Goal: Task Accomplishment & Management: Complete application form

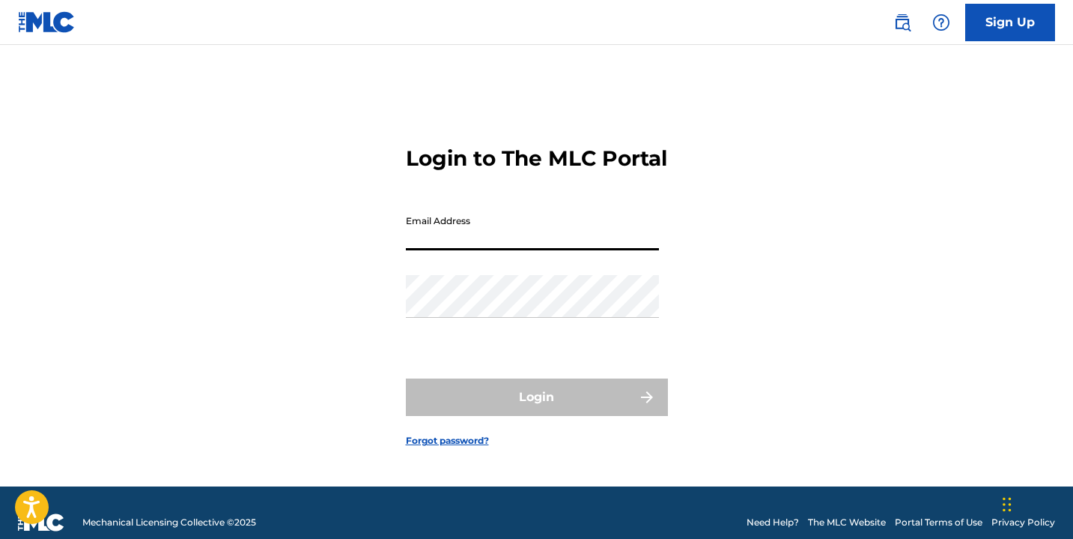
click at [465, 231] on input "Email Address" at bounding box center [532, 228] width 253 height 43
type input "5622356656"
drag, startPoint x: 479, startPoint y: 252, endPoint x: 389, endPoint y: 258, distance: 90.8
click at [389, 258] on div "Login to The MLC Portal Email Address 5622356656 Password Login Forgot password?" at bounding box center [537, 284] width 1049 height 404
click at [419, 250] on input "Email Address" at bounding box center [532, 228] width 253 height 43
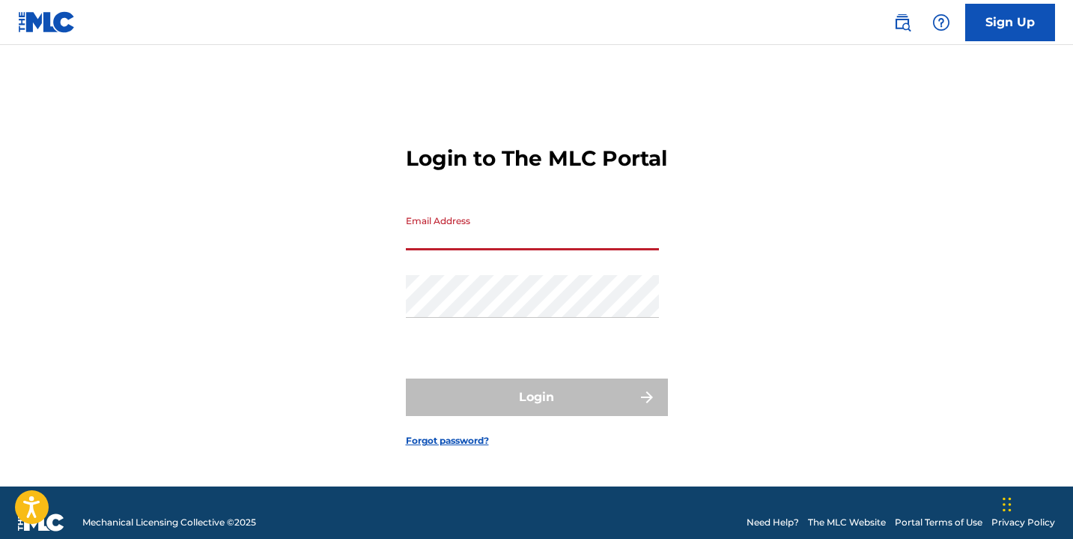
type input "[EMAIL_ADDRESS][DOMAIN_NAME]"
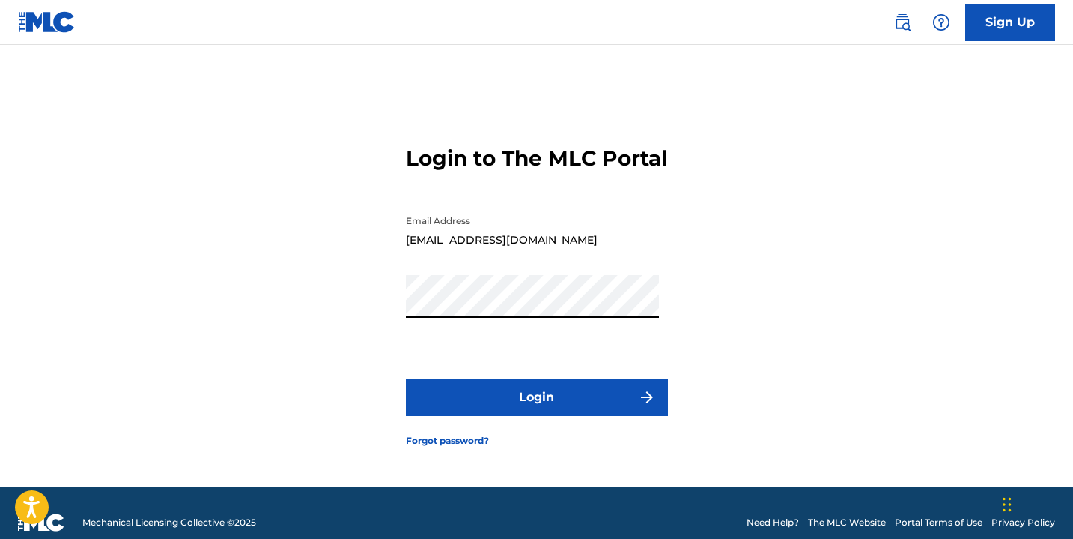
click at [545, 416] on button "Login" at bounding box center [537, 396] width 262 height 37
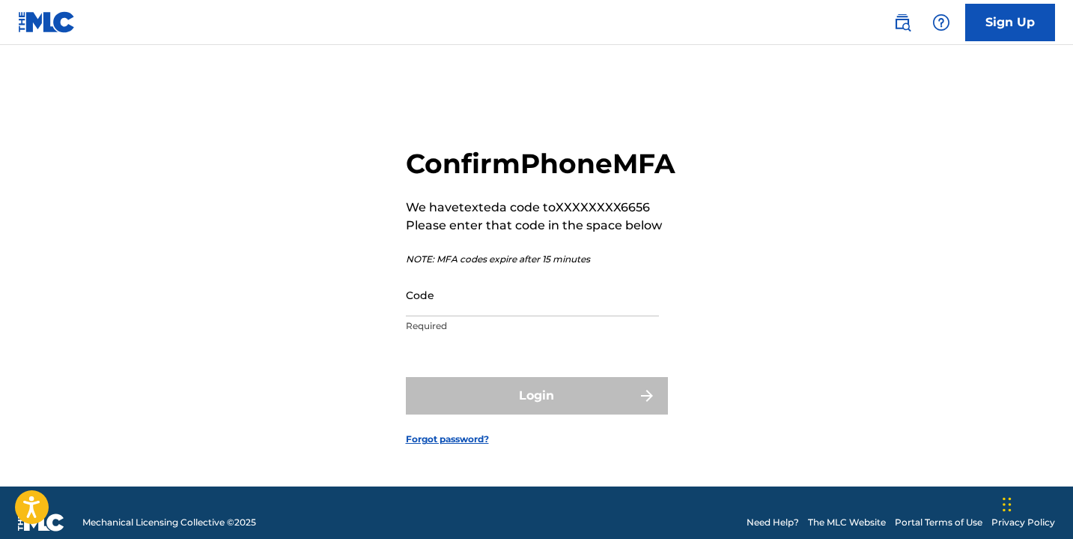
click at [416, 316] on input "Code" at bounding box center [532, 294] width 253 height 43
click at [440, 316] on input "Code" at bounding box center [532, 294] width 253 height 43
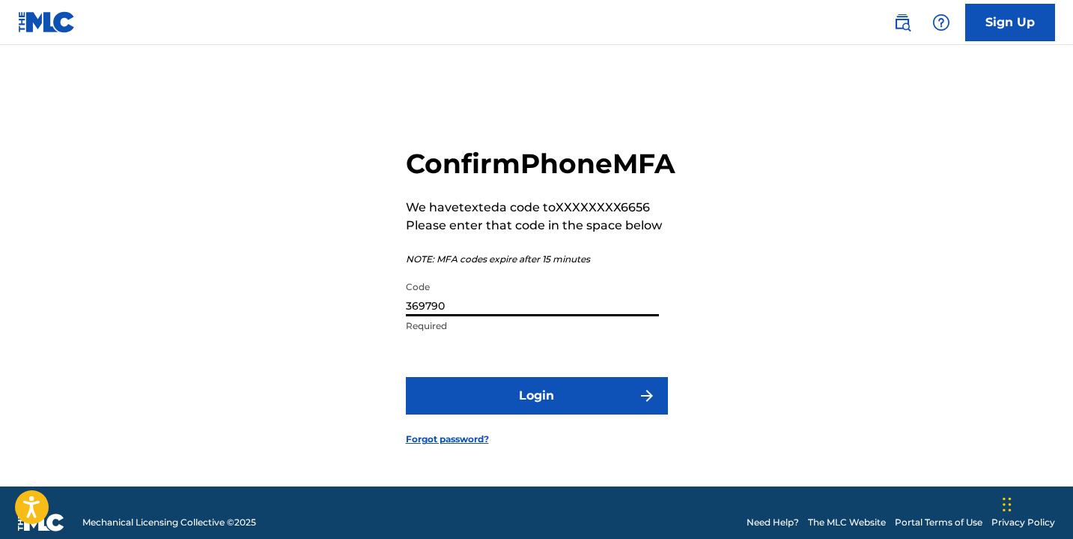
type input "369790"
click at [464, 411] on button "Login" at bounding box center [537, 395] width 262 height 37
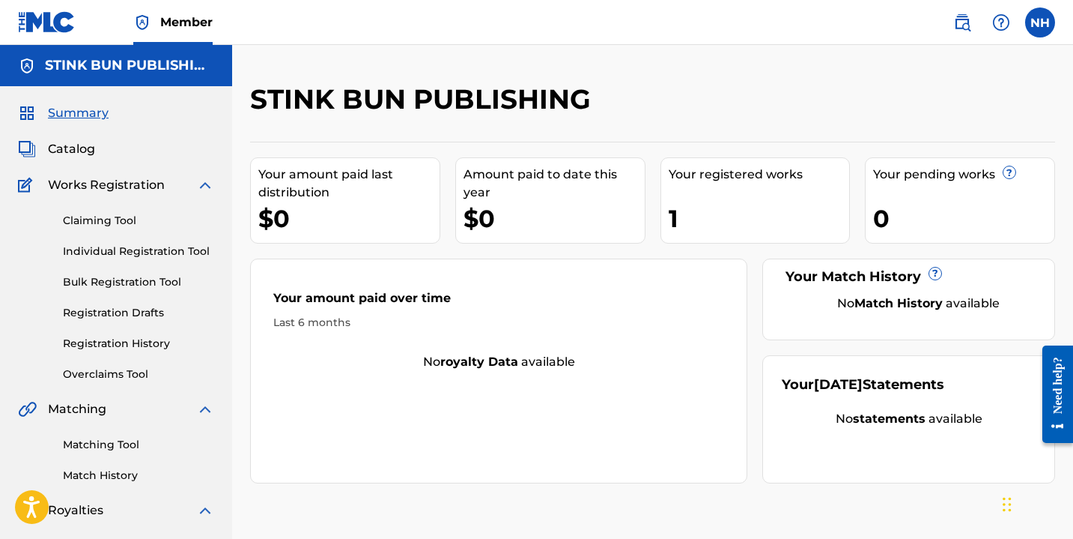
click at [145, 248] on link "Individual Registration Tool" at bounding box center [138, 251] width 151 height 16
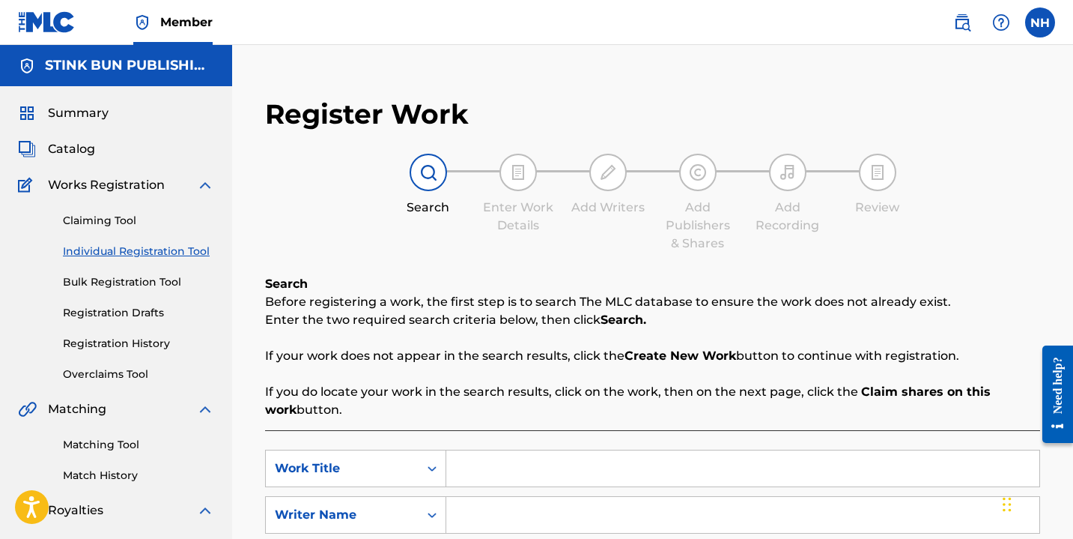
click at [123, 189] on span "Works Registration" at bounding box center [106, 185] width 117 height 18
click at [123, 224] on link "Claiming Tool" at bounding box center [138, 221] width 151 height 16
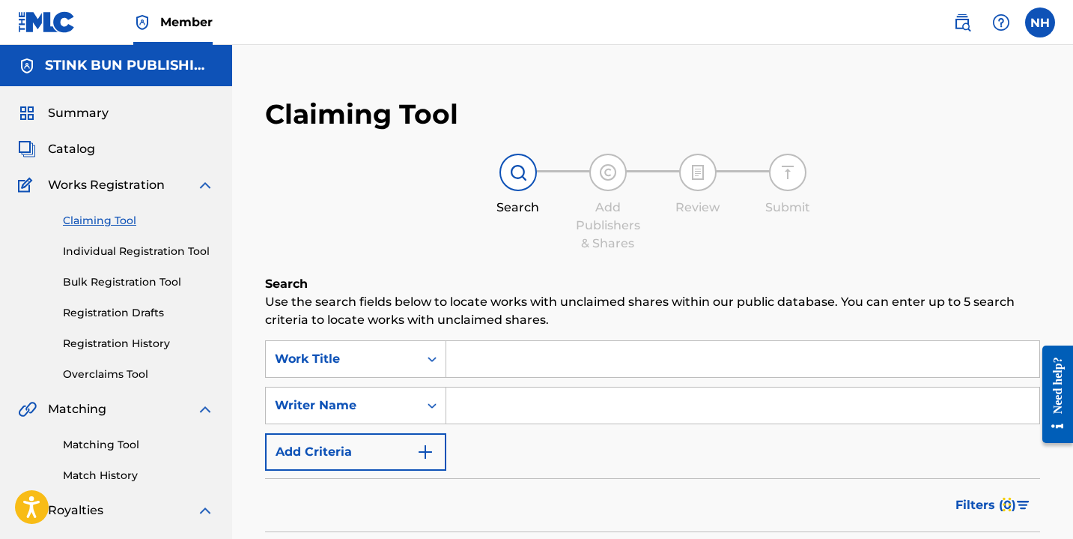
click at [74, 135] on div "Summary Catalog Works Registration Claiming Tool Individual Registration Tool B…" at bounding box center [116, 471] width 232 height 771
click at [77, 144] on span "Catalog" at bounding box center [71, 149] width 47 height 18
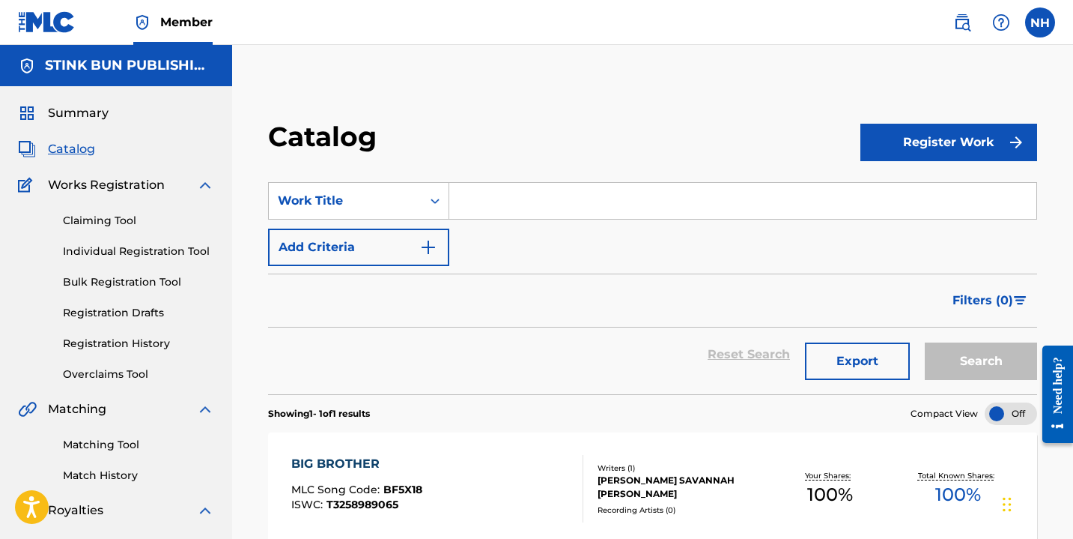
click at [137, 309] on link "Registration Drafts" at bounding box center [138, 313] width 151 height 16
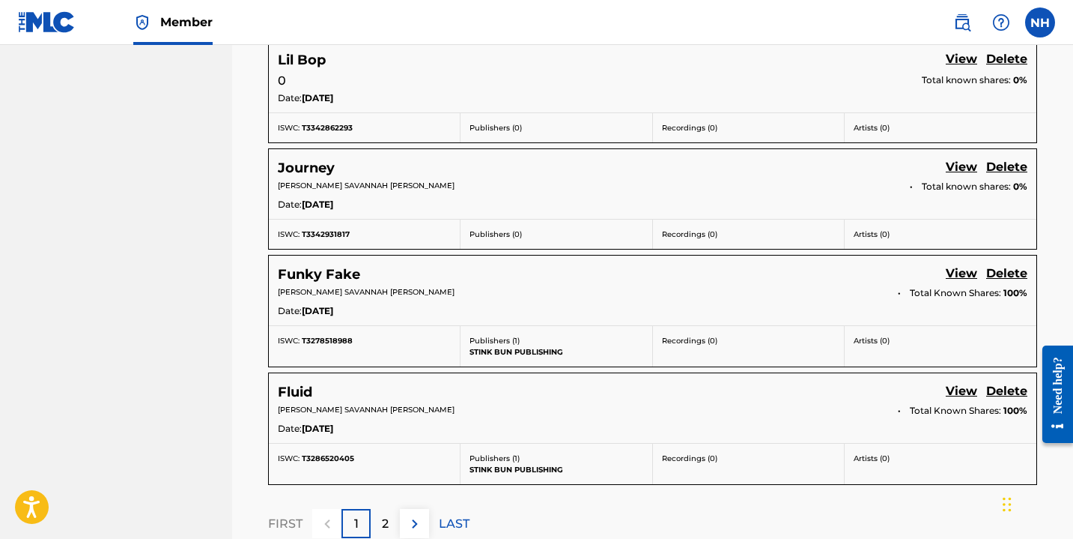
scroll to position [1076, 0]
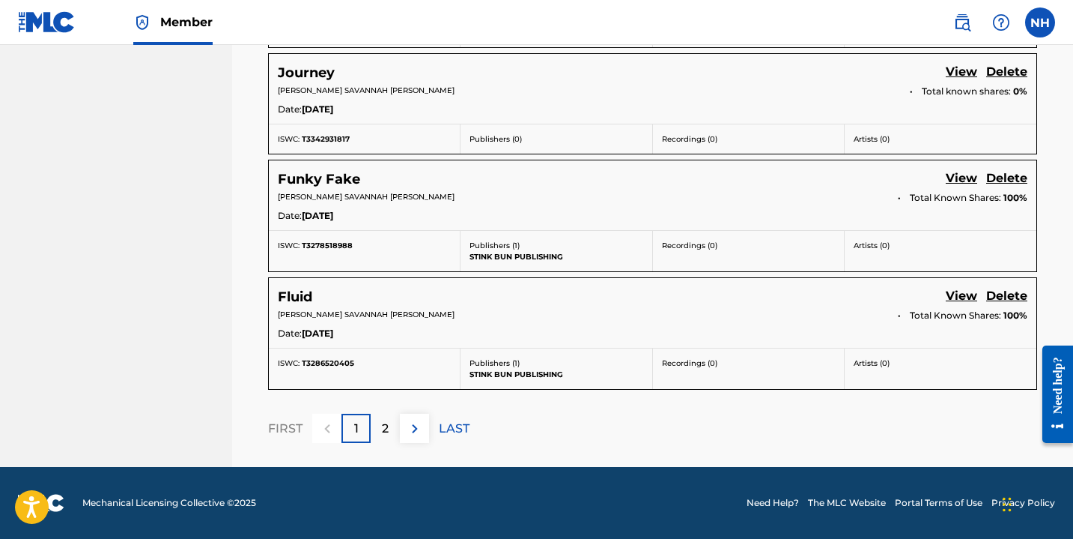
click at [954, 300] on link "View" at bounding box center [961, 297] width 31 height 20
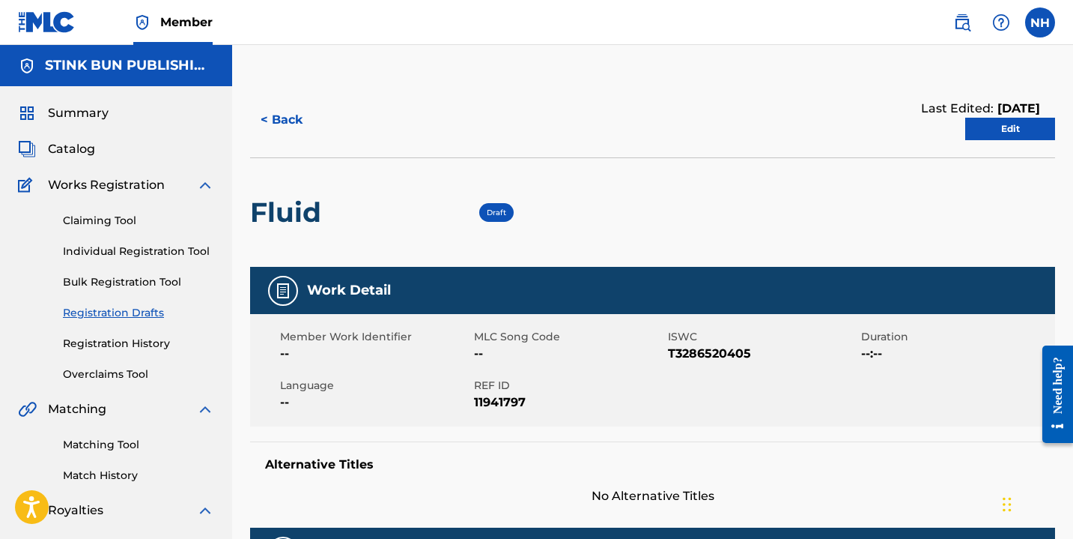
click at [993, 119] on link "Edit" at bounding box center [1011, 129] width 90 height 22
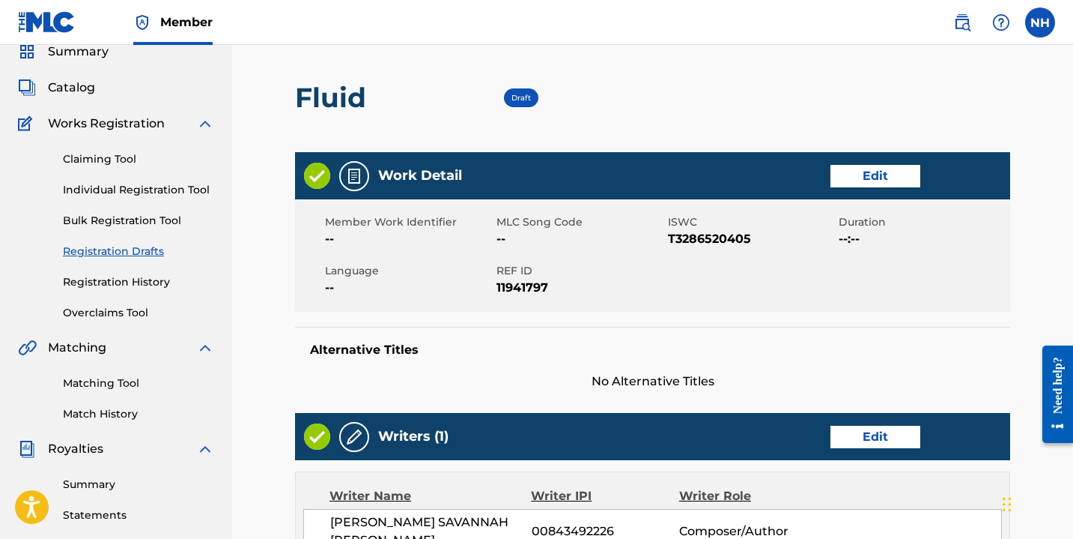
scroll to position [67, 0]
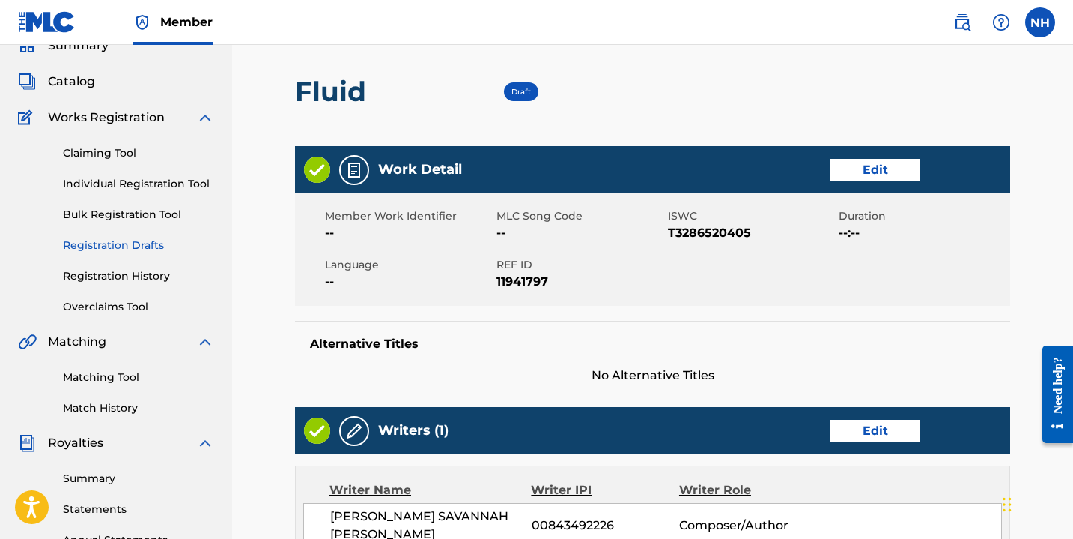
click at [881, 173] on link "Edit" at bounding box center [876, 170] width 90 height 22
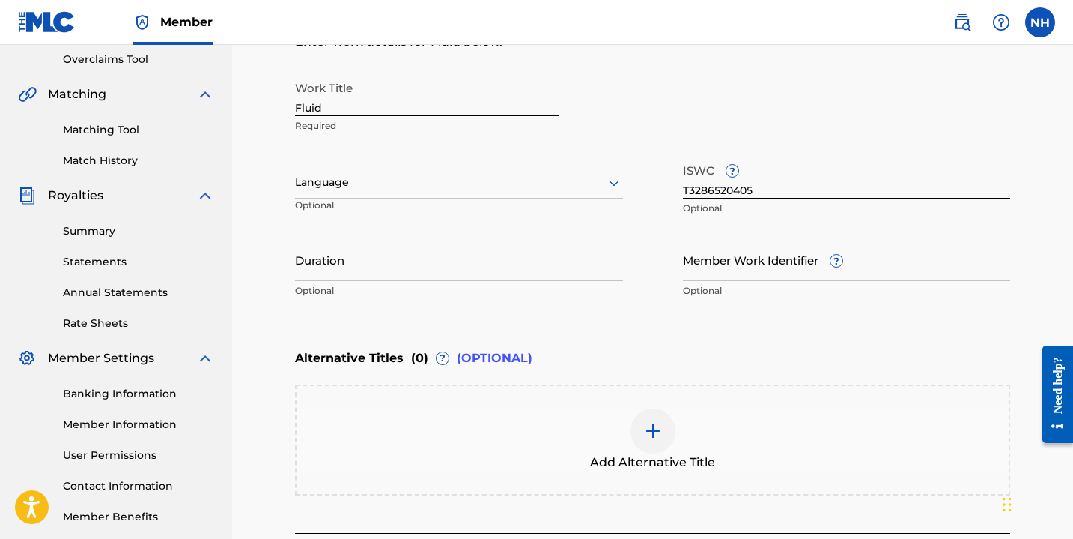
scroll to position [318, 0]
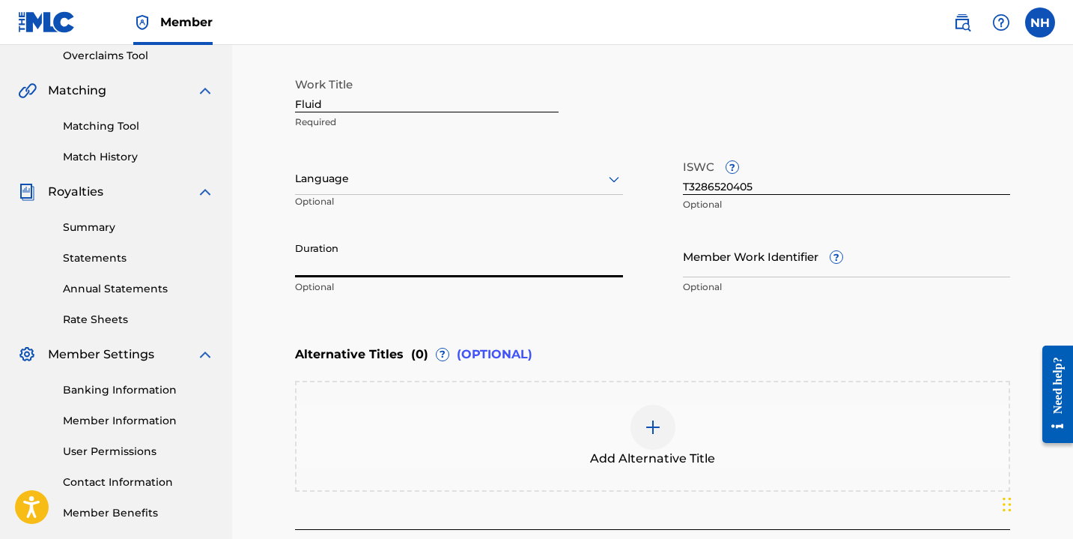
click at [399, 266] on input "Duration" at bounding box center [459, 255] width 328 height 43
type input "1"
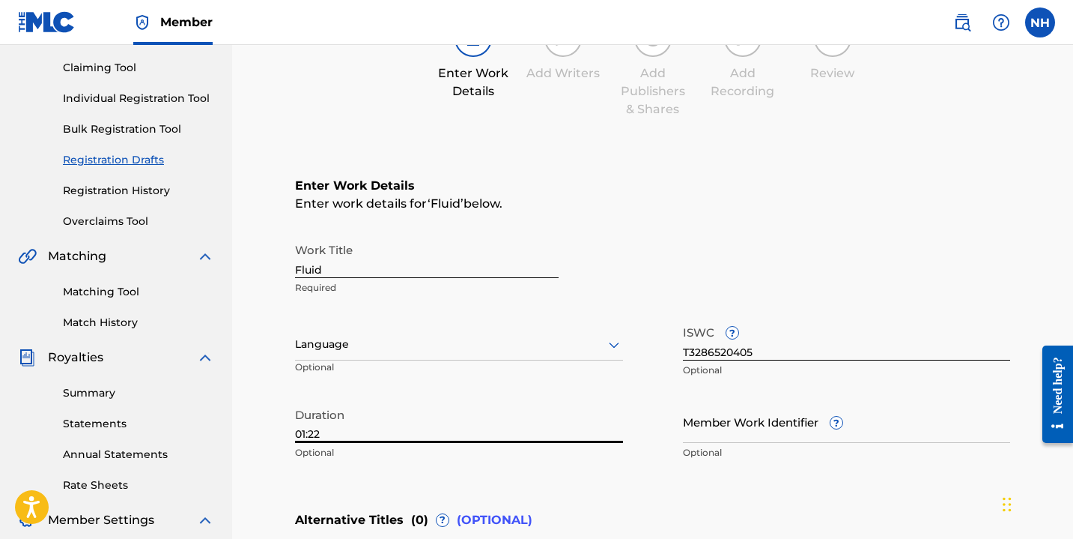
scroll to position [455, 0]
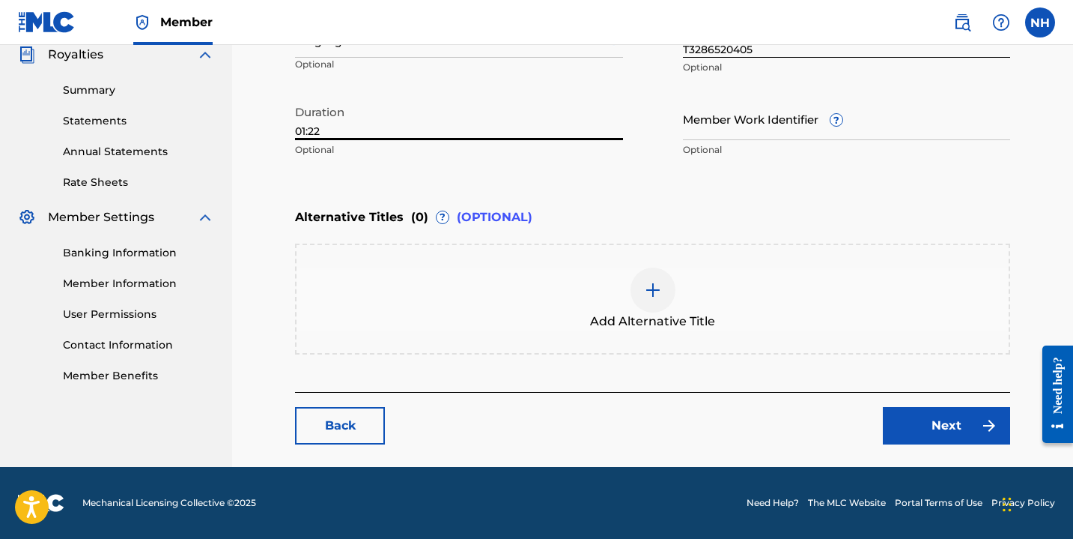
type input "01:22"
click at [917, 435] on link "Next" at bounding box center [946, 425] width 127 height 37
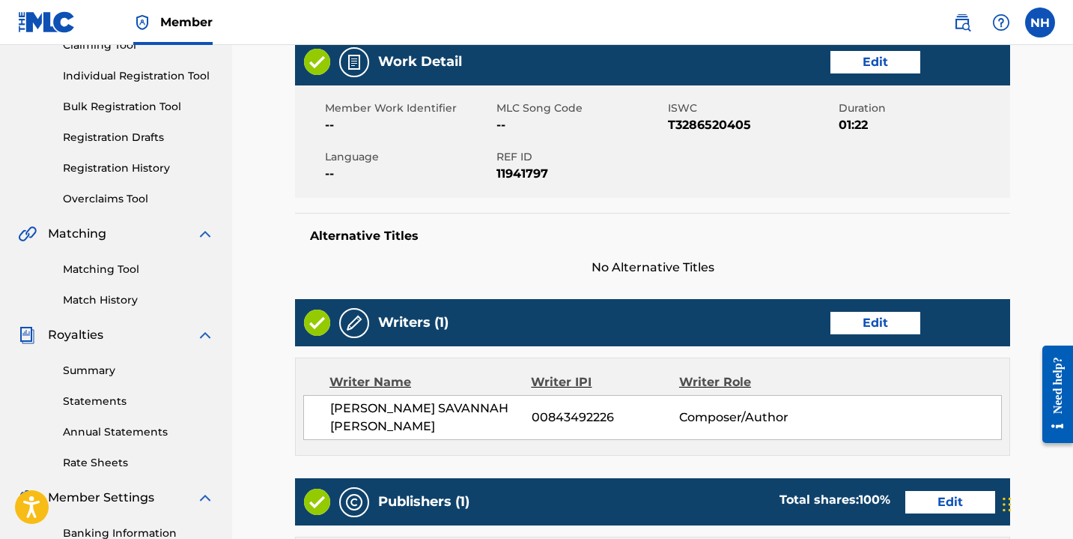
scroll to position [163, 0]
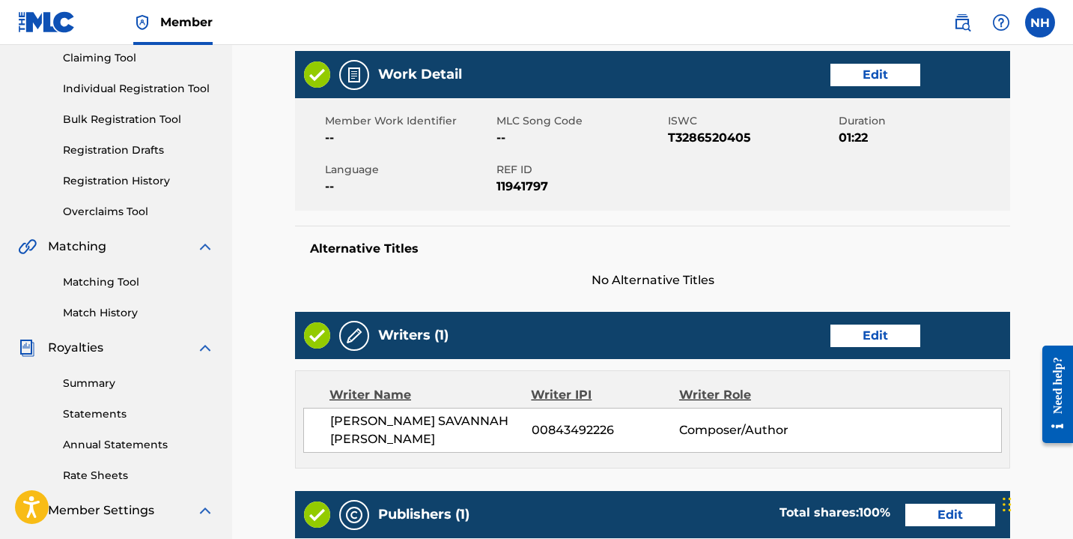
click at [862, 82] on link "Edit" at bounding box center [876, 75] width 90 height 22
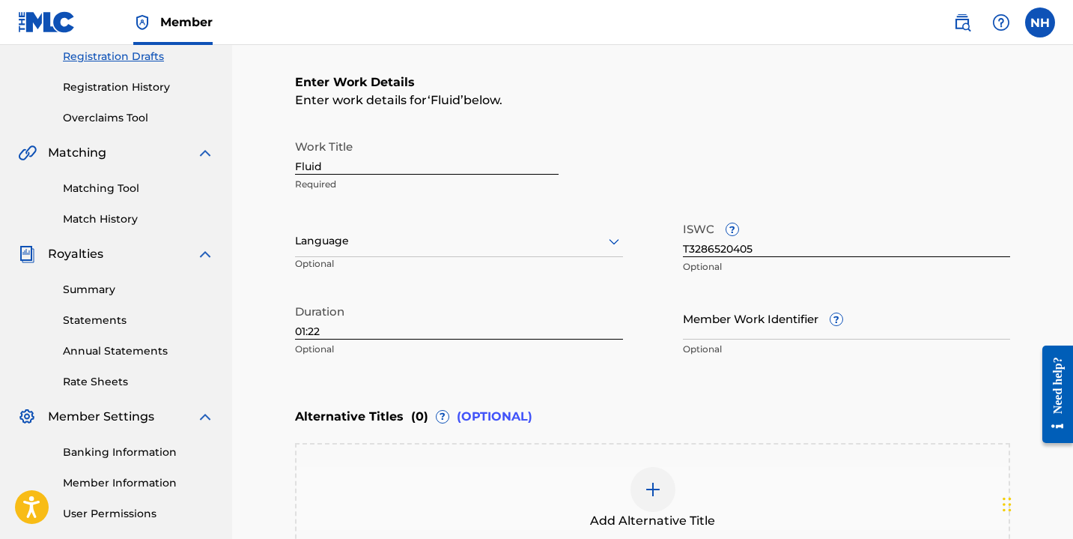
scroll to position [261, 0]
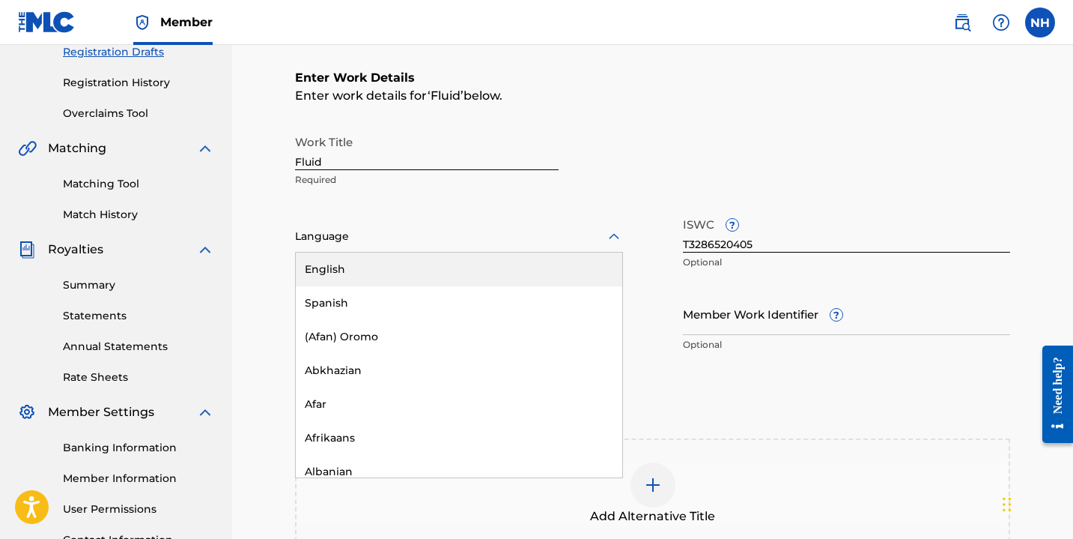
click at [488, 235] on div at bounding box center [459, 236] width 328 height 19
click at [470, 267] on div "English" at bounding box center [459, 269] width 327 height 34
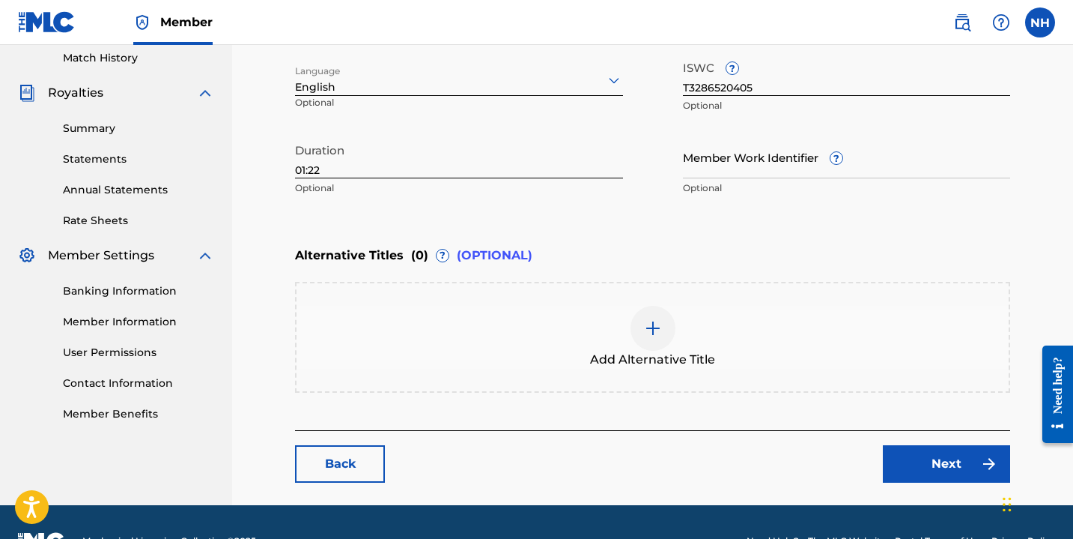
scroll to position [455, 0]
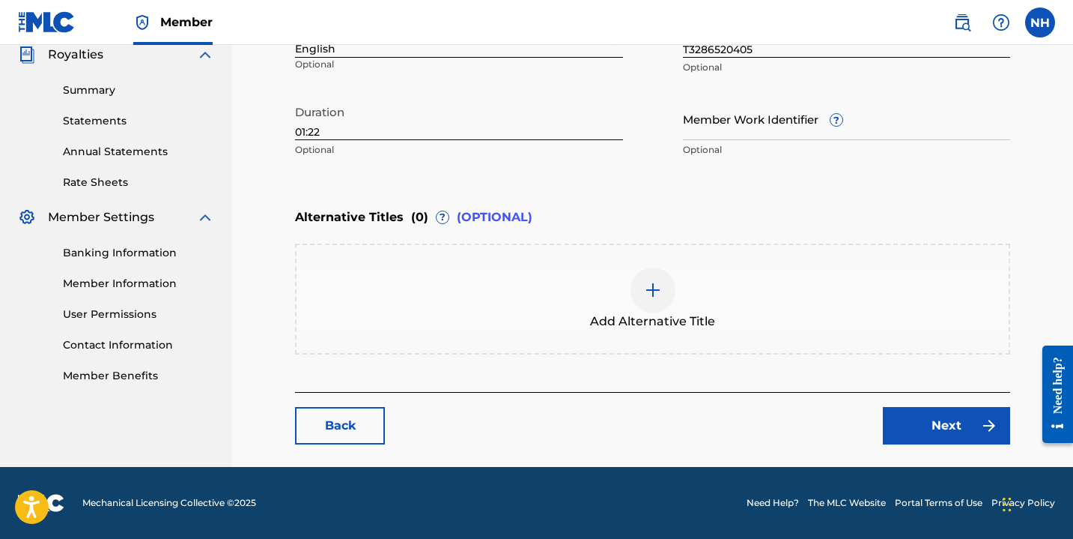
click at [924, 440] on link "Next" at bounding box center [946, 425] width 127 height 37
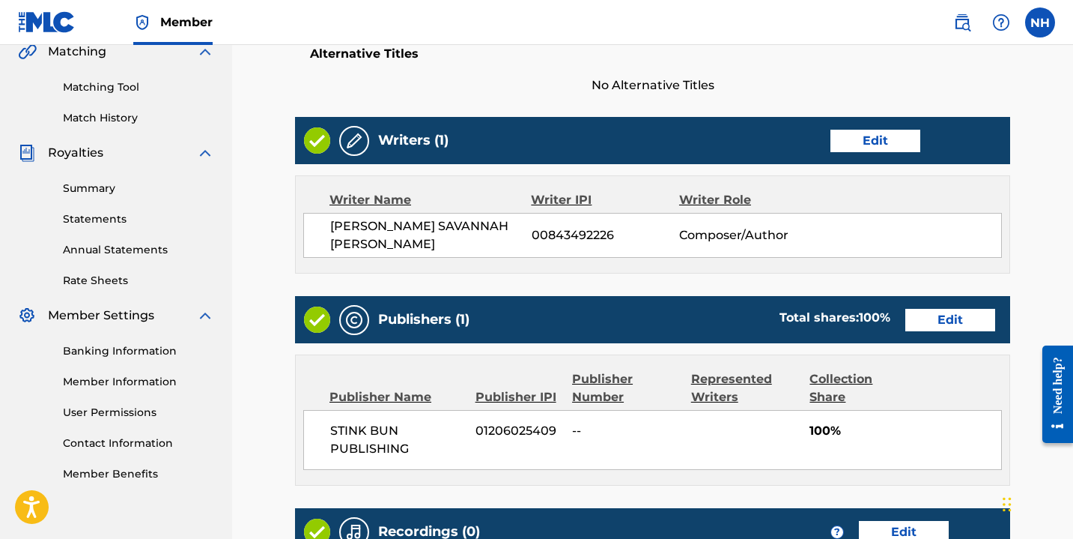
scroll to position [358, 0]
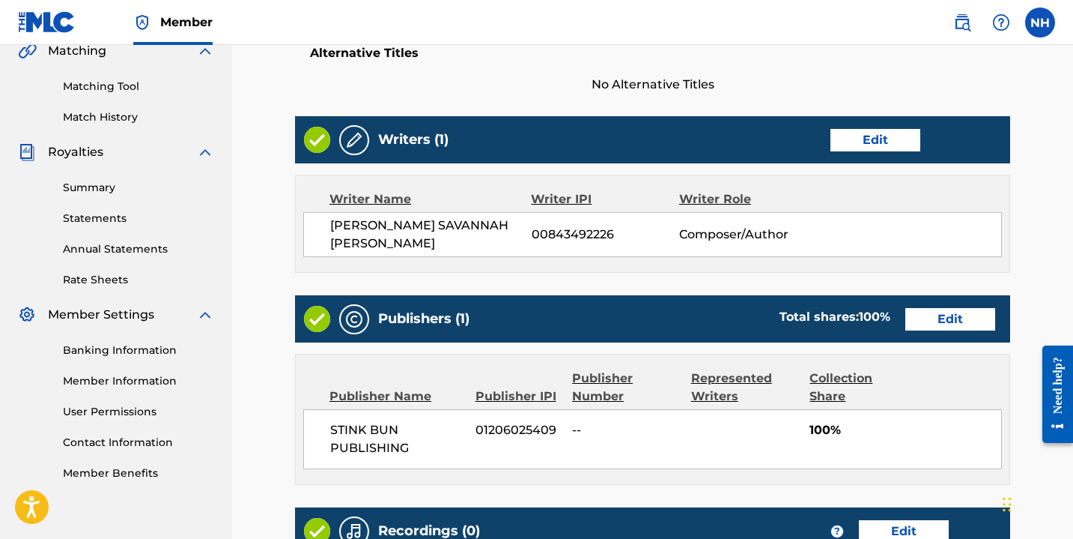
click at [866, 138] on link "Edit" at bounding box center [876, 140] width 90 height 22
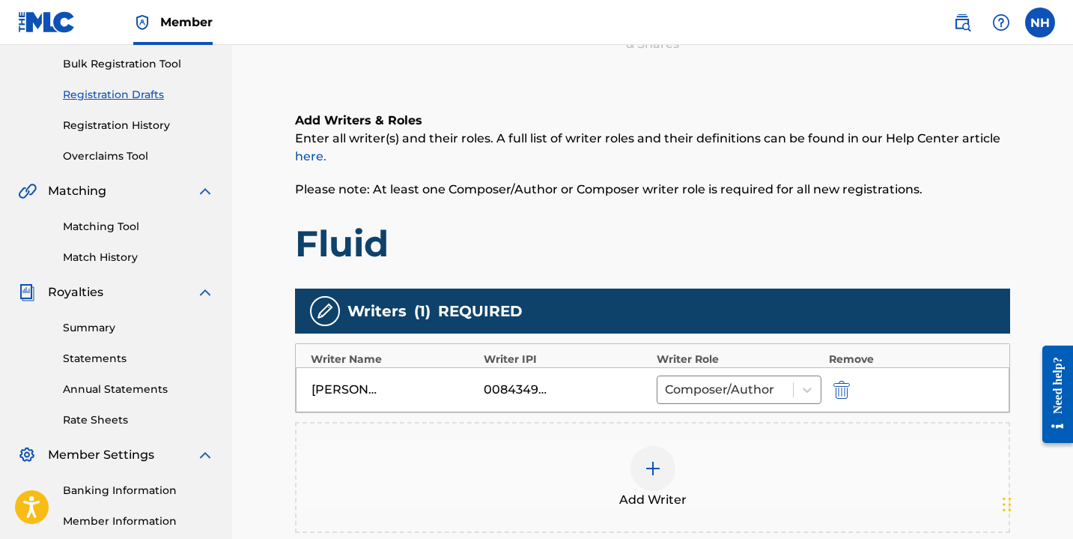
scroll to position [226, 0]
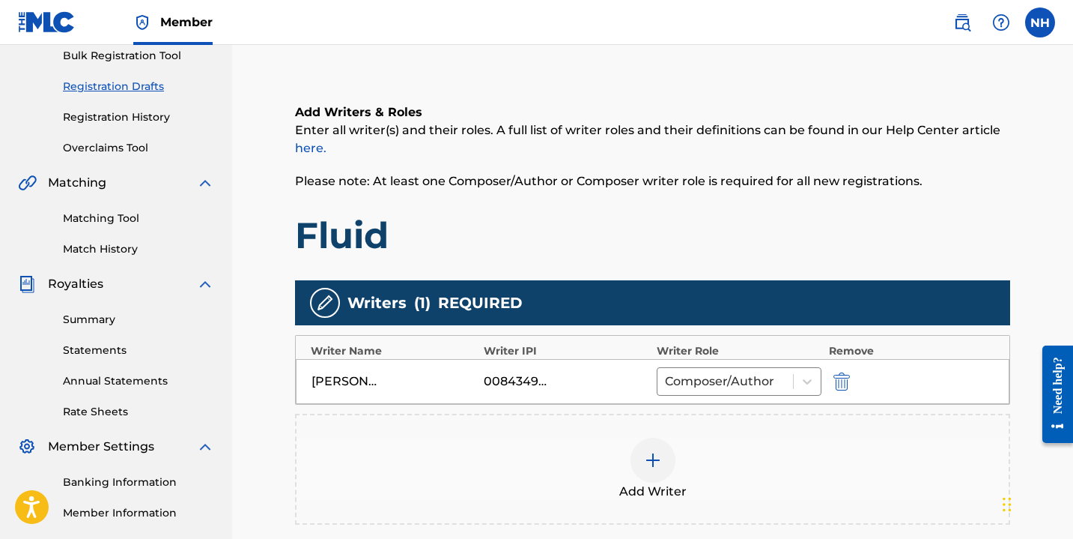
click at [664, 460] on div at bounding box center [653, 459] width 45 height 45
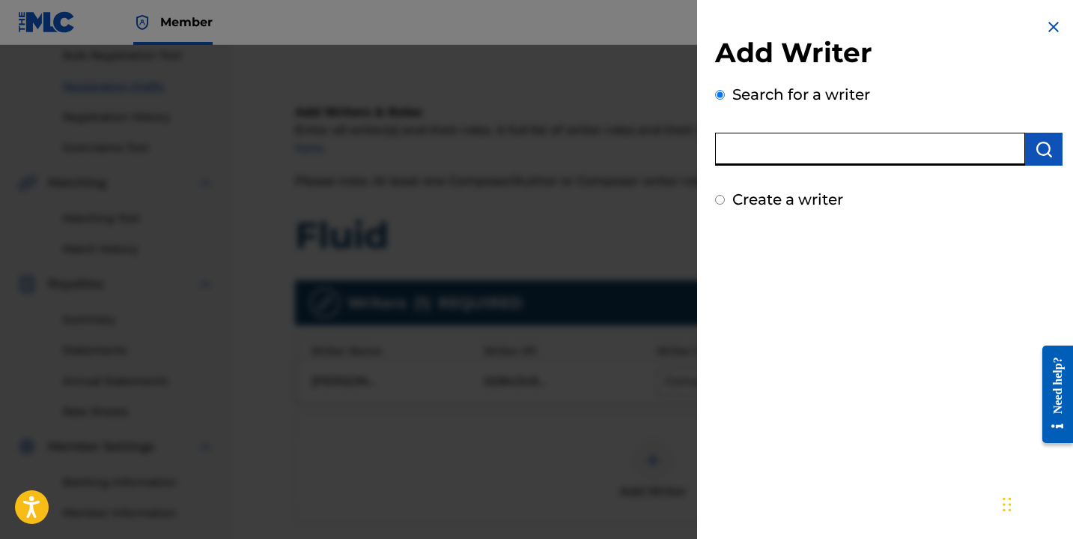
click at [763, 148] on input "text" at bounding box center [870, 149] width 310 height 33
click at [1049, 151] on button "submit" at bounding box center [1044, 149] width 37 height 33
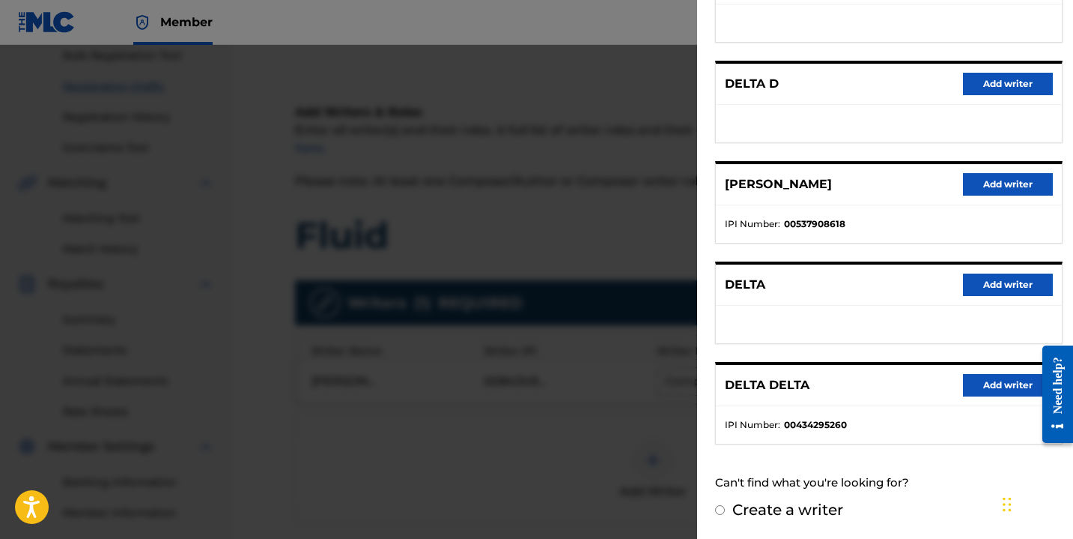
scroll to position [0, 0]
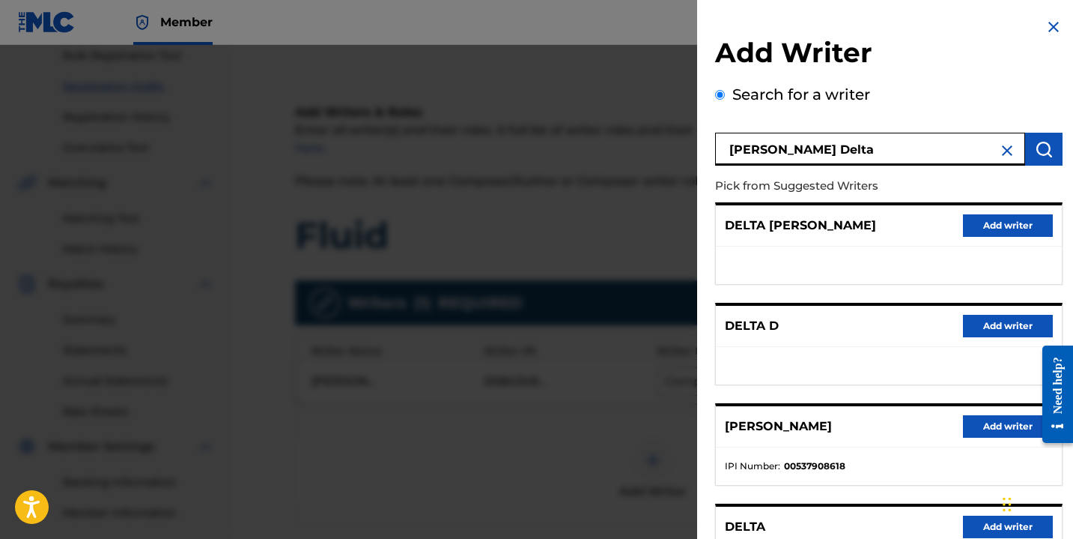
drag, startPoint x: 802, startPoint y: 157, endPoint x: 696, endPoint y: 151, distance: 106.5
click at [696, 151] on div "Add Writer Search for a writer [PERSON_NAME] Pick from Suggested Writers [PERSO…" at bounding box center [536, 292] width 1073 height 494
type input "[PERSON_NAME]"
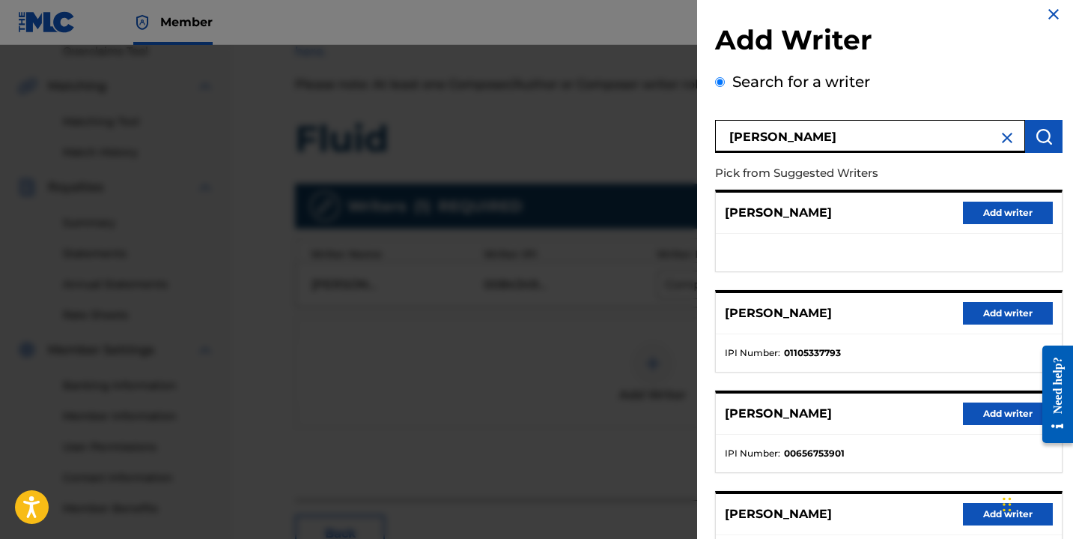
scroll to position [14, 0]
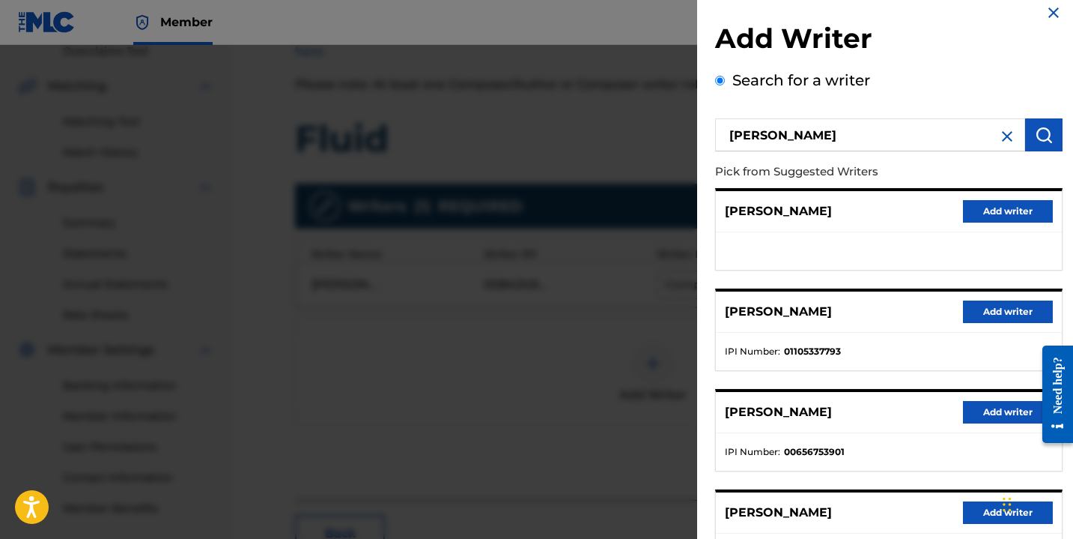
click at [1000, 135] on img at bounding box center [1008, 136] width 18 height 18
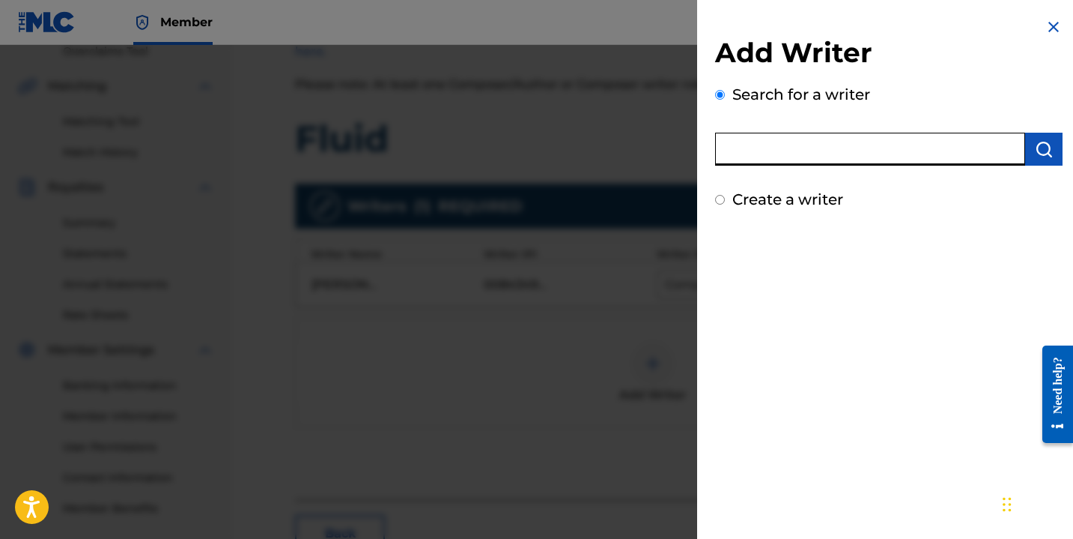
click at [880, 149] on input "text" at bounding box center [870, 149] width 310 height 33
click at [748, 156] on input "text" at bounding box center [870, 149] width 310 height 33
type input "1206052308"
click at [1042, 154] on img "submit" at bounding box center [1044, 149] width 18 height 18
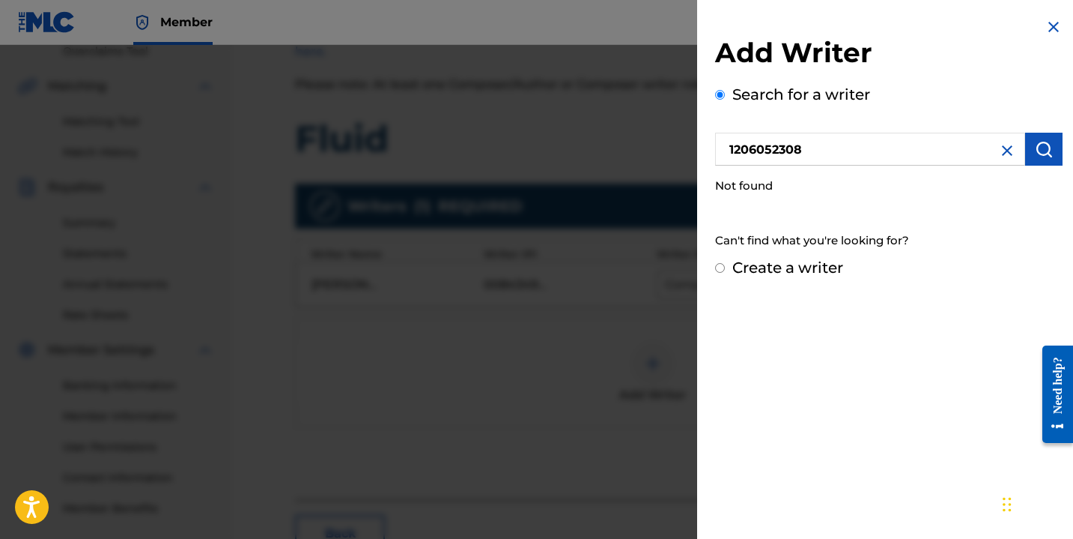
click at [721, 267] on input "Create a writer" at bounding box center [720, 268] width 10 height 10
radio input "false"
radio input "true"
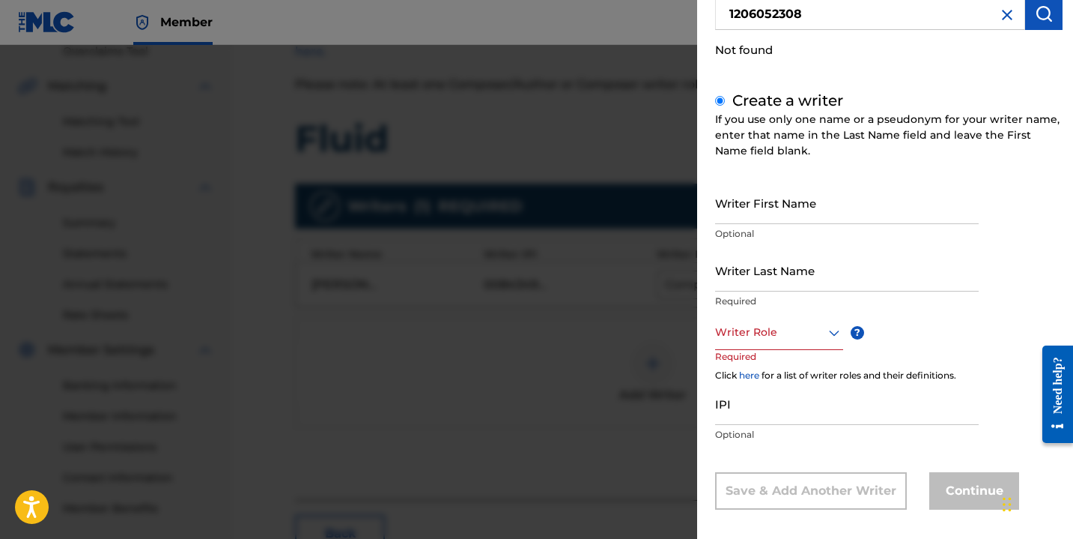
scroll to position [147, 0]
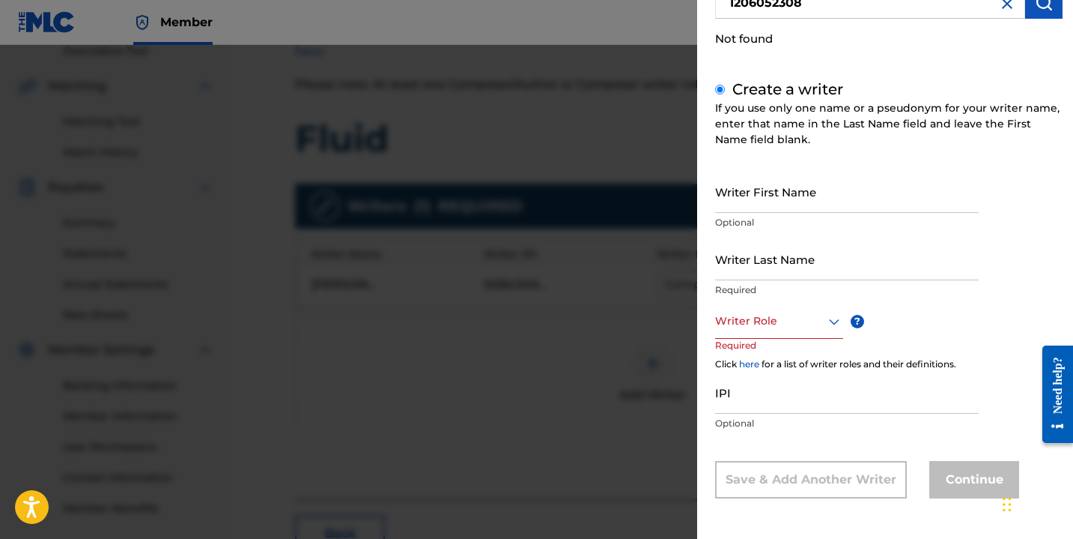
click at [755, 364] on link "here" at bounding box center [749, 363] width 20 height 11
click at [787, 186] on input "Writer First Name" at bounding box center [847, 191] width 264 height 43
click at [764, 252] on input "Writer Last Name" at bounding box center [847, 258] width 264 height 43
type input "[PERSON_NAME] Delta"
click at [781, 320] on div at bounding box center [779, 321] width 128 height 19
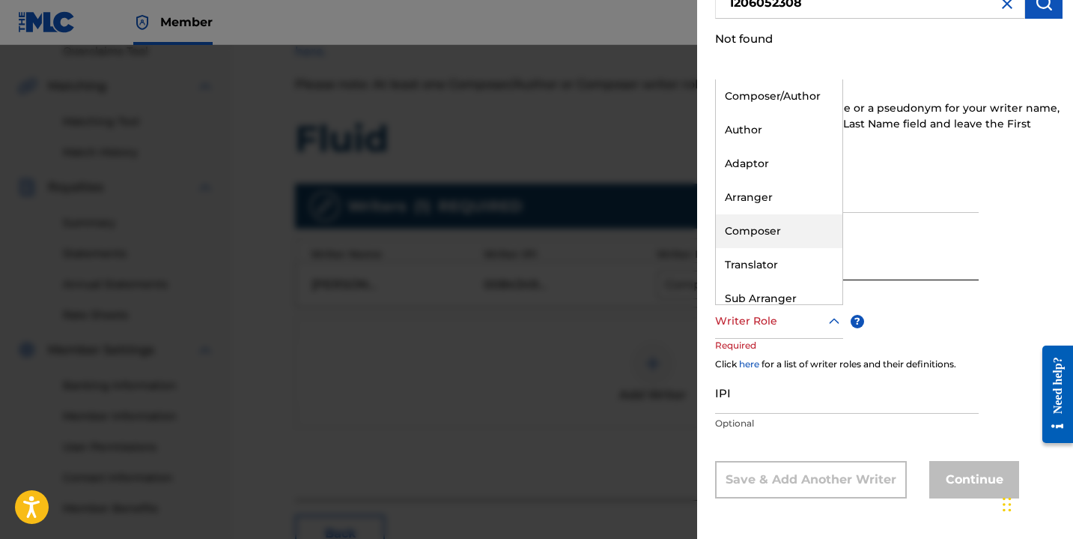
click at [770, 225] on div "Composer" at bounding box center [779, 231] width 127 height 34
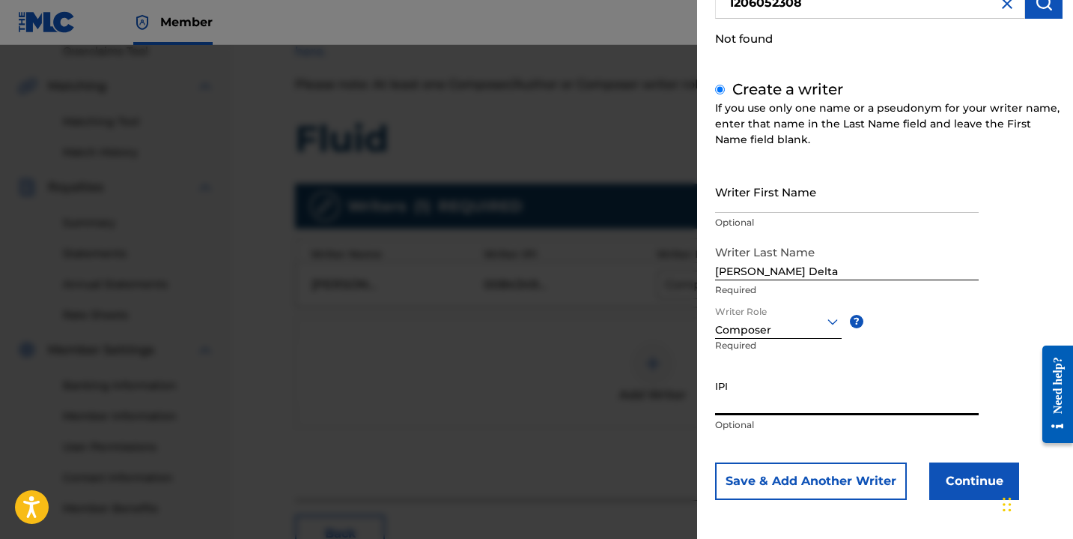
drag, startPoint x: 751, startPoint y: 401, endPoint x: 693, endPoint y: 400, distance: 58.4
click at [693, 400] on div "Add Writer Search for a writer 1206052308 Not found Create a writer If you use …" at bounding box center [536, 292] width 1073 height 494
click at [847, 40] on div "Not found" at bounding box center [889, 39] width 348 height 32
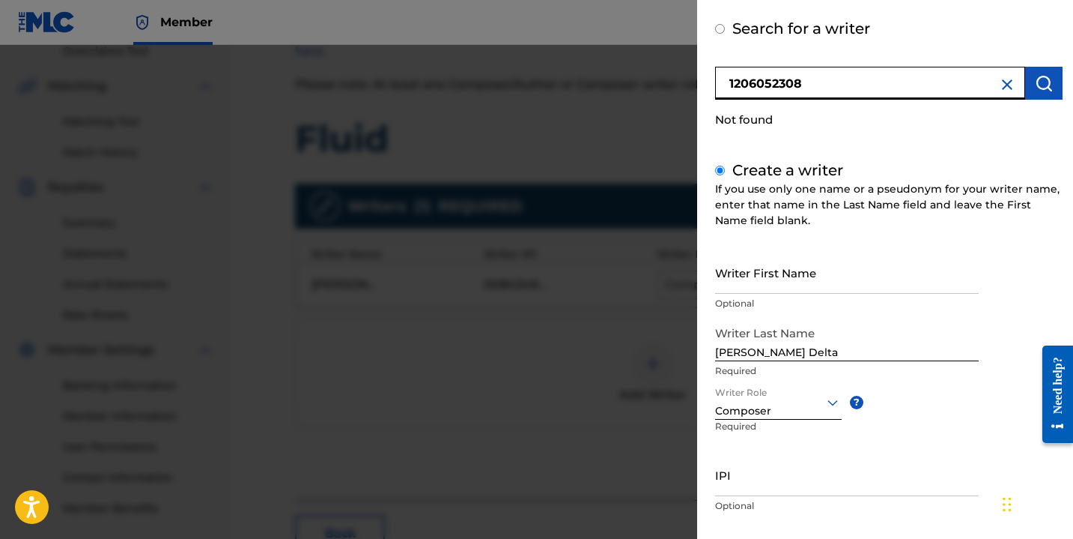
scroll to position [0, 0]
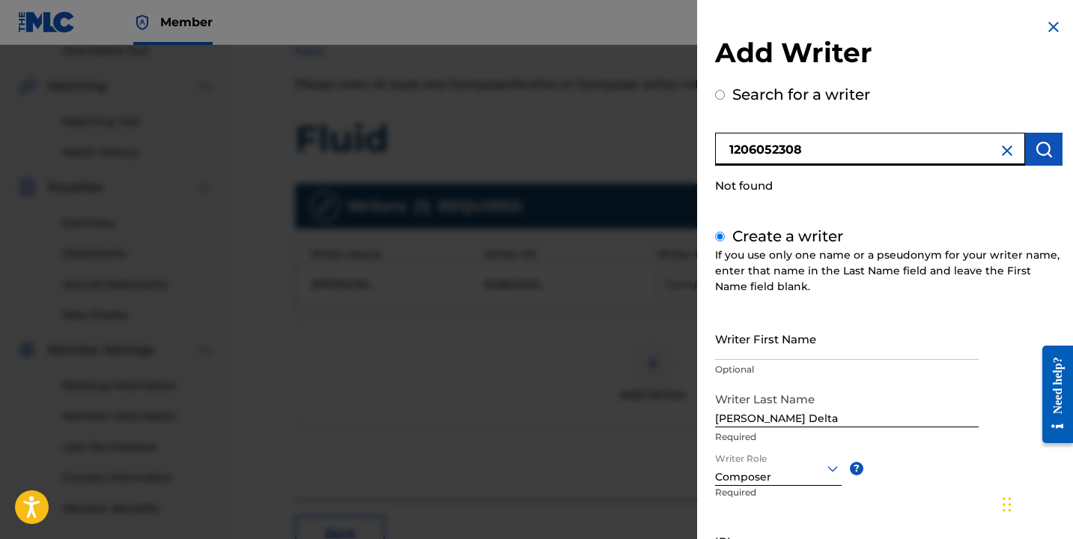
drag, startPoint x: 812, startPoint y: 8, endPoint x: 684, endPoint y: 42, distance: 132.5
type input "Enyu cc"
radio input "true"
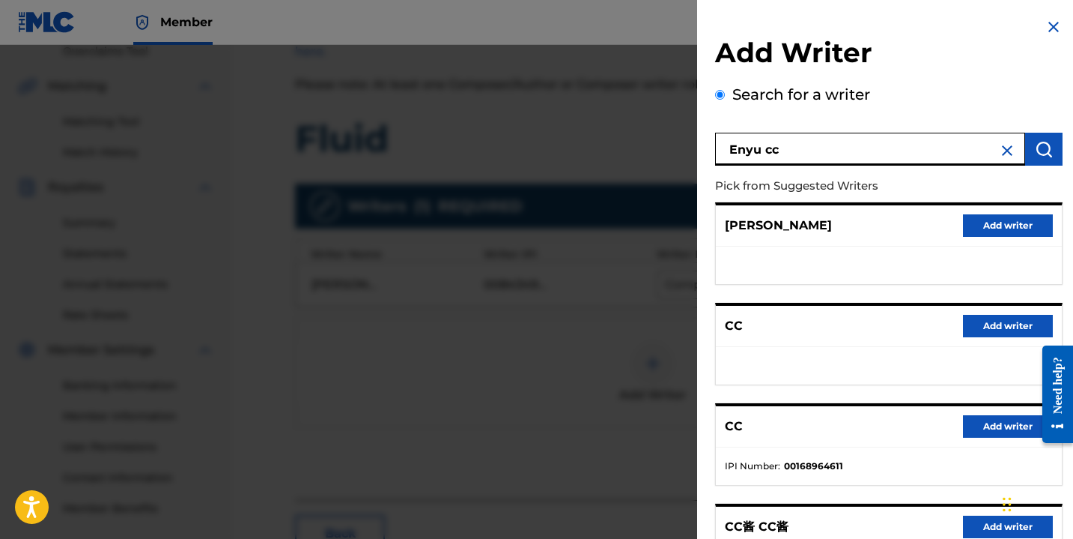
drag, startPoint x: 800, startPoint y: 149, endPoint x: 692, endPoint y: 151, distance: 107.9
click at [692, 151] on div "Add Writer Search for a writer Enyu cc Pick from Suggested Writers [PERSON_NAME…" at bounding box center [536, 292] width 1073 height 494
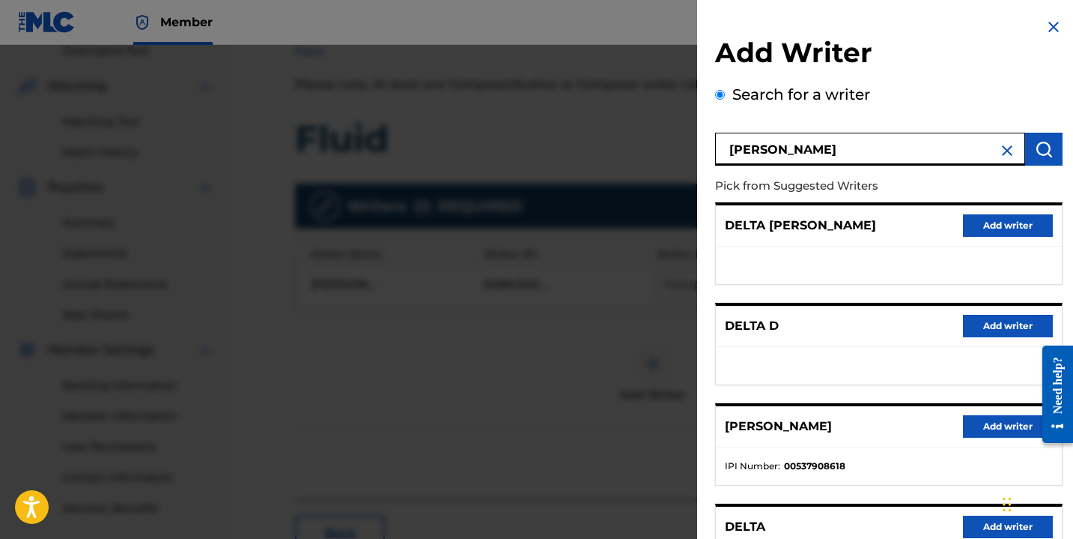
drag, startPoint x: 800, startPoint y: 147, endPoint x: 718, endPoint y: 148, distance: 81.7
click at [718, 148] on input "[PERSON_NAME]" at bounding box center [870, 149] width 310 height 33
type input "[PERSON_NAME]"
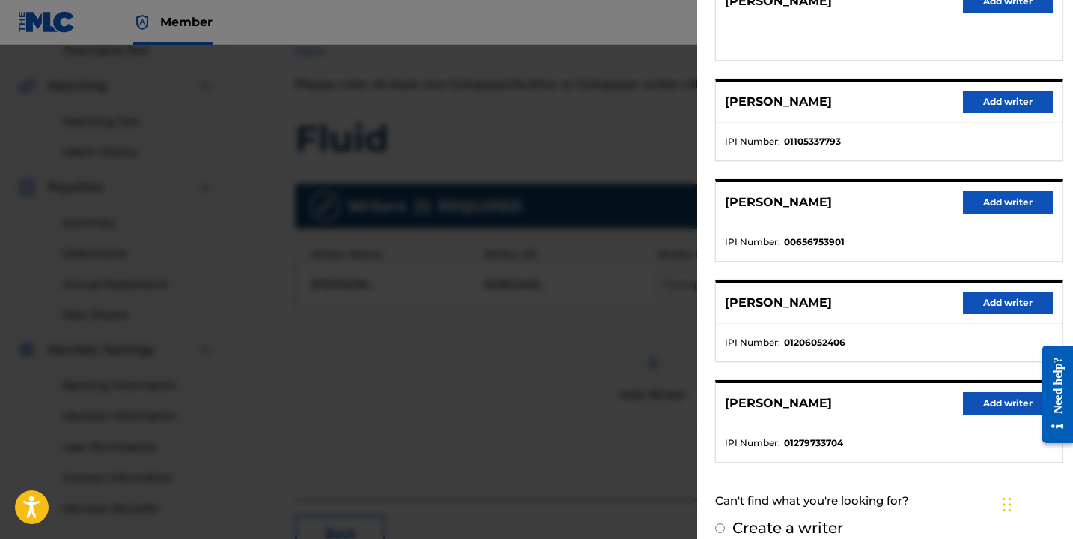
scroll to position [242, 0]
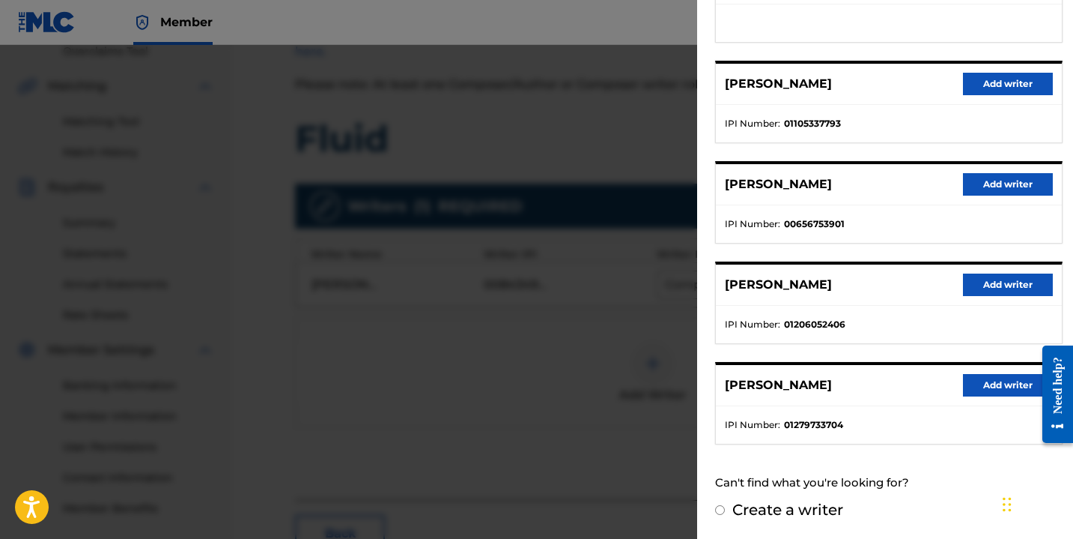
click at [720, 512] on input "Create a writer" at bounding box center [720, 510] width 10 height 10
radio input "false"
radio input "true"
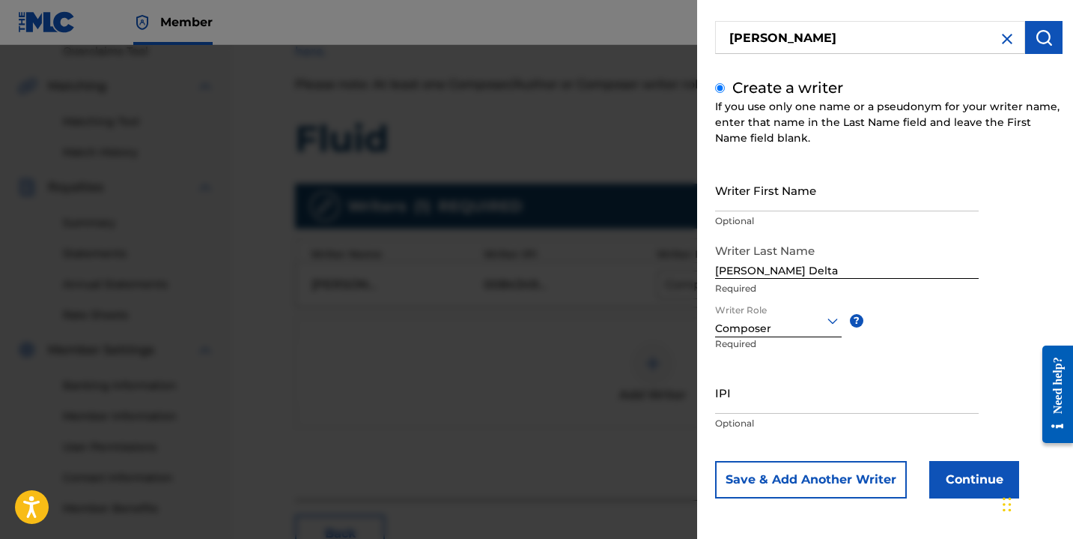
click at [775, 330] on div "Composer" at bounding box center [778, 329] width 127 height 16
click at [759, 403] on input "IPI" at bounding box center [847, 392] width 264 height 43
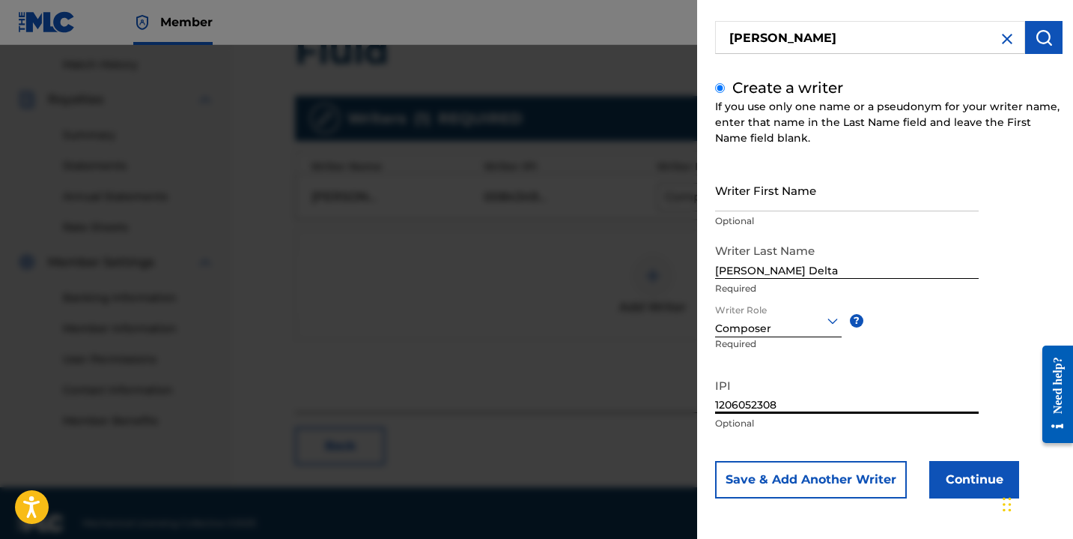
scroll to position [431, 0]
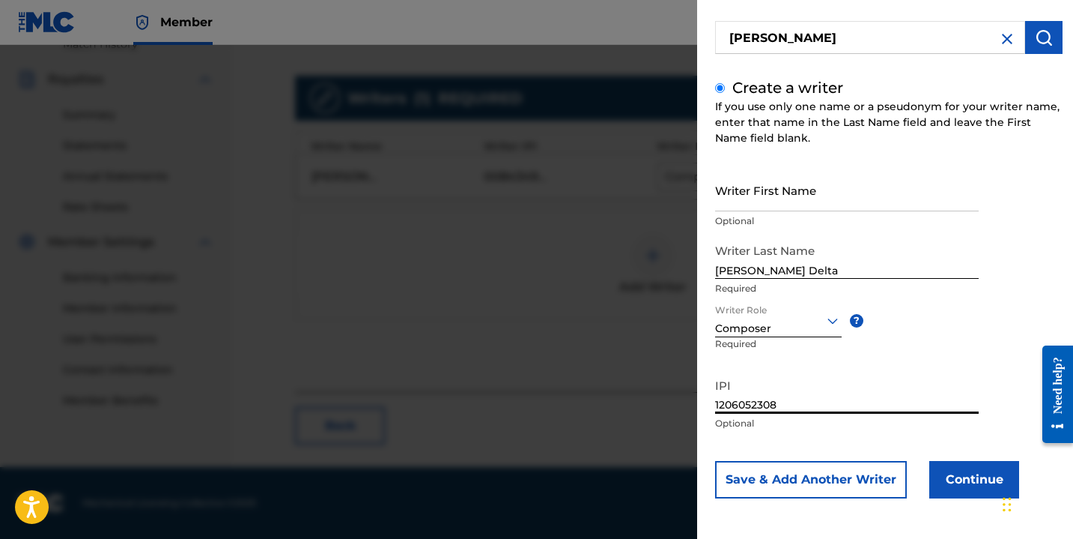
type input "1206052308"
click at [884, 482] on button "Save & Add Another Writer" at bounding box center [811, 479] width 192 height 37
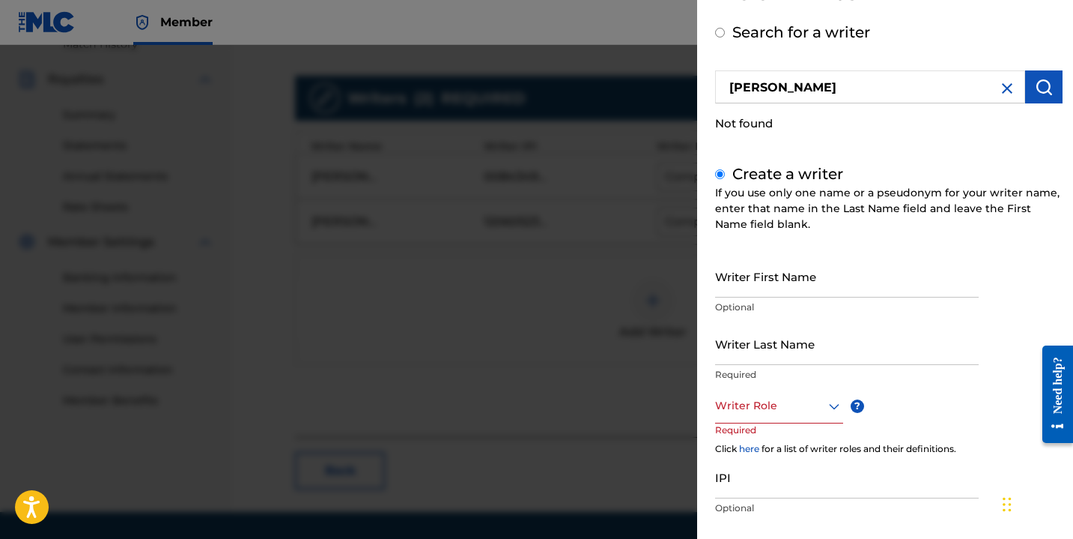
scroll to position [49, 0]
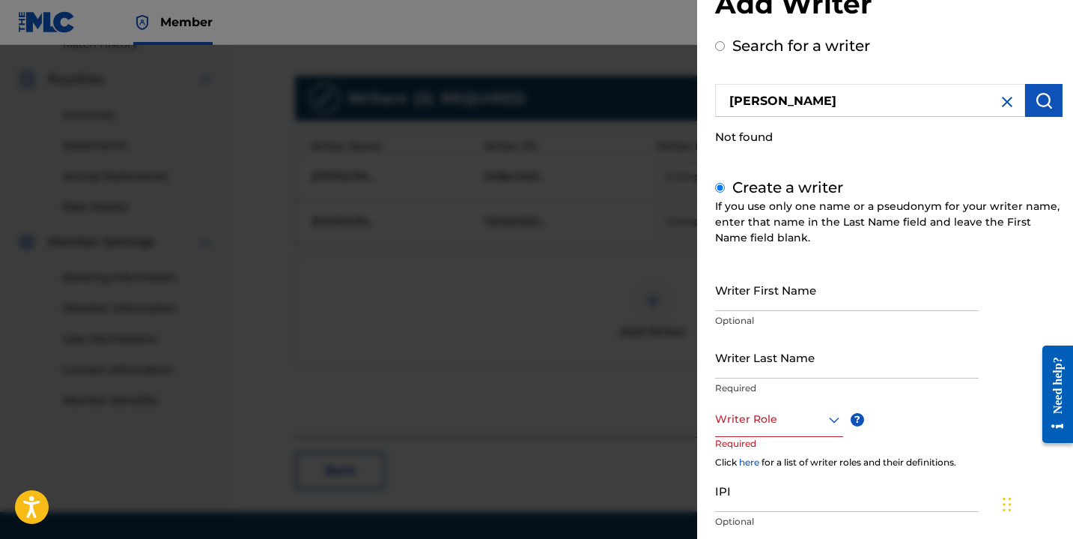
click at [627, 279] on div at bounding box center [536, 314] width 1073 height 539
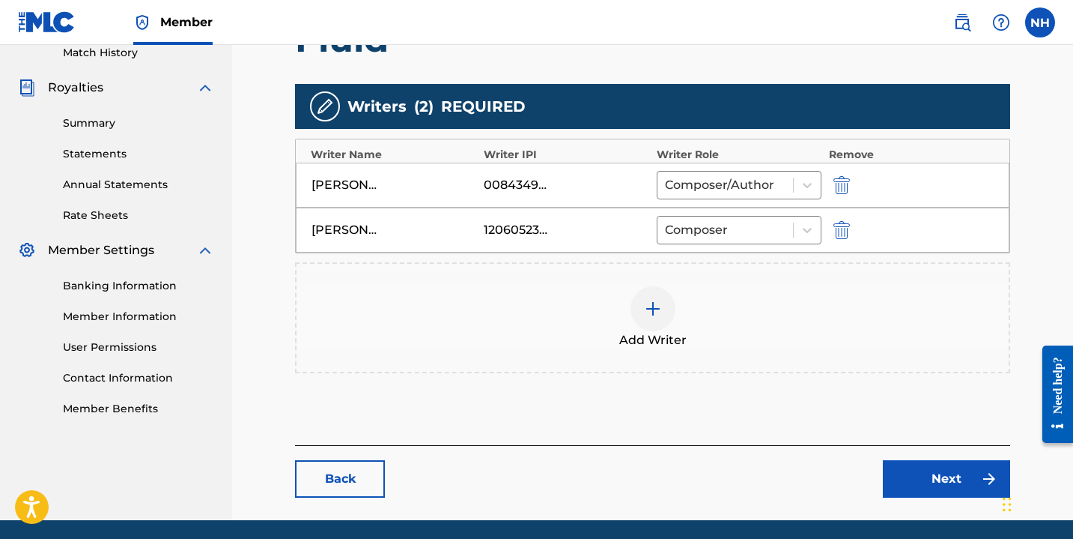
scroll to position [419, 0]
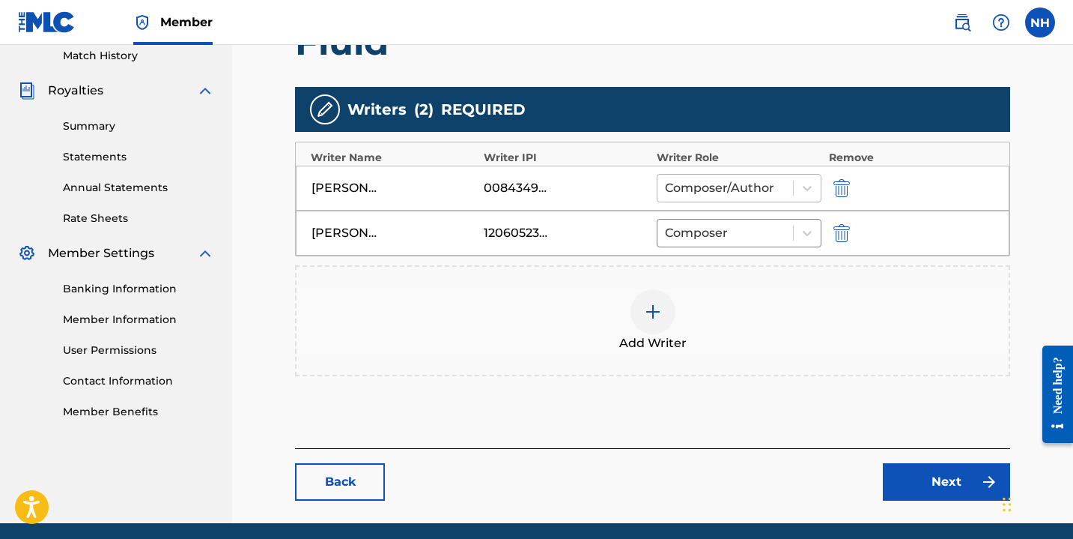
click at [756, 185] on div at bounding box center [725, 188] width 121 height 21
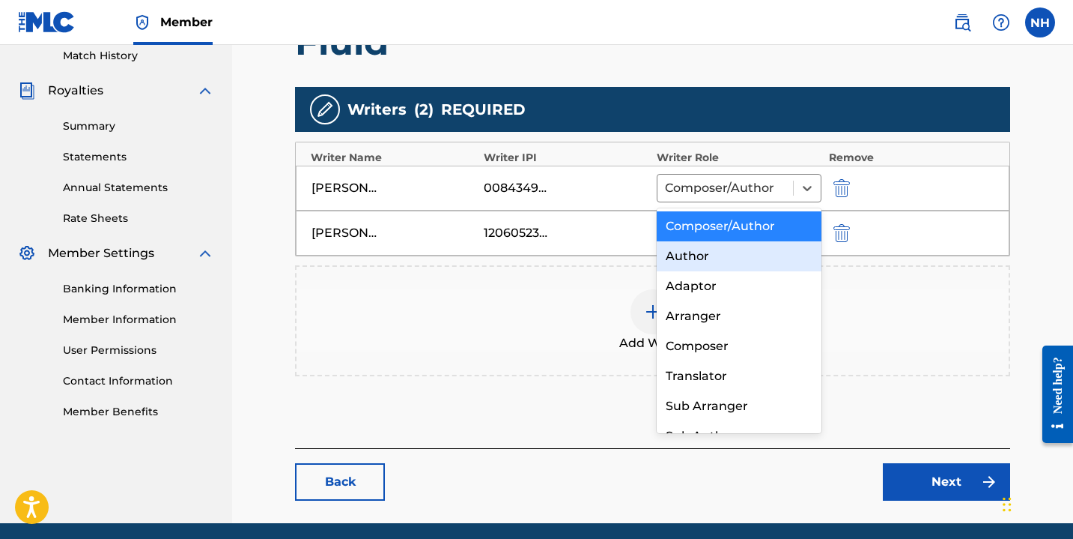
click at [739, 265] on div "Author" at bounding box center [739, 256] width 165 height 30
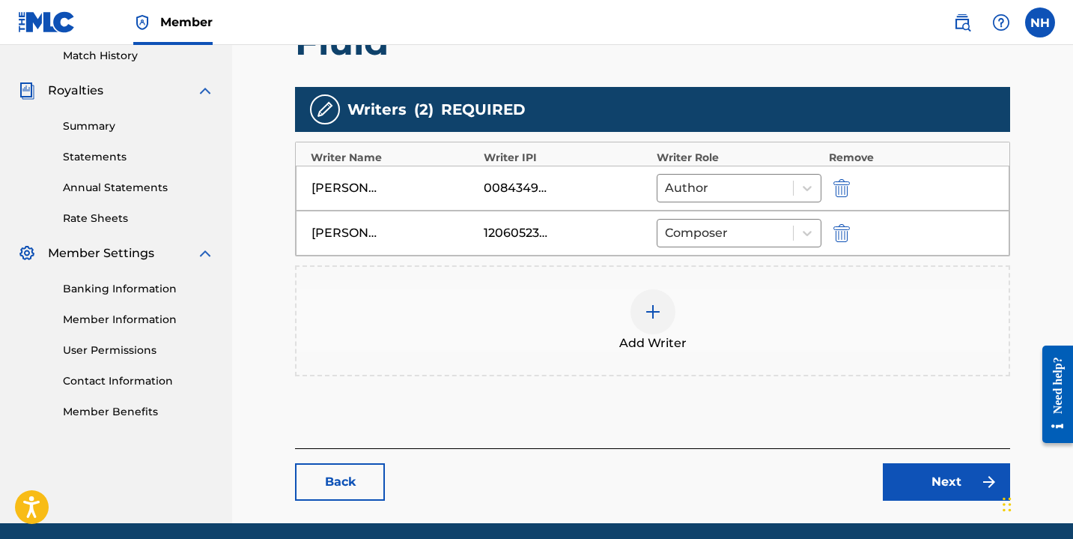
scroll to position [476, 0]
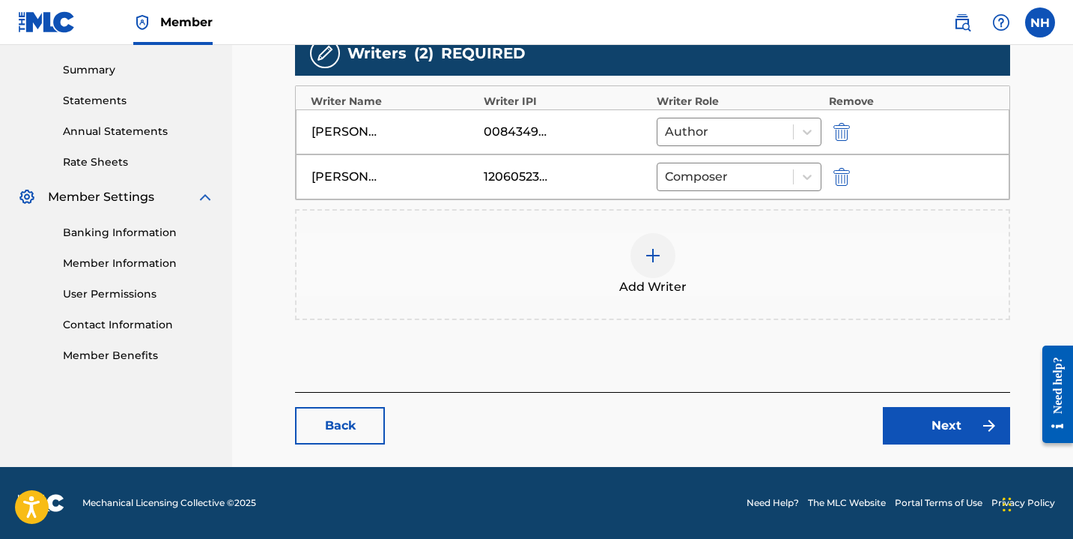
click at [910, 422] on link "Next" at bounding box center [946, 425] width 127 height 37
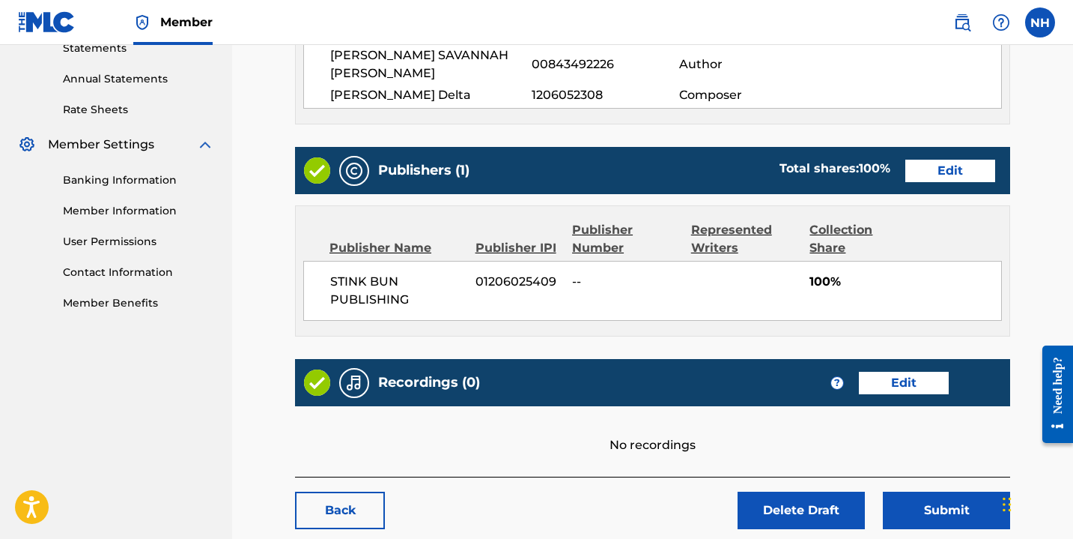
scroll to position [530, 0]
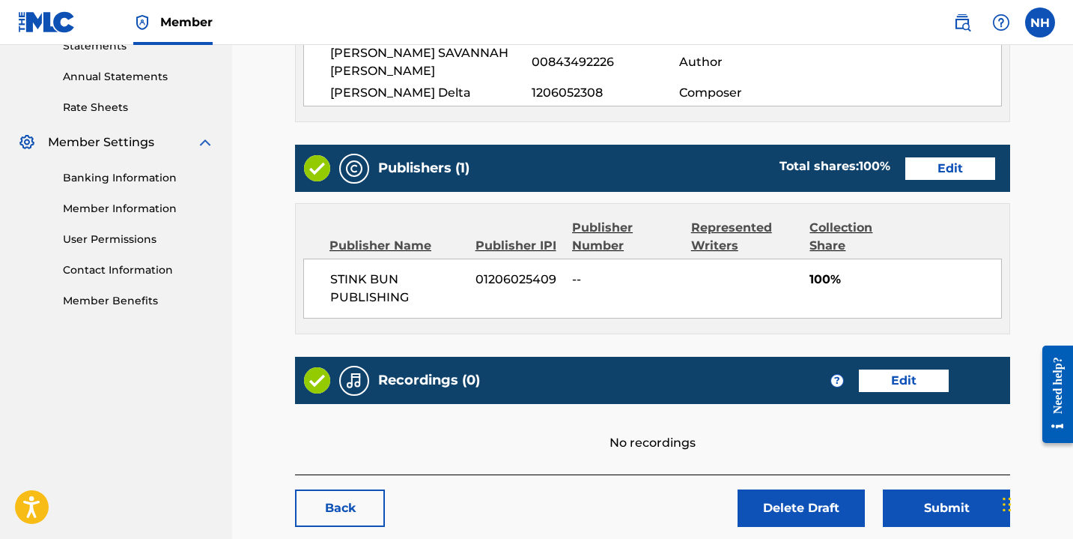
click at [923, 157] on link "Edit" at bounding box center [951, 168] width 90 height 22
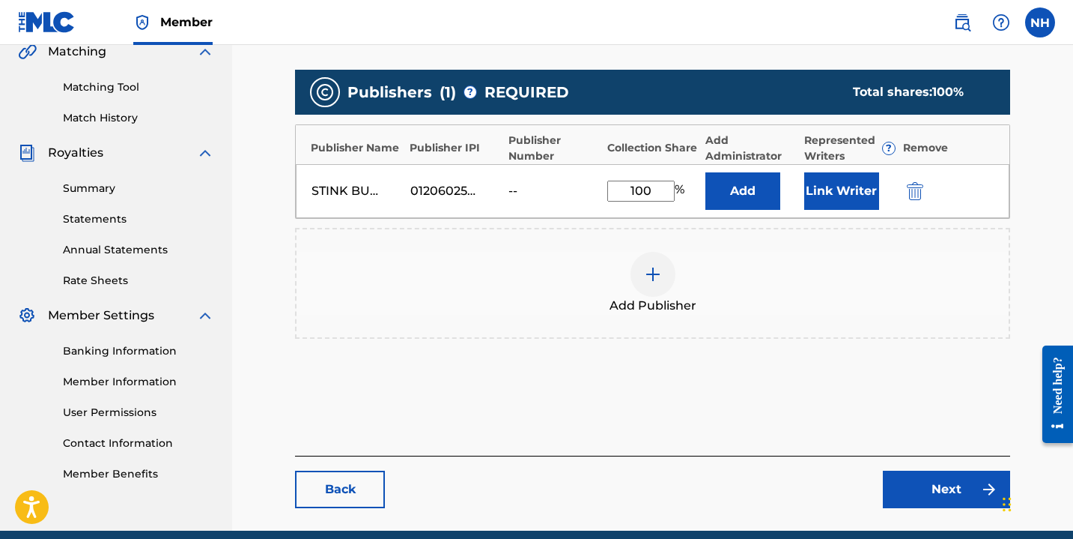
scroll to position [366, 0]
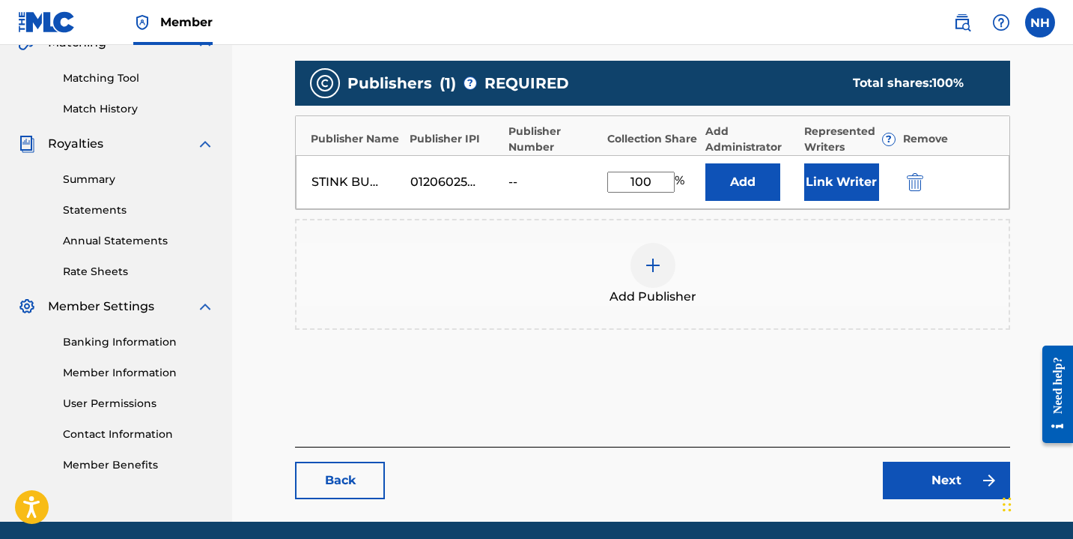
click at [658, 262] on img at bounding box center [653, 265] width 18 height 18
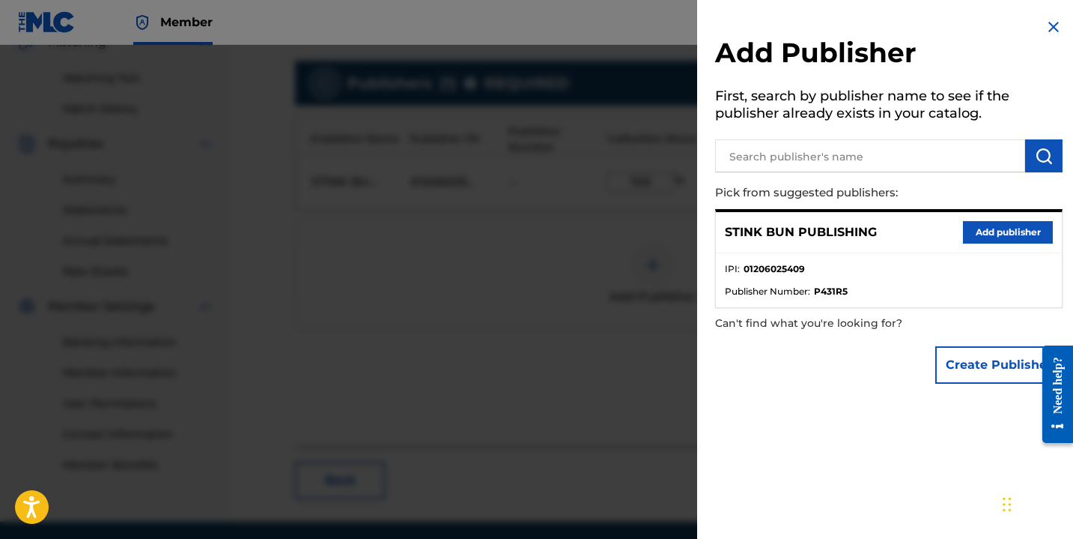
click at [785, 159] on input "text" at bounding box center [870, 155] width 310 height 33
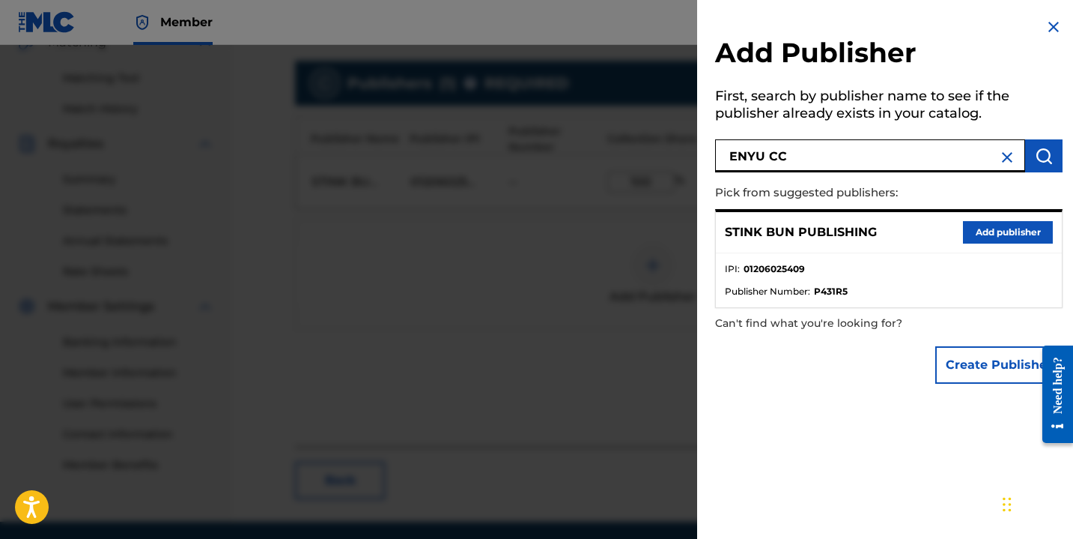
type input "ENYU CC"
click at [1048, 156] on button "submit" at bounding box center [1044, 155] width 37 height 33
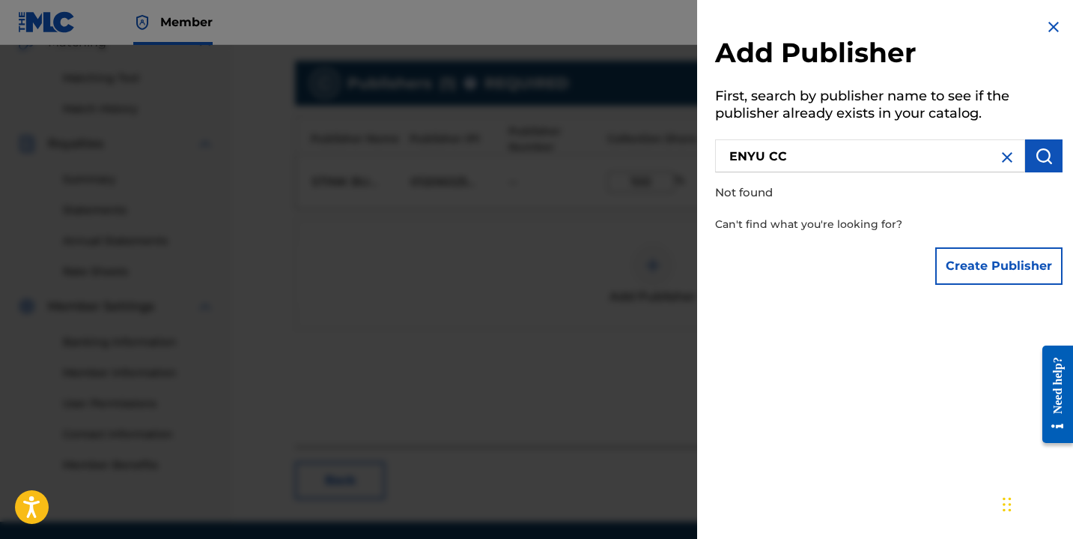
click at [997, 266] on button "Create Publisher" at bounding box center [999, 265] width 127 height 37
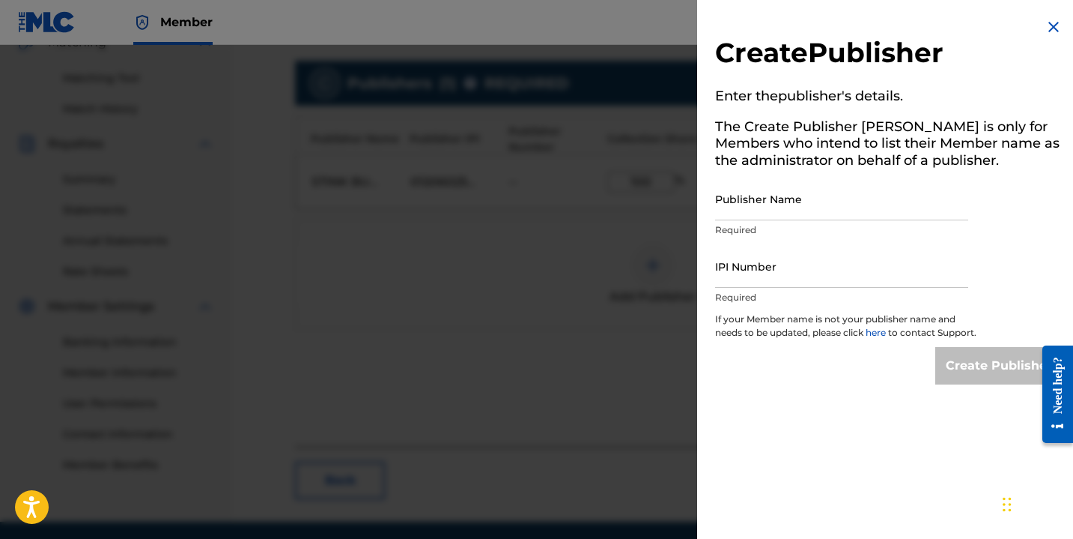
click at [766, 215] on input "Publisher Name" at bounding box center [841, 199] width 253 height 43
type input "ENYU CC"
click at [739, 277] on input "IPI Number" at bounding box center [841, 266] width 253 height 43
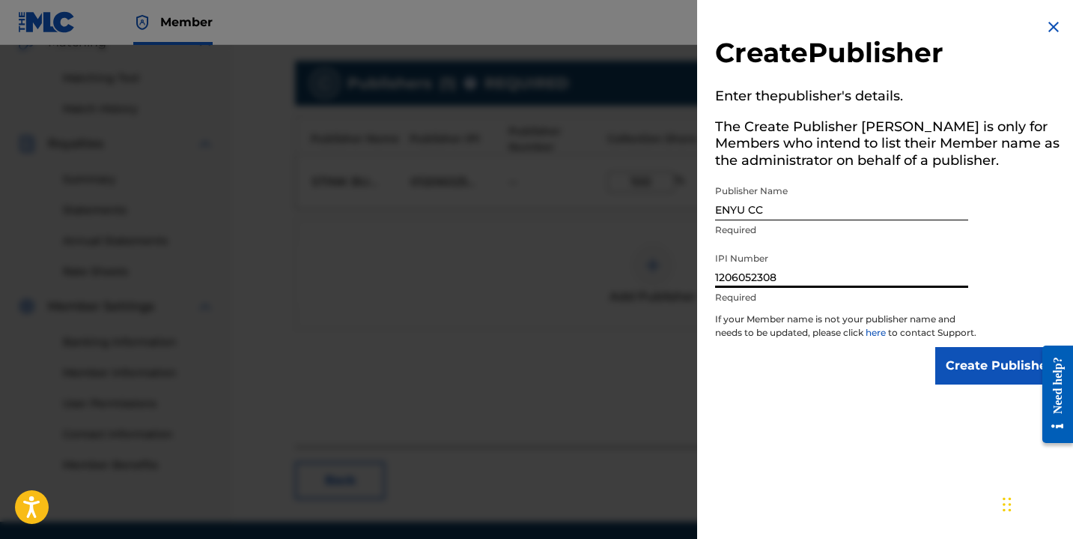
type input "1206052308"
click at [944, 375] on input "Create Publisher" at bounding box center [999, 365] width 127 height 37
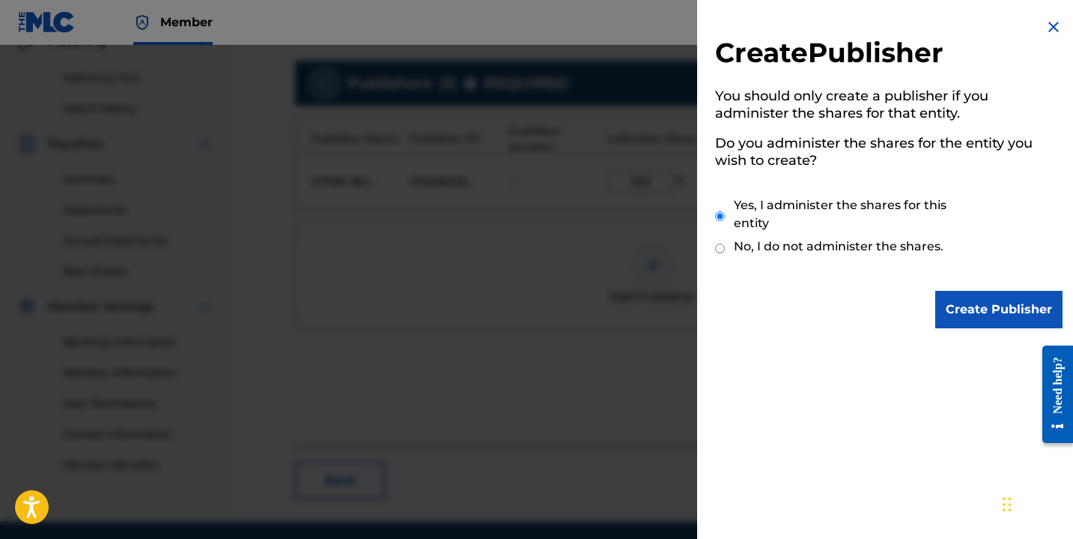
click at [718, 242] on input "No, I do not administer the shares." at bounding box center [720, 248] width 10 height 14
radio input "true"
click at [952, 309] on input "Create Publisher" at bounding box center [999, 309] width 127 height 37
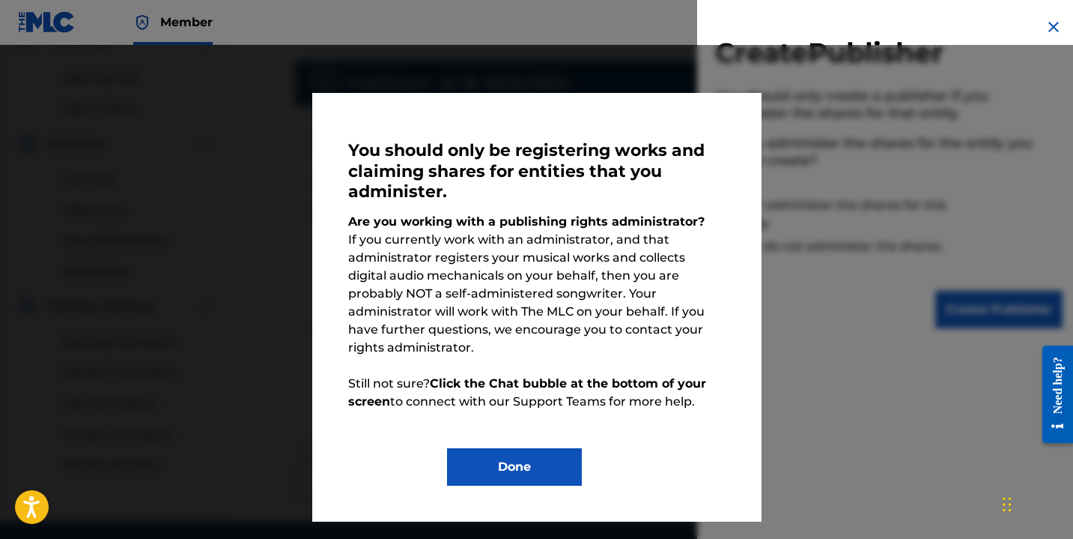
click at [527, 448] on button "Done" at bounding box center [514, 466] width 135 height 37
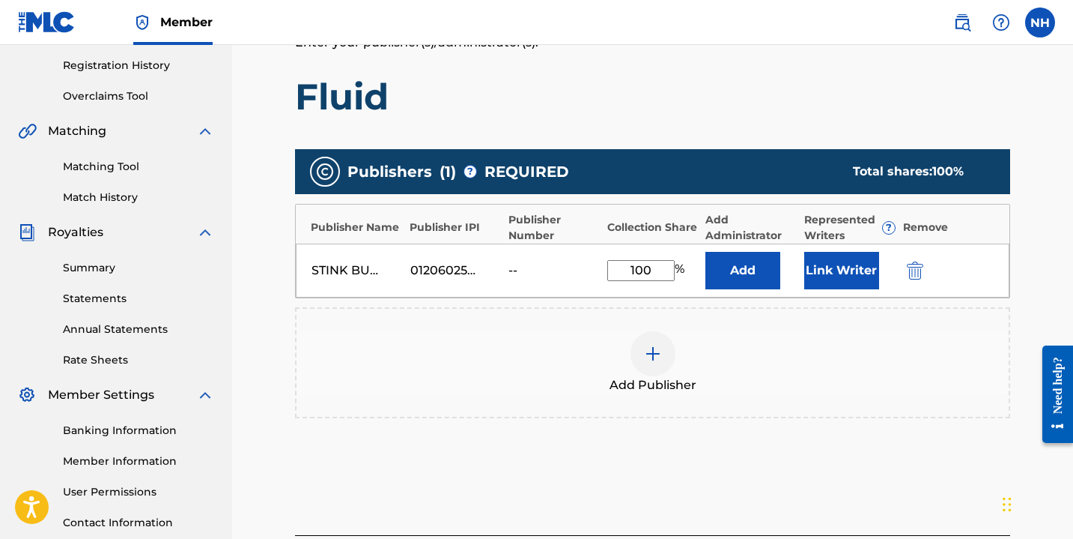
scroll to position [277, 0]
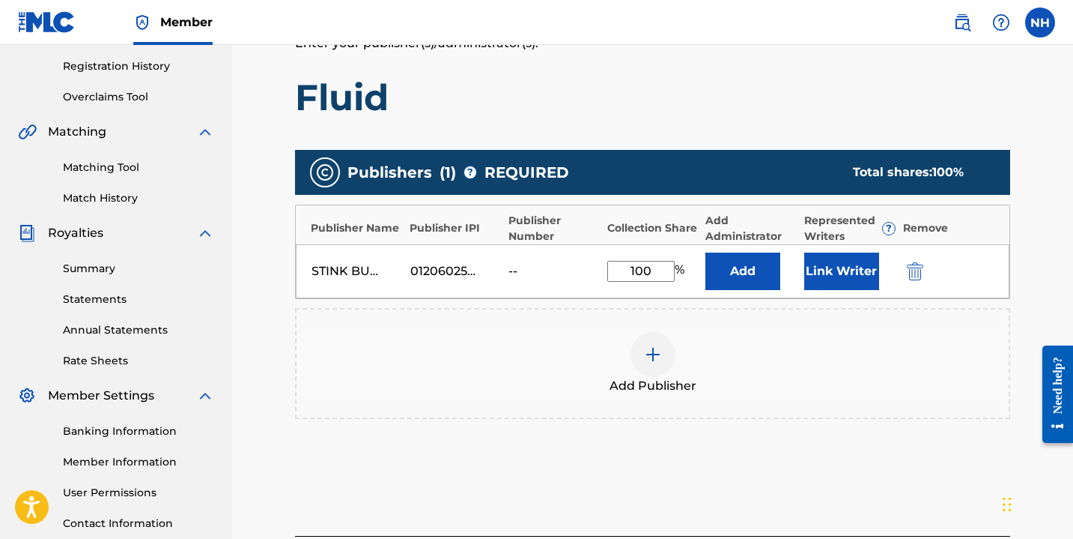
drag, startPoint x: 656, startPoint y: 270, endPoint x: 625, endPoint y: 270, distance: 30.7
click at [625, 270] on input "100" at bounding box center [641, 271] width 67 height 21
click at [754, 322] on div "Add Publisher" at bounding box center [652, 363] width 715 height 111
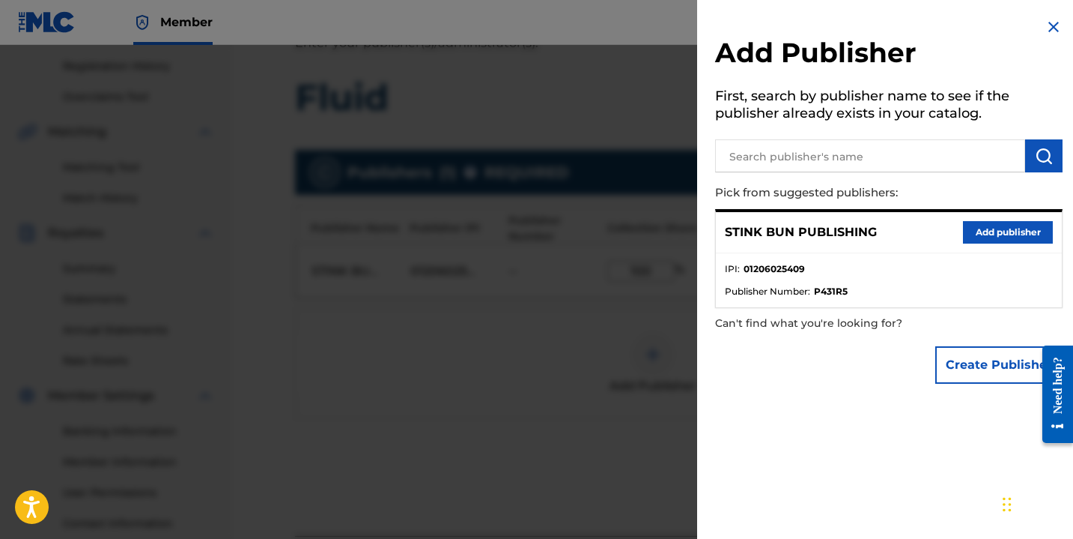
click at [1049, 27] on img at bounding box center [1054, 27] width 18 height 18
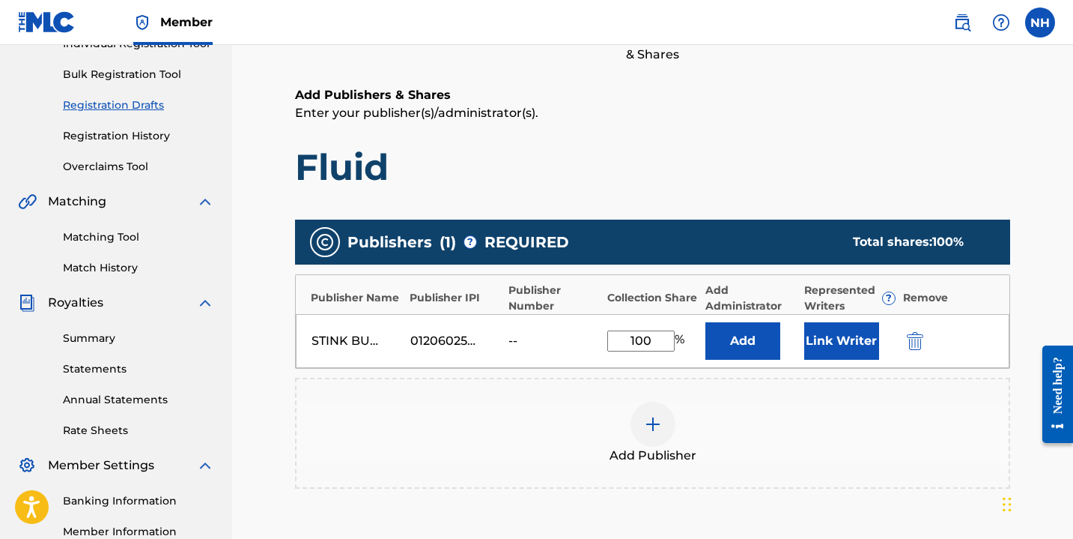
scroll to position [421, 0]
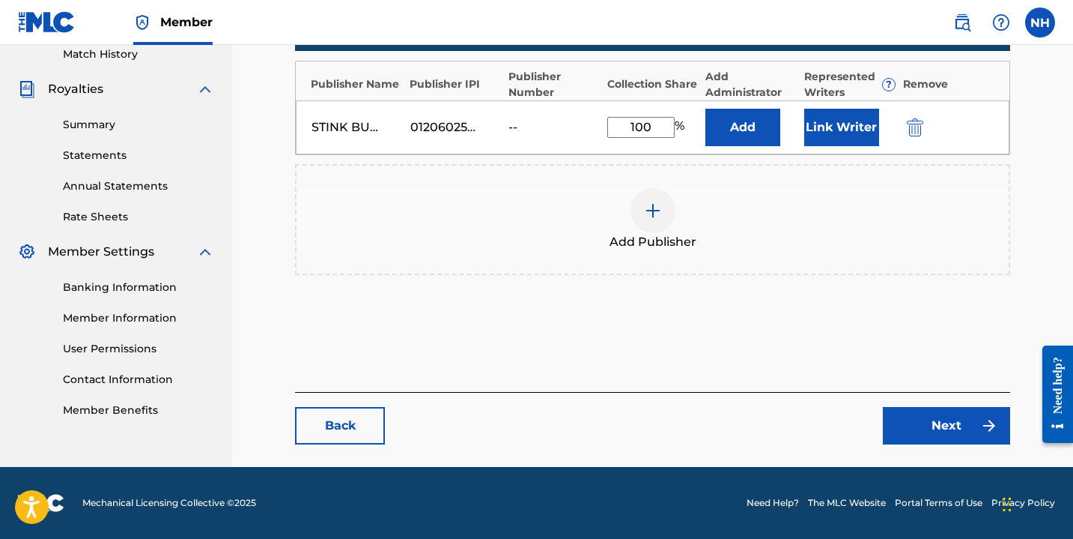
click at [942, 420] on link "Next" at bounding box center [946, 425] width 127 height 37
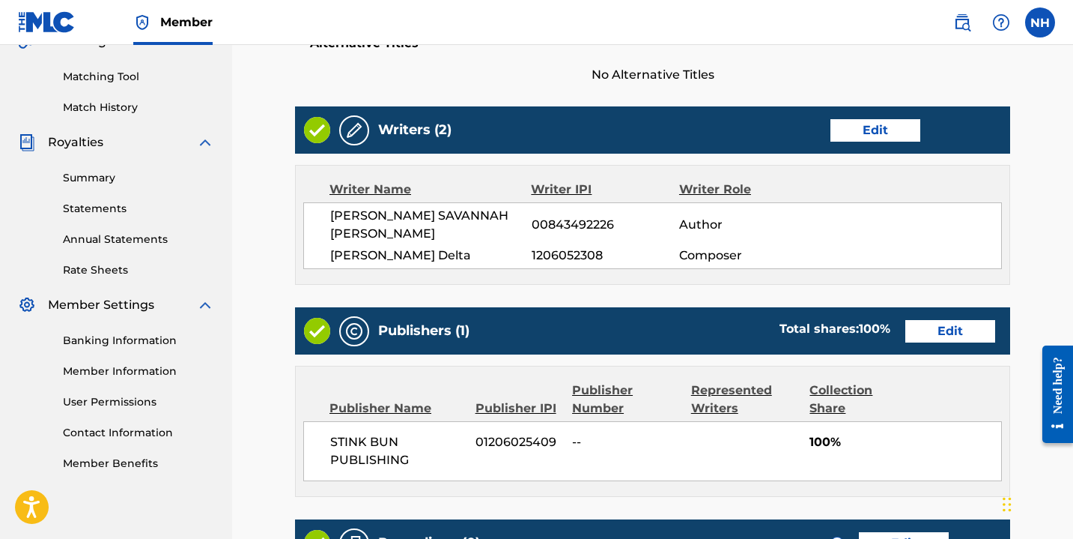
scroll to position [595, 0]
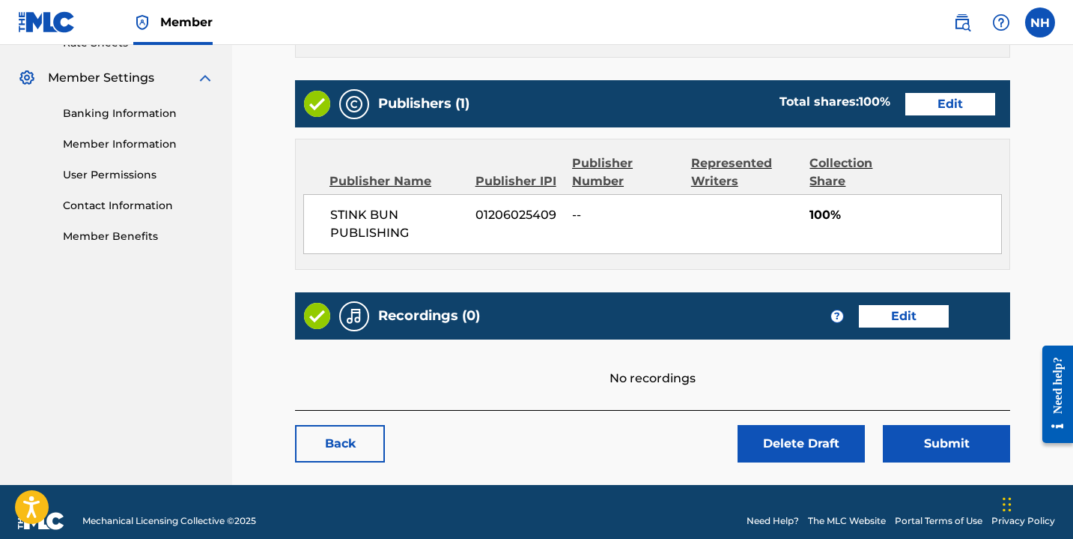
click at [942, 425] on button "Submit" at bounding box center [946, 443] width 127 height 37
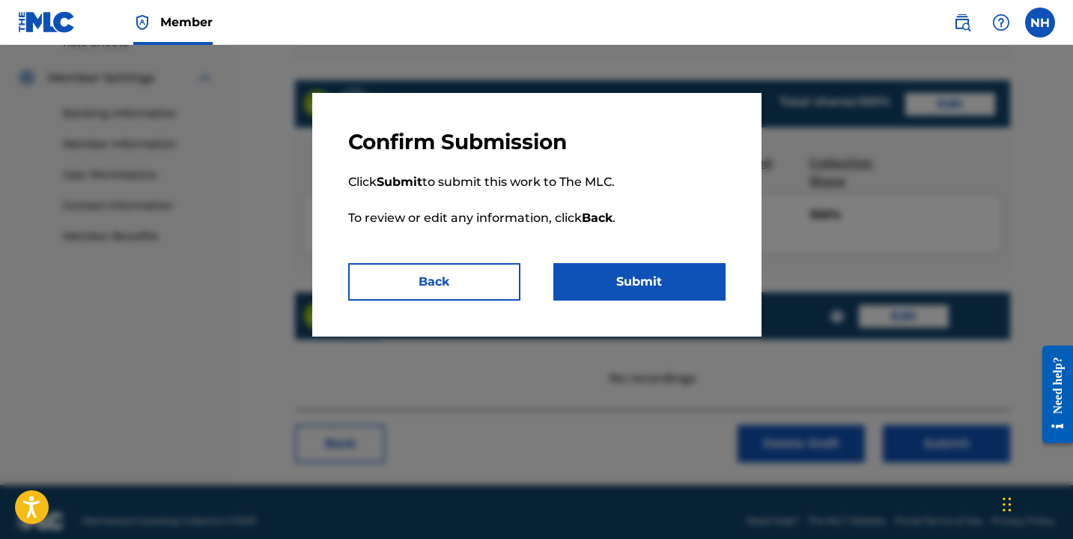
click at [612, 287] on button "Submit" at bounding box center [640, 281] width 172 height 37
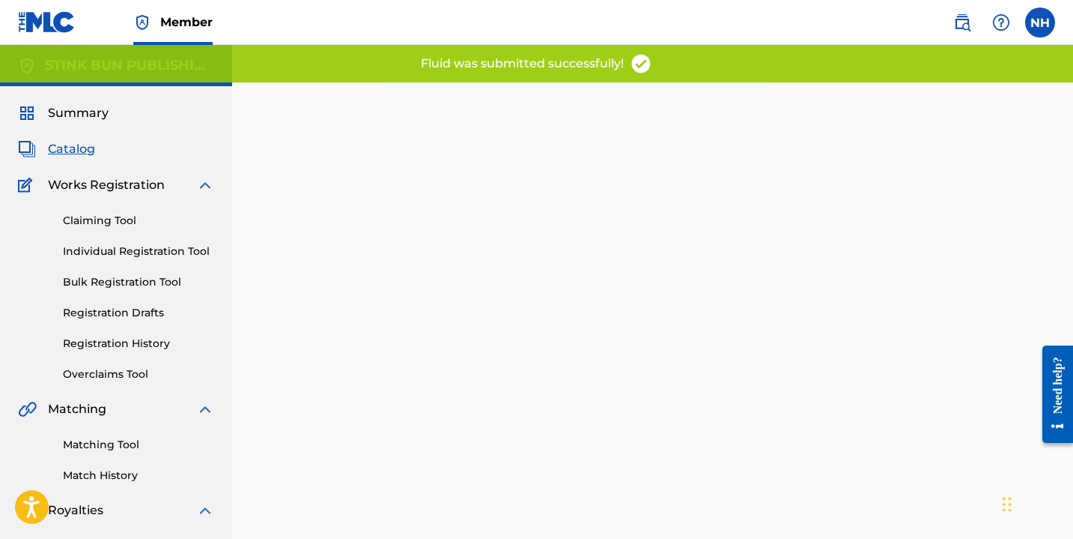
click at [144, 311] on link "Registration Drafts" at bounding box center [138, 313] width 151 height 16
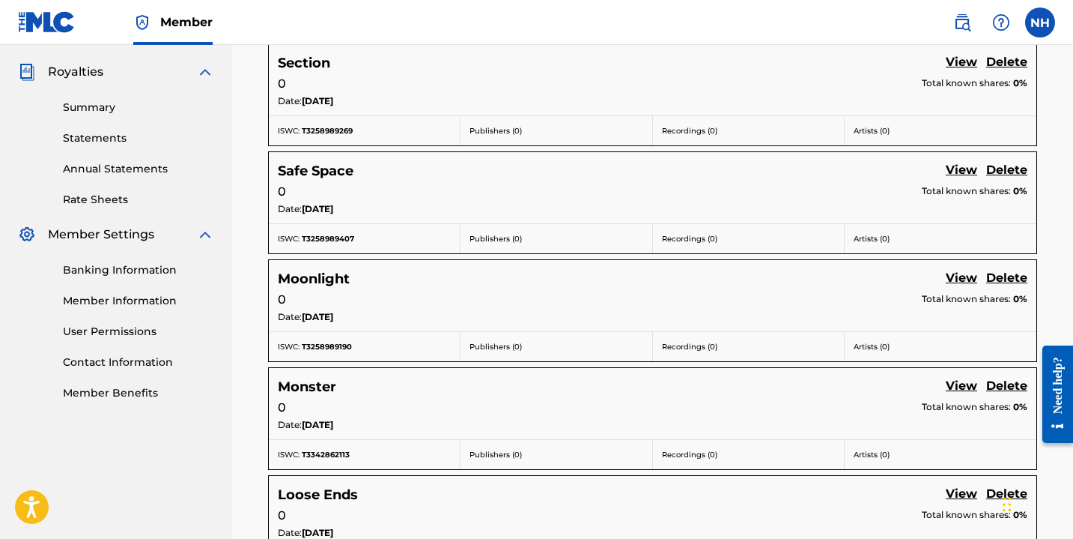
scroll to position [1011, 0]
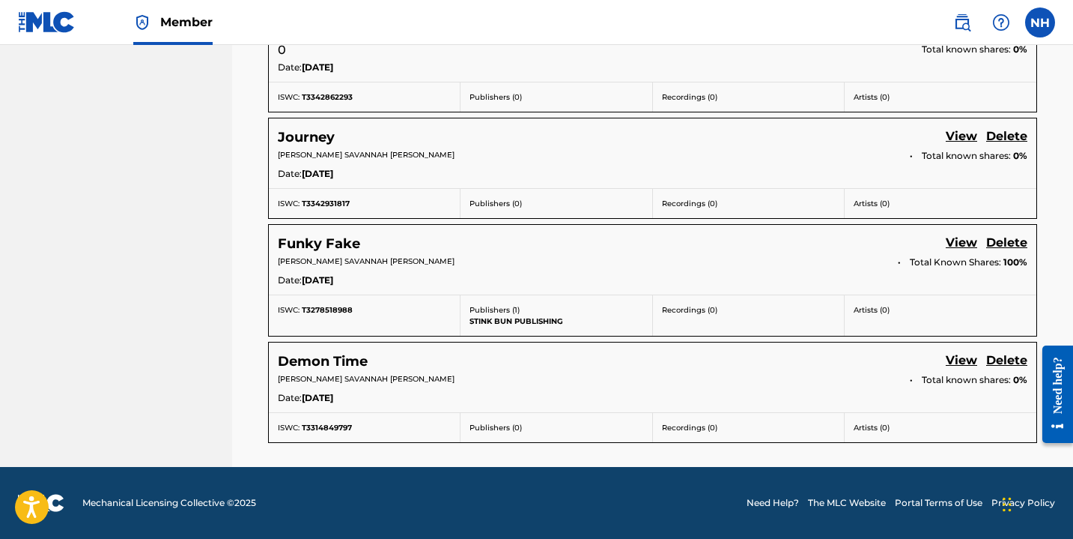
click at [960, 360] on link "View" at bounding box center [961, 361] width 31 height 20
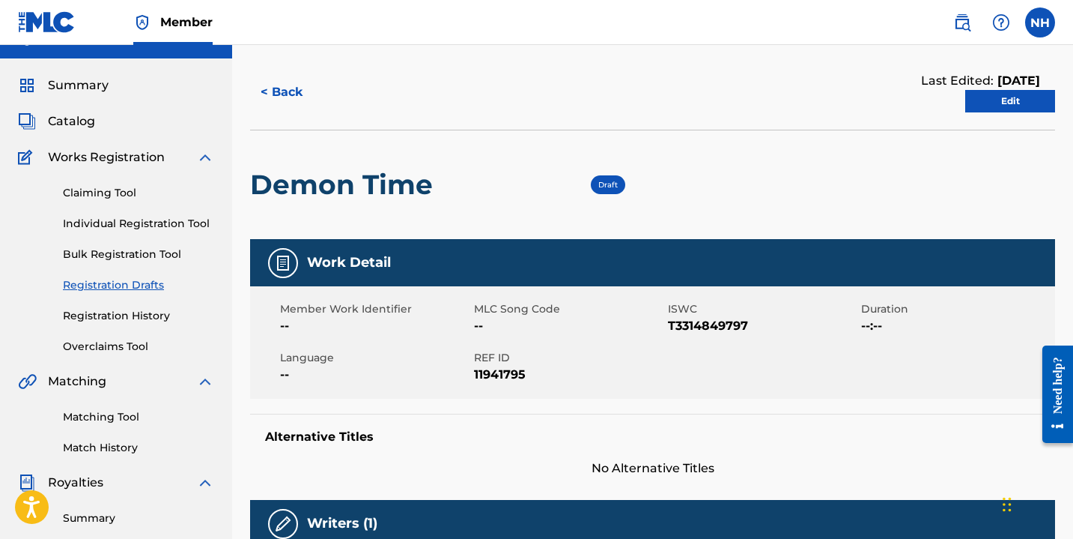
scroll to position [10, 0]
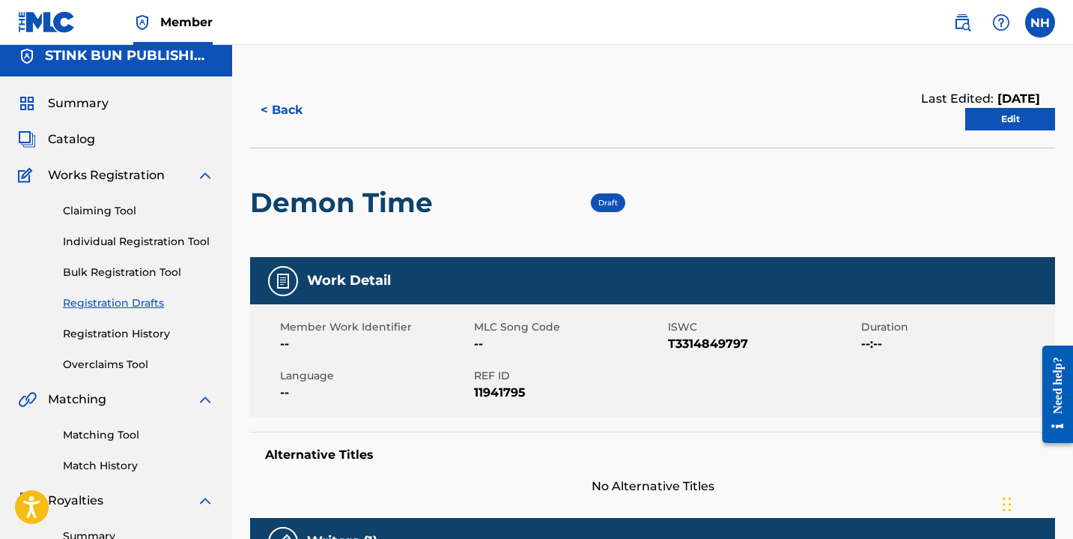
click at [992, 115] on link "Edit" at bounding box center [1011, 119] width 90 height 22
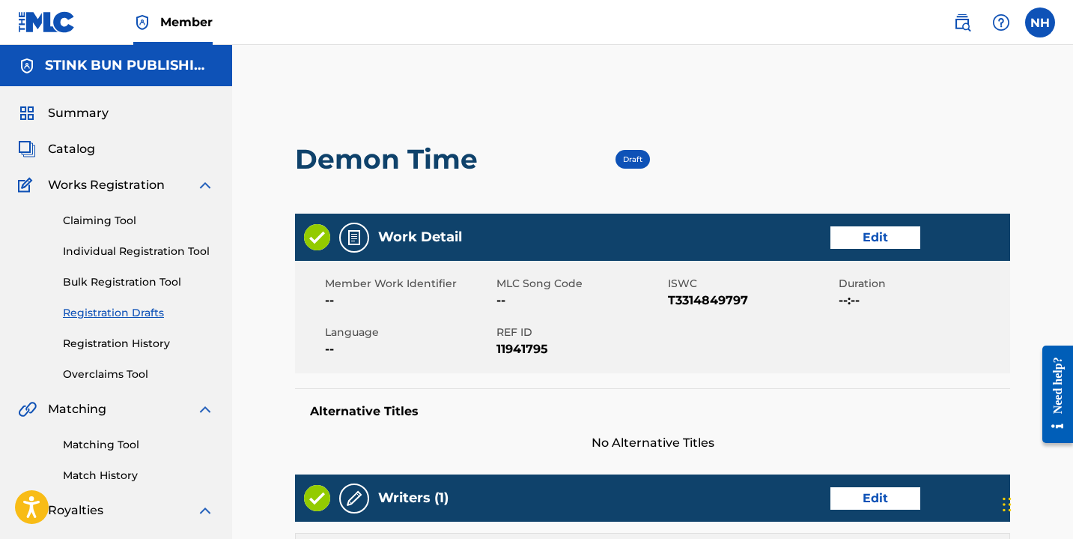
click at [881, 230] on link "Edit" at bounding box center [876, 237] width 90 height 22
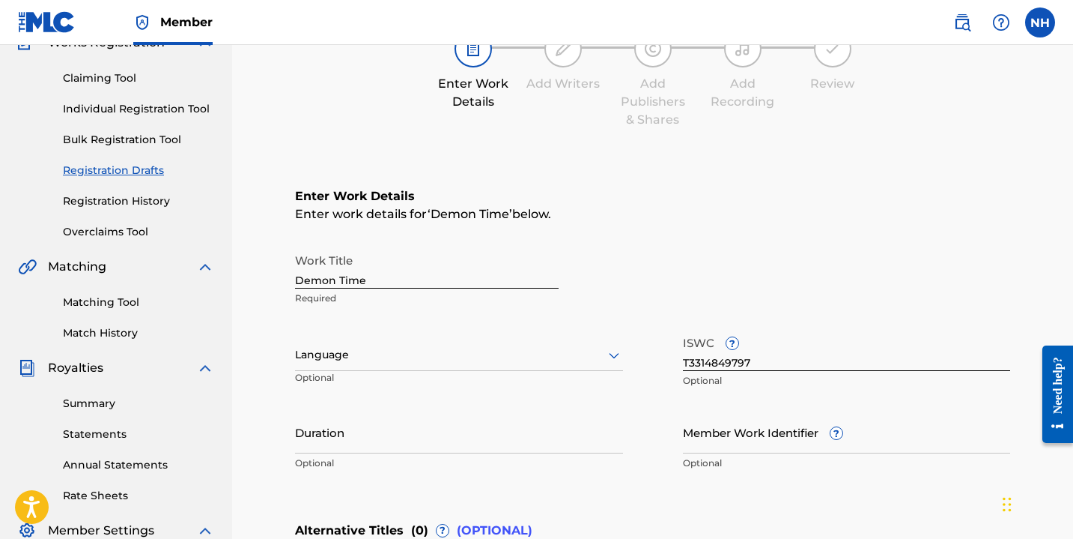
scroll to position [151, 0]
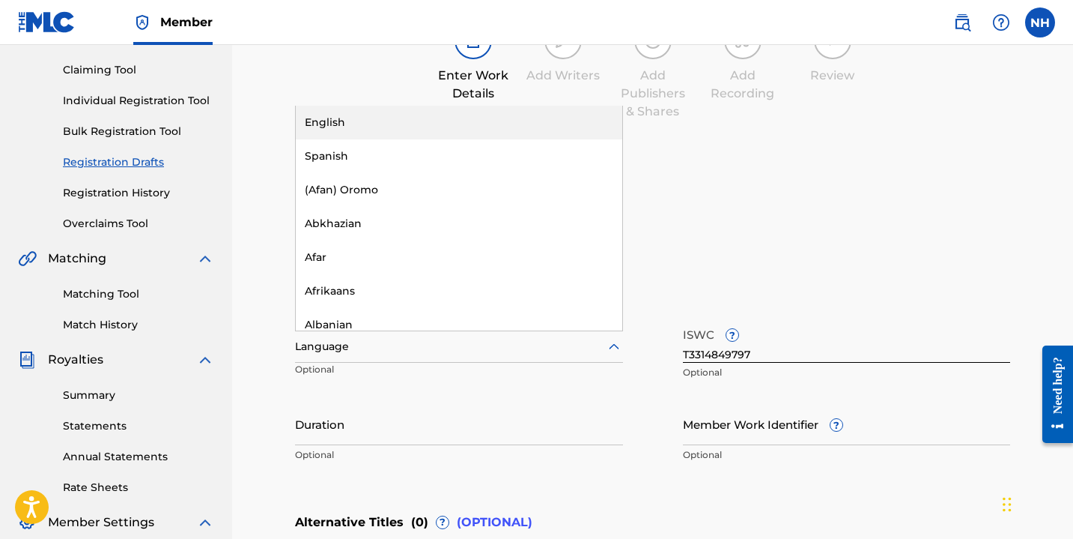
click at [368, 360] on div "Language" at bounding box center [459, 346] width 328 height 31
click at [359, 122] on div "English" at bounding box center [459, 123] width 327 height 34
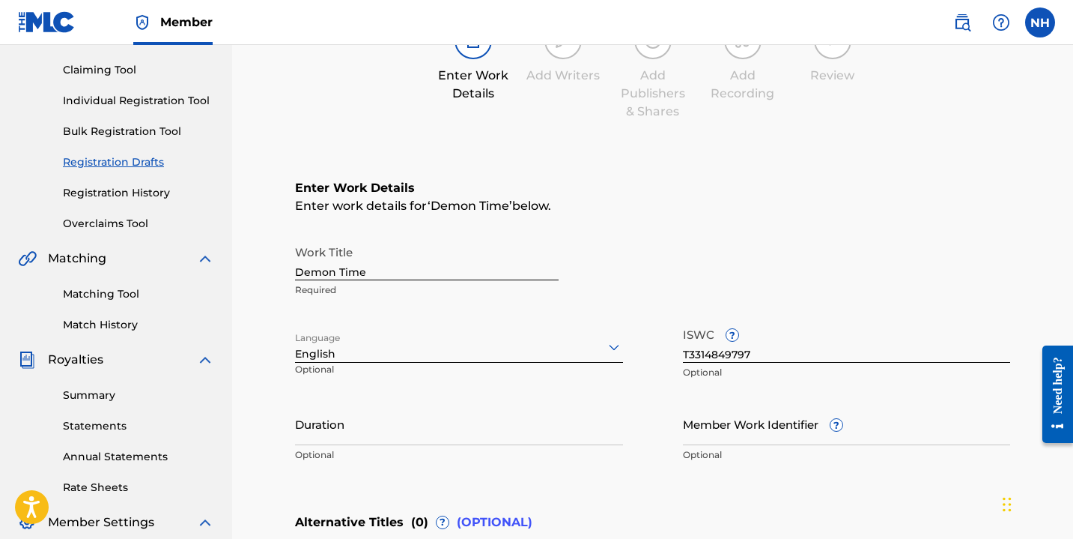
click at [325, 441] on input "Duration" at bounding box center [459, 423] width 328 height 43
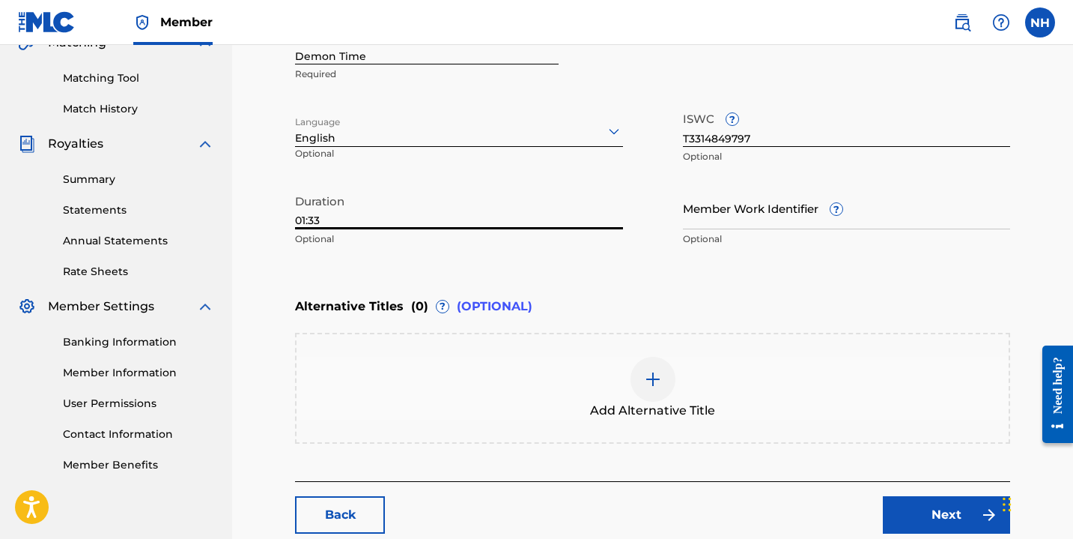
scroll to position [455, 0]
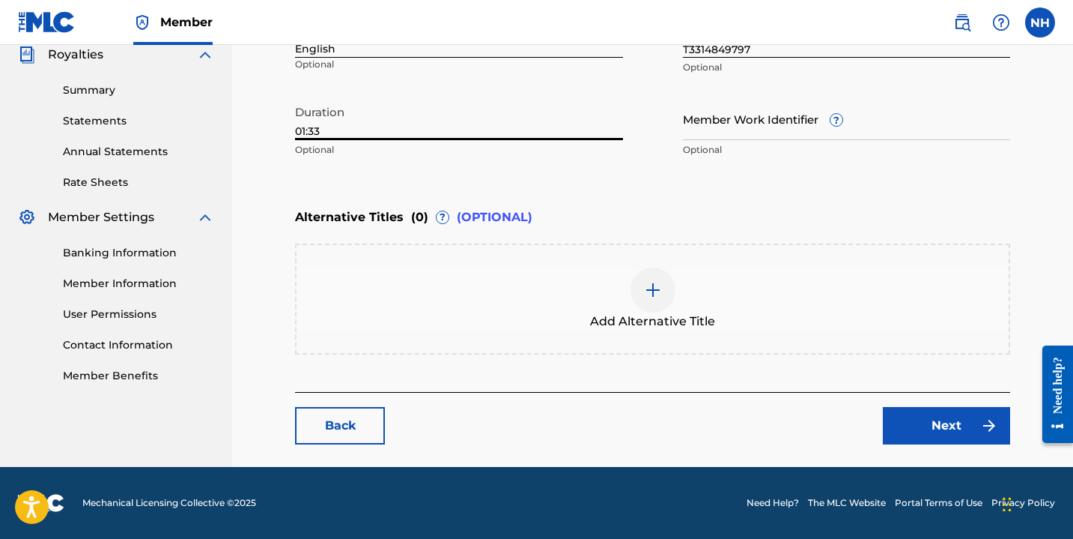
type input "01:33"
click at [910, 428] on link "Next" at bounding box center [946, 425] width 127 height 37
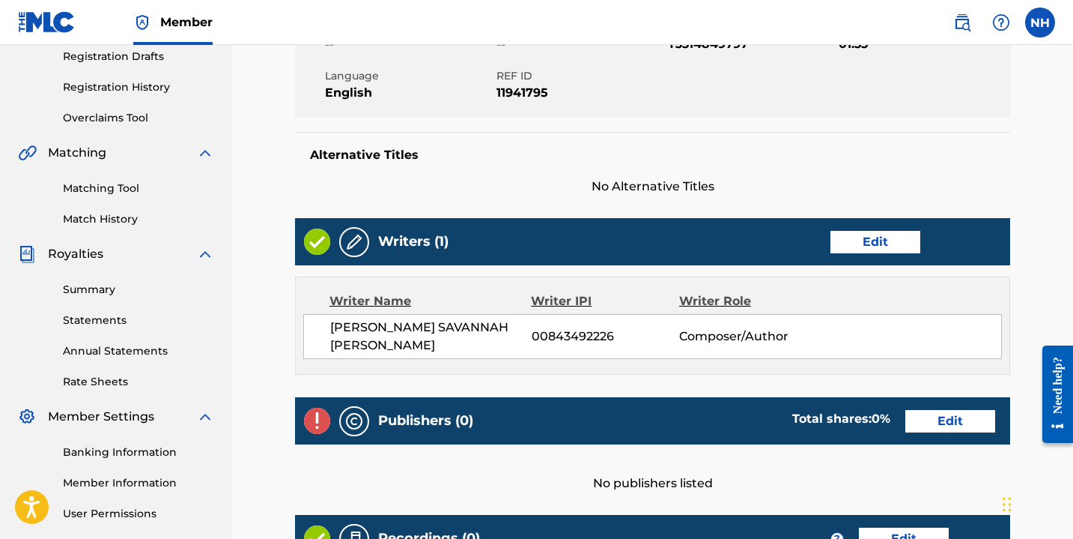
scroll to position [321, 0]
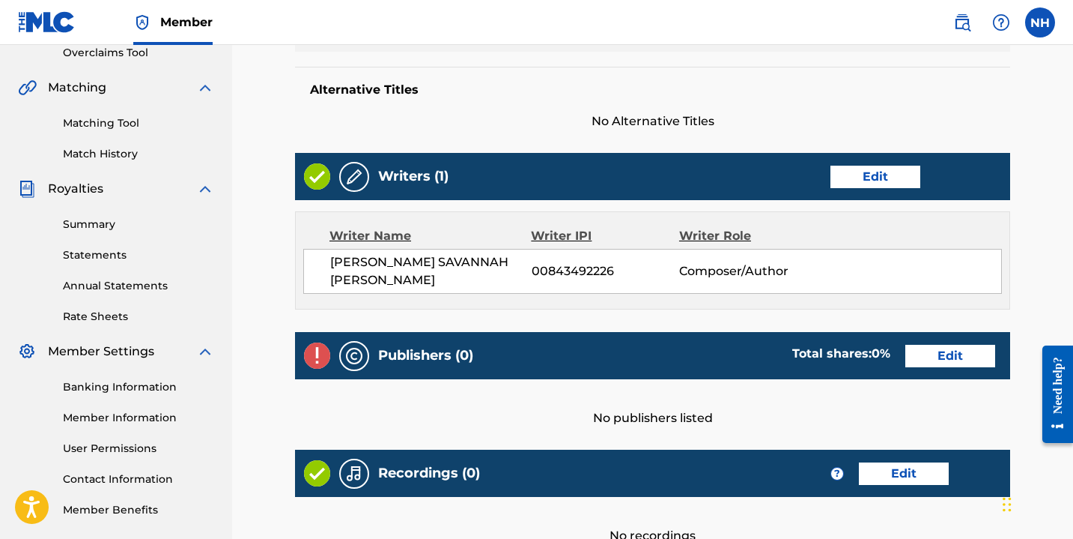
click at [859, 184] on link "Edit" at bounding box center [876, 177] width 90 height 22
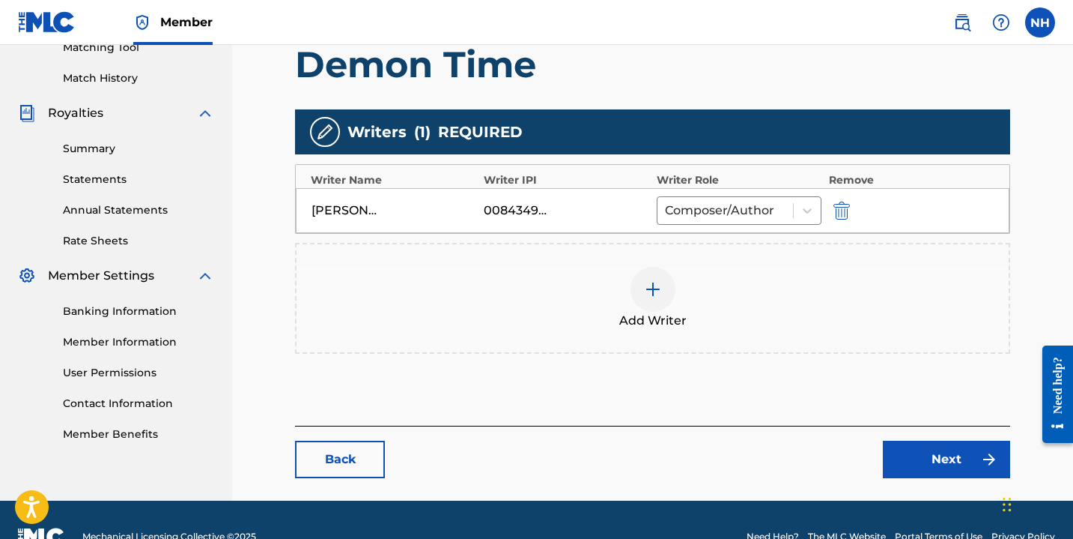
scroll to position [400, 0]
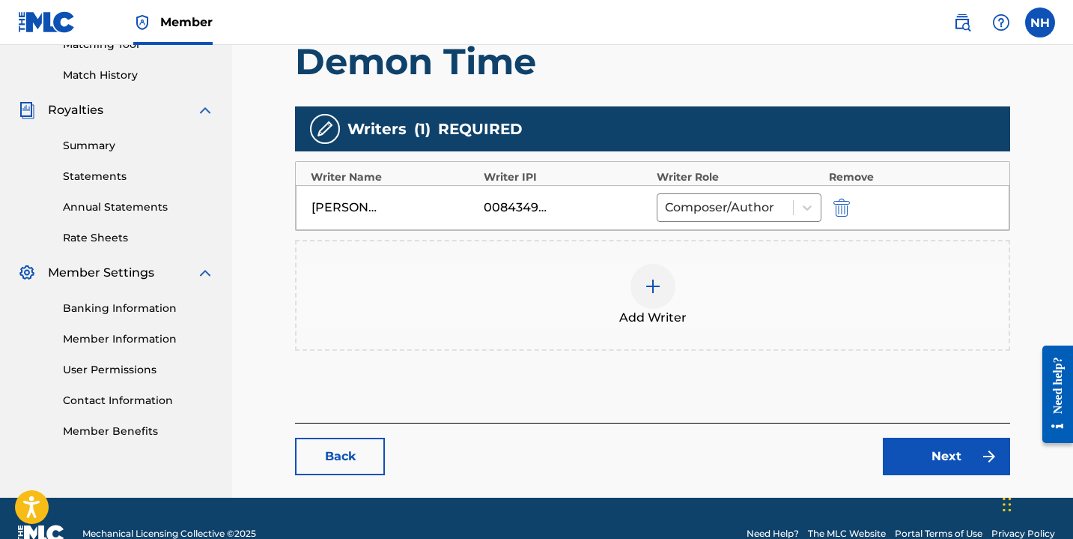
click at [646, 291] on img at bounding box center [653, 286] width 18 height 18
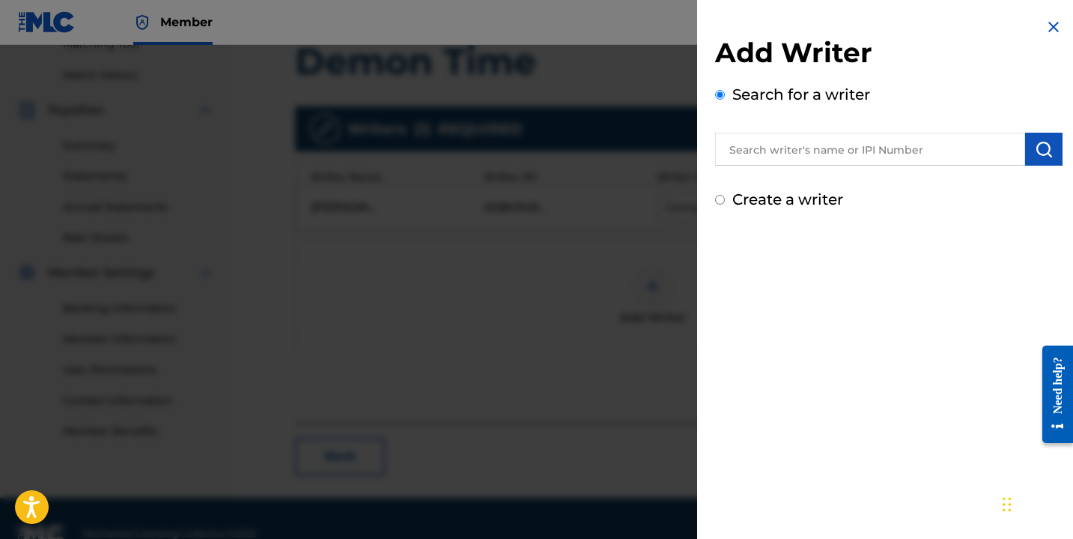
click at [755, 161] on input "text" at bounding box center [870, 149] width 310 height 33
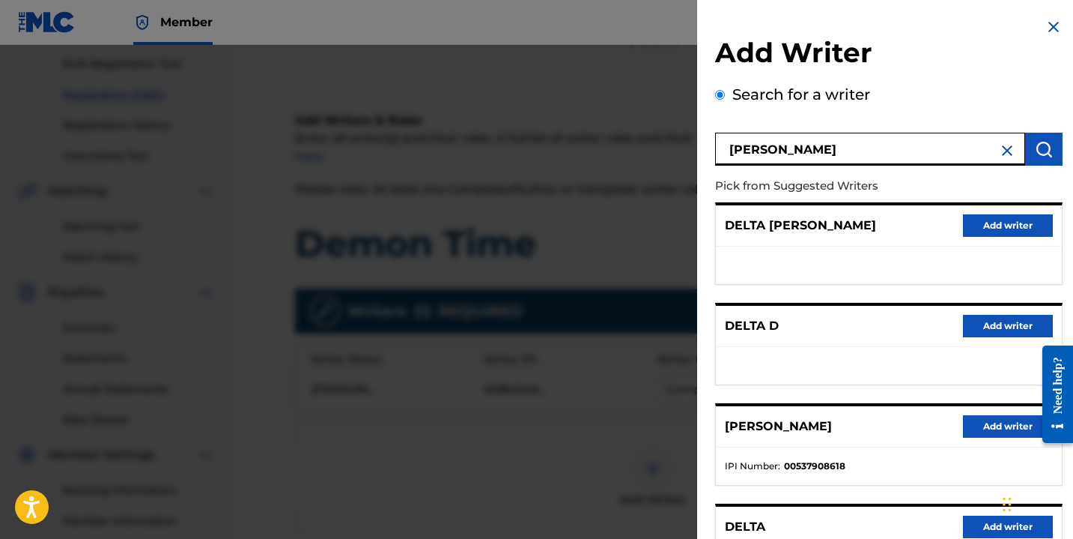
scroll to position [216, 0]
click at [807, 153] on input "[PERSON_NAME]" at bounding box center [870, 149] width 310 height 33
type input "s"
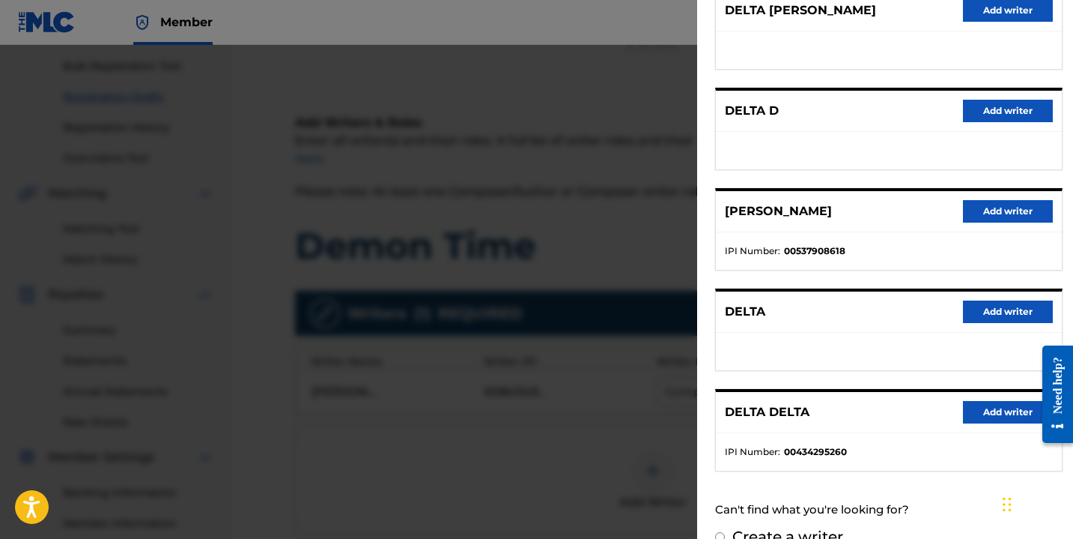
scroll to position [0, 0]
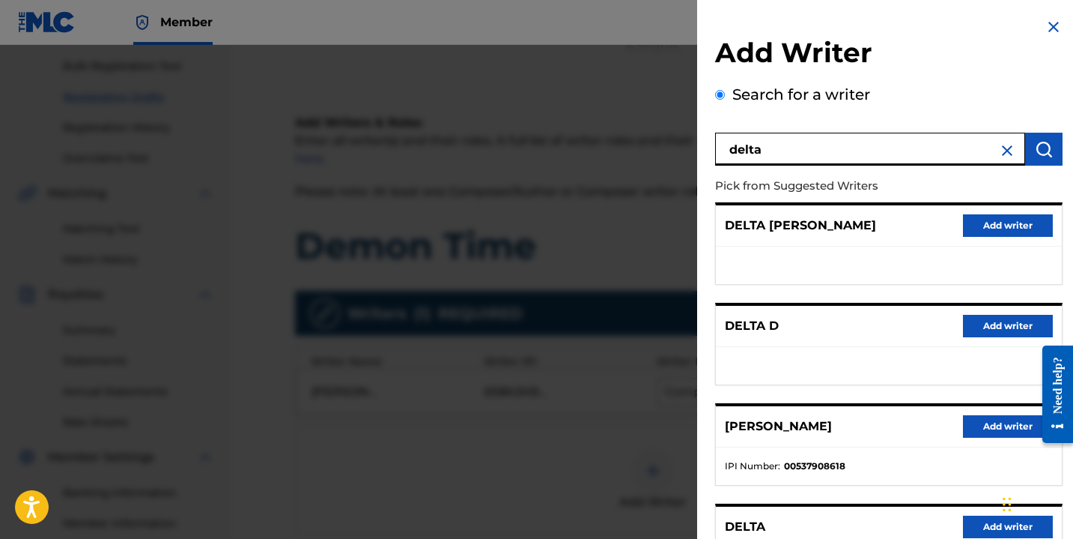
drag, startPoint x: 772, startPoint y: 149, endPoint x: 707, endPoint y: 143, distance: 64.7
click at [707, 143] on div "Add Writer Search for a writer delta Pick from Suggested Writers [PERSON_NAME] …" at bounding box center [889, 390] width 384 height 781
type input "[PERSON_NAME]"
click at [615, 276] on div at bounding box center [536, 314] width 1073 height 539
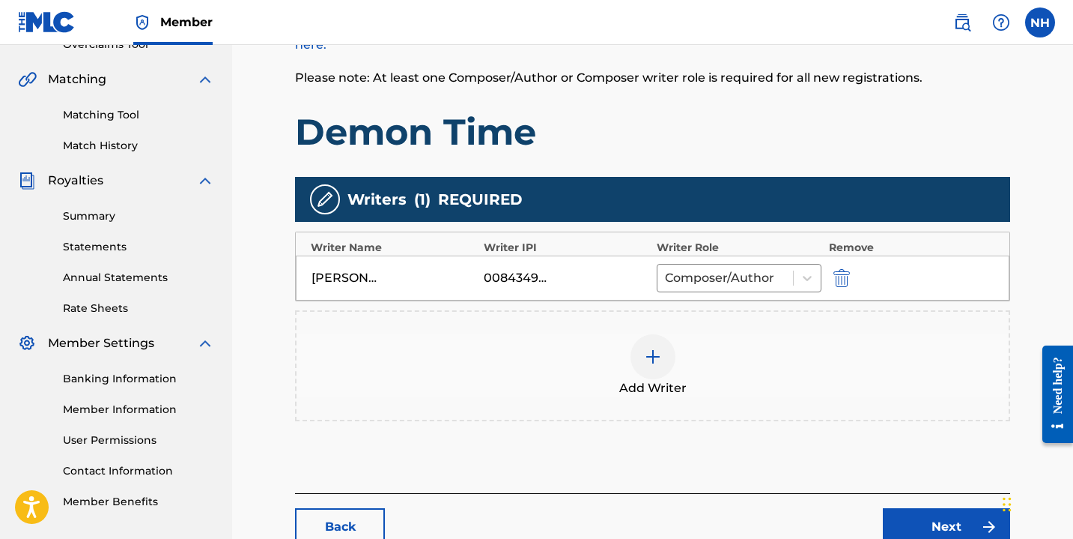
scroll to position [331, 0]
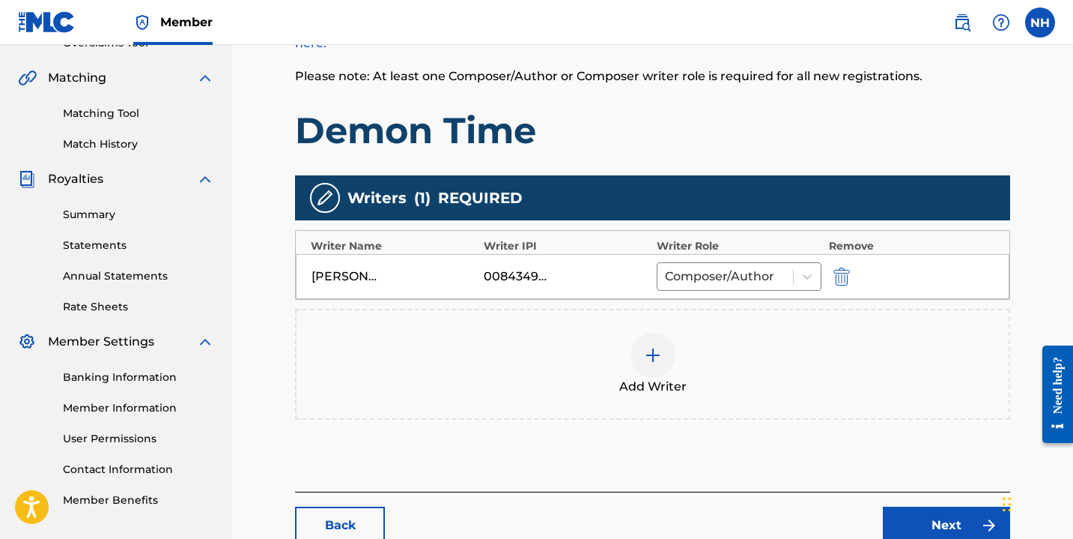
click at [644, 365] on div at bounding box center [653, 355] width 45 height 45
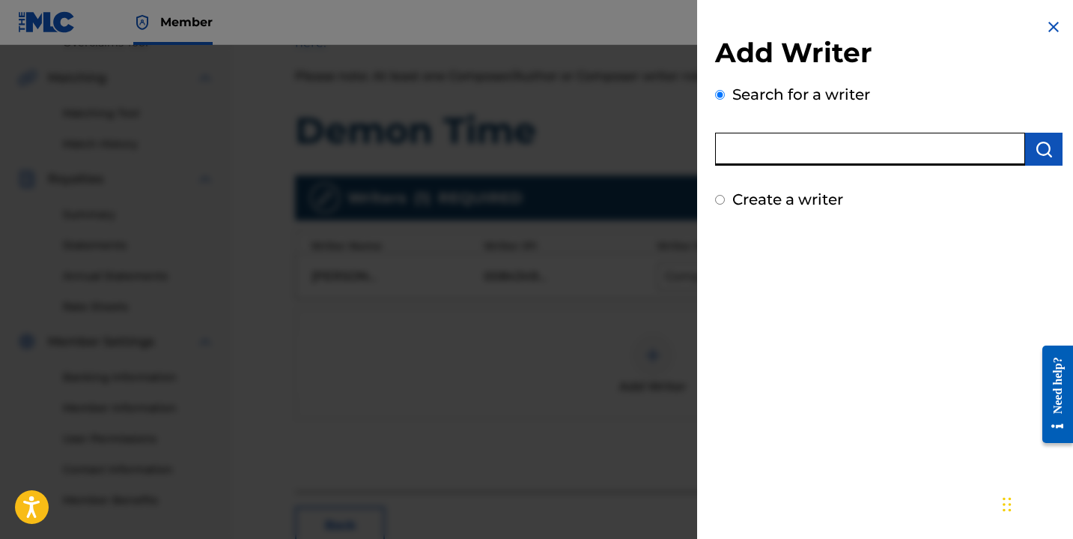
click at [791, 154] on input "text" at bounding box center [870, 149] width 310 height 33
click at [726, 202] on div "Create a writer" at bounding box center [889, 199] width 348 height 22
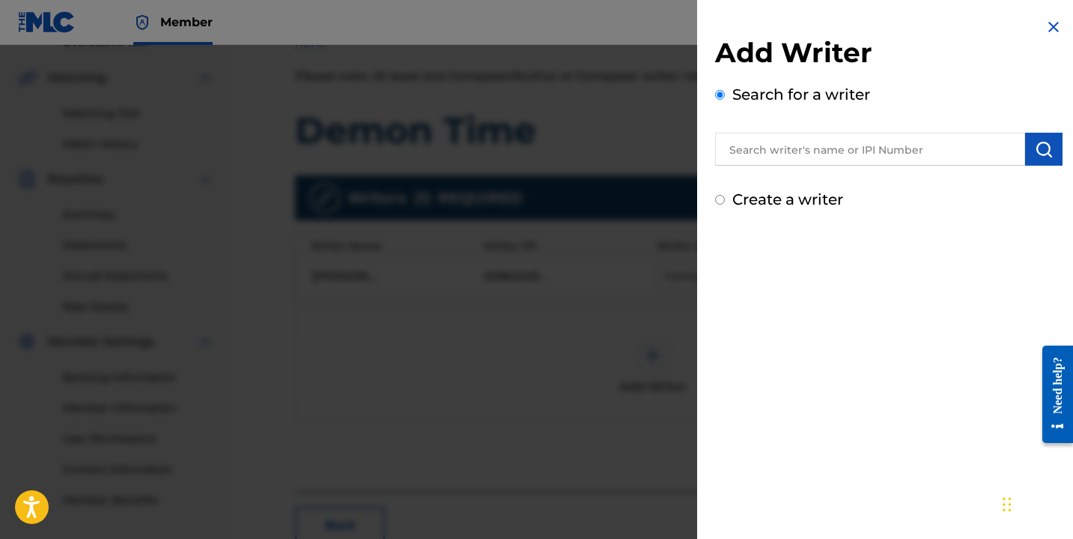
click at [721, 202] on input "Create a writer" at bounding box center [720, 200] width 10 height 10
radio input "false"
radio input "true"
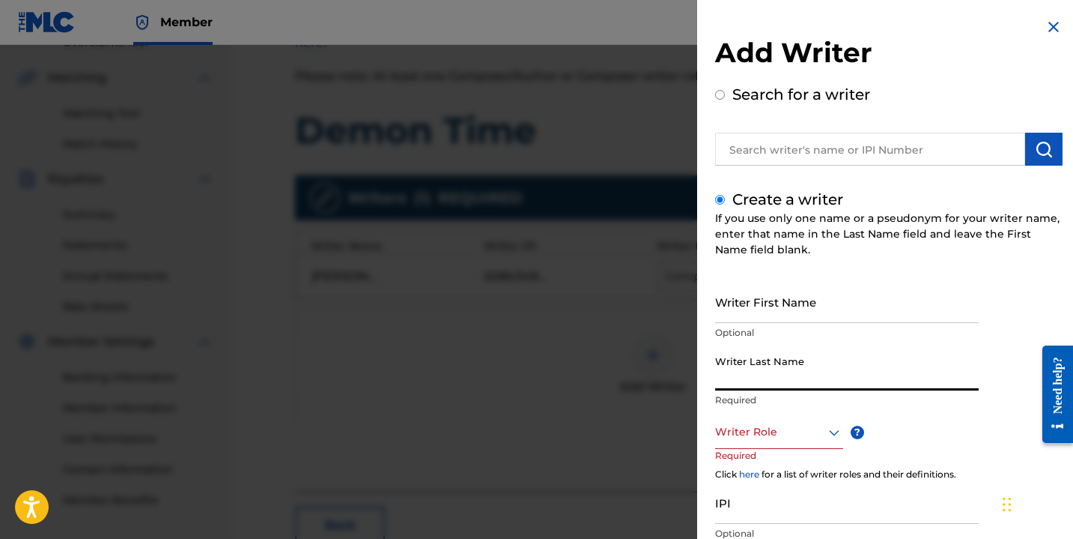
click at [769, 371] on input "Writer Last Name" at bounding box center [847, 369] width 264 height 43
type input "[PERSON_NAME] Delta"
click at [769, 429] on div at bounding box center [779, 431] width 128 height 19
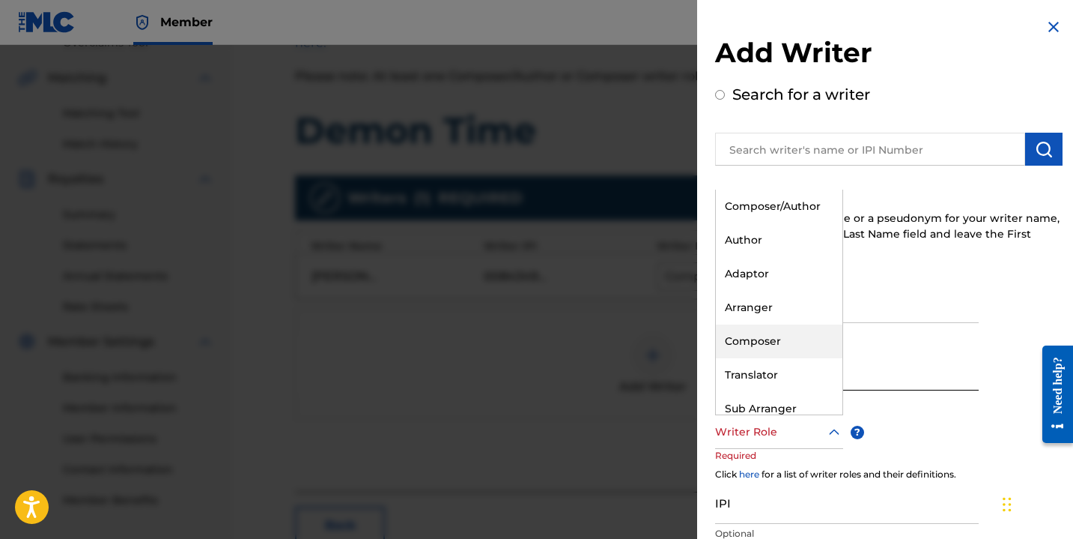
click at [754, 344] on div "Composer" at bounding box center [779, 341] width 127 height 34
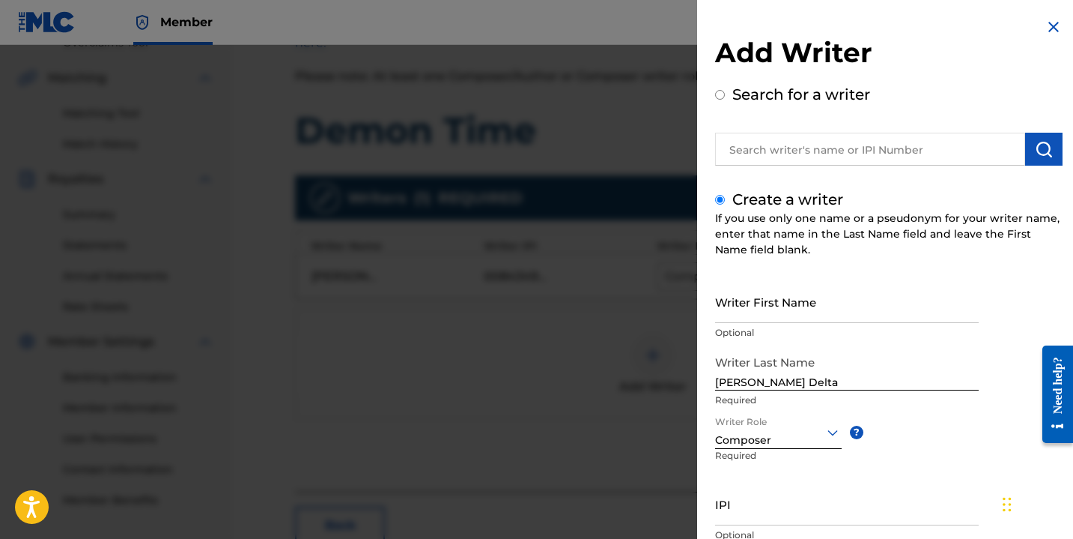
scroll to position [112, 0]
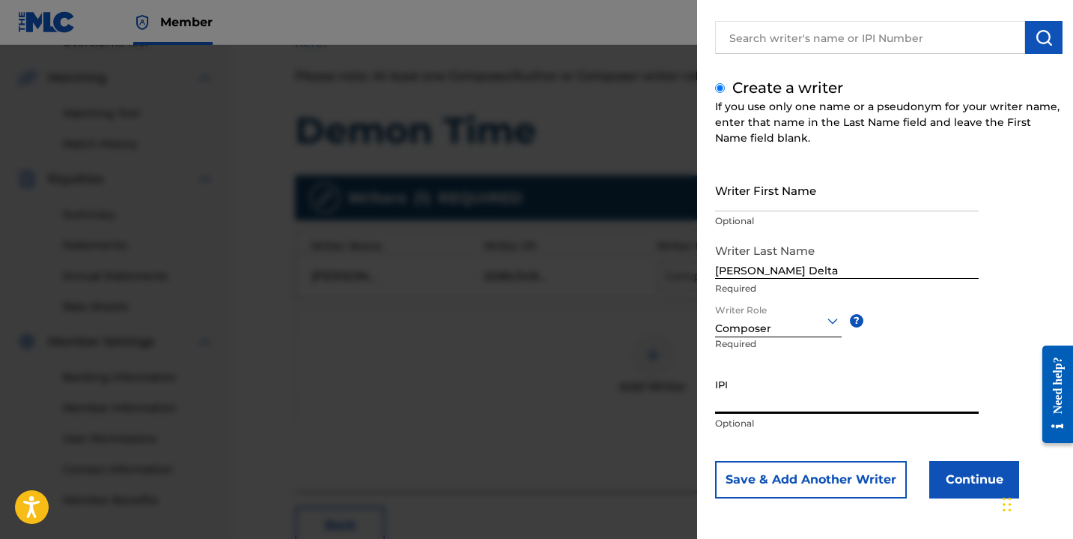
click at [761, 401] on input "IPI" at bounding box center [847, 392] width 264 height 43
type input "1206052308"
click at [955, 485] on button "Continue" at bounding box center [975, 479] width 90 height 37
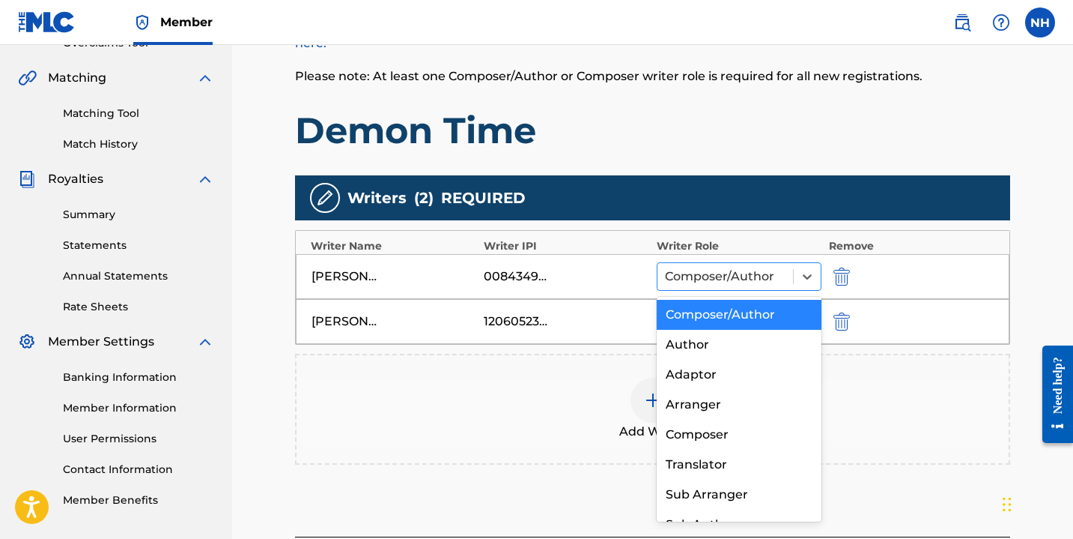
click at [728, 274] on div at bounding box center [725, 276] width 121 height 21
click at [727, 345] on div "Author" at bounding box center [739, 345] width 165 height 30
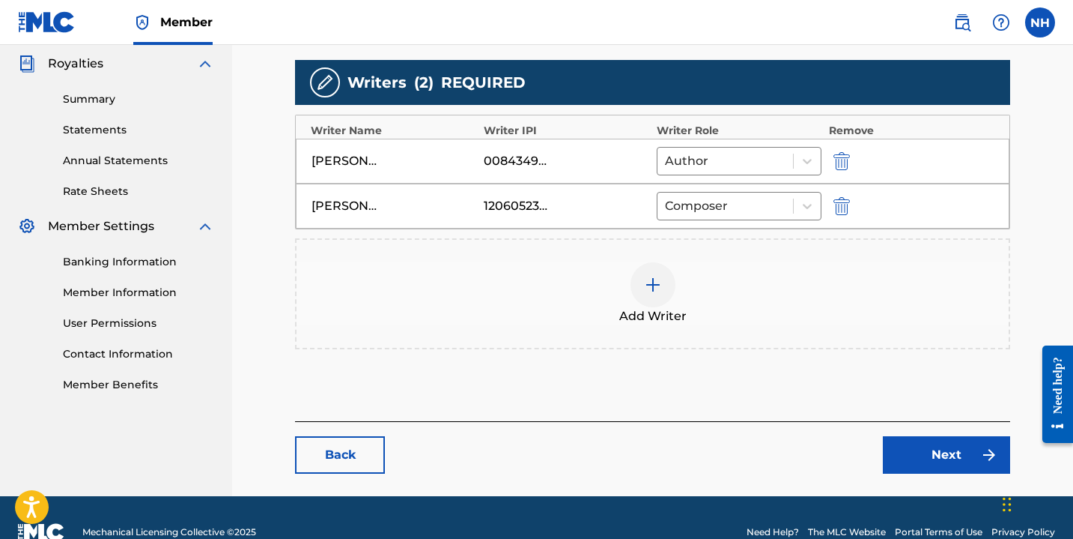
scroll to position [476, 0]
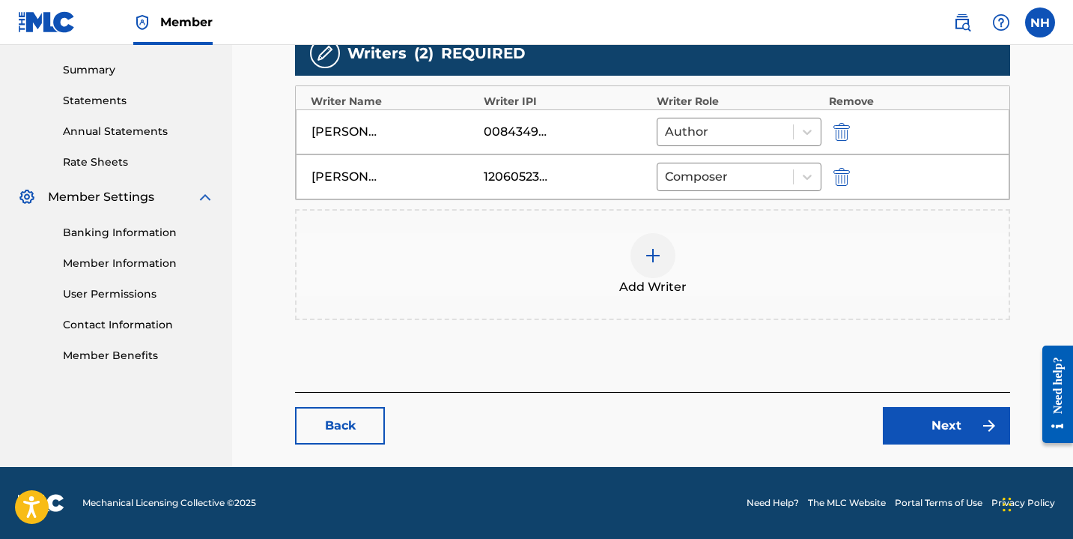
click at [930, 431] on link "Next" at bounding box center [946, 425] width 127 height 37
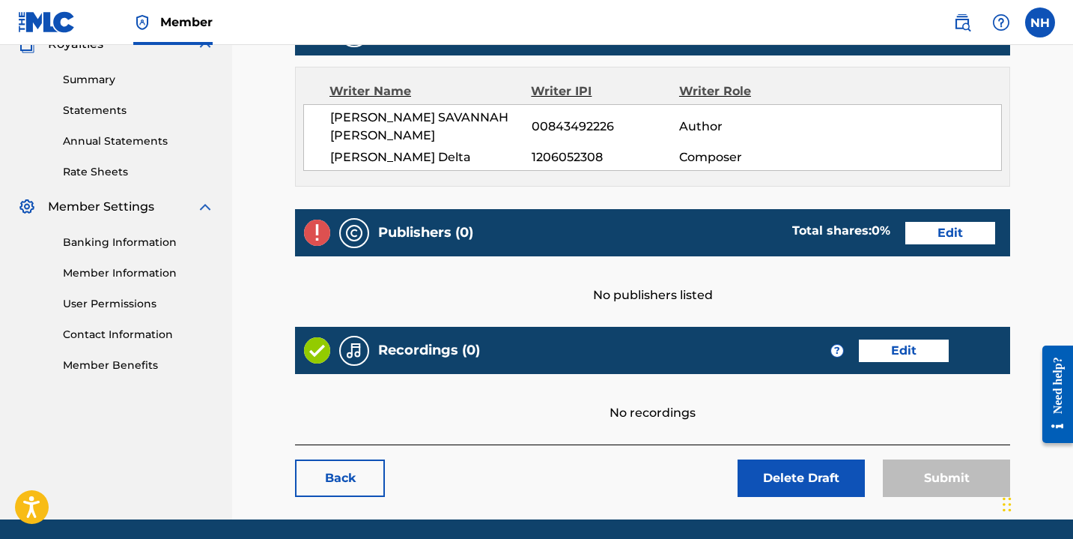
scroll to position [500, 0]
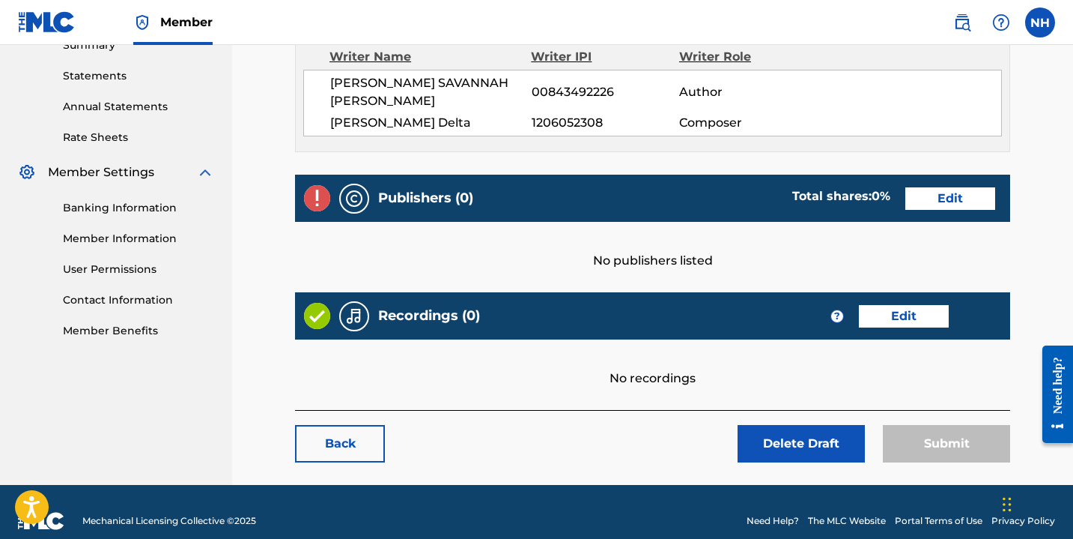
click at [926, 187] on link "Edit" at bounding box center [951, 198] width 90 height 22
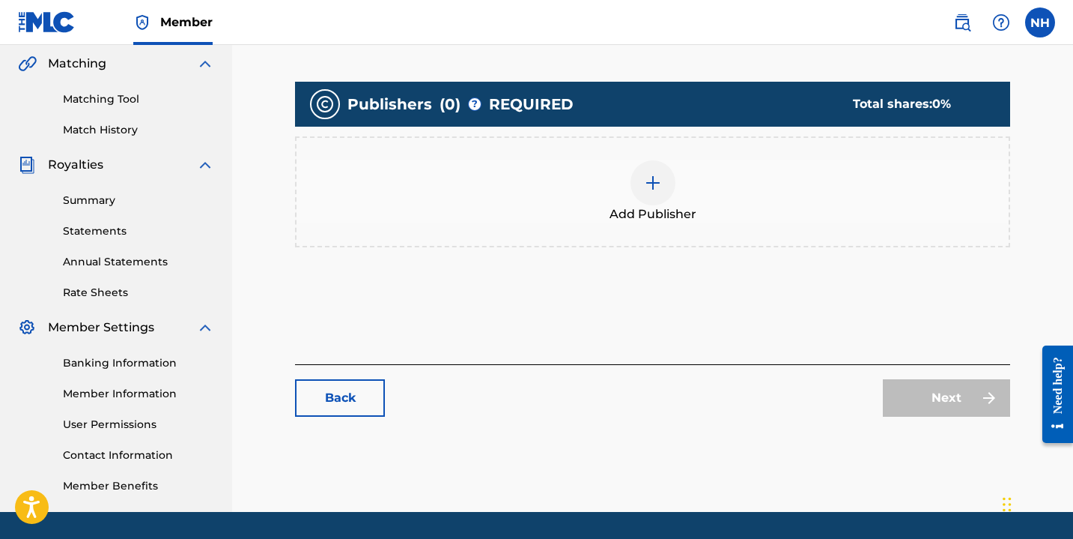
scroll to position [363, 0]
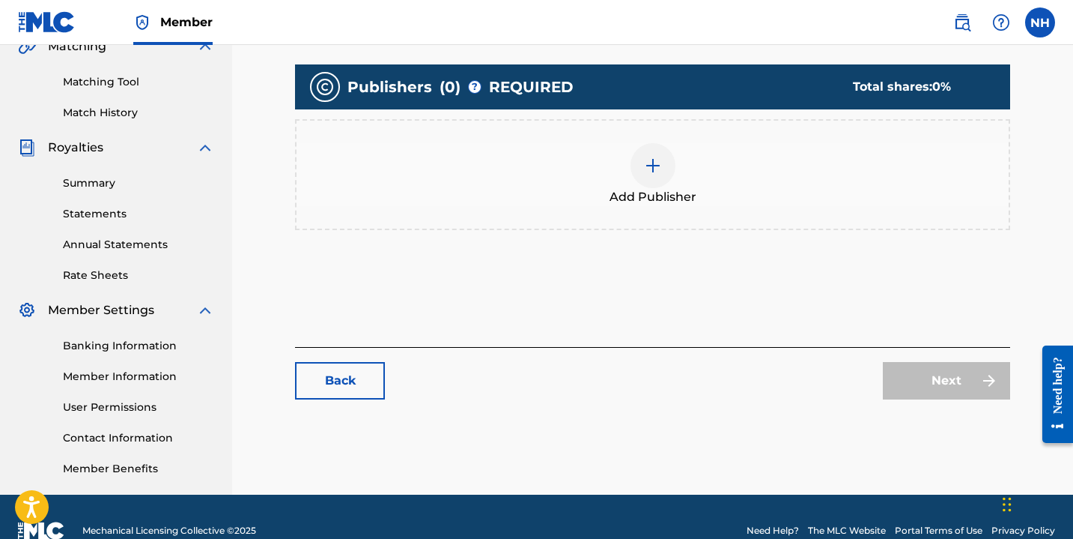
click at [657, 158] on img at bounding box center [653, 166] width 18 height 18
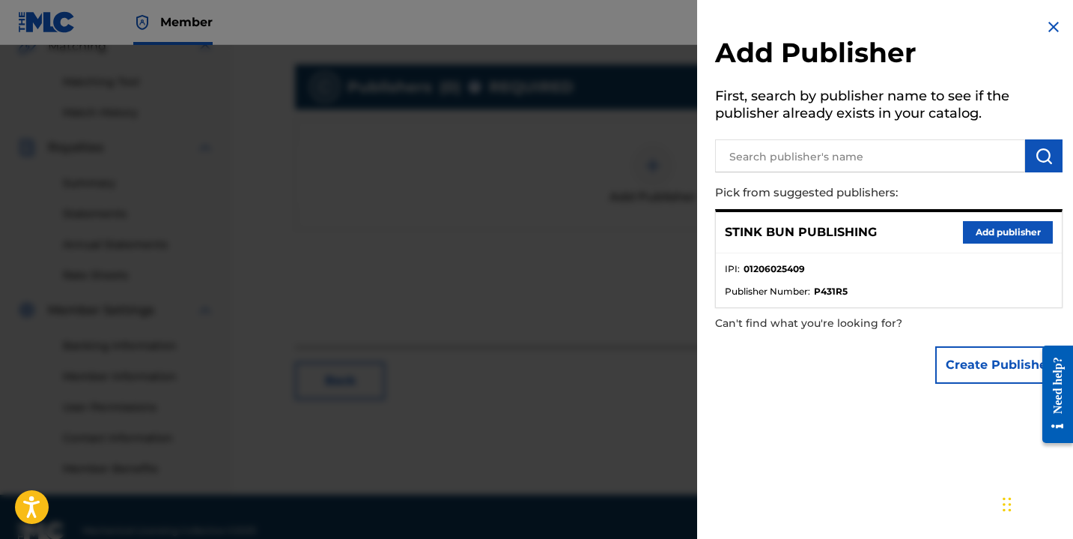
click at [966, 230] on button "Add publisher" at bounding box center [1008, 232] width 90 height 22
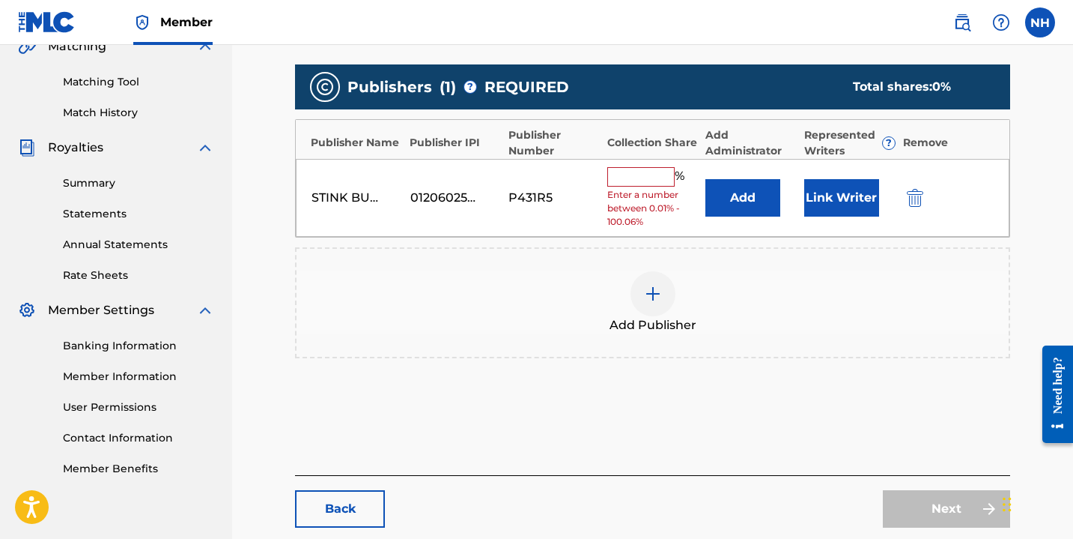
click at [661, 175] on input "text" at bounding box center [641, 176] width 67 height 19
type input "100"
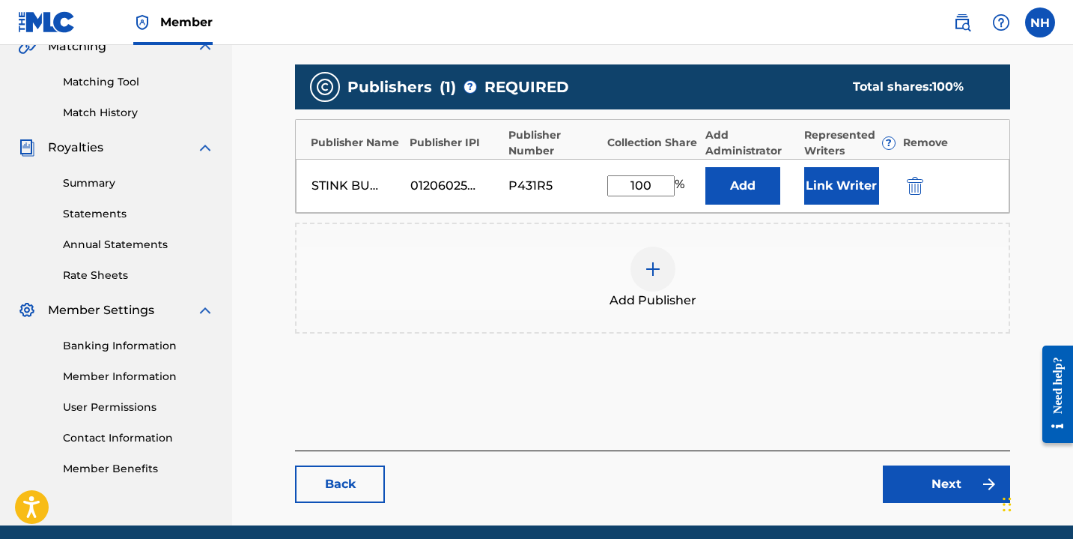
click at [754, 194] on button "Add" at bounding box center [743, 185] width 75 height 37
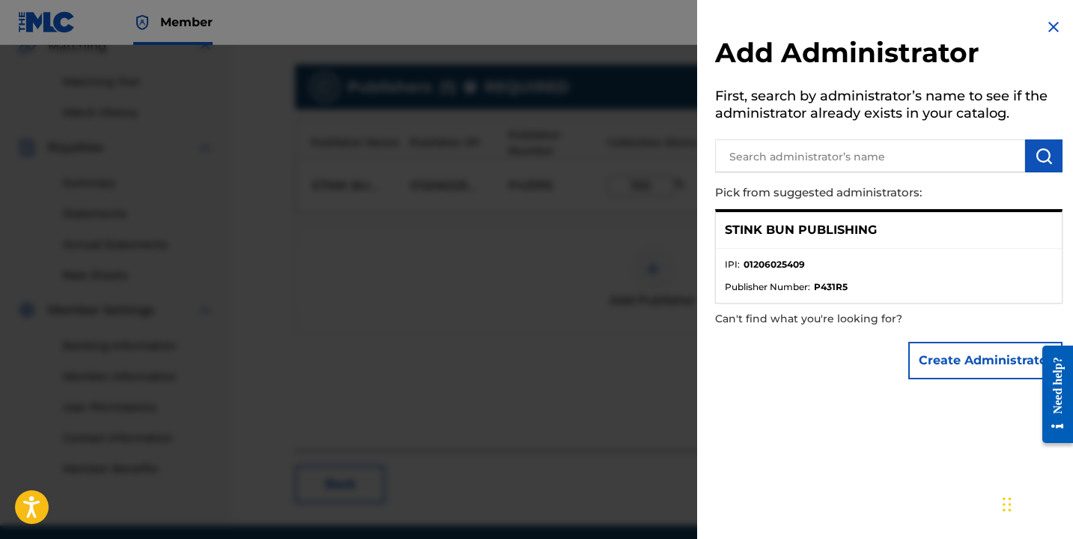
click at [870, 288] on li "Publisher Number : P431R5" at bounding box center [889, 286] width 328 height 13
click at [924, 361] on button "Create Administrator" at bounding box center [986, 360] width 154 height 37
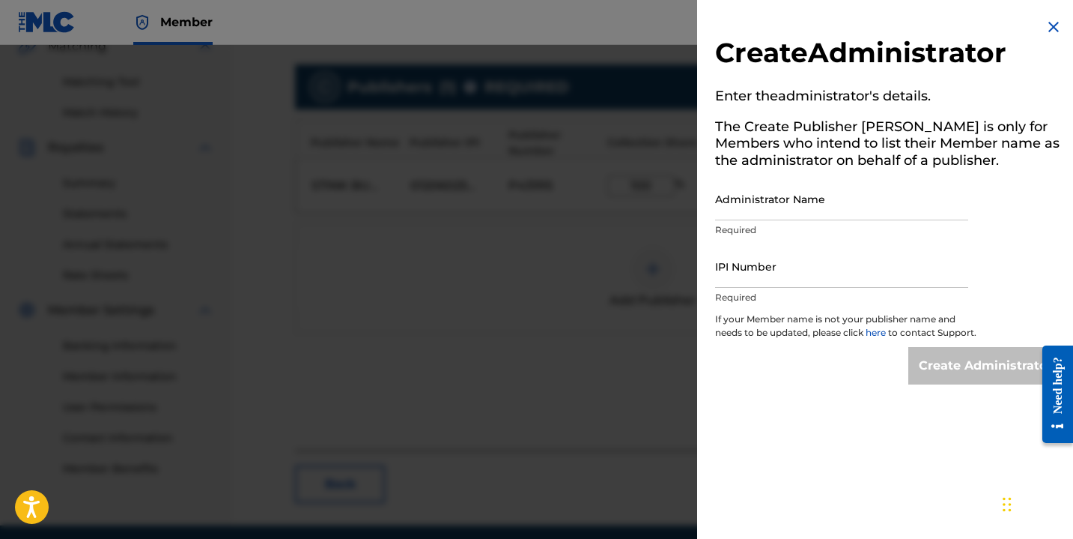
click at [1049, 18] on img at bounding box center [1054, 27] width 18 height 18
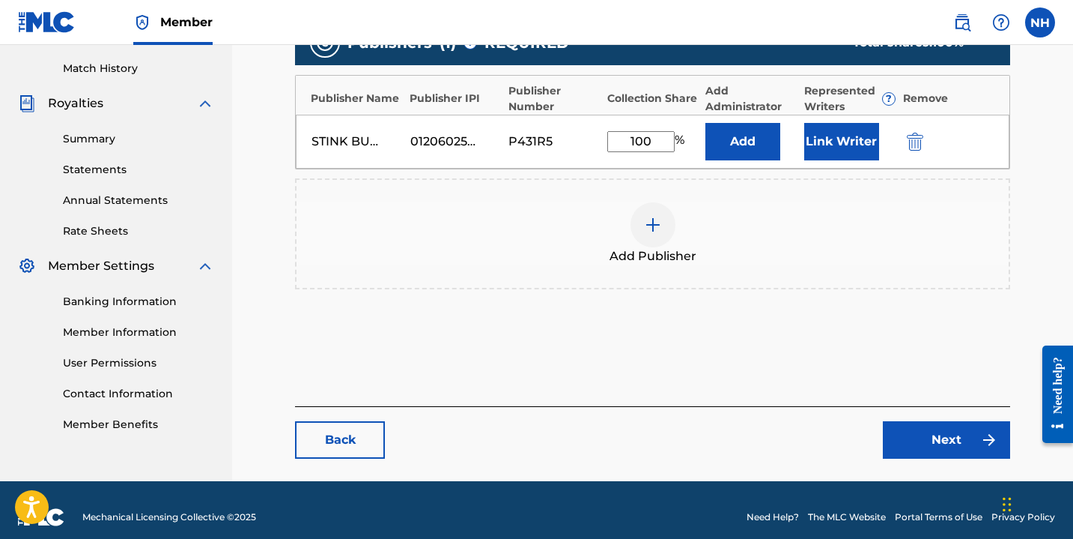
scroll to position [421, 0]
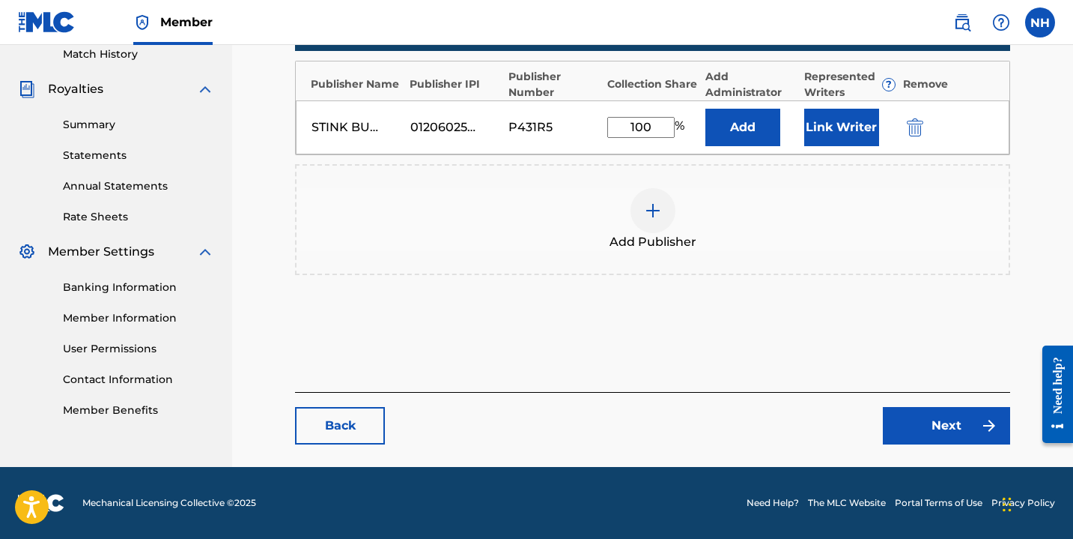
click at [938, 418] on link "Next" at bounding box center [946, 425] width 127 height 37
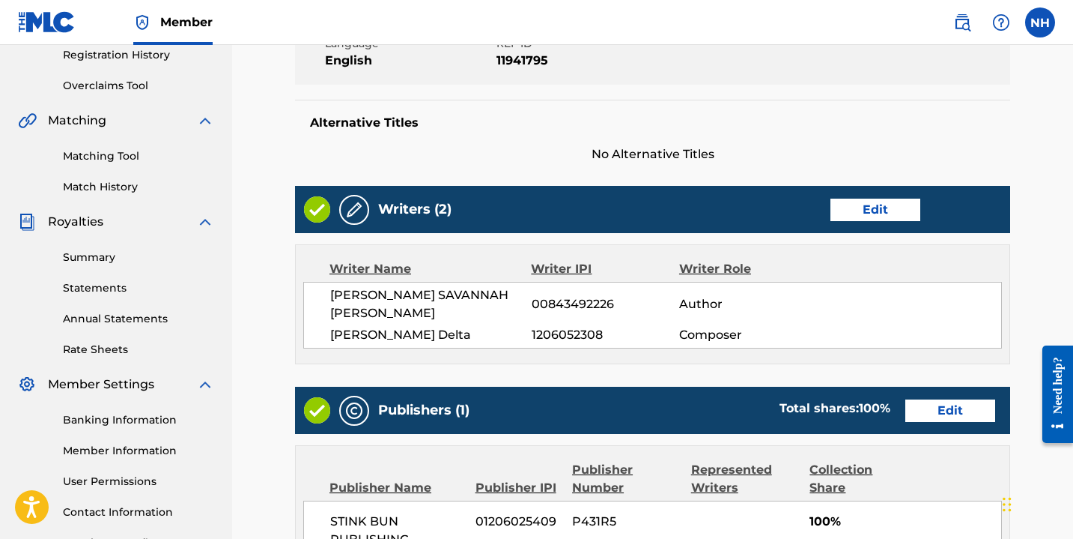
scroll to position [595, 0]
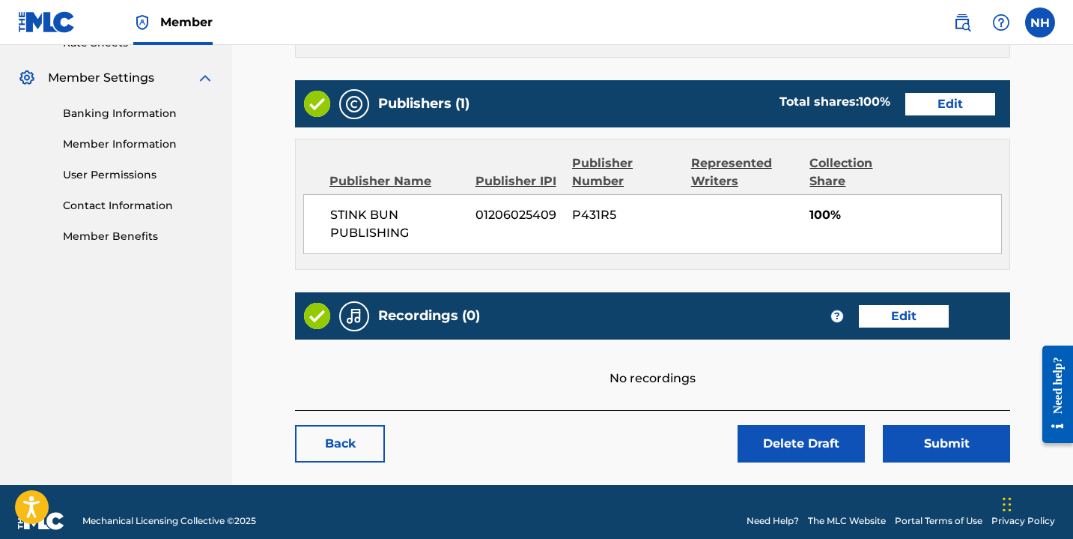
click at [929, 431] on button "Submit" at bounding box center [946, 443] width 127 height 37
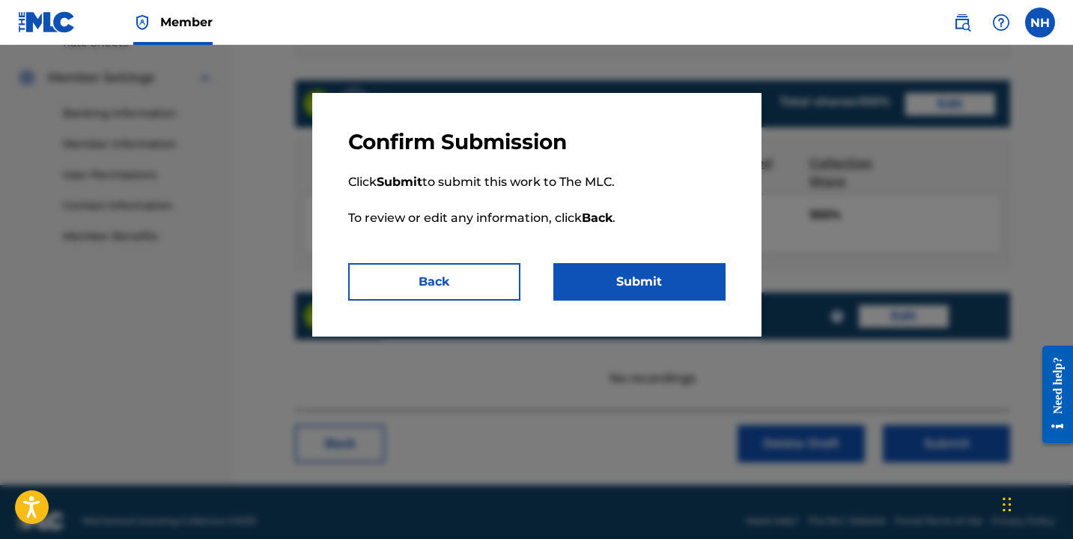
click at [666, 291] on button "Submit" at bounding box center [640, 281] width 172 height 37
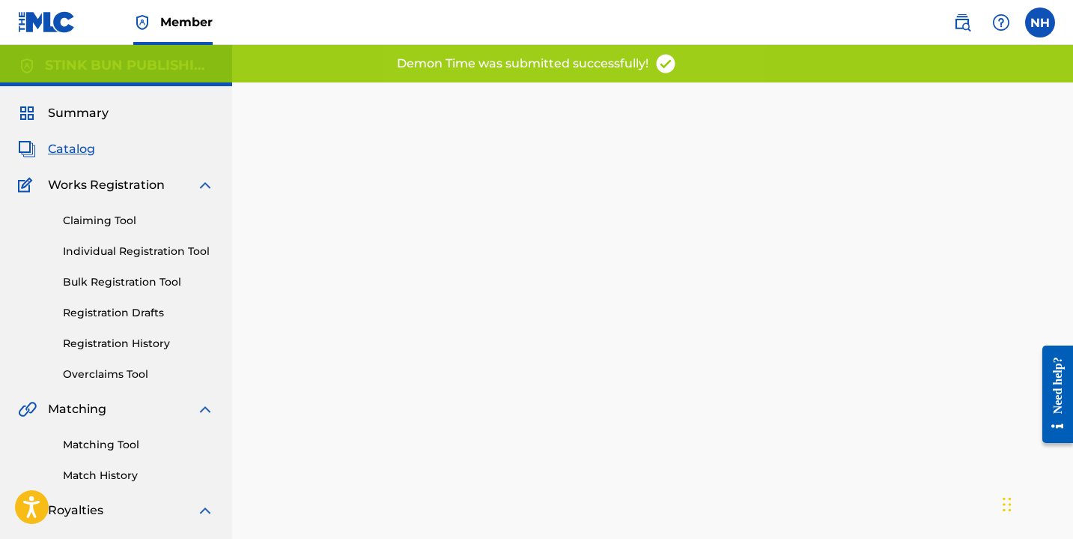
click at [130, 306] on link "Registration Drafts" at bounding box center [138, 313] width 151 height 16
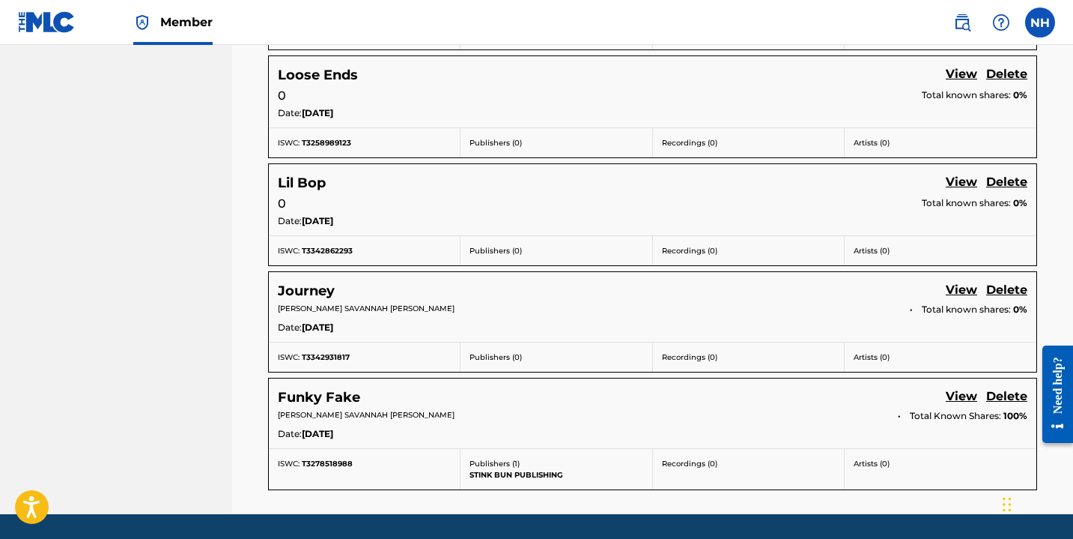
scroll to position [905, 0]
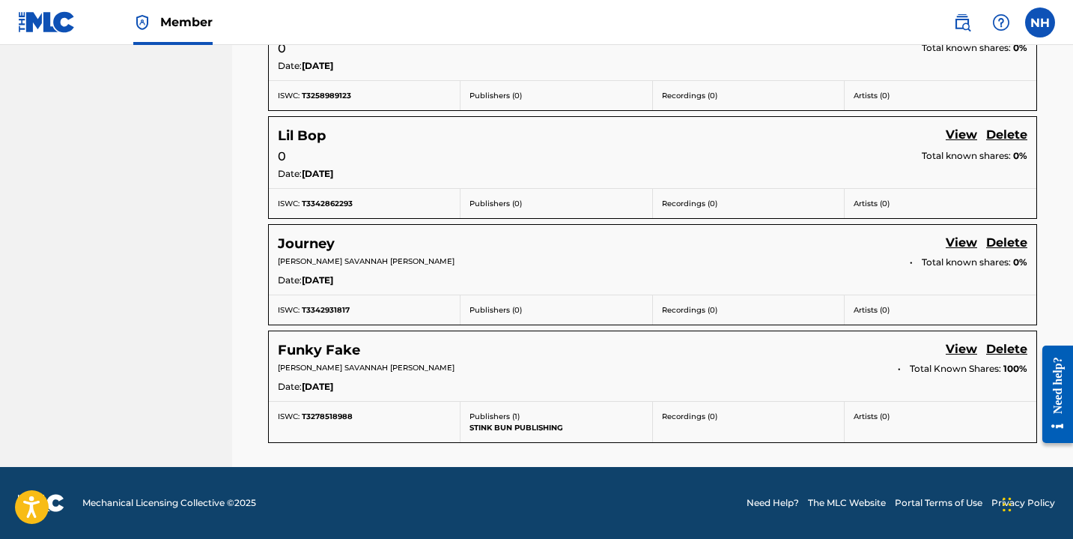
click at [965, 349] on link "View" at bounding box center [961, 350] width 31 height 20
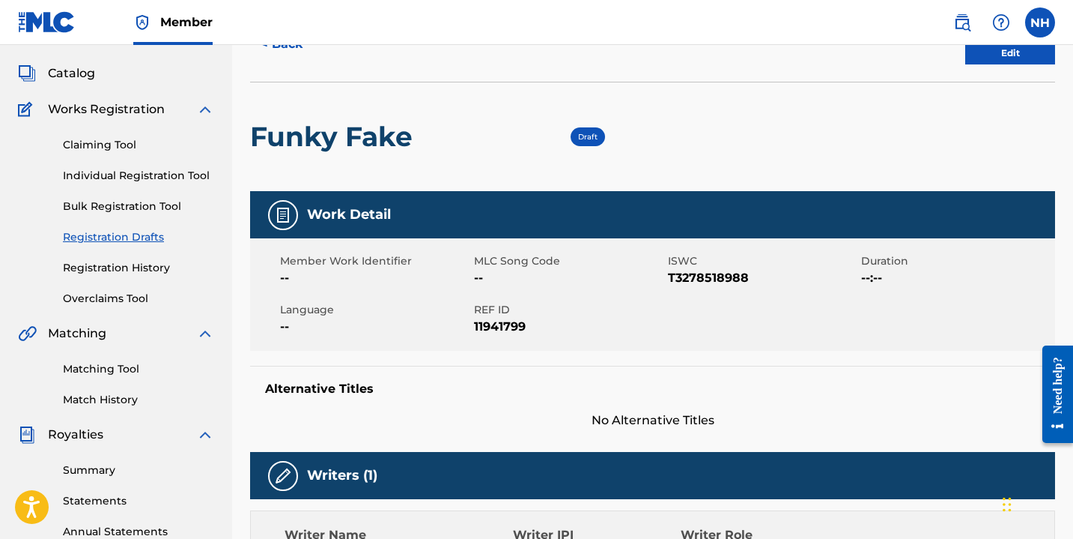
scroll to position [57, 0]
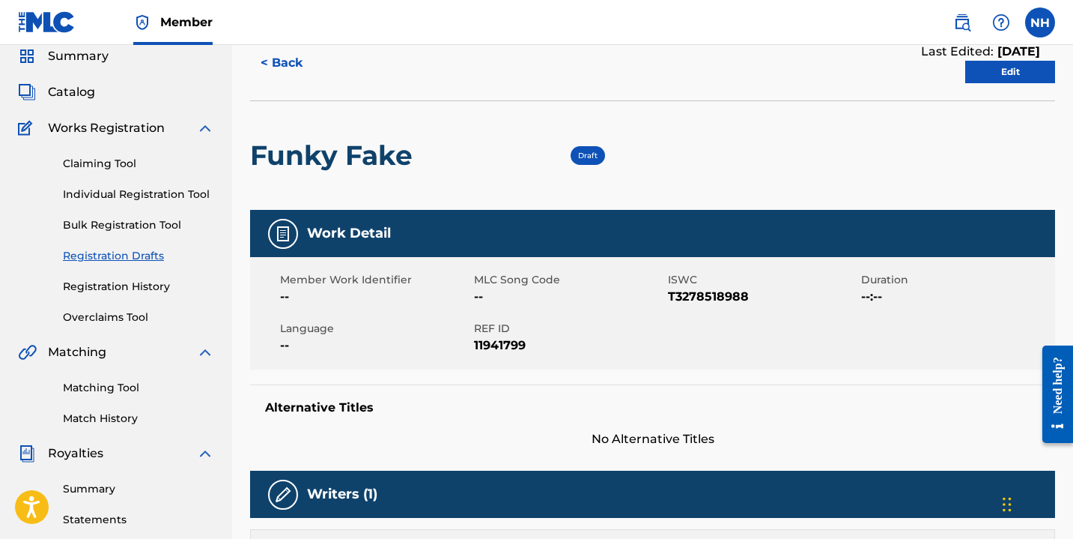
click at [1004, 73] on link "Edit" at bounding box center [1011, 72] width 90 height 22
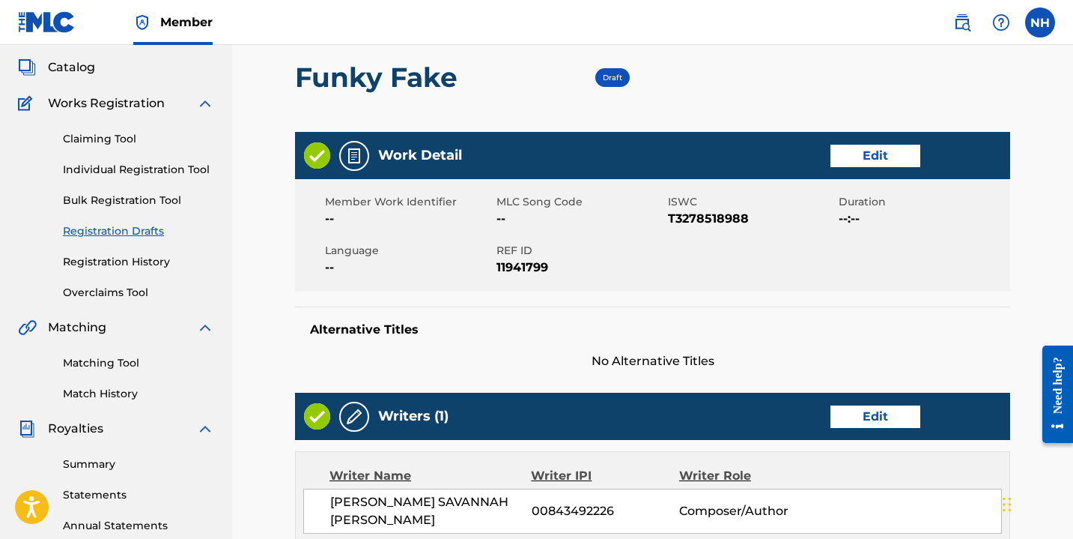
scroll to position [100, 0]
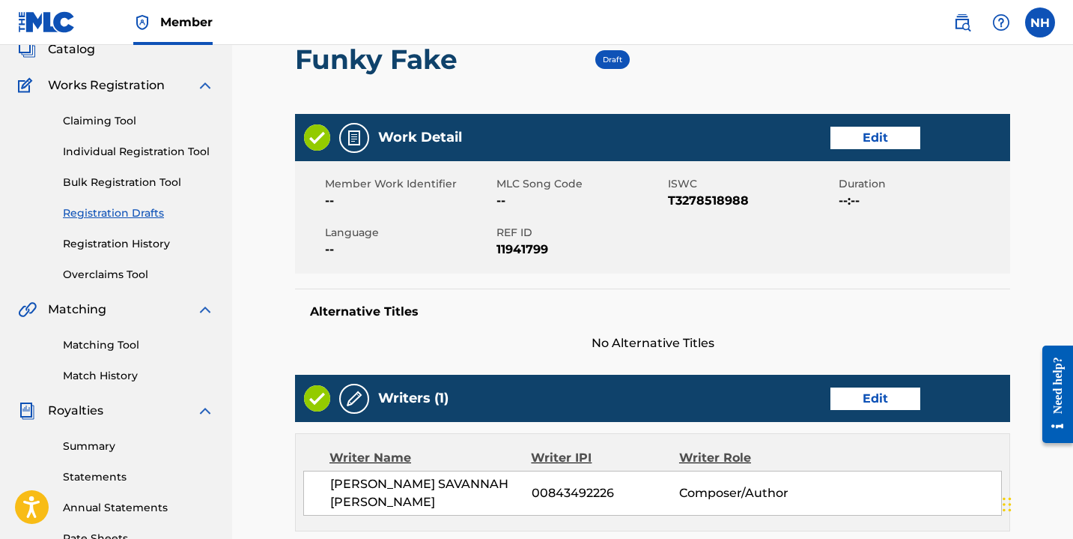
click at [866, 136] on link "Edit" at bounding box center [876, 138] width 90 height 22
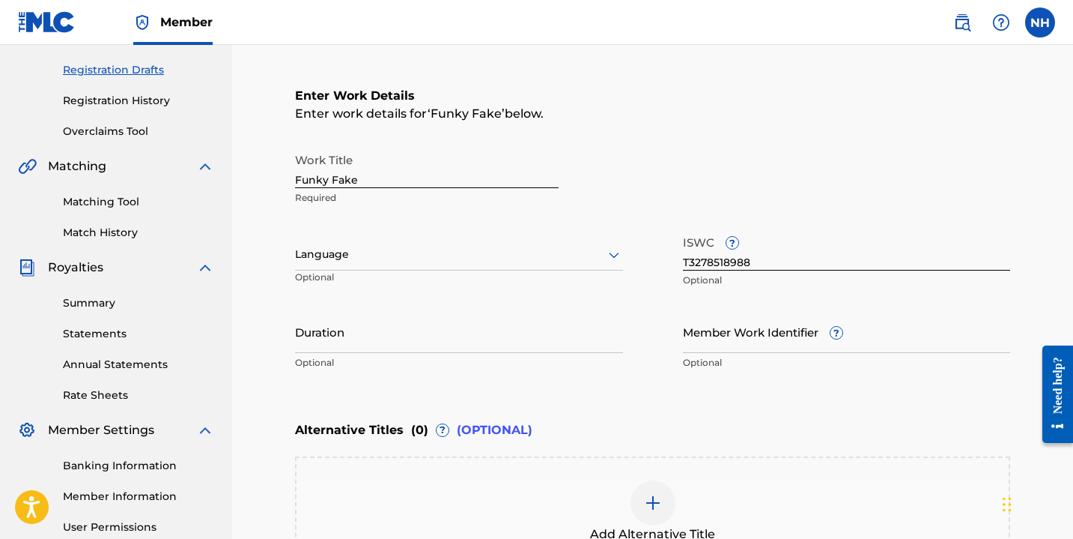
scroll to position [244, 0]
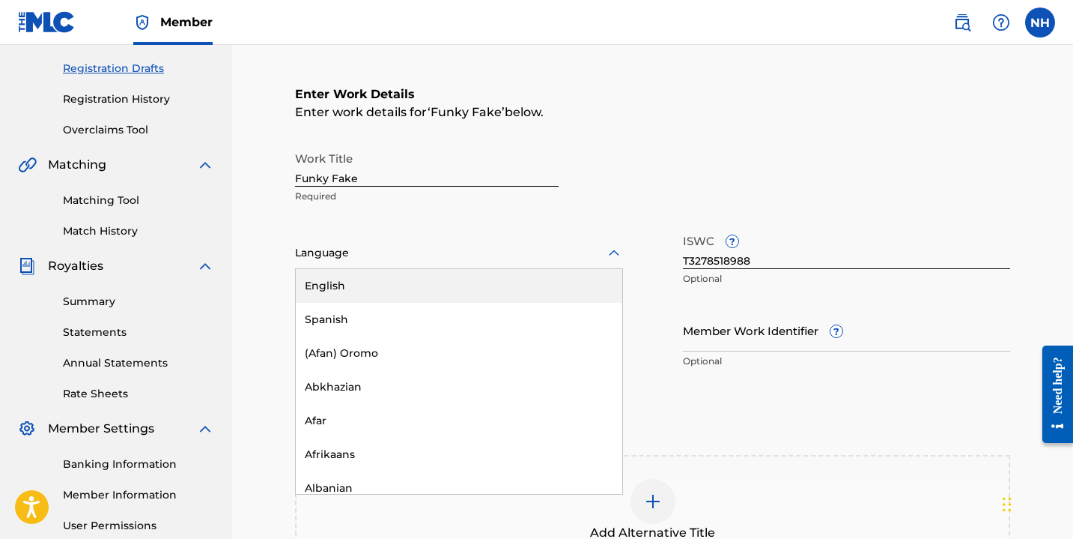
click at [375, 255] on div at bounding box center [459, 252] width 328 height 19
click at [377, 290] on div "English" at bounding box center [459, 286] width 327 height 34
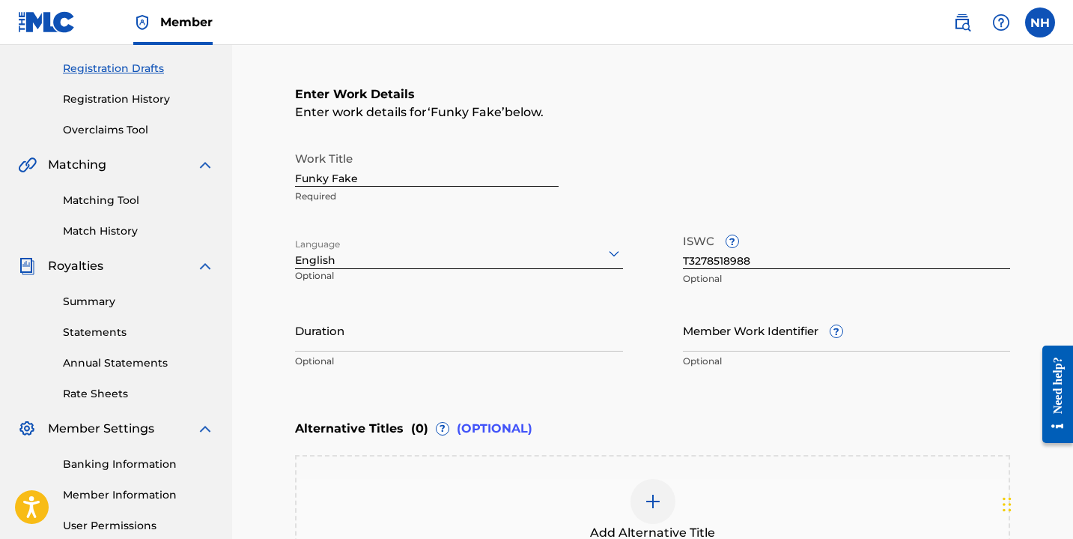
click at [331, 350] on input "Duration" at bounding box center [459, 330] width 328 height 43
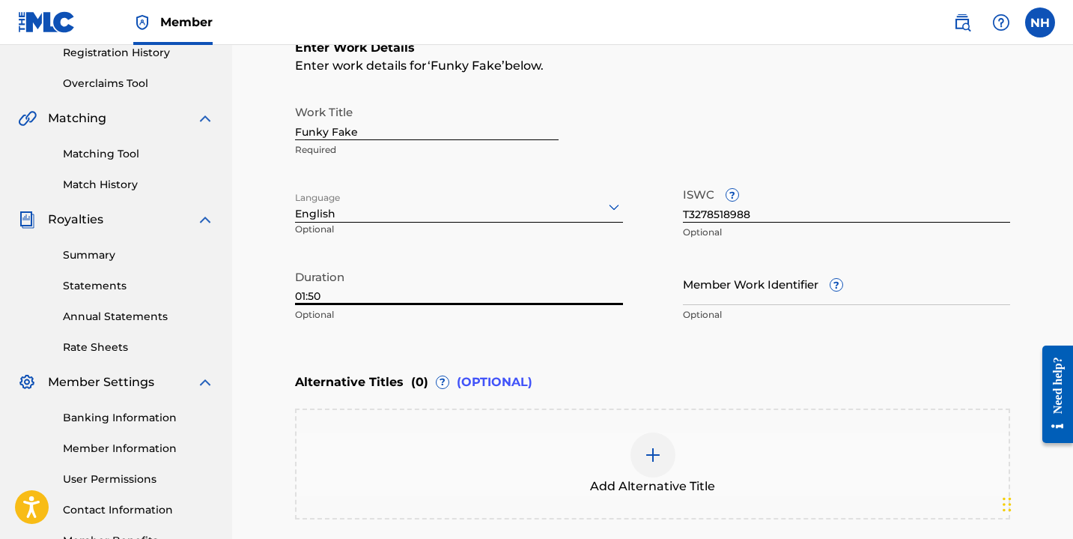
scroll to position [455, 0]
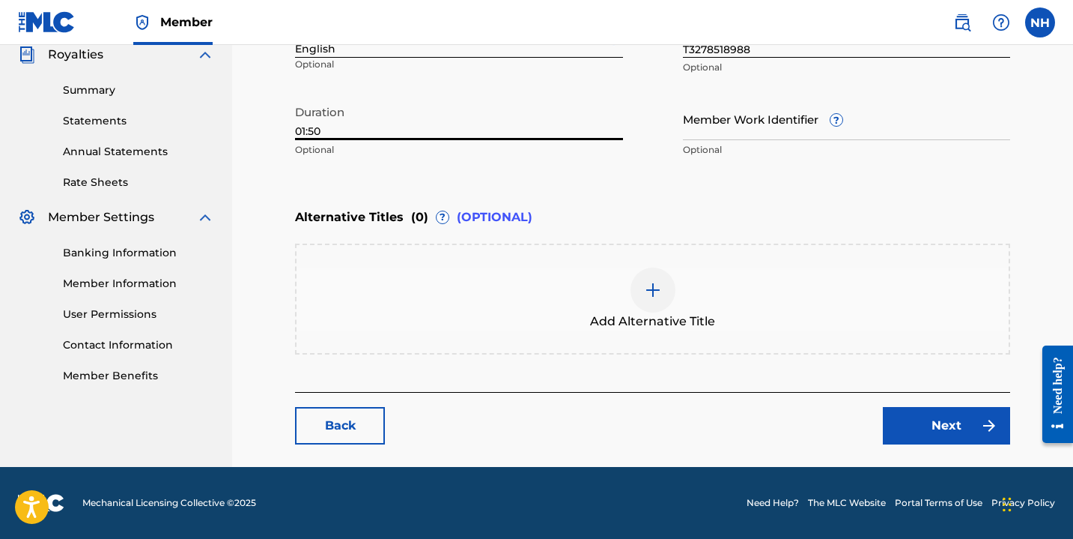
type input "01:50"
click at [944, 448] on main "Catalog Enter Work Details Add Writers Add Publishers & Shares Add Recording Re…" at bounding box center [652, 47] width 805 height 840
click at [935, 422] on link "Next" at bounding box center [946, 425] width 127 height 37
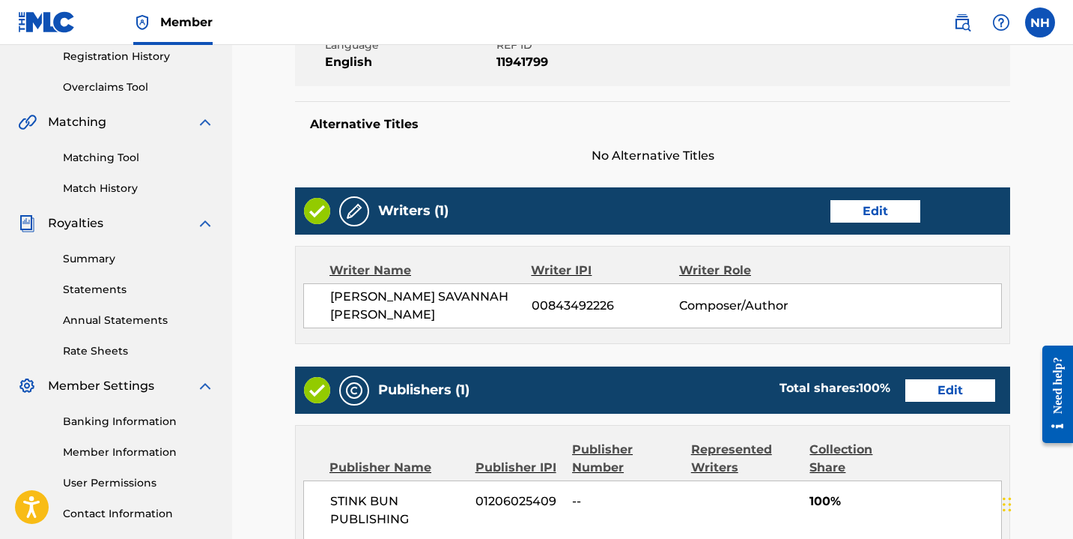
scroll to position [301, 0]
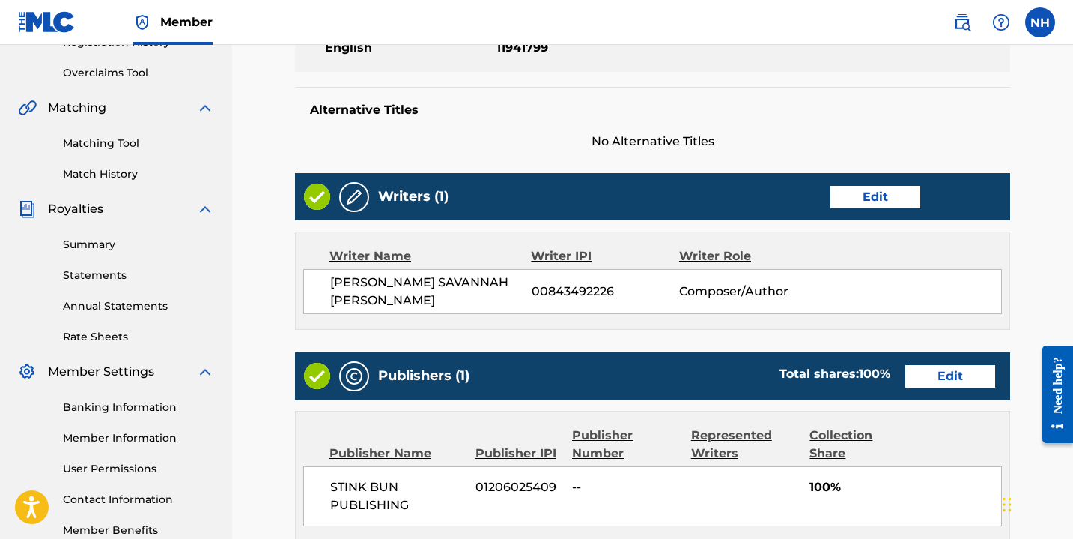
click at [849, 196] on link "Edit" at bounding box center [876, 197] width 90 height 22
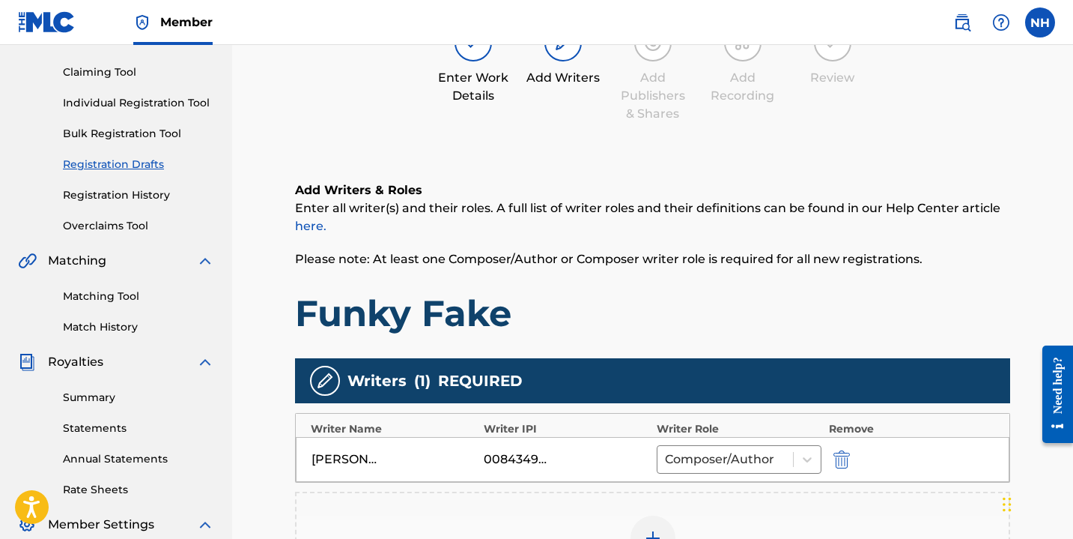
scroll to position [431, 0]
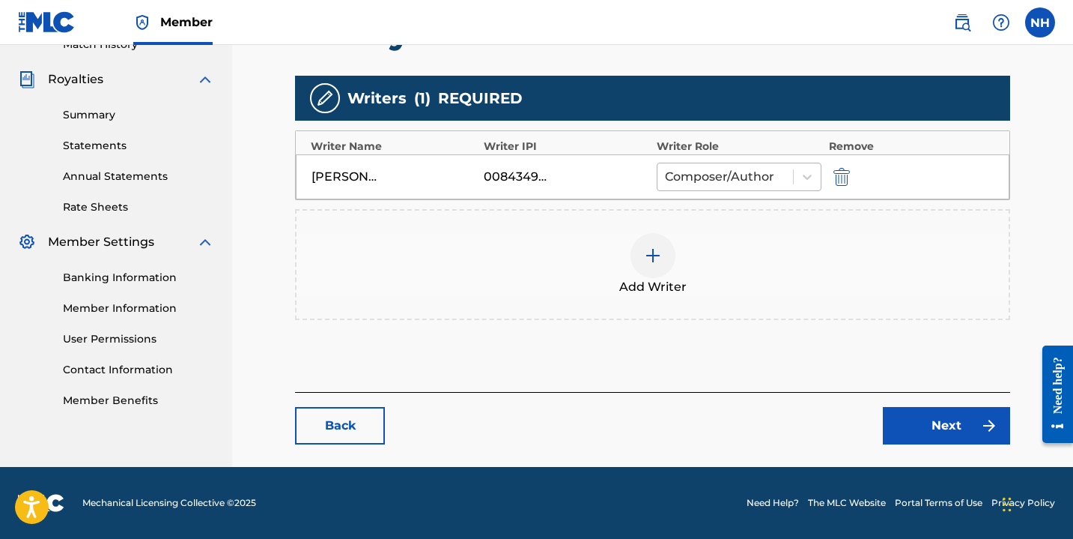
click at [712, 179] on div at bounding box center [725, 176] width 121 height 21
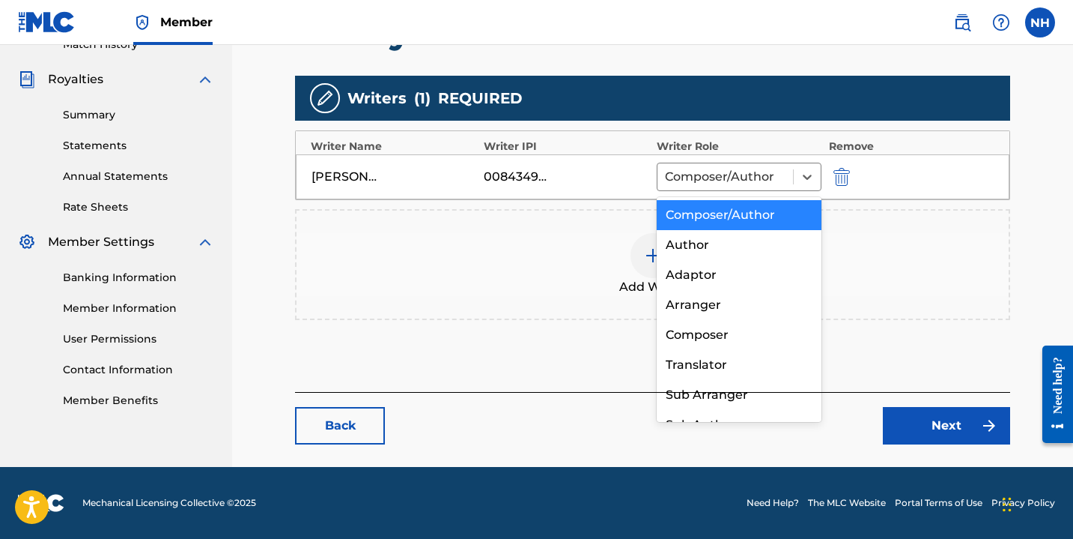
click at [718, 239] on div "Author" at bounding box center [739, 245] width 165 height 30
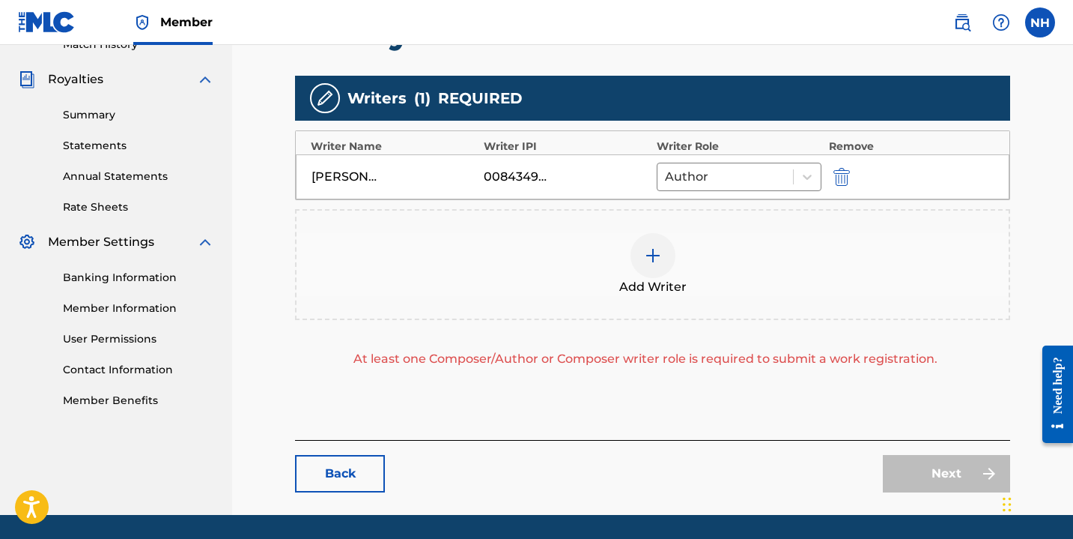
click at [660, 255] on img at bounding box center [653, 255] width 18 height 18
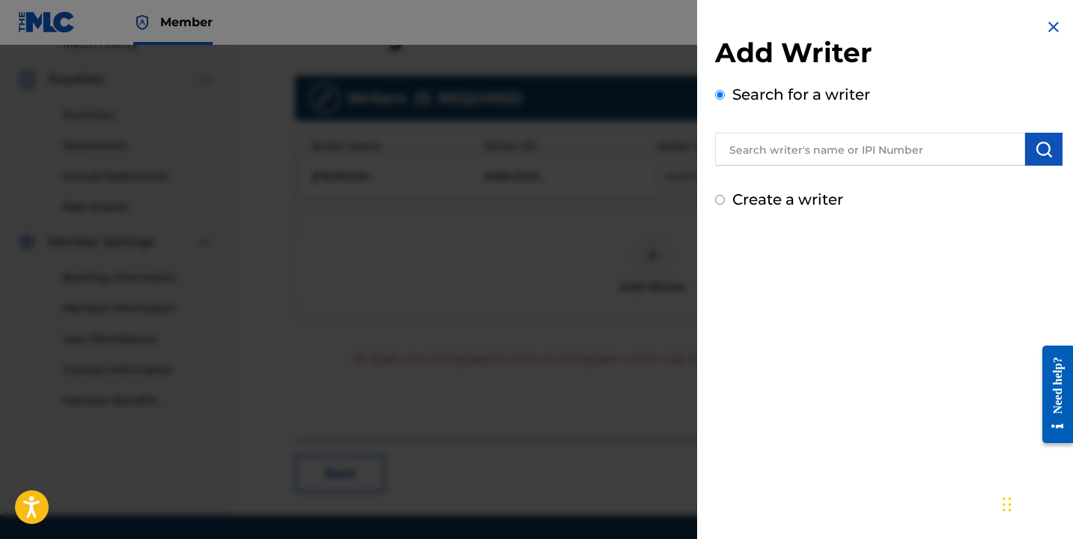
click at [718, 197] on input "Create a writer" at bounding box center [720, 200] width 10 height 10
radio input "false"
radio input "true"
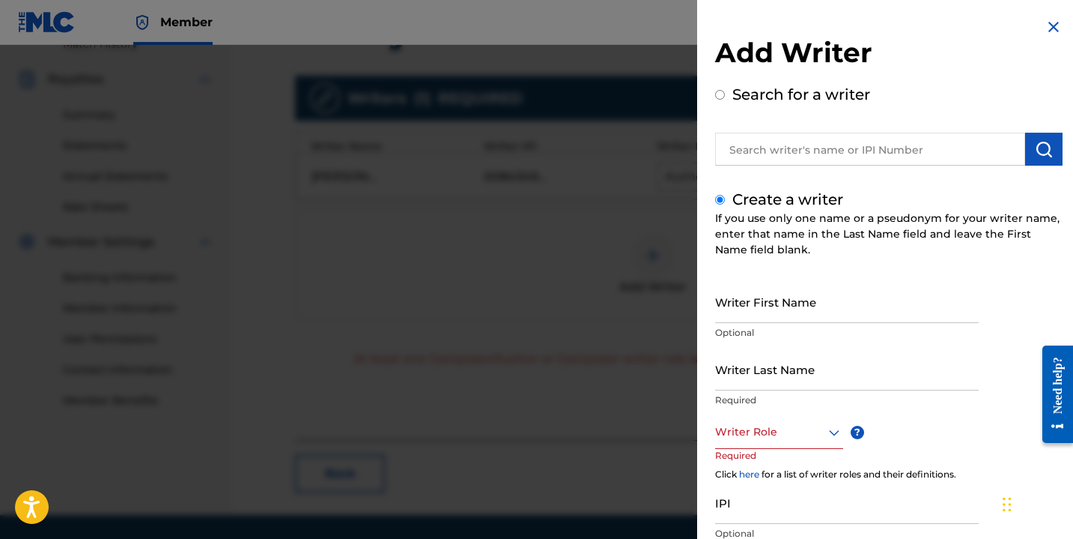
click at [748, 373] on input "Writer Last Name" at bounding box center [847, 369] width 264 height 43
type input "[PERSON_NAME] Delta"
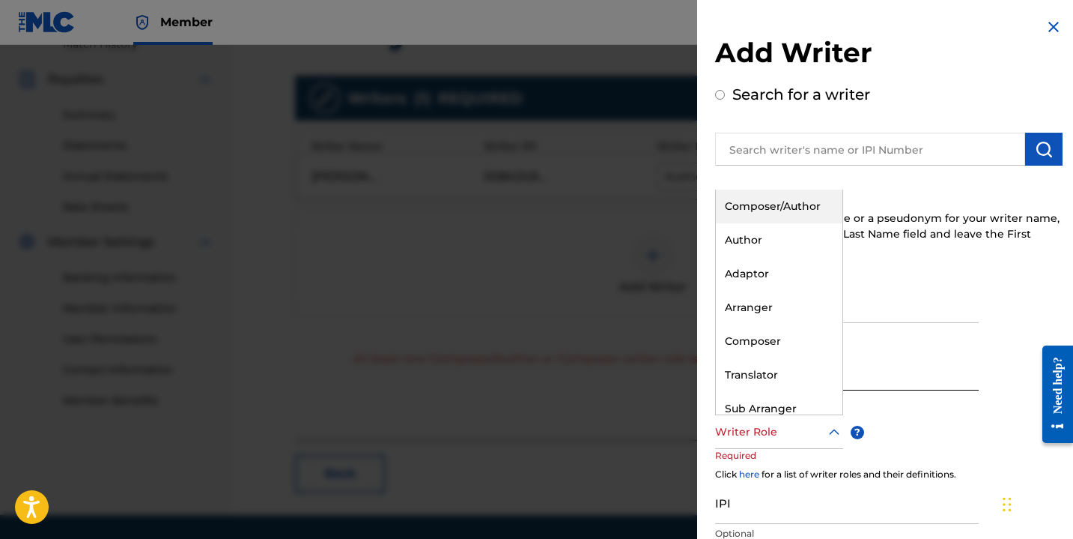
click at [751, 435] on div at bounding box center [779, 431] width 128 height 19
click at [766, 343] on div "Composer" at bounding box center [779, 341] width 127 height 34
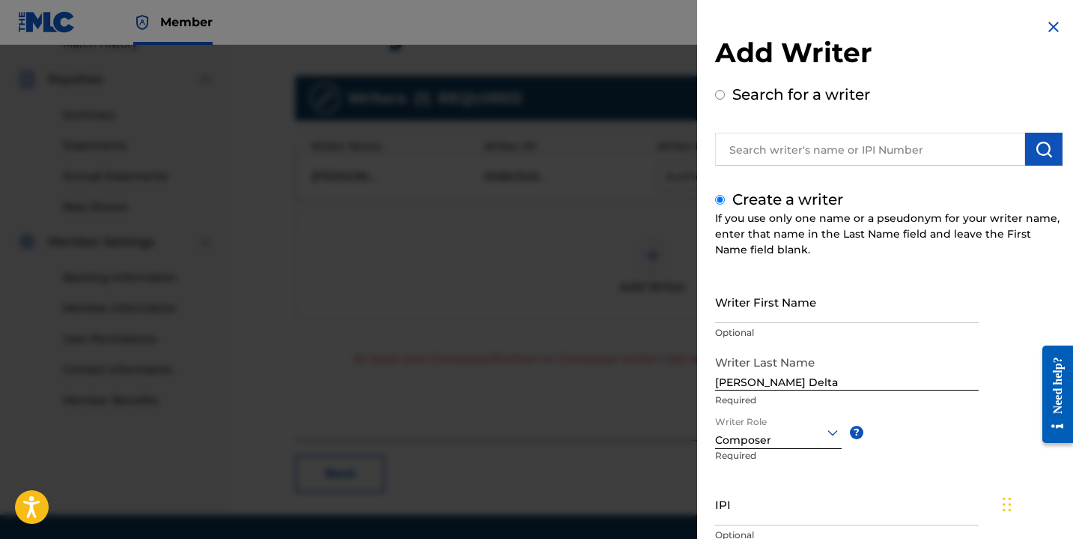
scroll to position [112, 0]
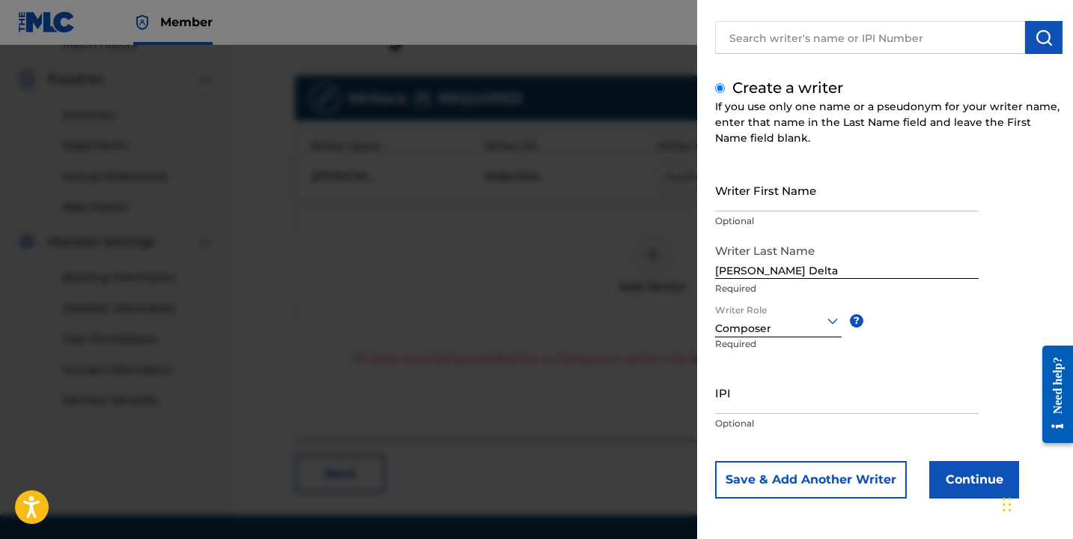
click at [754, 410] on input "IPI" at bounding box center [847, 392] width 264 height 43
paste input "1206052308"
type input "1206052308"
click at [963, 482] on button "Continue" at bounding box center [975, 479] width 90 height 37
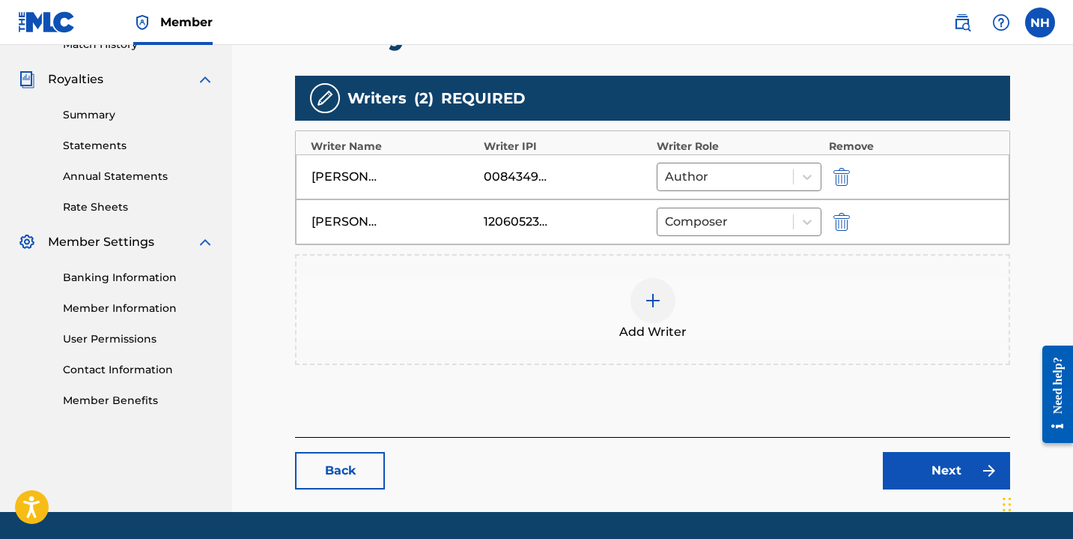
click at [925, 460] on link "Next" at bounding box center [946, 470] width 127 height 37
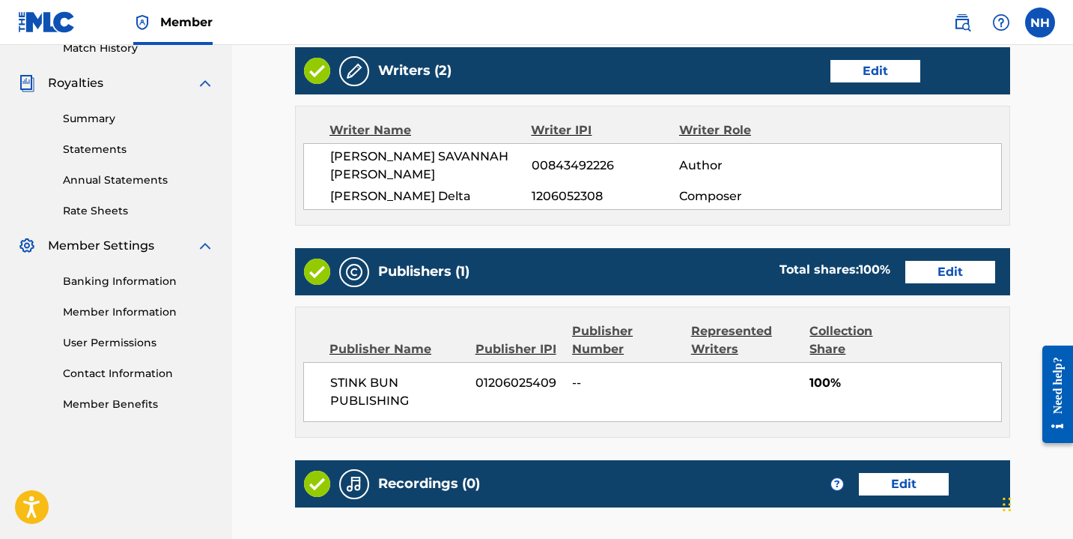
scroll to position [542, 0]
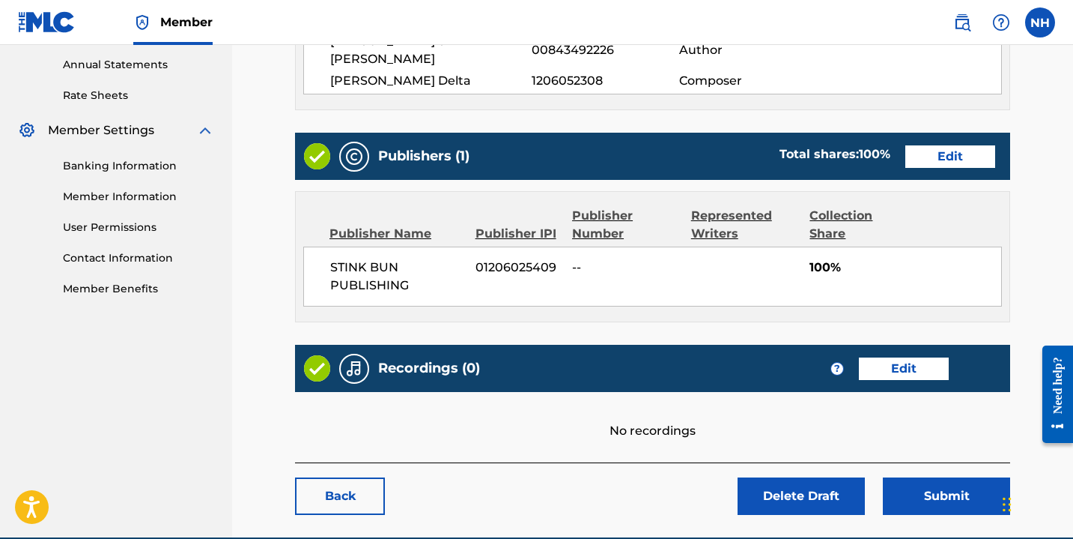
click at [960, 477] on button "Submit" at bounding box center [946, 495] width 127 height 37
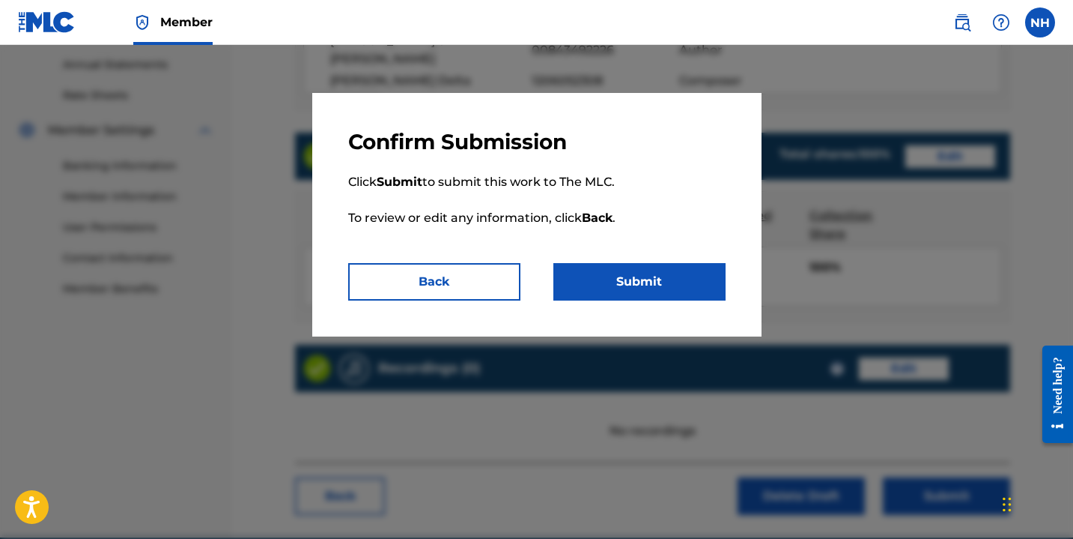
click at [641, 273] on button "Submit" at bounding box center [640, 281] width 172 height 37
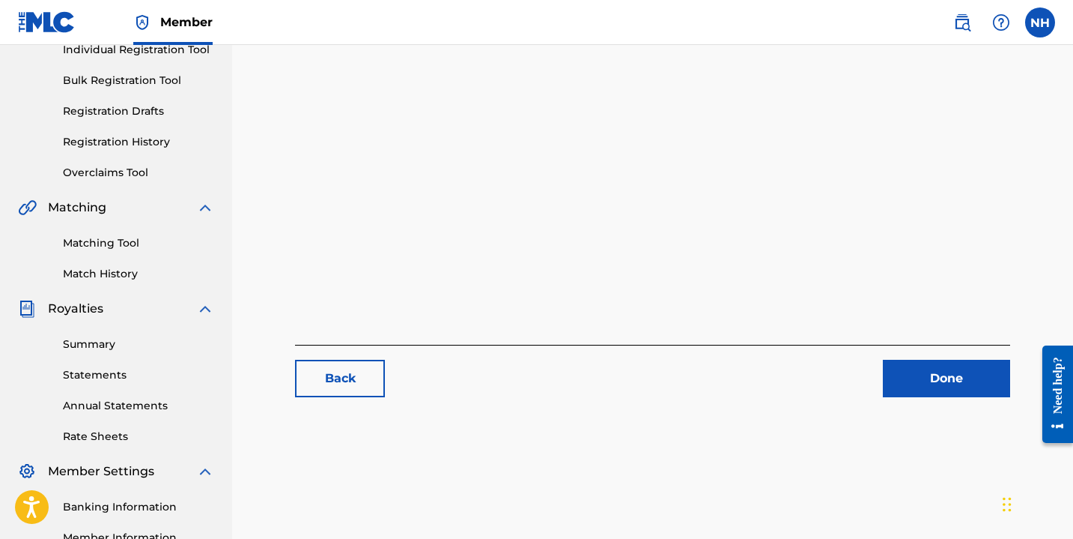
scroll to position [390, 0]
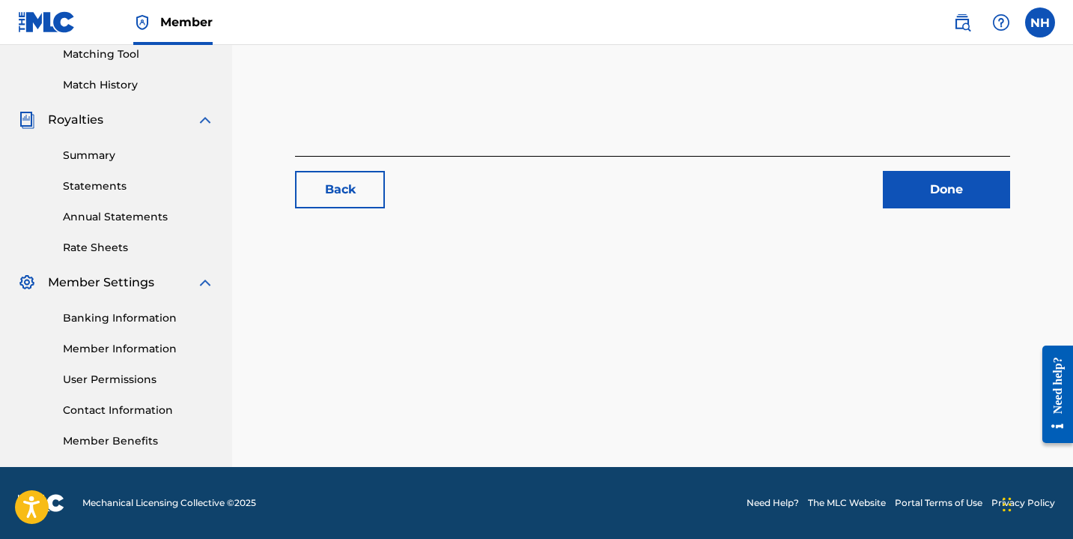
click at [903, 190] on link "Done" at bounding box center [946, 189] width 127 height 37
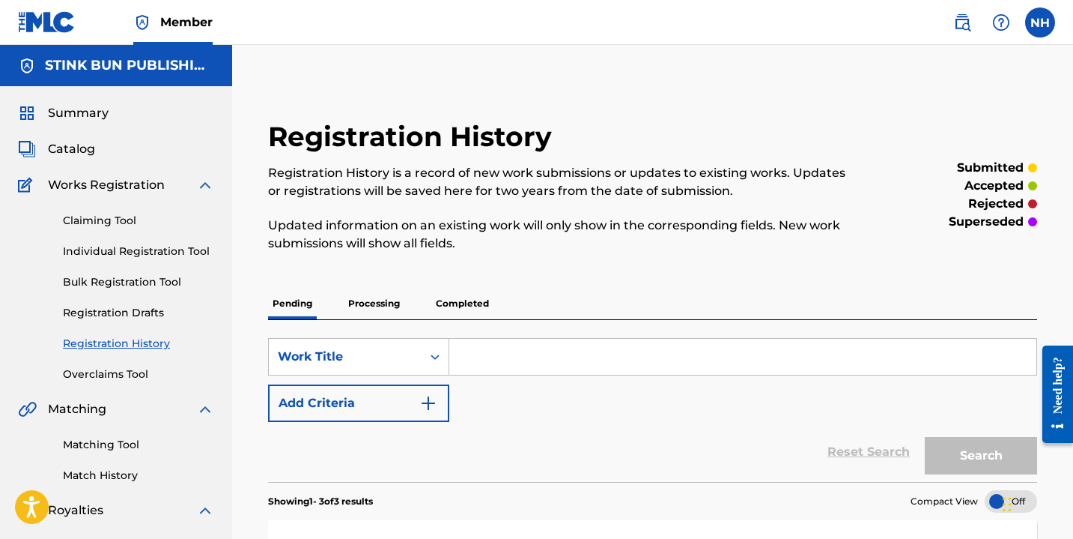
click at [103, 309] on link "Registration Drafts" at bounding box center [138, 313] width 151 height 16
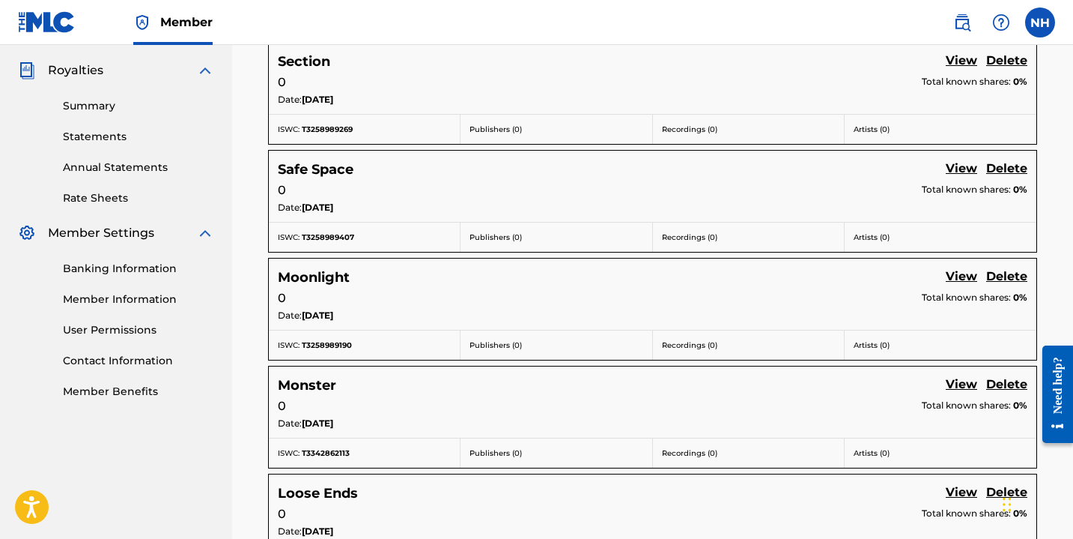
scroll to position [787, 0]
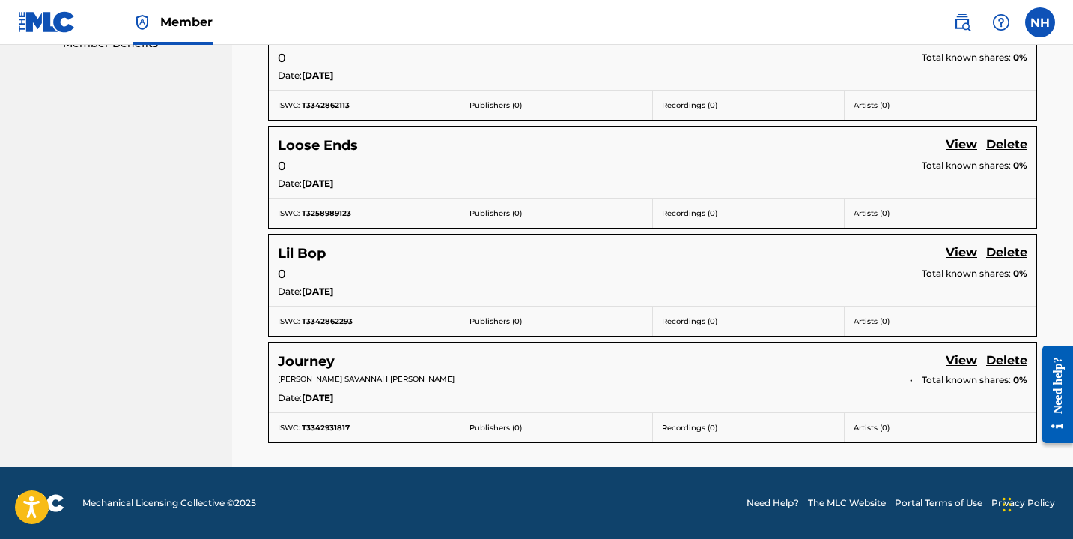
click at [954, 251] on link "View" at bounding box center [961, 253] width 31 height 20
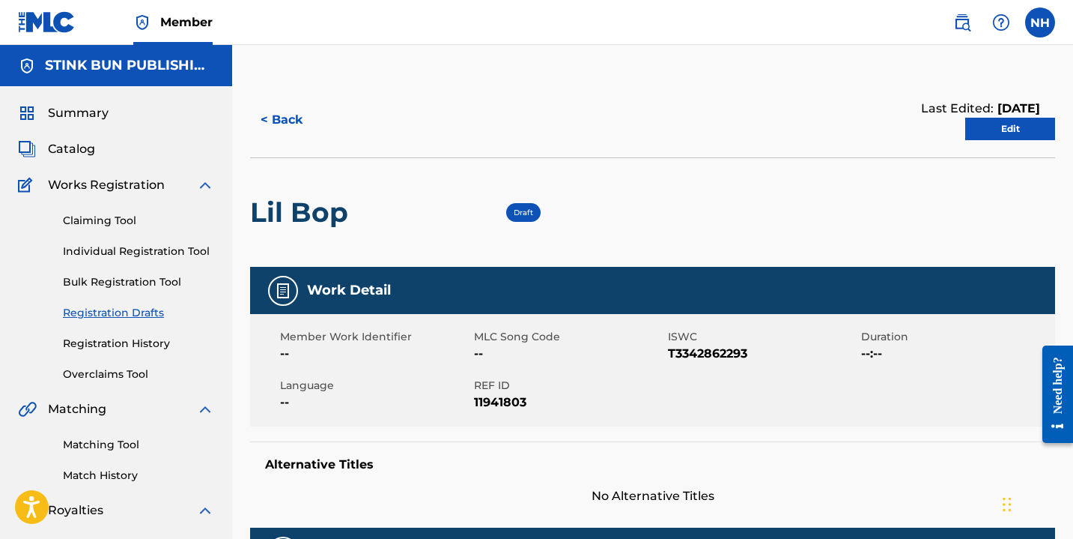
click at [1011, 124] on link "Edit" at bounding box center [1011, 129] width 90 height 22
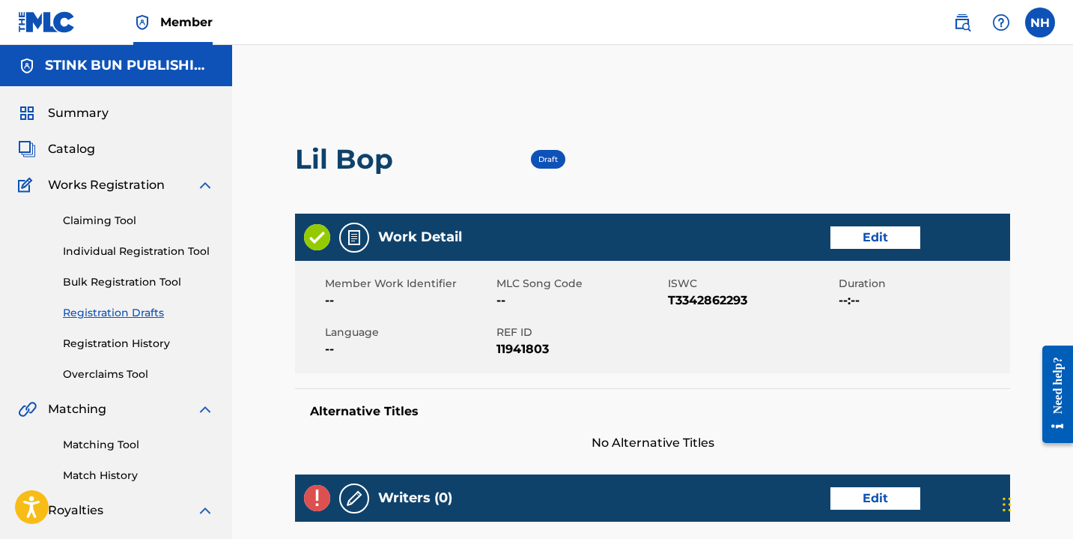
click at [875, 238] on link "Edit" at bounding box center [876, 237] width 90 height 22
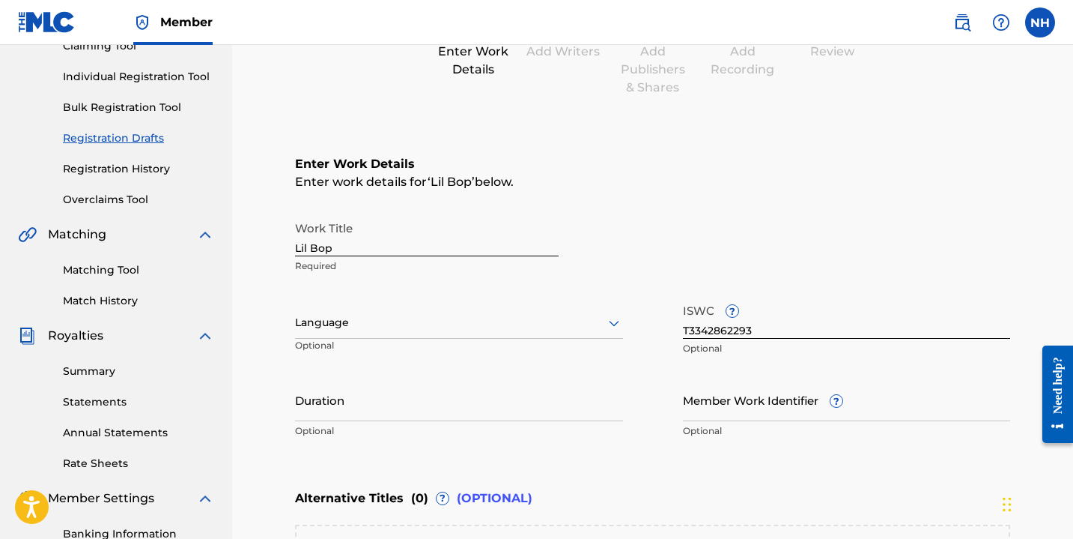
scroll to position [178, 0]
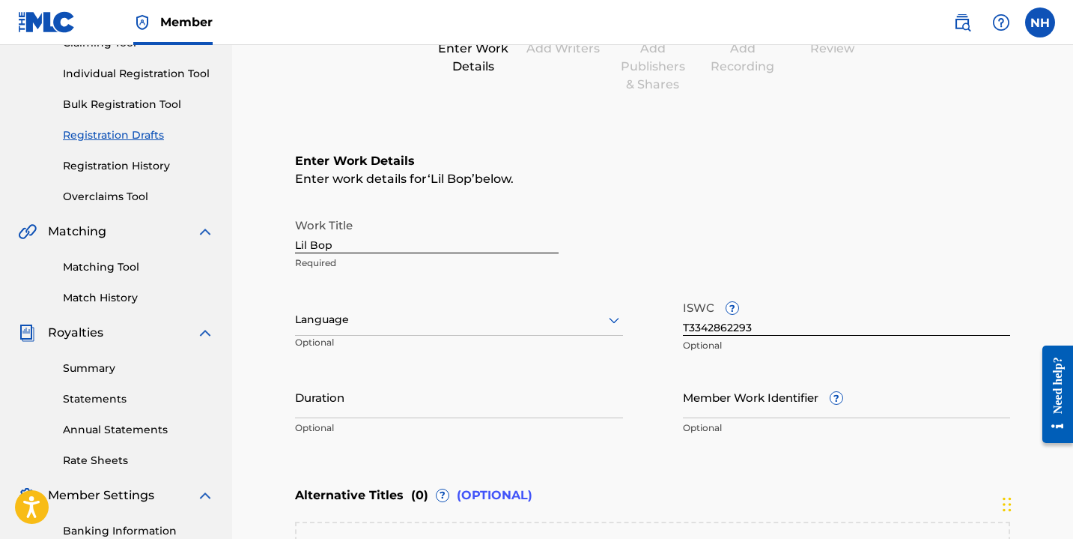
click at [357, 410] on input "Duration" at bounding box center [459, 396] width 328 height 43
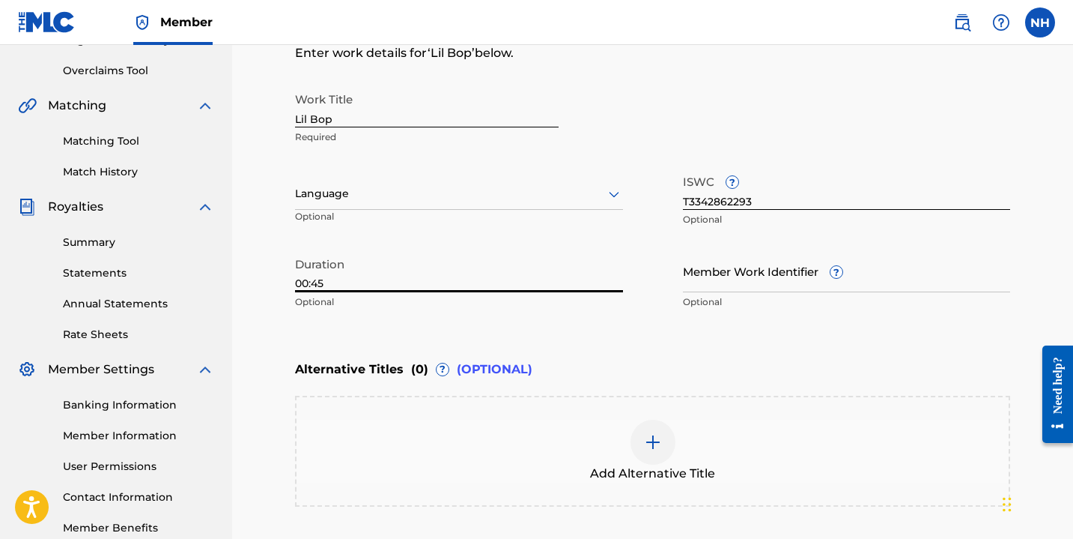
scroll to position [297, 0]
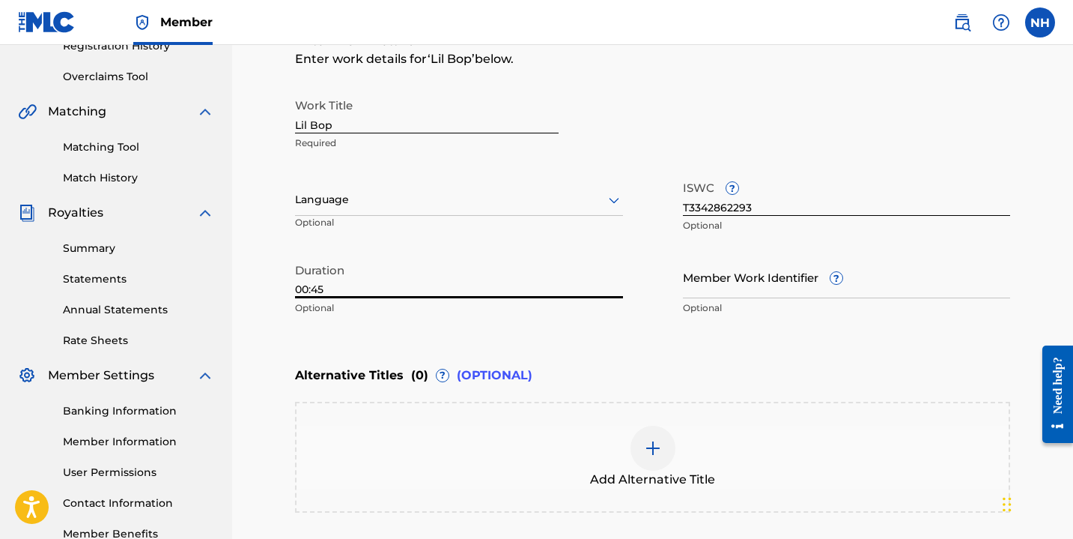
type input "00:45"
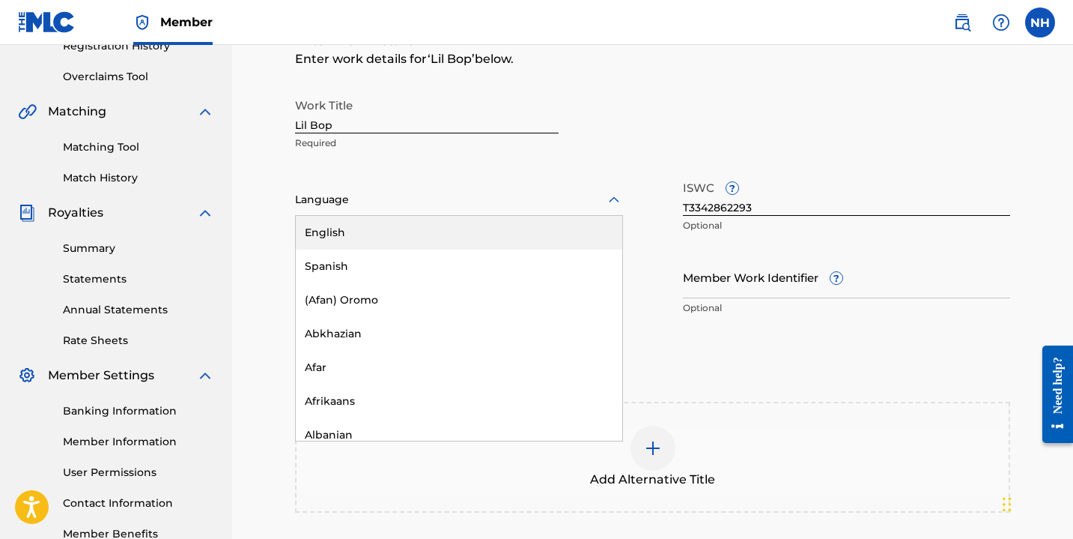
click at [378, 198] on div at bounding box center [459, 199] width 328 height 19
click at [380, 237] on div "English" at bounding box center [459, 233] width 327 height 34
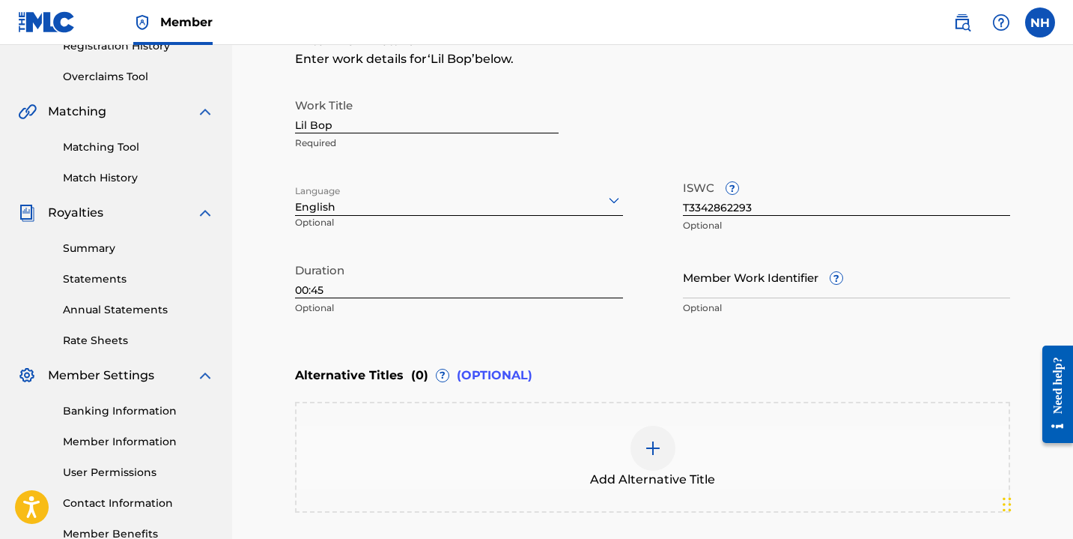
scroll to position [455, 0]
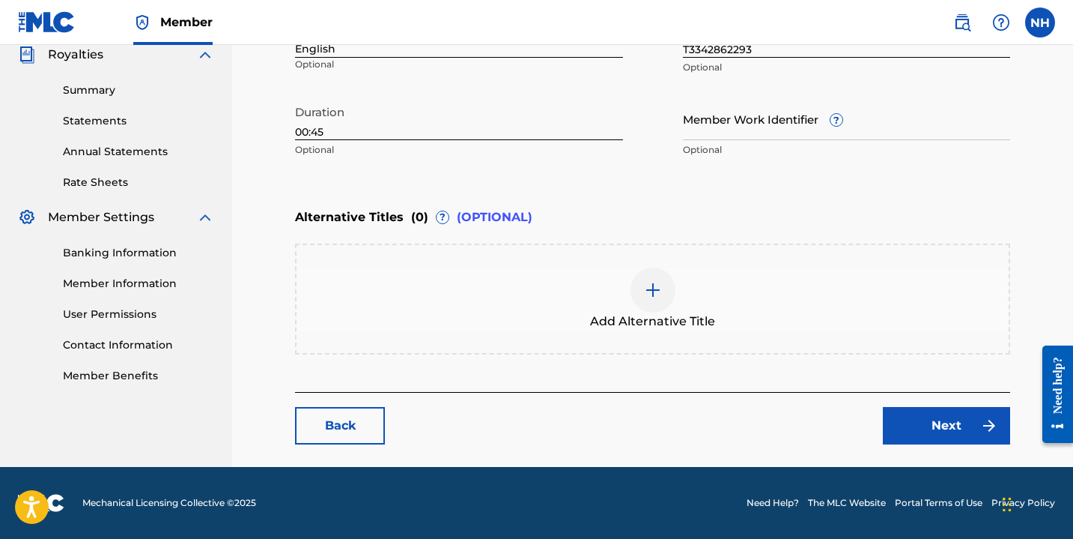
click at [937, 434] on link "Next" at bounding box center [946, 425] width 127 height 37
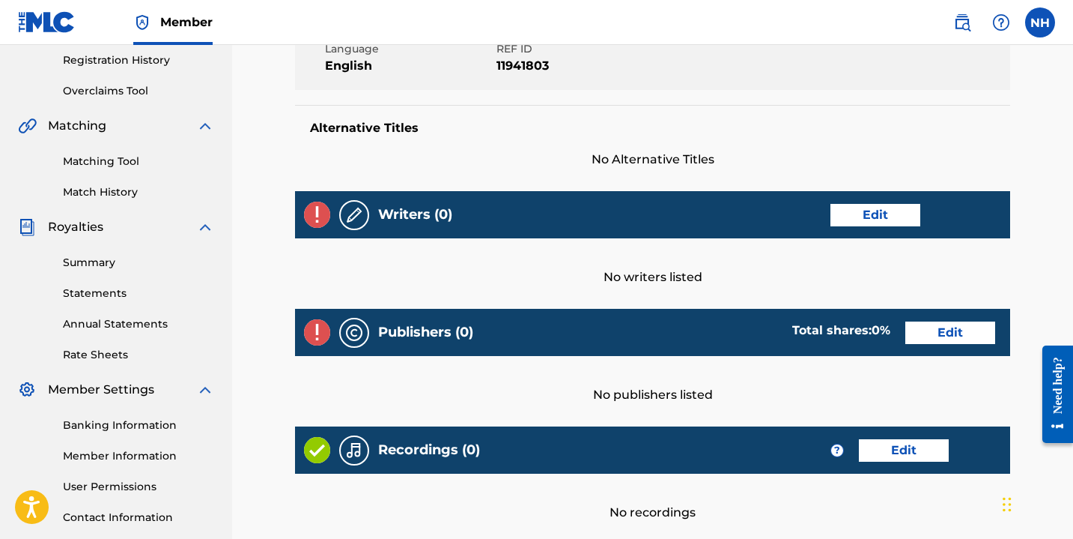
scroll to position [306, 0]
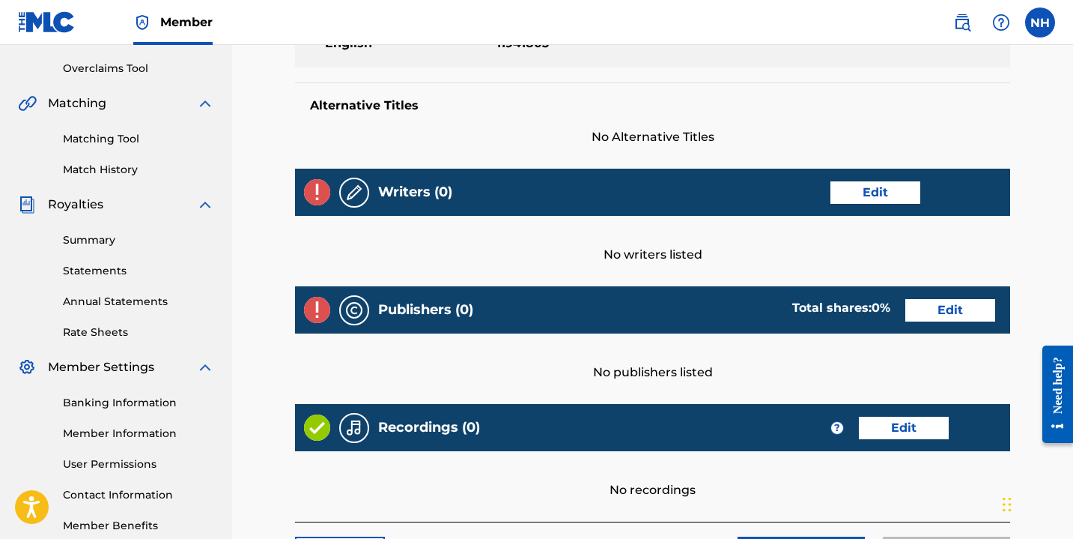
click at [887, 190] on link "Edit" at bounding box center [876, 192] width 90 height 22
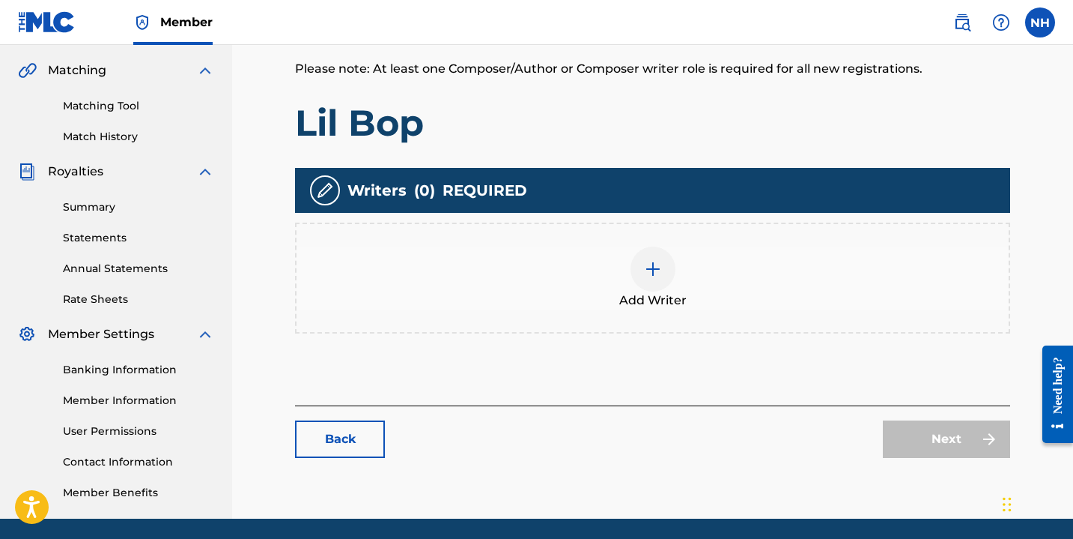
scroll to position [348, 0]
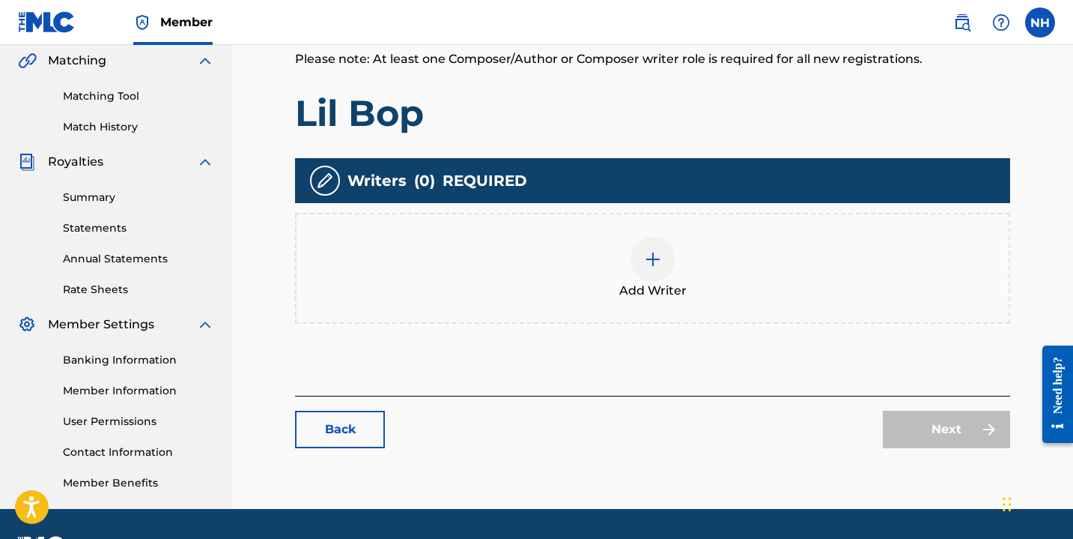
click at [654, 266] on img at bounding box center [653, 259] width 18 height 18
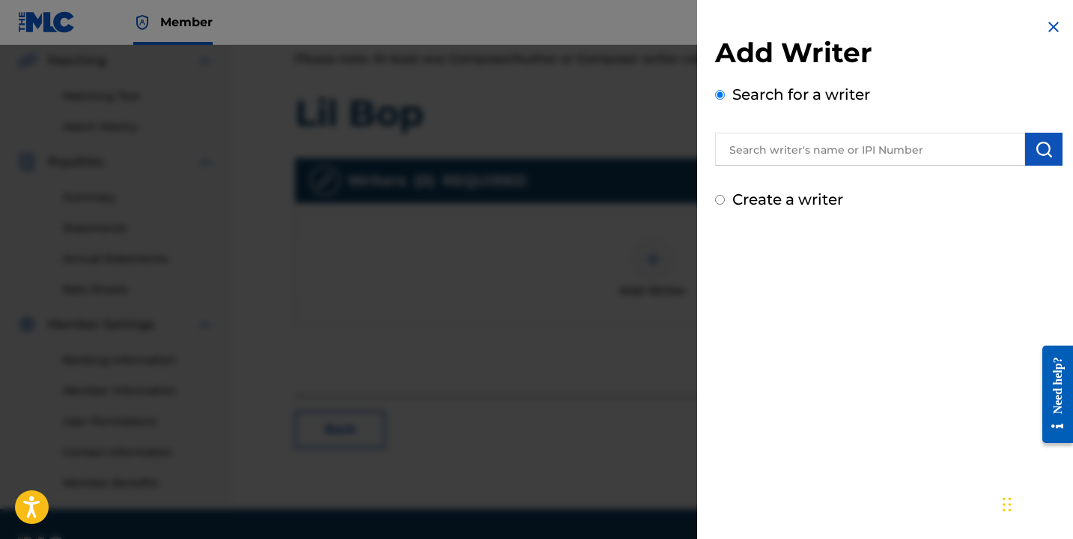
click at [795, 151] on input "text" at bounding box center [870, 149] width 310 height 33
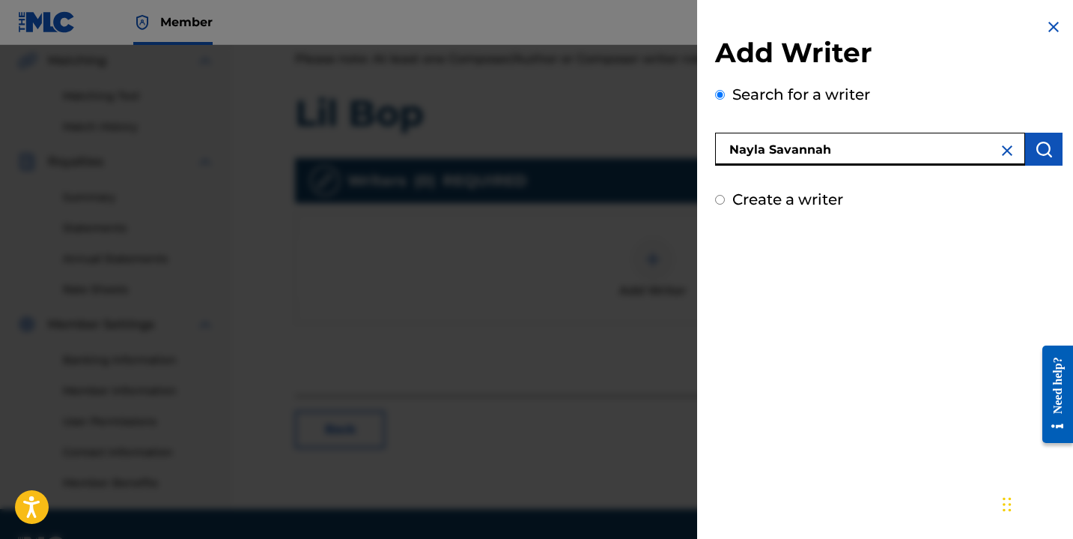
type input "Nayla Savannah"
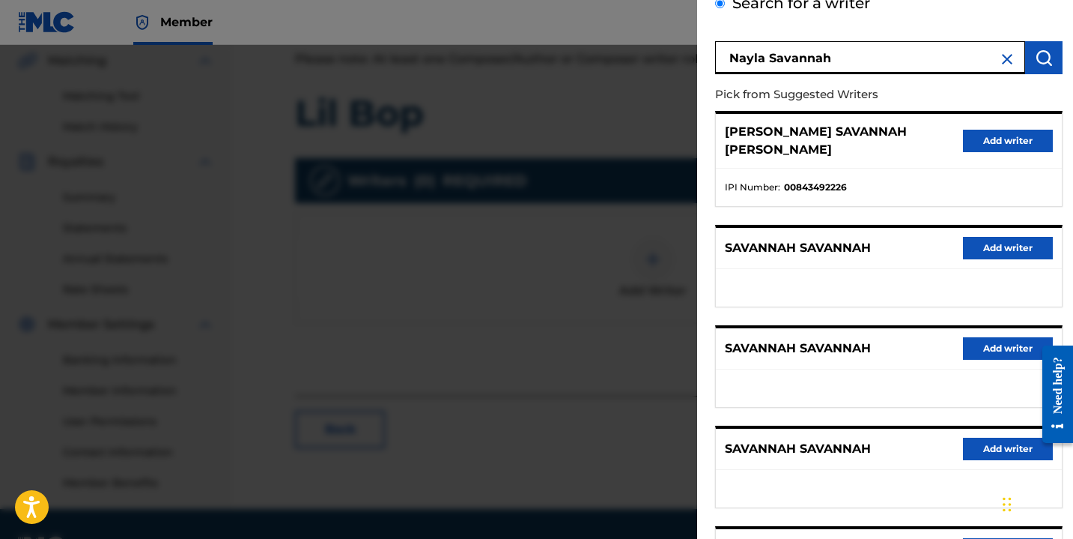
scroll to position [0, 0]
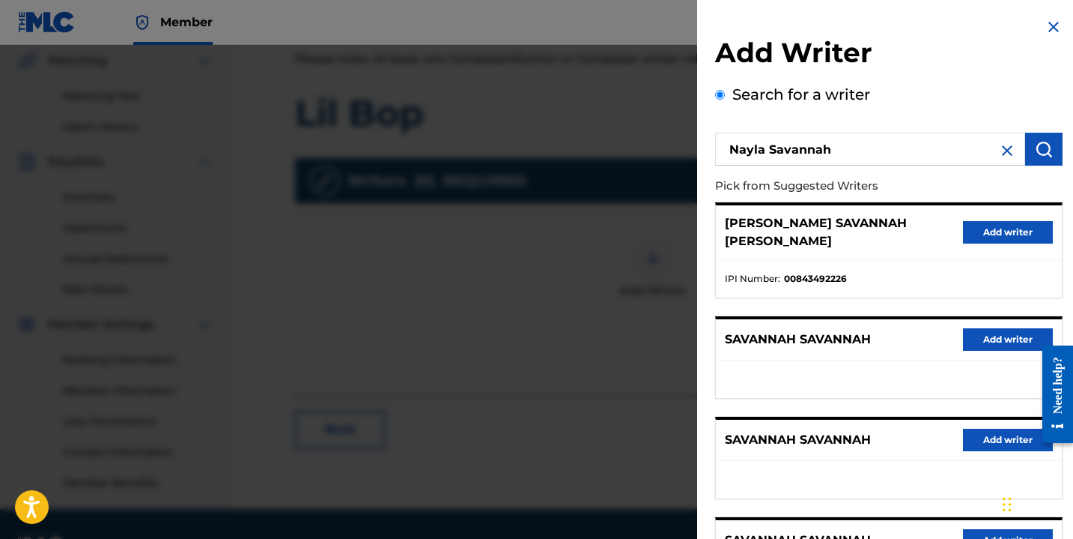
click at [996, 228] on button "Add writer" at bounding box center [1008, 232] width 90 height 22
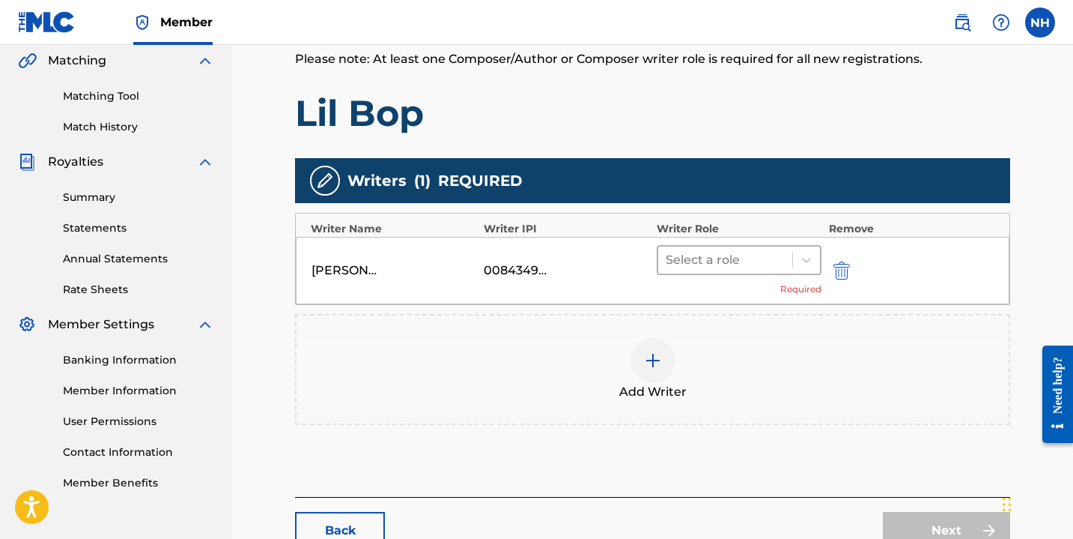
click at [742, 263] on div at bounding box center [725, 259] width 119 height 21
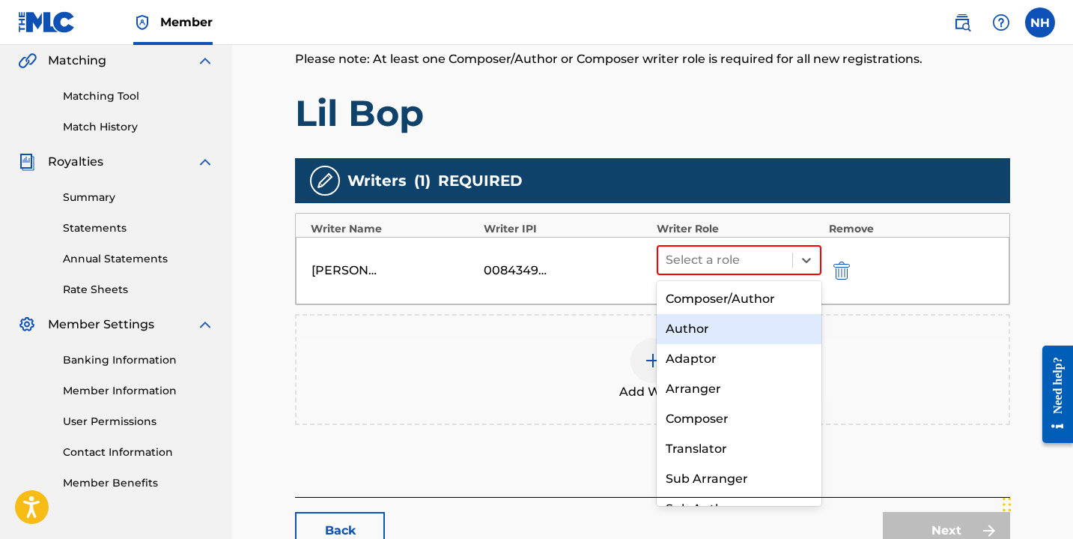
click at [734, 324] on div "Author" at bounding box center [739, 329] width 165 height 30
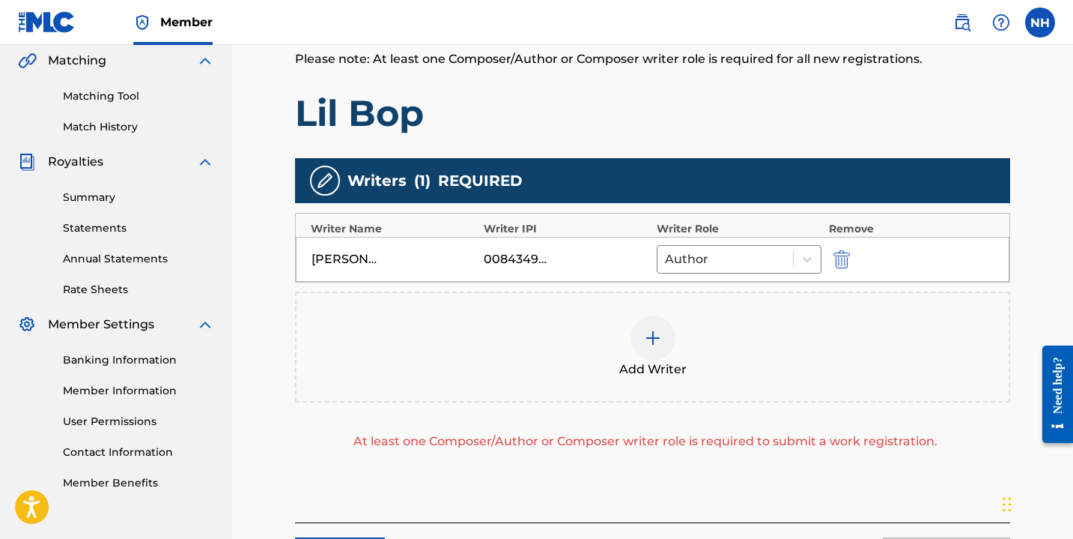
click at [656, 325] on div at bounding box center [653, 337] width 45 height 45
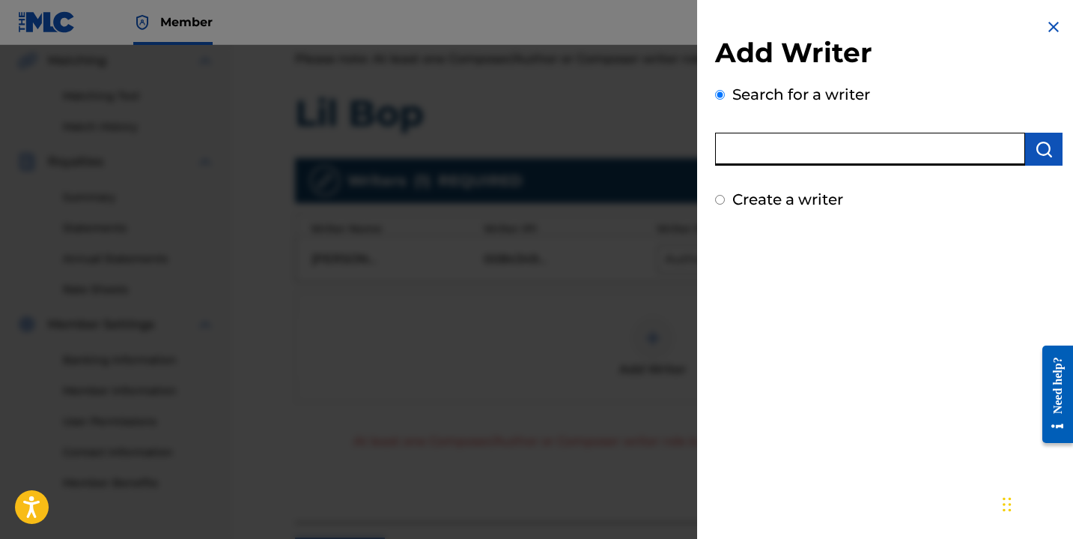
click at [826, 149] on input "text" at bounding box center [870, 149] width 310 height 33
type input "[PERSON_NAME]"
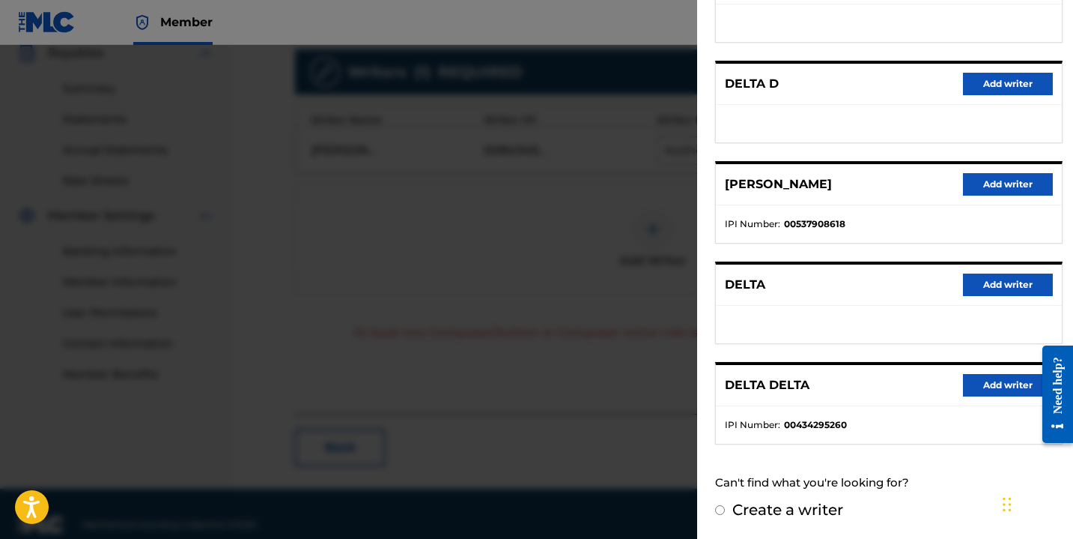
scroll to position [479, 0]
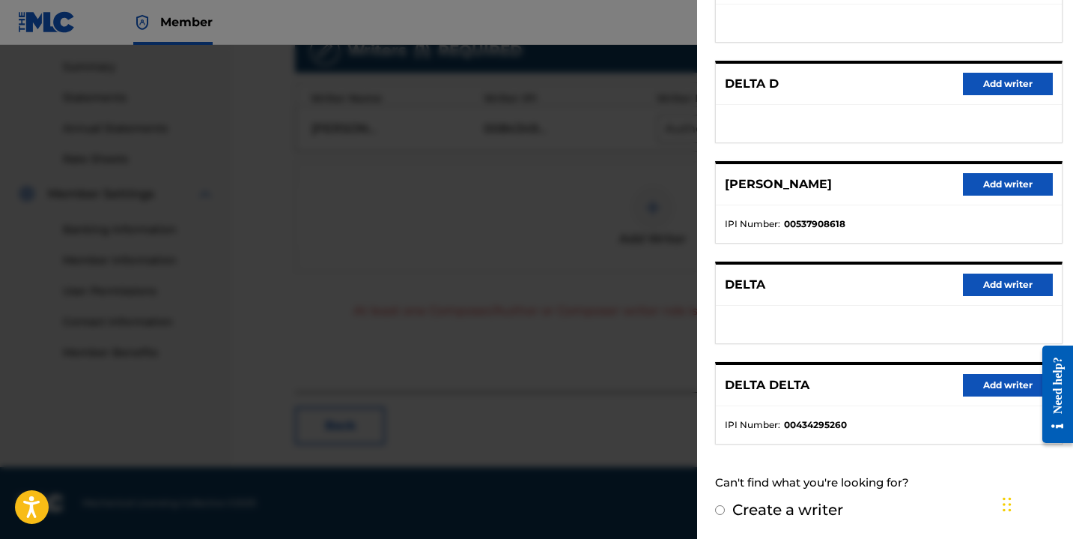
click at [715, 509] on input "Create a writer" at bounding box center [720, 510] width 10 height 10
radio input "false"
radio input "true"
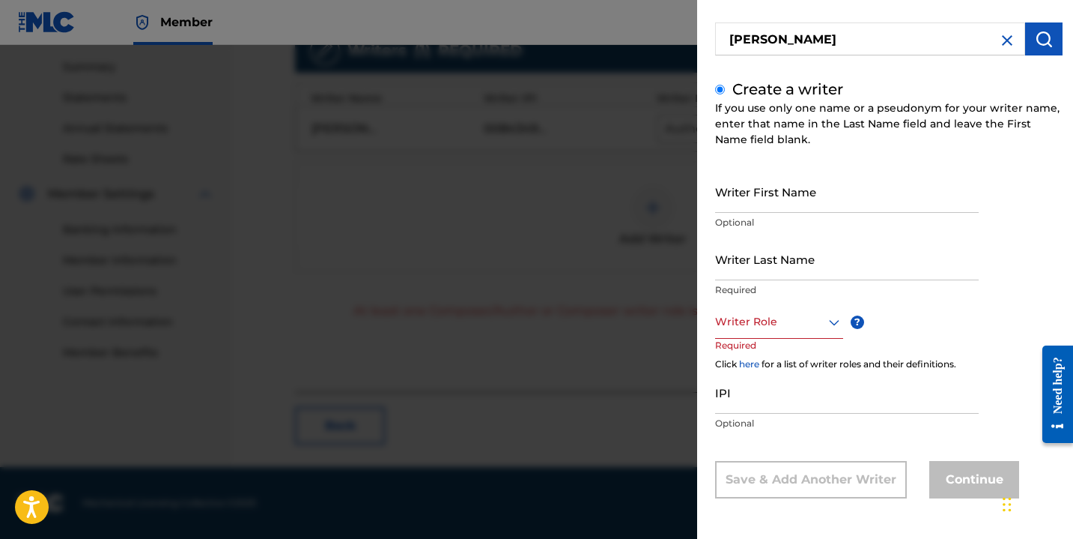
scroll to position [110, 0]
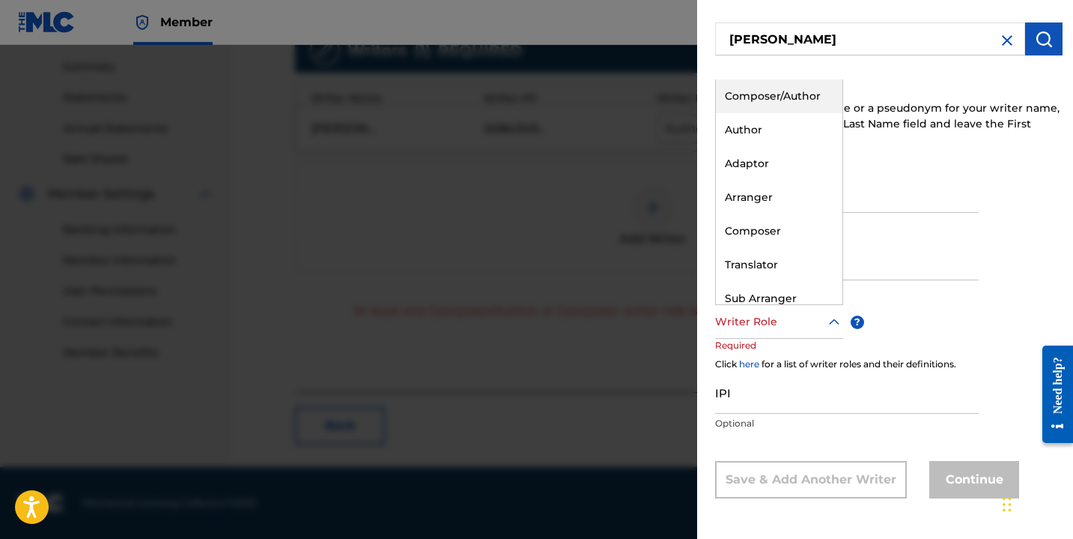
click at [762, 330] on div at bounding box center [779, 321] width 128 height 19
click at [772, 237] on div "Composer" at bounding box center [779, 231] width 127 height 34
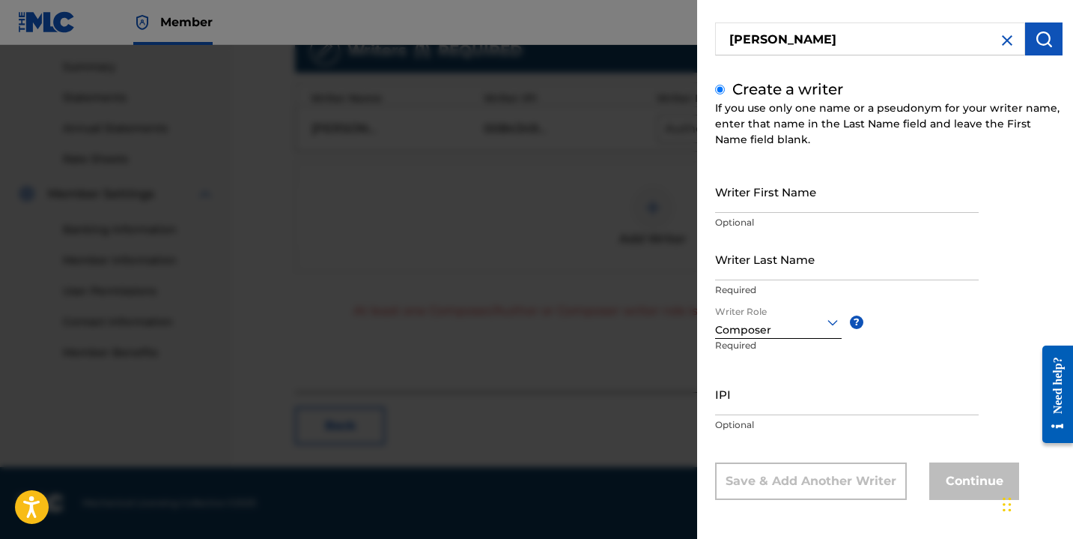
click at [763, 402] on input "IPI" at bounding box center [847, 393] width 264 height 43
paste input "1206052308"
type input "1206052308"
click at [914, 415] on div "IPI 1206052308 Optional" at bounding box center [847, 405] width 264 height 67
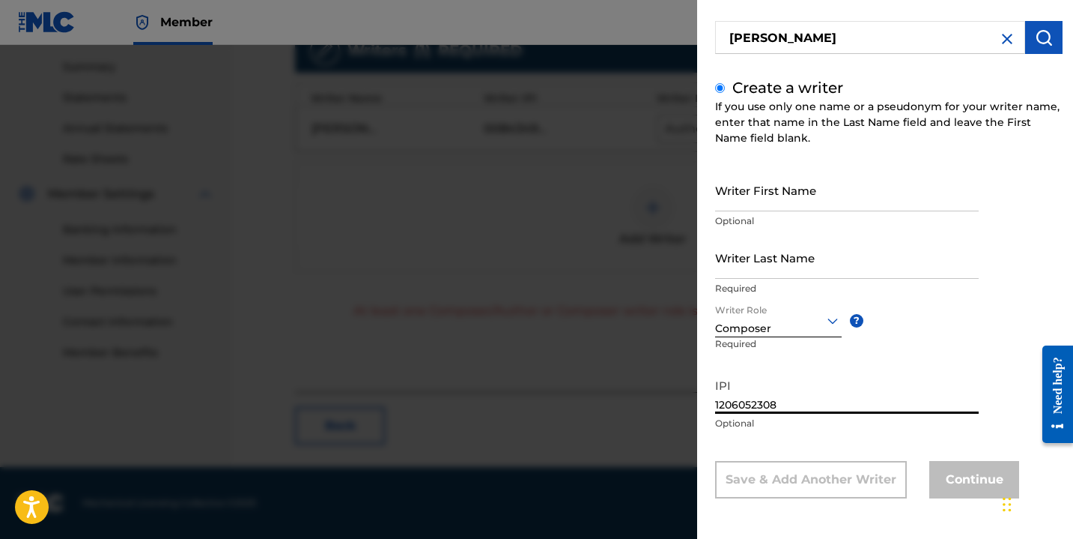
click at [814, 396] on input "1206052308" at bounding box center [847, 392] width 264 height 43
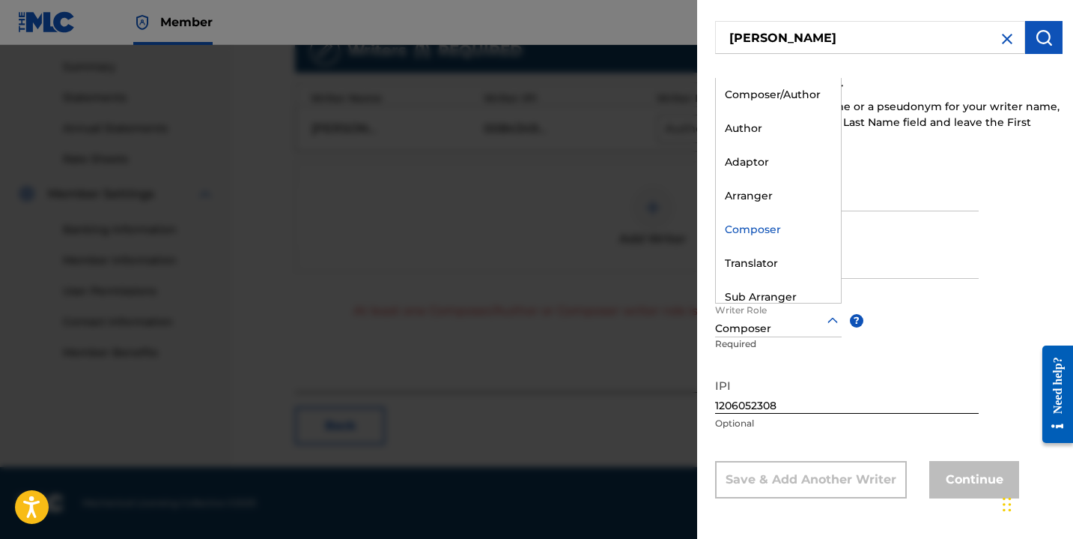
click at [786, 321] on div at bounding box center [778, 320] width 127 height 19
click at [897, 257] on input "Writer Last Name" at bounding box center [847, 257] width 264 height 43
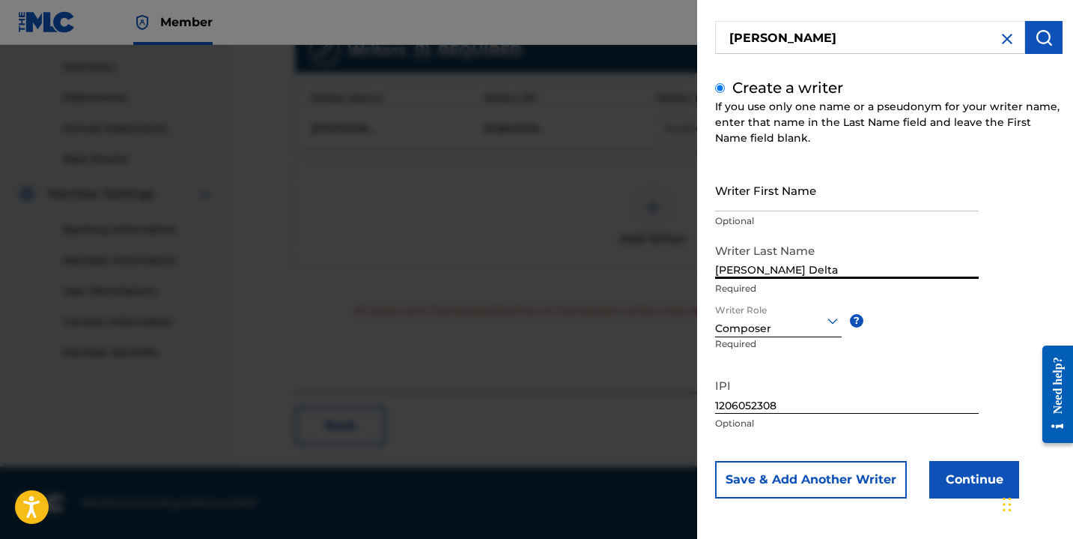
type input "[PERSON_NAME] Delta"
click at [975, 476] on button "Continue" at bounding box center [975, 479] width 90 height 37
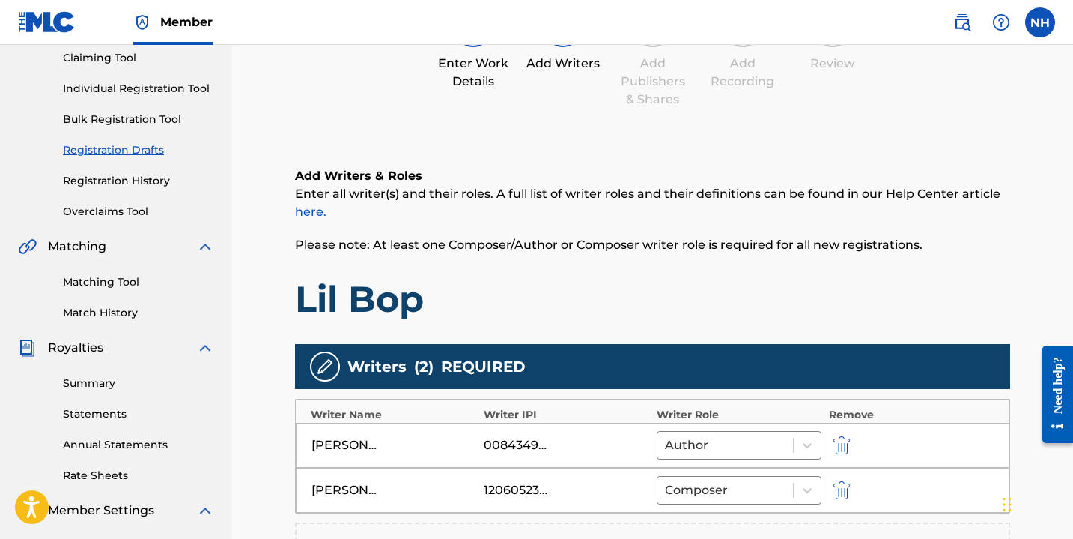
scroll to position [476, 0]
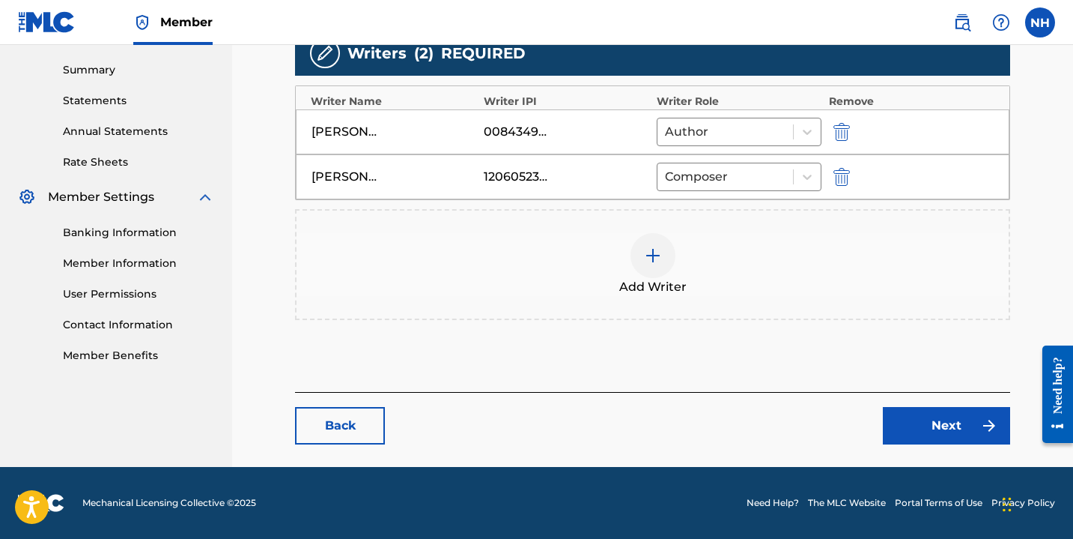
click at [912, 425] on link "Next" at bounding box center [946, 425] width 127 height 37
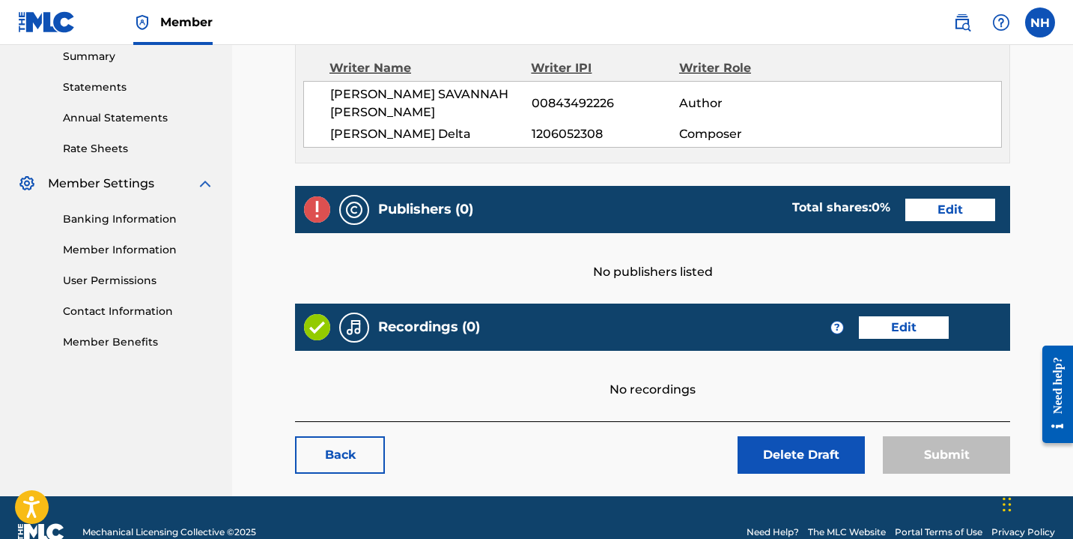
scroll to position [500, 0]
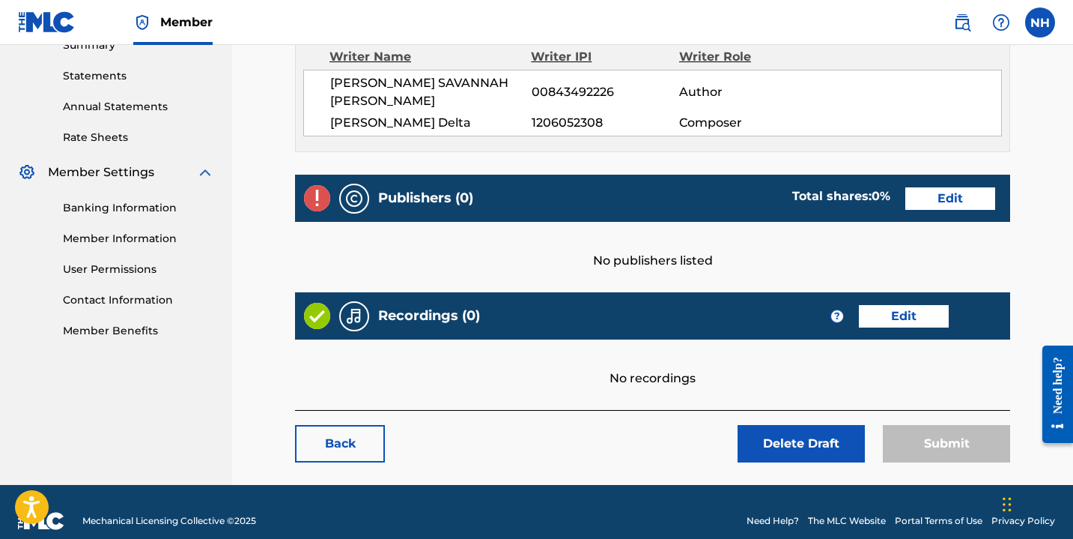
click at [931, 187] on link "Edit" at bounding box center [951, 198] width 90 height 22
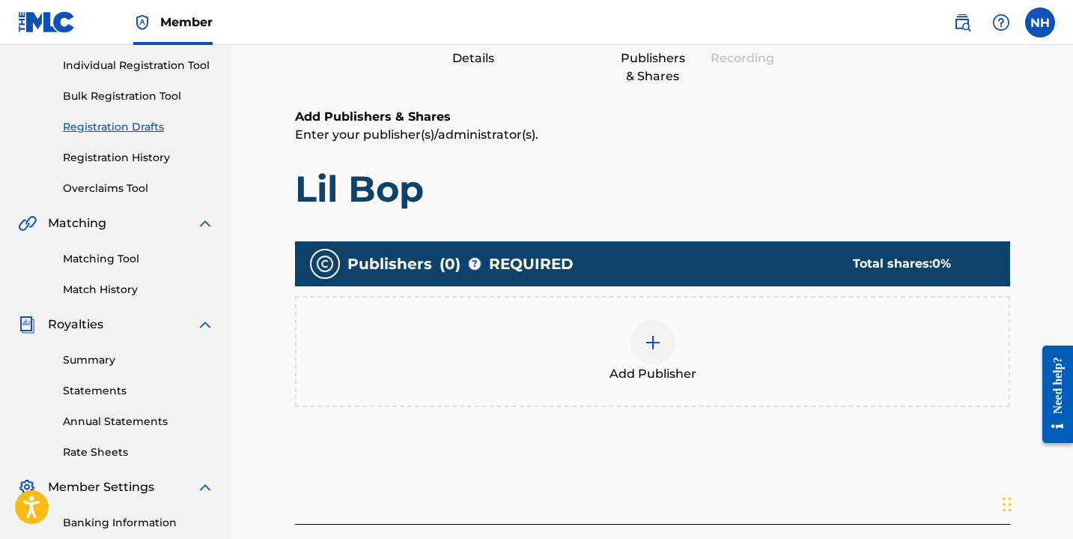
scroll to position [276, 0]
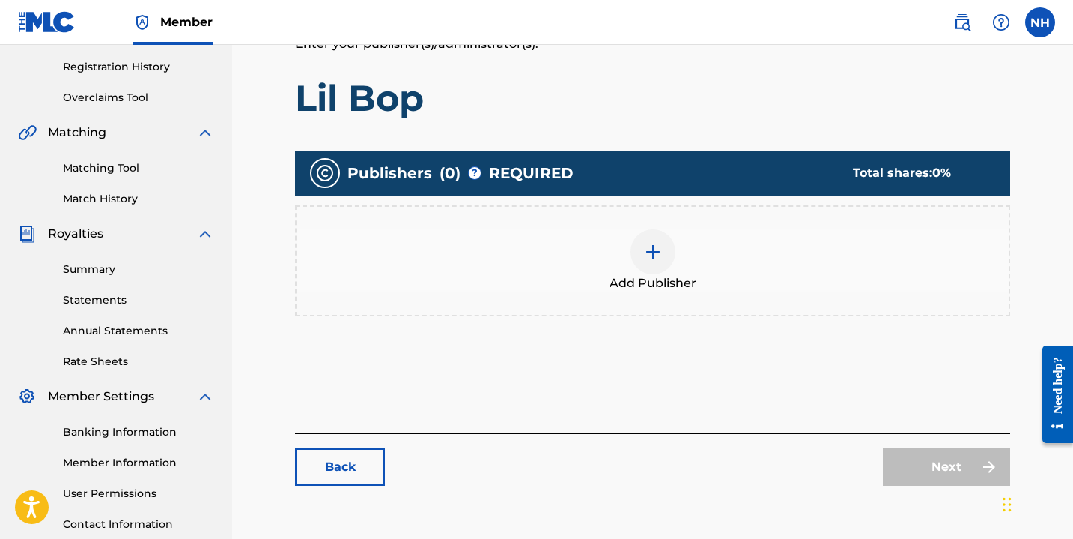
click at [645, 256] on img at bounding box center [653, 252] width 18 height 18
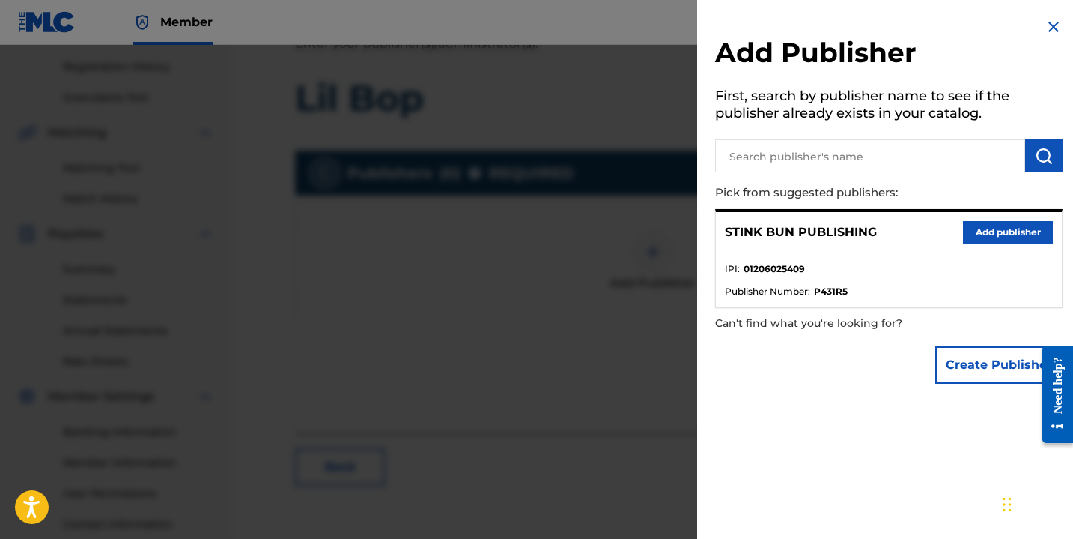
click at [965, 235] on button "Add publisher" at bounding box center [1008, 232] width 90 height 22
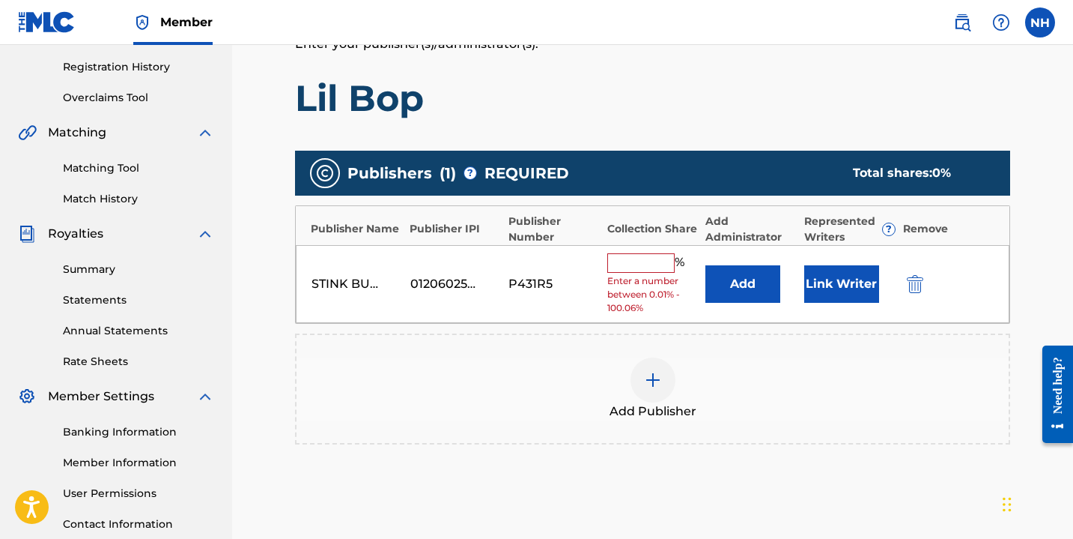
click at [658, 268] on input "text" at bounding box center [641, 262] width 67 height 19
type input "100"
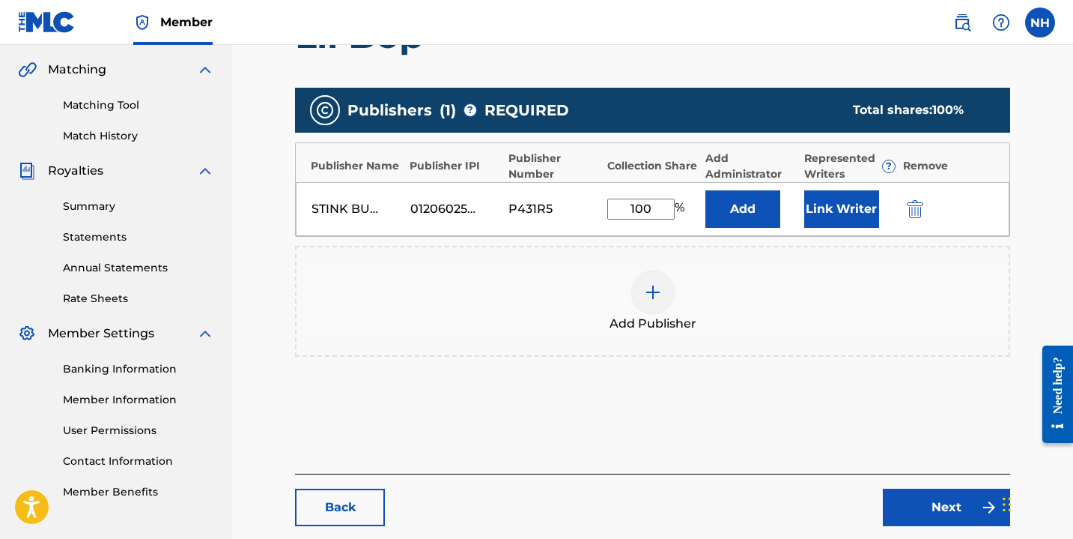
scroll to position [347, 0]
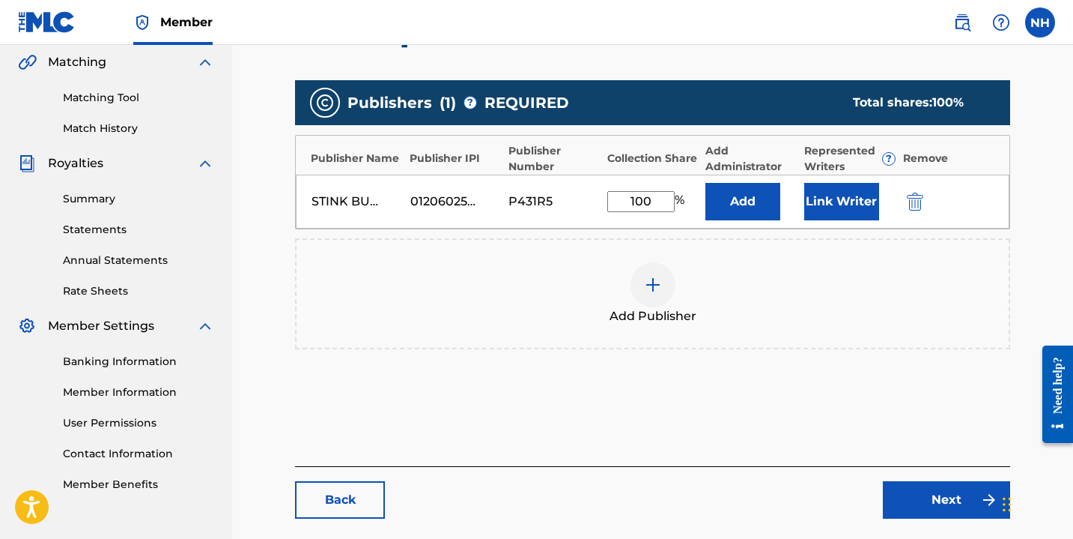
click at [934, 490] on link "Next" at bounding box center [946, 499] width 127 height 37
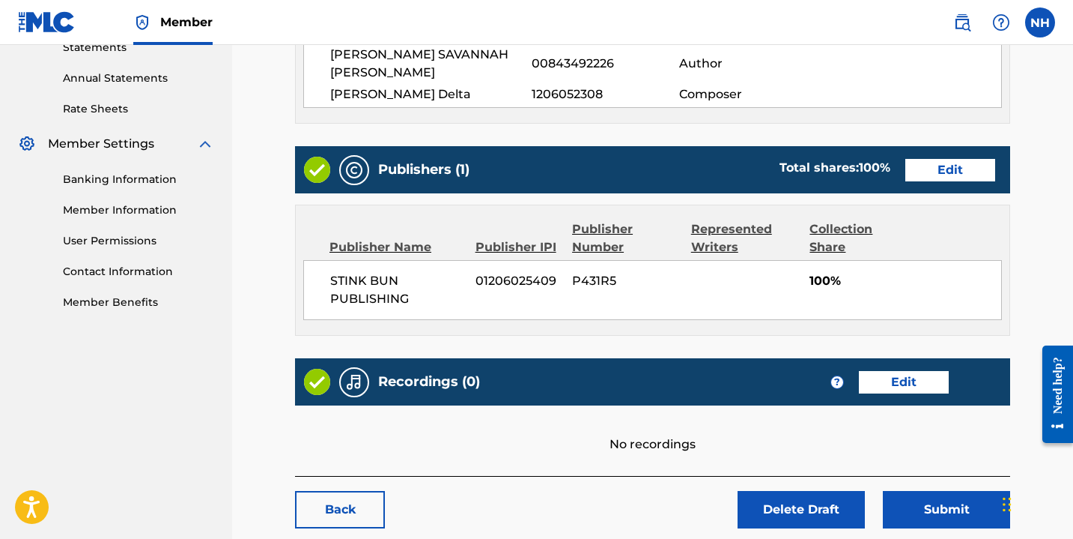
scroll to position [595, 0]
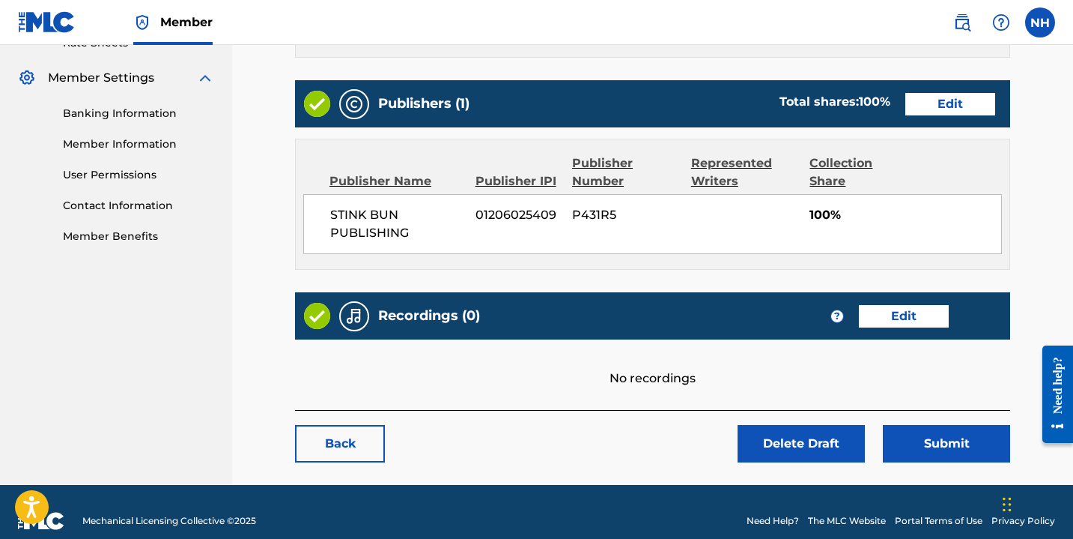
click at [936, 425] on button "Submit" at bounding box center [946, 443] width 127 height 37
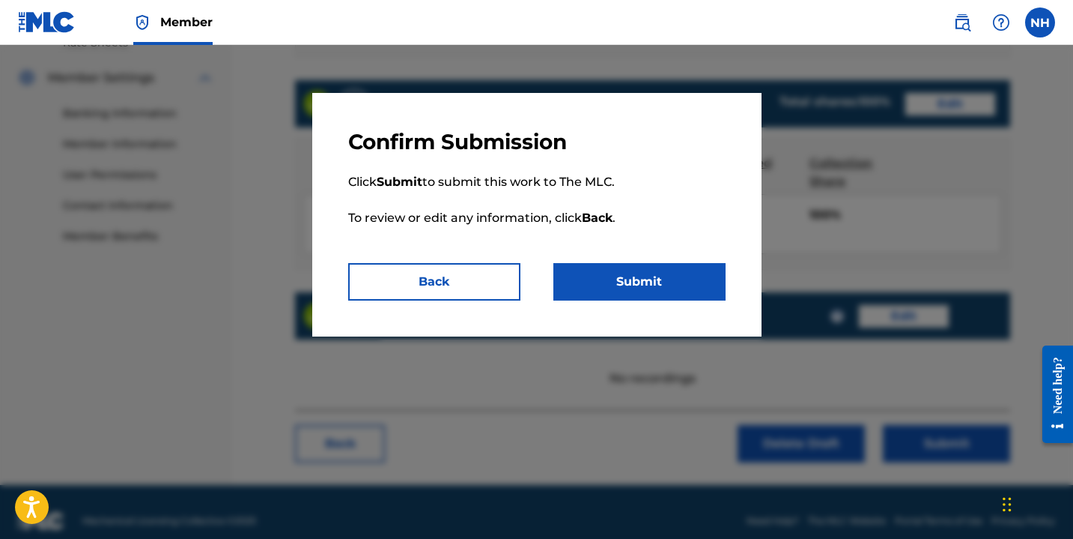
click at [599, 278] on button "Submit" at bounding box center [640, 281] width 172 height 37
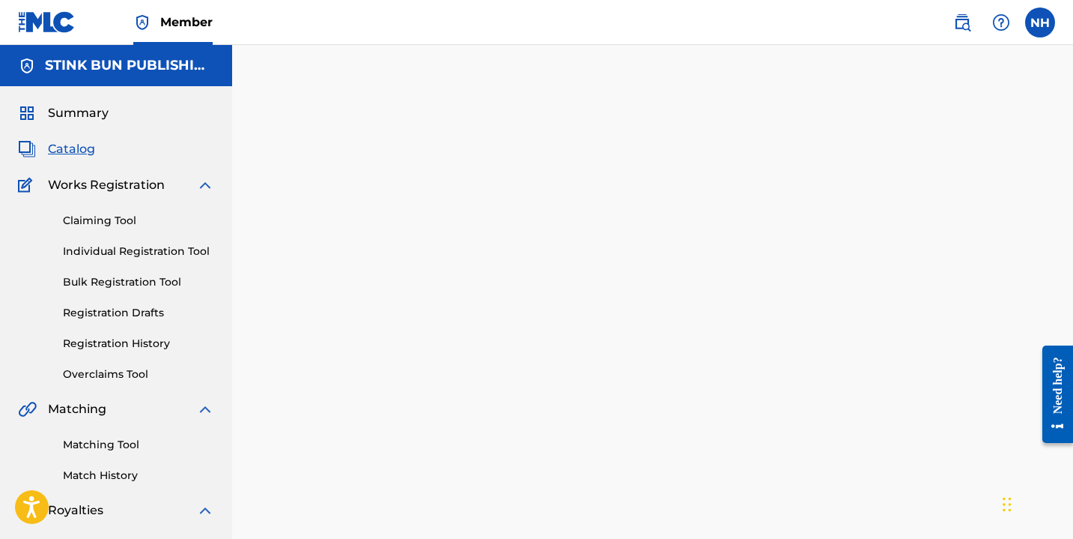
click at [92, 310] on link "Registration Drafts" at bounding box center [138, 313] width 151 height 16
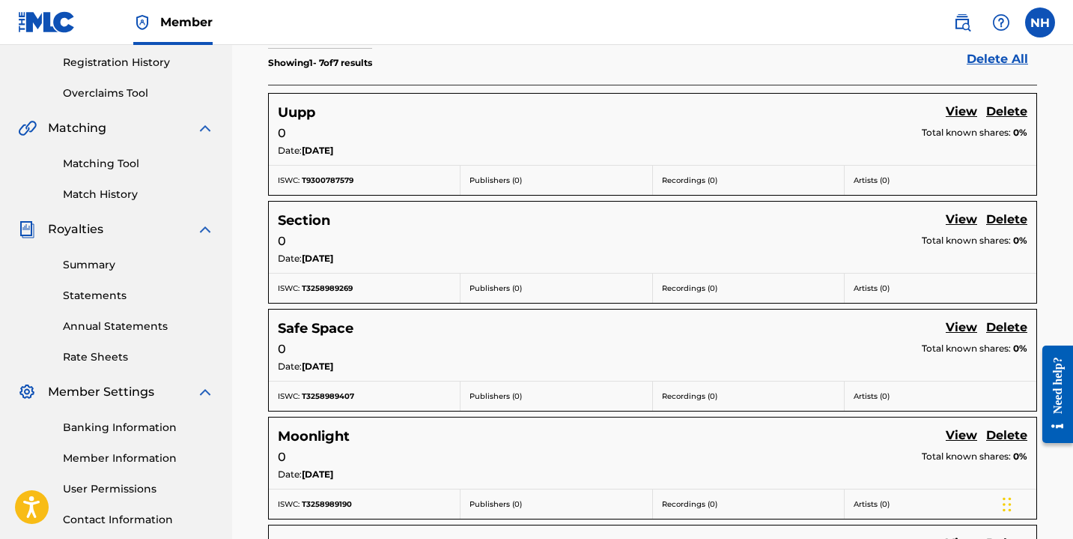
scroll to position [679, 0]
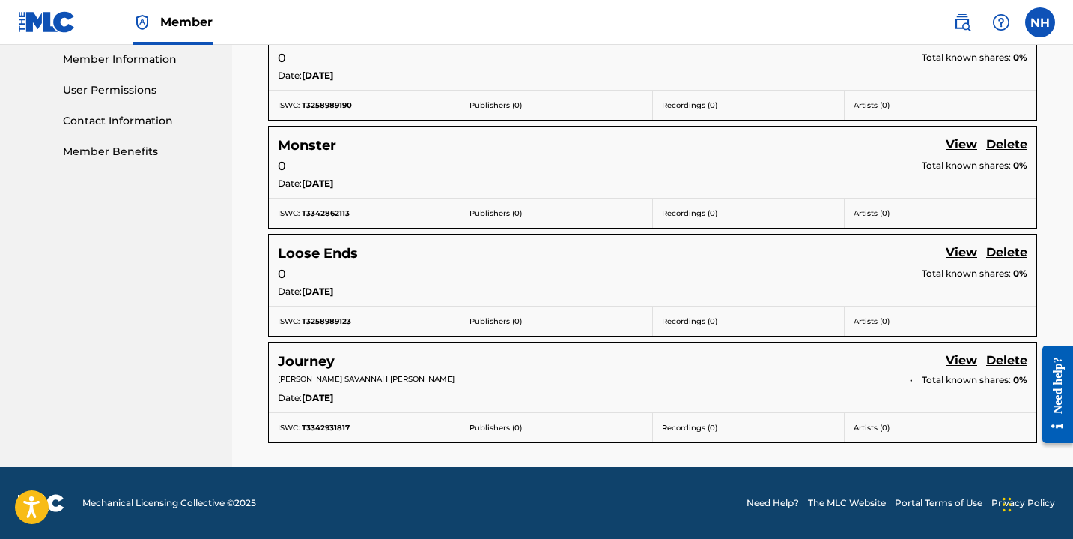
click at [960, 145] on link "View" at bounding box center [961, 146] width 31 height 20
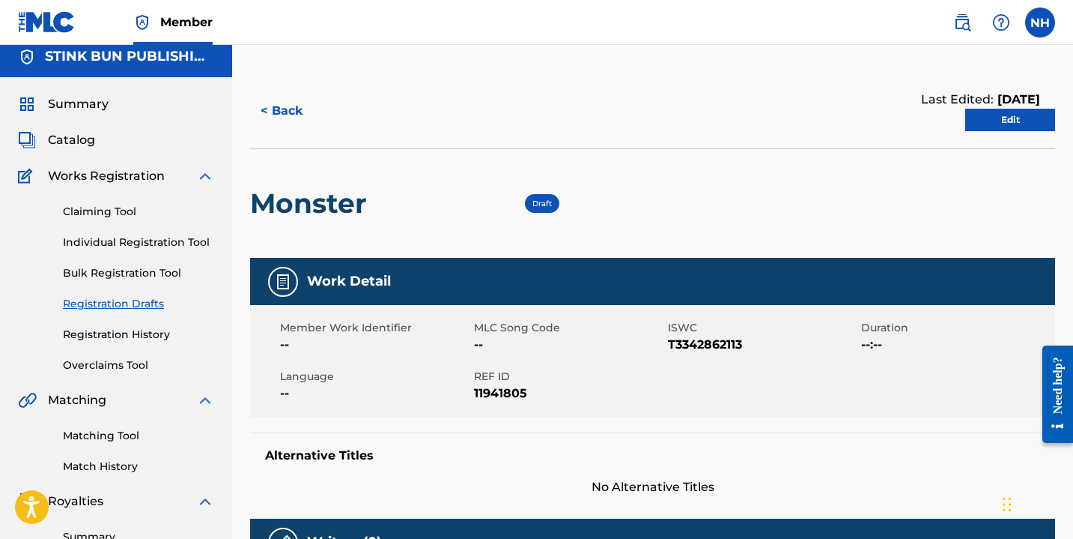
scroll to position [2, 0]
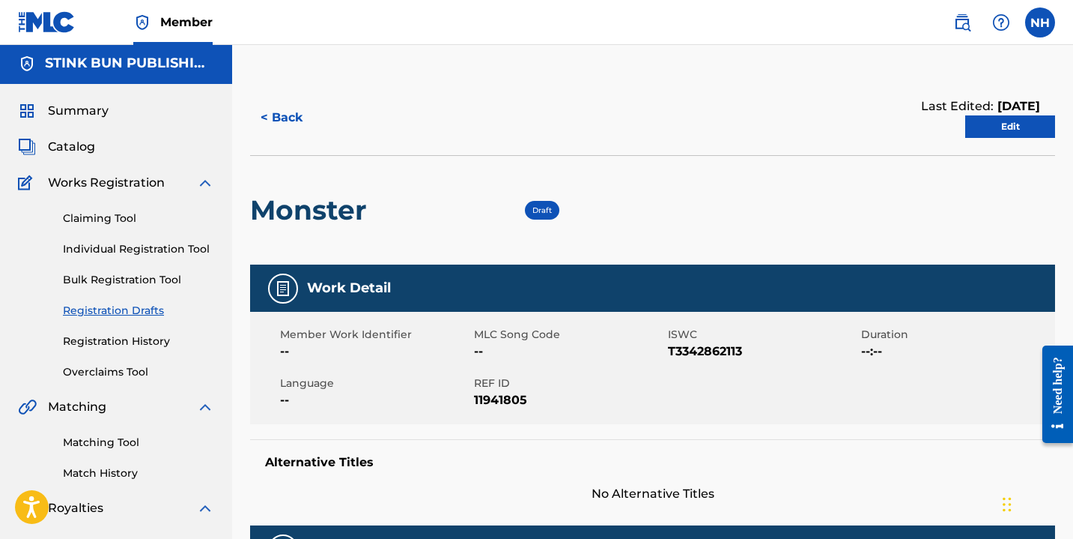
click at [997, 132] on link "Edit" at bounding box center [1011, 126] width 90 height 22
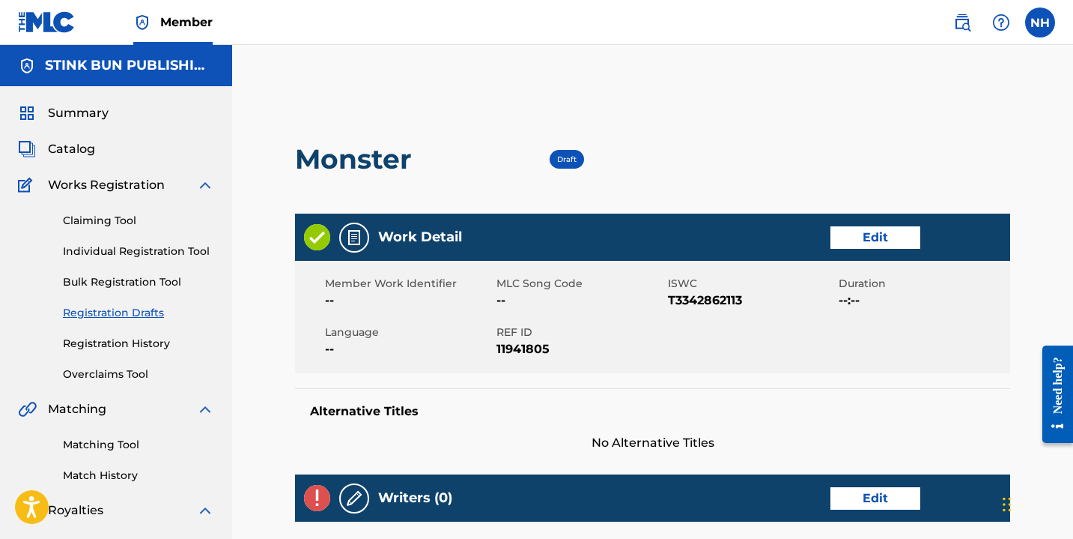
click at [867, 240] on link "Edit" at bounding box center [876, 237] width 90 height 22
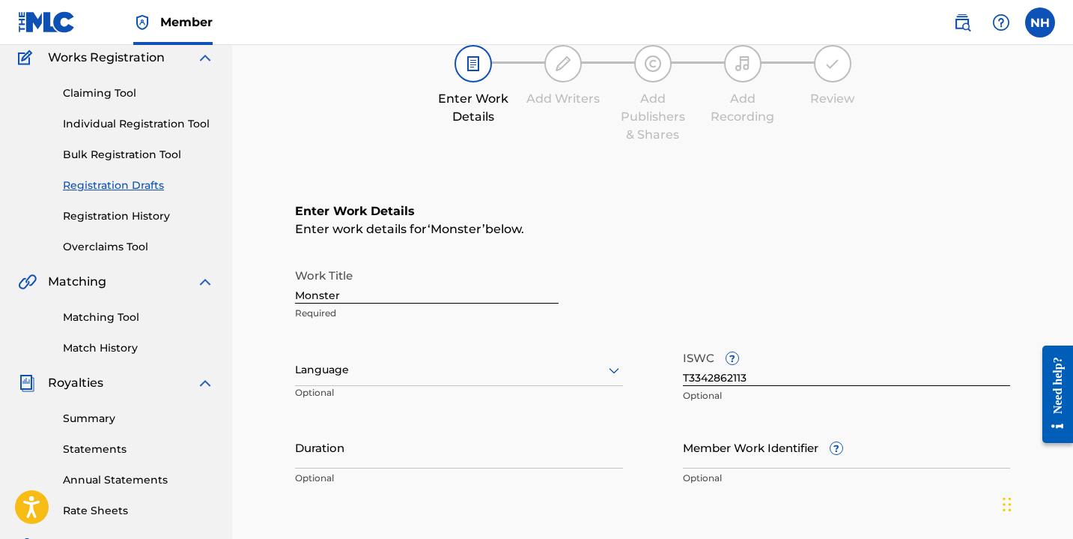
scroll to position [139, 0]
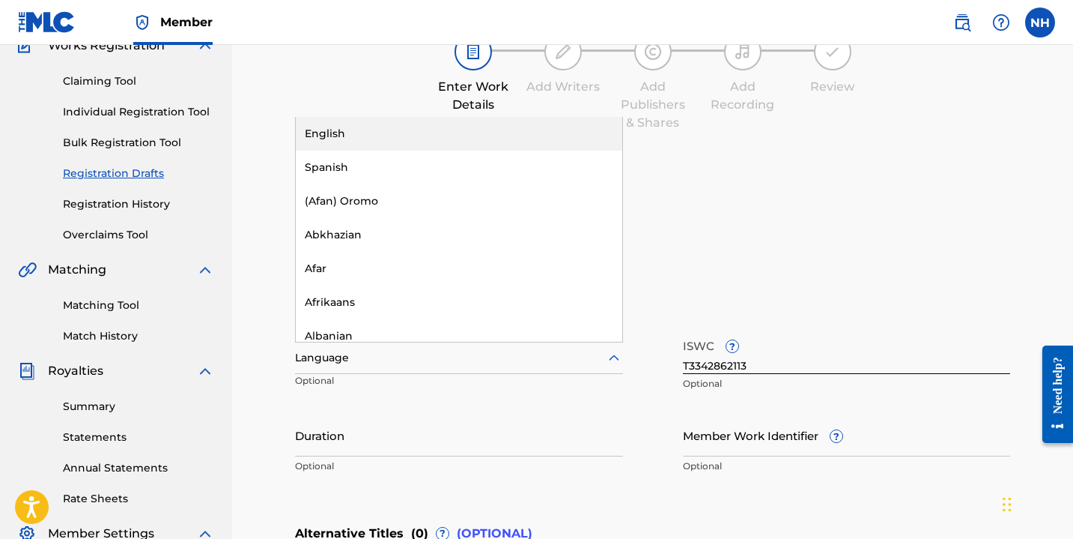
click at [351, 372] on div "Language" at bounding box center [459, 357] width 328 height 31
click at [408, 126] on div "English" at bounding box center [459, 134] width 327 height 34
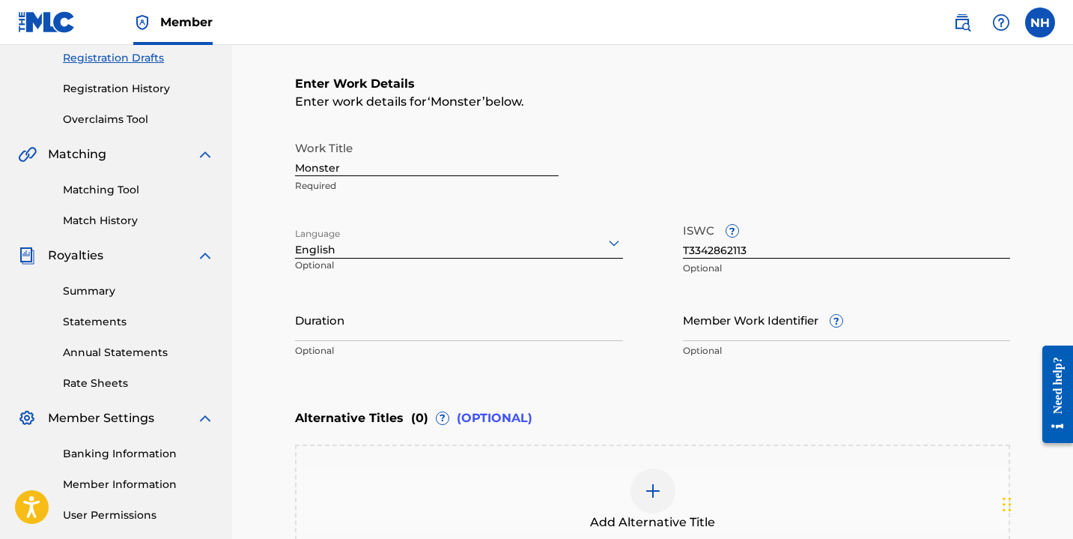
scroll to position [270, 0]
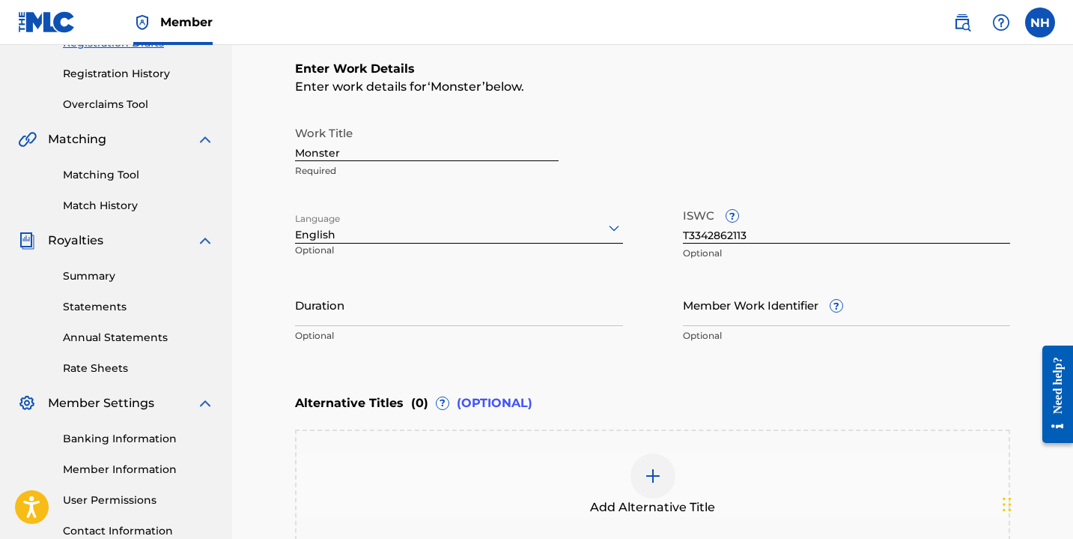
click at [335, 325] on input "Duration" at bounding box center [459, 304] width 328 height 43
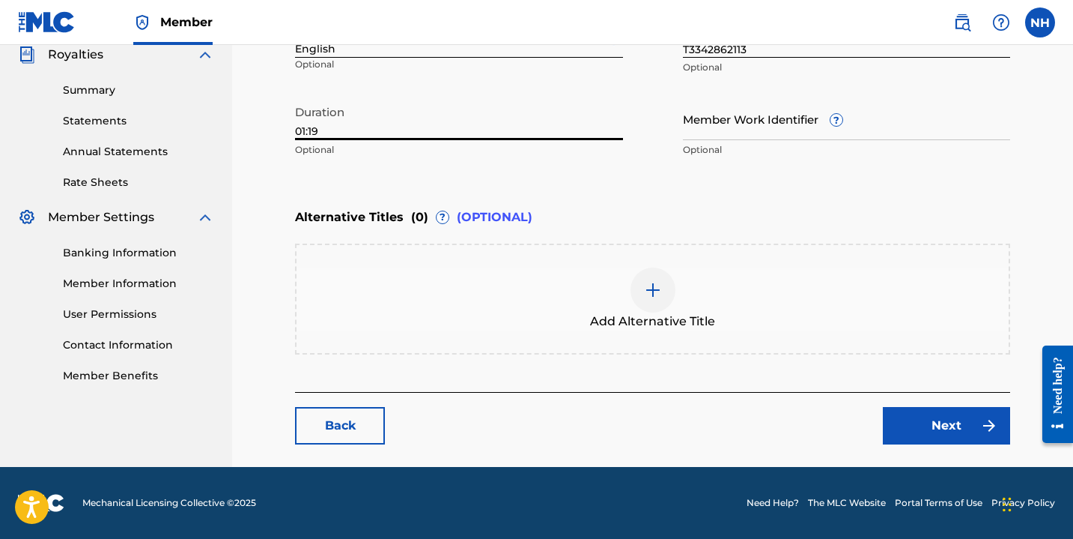
type input "01:19"
click at [922, 434] on link "Next" at bounding box center [946, 425] width 127 height 37
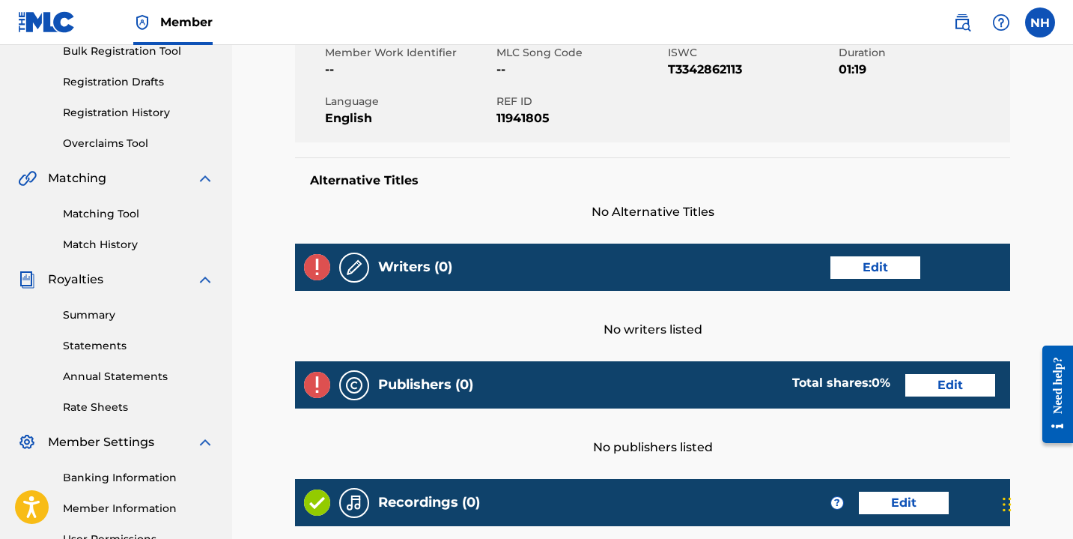
scroll to position [262, 0]
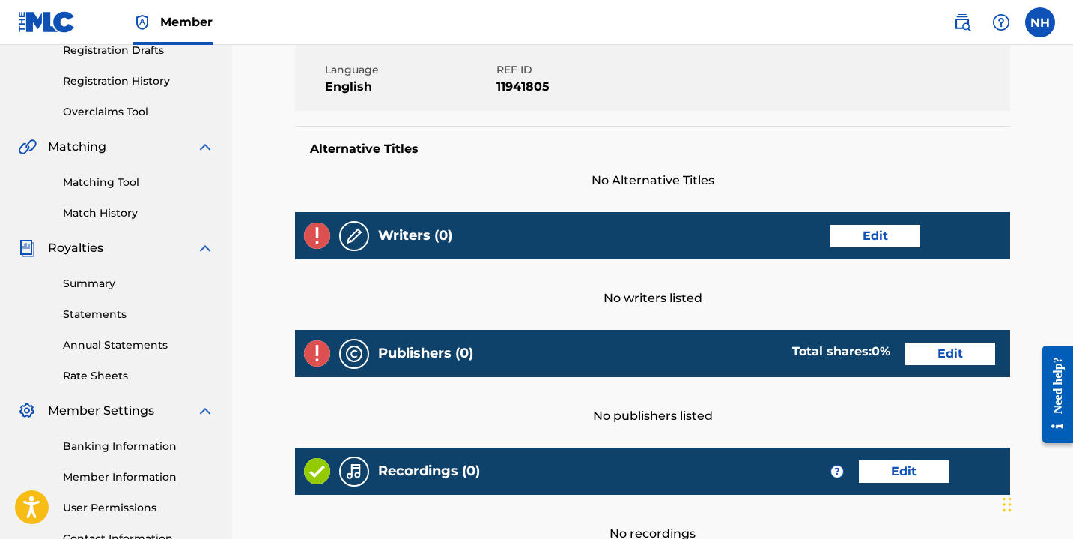
click at [905, 234] on link "Edit" at bounding box center [876, 236] width 90 height 22
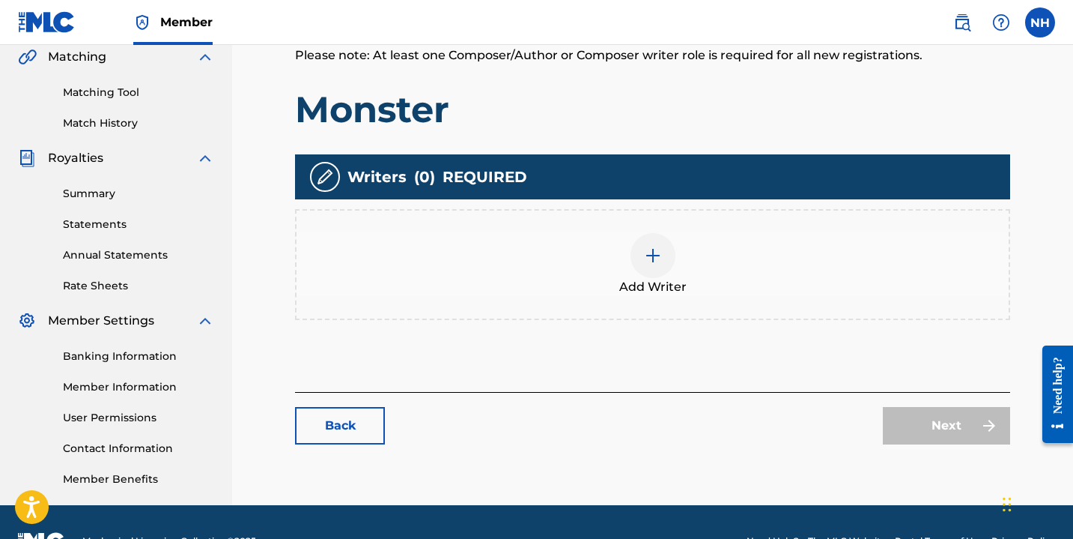
scroll to position [357, 0]
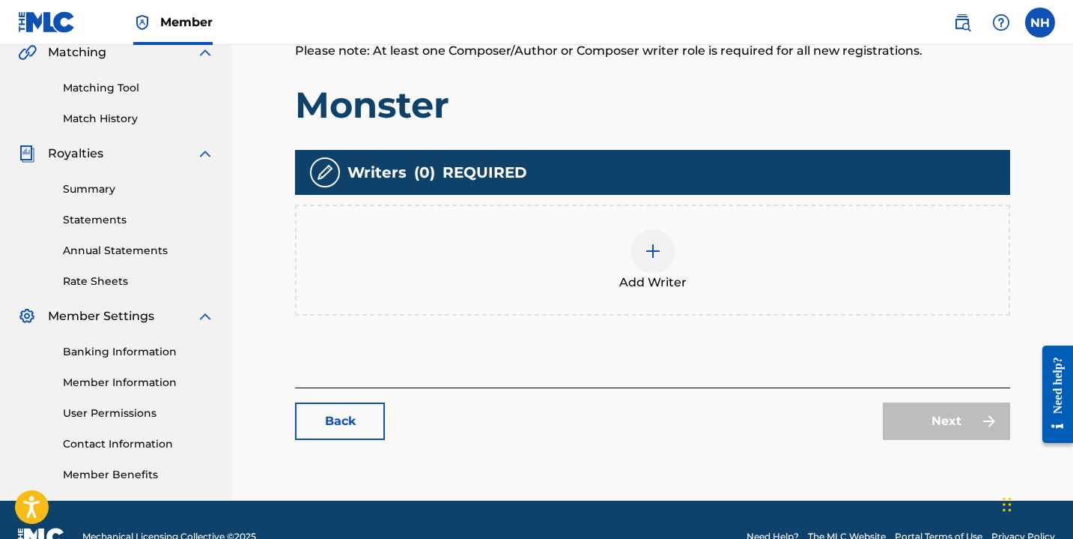
click at [646, 252] on img at bounding box center [653, 251] width 18 height 18
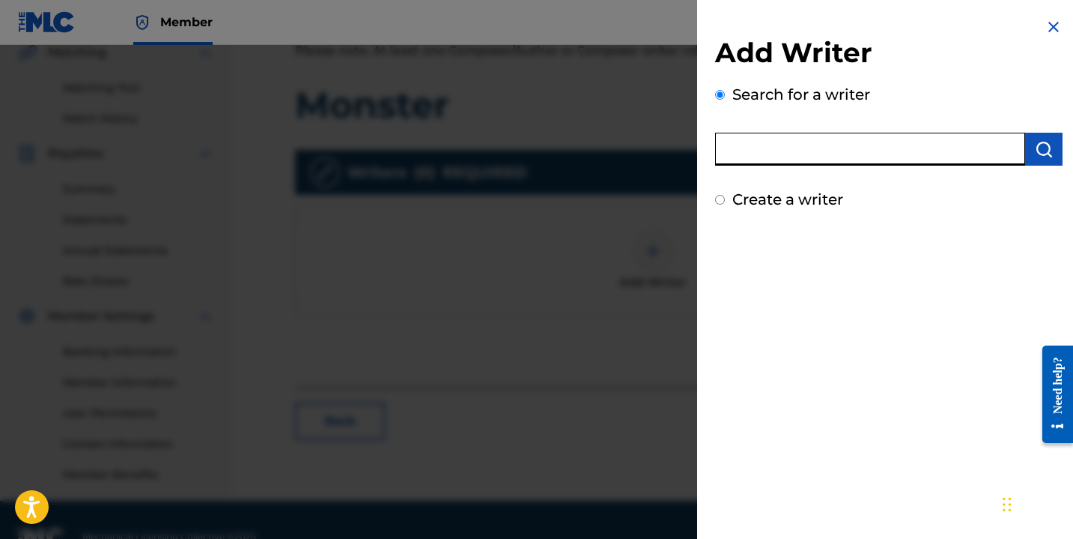
click at [802, 145] on input "text" at bounding box center [870, 149] width 310 height 33
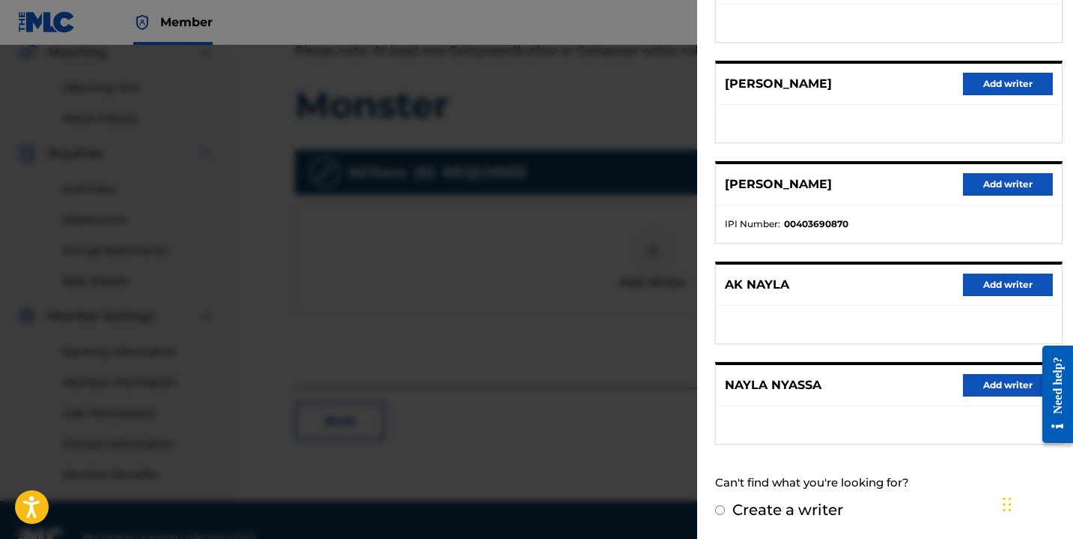
scroll to position [0, 0]
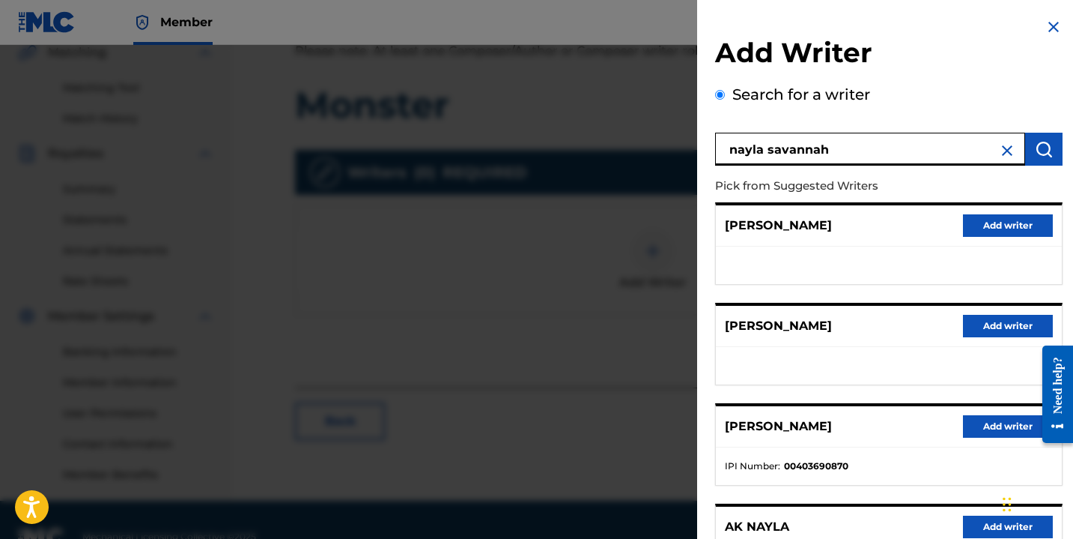
type input "nayla savannah"
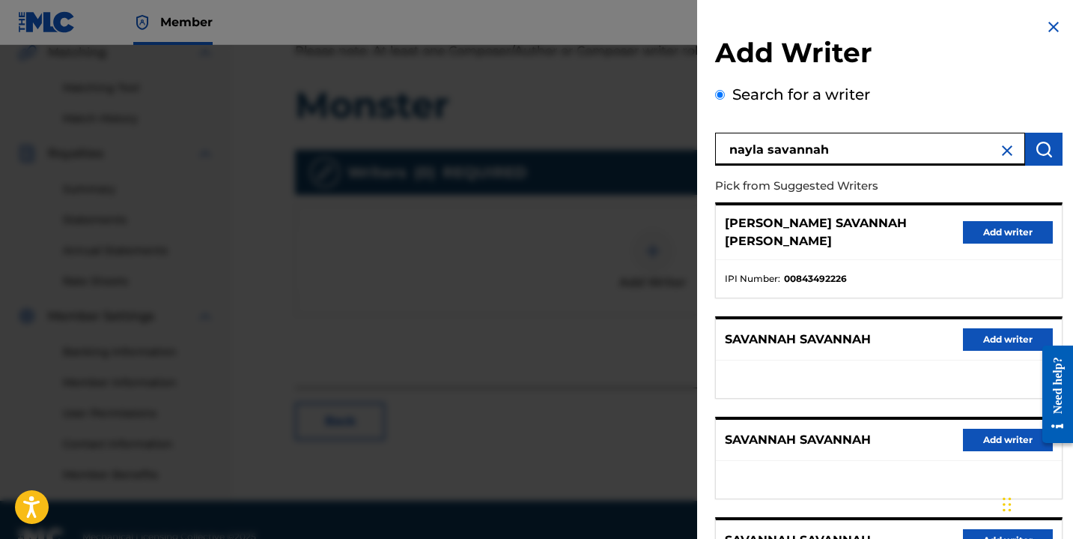
click at [975, 227] on button "Add writer" at bounding box center [1008, 232] width 90 height 22
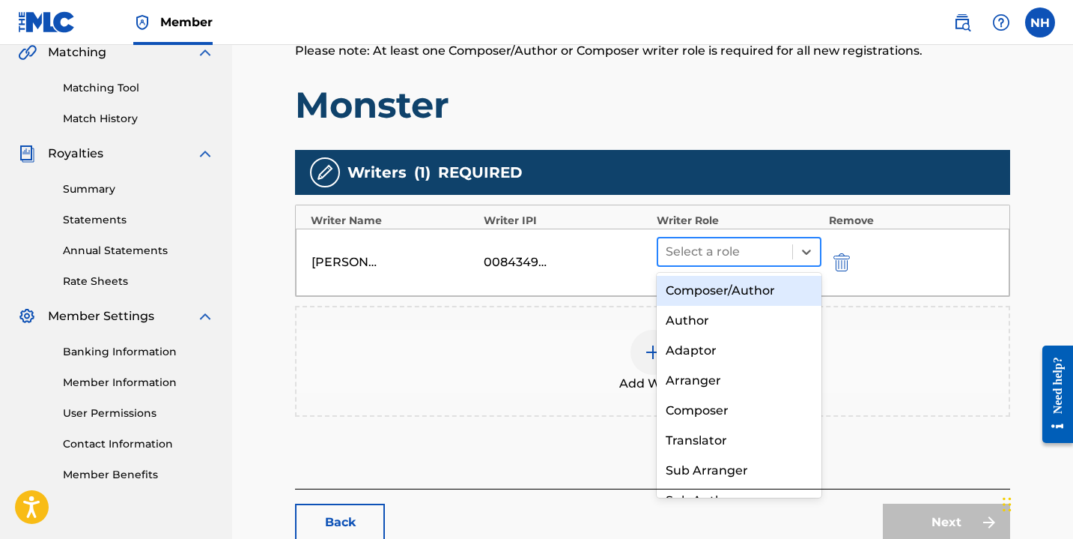
click at [760, 252] on div at bounding box center [725, 251] width 119 height 21
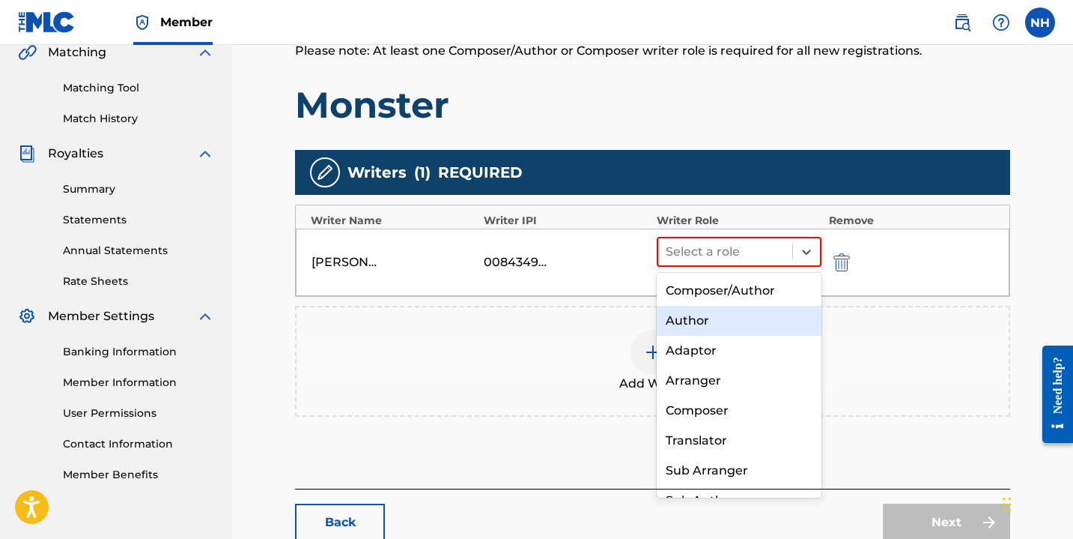
click at [741, 330] on div "Author" at bounding box center [739, 321] width 165 height 30
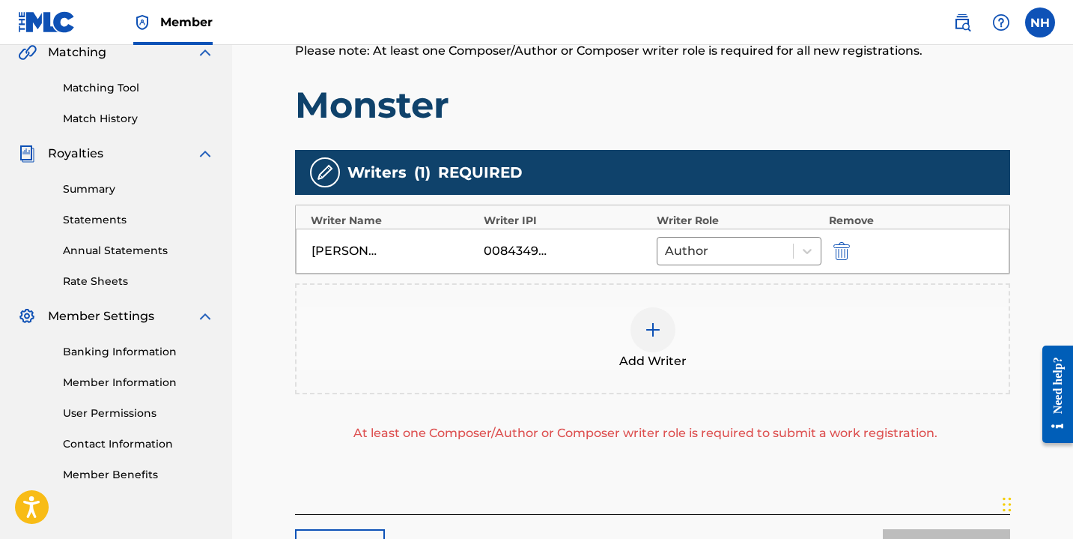
click at [649, 327] on img at bounding box center [653, 330] width 18 height 18
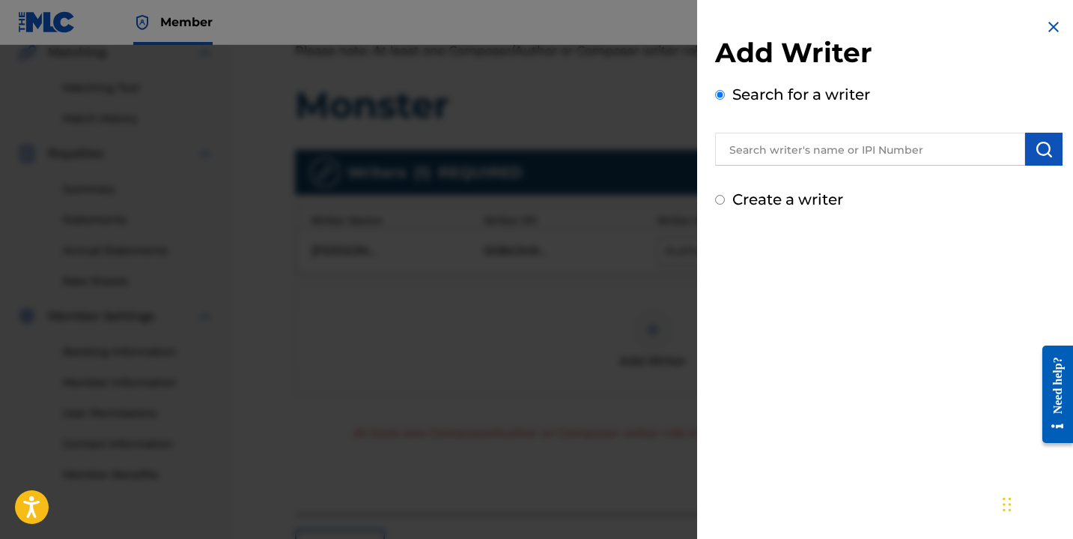
click at [724, 199] on input "Create a writer" at bounding box center [720, 200] width 10 height 10
radio input "false"
radio input "true"
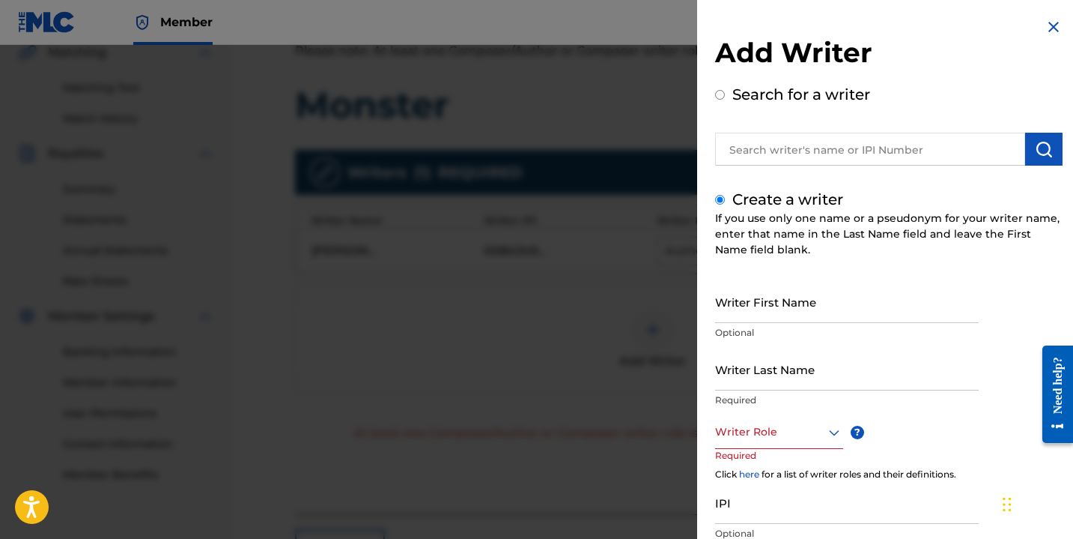
click at [743, 373] on input "Writer Last Name" at bounding box center [847, 369] width 264 height 43
type input "[PERSON_NAME] Delta"
click at [740, 427] on div at bounding box center [779, 431] width 128 height 19
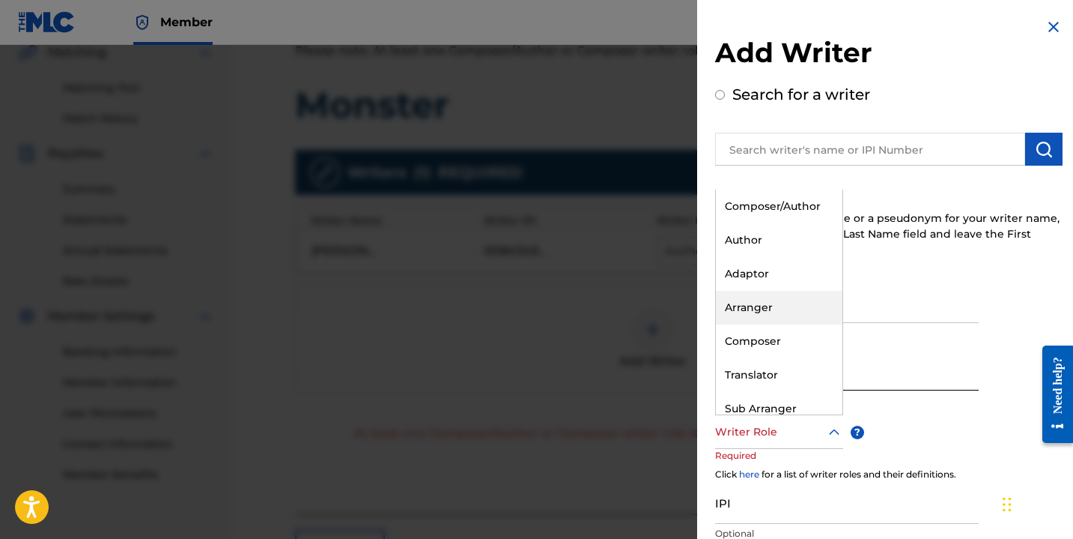
click at [769, 349] on div "Composer" at bounding box center [779, 341] width 127 height 34
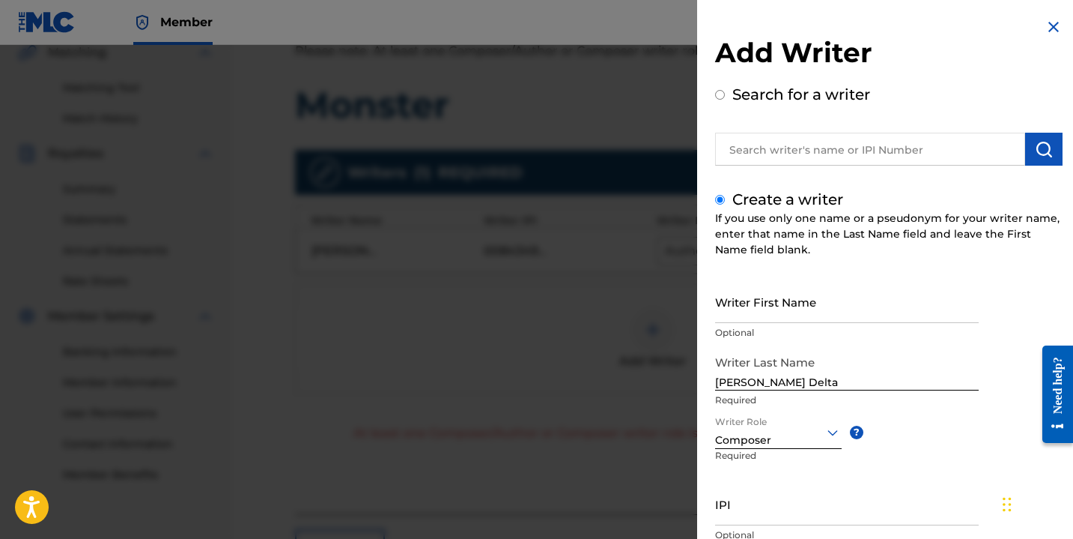
scroll to position [112, 0]
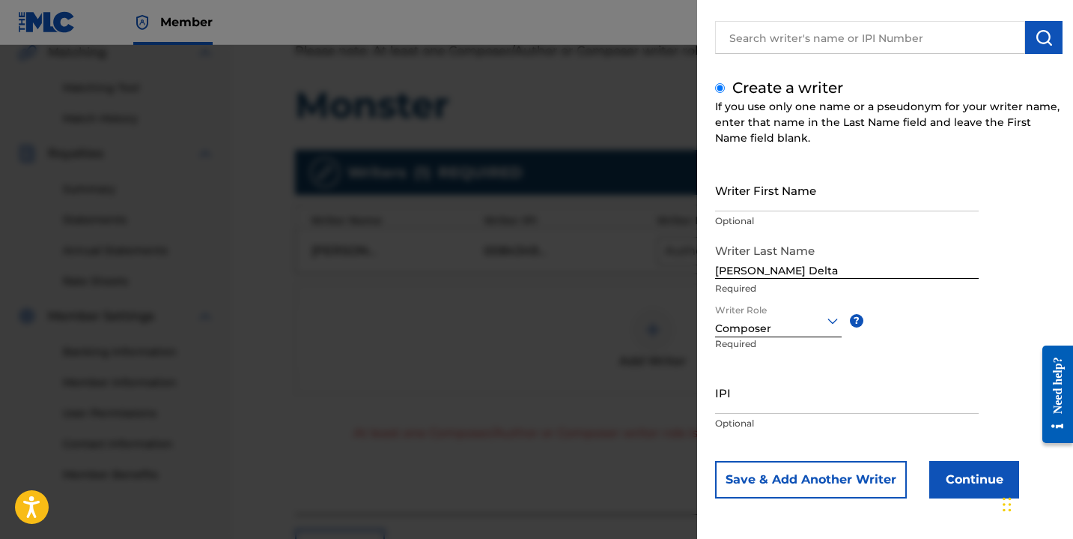
click at [751, 414] on div "IPI Optional" at bounding box center [847, 404] width 264 height 67
click at [741, 406] on input "IPI" at bounding box center [847, 392] width 264 height 43
paste input "1206052308"
type input "1206052308"
click at [966, 461] on button "Continue" at bounding box center [975, 479] width 90 height 37
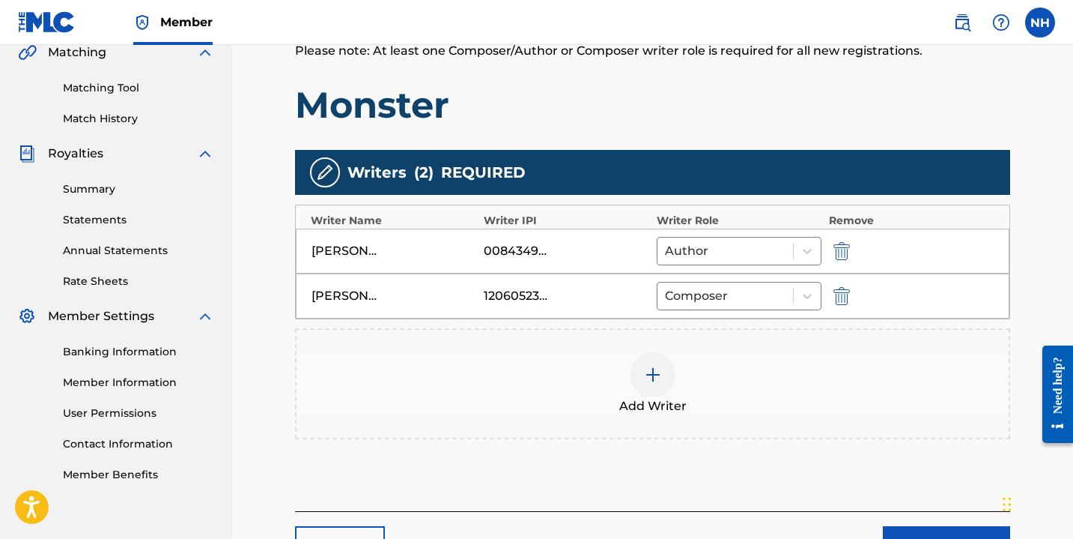
scroll to position [476, 0]
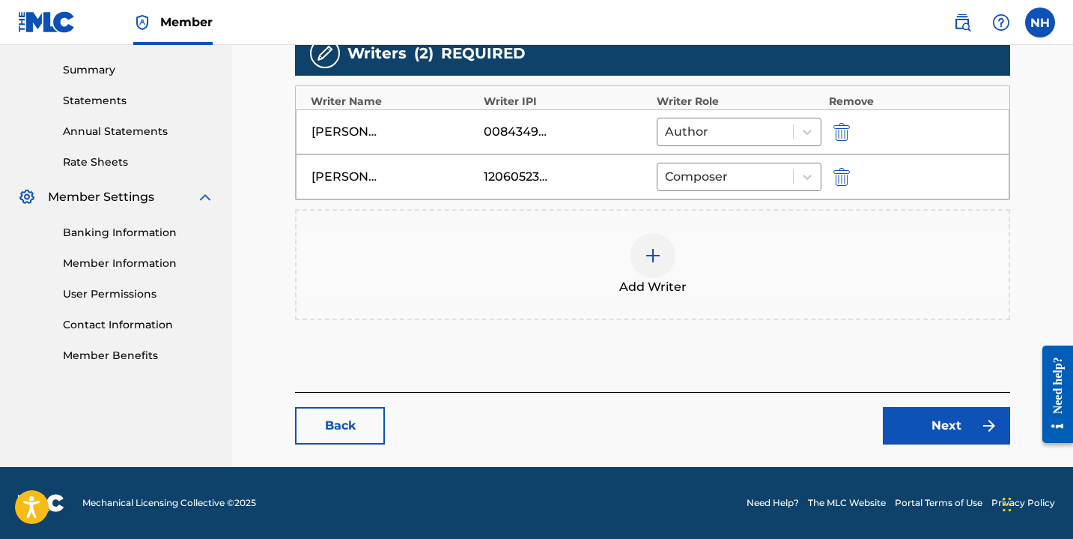
click at [924, 429] on link "Next" at bounding box center [946, 425] width 127 height 37
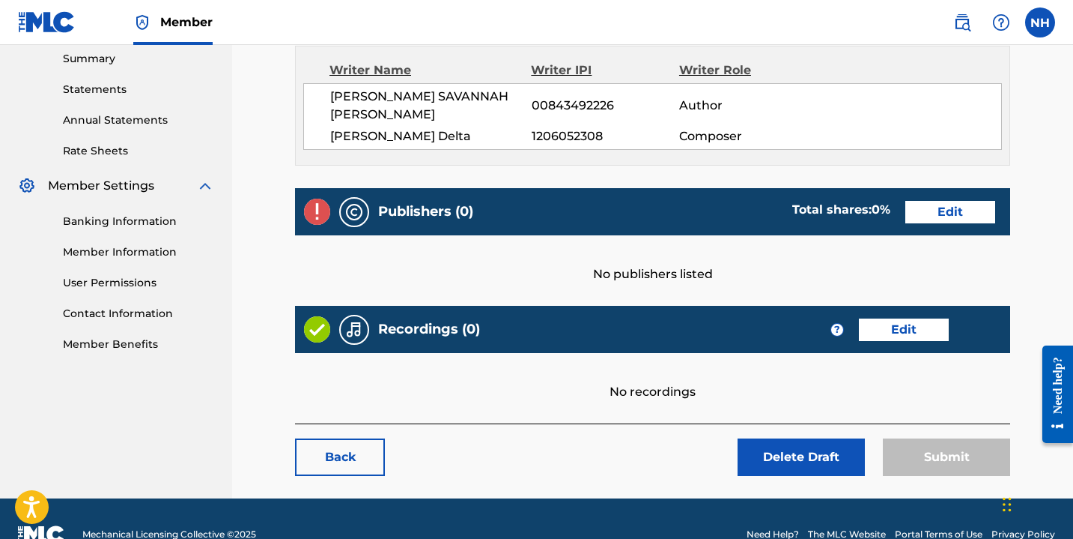
scroll to position [500, 0]
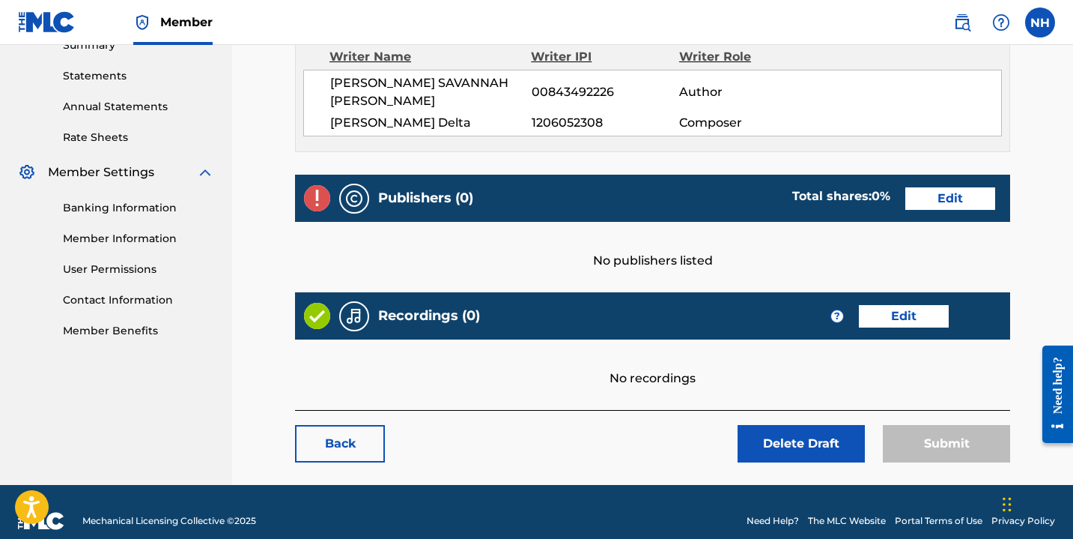
click at [915, 187] on link "Edit" at bounding box center [951, 198] width 90 height 22
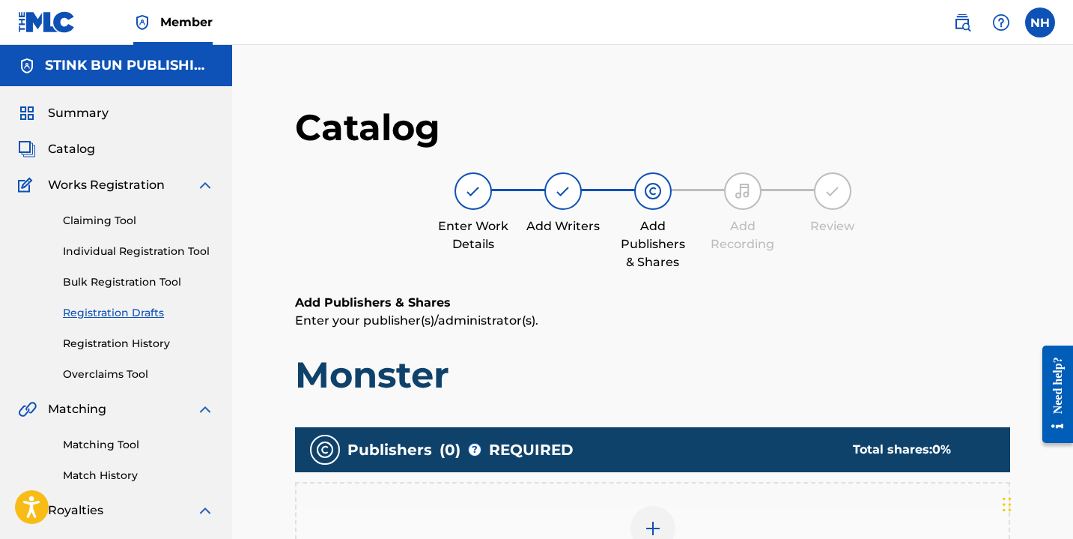
scroll to position [390, 0]
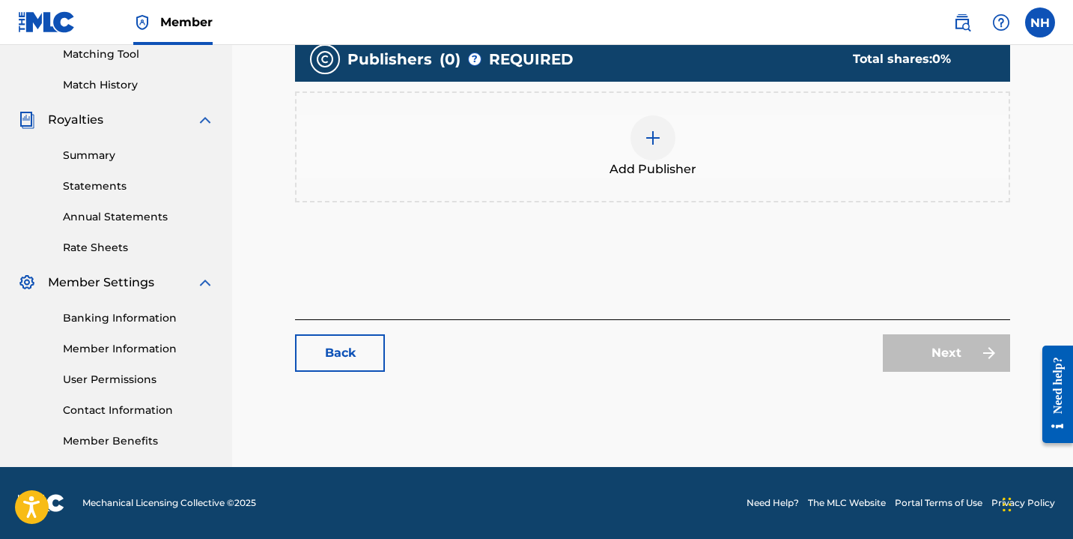
click at [651, 151] on div at bounding box center [653, 137] width 45 height 45
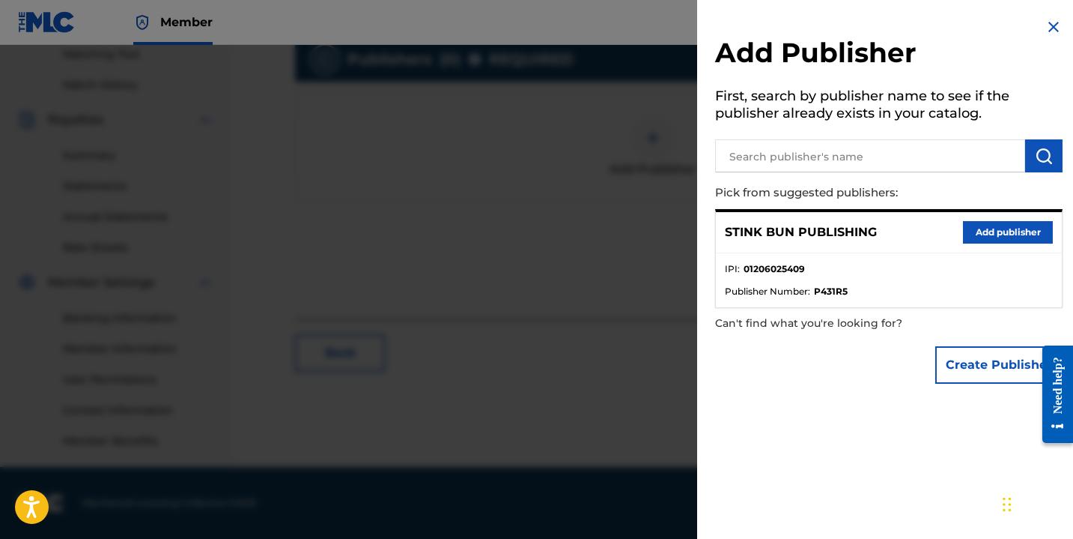
click at [971, 233] on button "Add publisher" at bounding box center [1008, 232] width 90 height 22
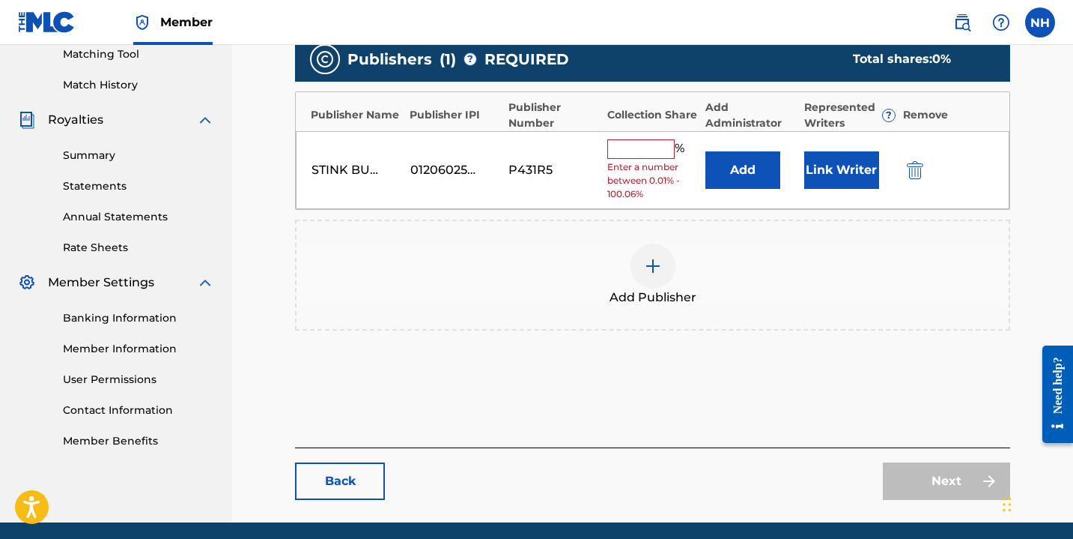
click at [651, 143] on input "text" at bounding box center [641, 148] width 67 height 19
type input "100"
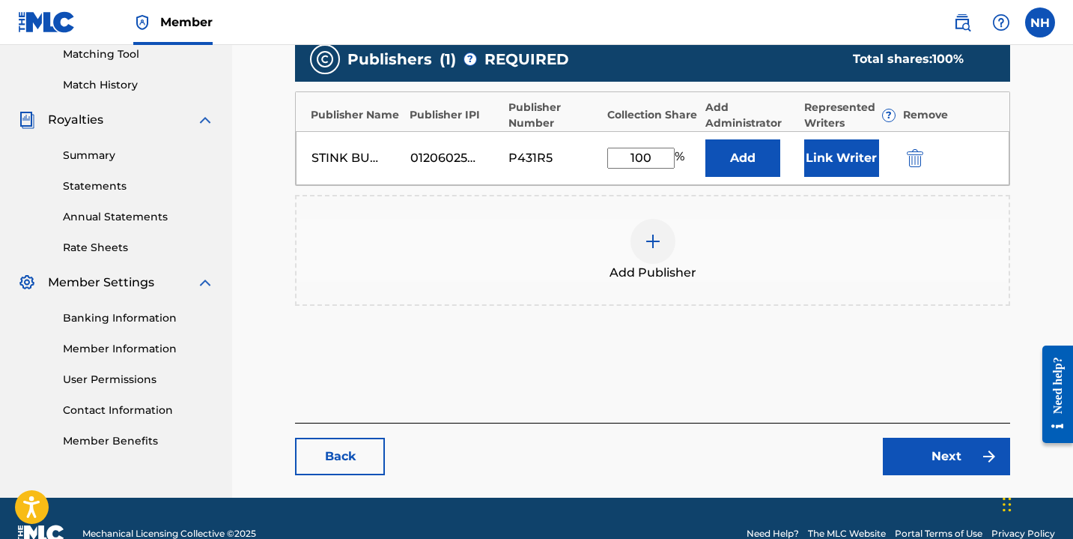
click at [928, 448] on link "Next" at bounding box center [946, 455] width 127 height 37
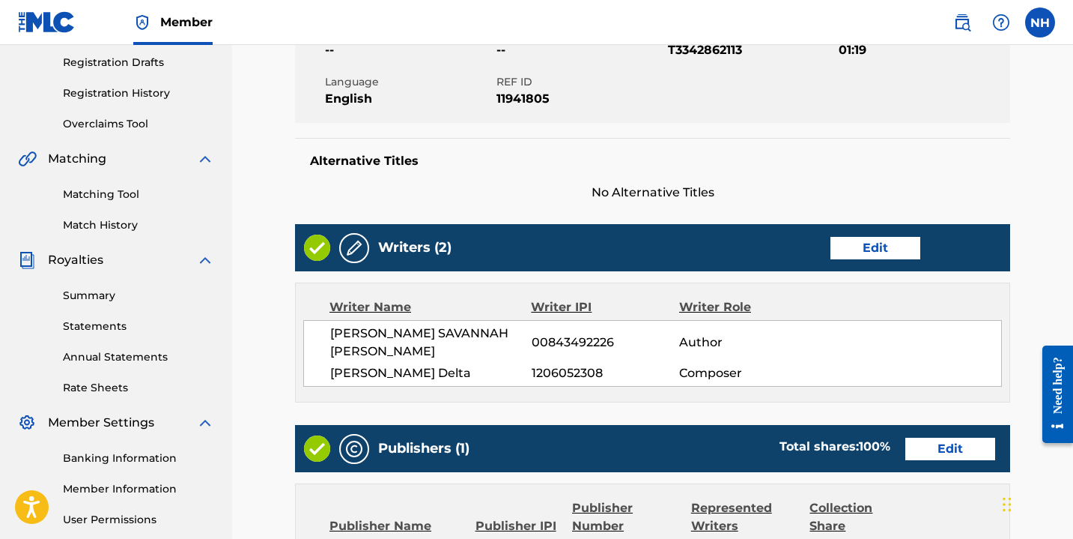
scroll to position [595, 0]
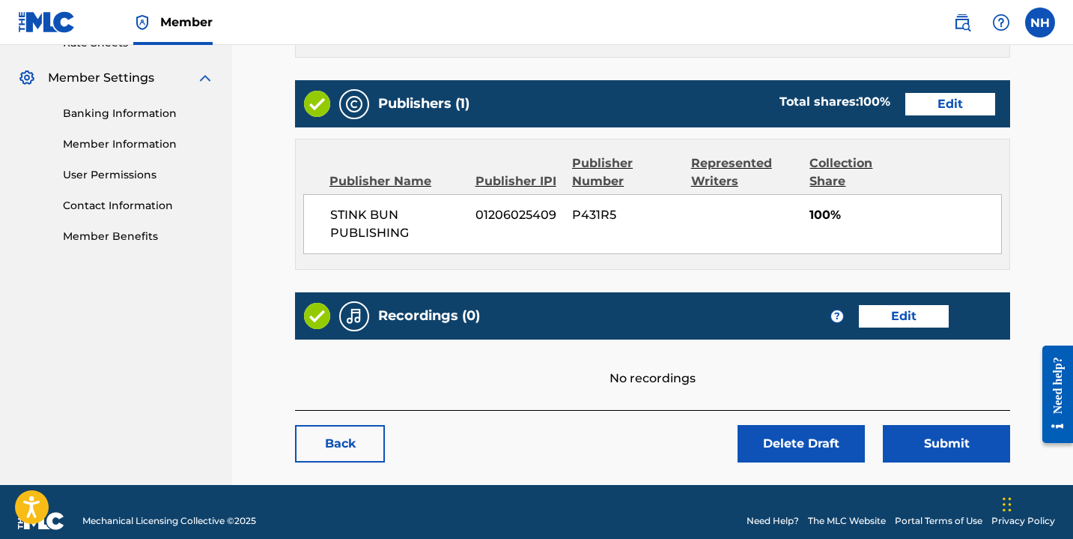
click at [969, 432] on button "Submit" at bounding box center [946, 443] width 127 height 37
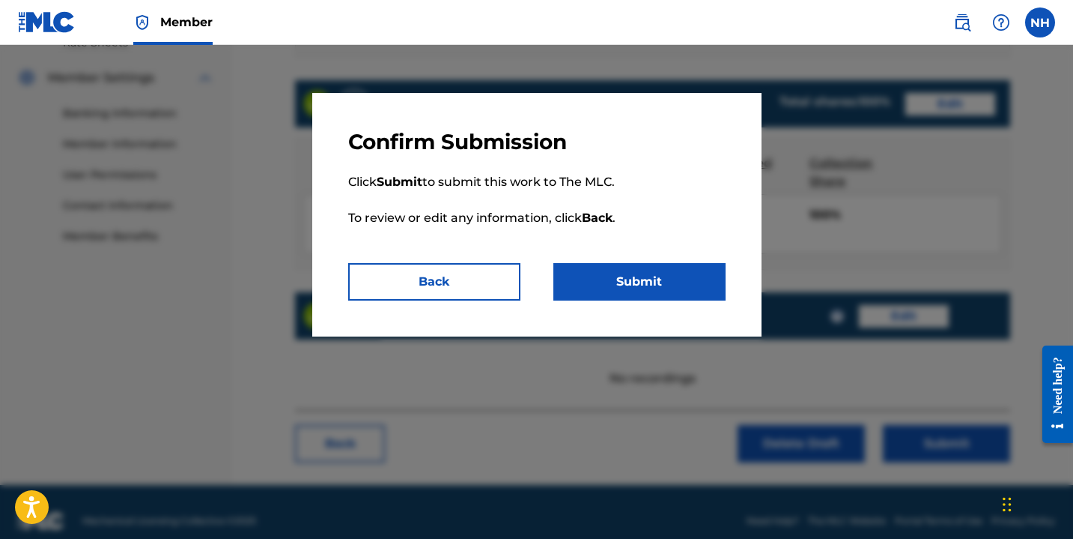
click at [678, 282] on button "Submit" at bounding box center [640, 281] width 172 height 37
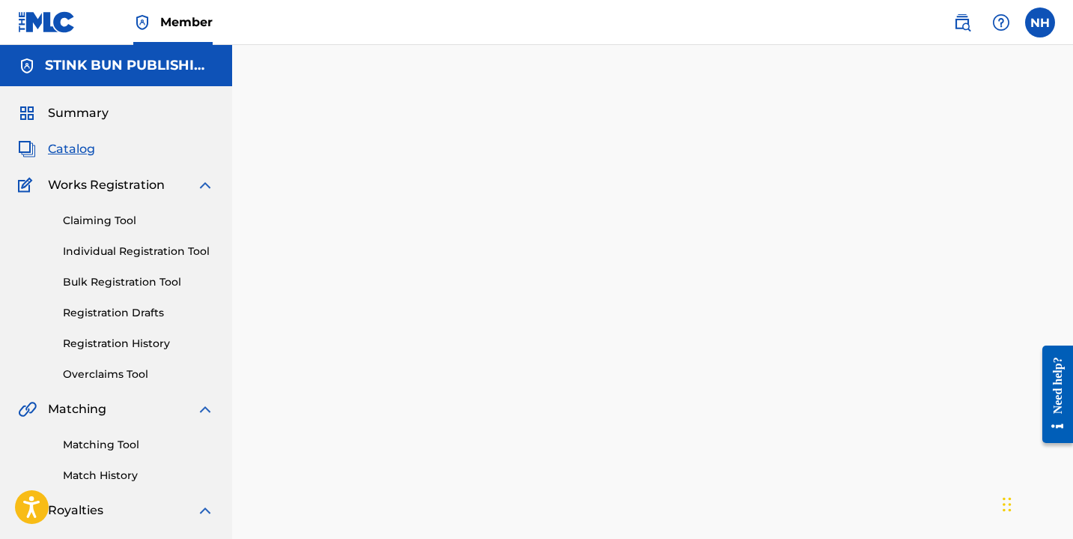
click at [136, 307] on link "Registration Drafts" at bounding box center [138, 313] width 151 height 16
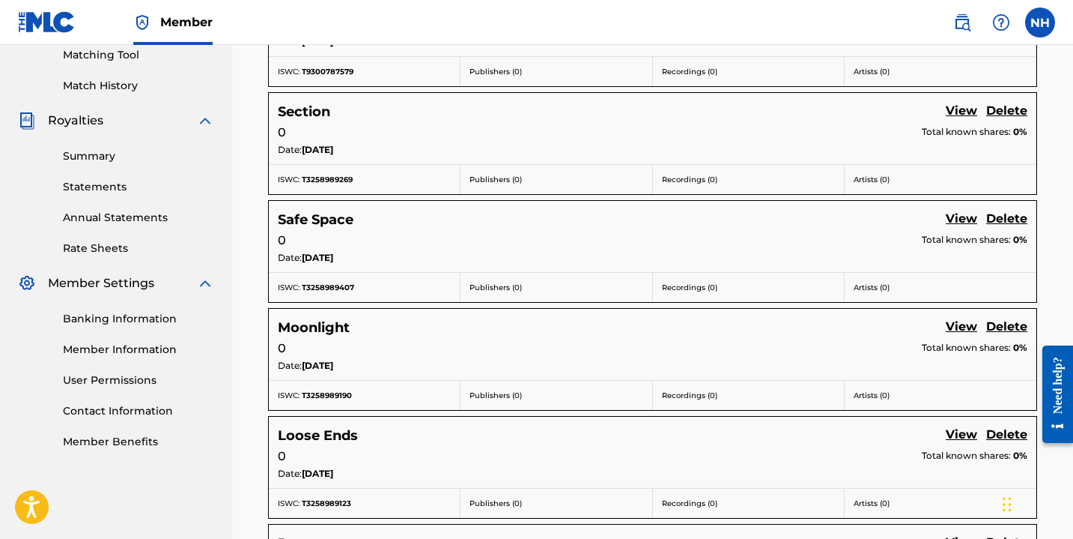
scroll to position [572, 0]
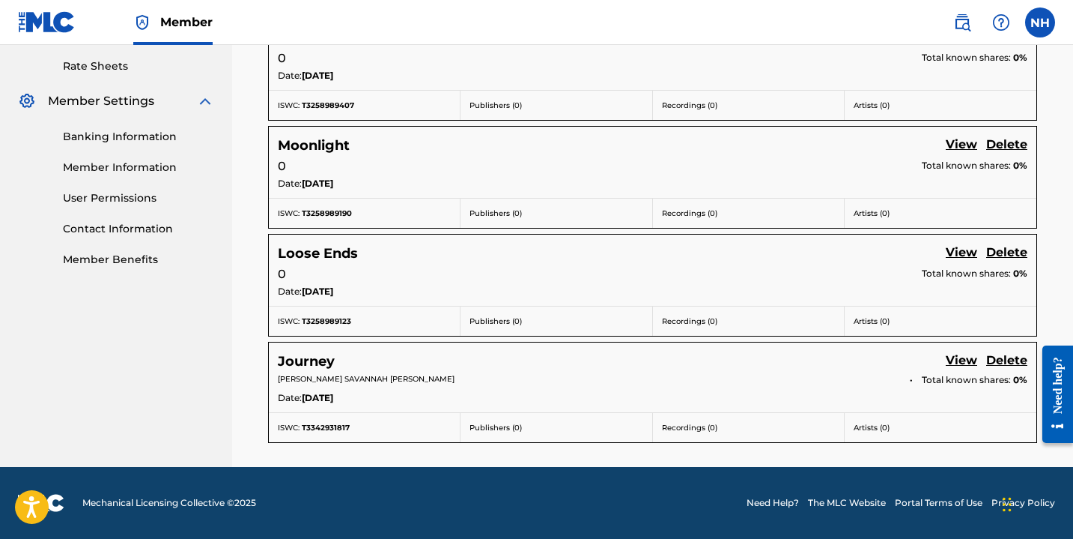
click at [968, 358] on link "View" at bounding box center [961, 361] width 31 height 20
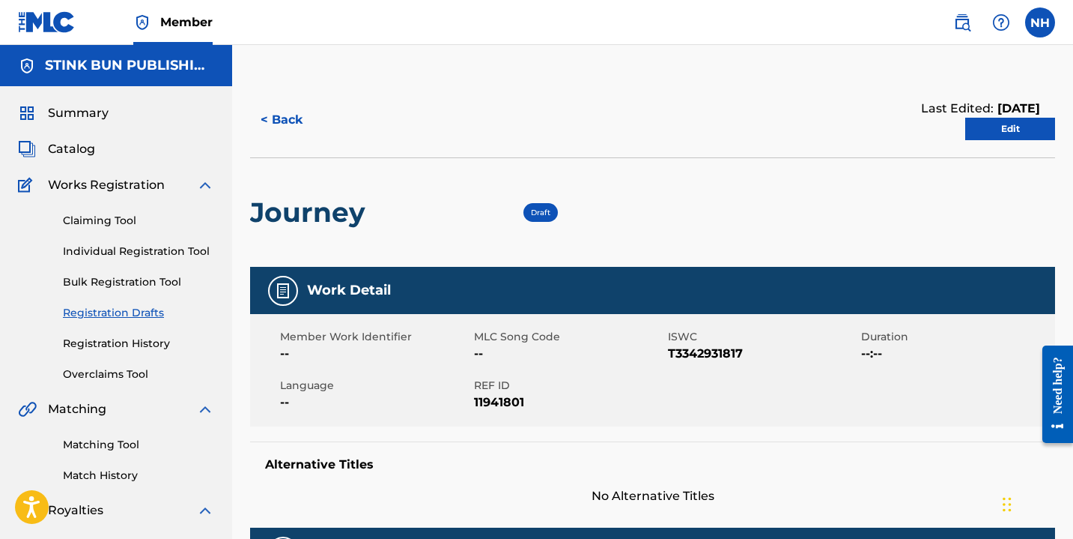
click at [1002, 129] on link "Edit" at bounding box center [1011, 129] width 90 height 22
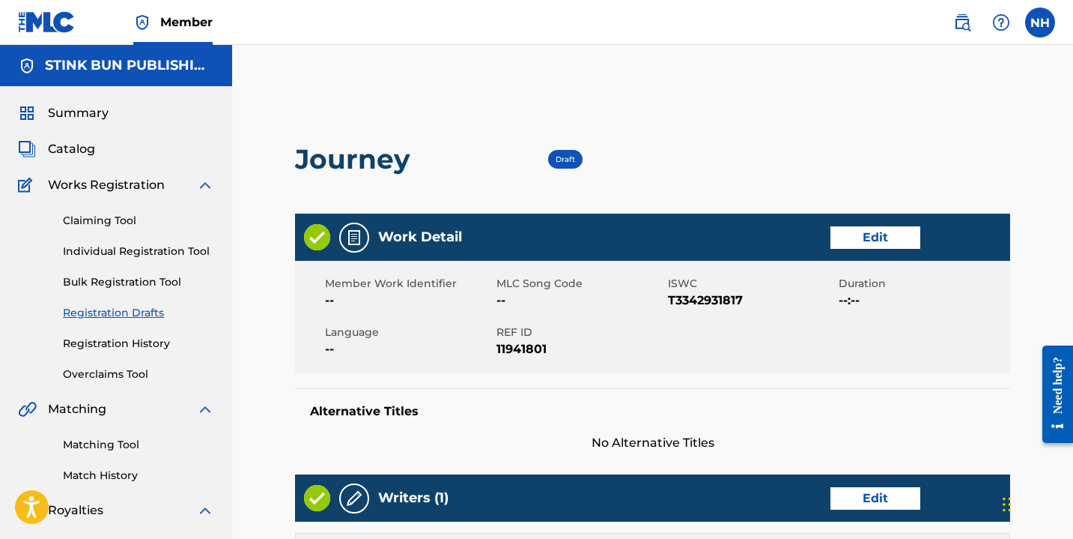
click at [889, 241] on link "Edit" at bounding box center [876, 237] width 90 height 22
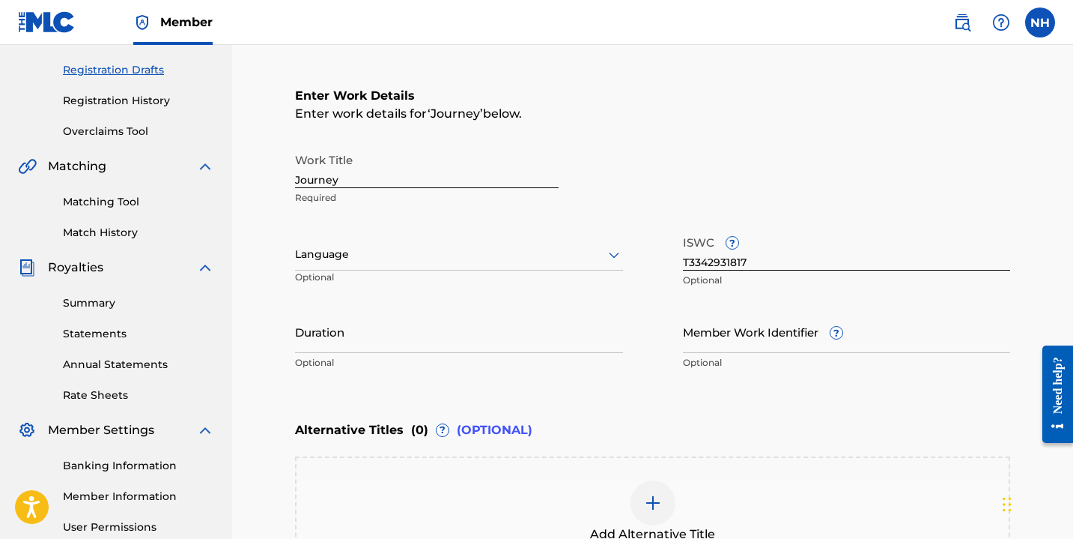
scroll to position [290, 0]
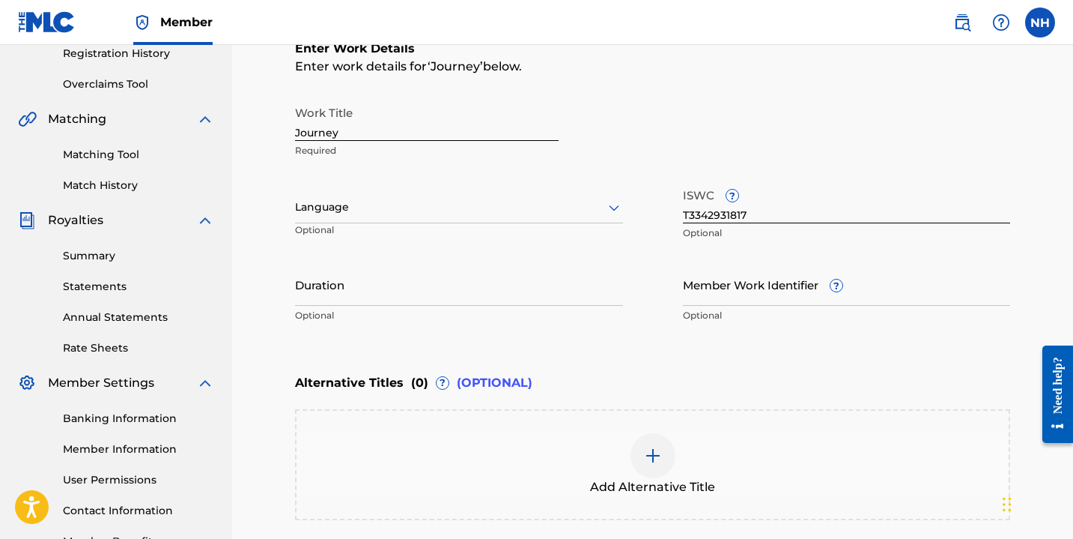
click at [490, 220] on div "Language" at bounding box center [459, 207] width 328 height 31
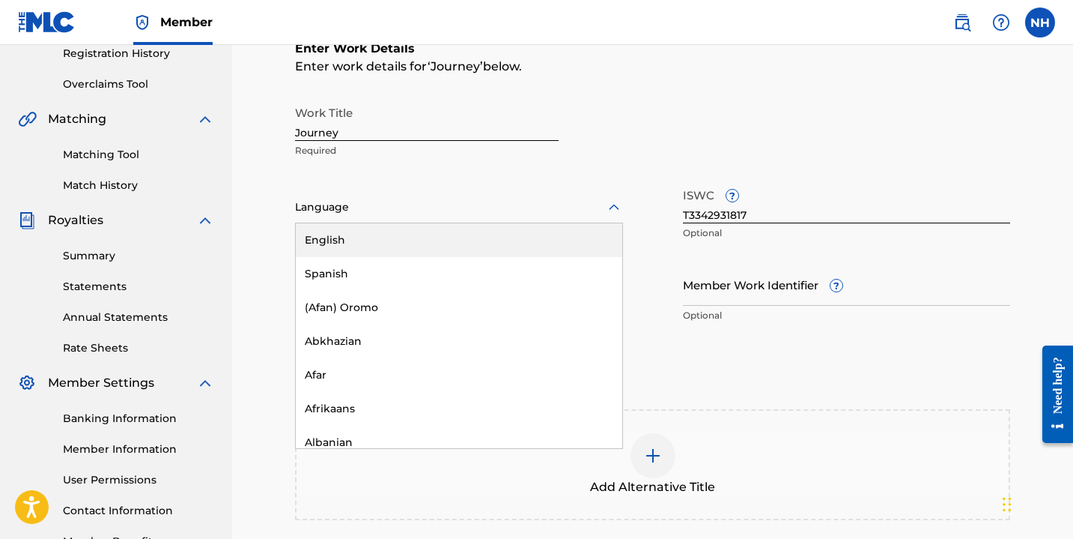
click at [484, 239] on div "English" at bounding box center [459, 240] width 327 height 34
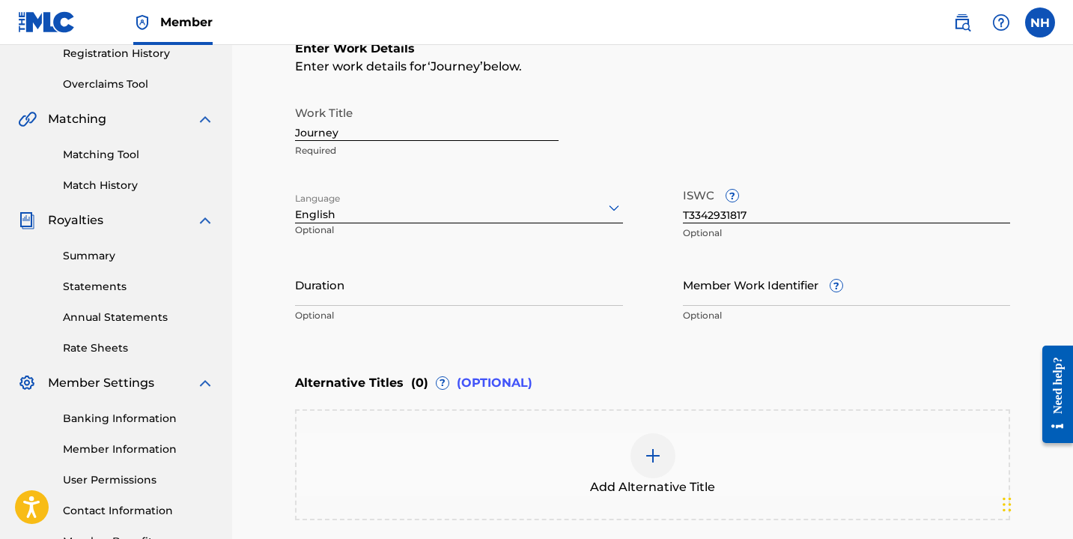
click at [422, 275] on input "Duration" at bounding box center [459, 284] width 328 height 43
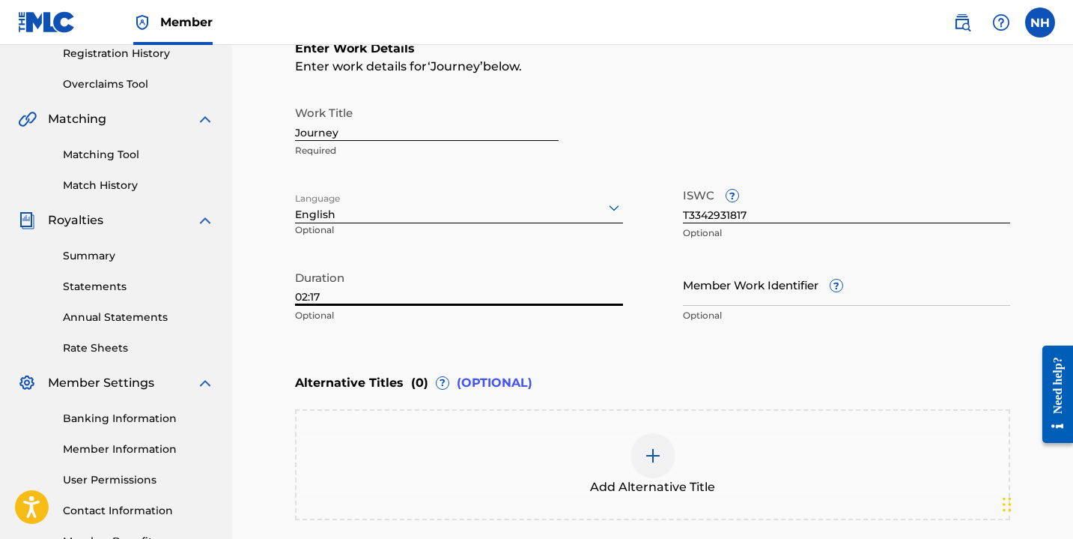
scroll to position [455, 0]
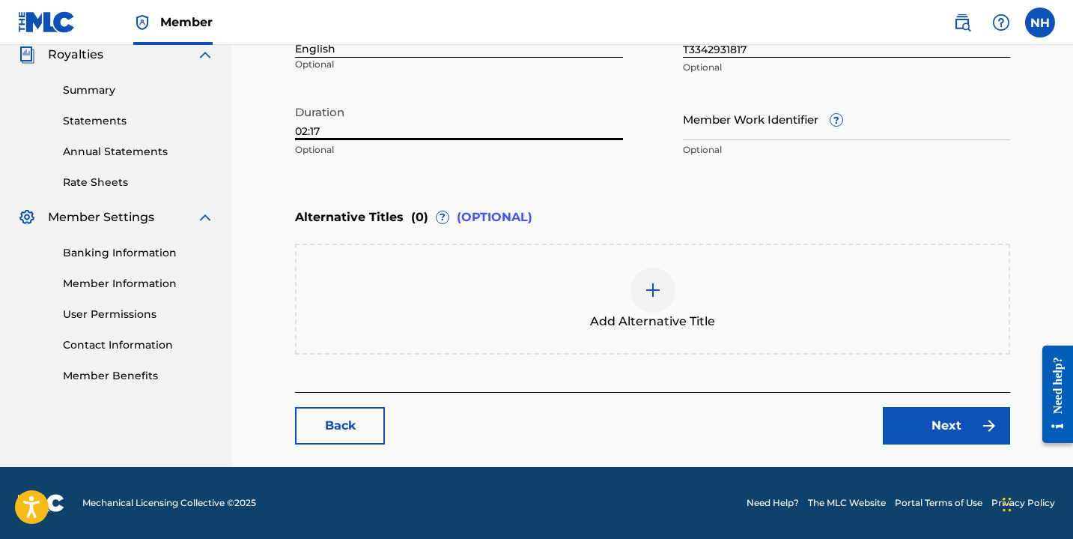
type input "02:17"
click at [926, 422] on link "Next" at bounding box center [946, 425] width 127 height 37
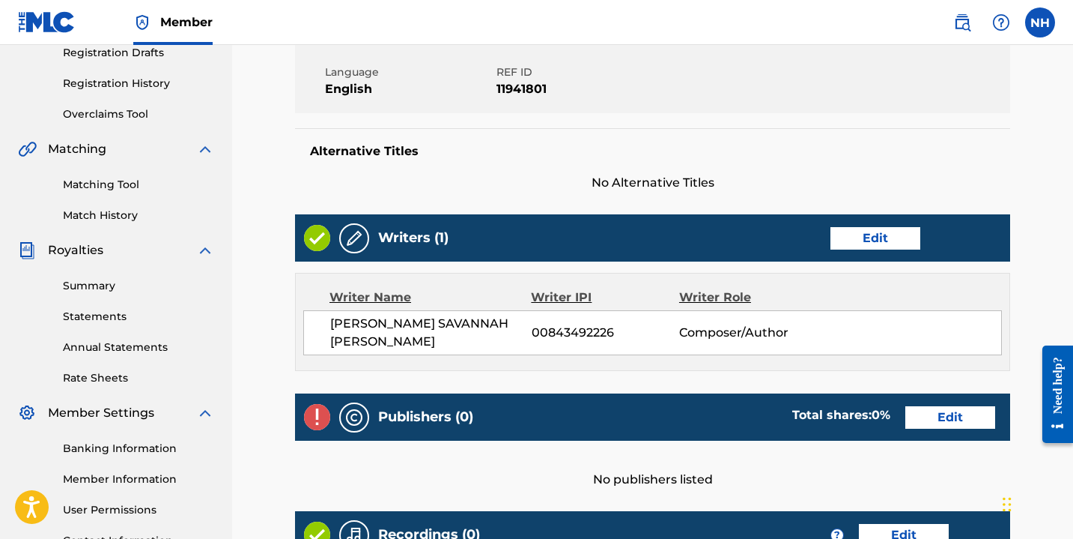
scroll to position [265, 0]
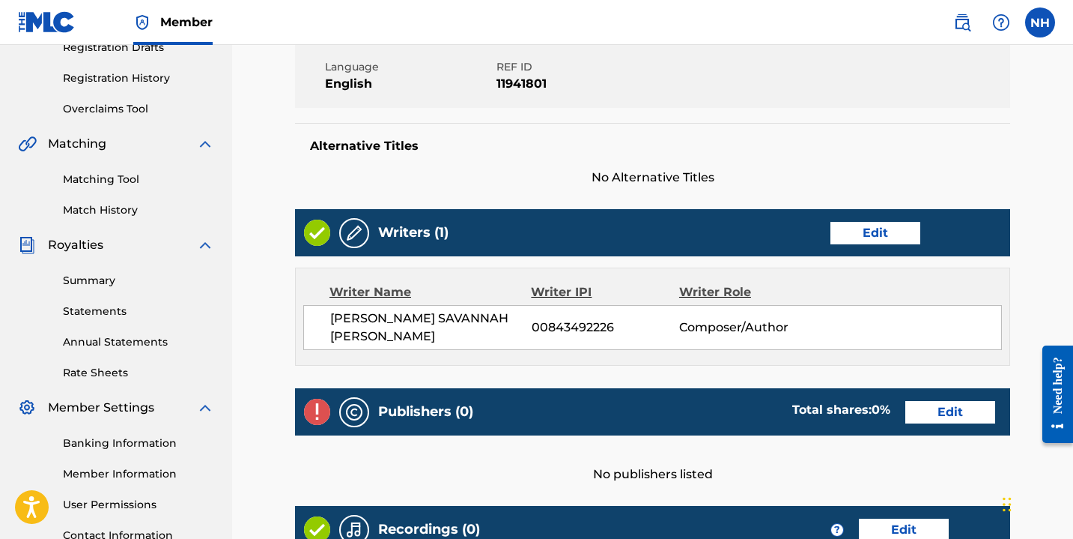
click at [849, 235] on link "Edit" at bounding box center [876, 233] width 90 height 22
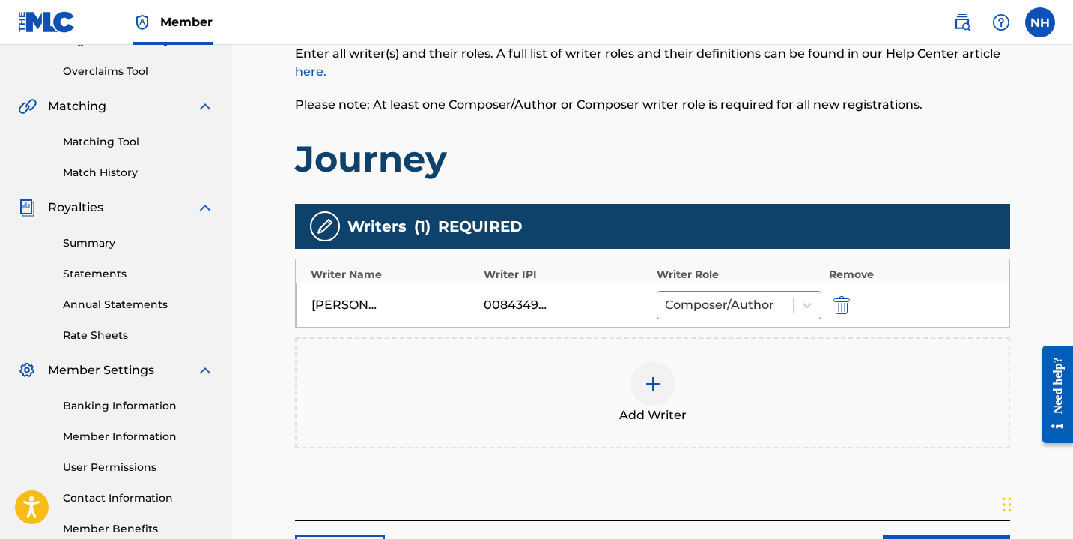
scroll to position [307, 0]
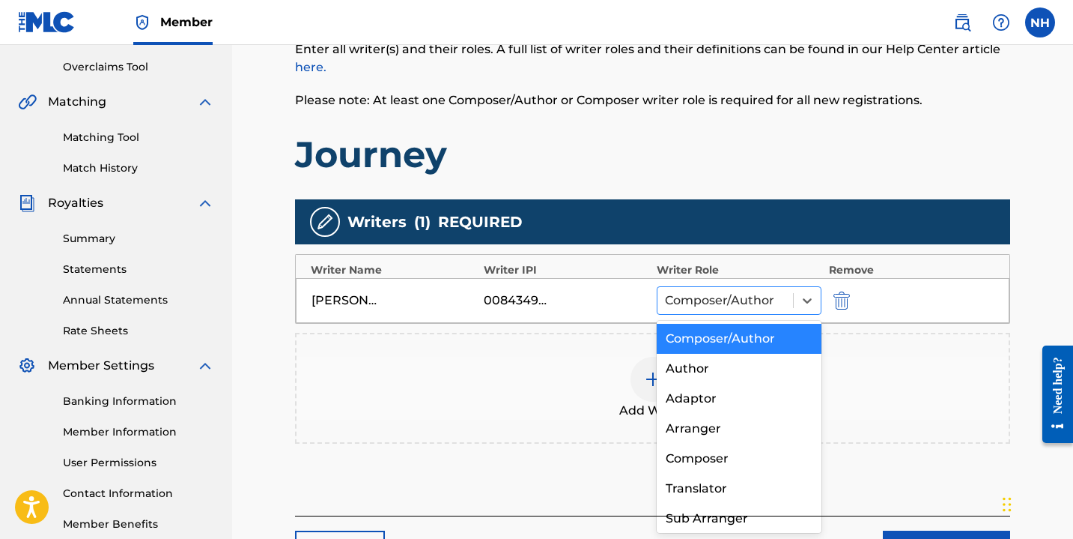
click at [729, 307] on div at bounding box center [725, 300] width 121 height 21
click at [724, 376] on div "Author" at bounding box center [739, 369] width 165 height 30
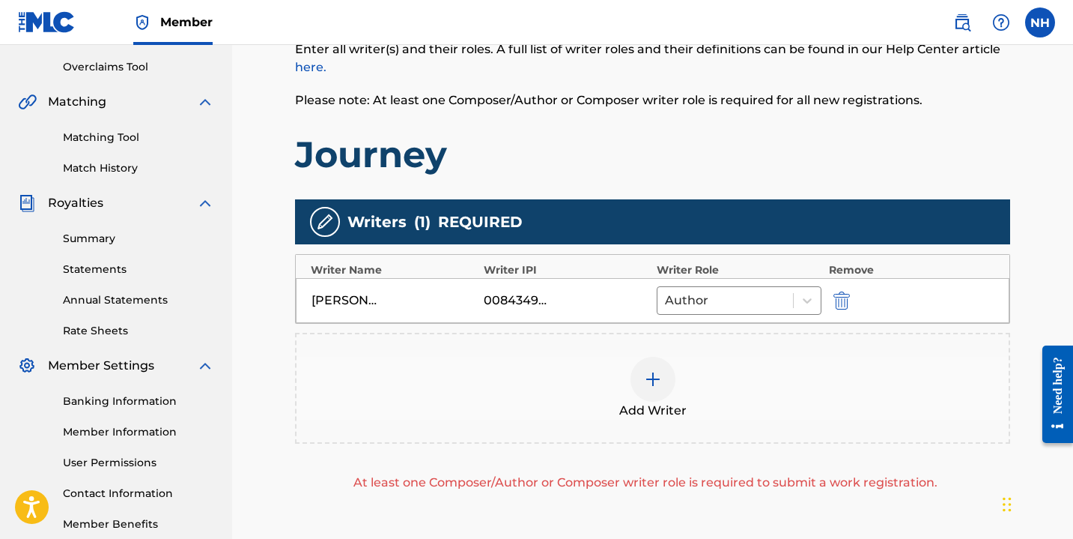
click at [663, 378] on div at bounding box center [653, 379] width 45 height 45
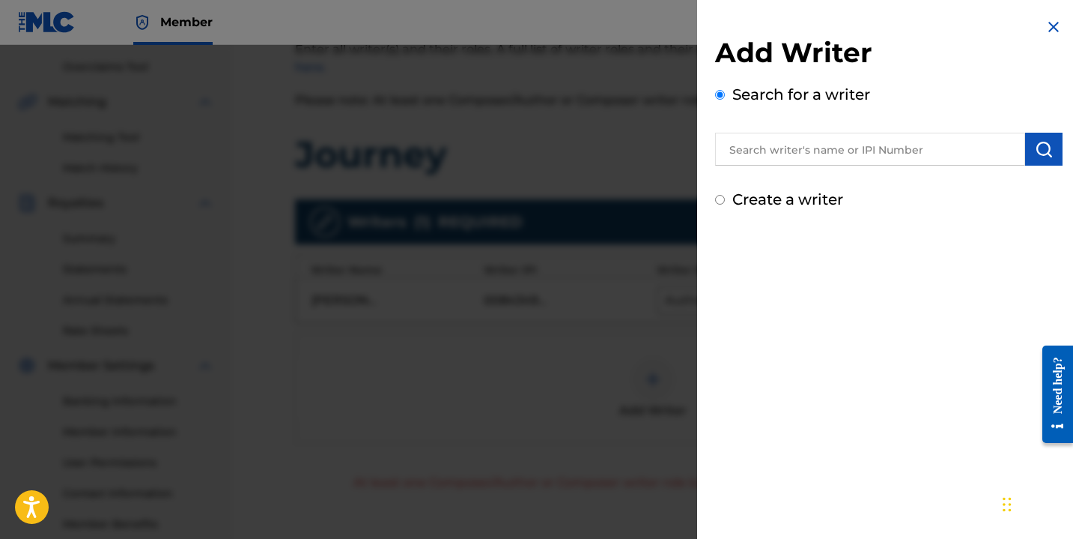
click at [793, 150] on input "text" at bounding box center [870, 149] width 310 height 33
click at [730, 196] on div "Create a writer" at bounding box center [889, 199] width 348 height 22
click at [718, 201] on input "Create a writer" at bounding box center [720, 200] width 10 height 10
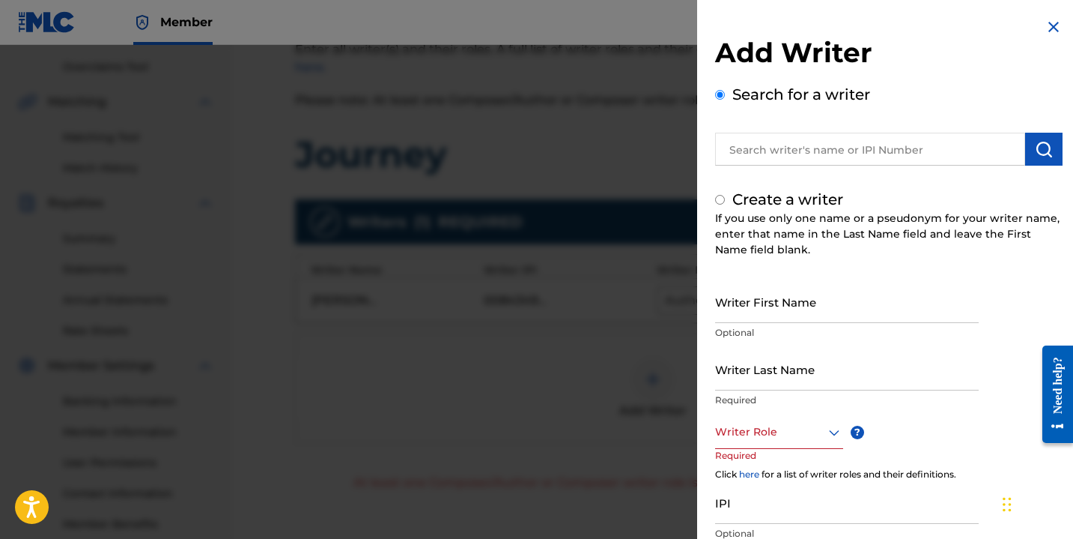
radio input "false"
radio input "true"
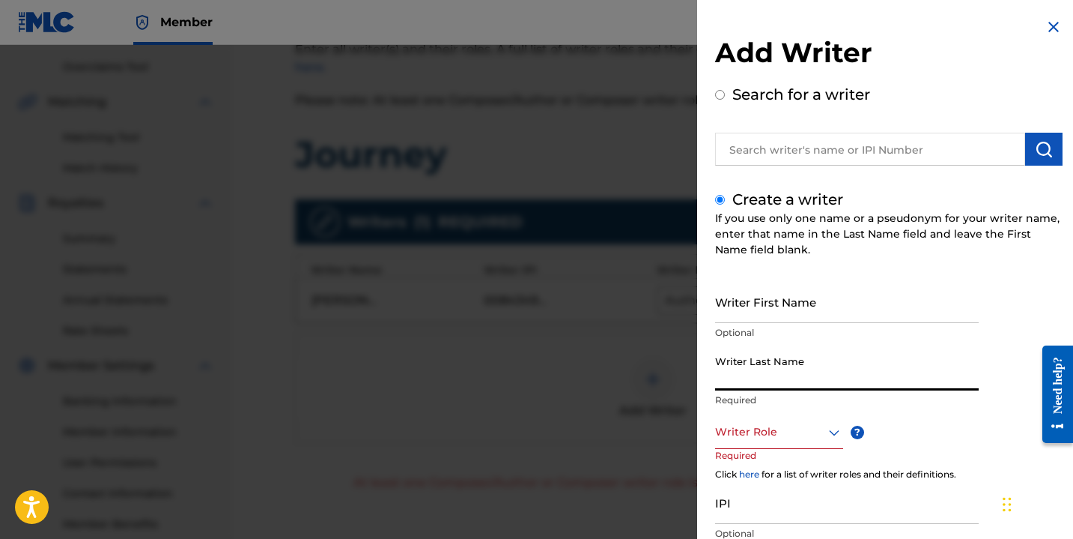
click at [742, 384] on input "Writer Last Name" at bounding box center [847, 369] width 264 height 43
type input "[PERSON_NAME] Delta"
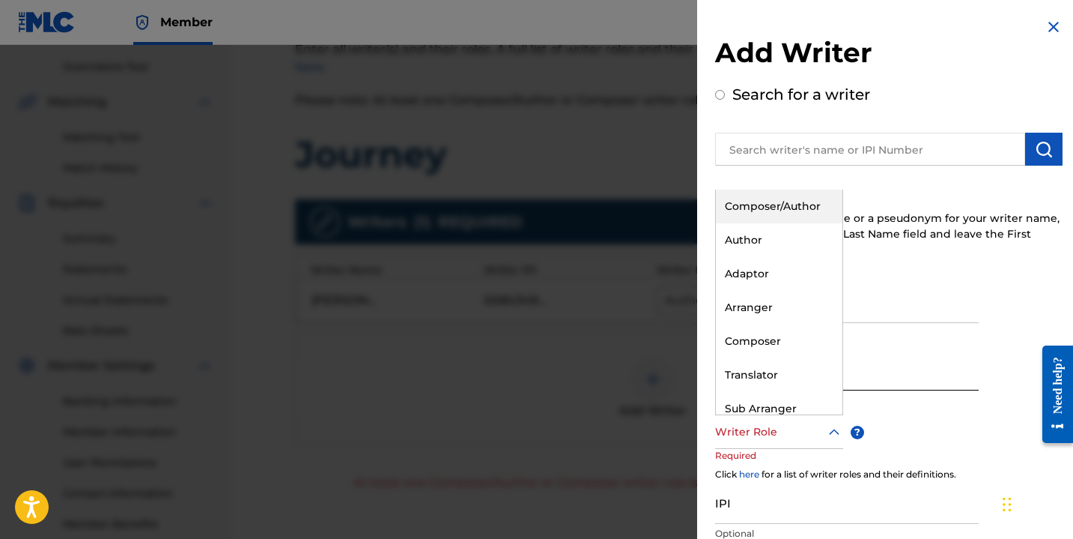
click at [731, 433] on div at bounding box center [779, 431] width 128 height 19
click at [742, 342] on div "Composer" at bounding box center [779, 341] width 127 height 34
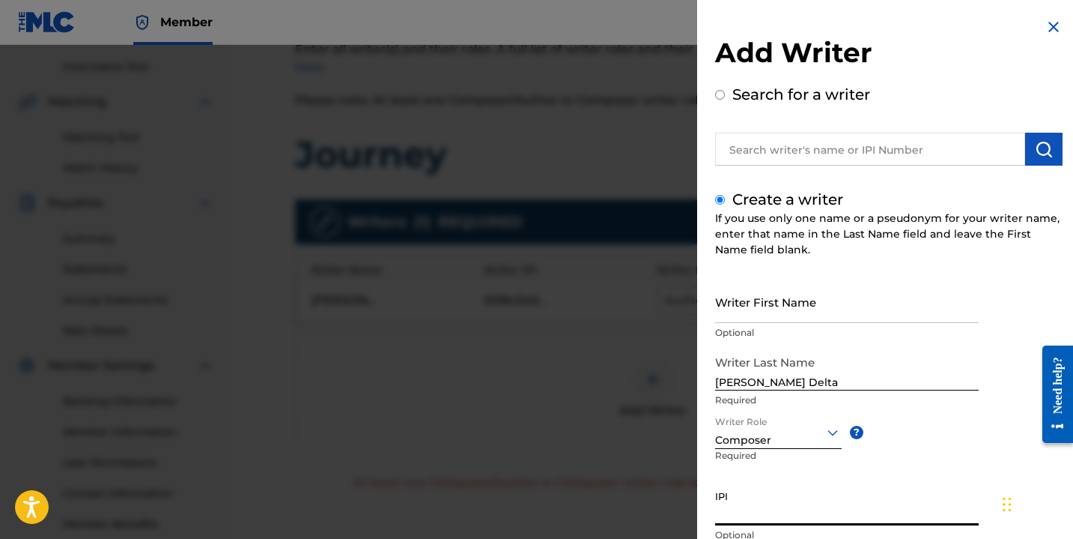
click at [744, 516] on input "IPI" at bounding box center [847, 503] width 264 height 43
paste input "1206052308"
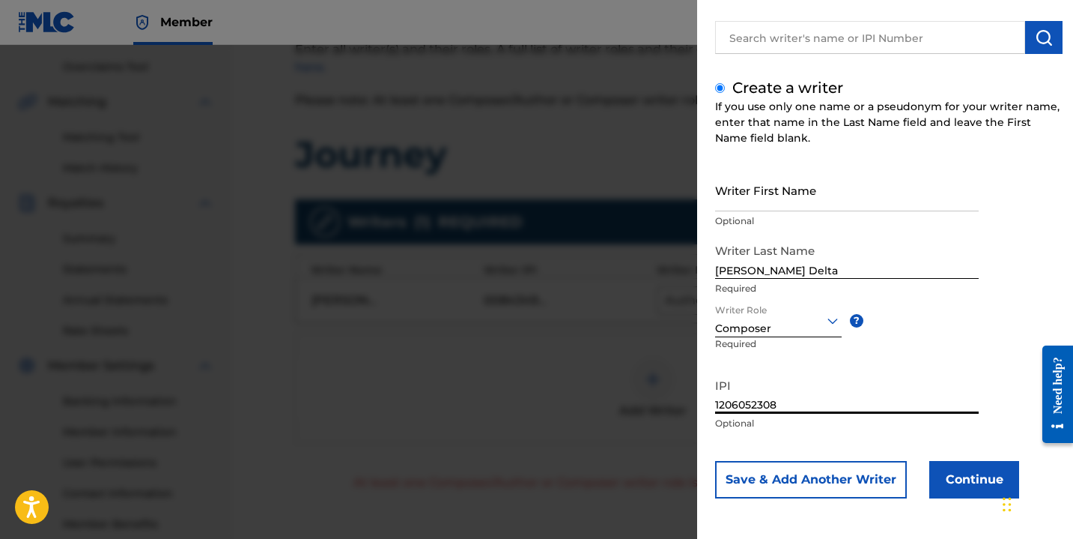
type input "1206052308"
click at [958, 483] on button "Continue" at bounding box center [975, 479] width 90 height 37
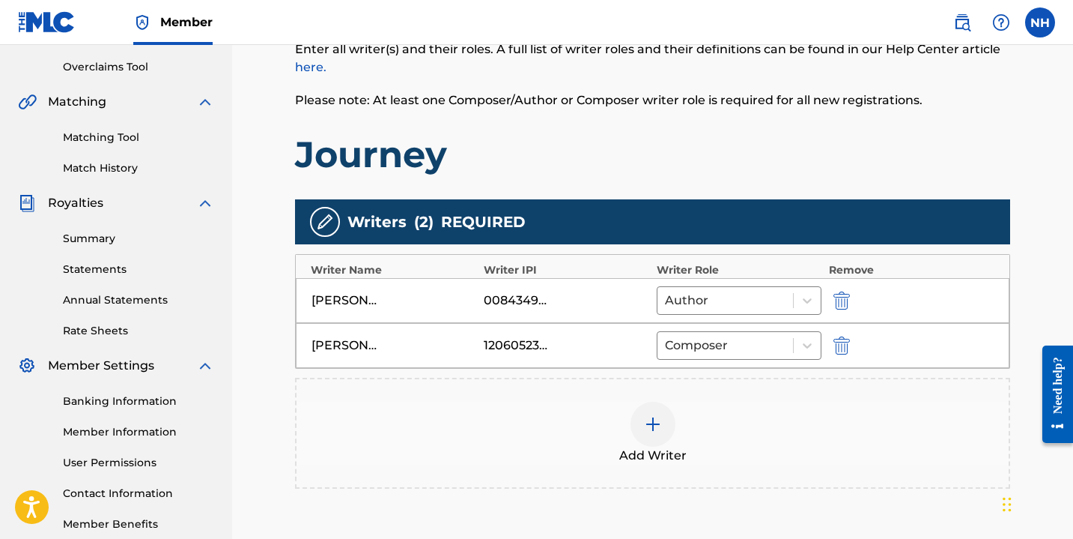
scroll to position [476, 0]
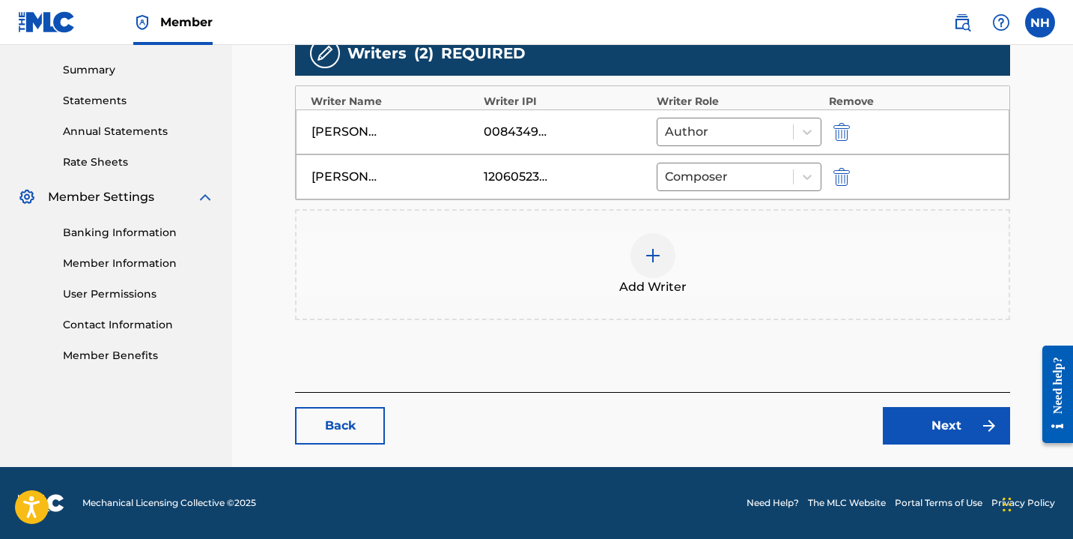
click at [924, 417] on link "Next" at bounding box center [946, 425] width 127 height 37
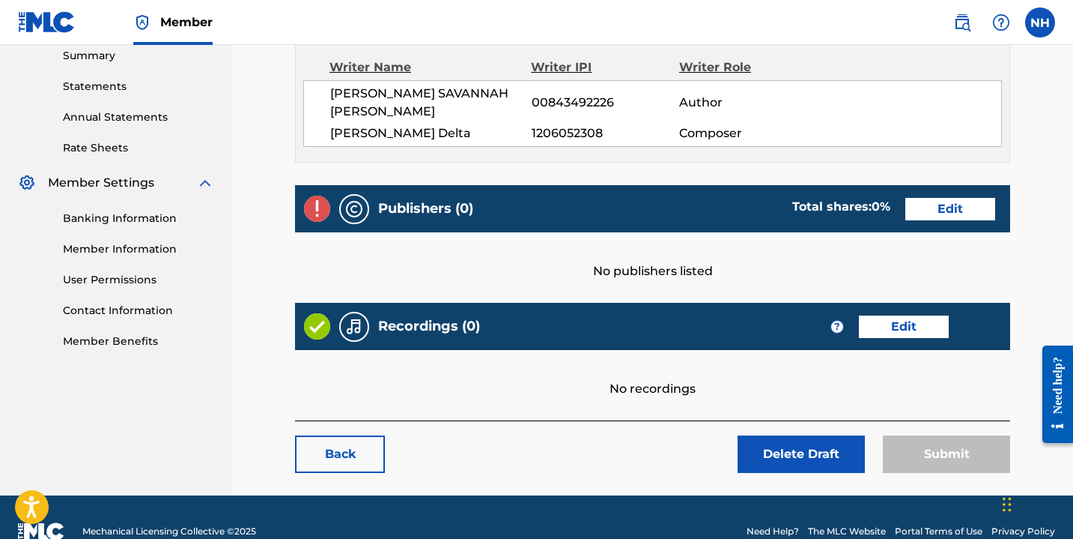
scroll to position [497, 0]
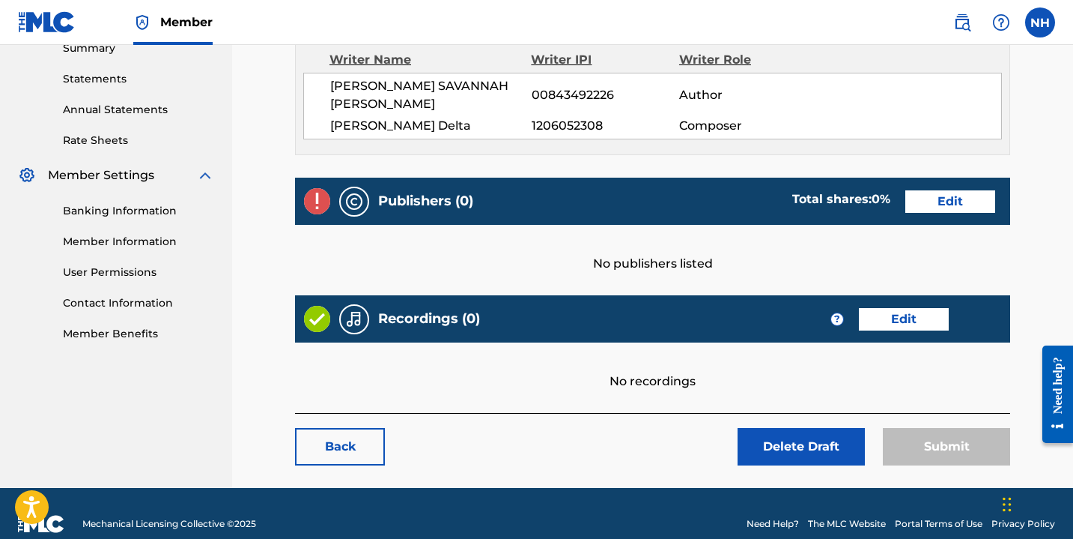
click at [953, 190] on link "Edit" at bounding box center [951, 201] width 90 height 22
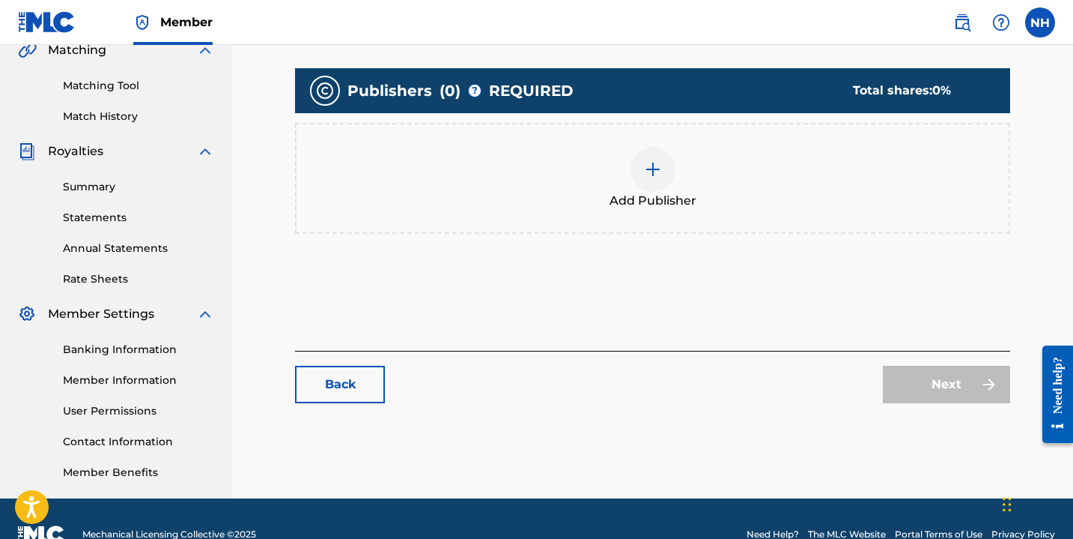
scroll to position [390, 0]
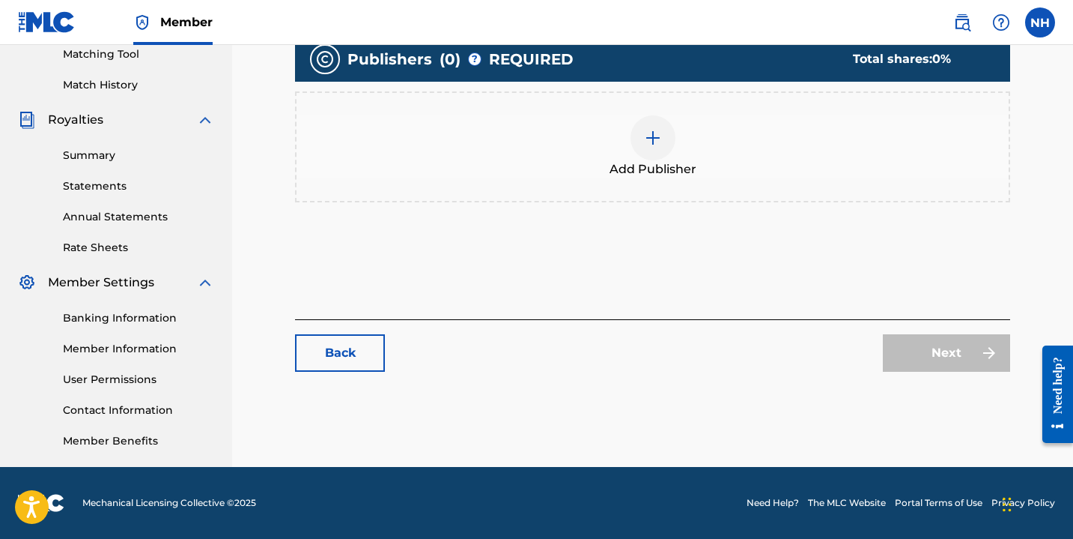
click at [648, 153] on div at bounding box center [653, 137] width 45 height 45
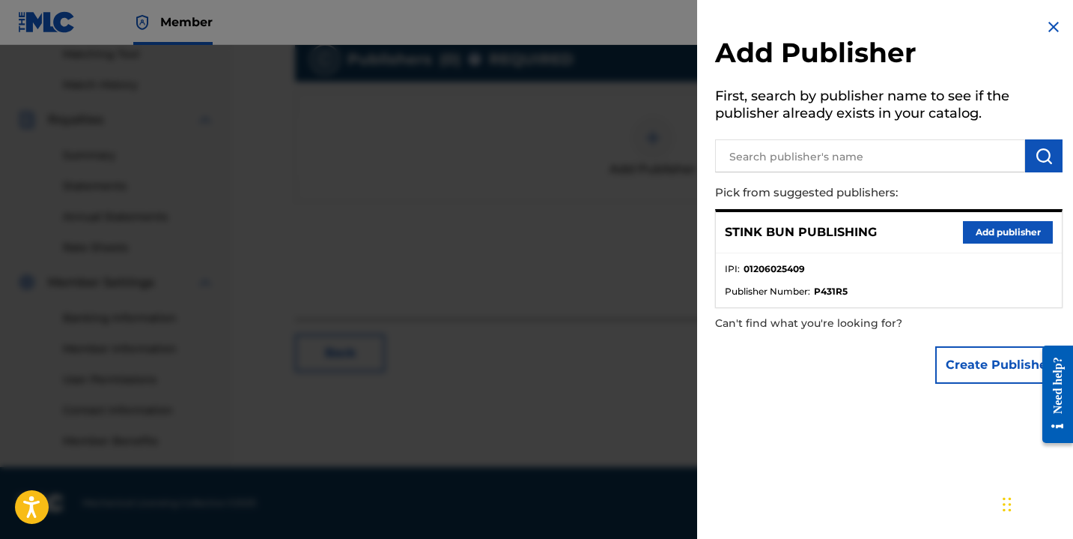
click at [971, 227] on button "Add publisher" at bounding box center [1008, 232] width 90 height 22
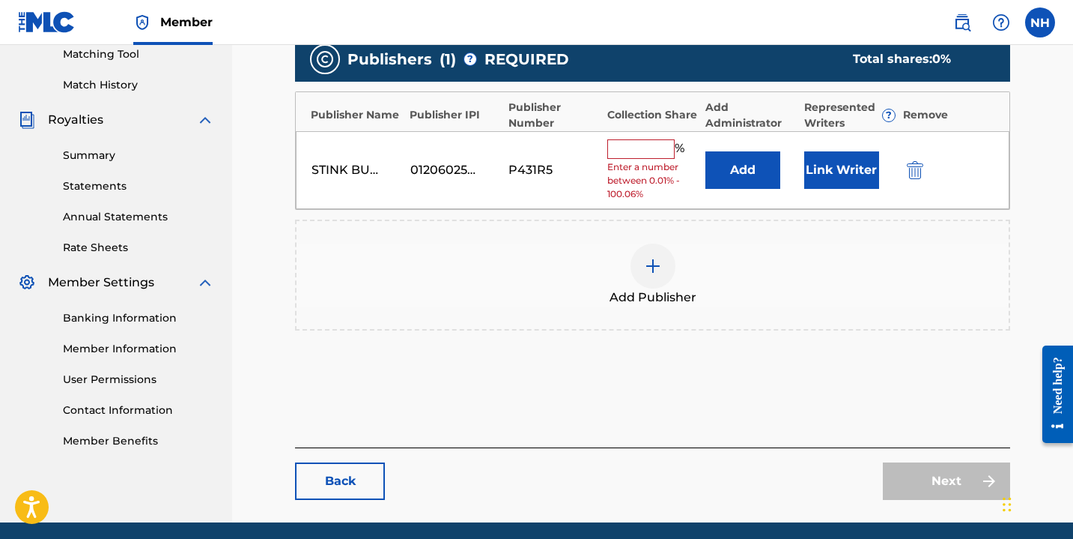
click at [655, 157] on input "text" at bounding box center [641, 148] width 67 height 19
type input "100"
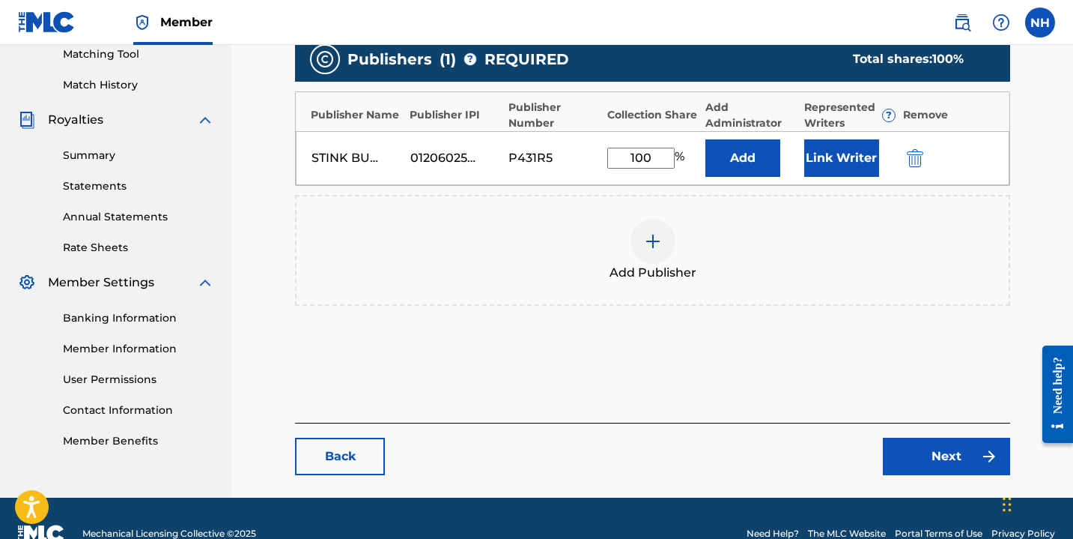
click at [931, 454] on link "Next" at bounding box center [946, 455] width 127 height 37
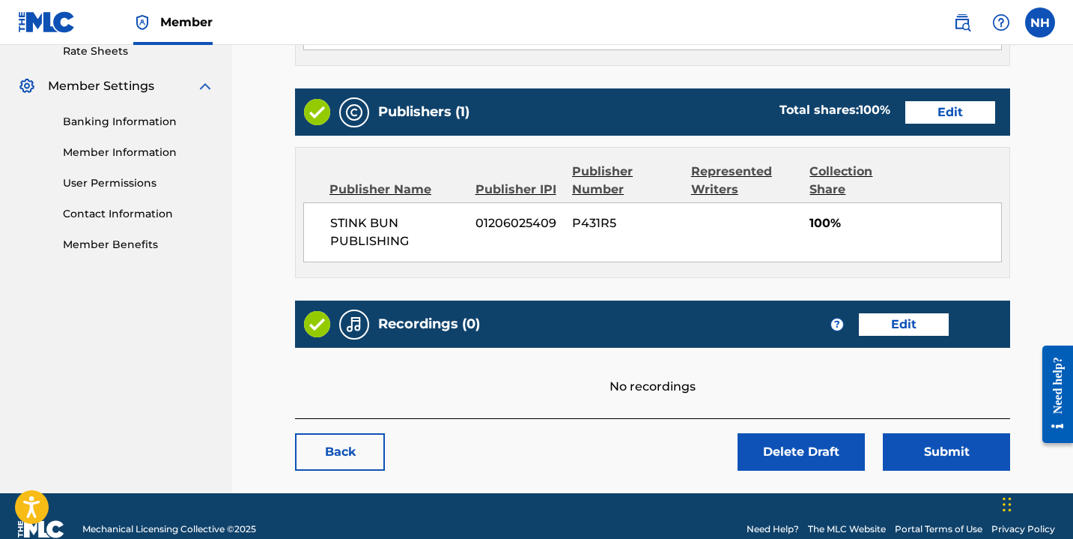
scroll to position [591, 0]
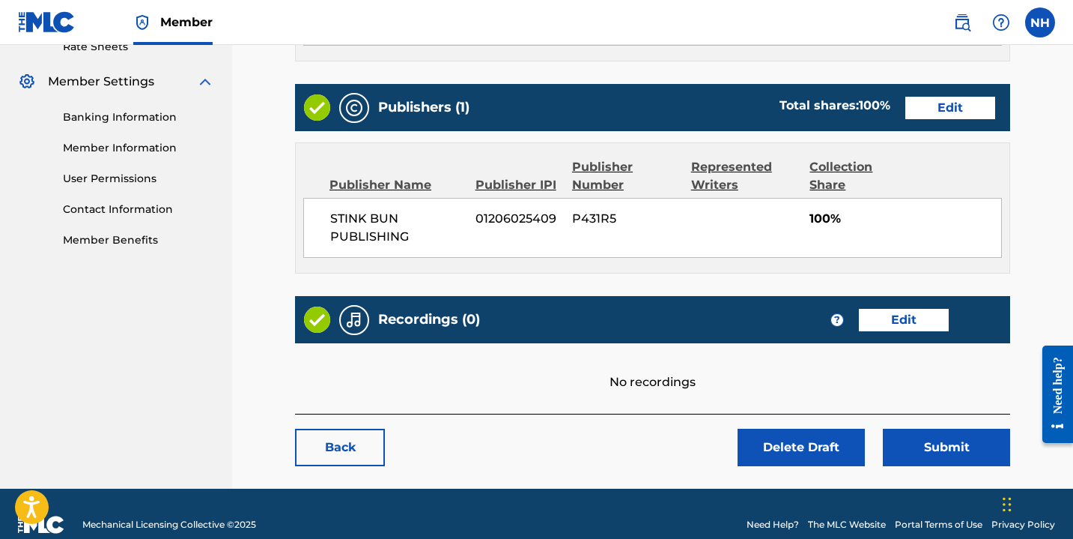
click at [934, 97] on link "Edit" at bounding box center [951, 108] width 90 height 22
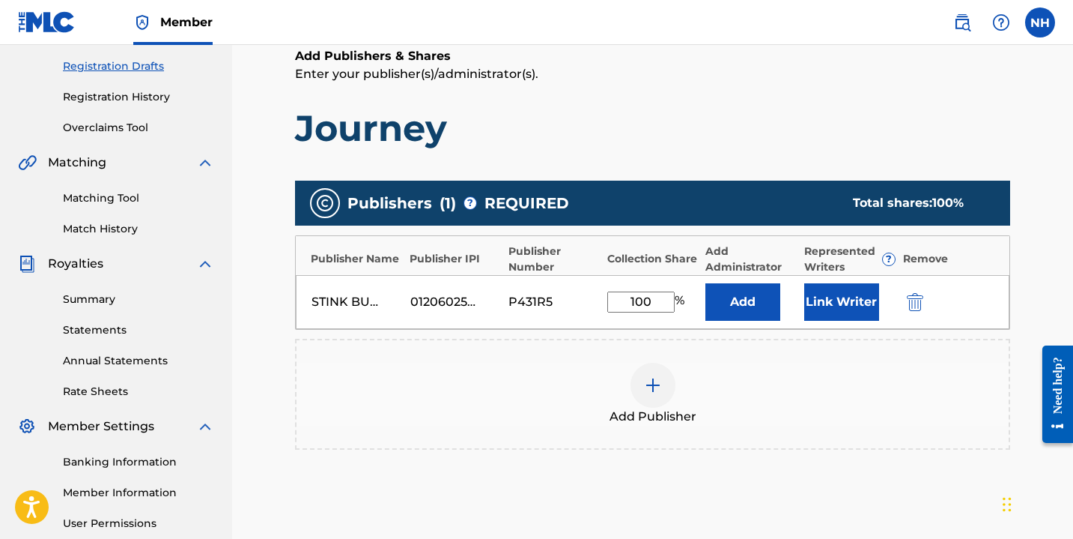
scroll to position [257, 0]
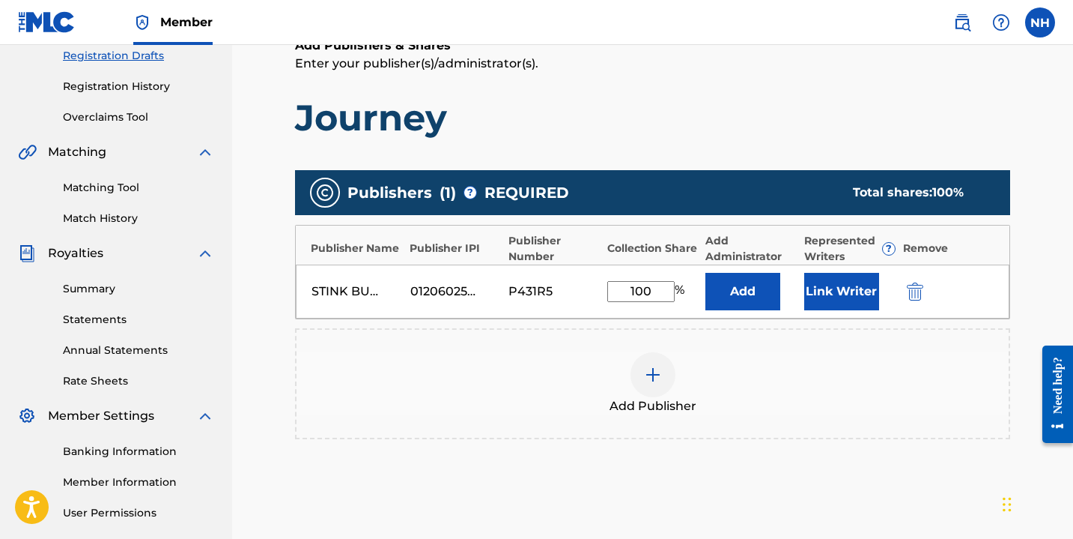
click at [840, 295] on button "Link Writer" at bounding box center [842, 291] width 75 height 37
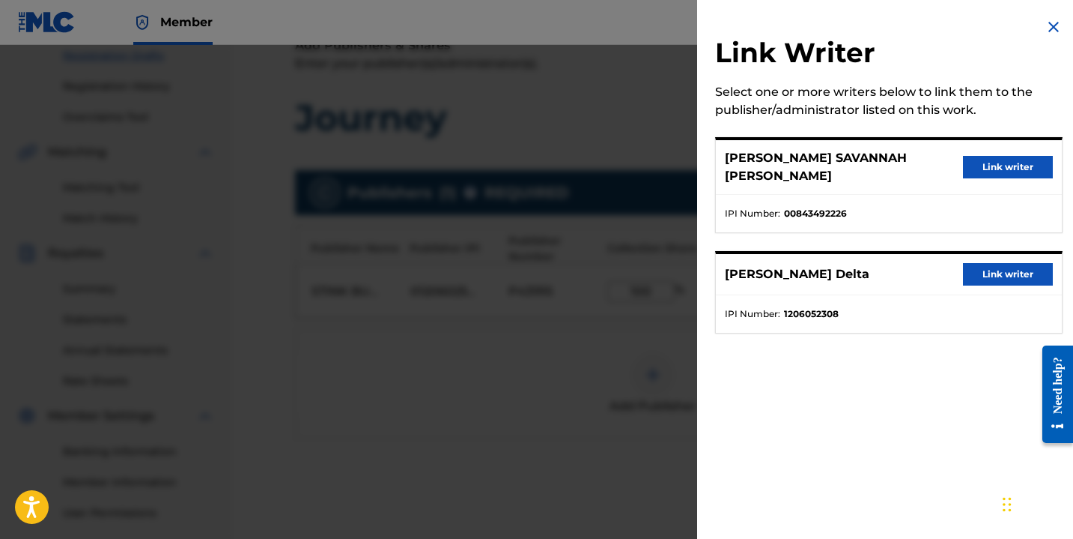
click at [981, 160] on button "Link writer" at bounding box center [1008, 167] width 90 height 22
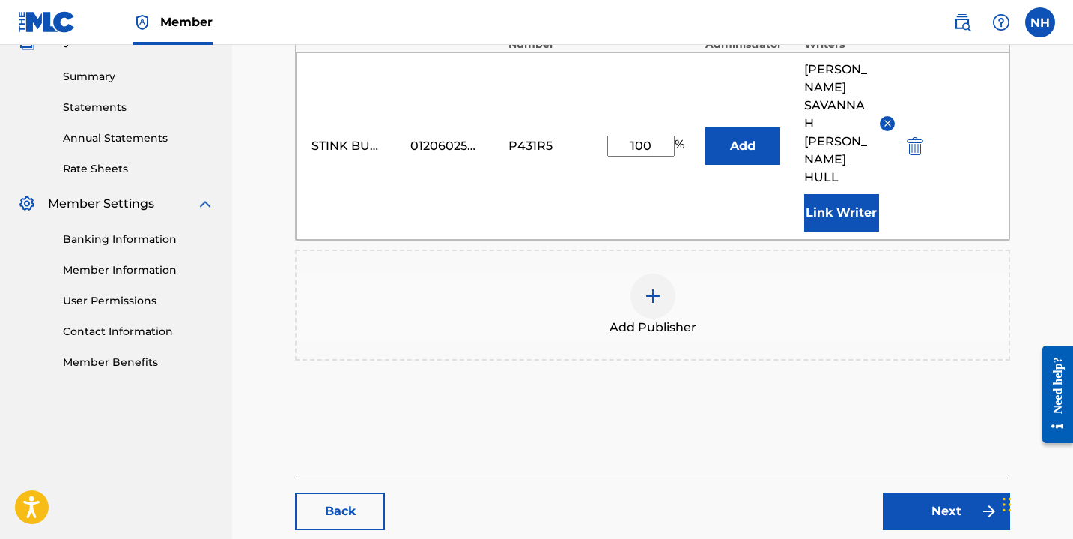
scroll to position [494, 0]
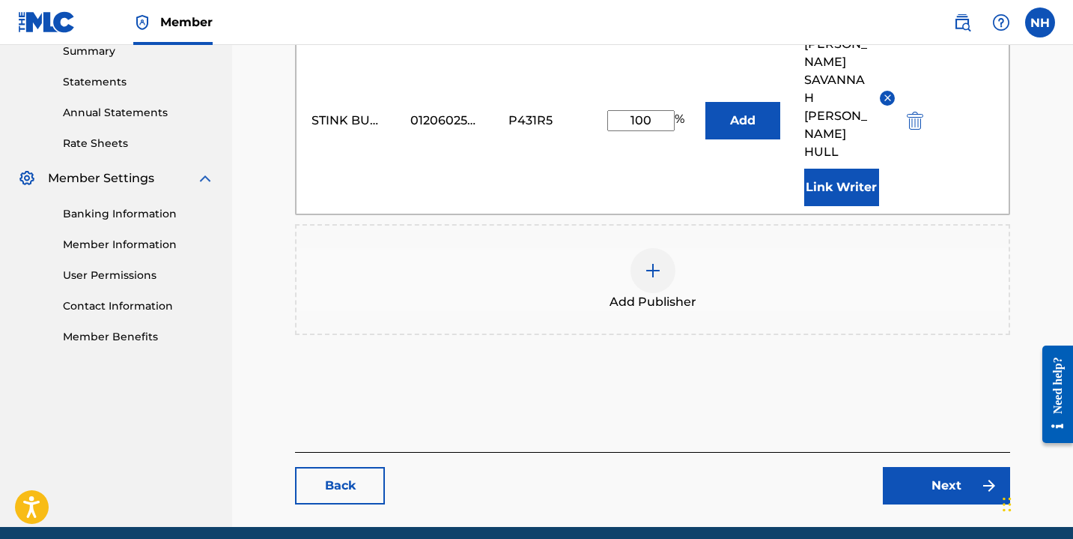
click at [921, 467] on link "Next" at bounding box center [946, 485] width 127 height 37
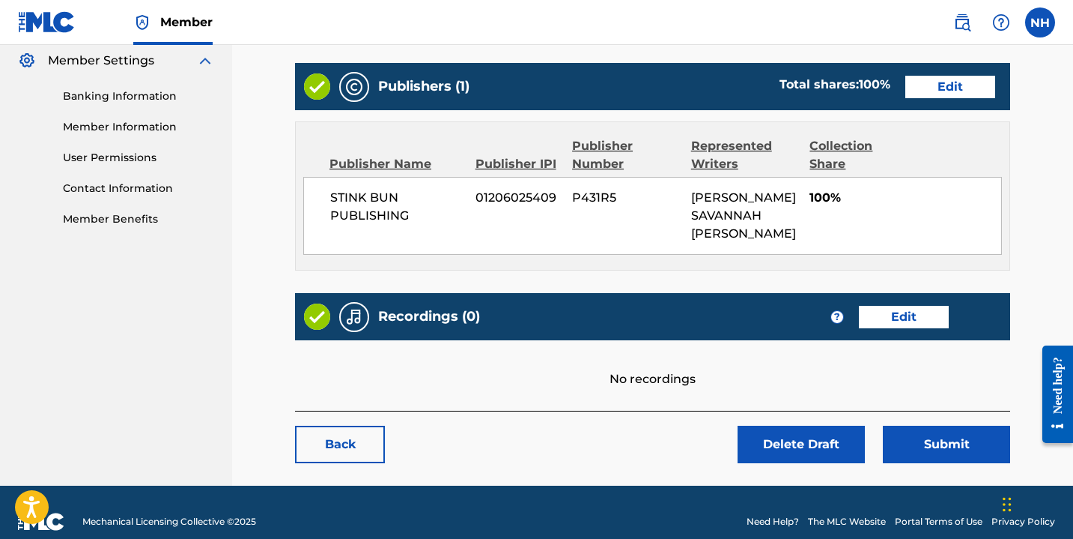
scroll to position [613, 0]
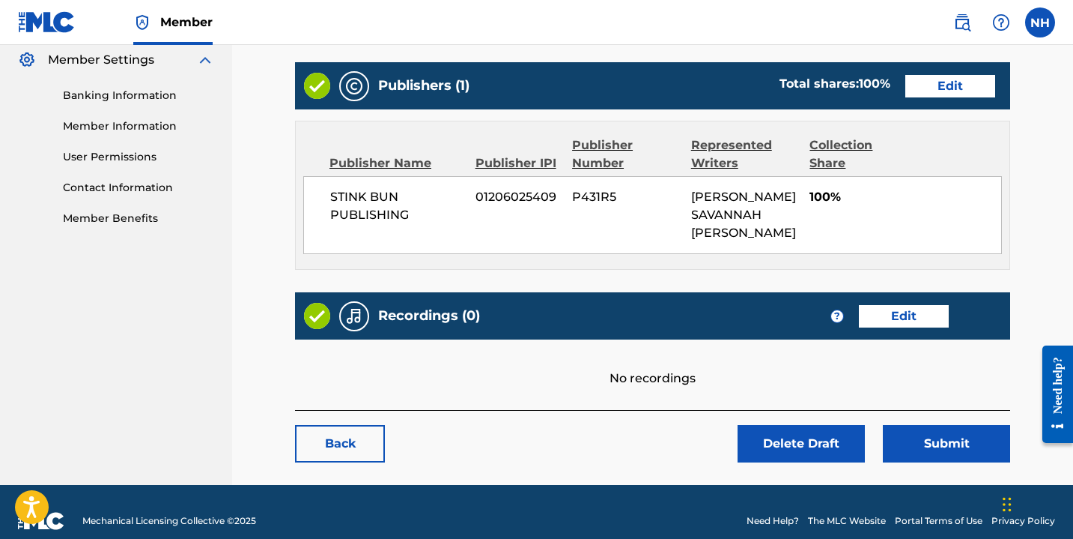
click at [932, 427] on button "Submit" at bounding box center [946, 443] width 127 height 37
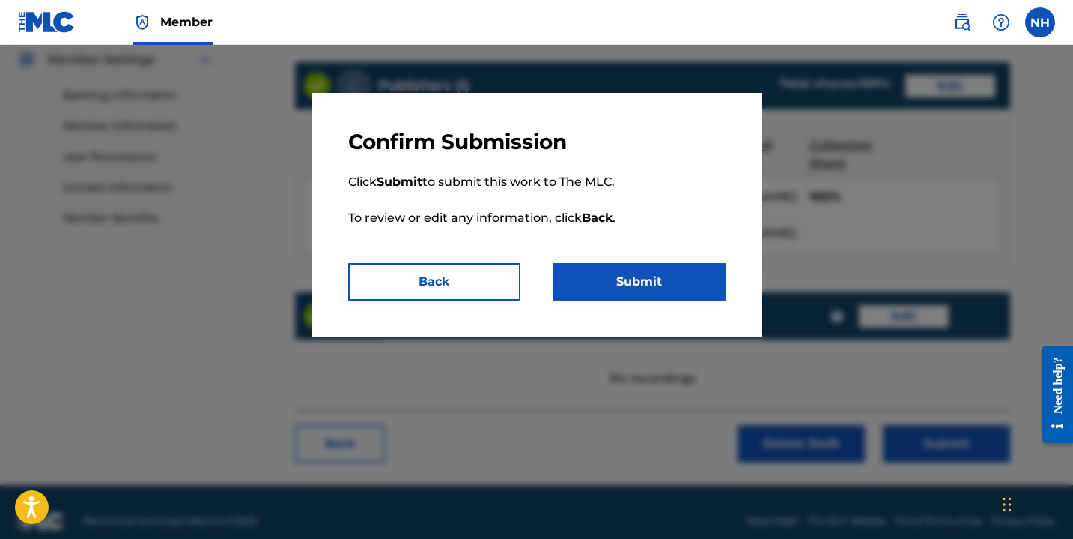
click at [669, 282] on button "Submit" at bounding box center [640, 281] width 172 height 37
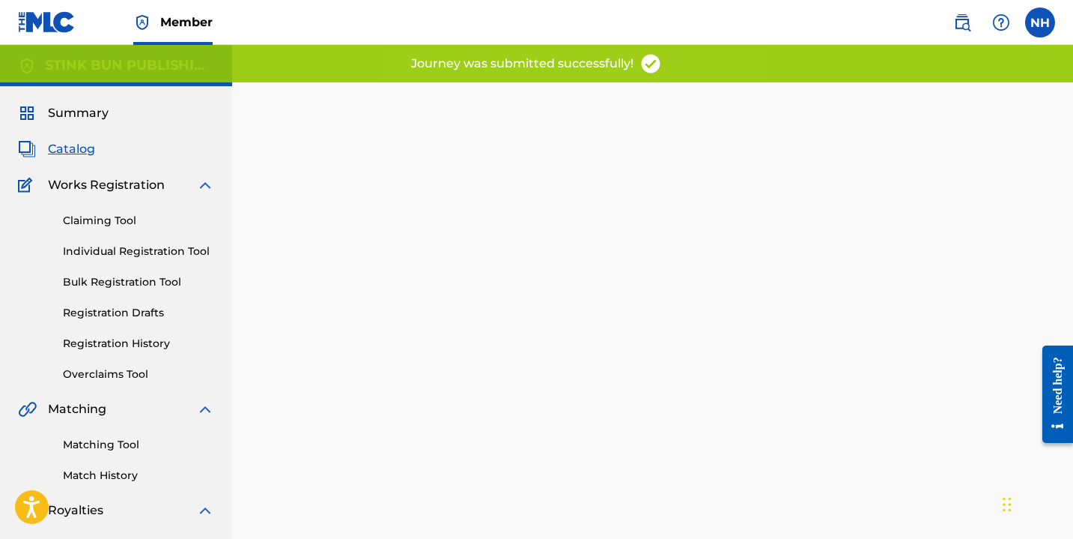
click at [121, 306] on link "Registration Drafts" at bounding box center [138, 313] width 151 height 16
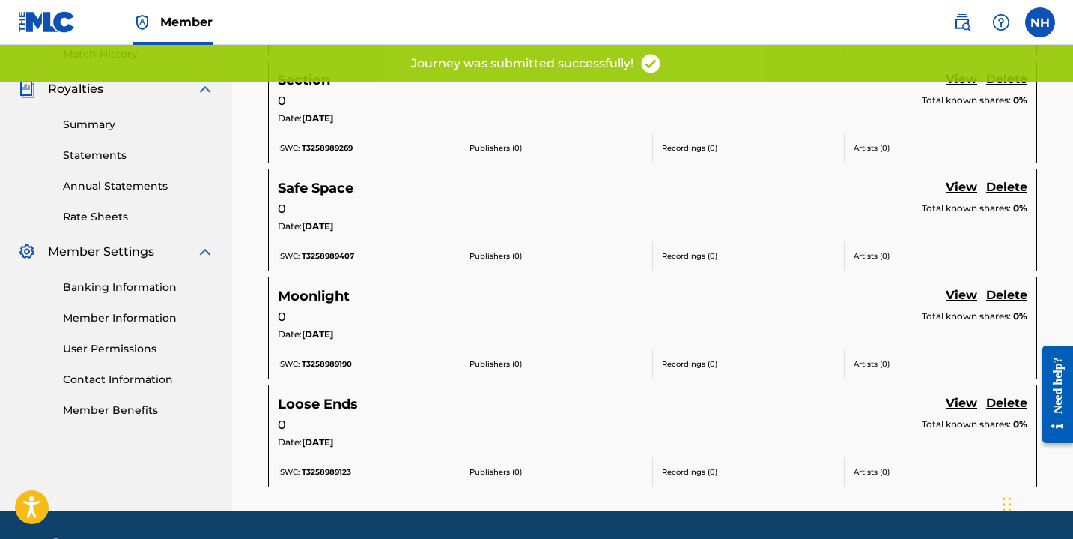
scroll to position [465, 0]
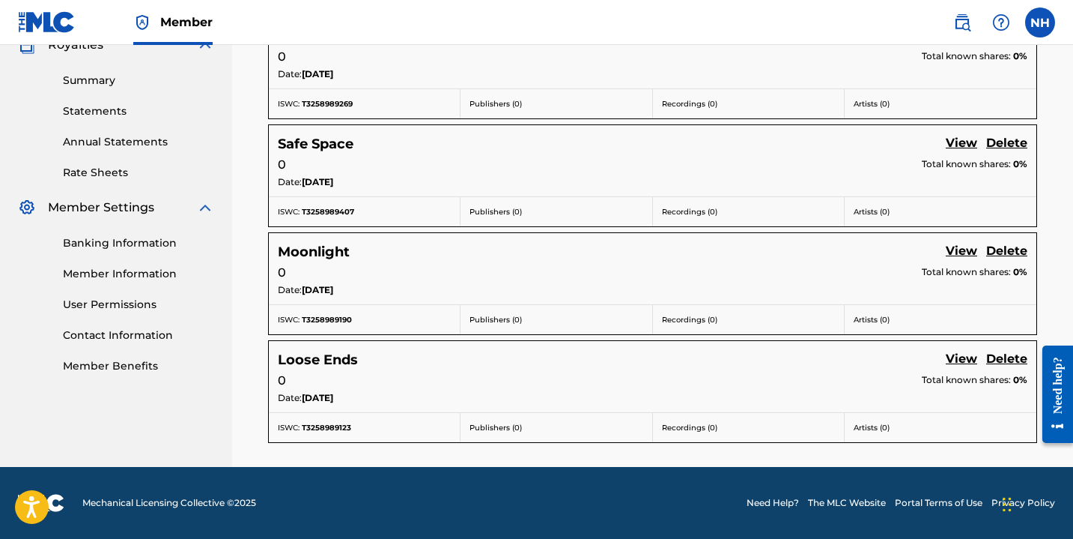
click at [961, 246] on link "View" at bounding box center [961, 252] width 31 height 20
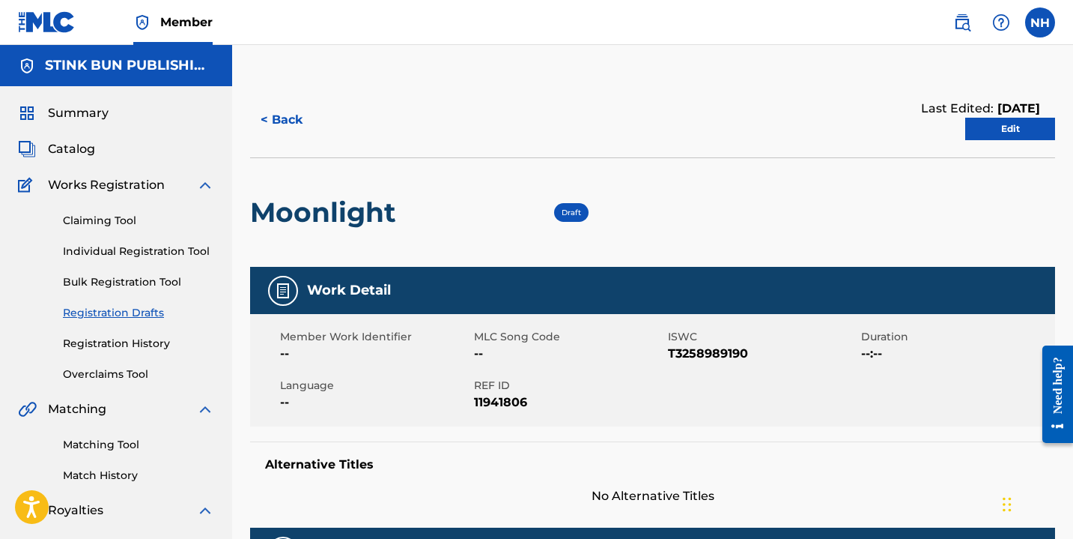
click at [1008, 137] on link "Edit" at bounding box center [1011, 129] width 90 height 22
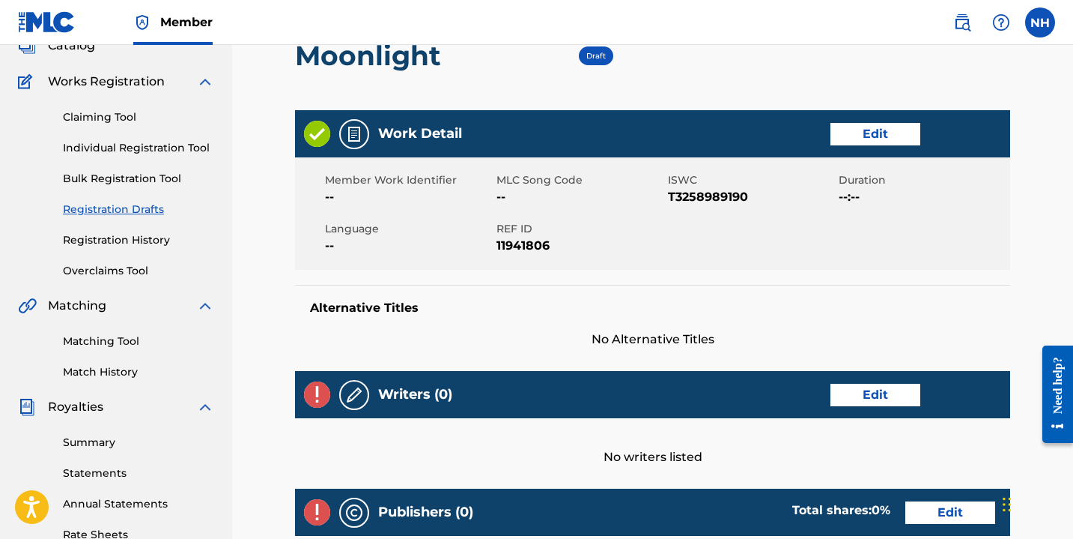
scroll to position [126, 0]
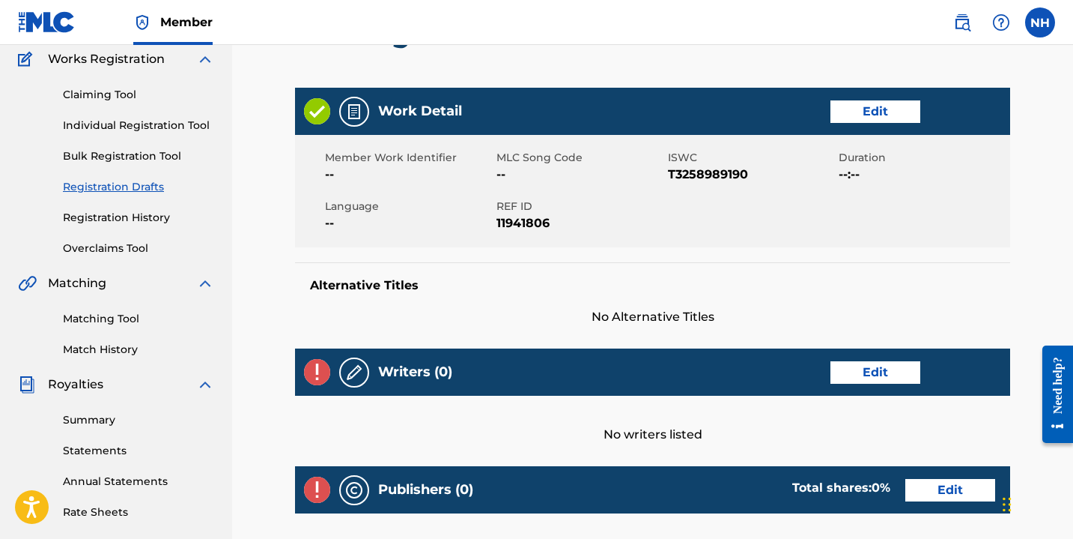
click at [882, 116] on link "Edit" at bounding box center [876, 111] width 90 height 22
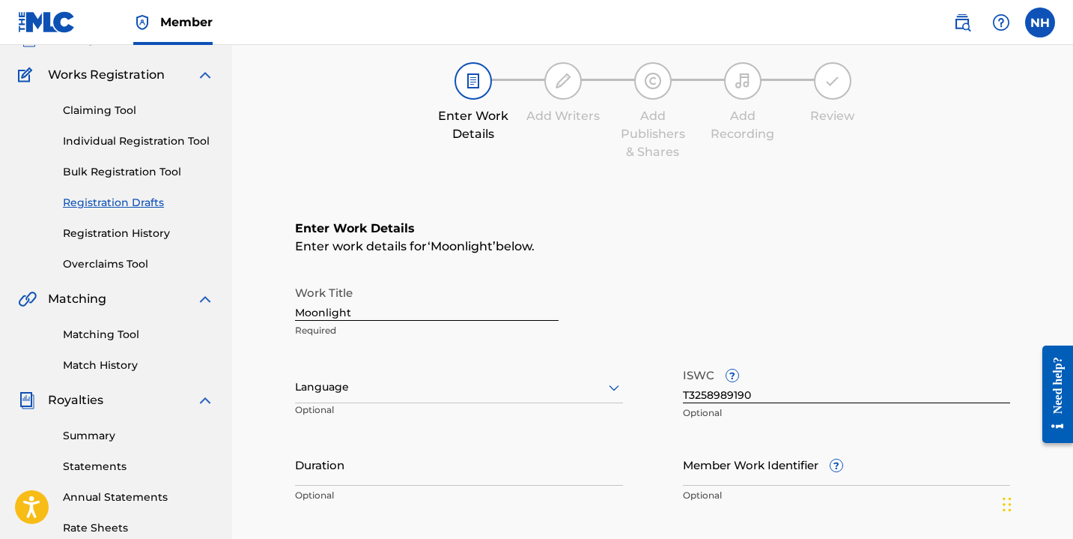
scroll to position [146, 0]
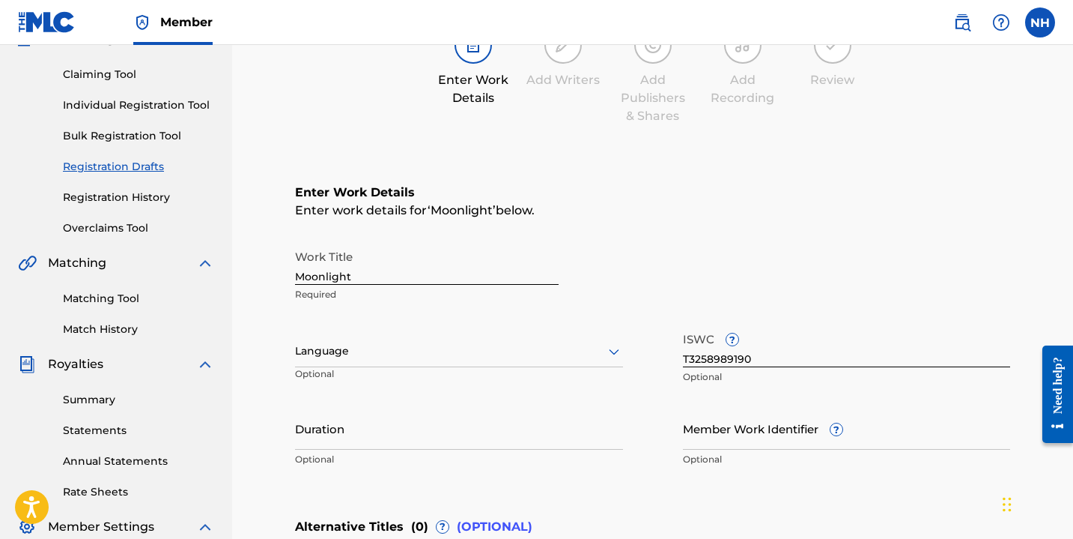
click at [332, 349] on div at bounding box center [459, 351] width 328 height 19
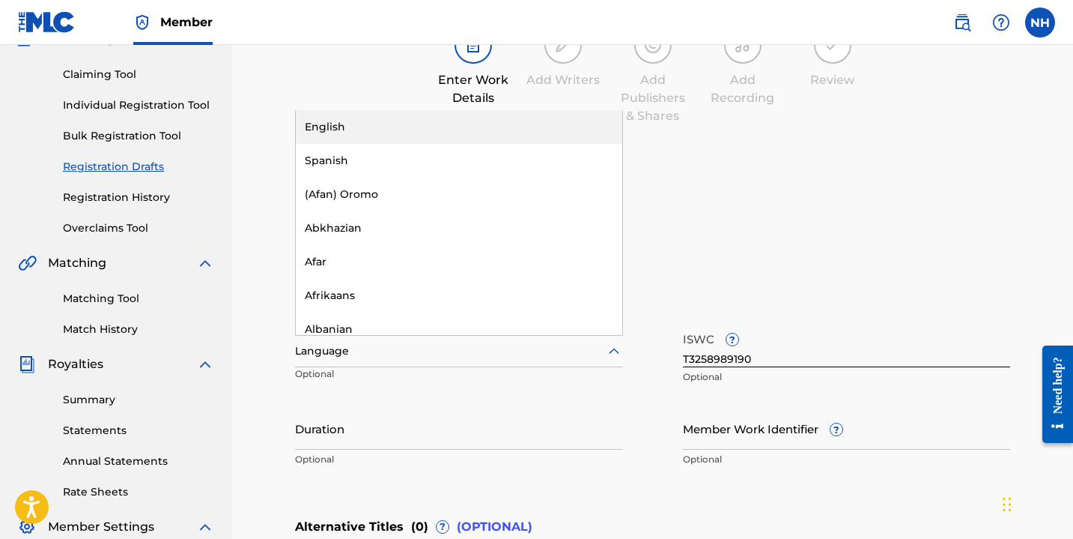
click at [407, 129] on div "English" at bounding box center [459, 127] width 327 height 34
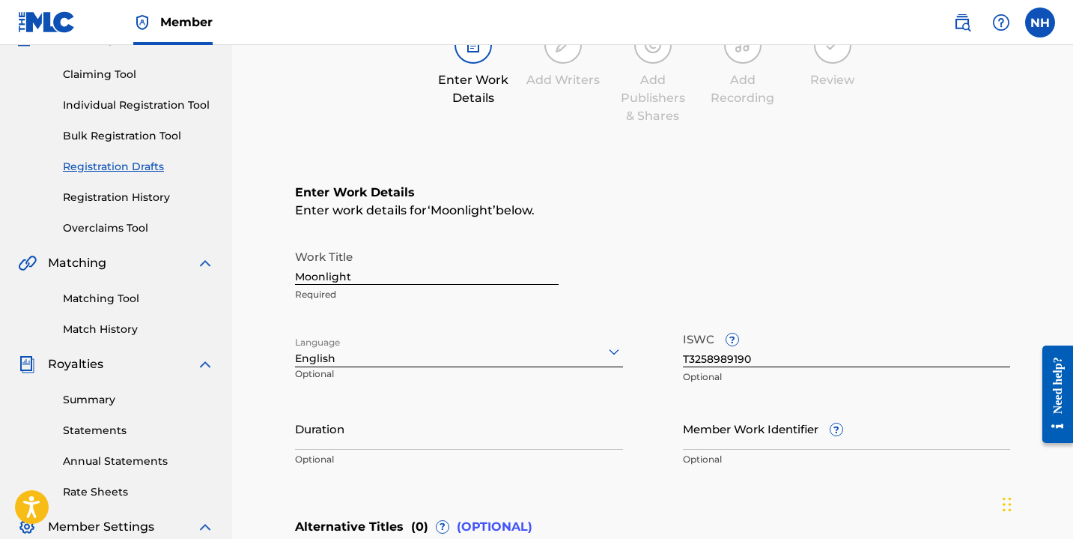
click at [338, 439] on input "Duration" at bounding box center [459, 428] width 328 height 43
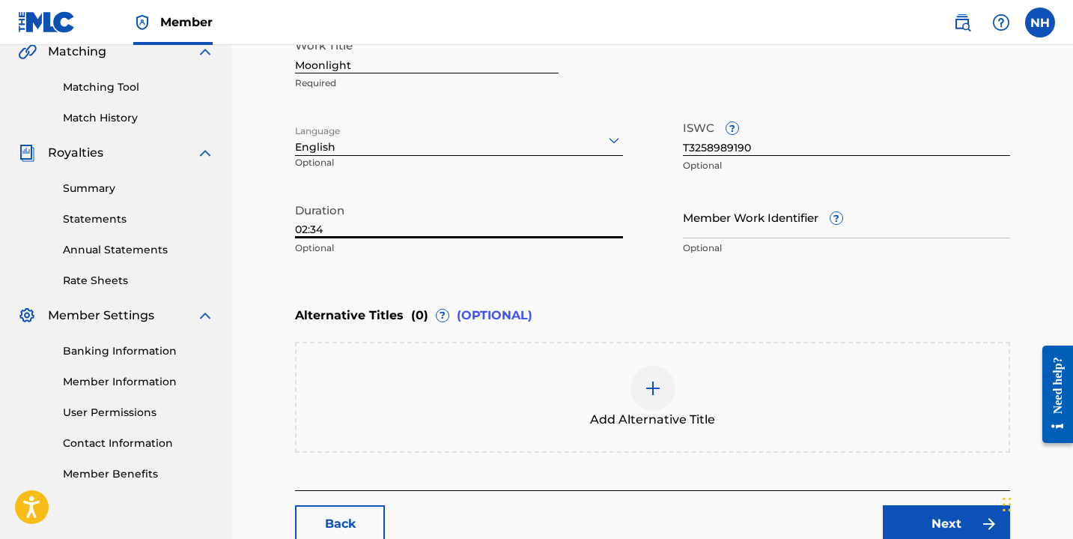
scroll to position [455, 0]
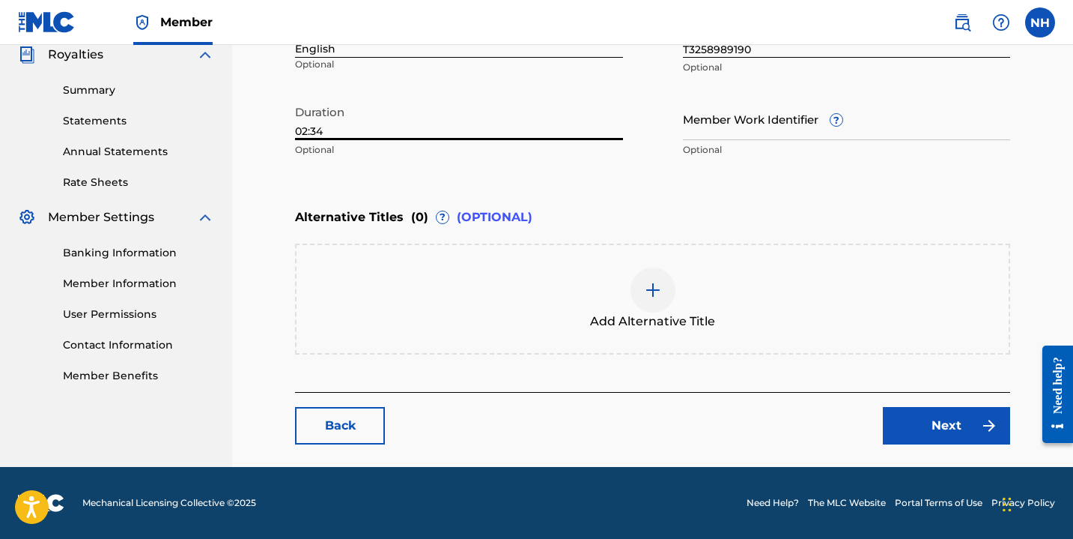
type input "02:34"
click at [934, 425] on link "Next" at bounding box center [946, 425] width 127 height 37
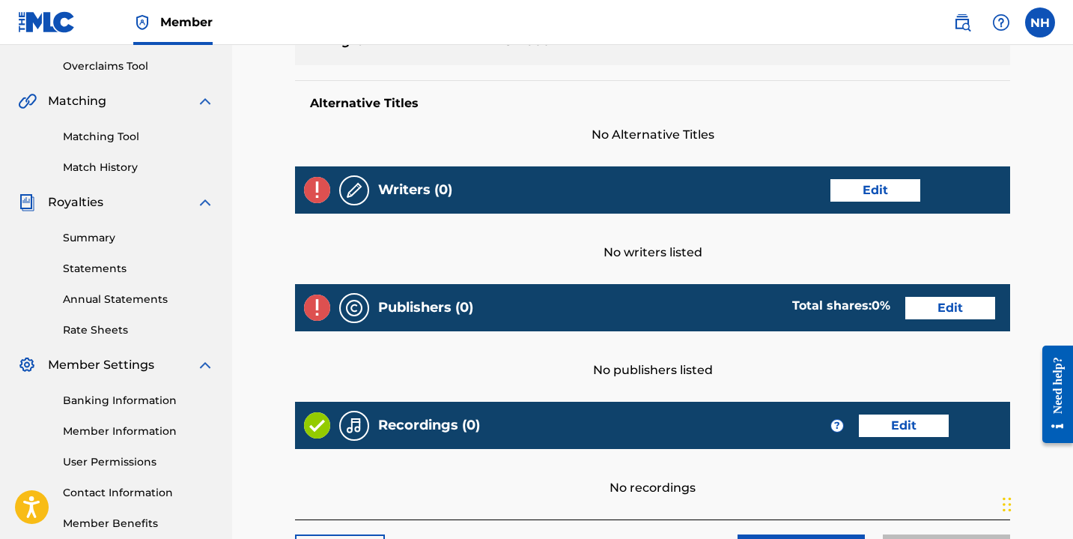
scroll to position [309, 0]
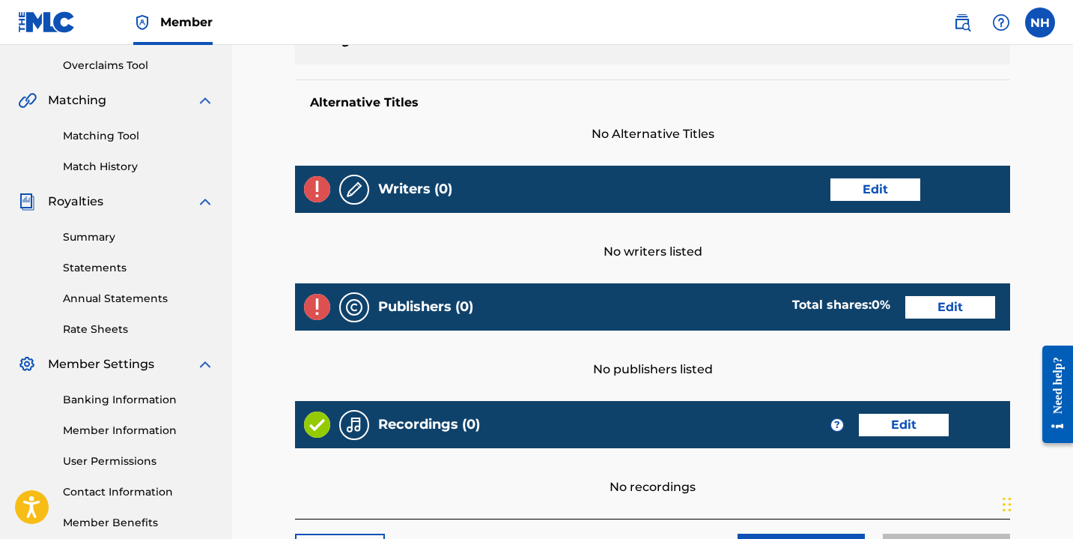
click at [848, 181] on link "Edit" at bounding box center [876, 189] width 90 height 22
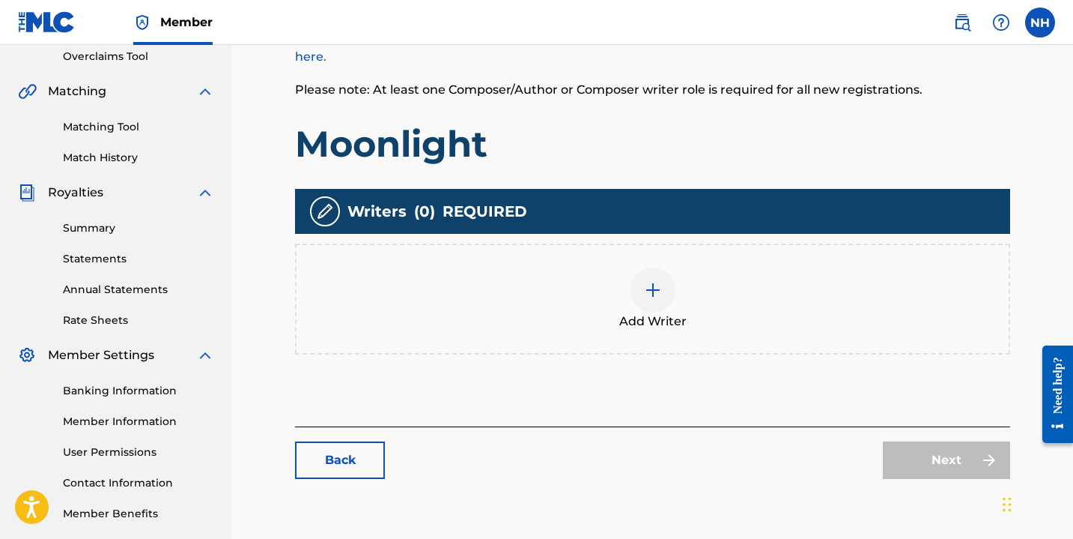
scroll to position [337, 0]
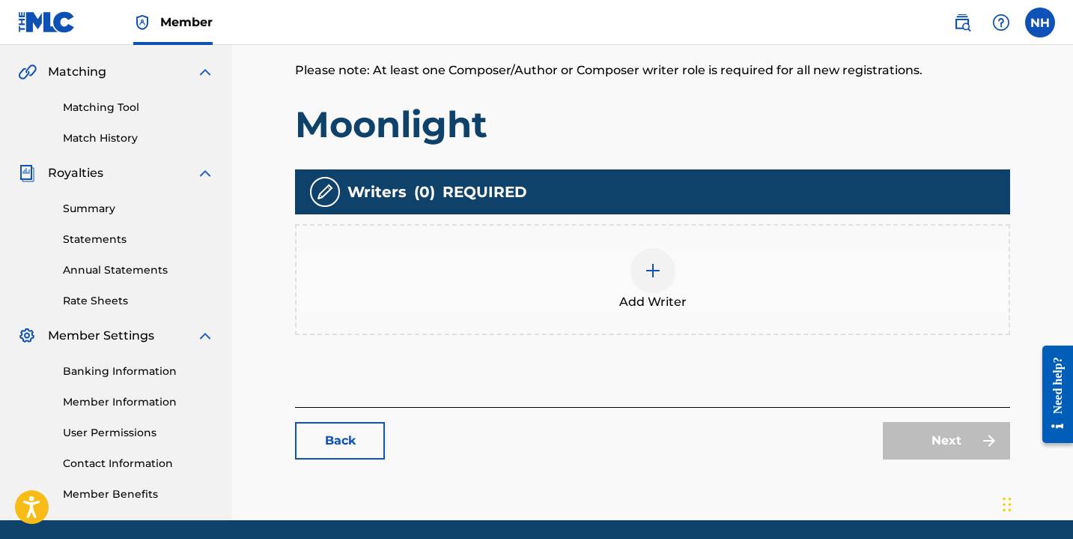
click at [672, 275] on div at bounding box center [653, 270] width 45 height 45
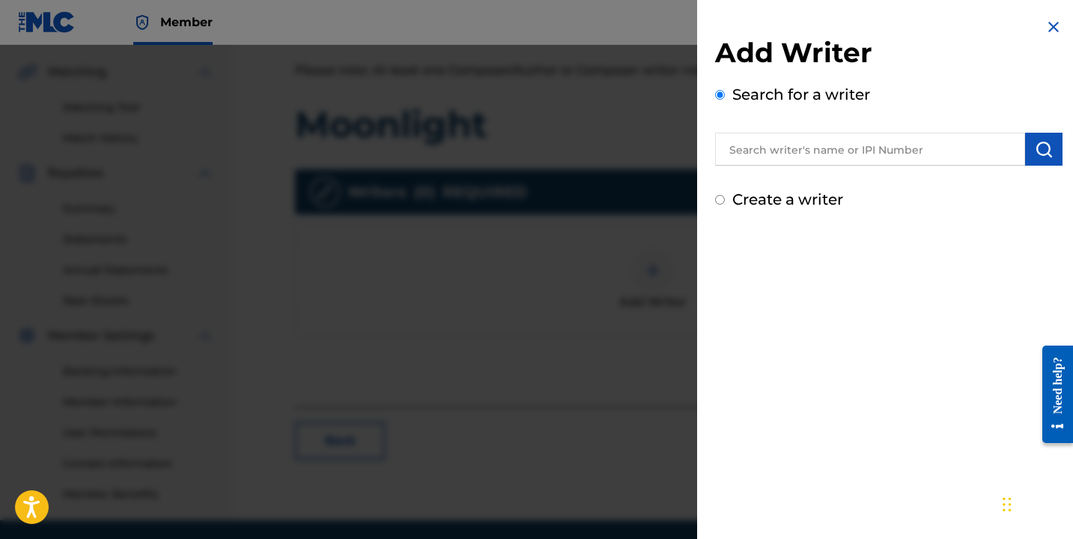
click at [799, 163] on input "text" at bounding box center [870, 149] width 310 height 33
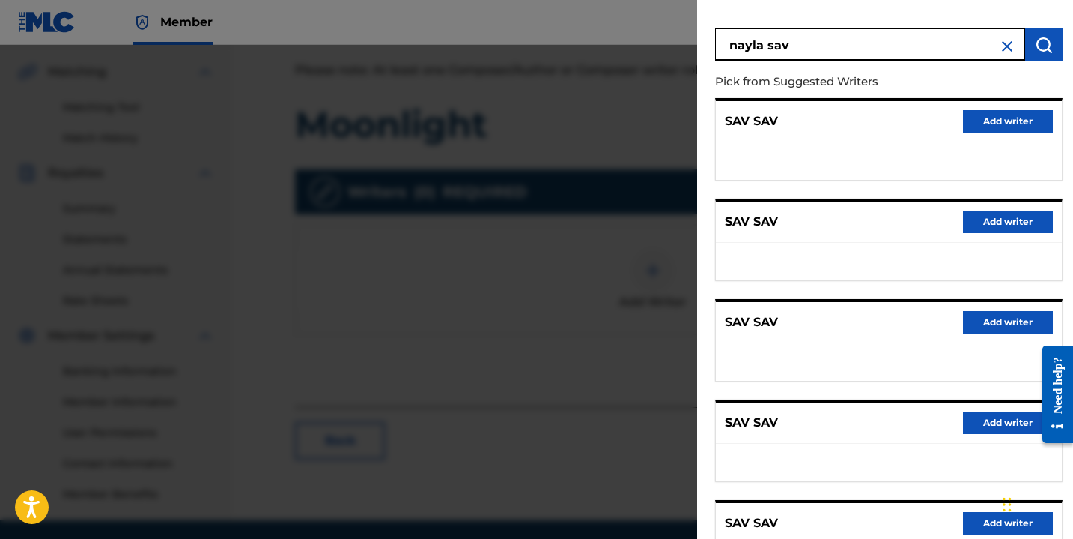
scroll to position [0, 0]
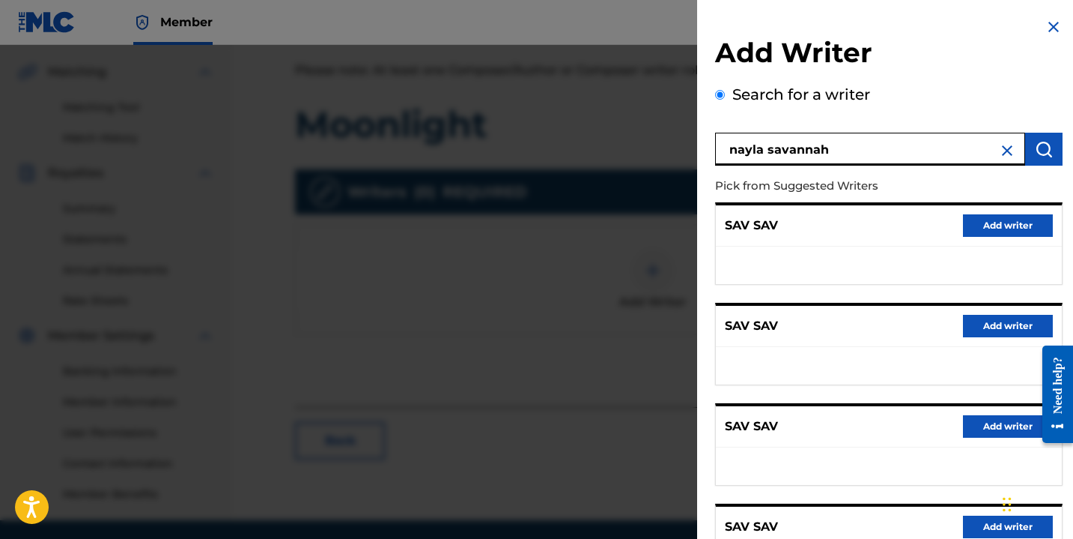
type input "nayla savannah"
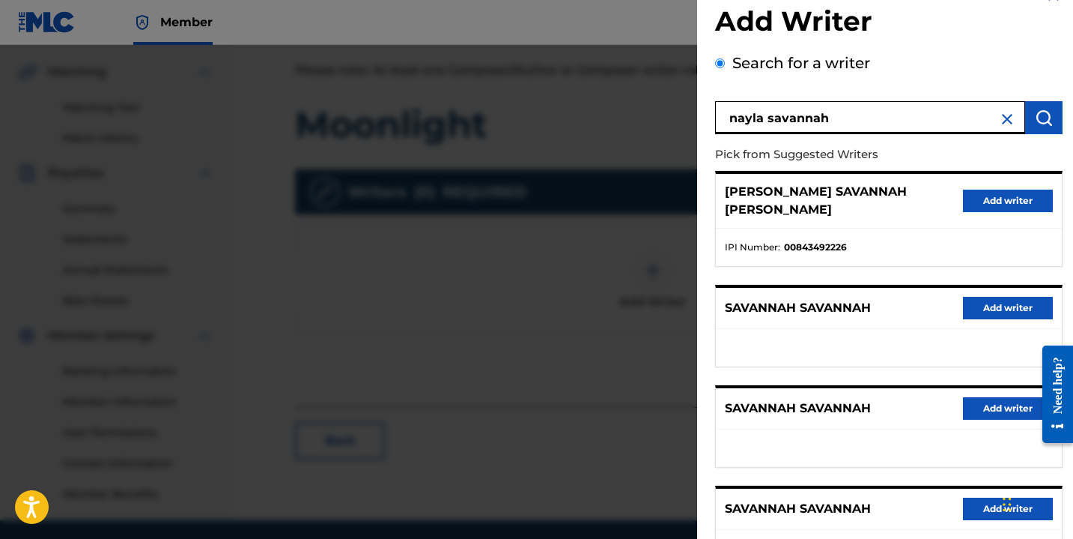
scroll to position [32, 0]
click at [987, 190] on button "Add writer" at bounding box center [1008, 200] width 90 height 22
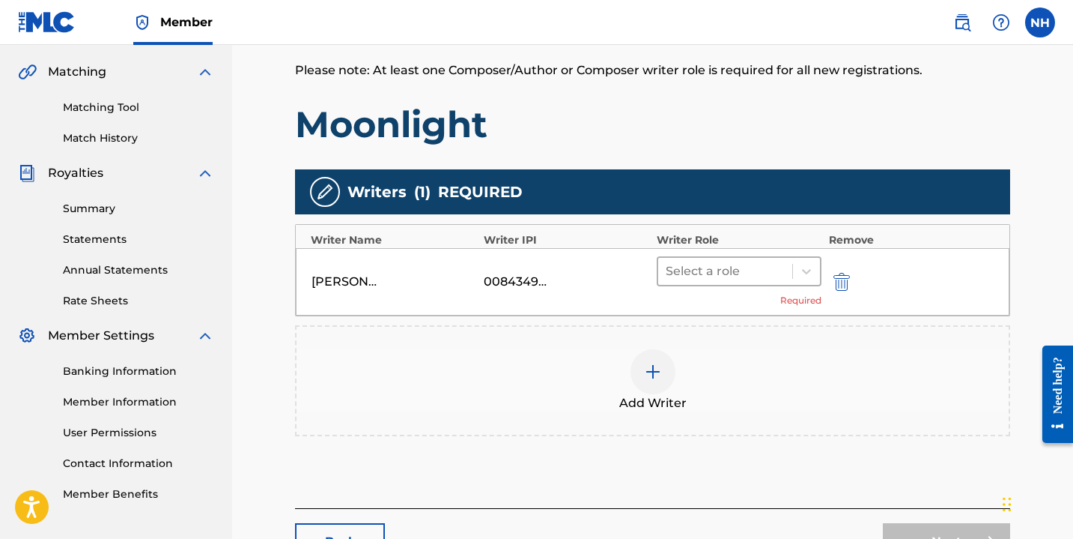
click at [793, 269] on span at bounding box center [793, 271] width 1 height 15
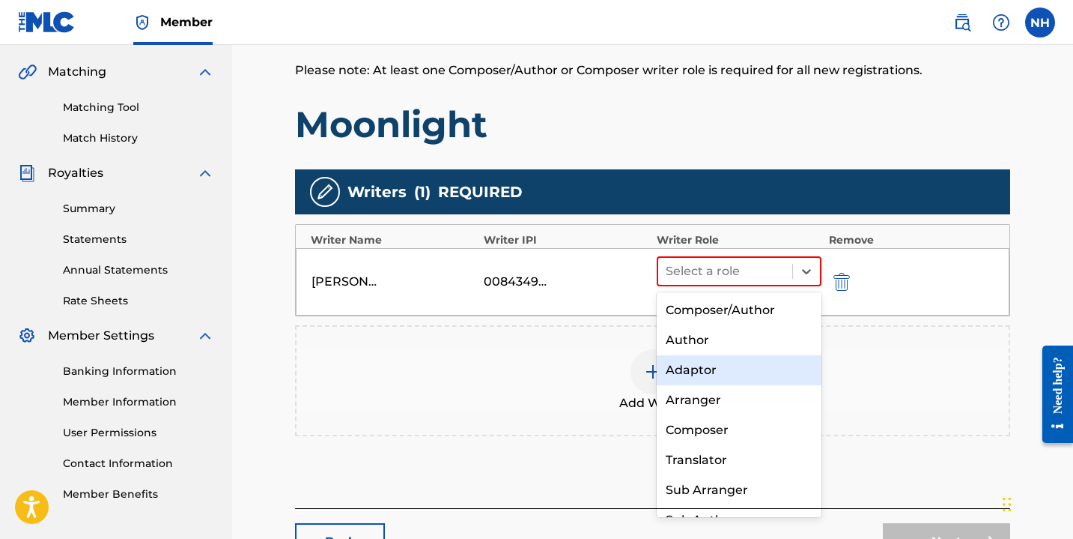
click at [733, 350] on div "Author" at bounding box center [739, 340] width 165 height 30
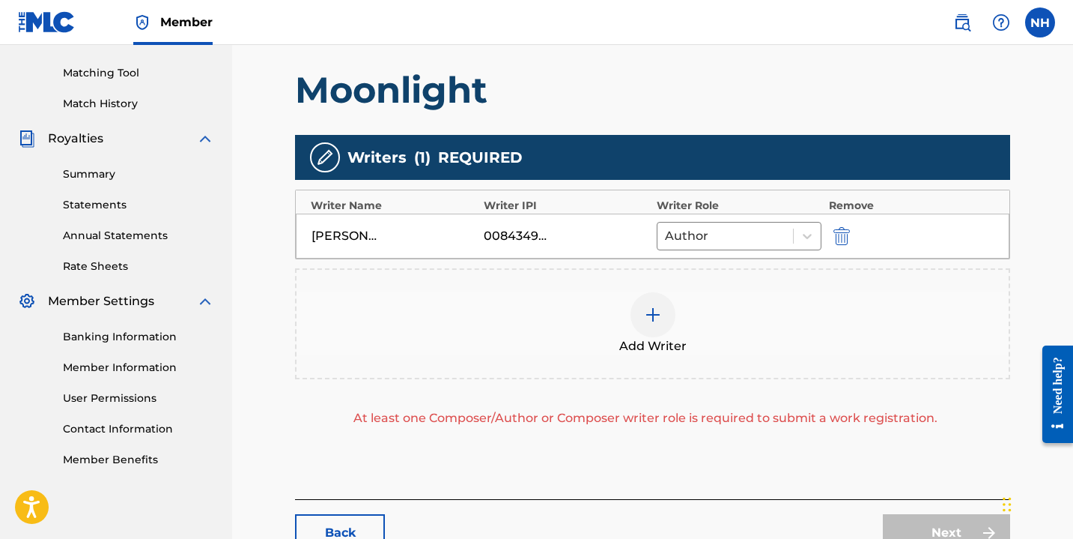
scroll to position [378, 0]
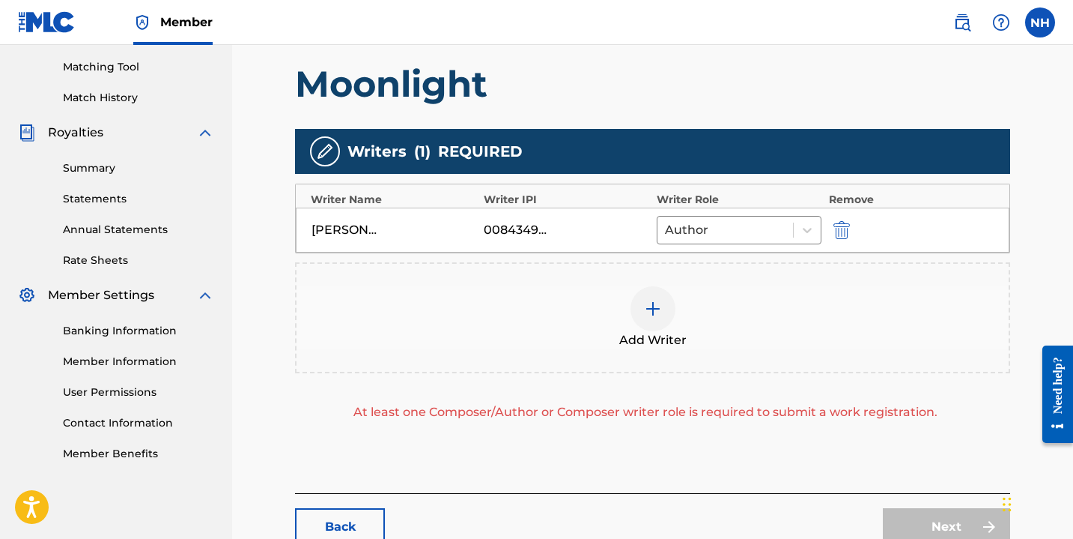
click at [659, 306] on img at bounding box center [653, 309] width 18 height 18
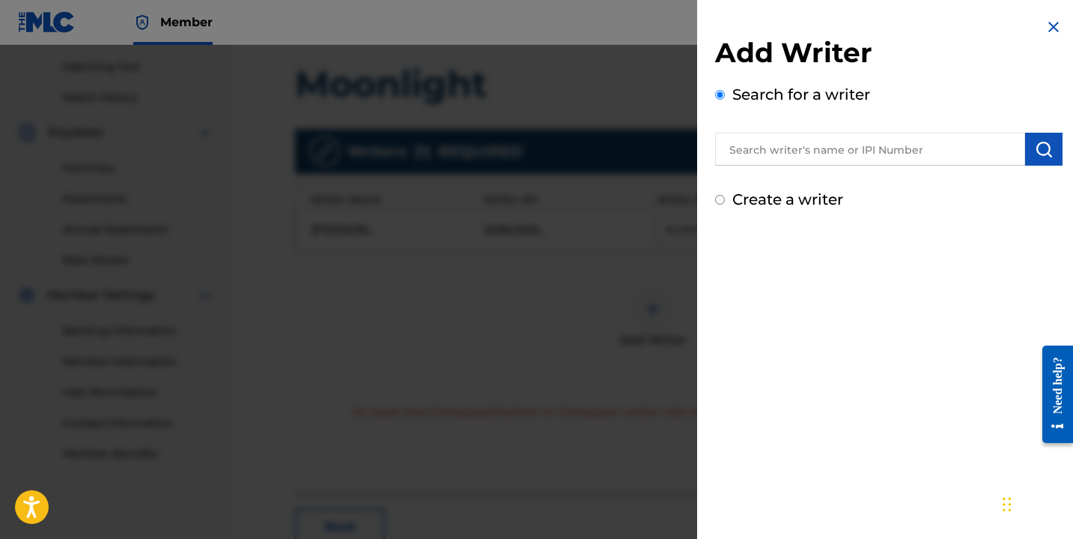
click at [775, 149] on input "text" at bounding box center [870, 149] width 310 height 33
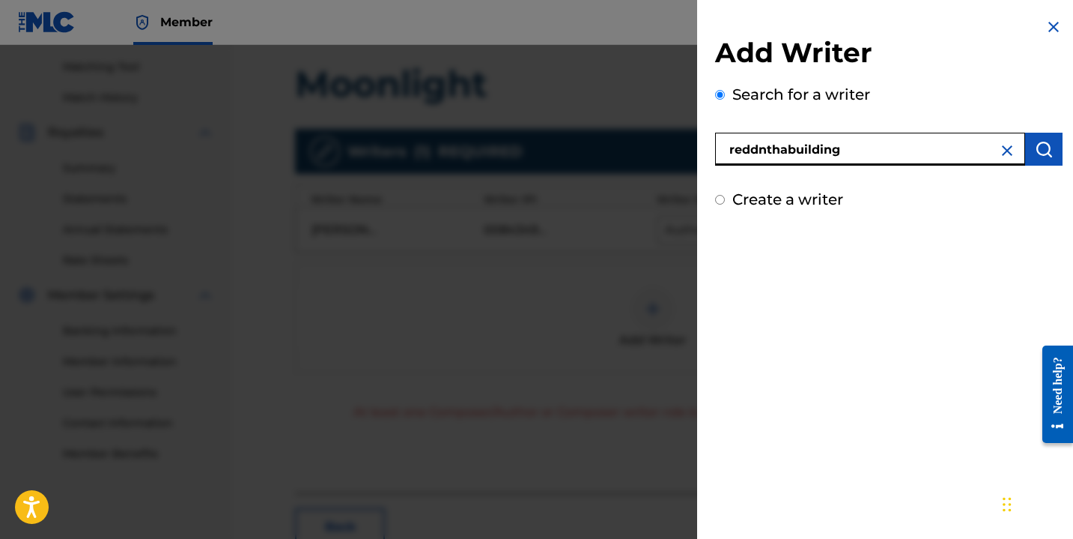
type input "reddnthabuilding"
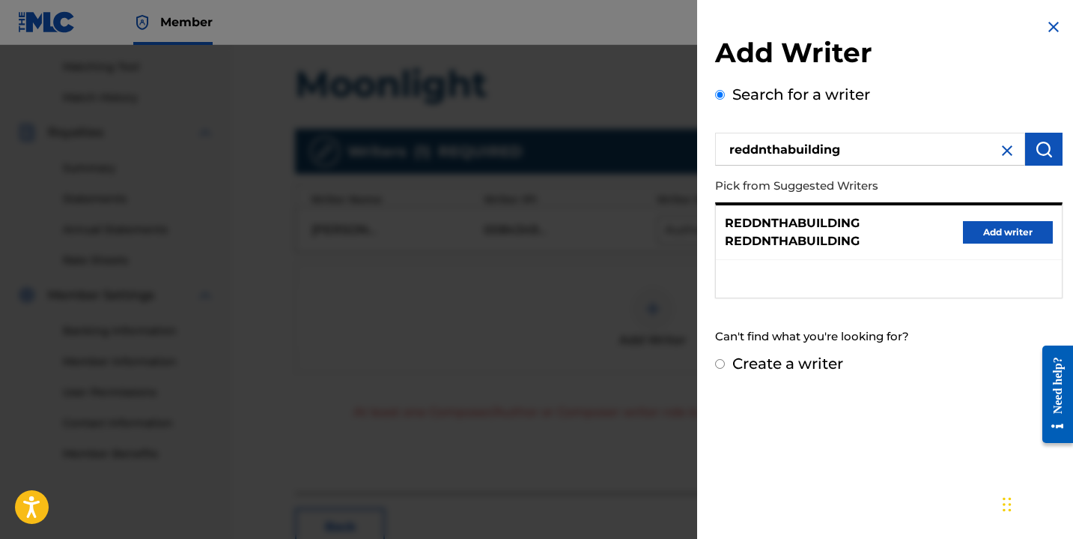
click at [1001, 243] on button "Add writer" at bounding box center [1008, 232] width 90 height 22
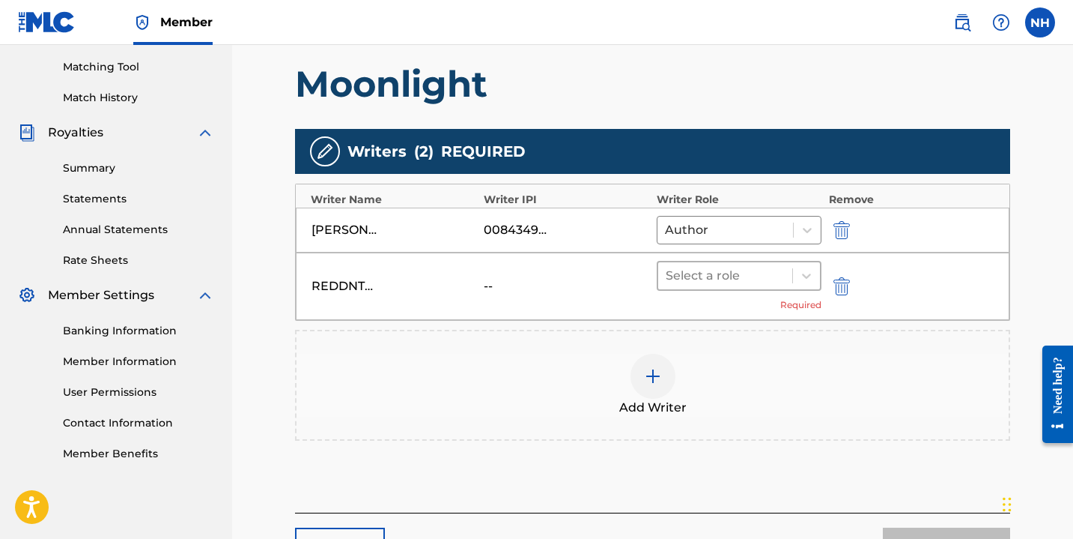
click at [713, 280] on div at bounding box center [725, 275] width 119 height 21
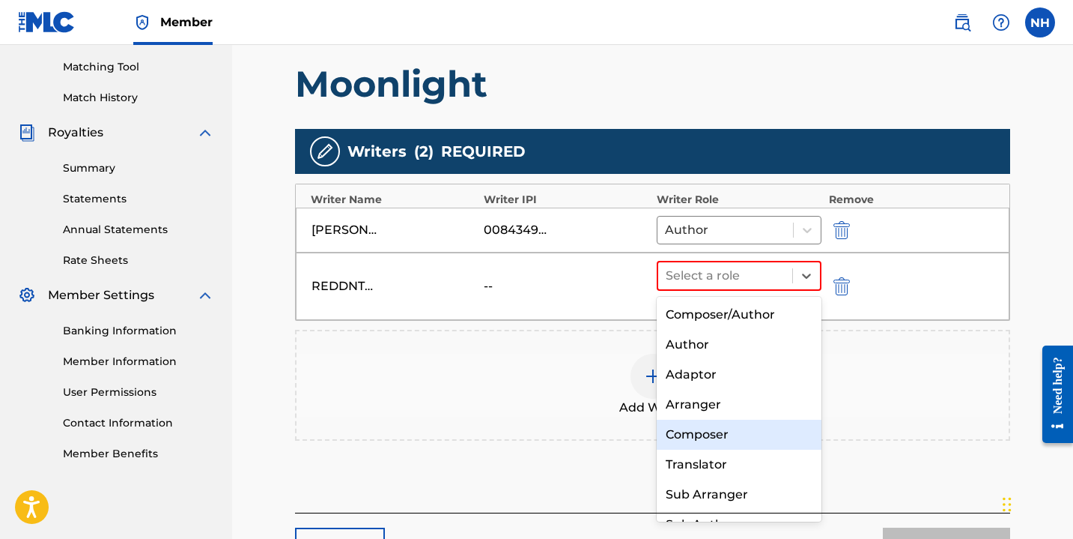
click at [706, 424] on div "Composer" at bounding box center [739, 434] width 165 height 30
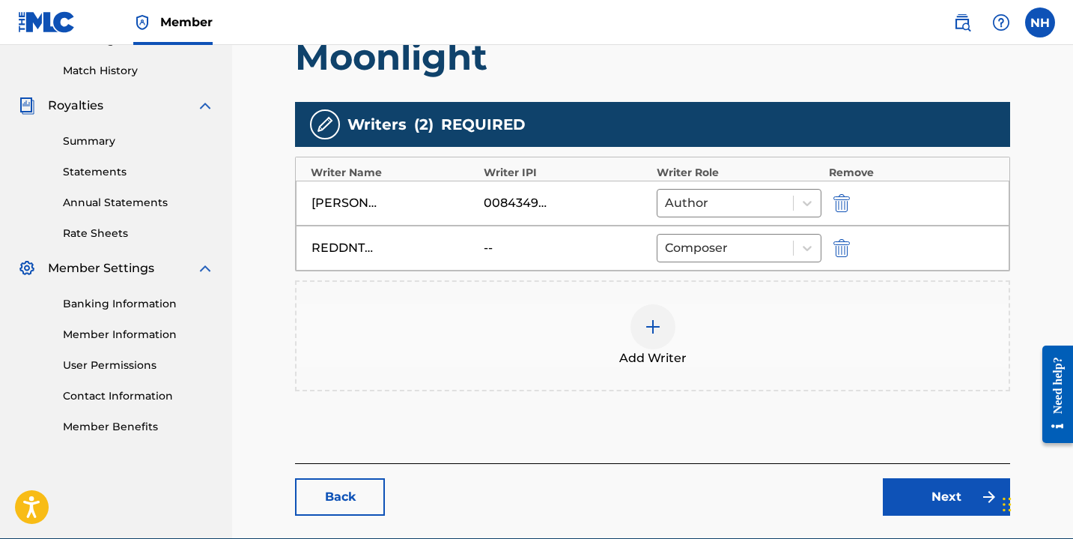
scroll to position [476, 0]
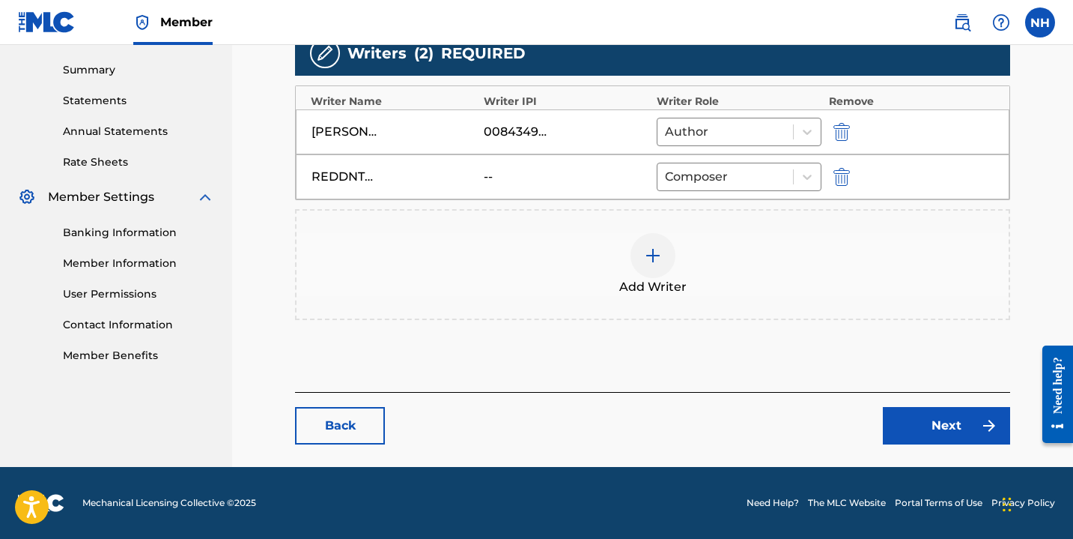
click at [918, 422] on link "Next" at bounding box center [946, 425] width 127 height 37
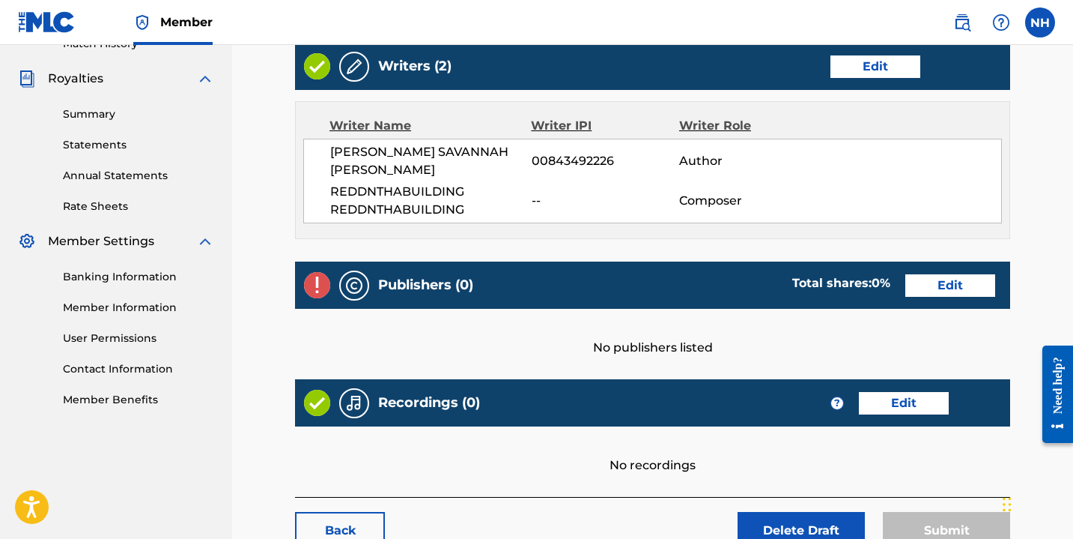
scroll to position [435, 0]
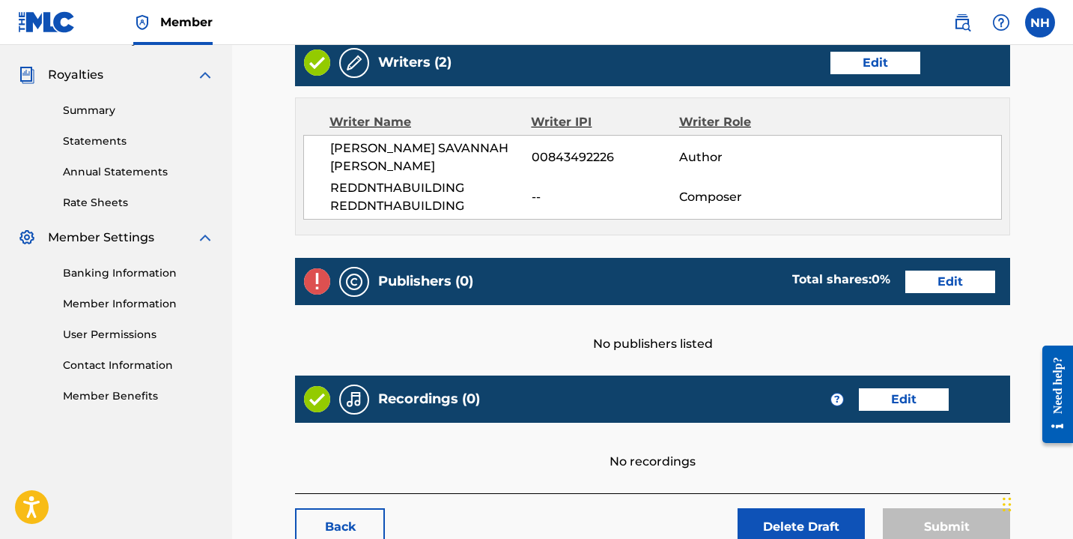
click at [940, 270] on link "Edit" at bounding box center [951, 281] width 90 height 22
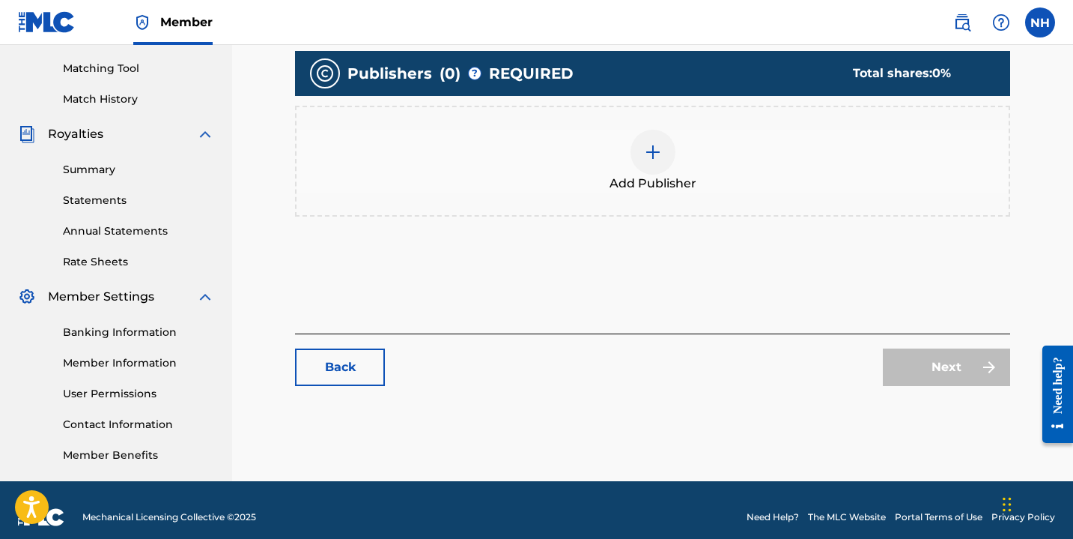
scroll to position [390, 0]
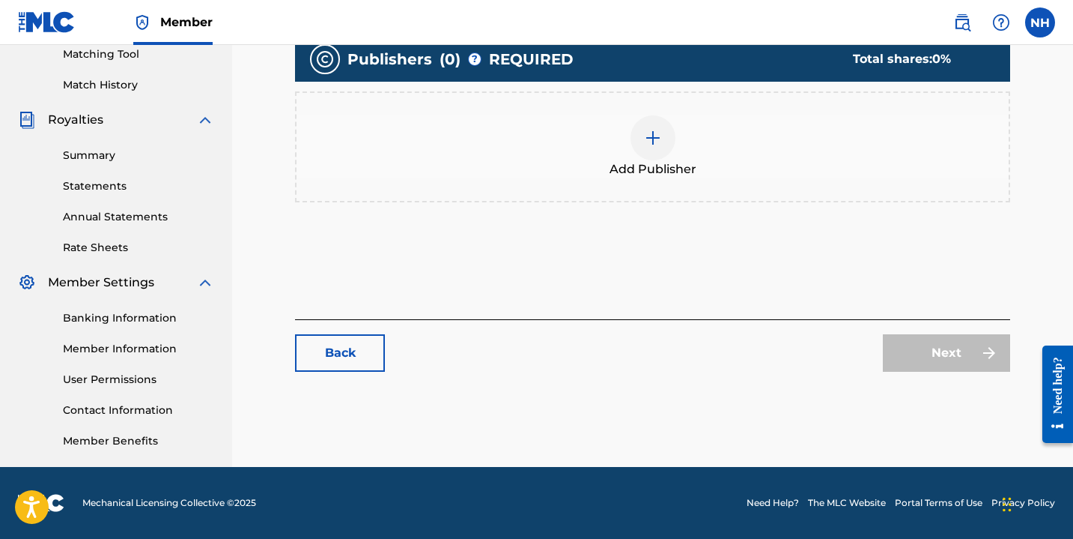
click at [658, 137] on img at bounding box center [653, 138] width 18 height 18
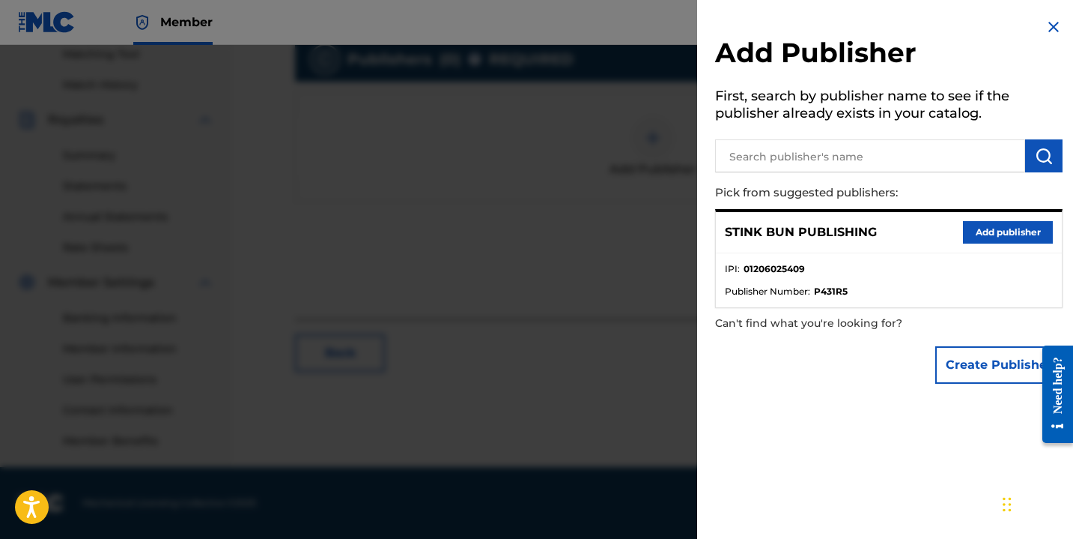
click at [968, 231] on button "Add publisher" at bounding box center [1008, 232] width 90 height 22
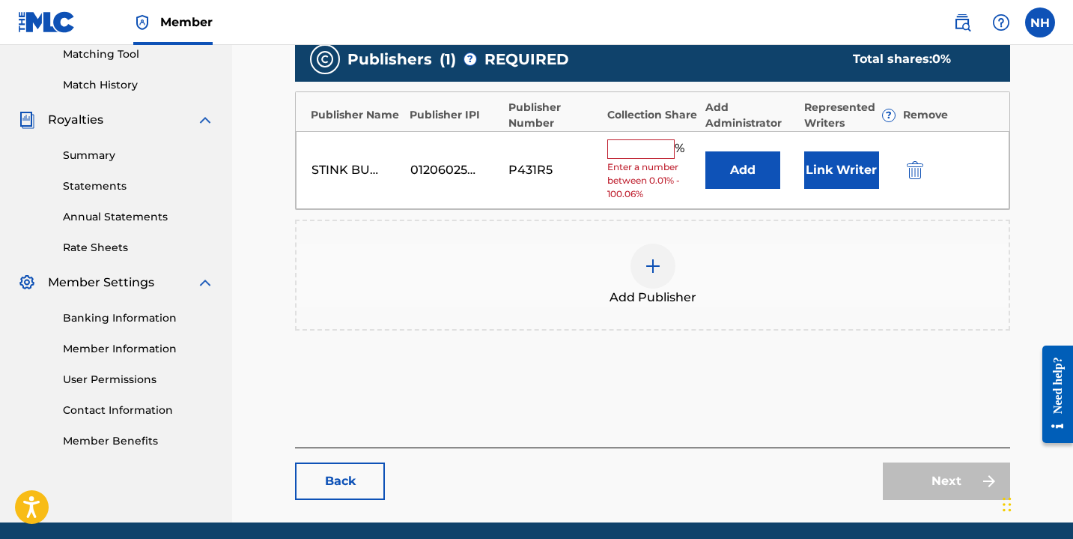
click at [646, 278] on div at bounding box center [653, 265] width 45 height 45
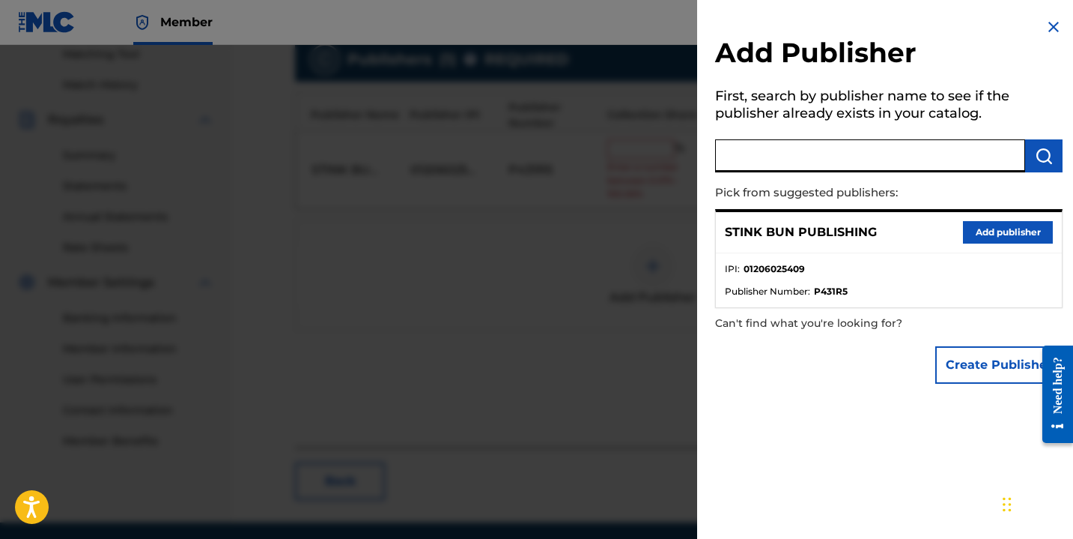
click at [812, 155] on input "text" at bounding box center [870, 155] width 310 height 33
type input "reddntha"
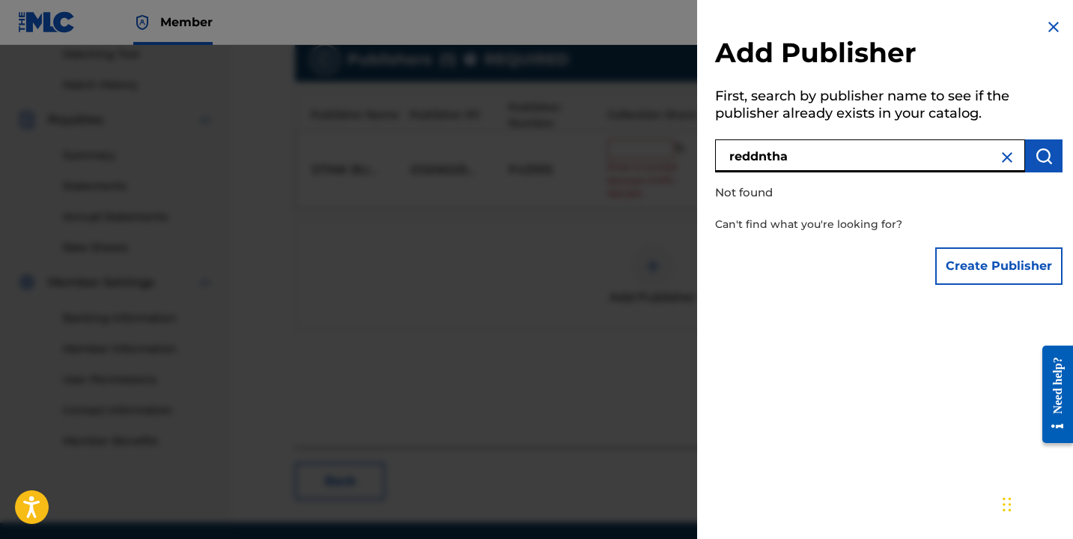
click at [999, 160] on img at bounding box center [1008, 157] width 18 height 18
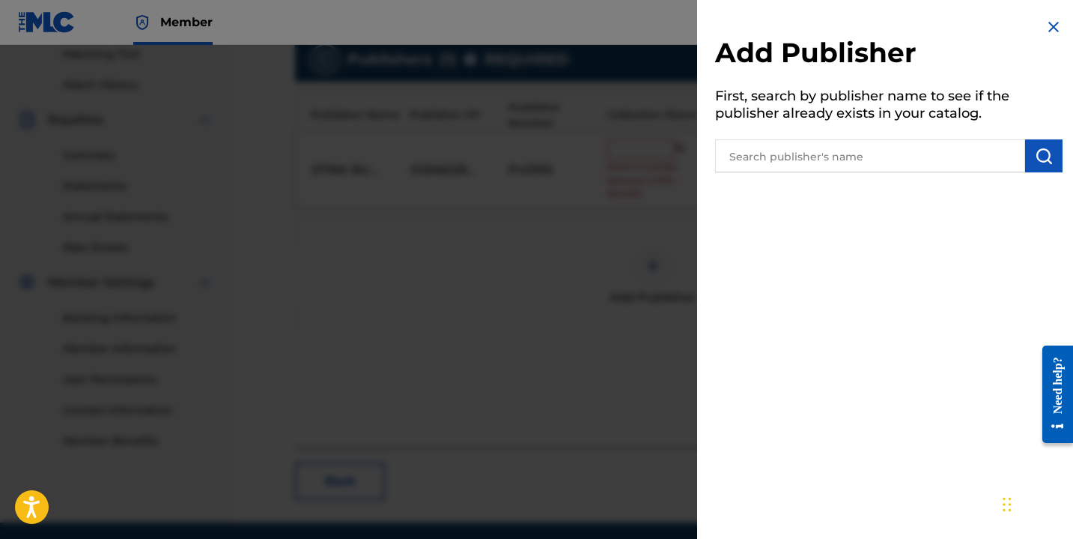
click at [1045, 33] on img at bounding box center [1054, 27] width 18 height 18
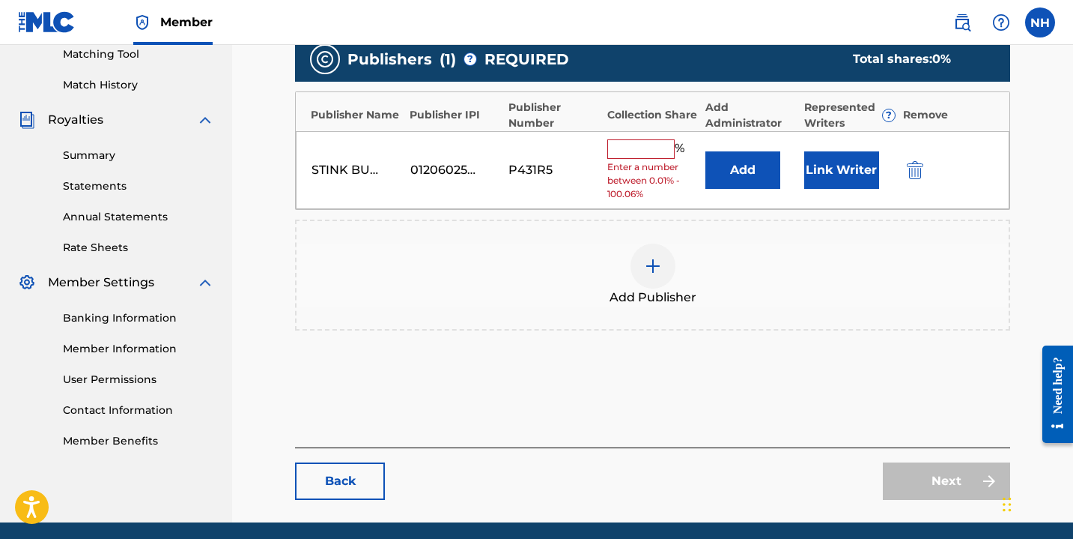
click at [655, 151] on input "text" at bounding box center [641, 148] width 67 height 19
type input "100"
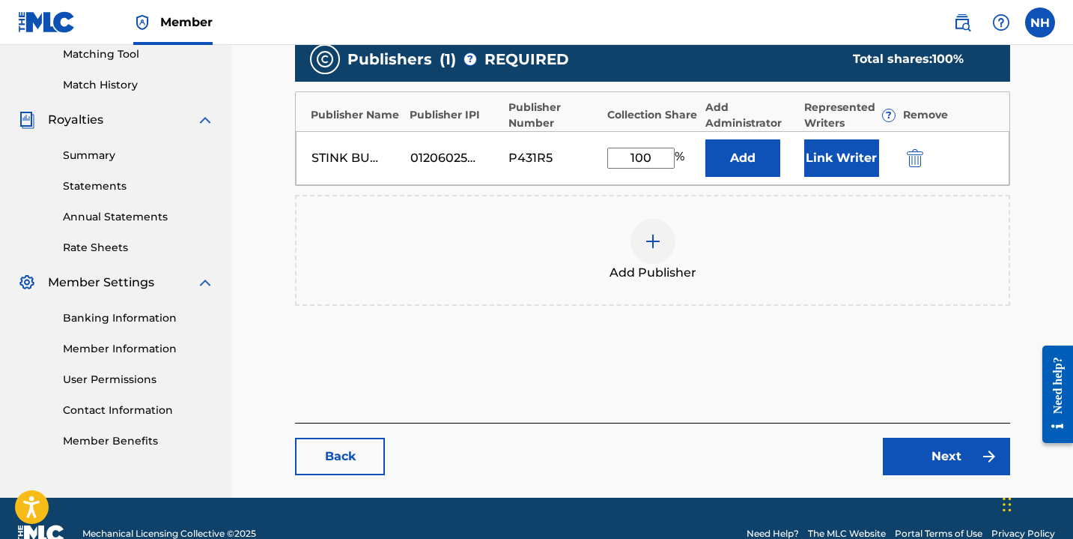
click at [822, 168] on button "Link Writer" at bounding box center [842, 157] width 75 height 37
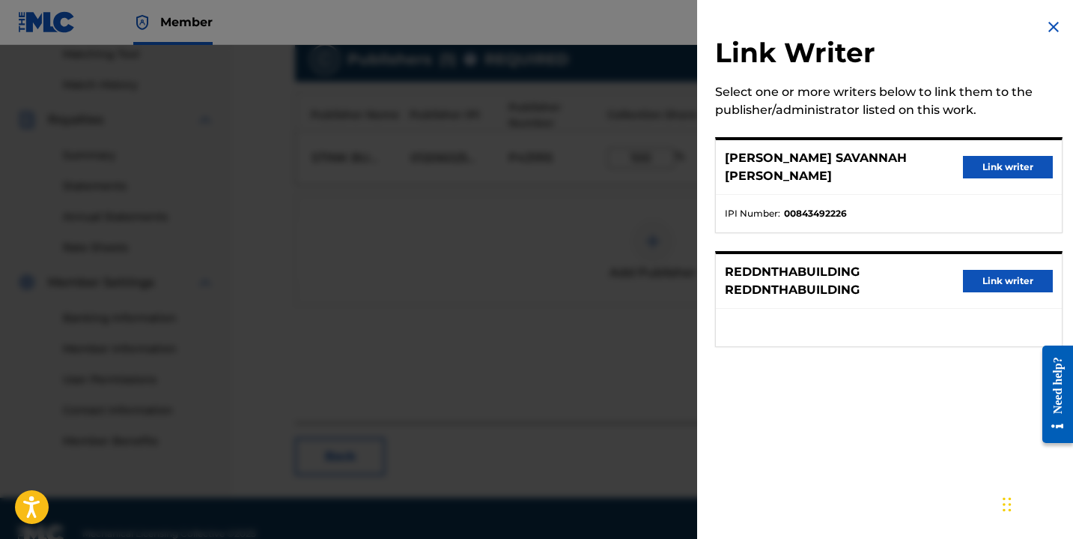
click at [972, 156] on button "Link writer" at bounding box center [1008, 167] width 90 height 22
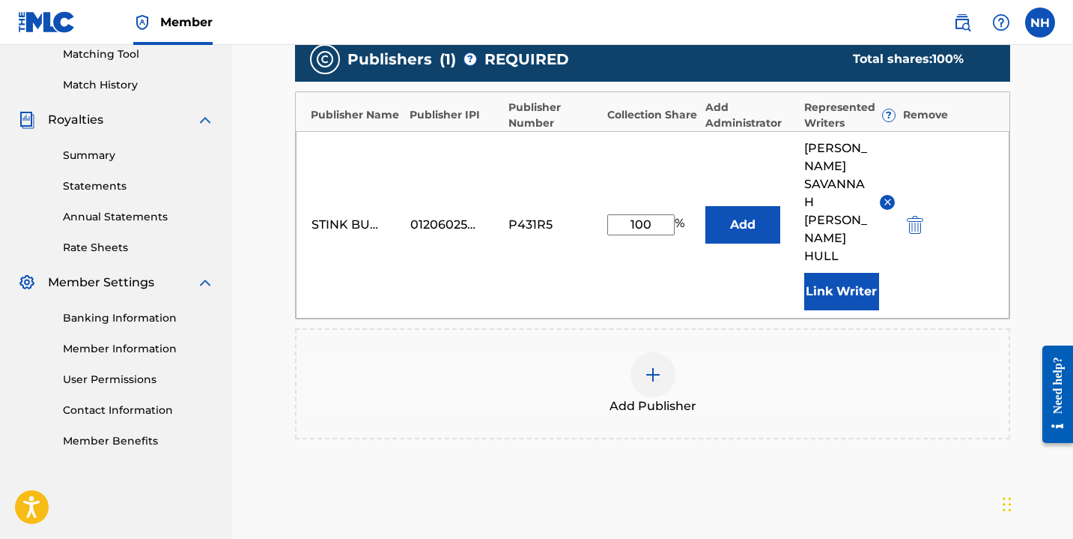
click at [778, 352] on div "Add Publisher" at bounding box center [653, 383] width 712 height 63
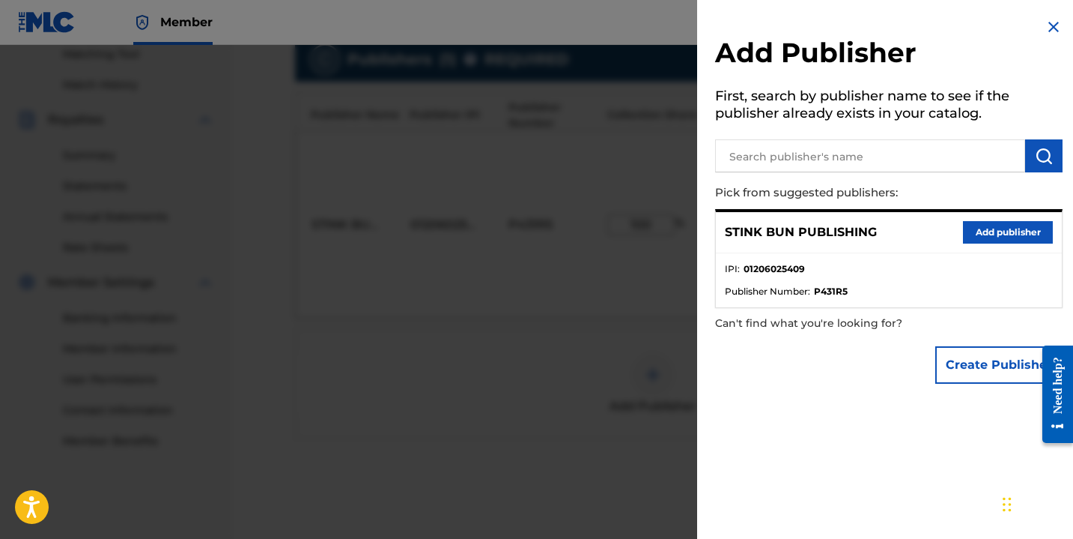
click at [653, 346] on div at bounding box center [536, 314] width 1073 height 539
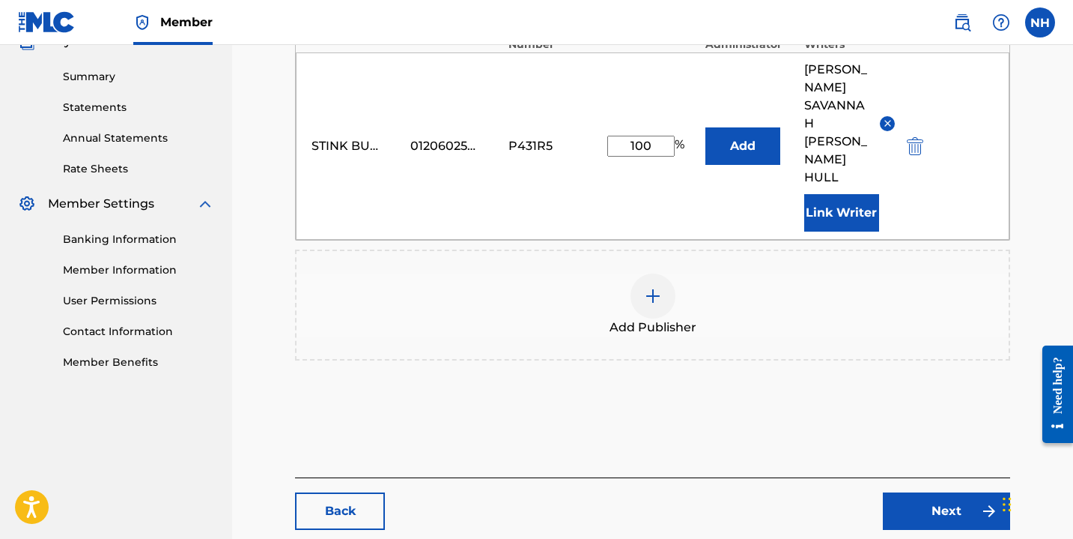
scroll to position [500, 0]
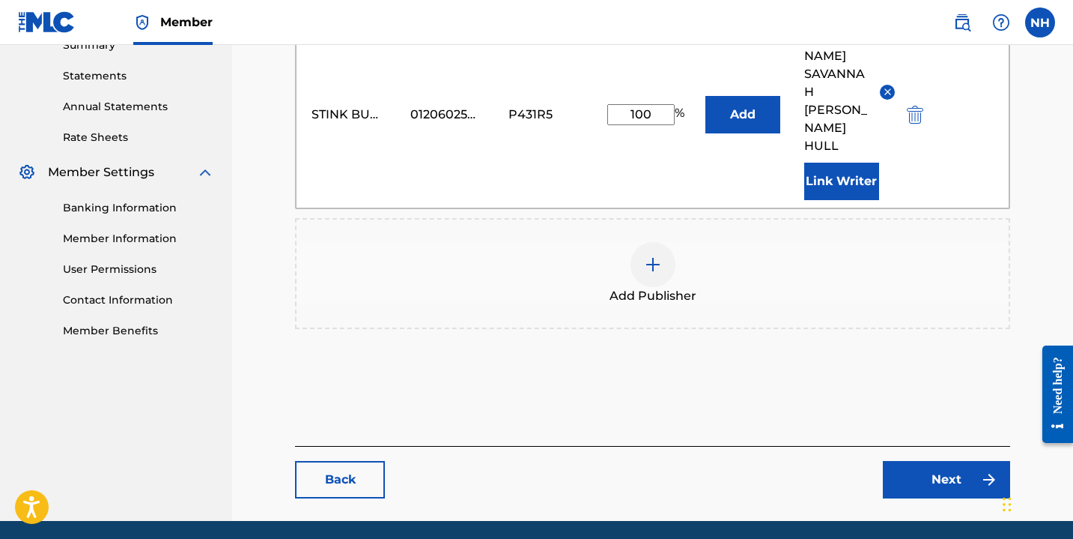
click at [933, 461] on link "Next" at bounding box center [946, 479] width 127 height 37
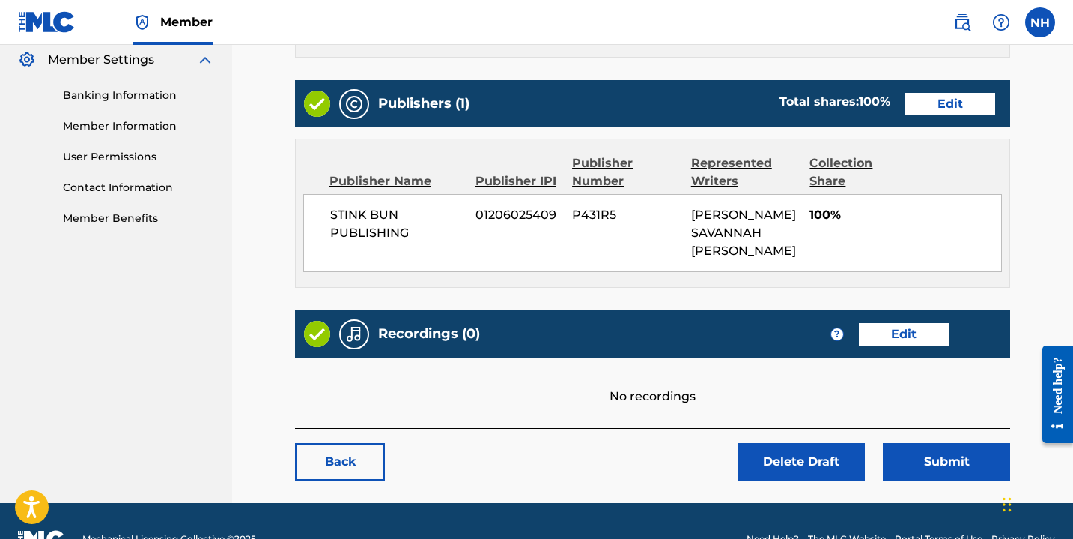
scroll to position [631, 0]
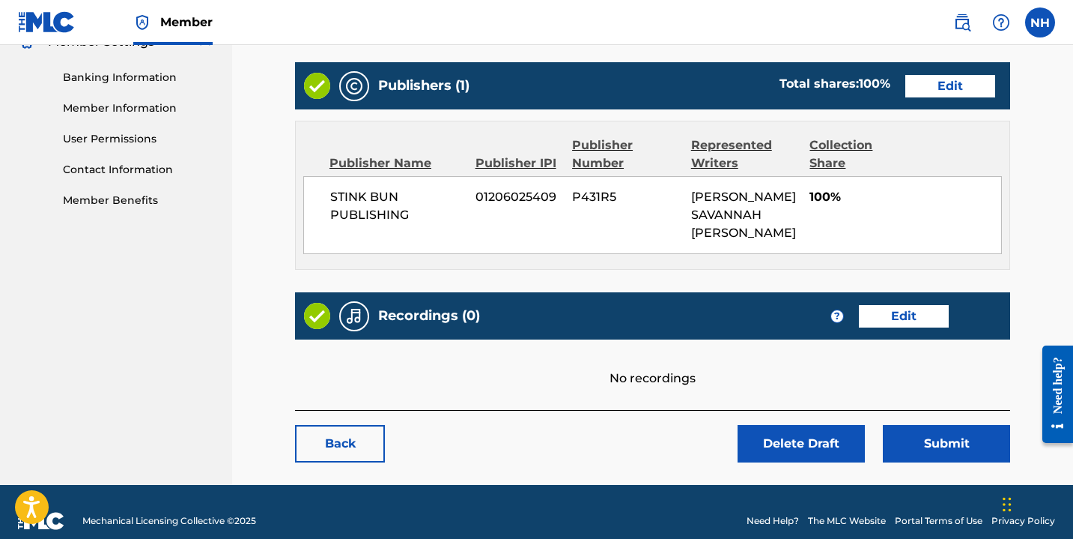
click at [939, 426] on button "Submit" at bounding box center [946, 443] width 127 height 37
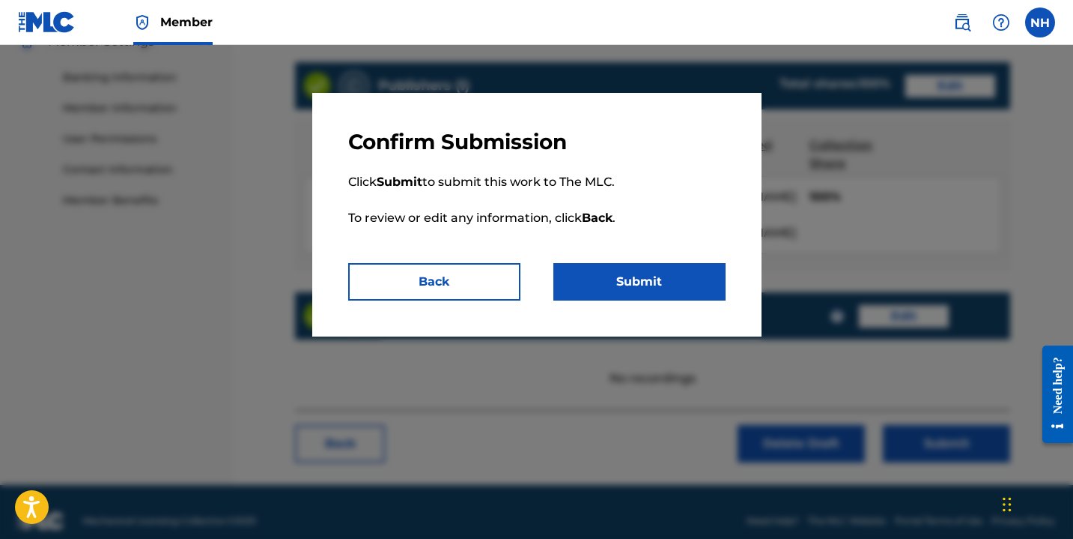
click at [631, 285] on button "Submit" at bounding box center [640, 281] width 172 height 37
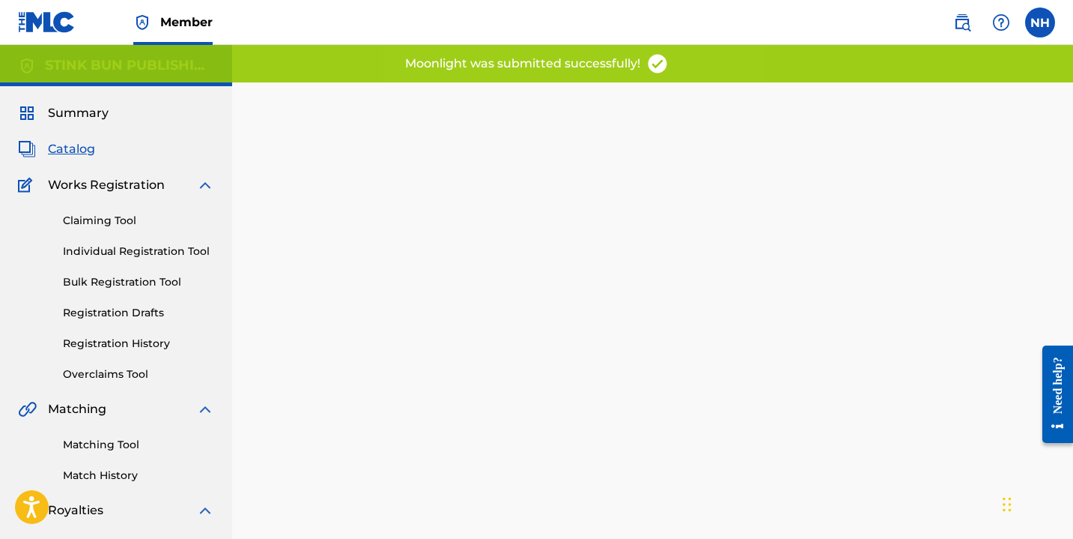
click at [127, 311] on link "Registration Drafts" at bounding box center [138, 313] width 151 height 16
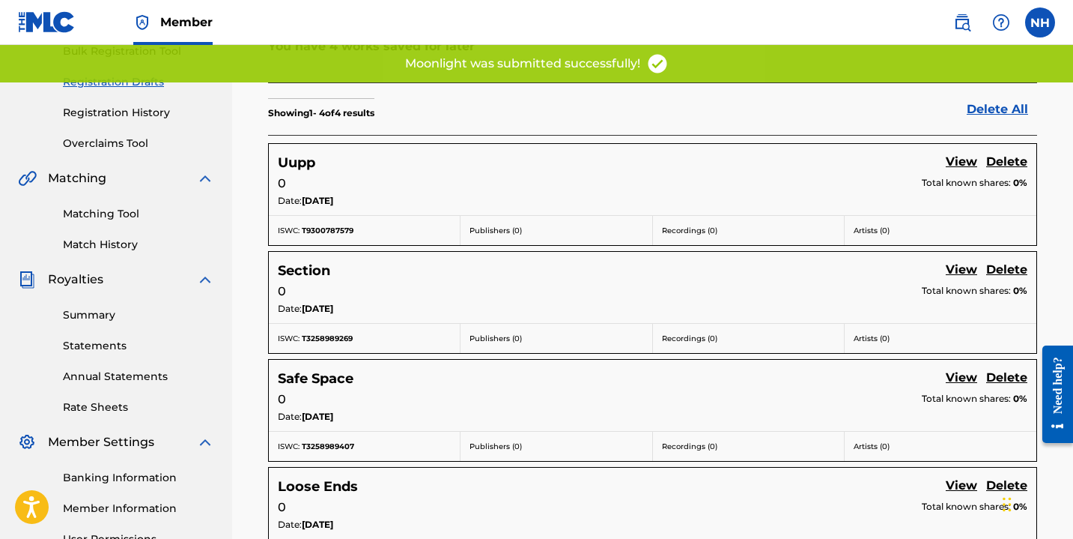
scroll to position [390, 0]
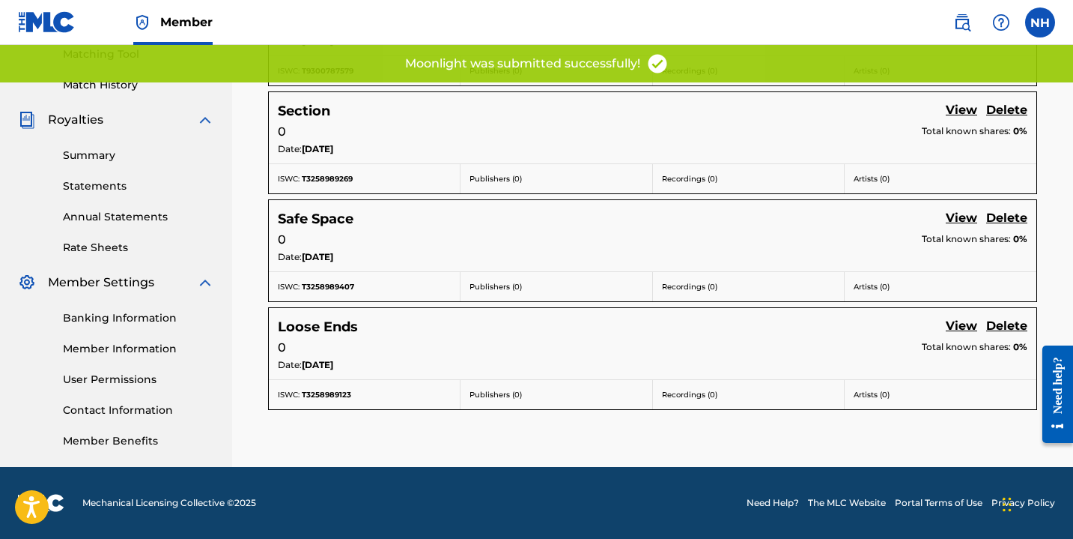
click at [959, 321] on link "View" at bounding box center [961, 327] width 31 height 20
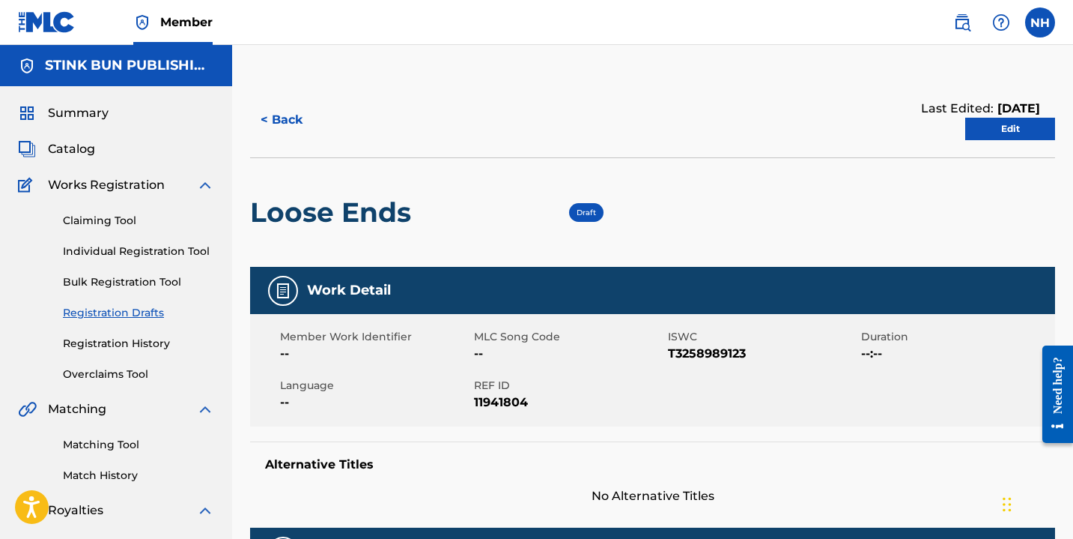
click at [1009, 127] on link "Edit" at bounding box center [1011, 129] width 90 height 22
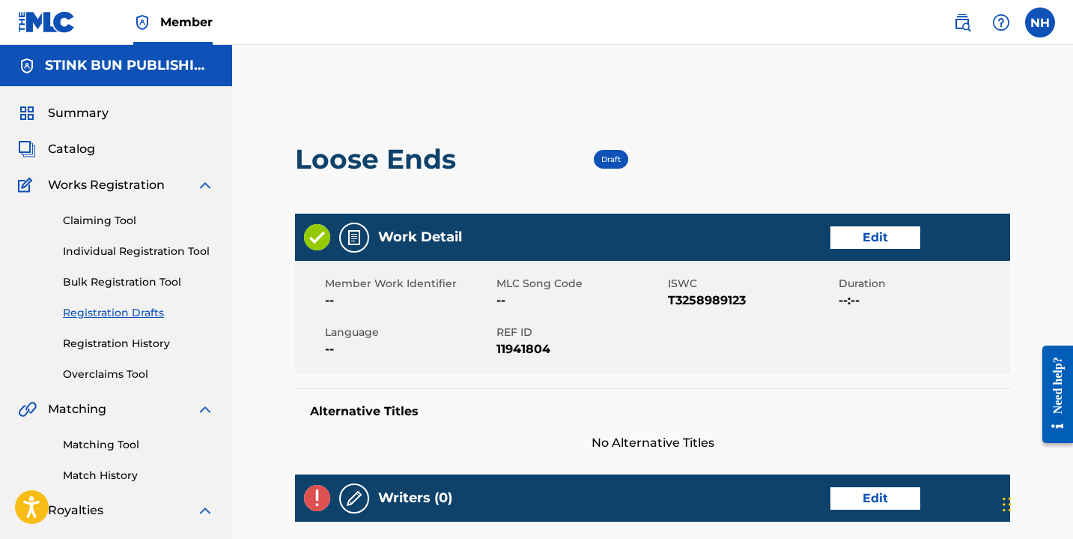
click at [850, 241] on link "Edit" at bounding box center [876, 237] width 90 height 22
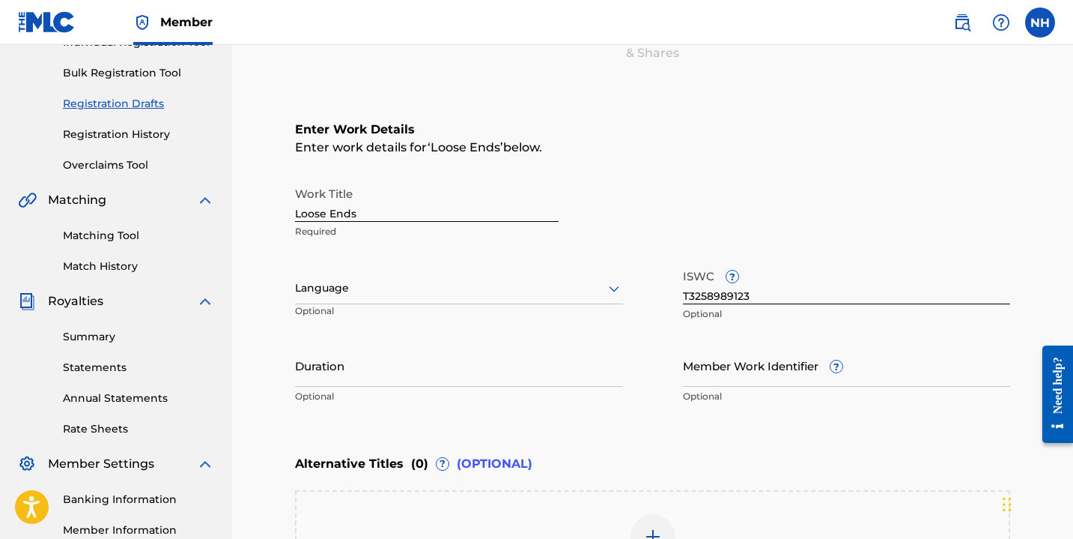
scroll to position [231, 0]
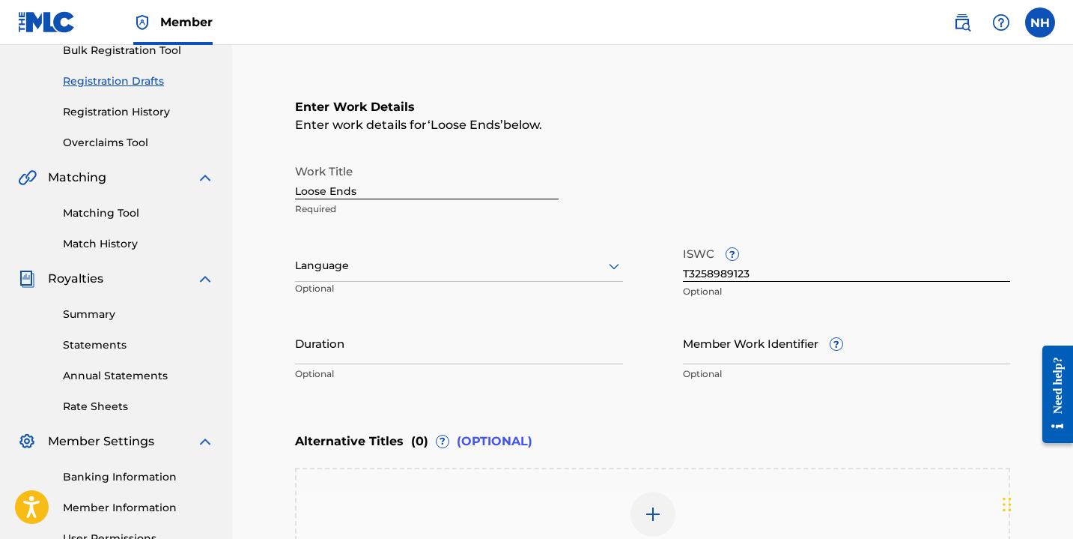
click at [372, 275] on div "Language" at bounding box center [459, 265] width 328 height 31
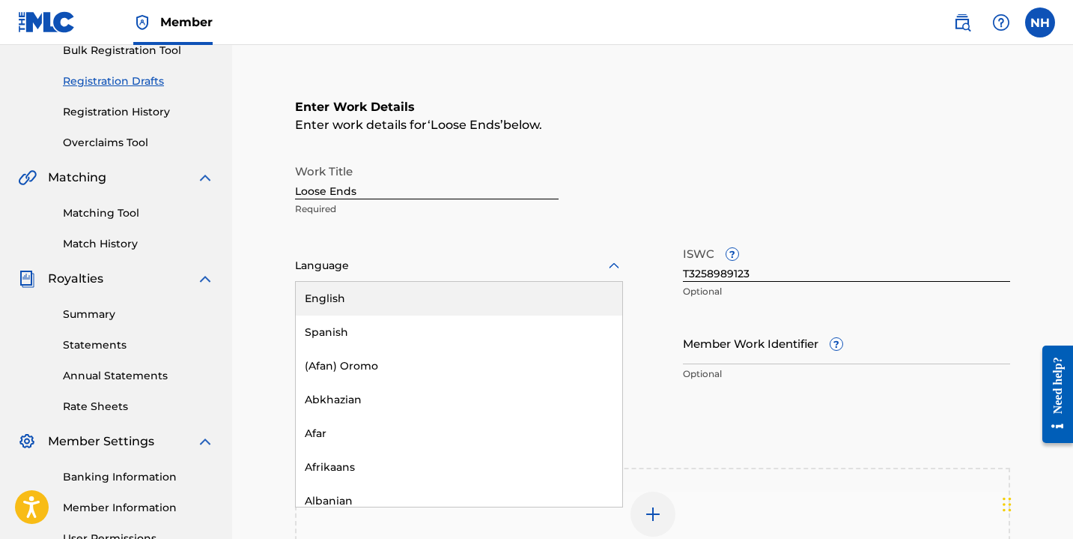
click at [376, 299] on div "English" at bounding box center [459, 299] width 327 height 34
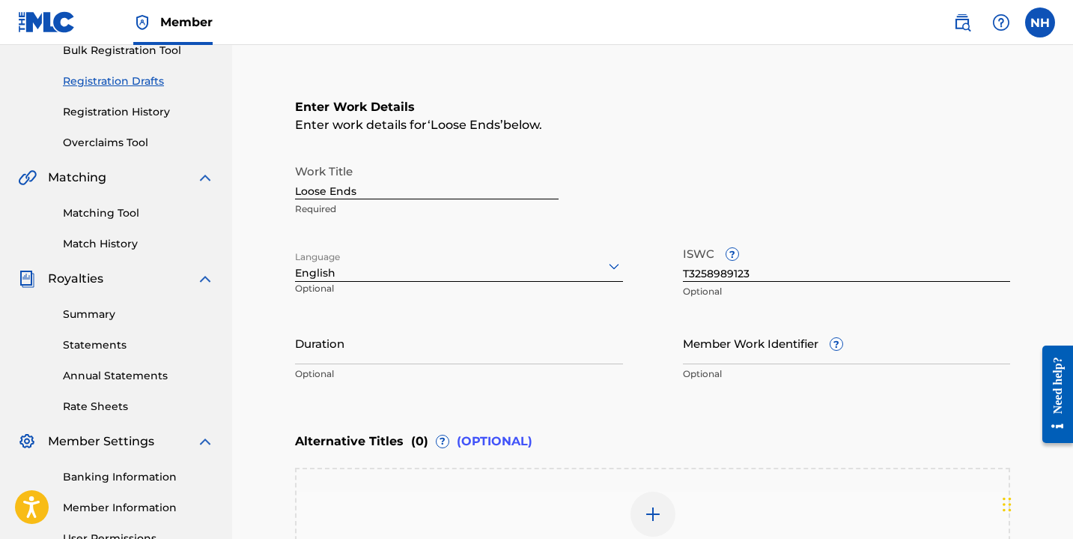
click at [368, 346] on input "Duration" at bounding box center [459, 342] width 328 height 43
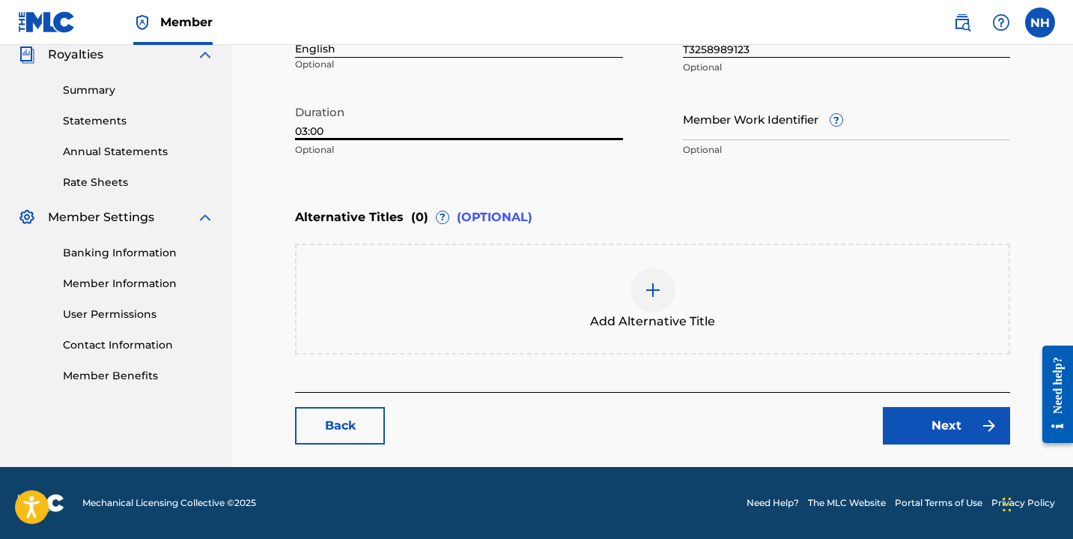
type input "03:00"
click at [931, 425] on link "Next" at bounding box center [946, 425] width 127 height 37
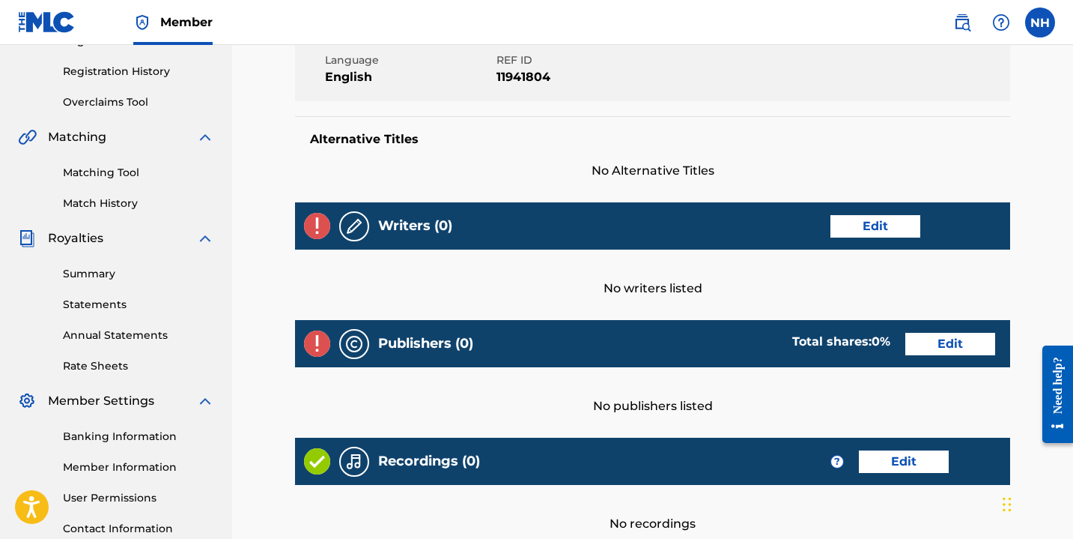
scroll to position [281, 0]
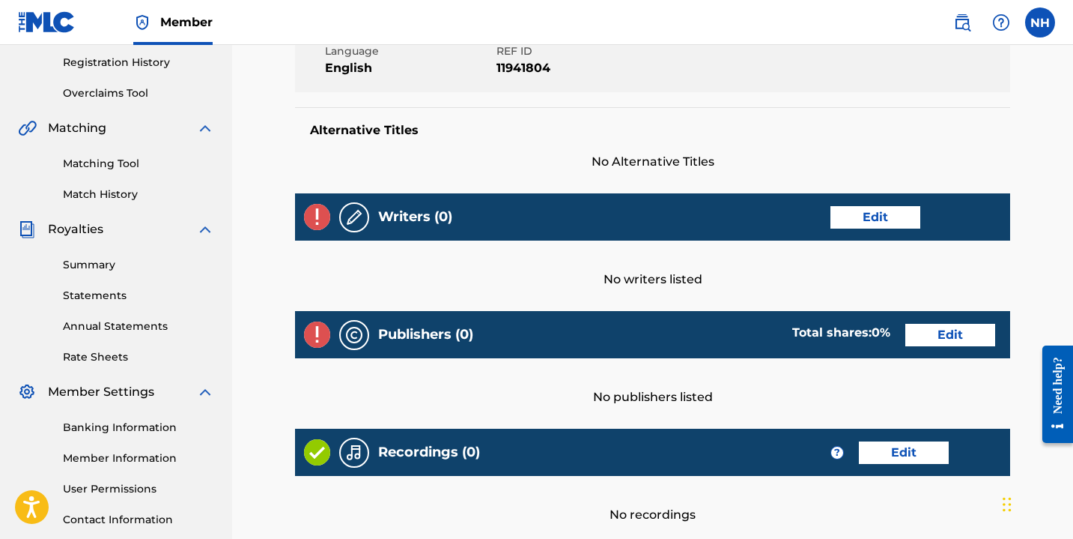
click at [873, 219] on link "Edit" at bounding box center [876, 217] width 90 height 22
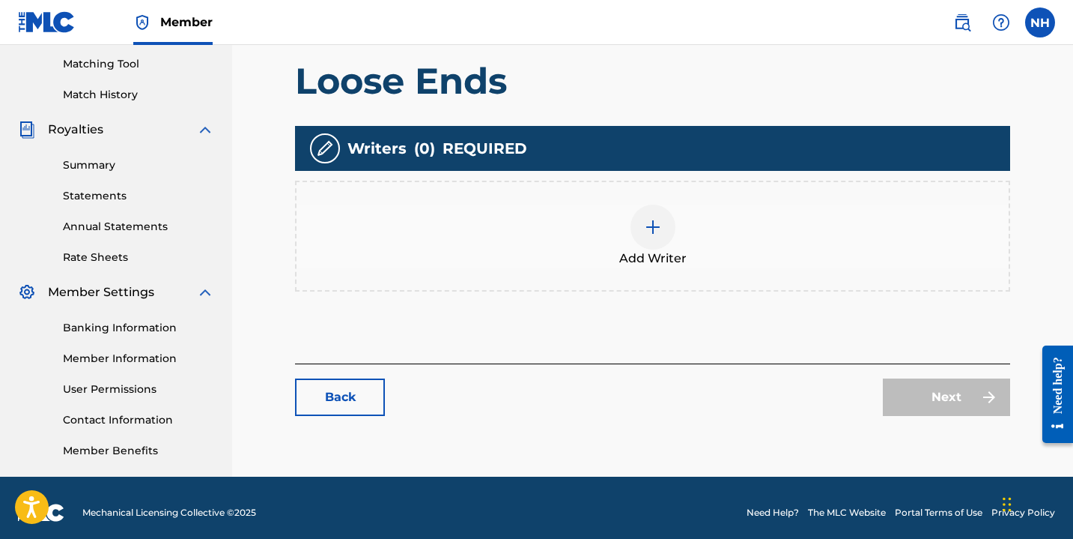
scroll to position [390, 0]
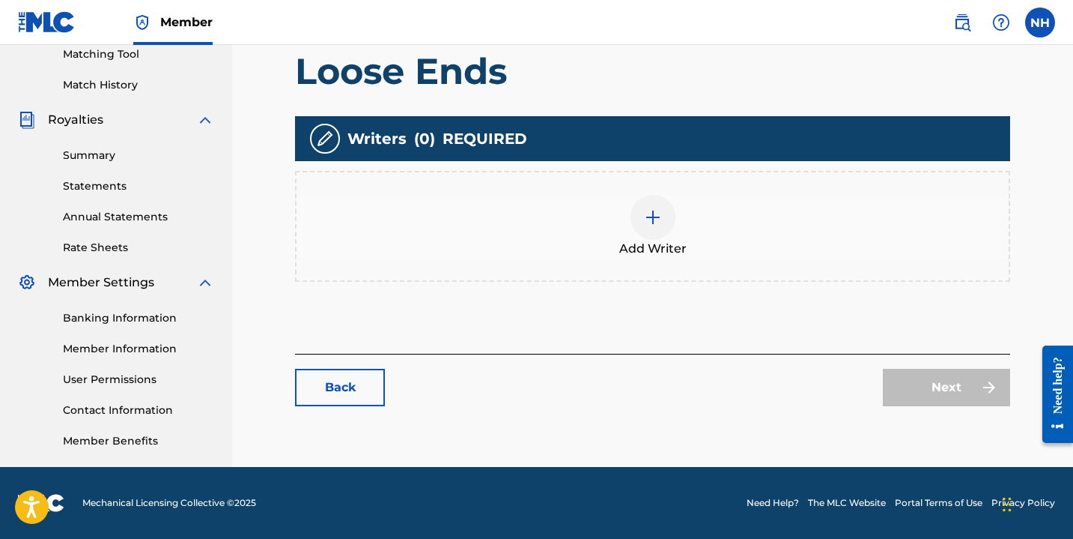
click at [643, 236] on div at bounding box center [653, 217] width 45 height 45
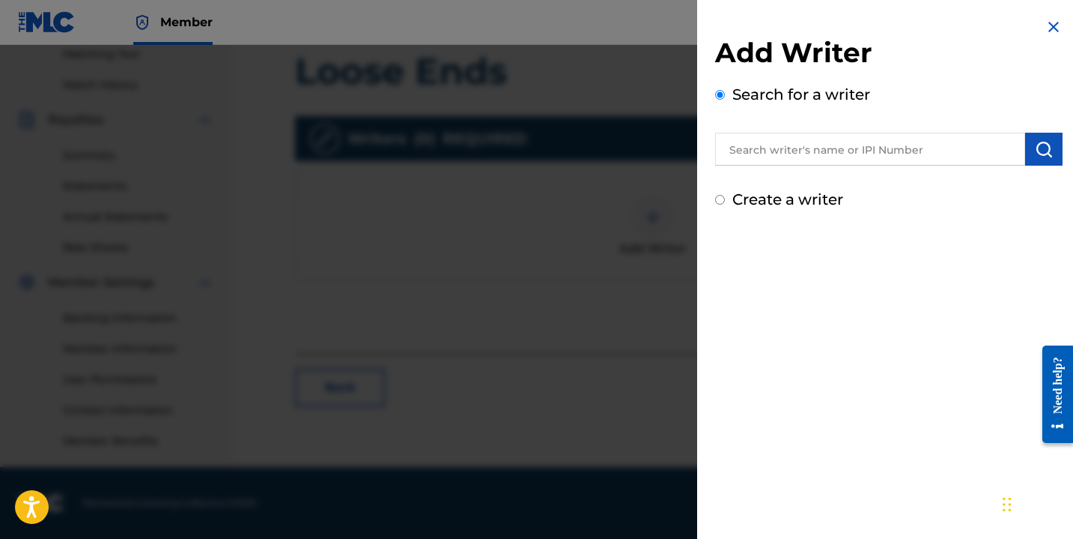
click at [837, 147] on input "text" at bounding box center [870, 149] width 310 height 33
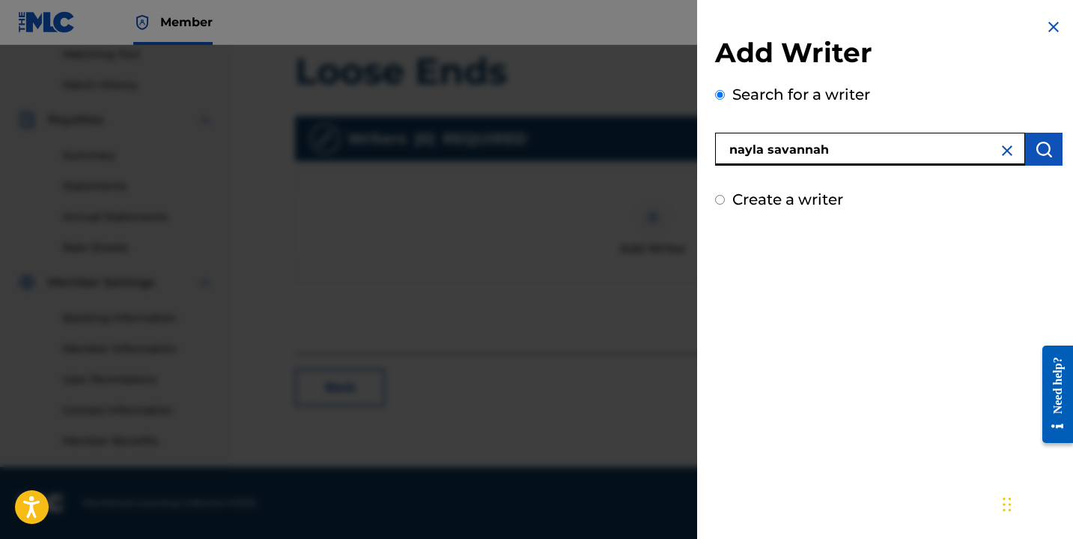
type input "nayla savannah"
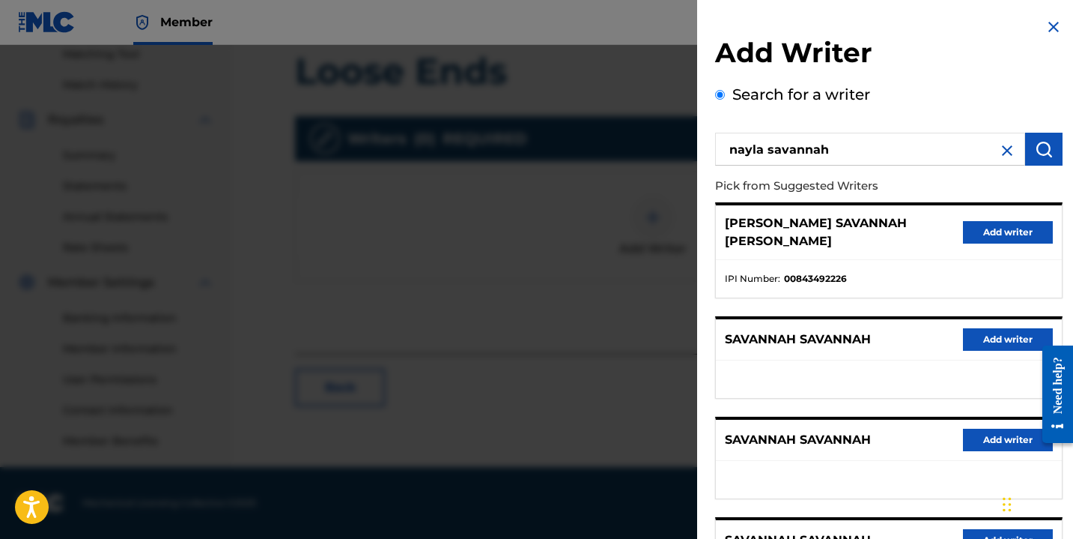
click at [963, 223] on button "Add writer" at bounding box center [1008, 232] width 90 height 22
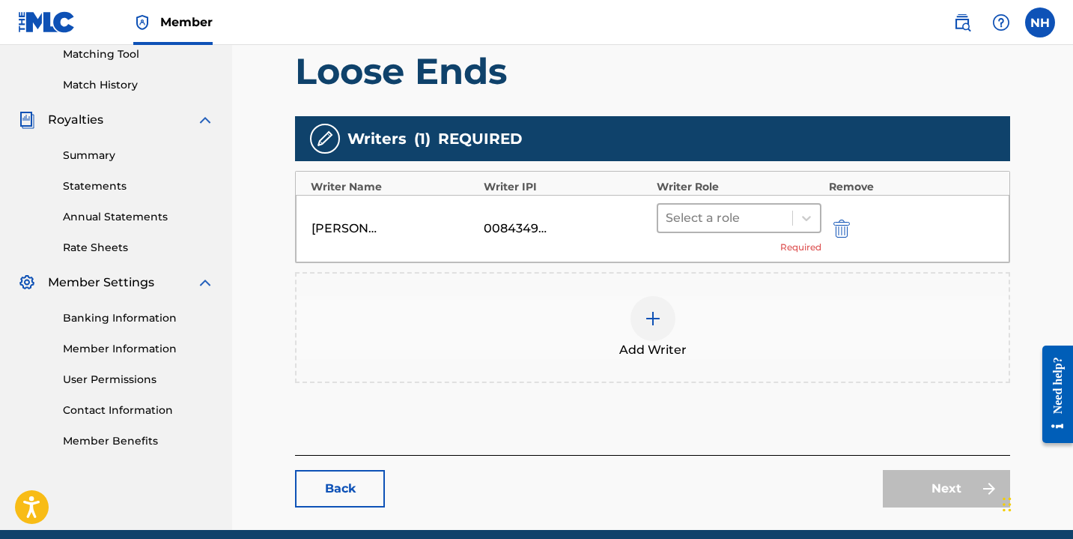
click at [772, 213] on div at bounding box center [725, 217] width 119 height 21
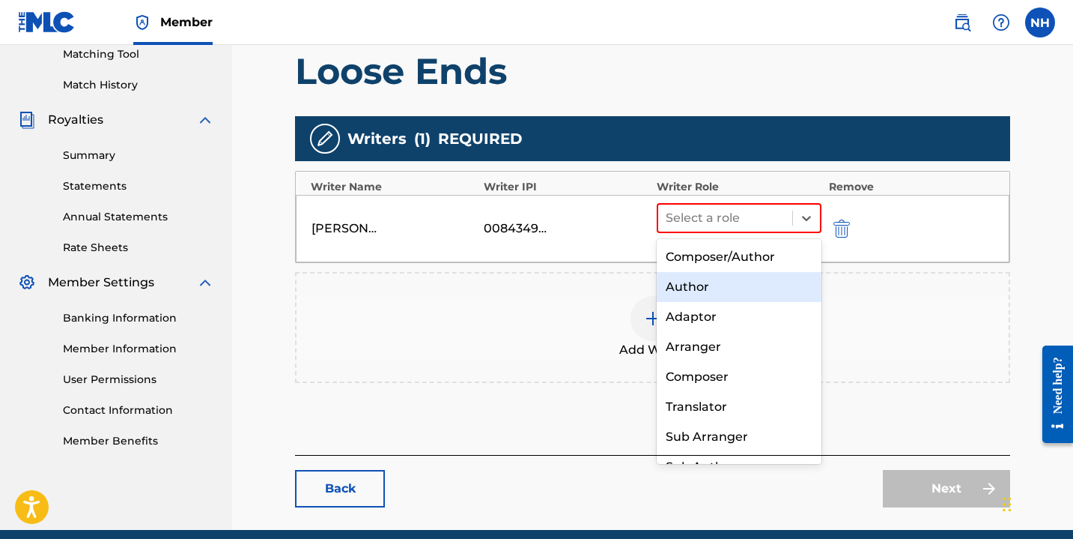
click at [749, 286] on div "Author" at bounding box center [739, 287] width 165 height 30
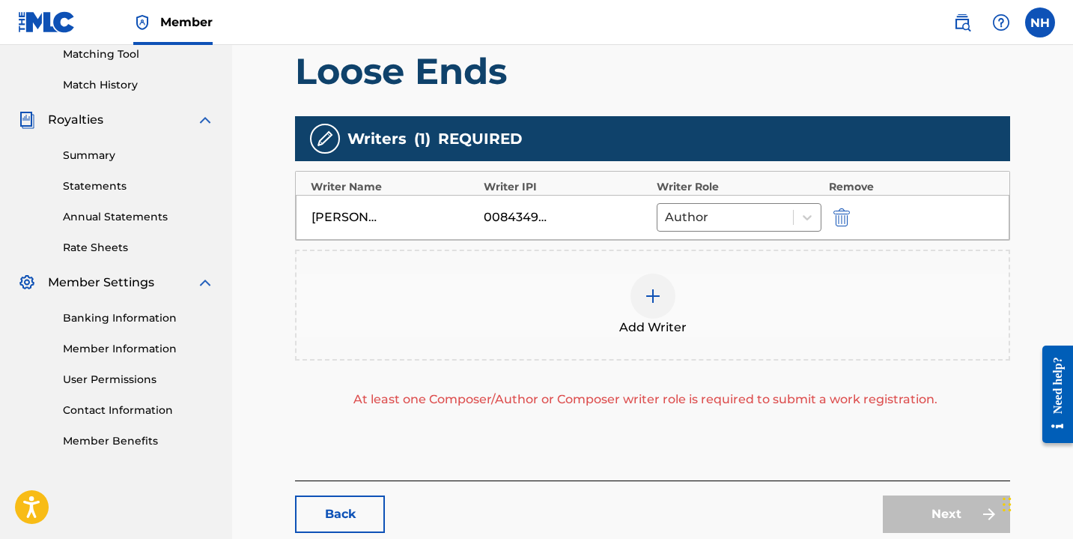
click at [667, 291] on div at bounding box center [653, 295] width 45 height 45
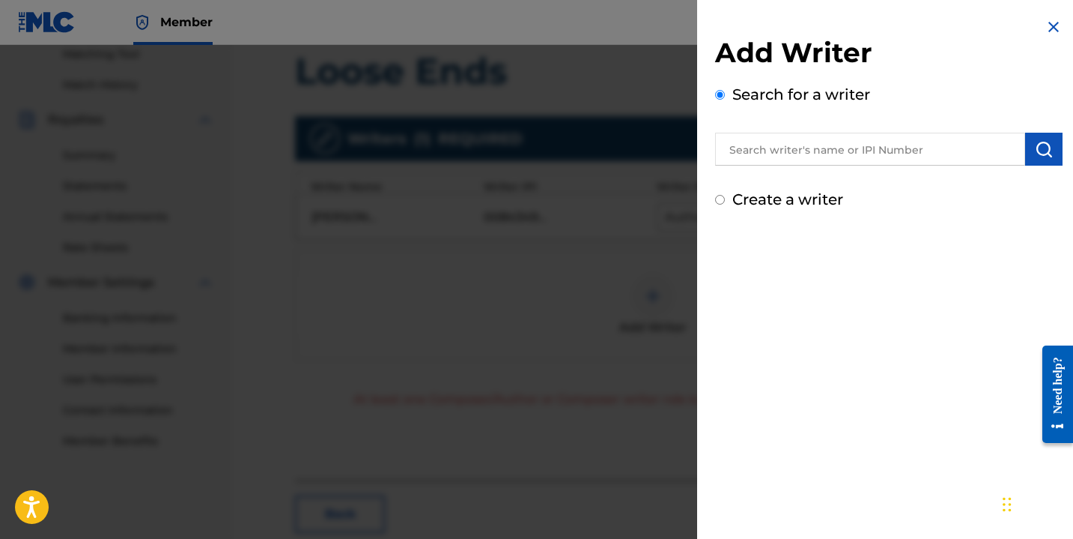
click at [797, 145] on input "text" at bounding box center [870, 149] width 310 height 33
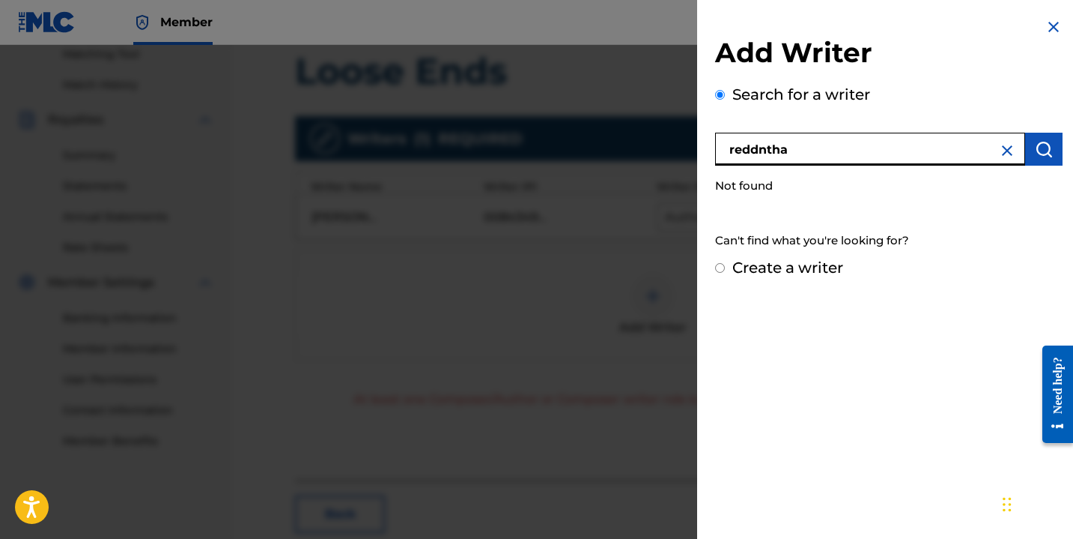
click at [814, 159] on input "reddntha" at bounding box center [870, 149] width 310 height 33
type input "reddnthabuilding"
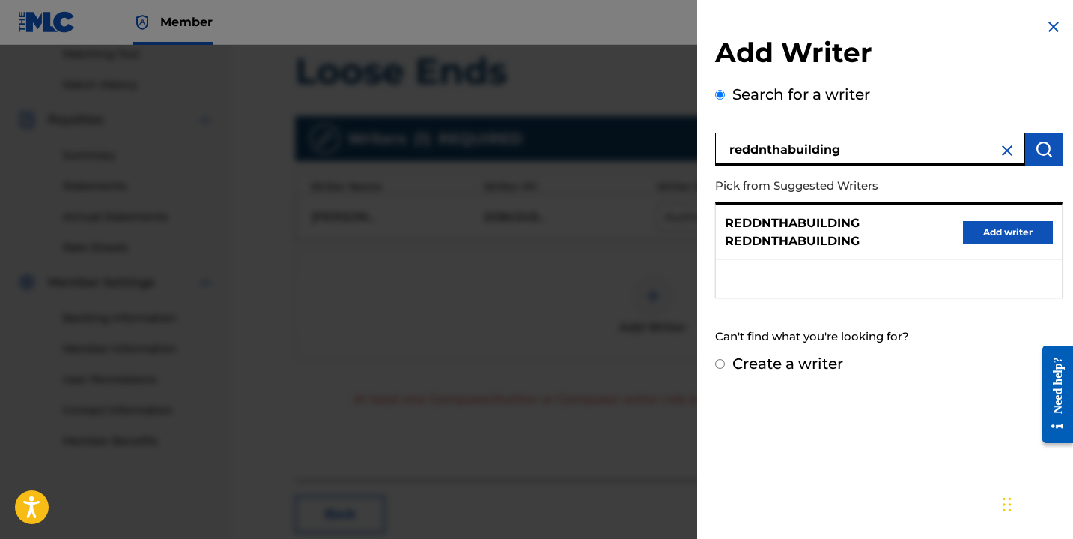
click at [976, 234] on button "Add writer" at bounding box center [1008, 232] width 90 height 22
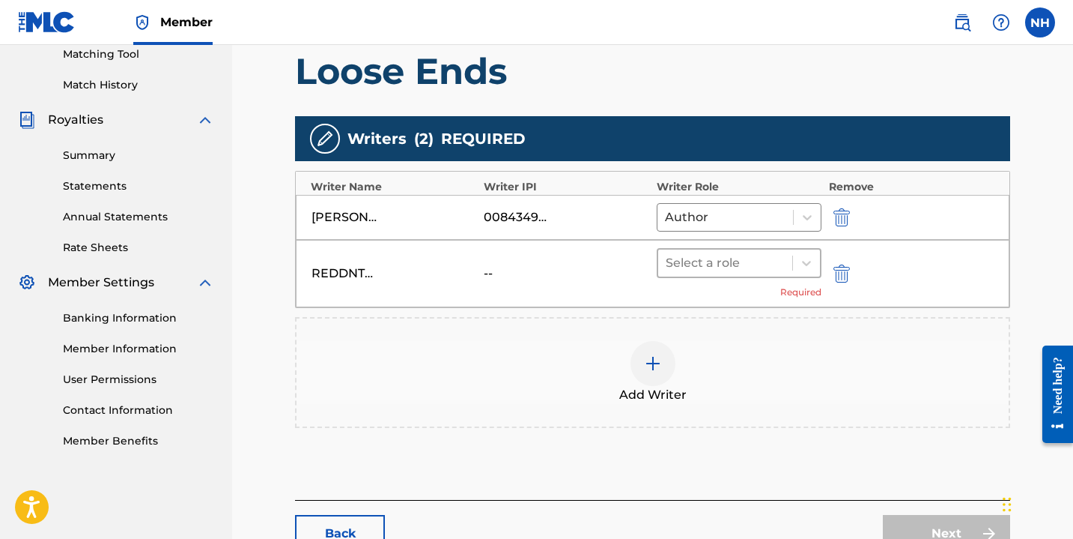
click at [775, 257] on div at bounding box center [725, 262] width 119 height 21
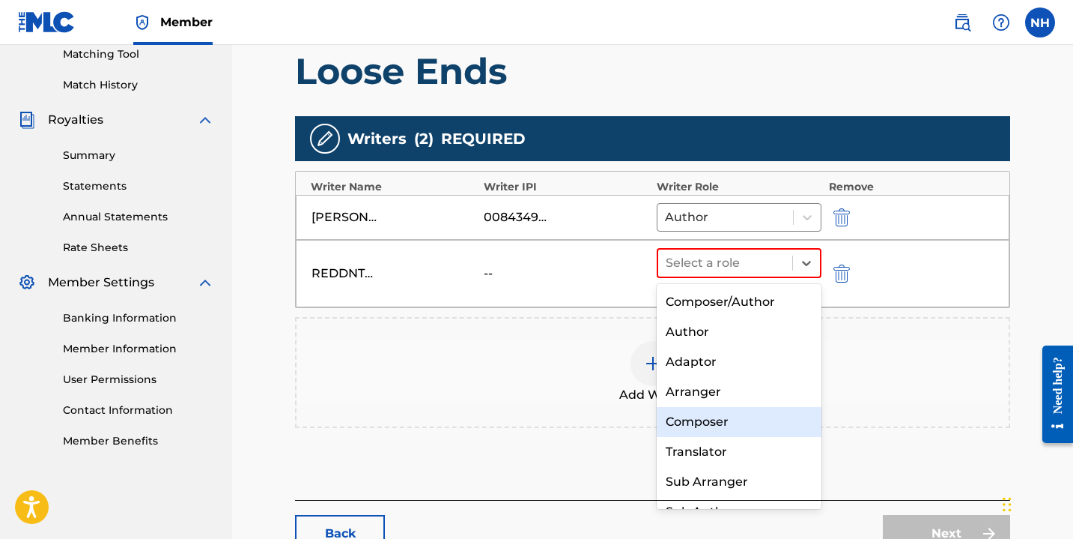
click at [729, 421] on div "Composer" at bounding box center [739, 422] width 165 height 30
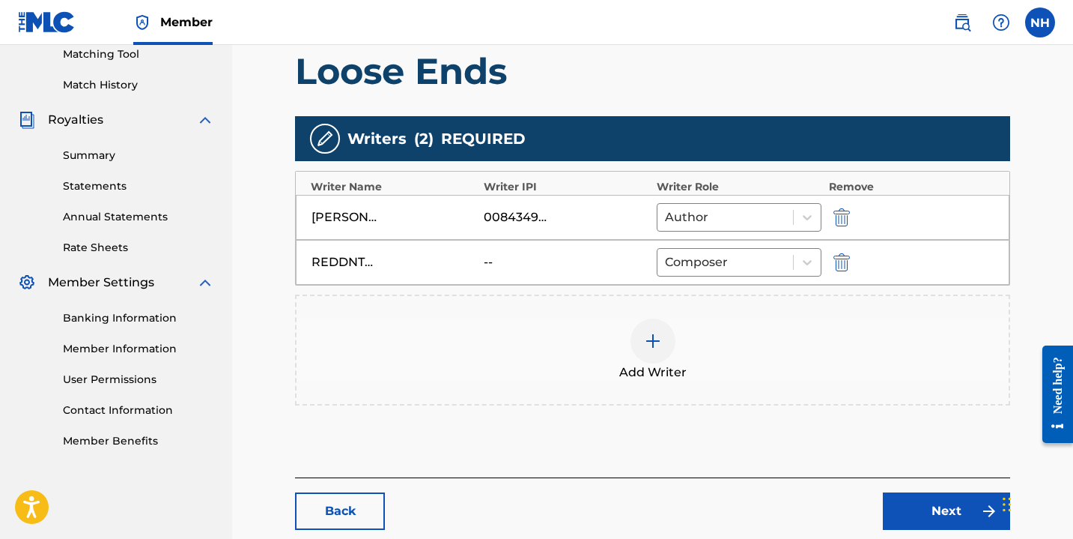
scroll to position [419, 0]
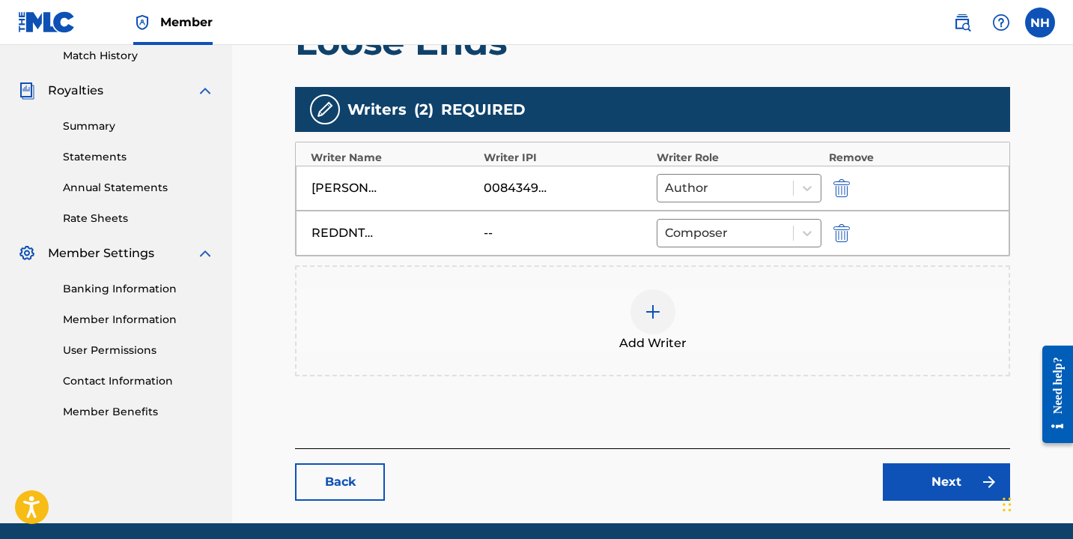
click at [937, 481] on link "Next" at bounding box center [946, 481] width 127 height 37
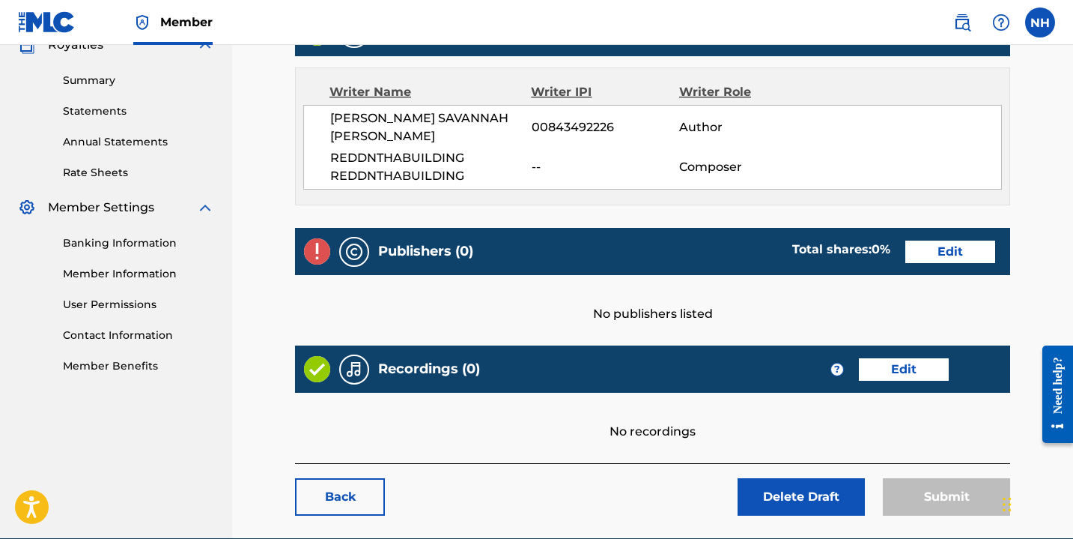
scroll to position [502, 0]
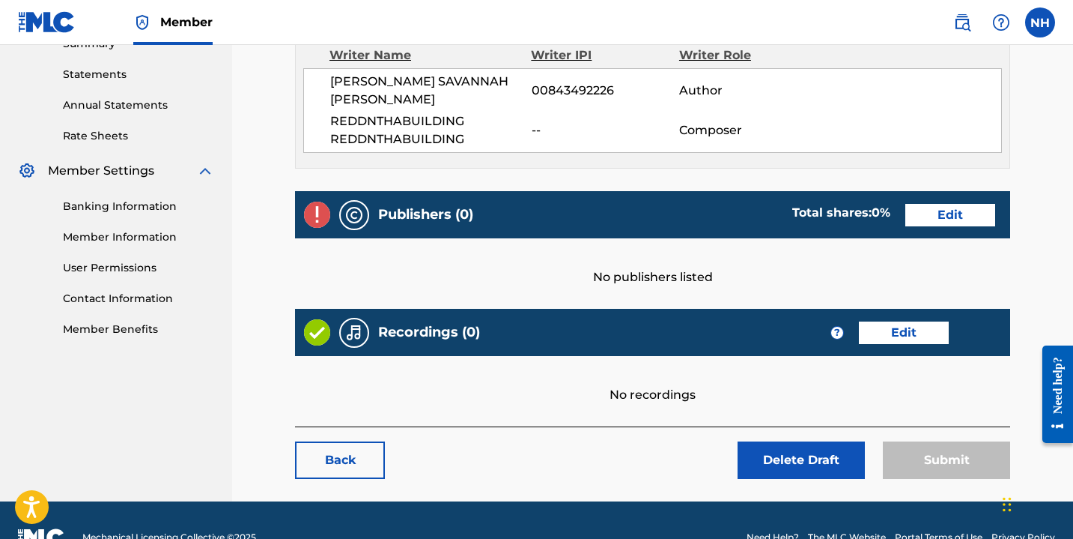
click at [954, 204] on link "Edit" at bounding box center [951, 215] width 90 height 22
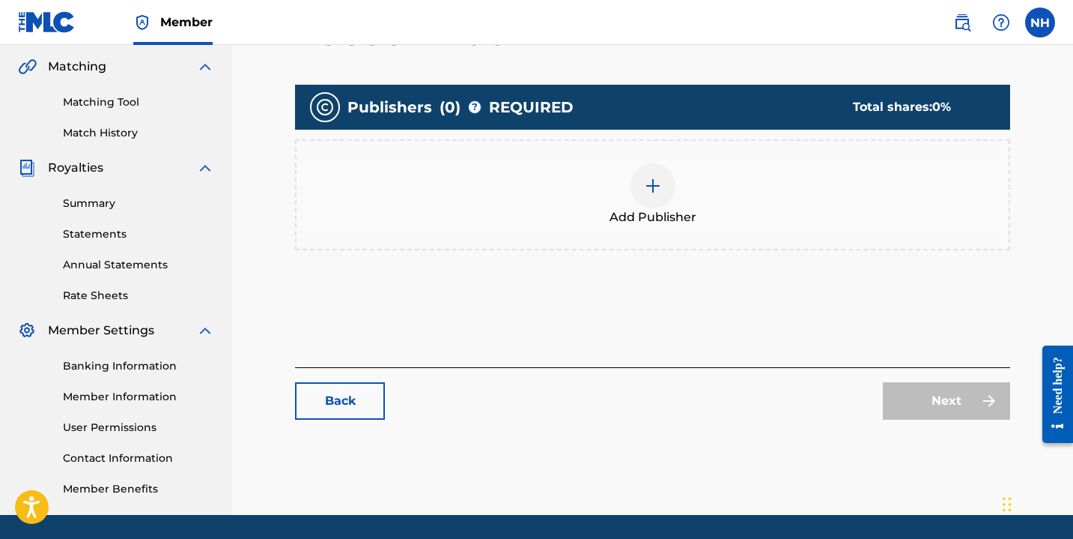
scroll to position [378, 0]
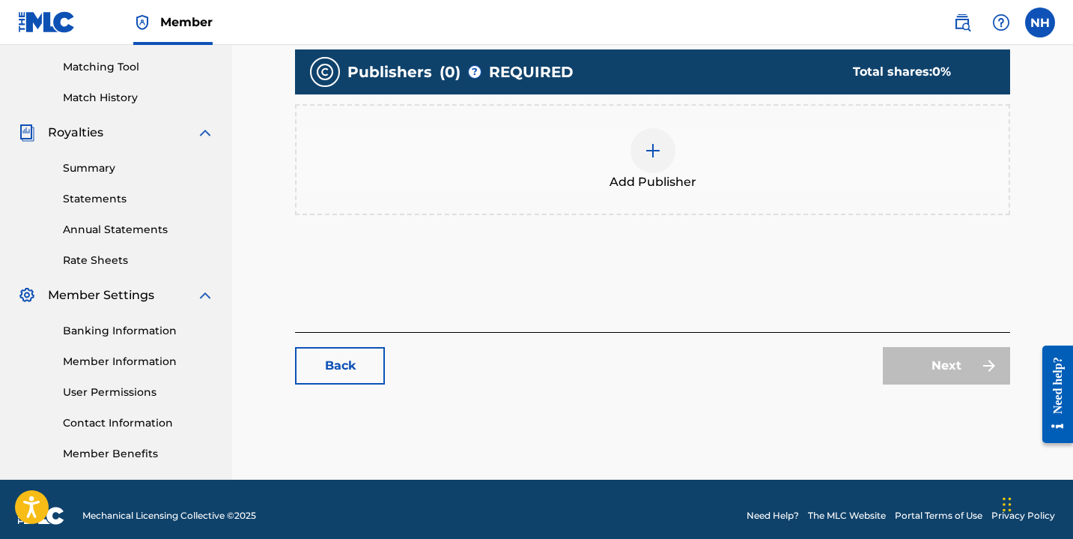
click at [667, 147] on div at bounding box center [653, 150] width 45 height 45
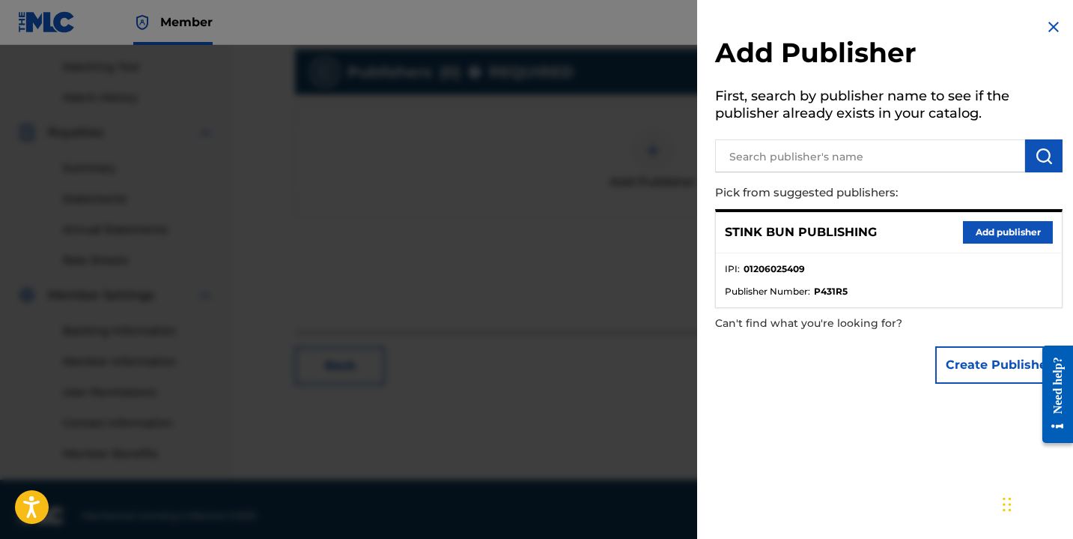
click at [963, 229] on button "Add publisher" at bounding box center [1008, 232] width 90 height 22
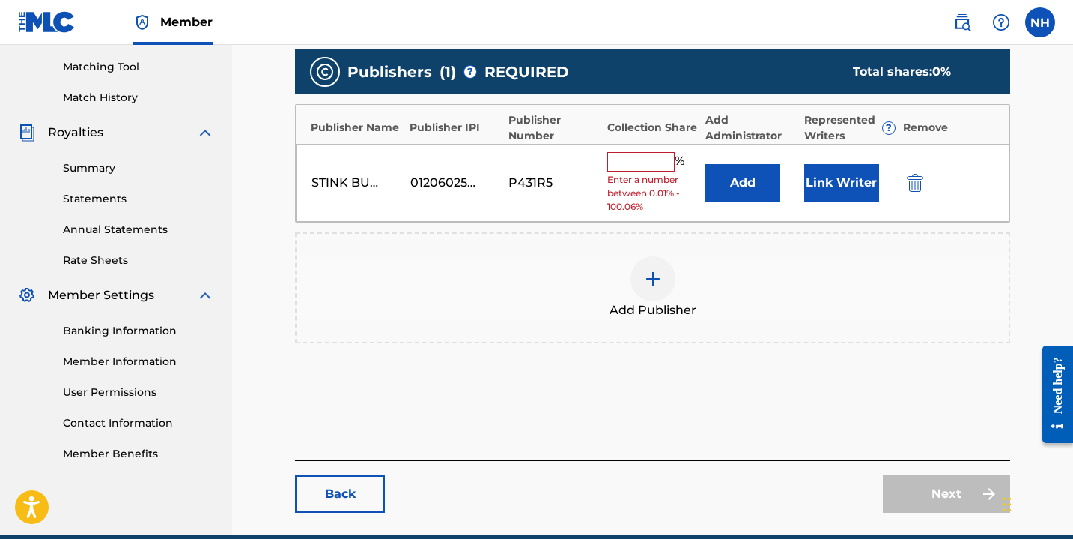
click at [640, 159] on input "text" at bounding box center [641, 161] width 67 height 19
type input "100"
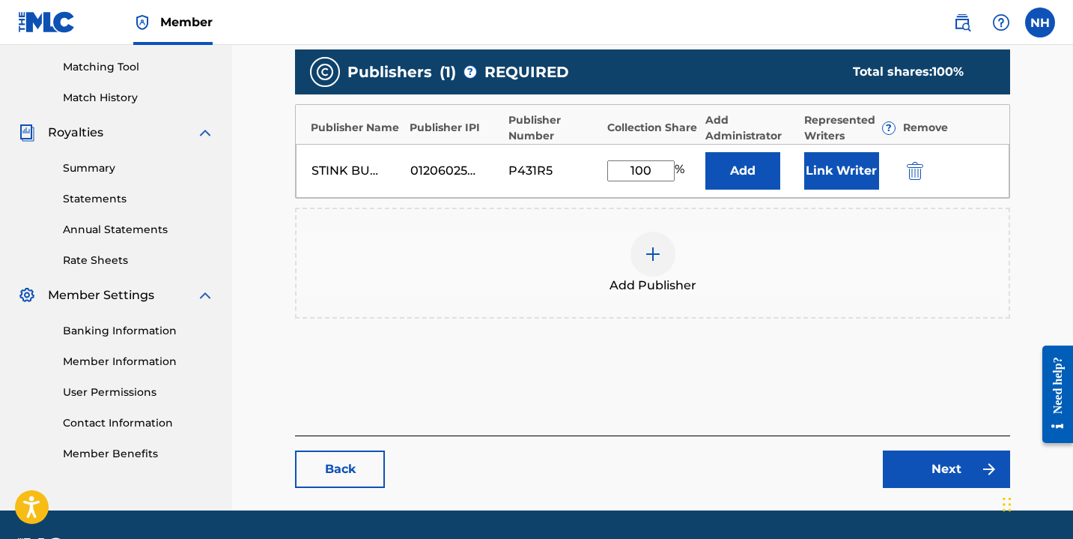
click at [828, 181] on button "Link Writer" at bounding box center [842, 170] width 75 height 37
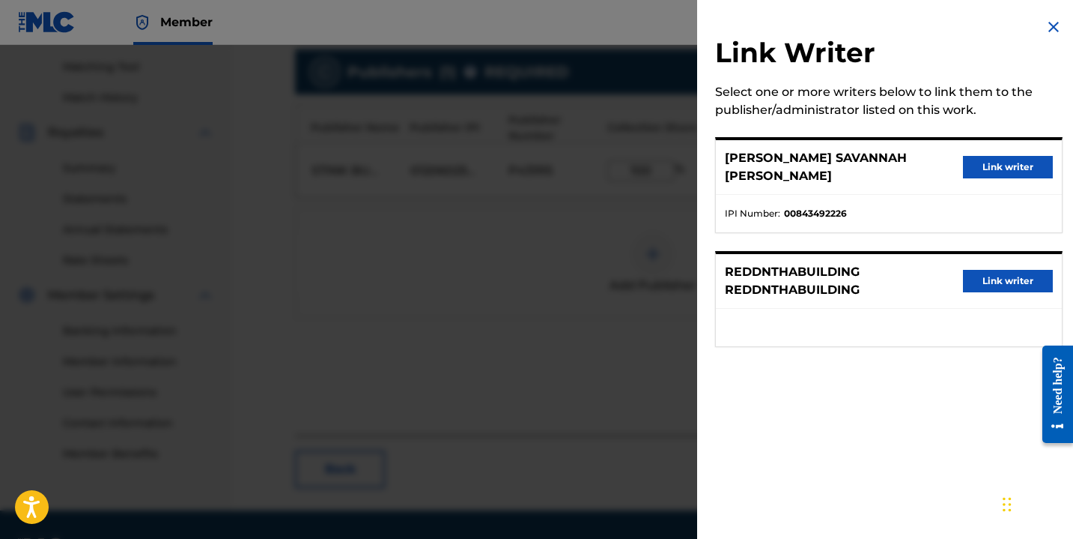
click at [998, 163] on button "Link writer" at bounding box center [1008, 167] width 90 height 22
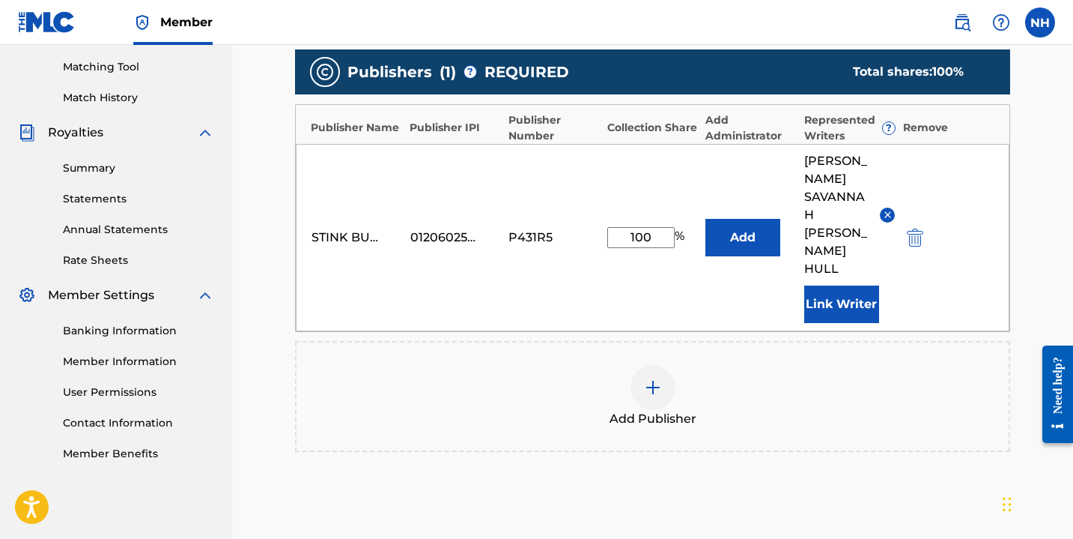
scroll to position [500, 0]
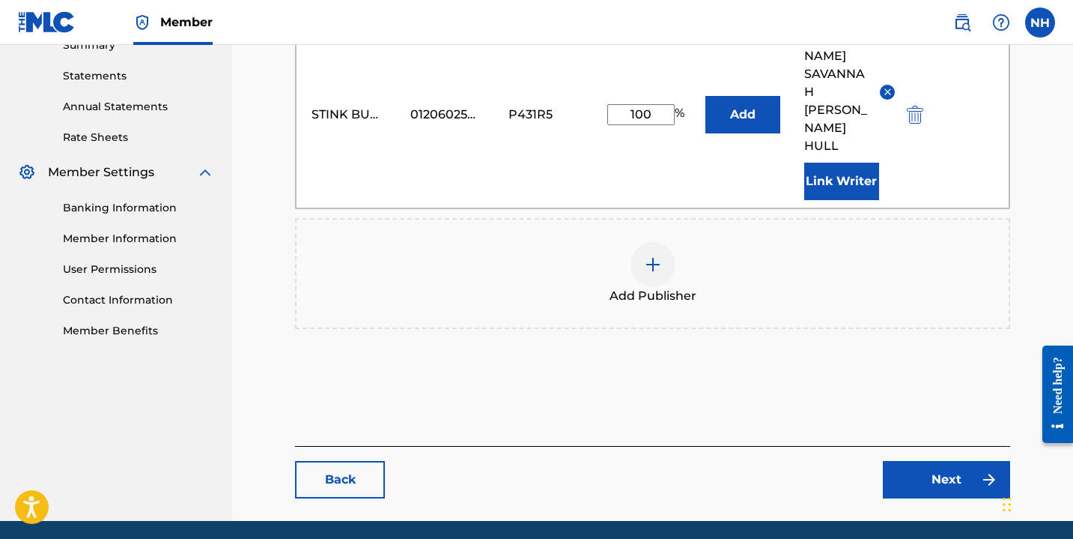
click at [955, 461] on link "Next" at bounding box center [946, 479] width 127 height 37
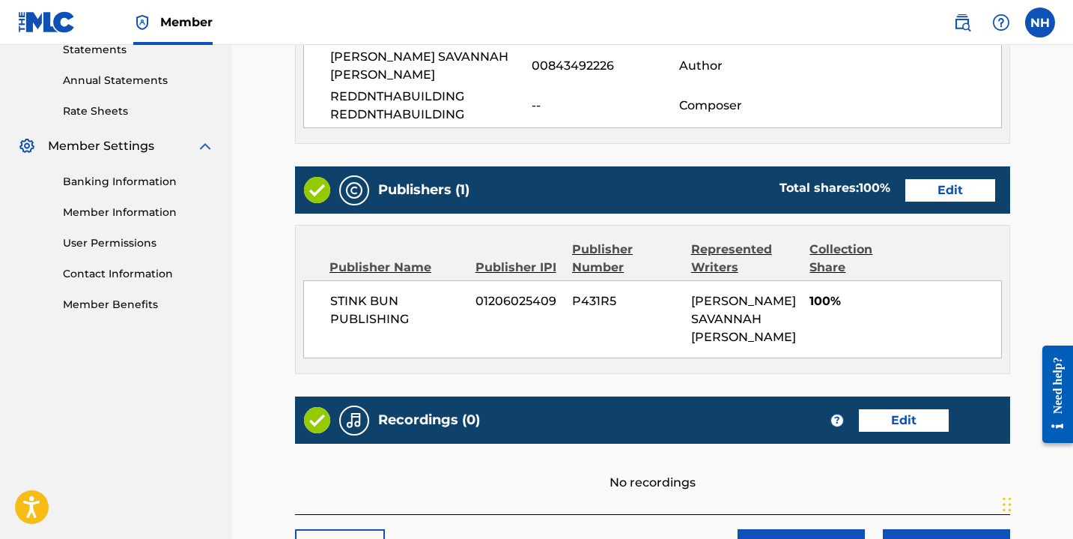
scroll to position [631, 0]
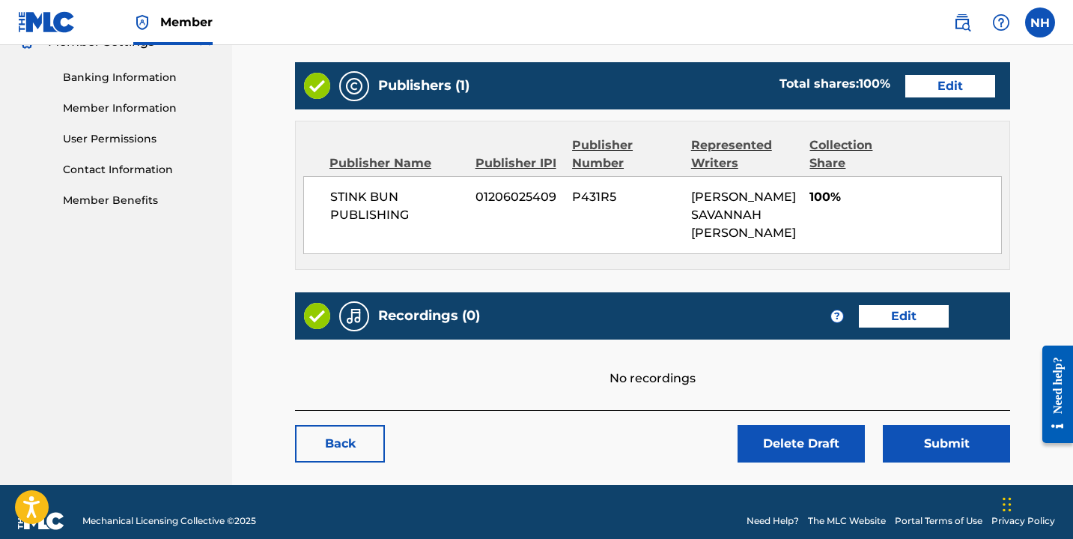
click at [944, 426] on button "Submit" at bounding box center [946, 443] width 127 height 37
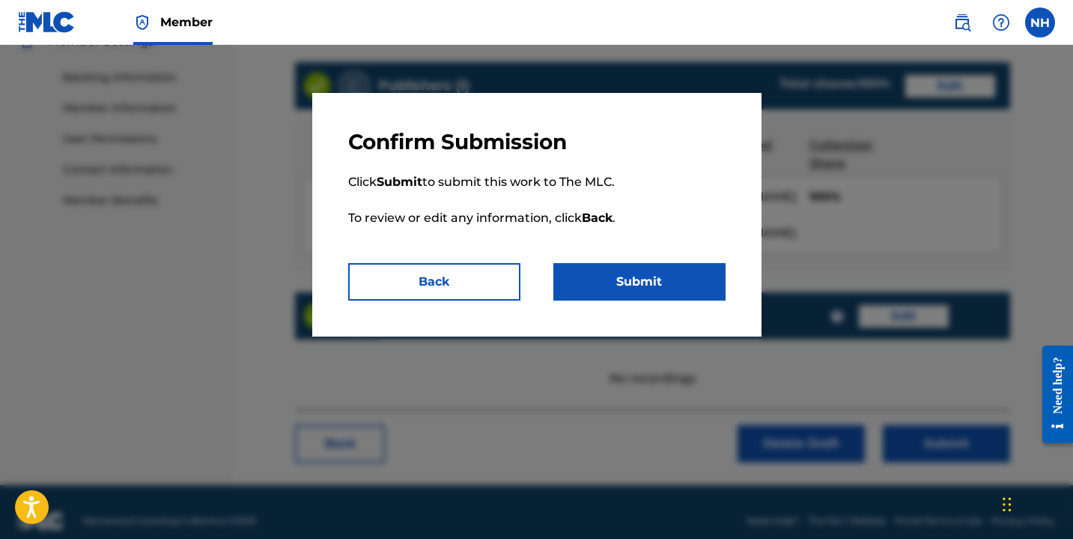
click at [643, 275] on button "Submit" at bounding box center [640, 281] width 172 height 37
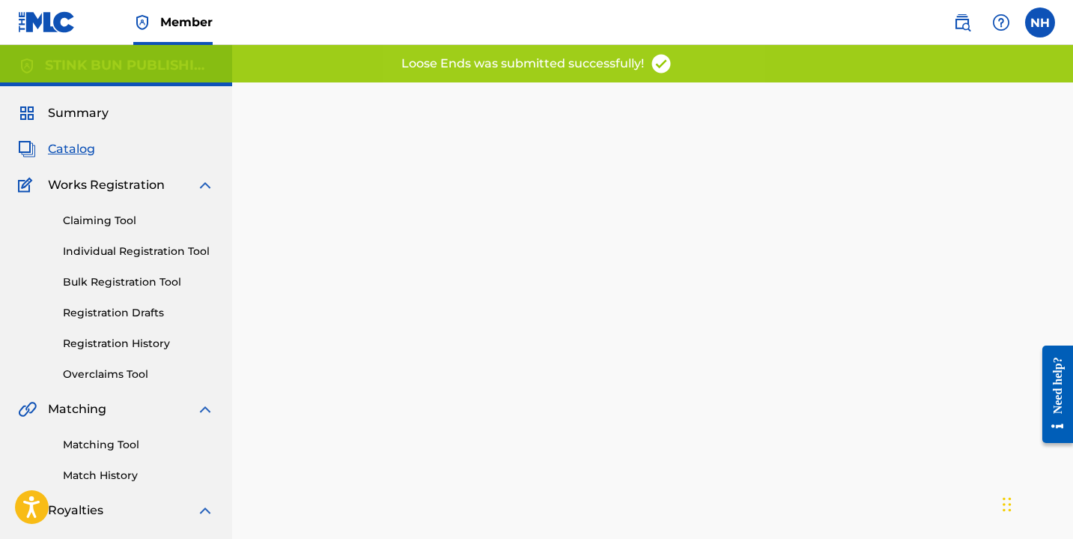
click at [133, 318] on link "Registration Drafts" at bounding box center [138, 313] width 151 height 16
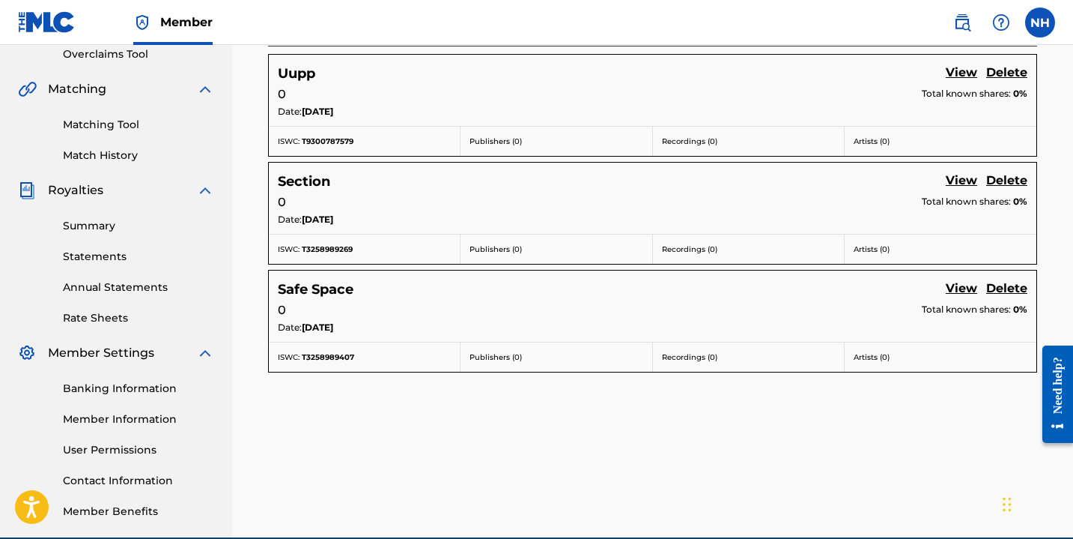
scroll to position [327, 0]
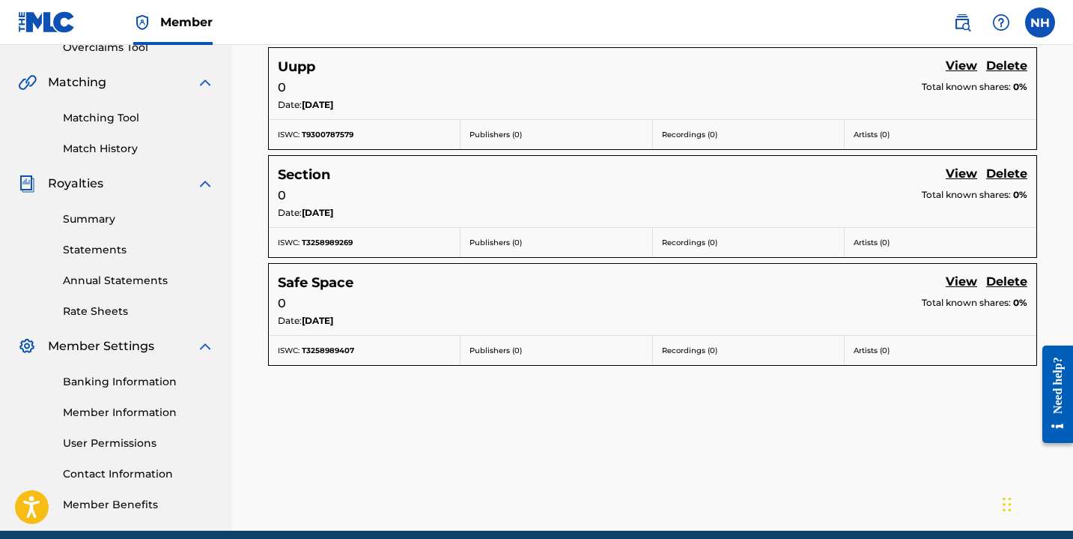
click at [963, 172] on link "View" at bounding box center [961, 175] width 31 height 20
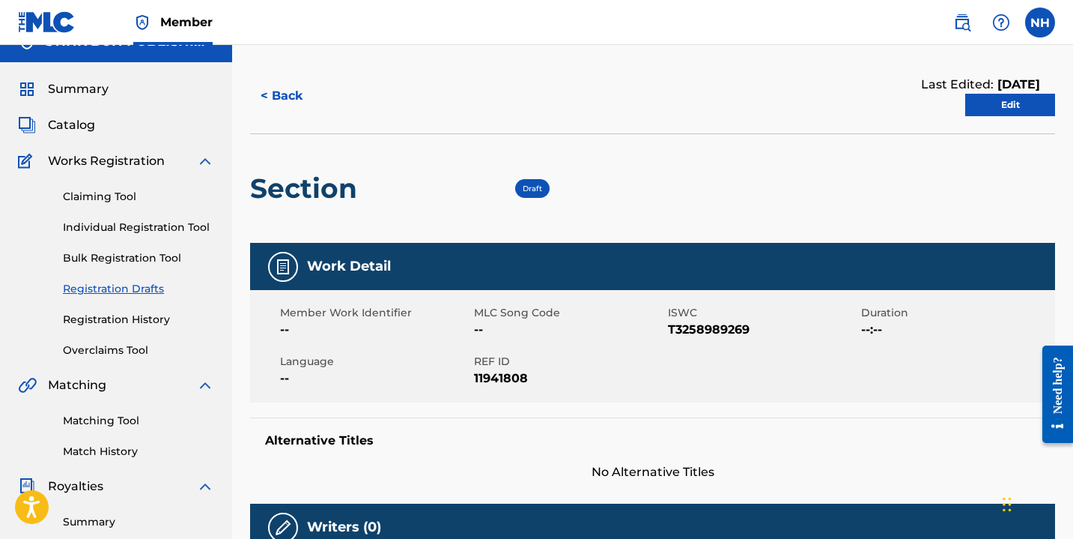
scroll to position [19, 0]
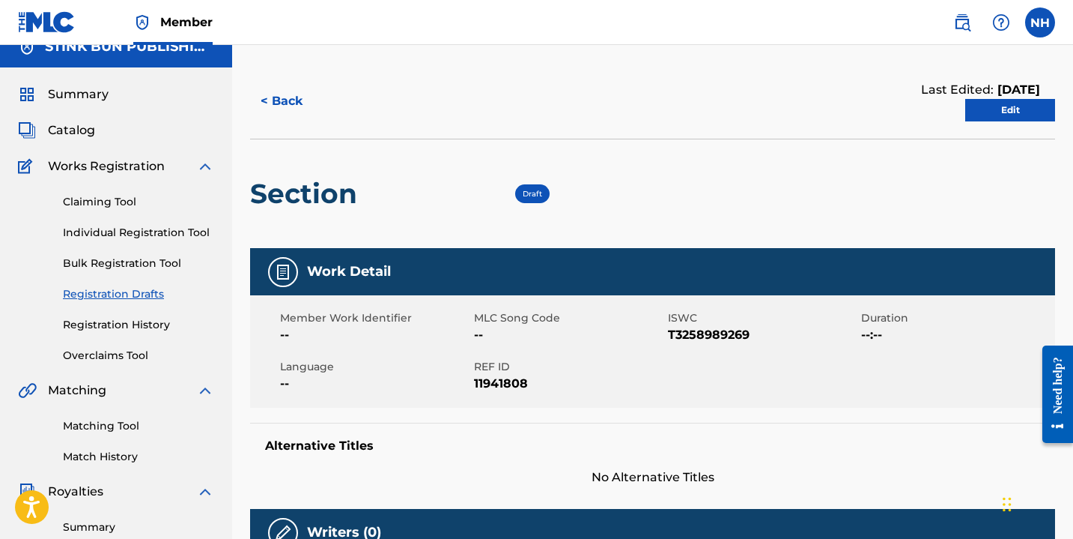
click at [1013, 102] on link "Edit" at bounding box center [1011, 110] width 90 height 22
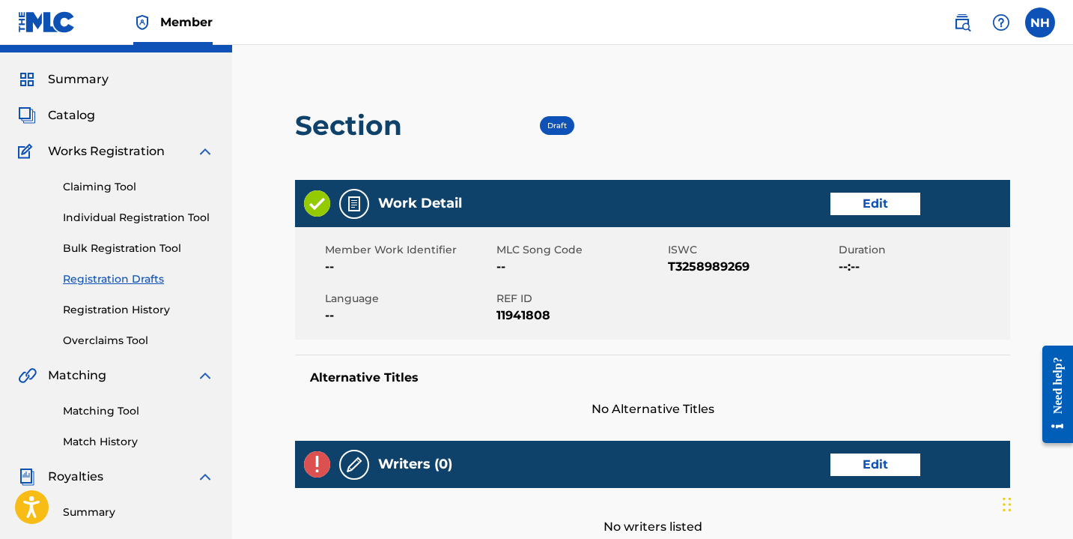
scroll to position [43, 0]
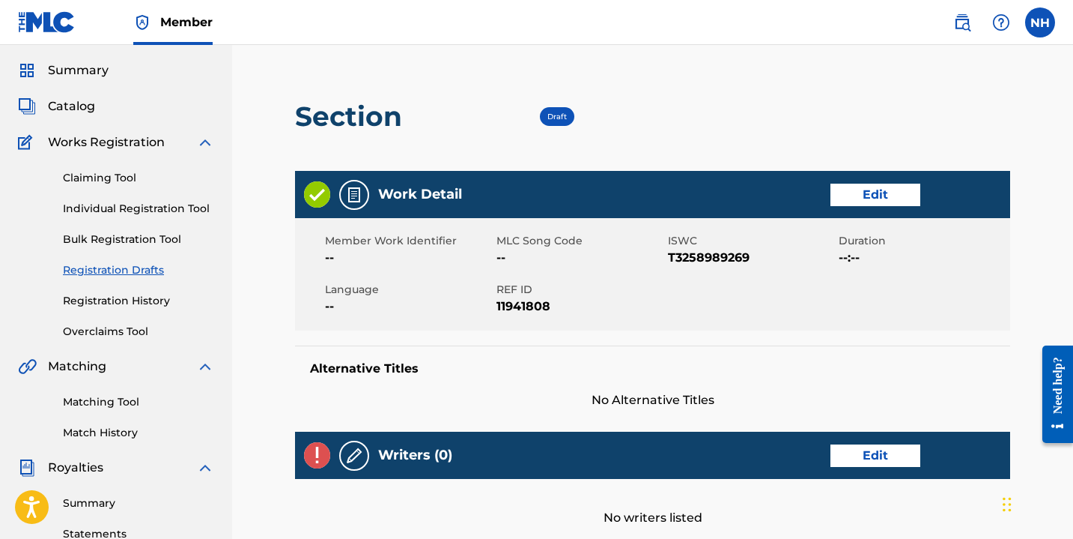
click at [875, 191] on link "Edit" at bounding box center [876, 195] width 90 height 22
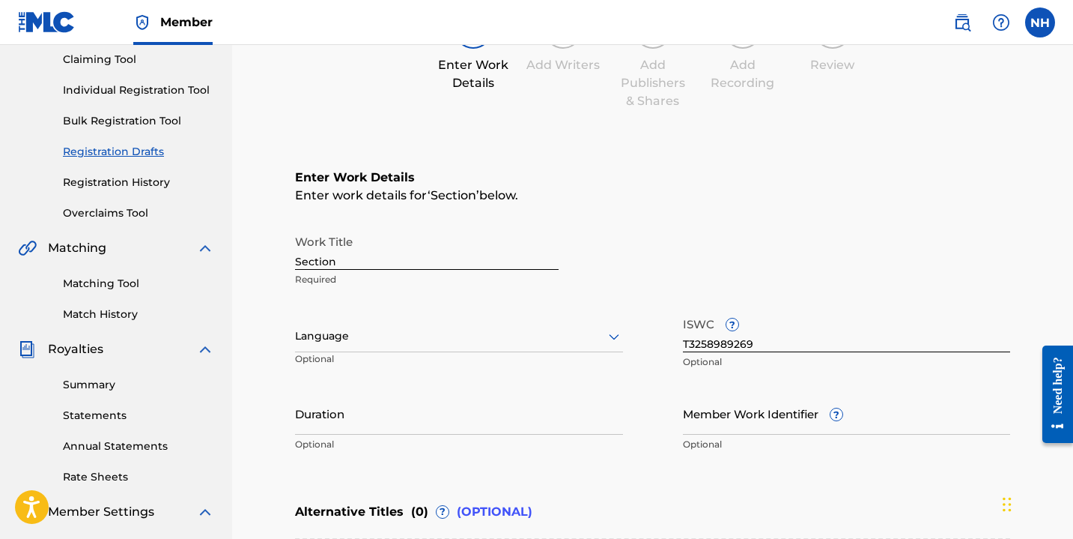
scroll to position [181, 0]
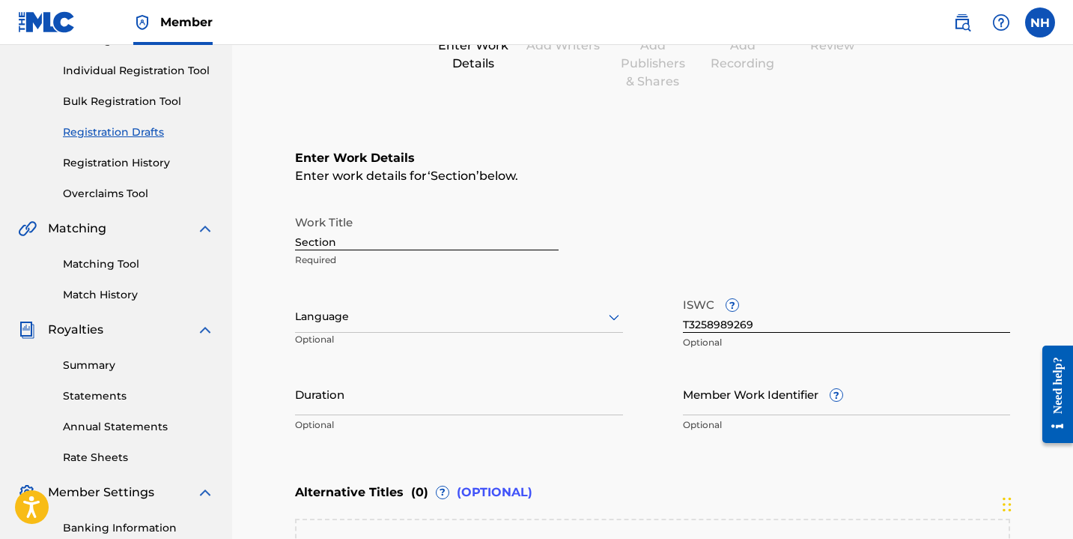
click at [506, 327] on div "Language" at bounding box center [459, 316] width 328 height 31
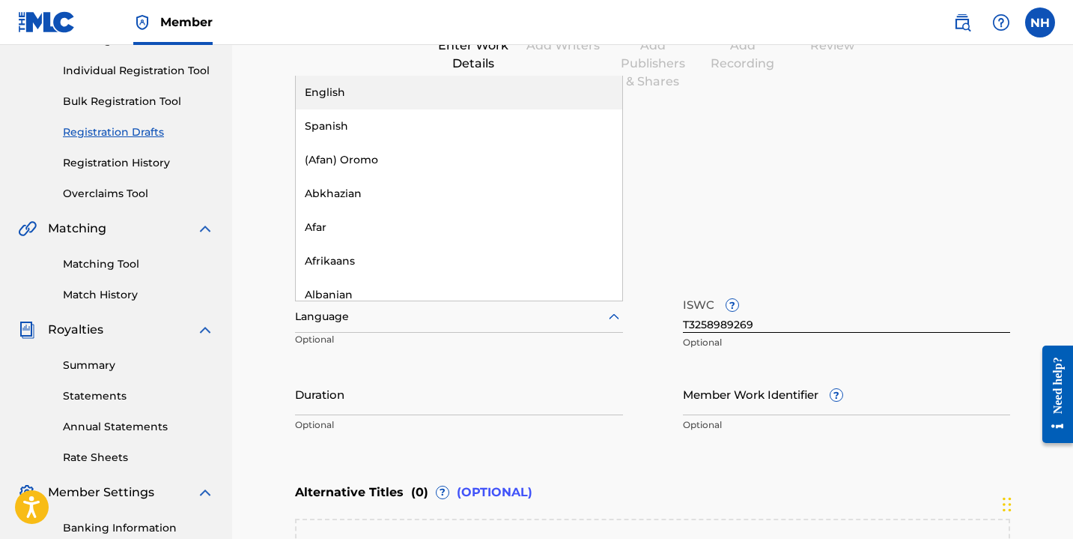
click at [523, 79] on div "English" at bounding box center [459, 93] width 327 height 34
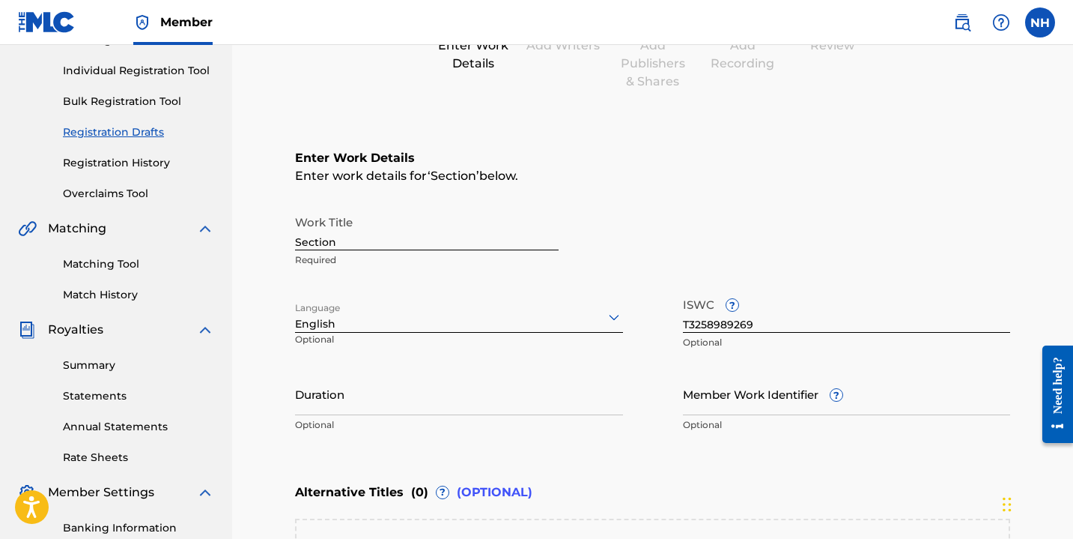
click at [376, 403] on input "Duration" at bounding box center [459, 393] width 328 height 43
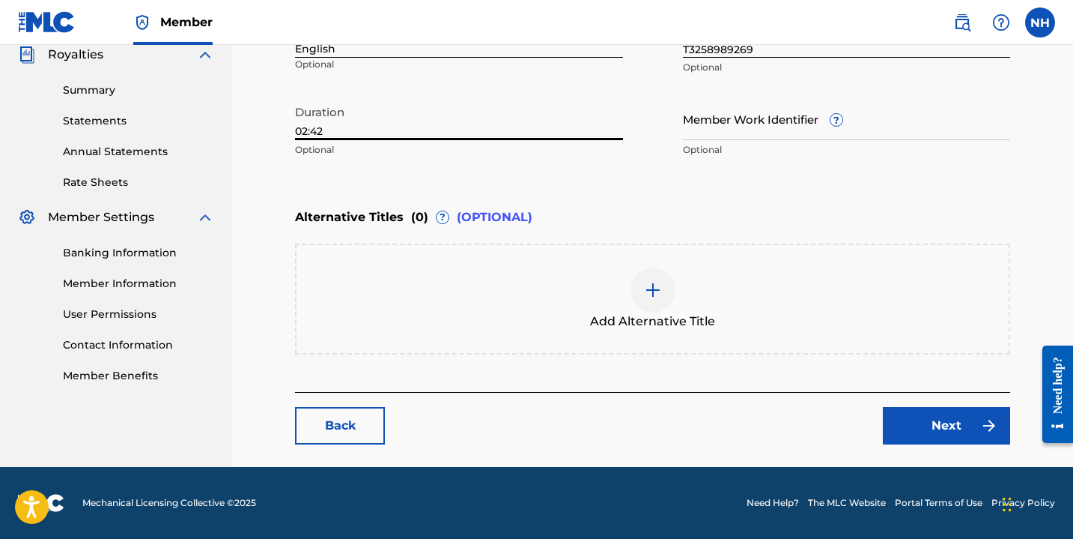
type input "02:42"
click at [976, 434] on link "Next" at bounding box center [946, 425] width 127 height 37
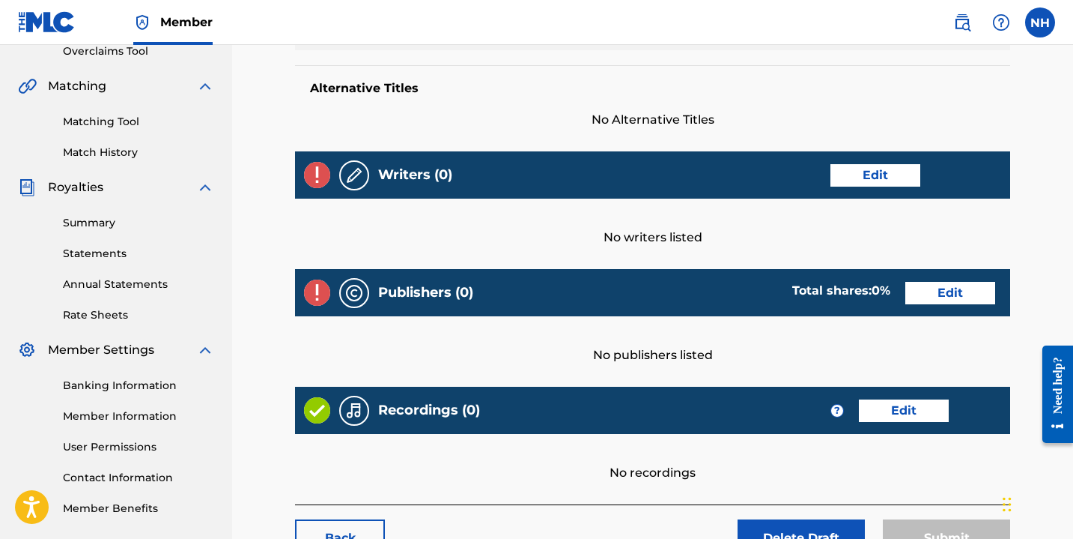
scroll to position [341, 0]
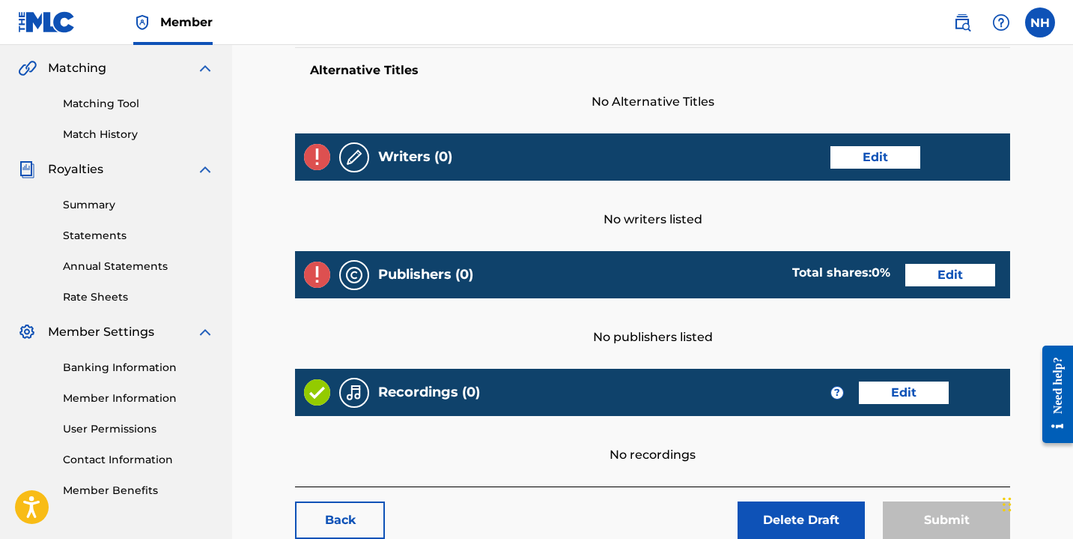
click at [853, 149] on link "Edit" at bounding box center [876, 157] width 90 height 22
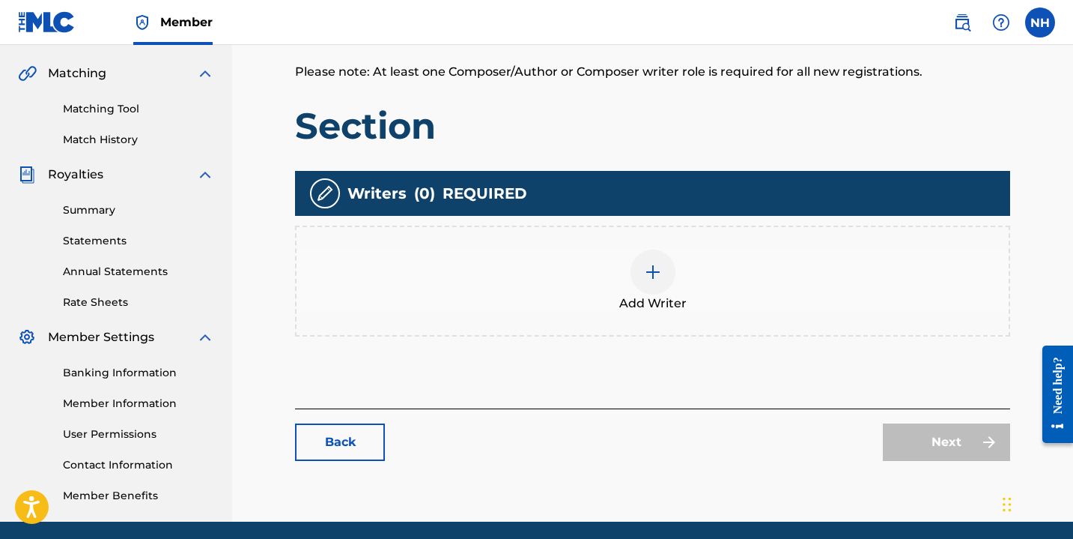
scroll to position [384, 0]
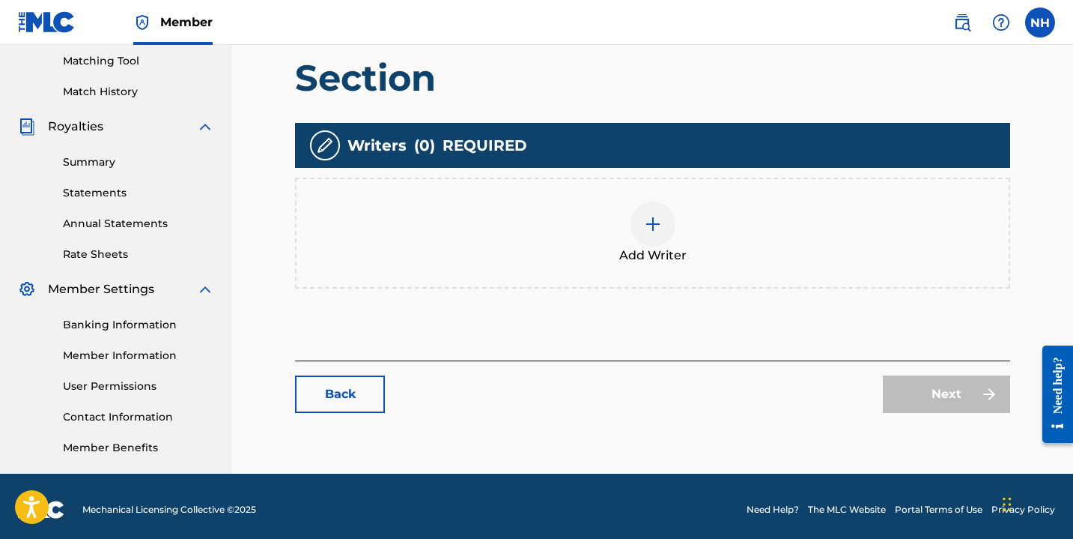
click at [651, 210] on div at bounding box center [653, 224] width 45 height 45
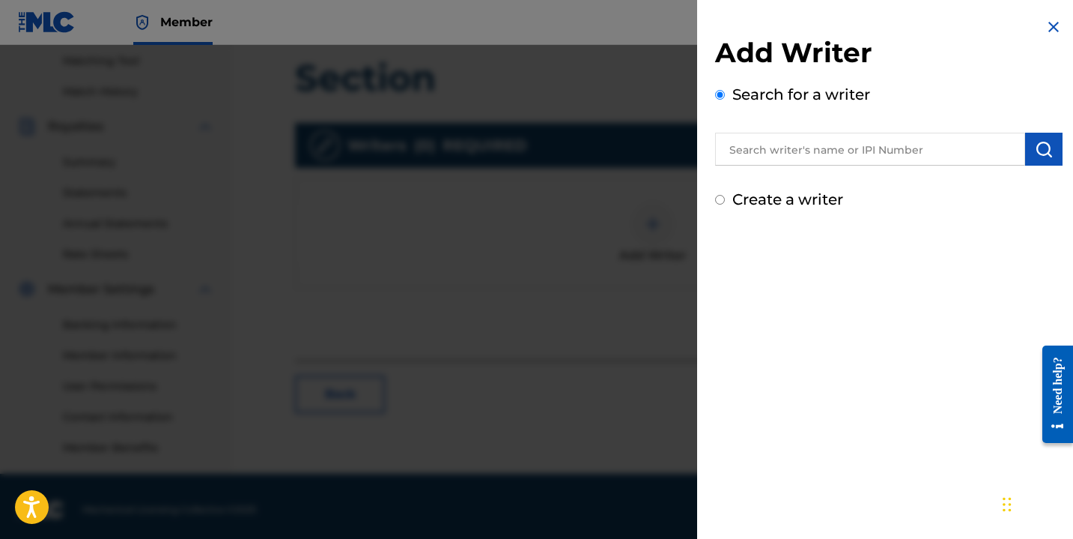
click at [757, 157] on input "text" at bounding box center [870, 149] width 310 height 33
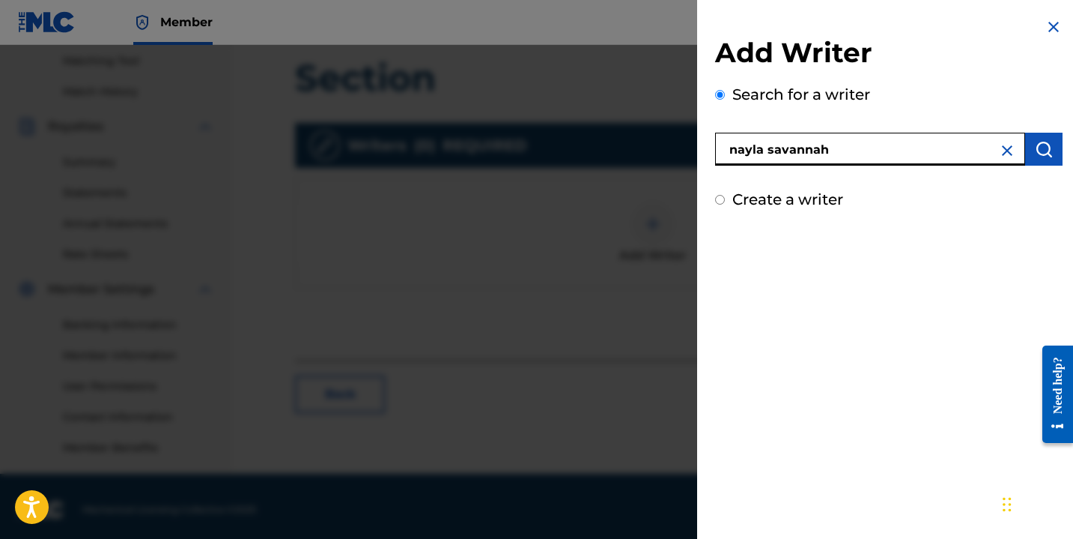
type input "nayla savannah"
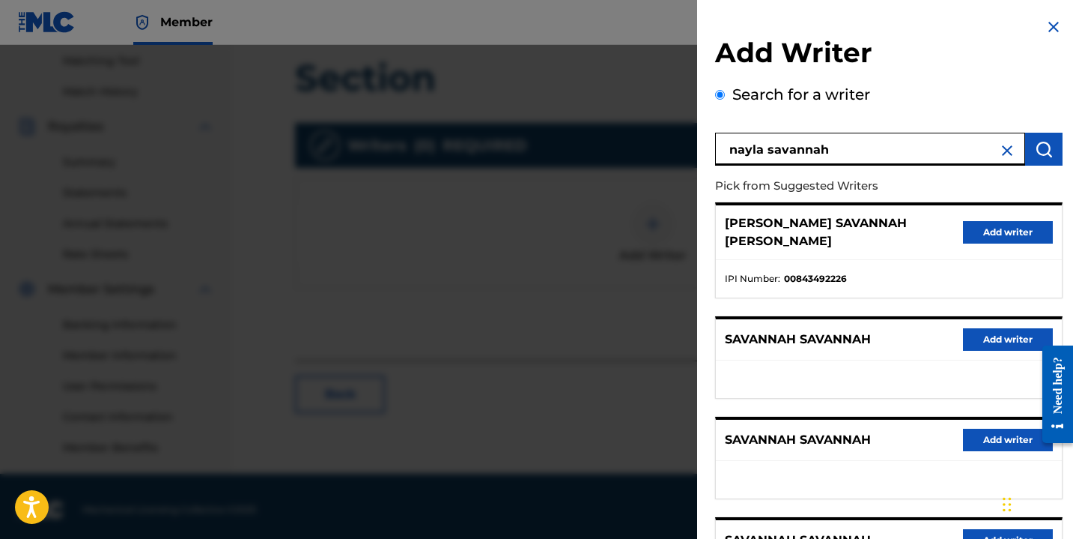
click at [968, 228] on button "Add writer" at bounding box center [1008, 232] width 90 height 22
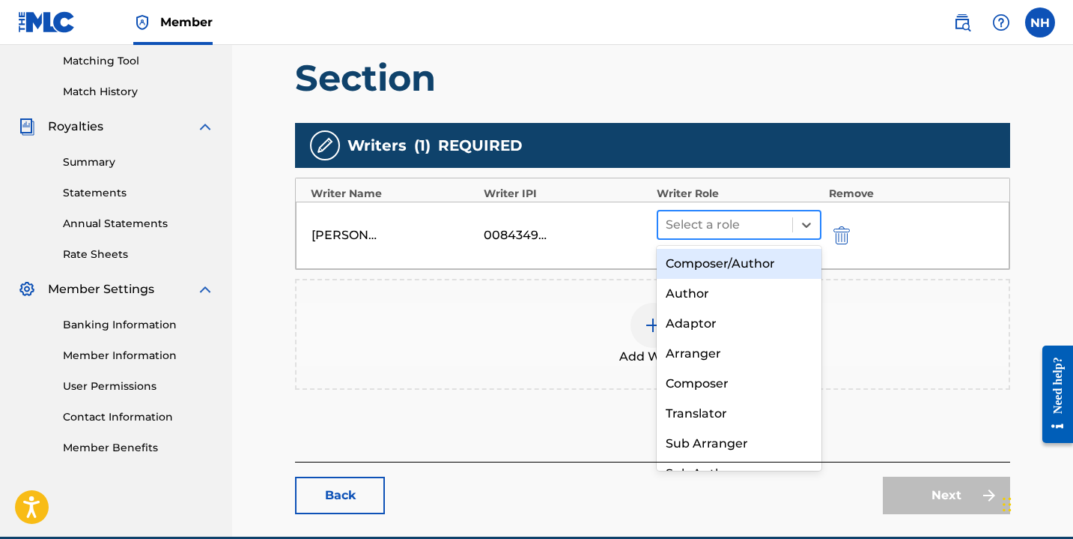
click at [778, 227] on div at bounding box center [725, 224] width 119 height 21
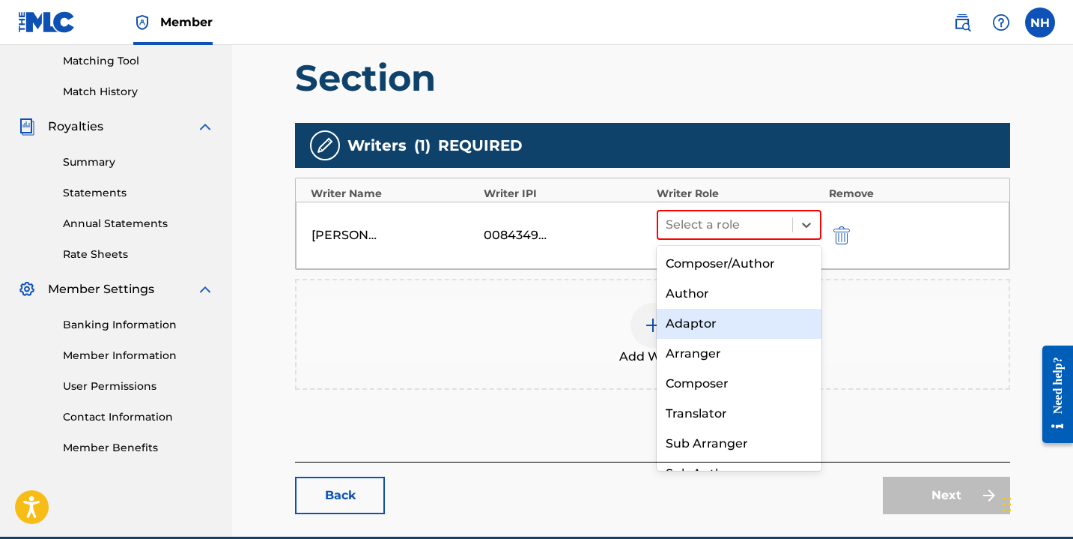
click at [748, 300] on div "Author" at bounding box center [739, 294] width 165 height 30
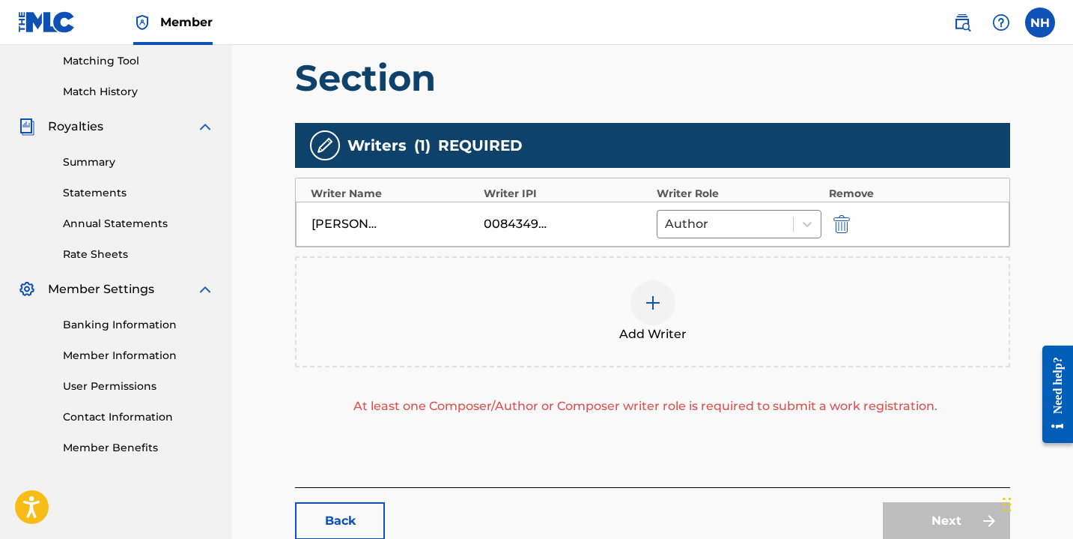
click at [645, 310] on img at bounding box center [653, 303] width 18 height 18
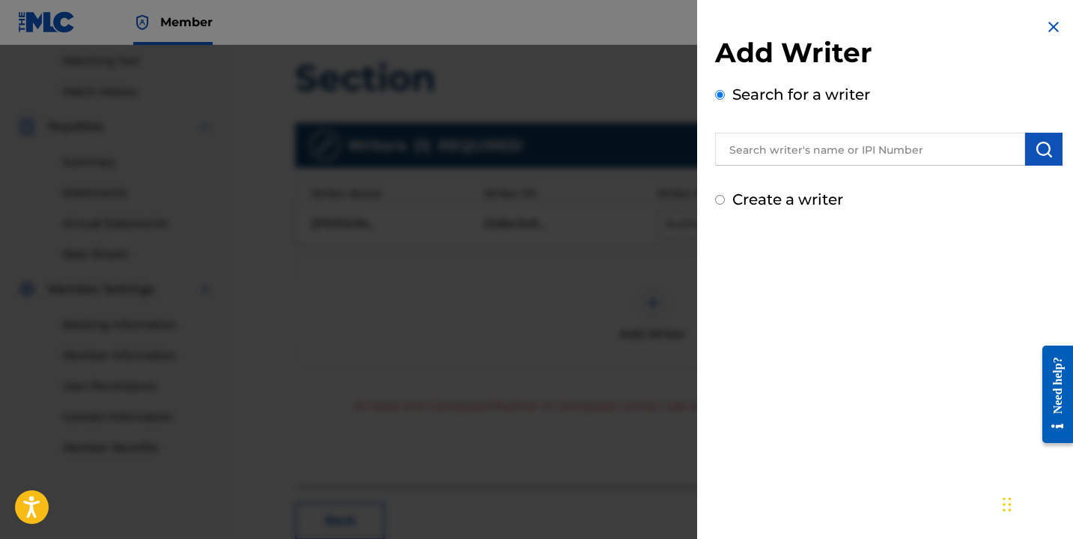
click at [760, 157] on input "text" at bounding box center [870, 149] width 310 height 33
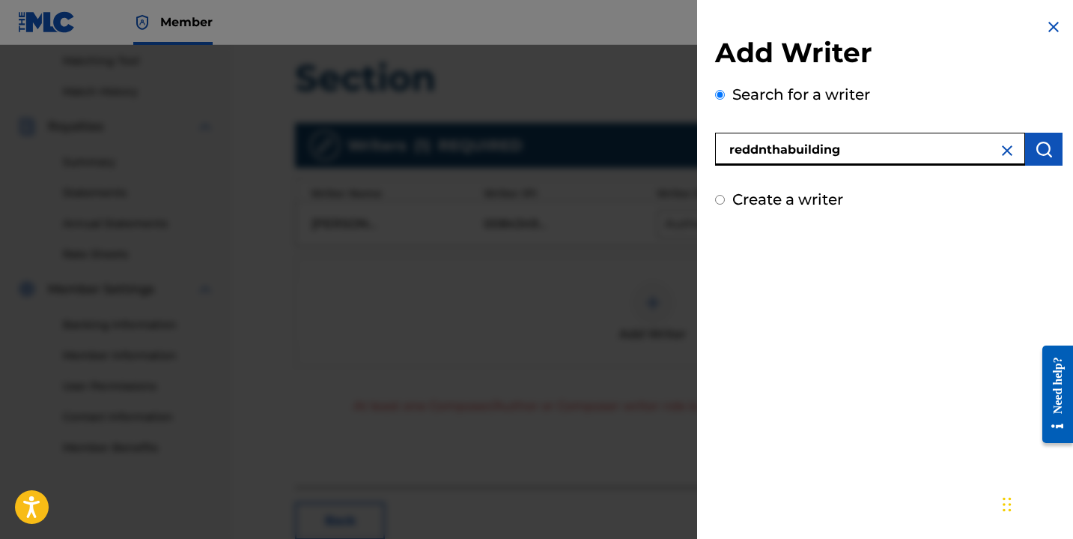
type input "reddnthabuilding"
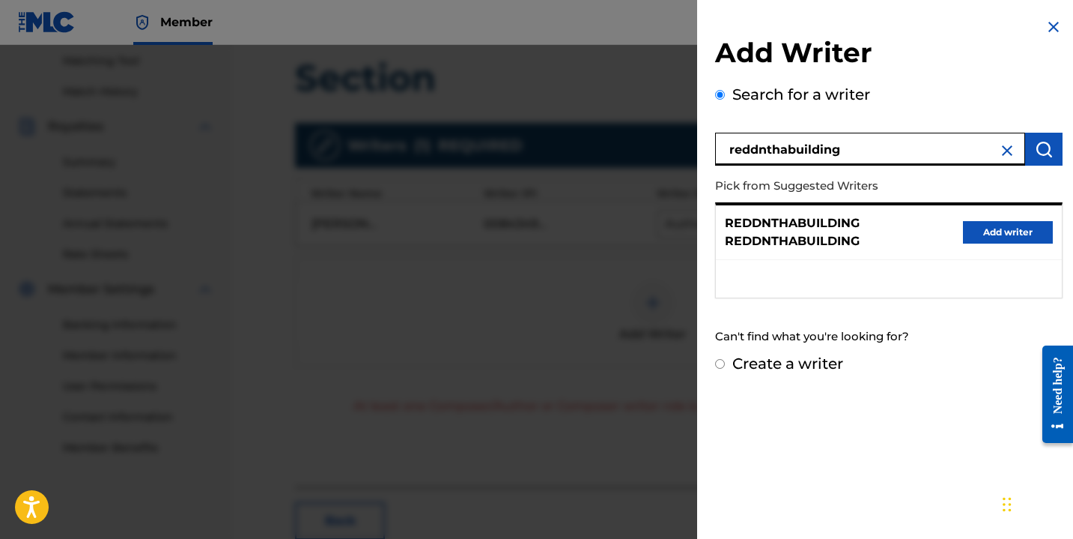
click at [963, 237] on button "Add writer" at bounding box center [1008, 232] width 90 height 22
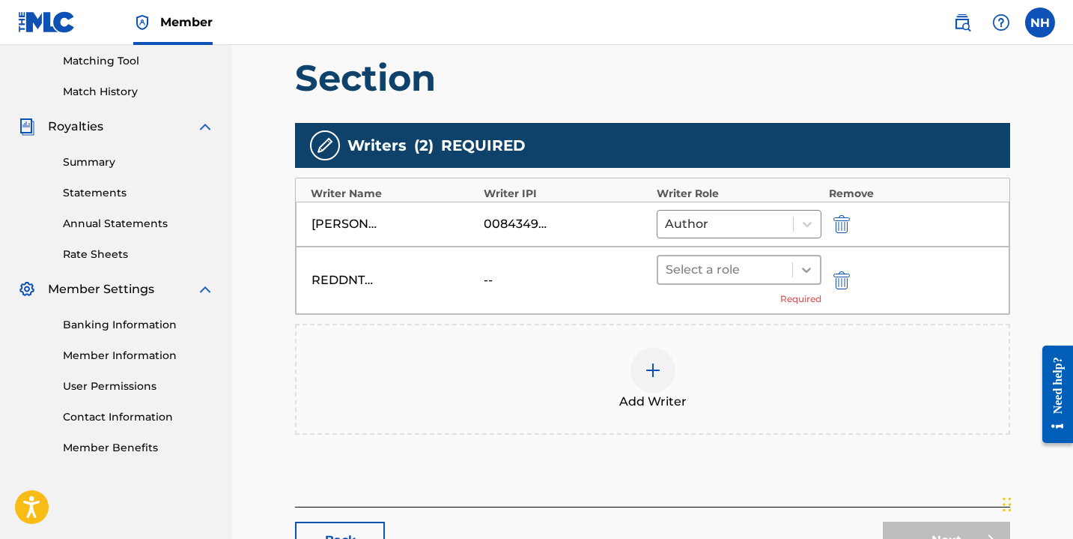
click at [808, 258] on div at bounding box center [806, 269] width 27 height 27
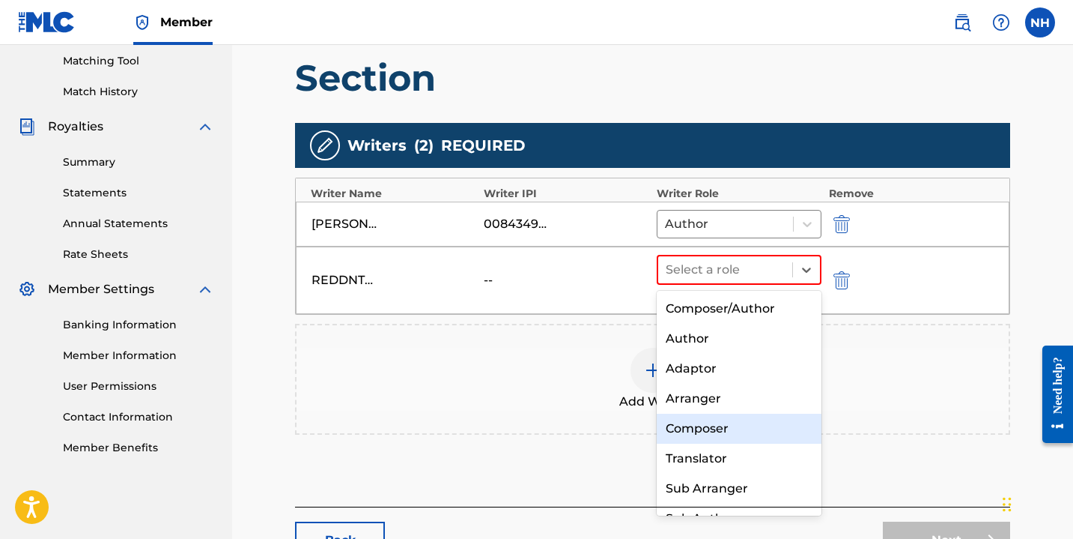
click at [706, 422] on div "Composer" at bounding box center [739, 429] width 165 height 30
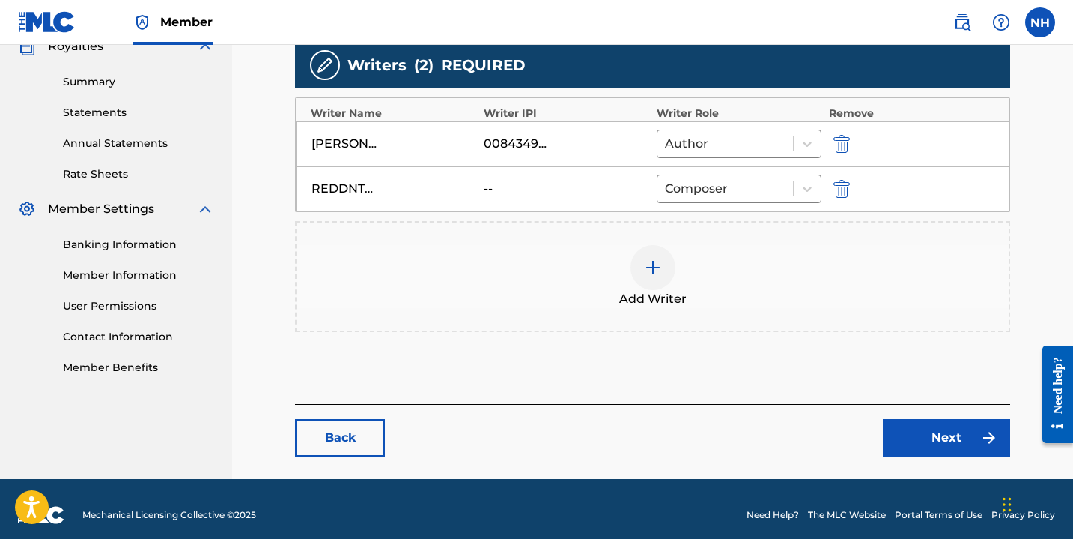
scroll to position [476, 0]
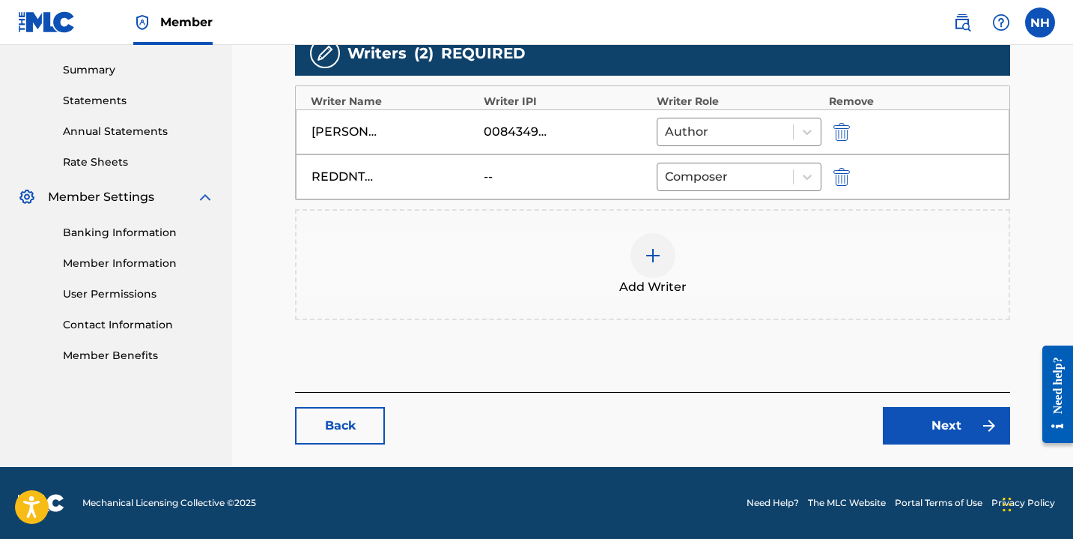
click at [948, 431] on link "Next" at bounding box center [946, 425] width 127 height 37
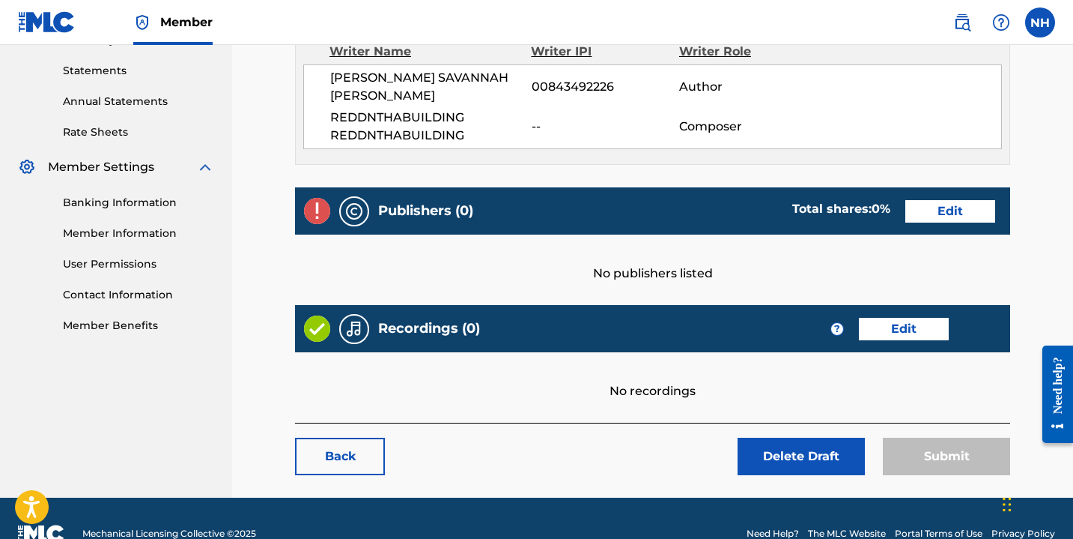
scroll to position [518, 0]
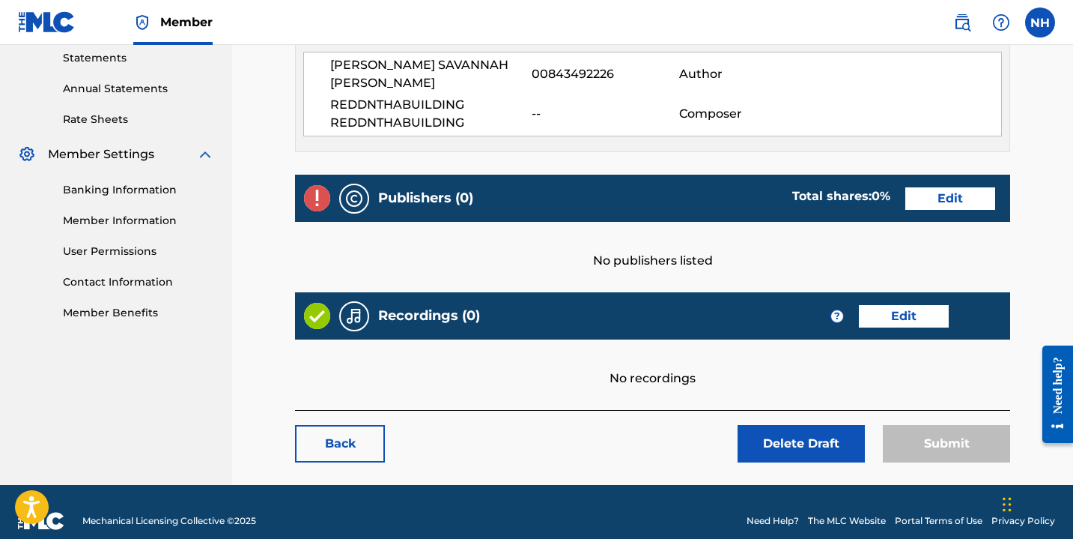
click at [954, 187] on link "Edit" at bounding box center [951, 198] width 90 height 22
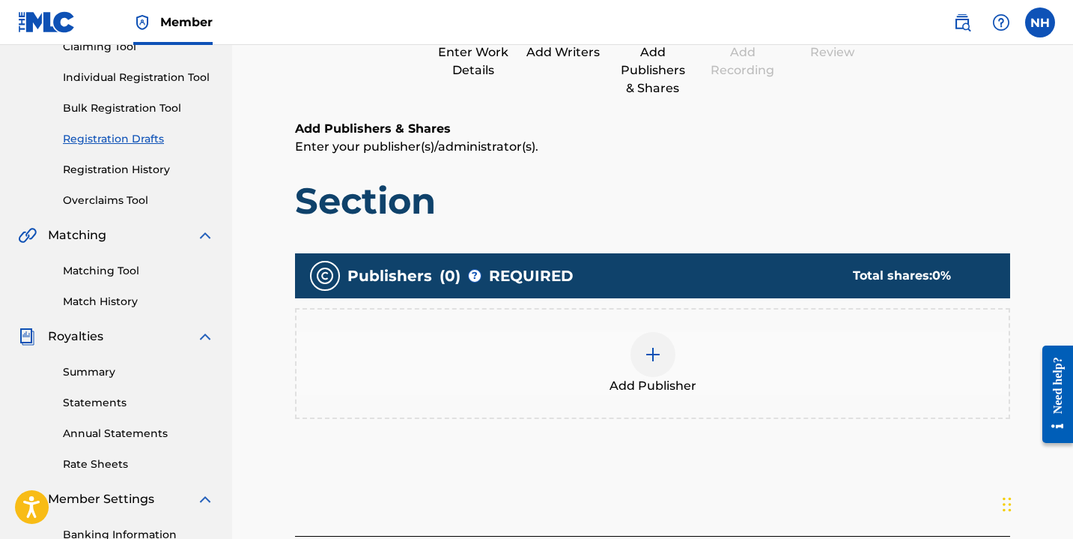
scroll to position [195, 0]
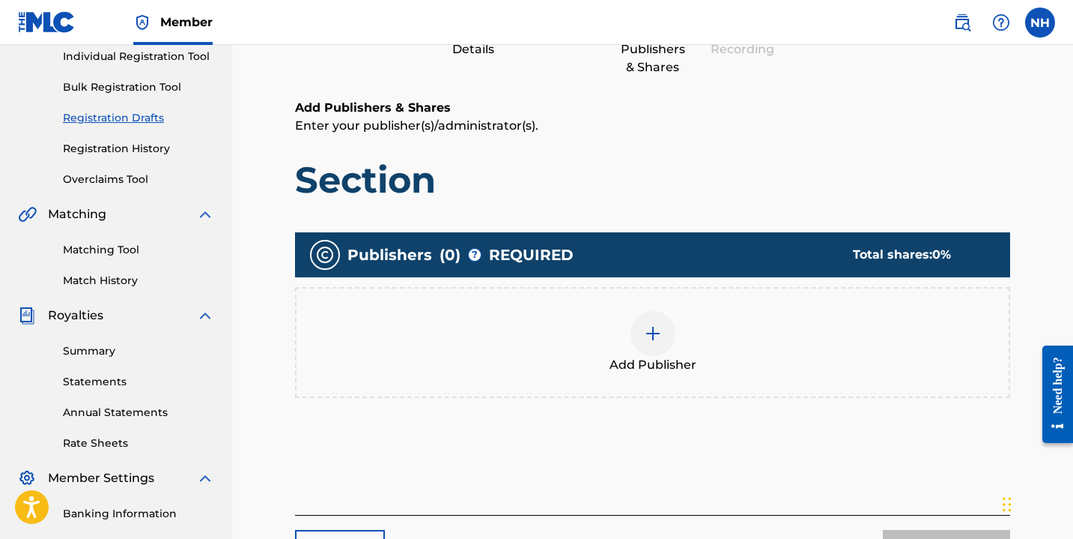
click at [646, 333] on img at bounding box center [653, 333] width 18 height 18
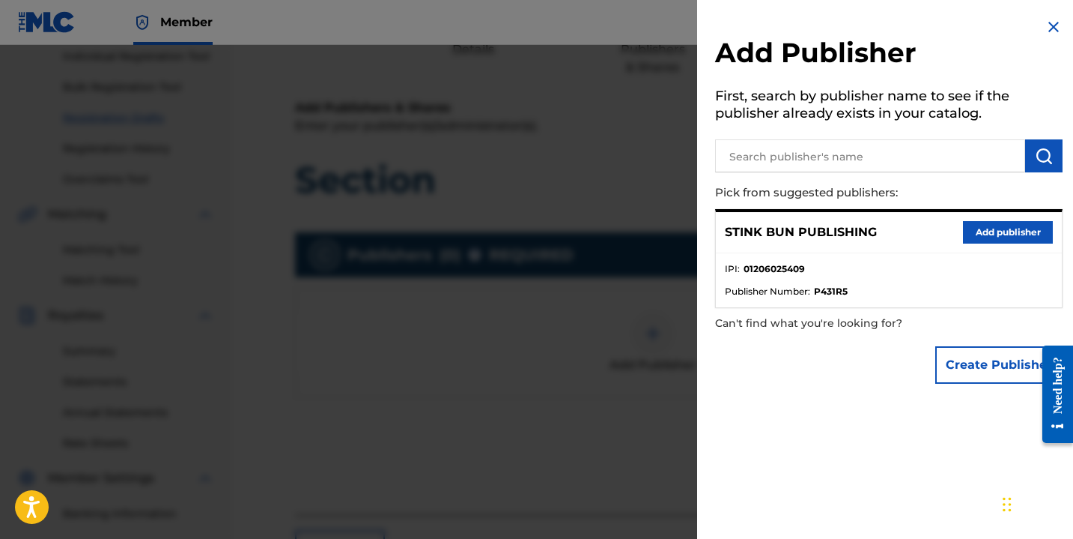
click at [991, 241] on button "Add publisher" at bounding box center [1008, 232] width 90 height 22
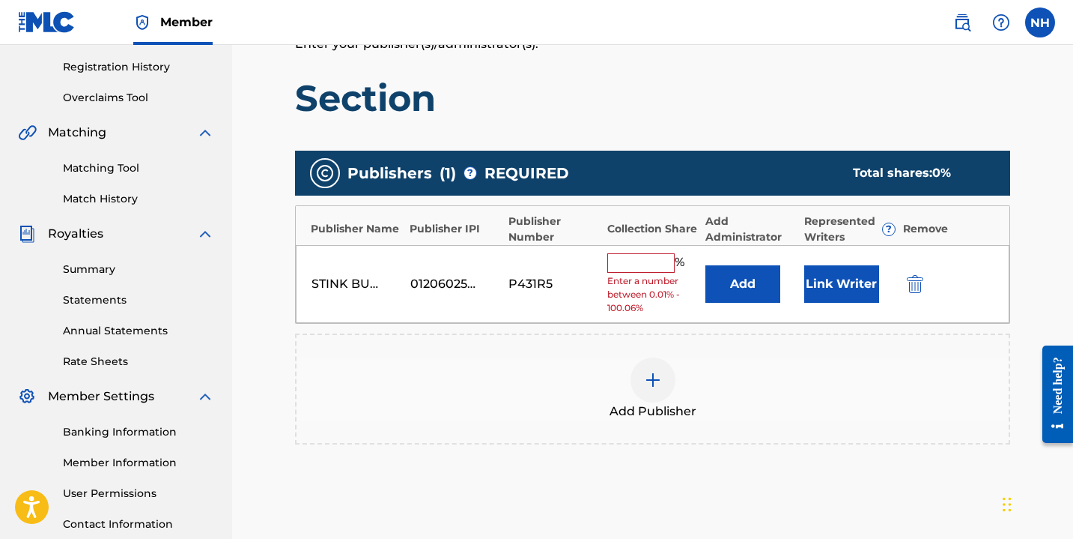
scroll to position [288, 0]
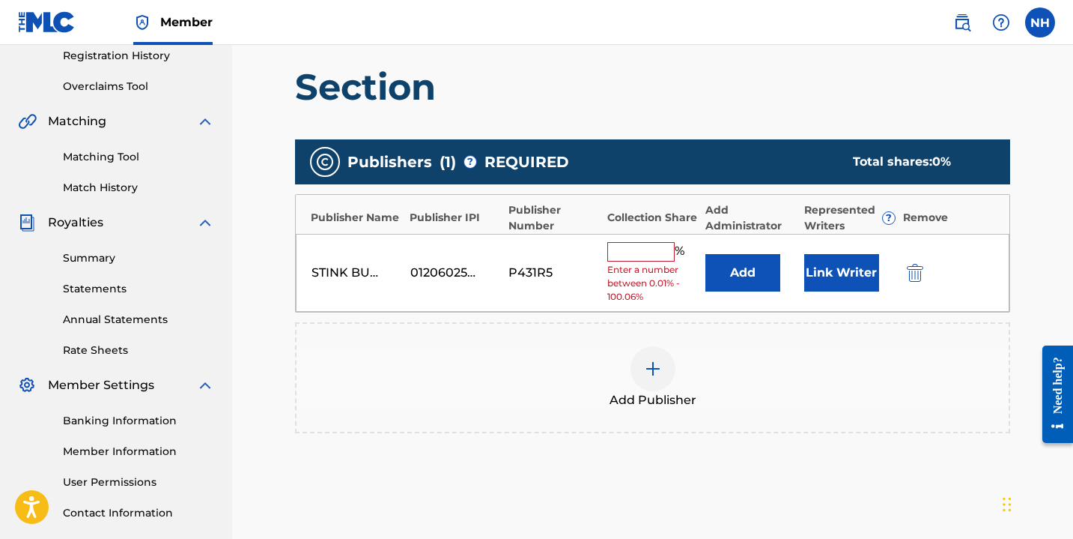
click at [637, 245] on input "text" at bounding box center [641, 251] width 67 height 19
type input "100"
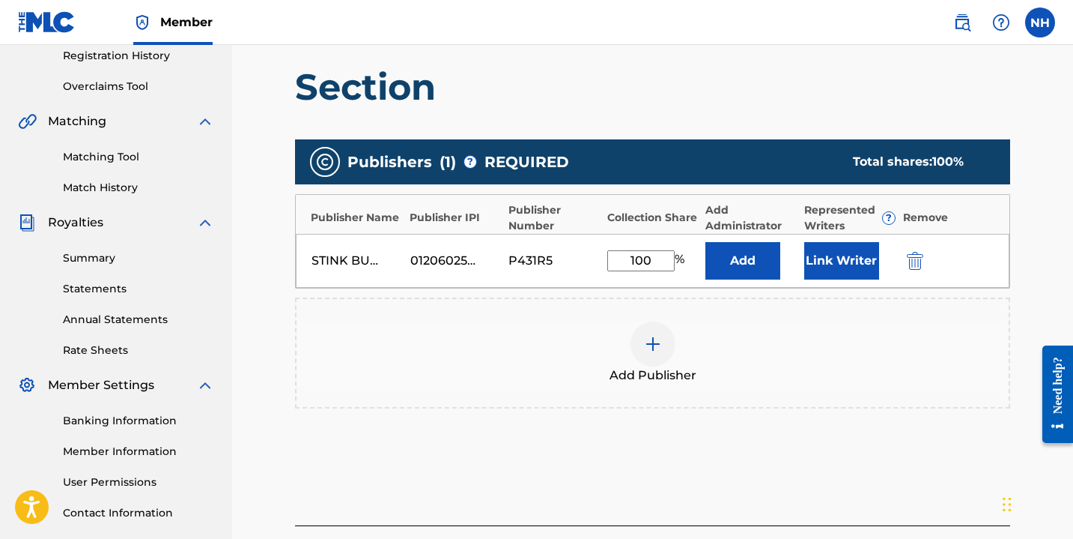
click at [851, 267] on button "Link Writer" at bounding box center [842, 260] width 75 height 37
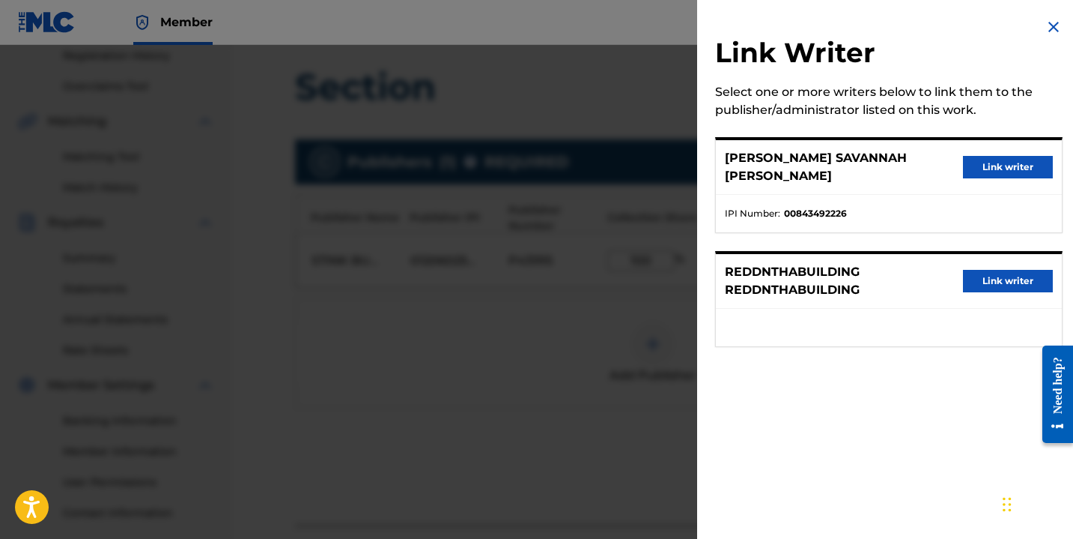
click at [999, 163] on button "Link writer" at bounding box center [1008, 167] width 90 height 22
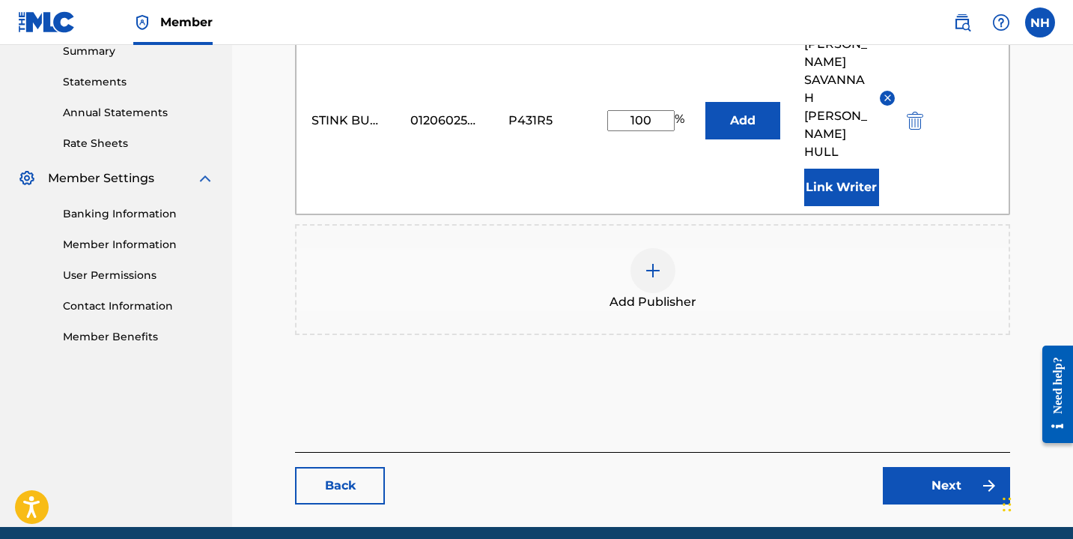
scroll to position [500, 0]
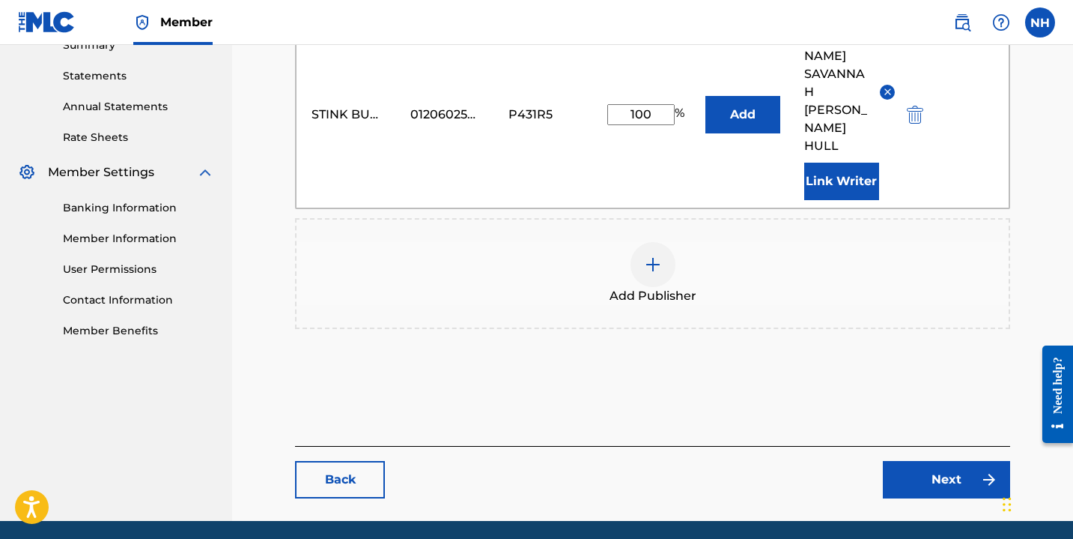
click at [959, 461] on link "Next" at bounding box center [946, 479] width 127 height 37
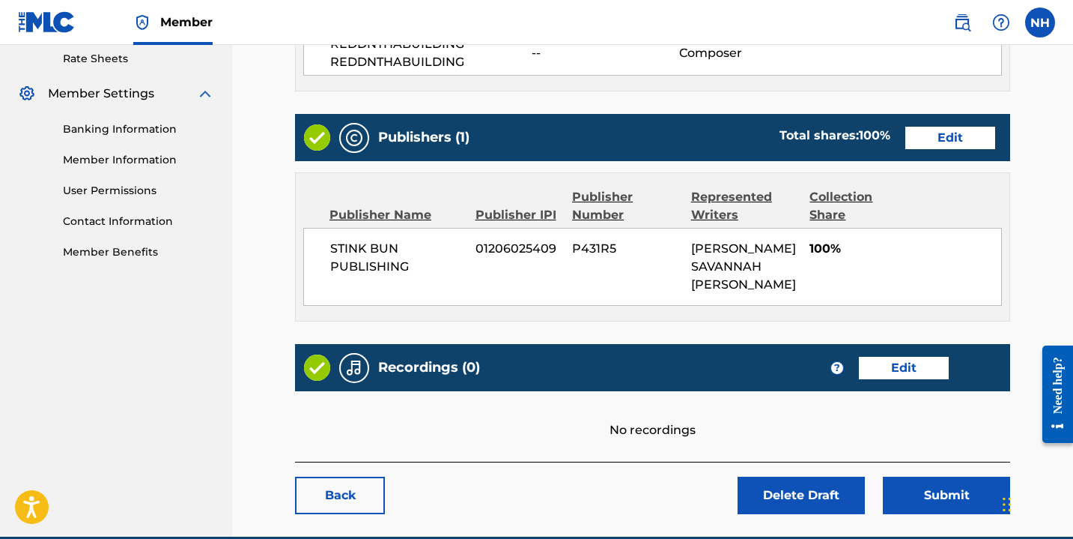
scroll to position [631, 0]
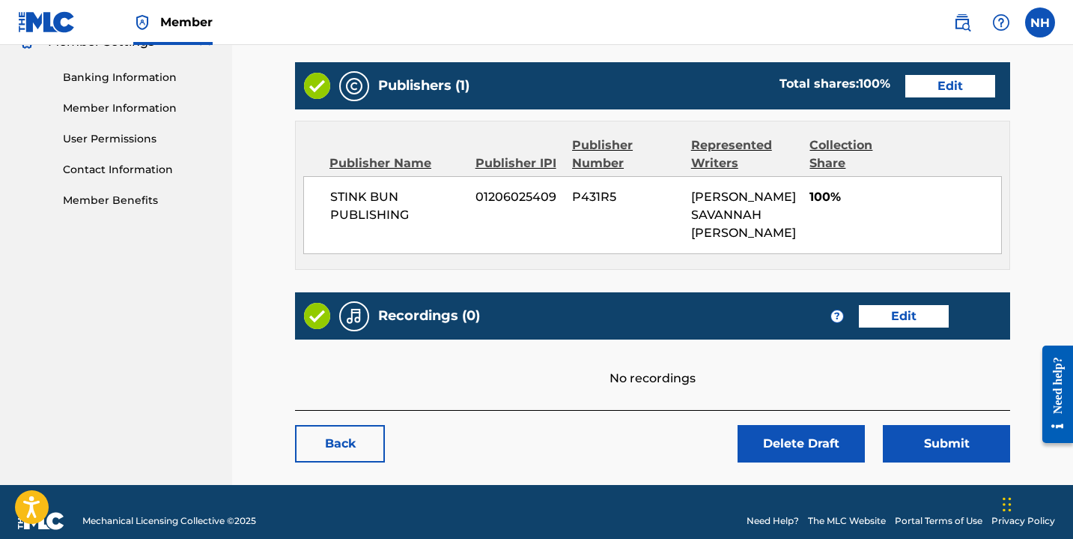
click at [955, 425] on button "Submit" at bounding box center [946, 443] width 127 height 37
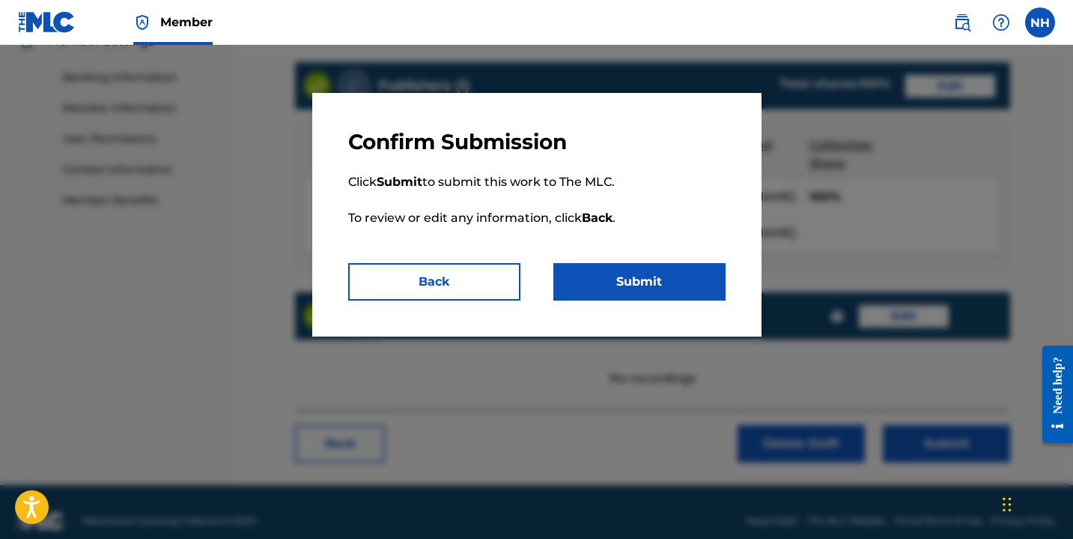
click at [641, 291] on button "Submit" at bounding box center [640, 281] width 172 height 37
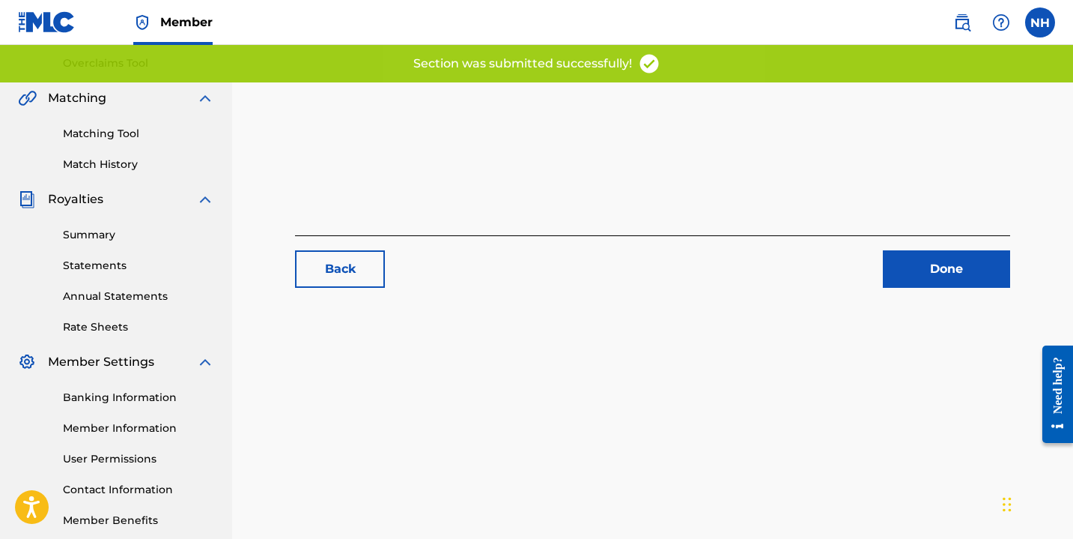
scroll to position [313, 0]
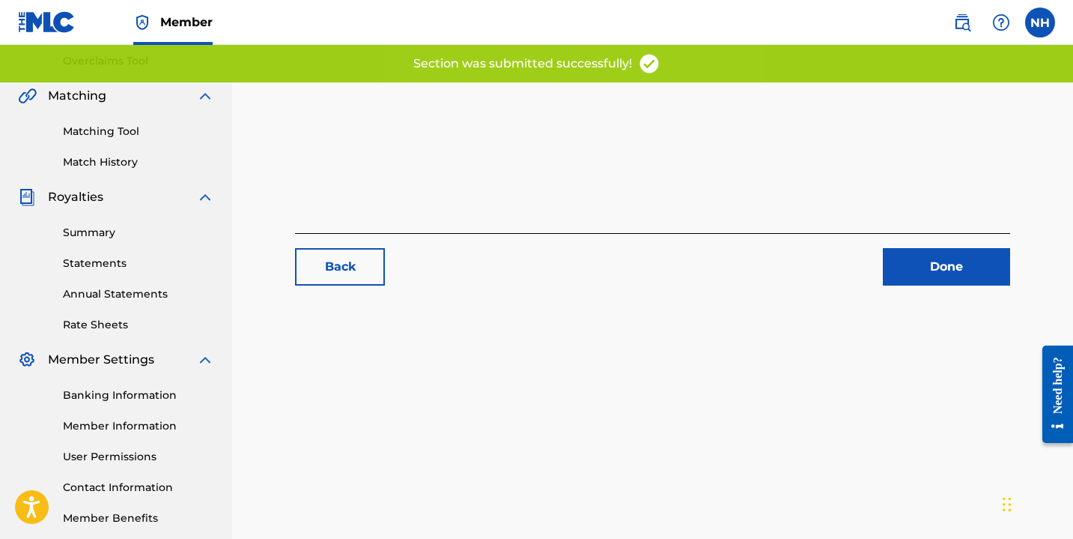
click at [112, 325] on link "Rate Sheets" at bounding box center [138, 325] width 151 height 16
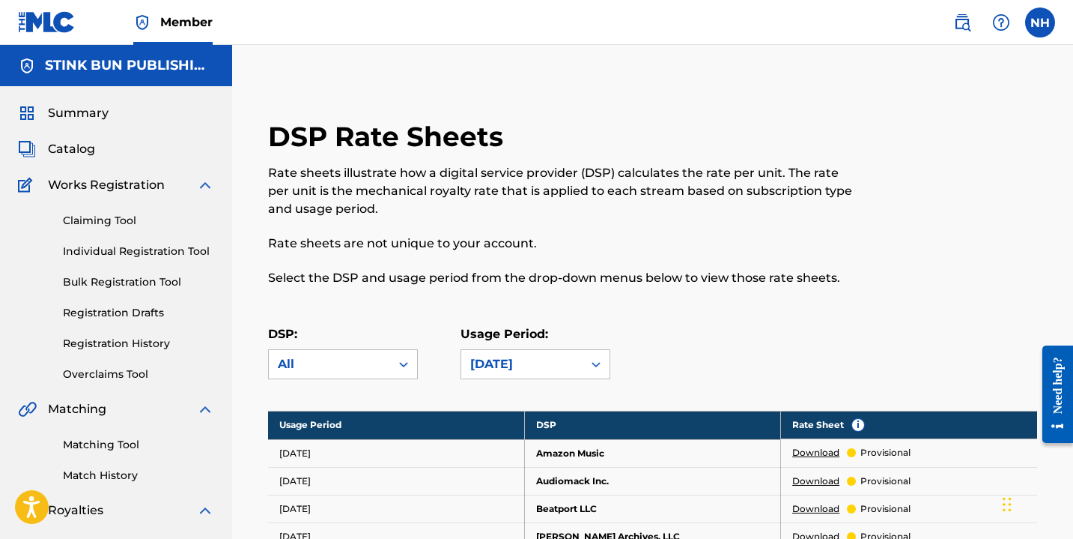
click at [127, 213] on link "Claiming Tool" at bounding box center [138, 221] width 151 height 16
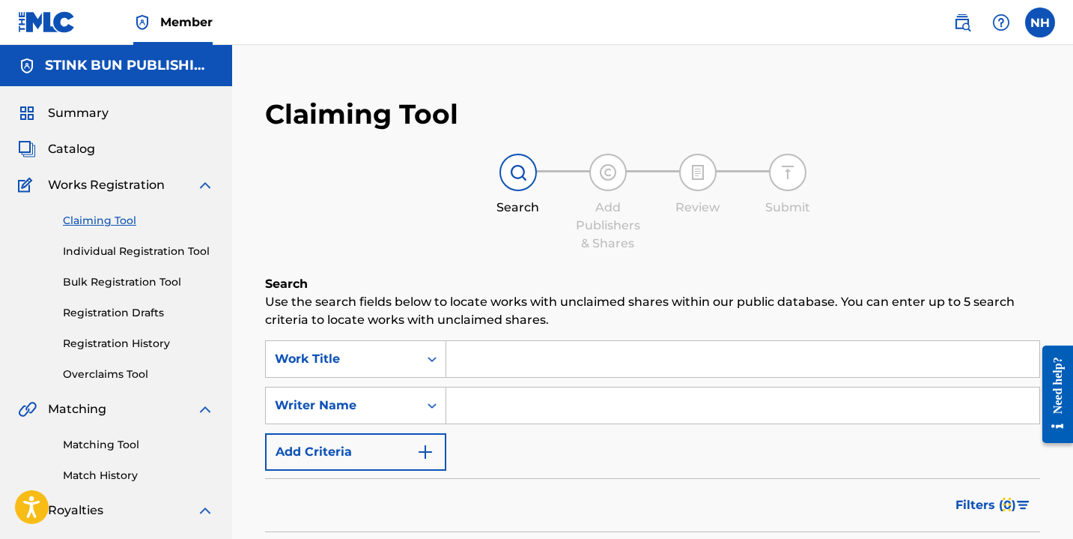
click at [147, 315] on link "Registration Drafts" at bounding box center [138, 313] width 151 height 16
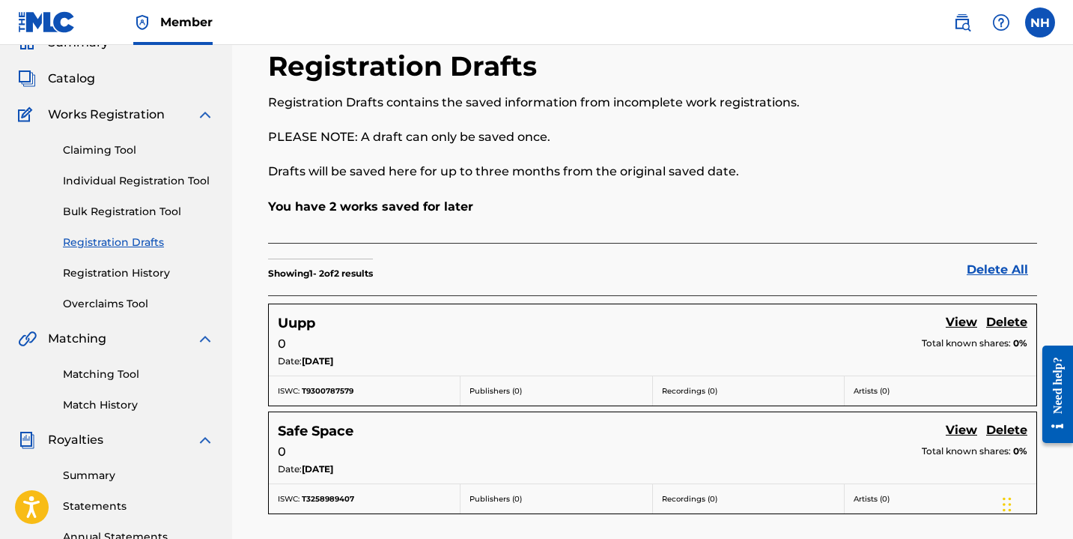
scroll to position [41, 0]
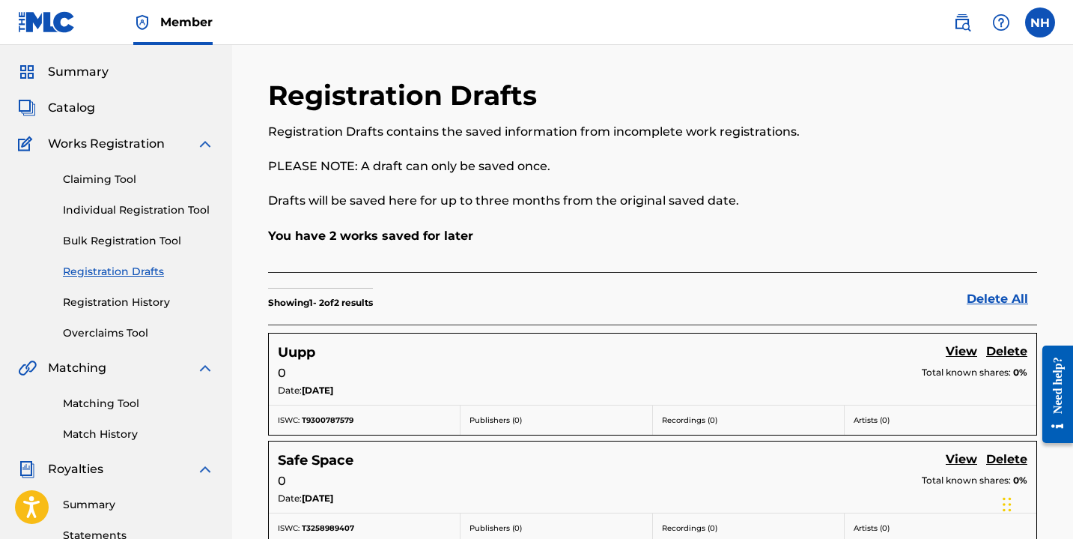
click at [121, 306] on link "Registration History" at bounding box center [138, 302] width 151 height 16
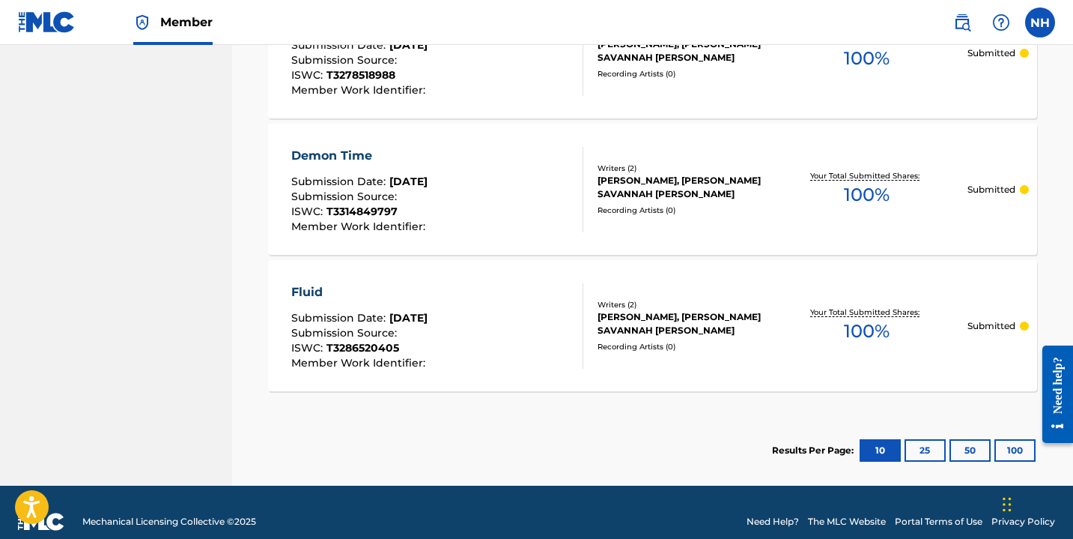
scroll to position [1352, 0]
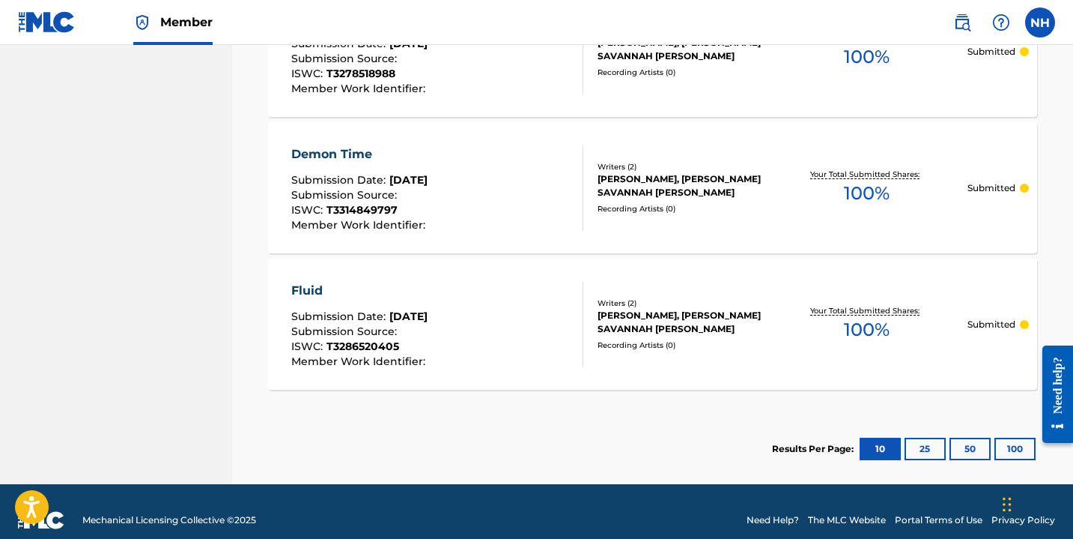
click at [932, 447] on button "25" at bounding box center [925, 448] width 41 height 22
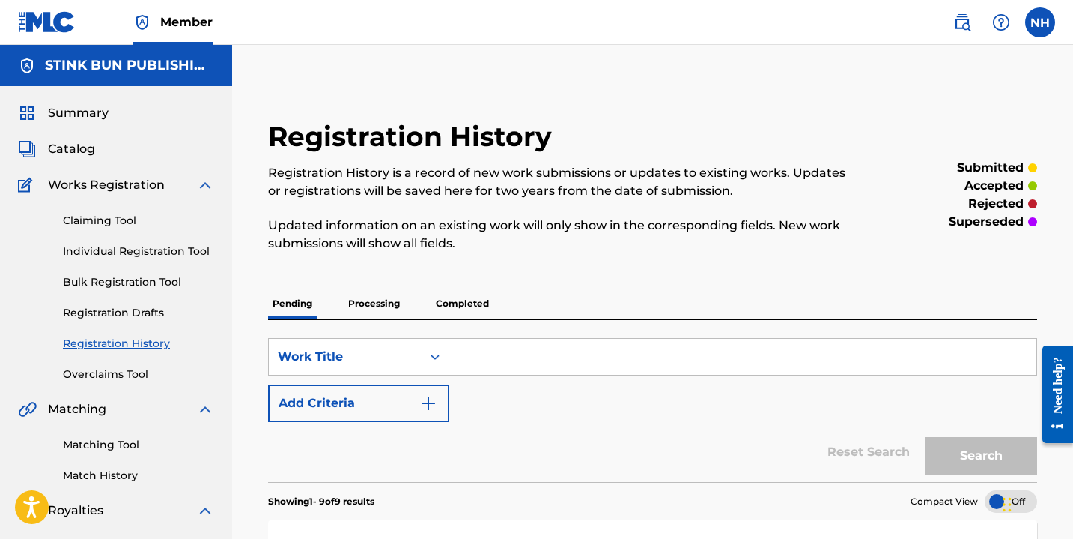
scroll to position [1, 0]
click at [380, 297] on p "Processing" at bounding box center [374, 302] width 61 height 31
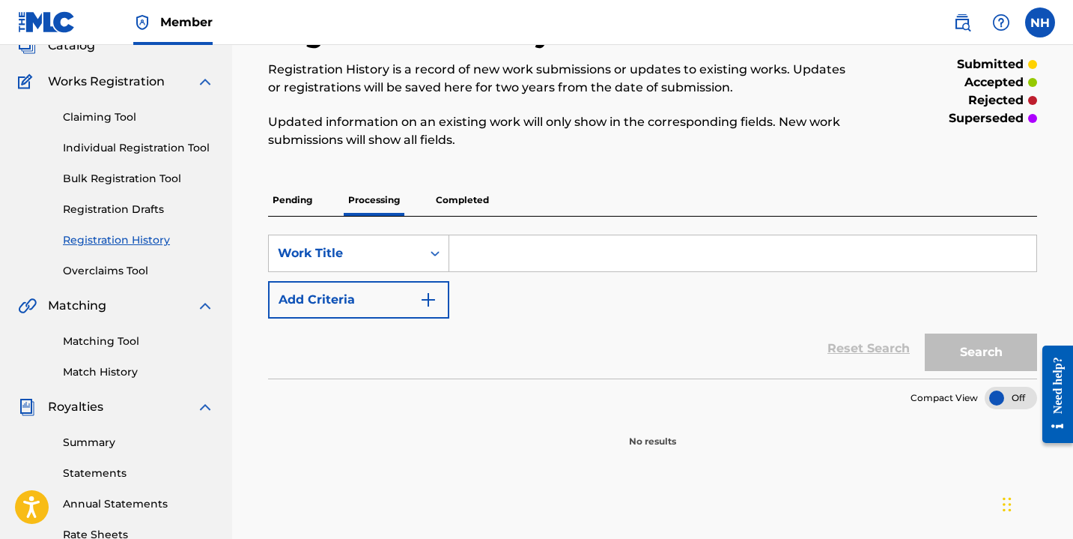
scroll to position [73, 0]
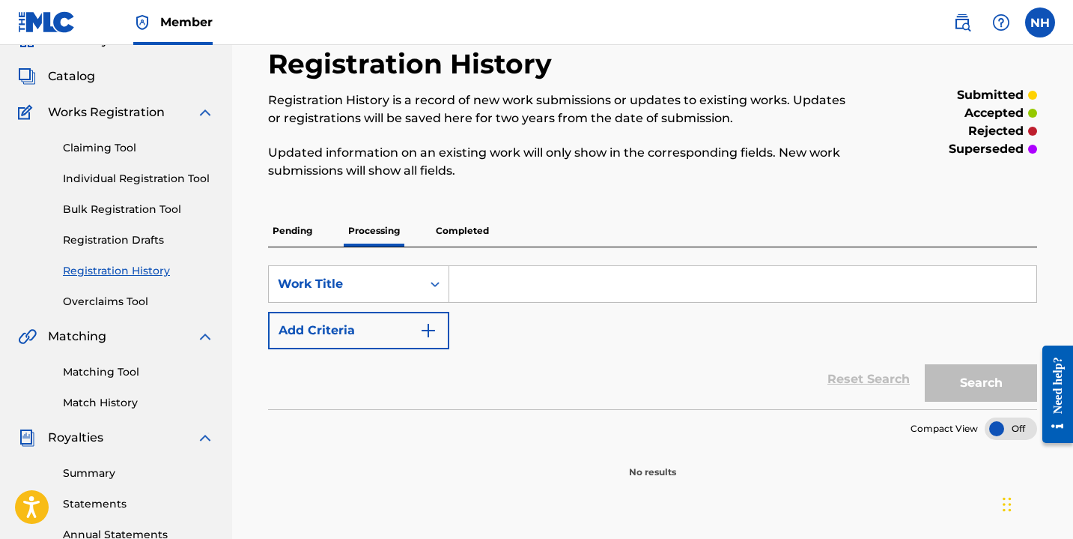
click at [473, 222] on p "Completed" at bounding box center [462, 230] width 62 height 31
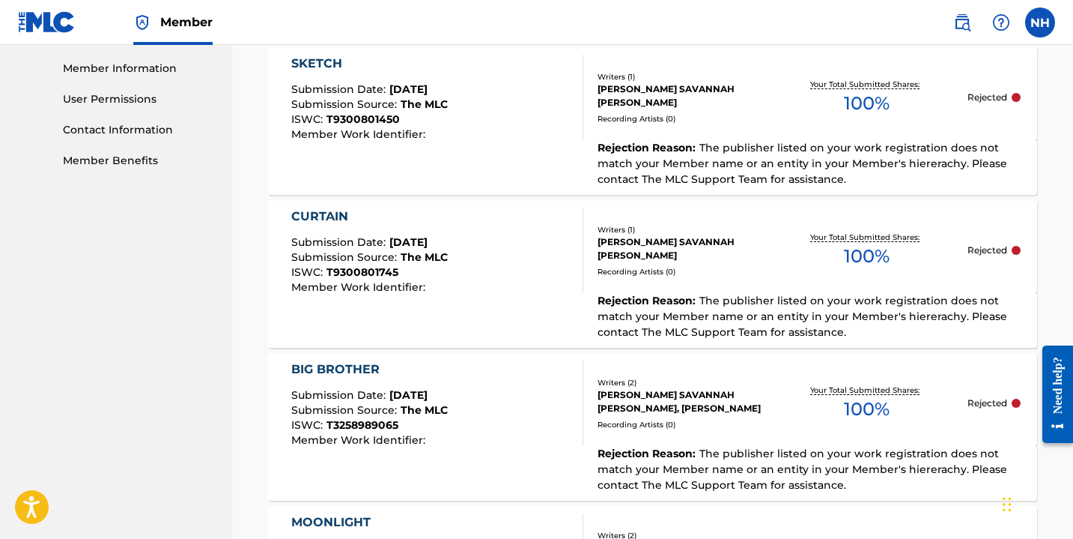
scroll to position [672, 0]
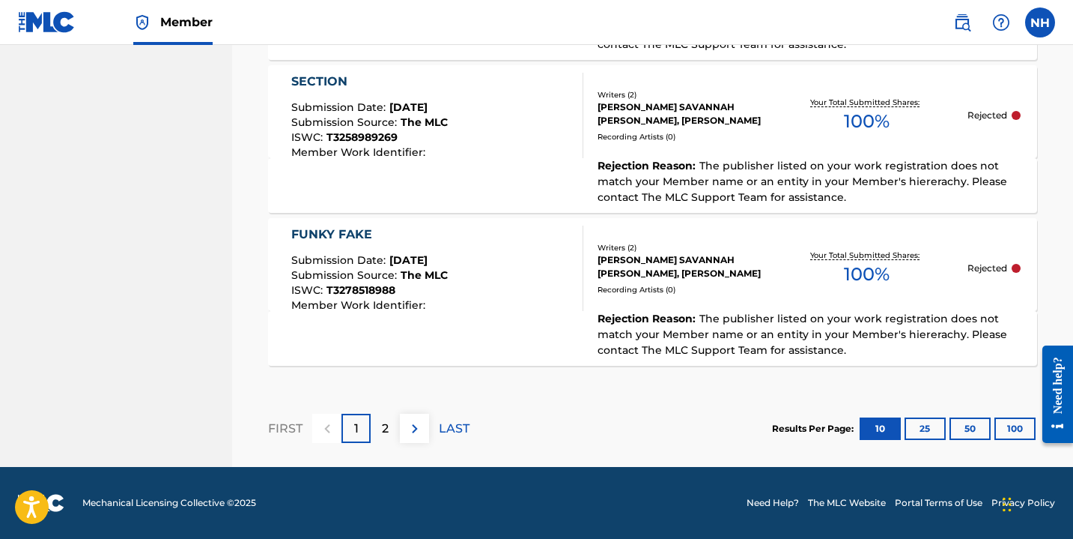
click at [927, 422] on button "25" at bounding box center [925, 428] width 41 height 22
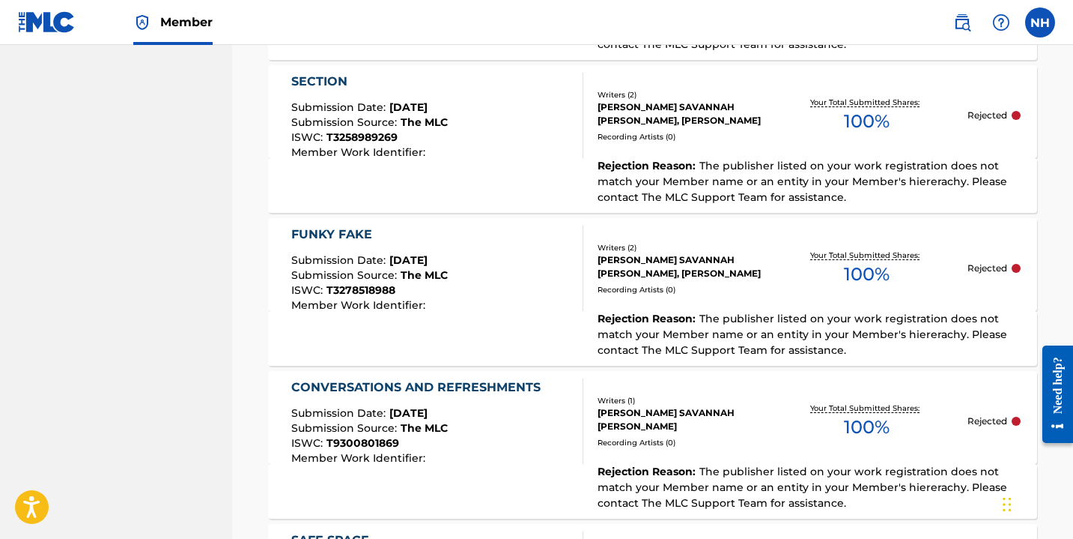
scroll to position [2327, 0]
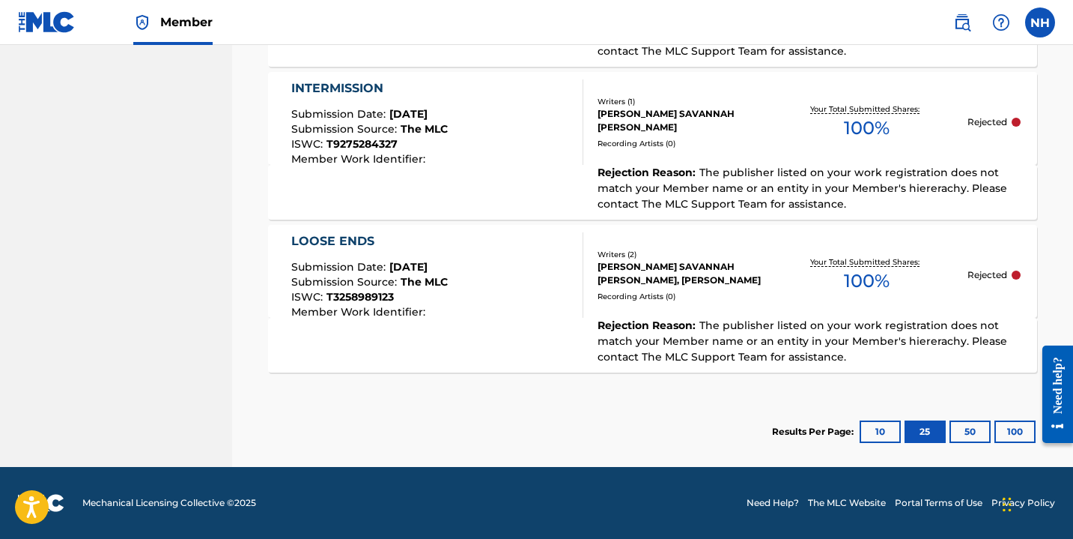
click at [990, 429] on button "50" at bounding box center [970, 431] width 41 height 22
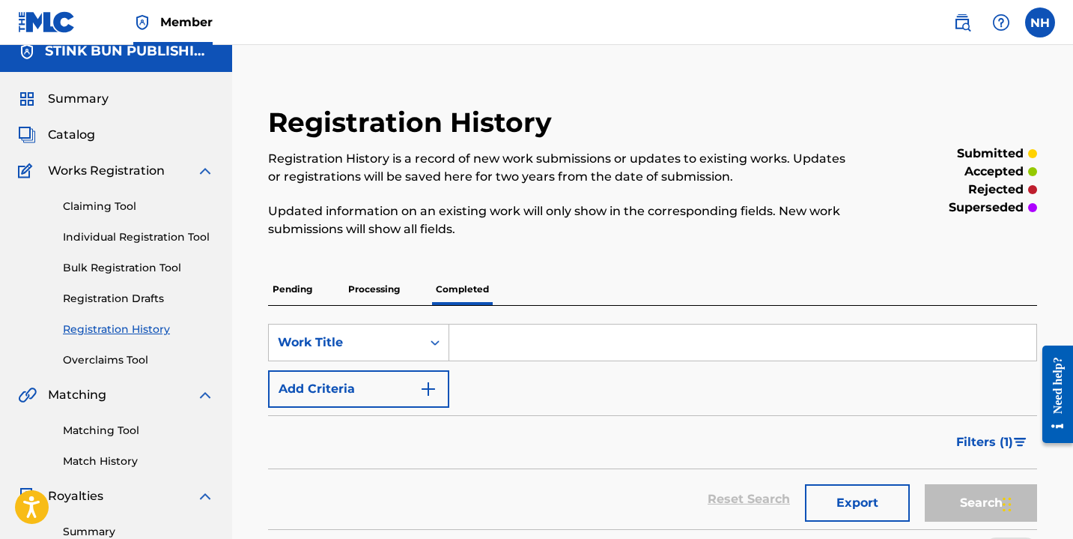
scroll to position [0, 0]
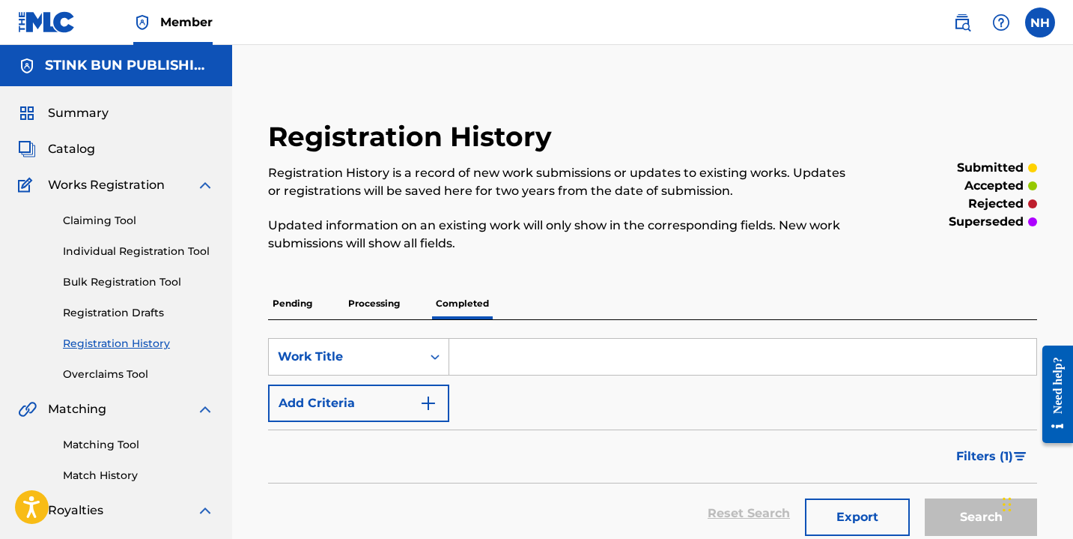
click at [282, 302] on p "Pending" at bounding box center [292, 303] width 49 height 31
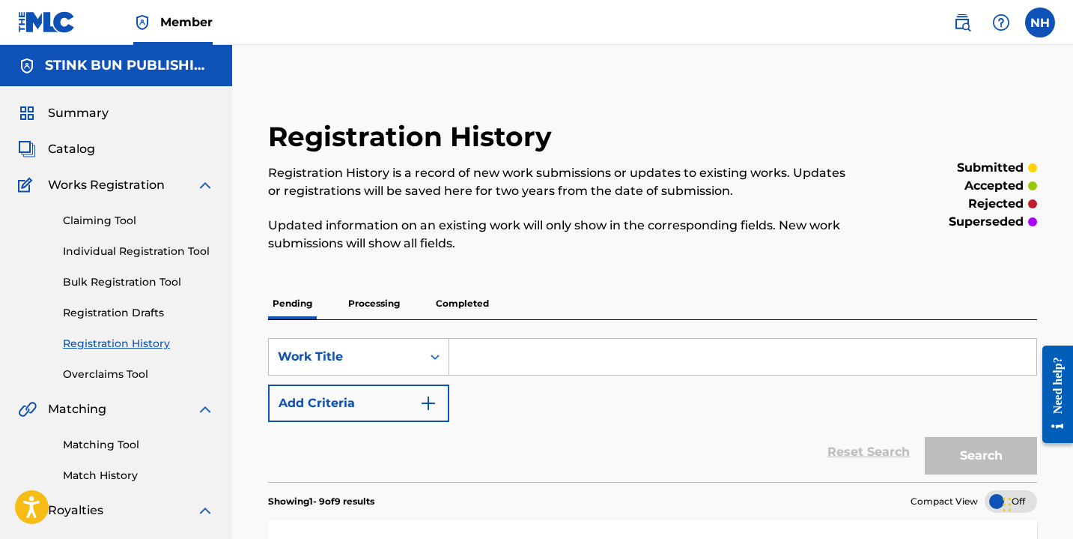
click at [94, 222] on link "Claiming Tool" at bounding box center [138, 221] width 151 height 16
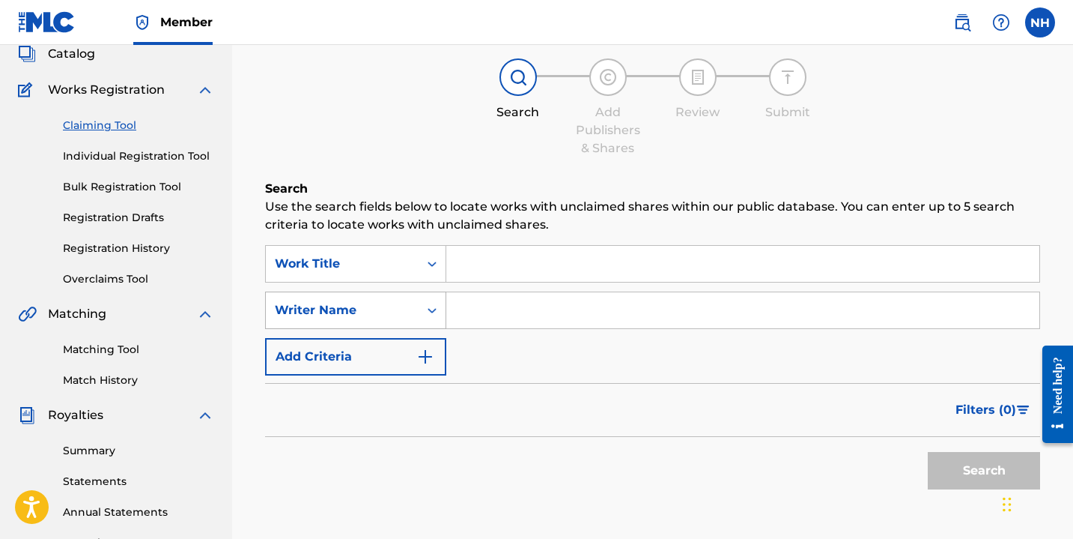
scroll to position [109, 0]
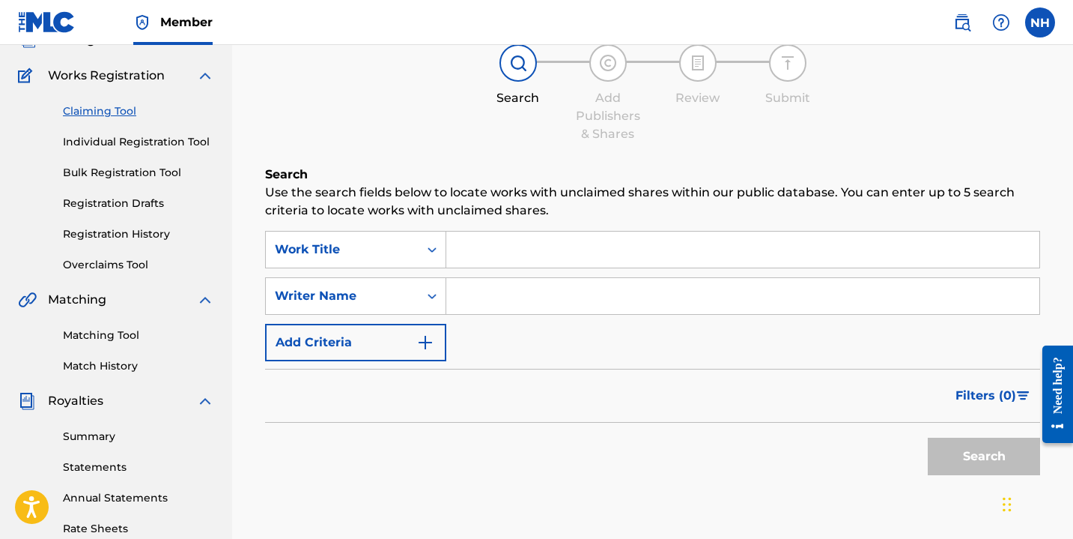
click at [468, 249] on input "Search Form" at bounding box center [742, 249] width 593 height 36
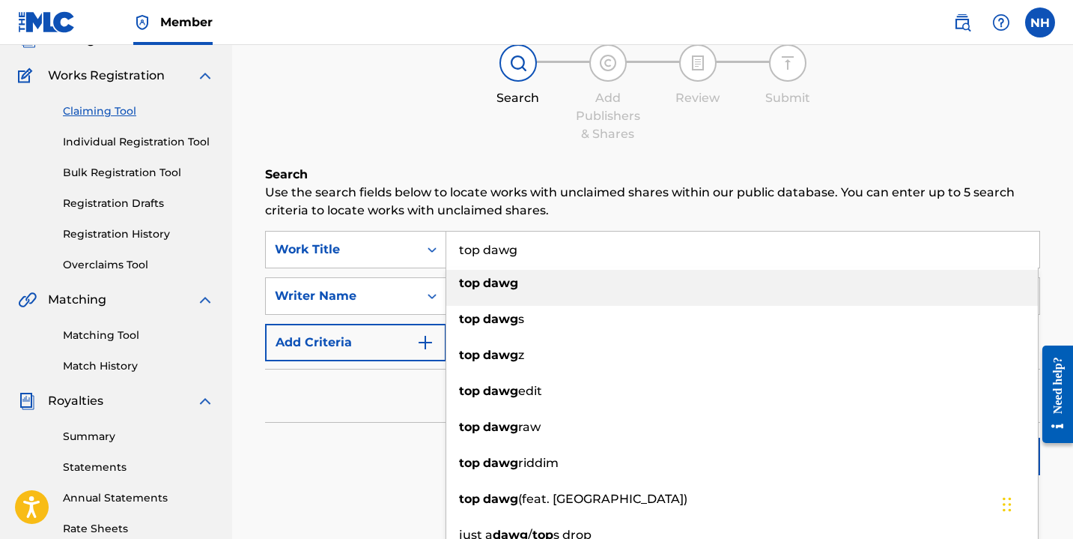
type input "top dawg"
click at [364, 396] on div "Filters ( 0 )" at bounding box center [652, 396] width 775 height 54
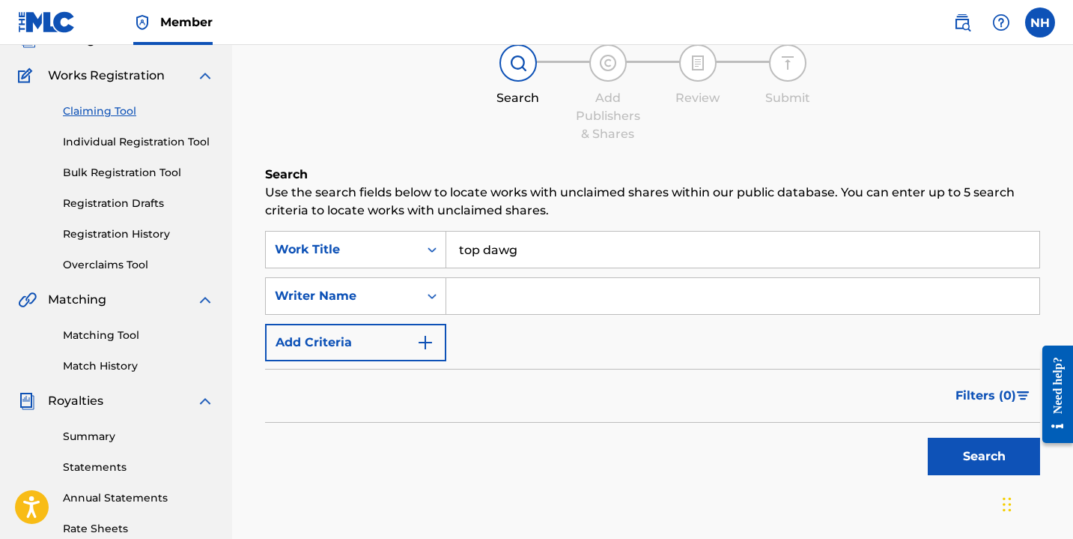
click at [516, 297] on input "Search Form" at bounding box center [742, 296] width 593 height 36
type input "nayla savannah"
click at [928, 437] on button "Search" at bounding box center [984, 455] width 112 height 37
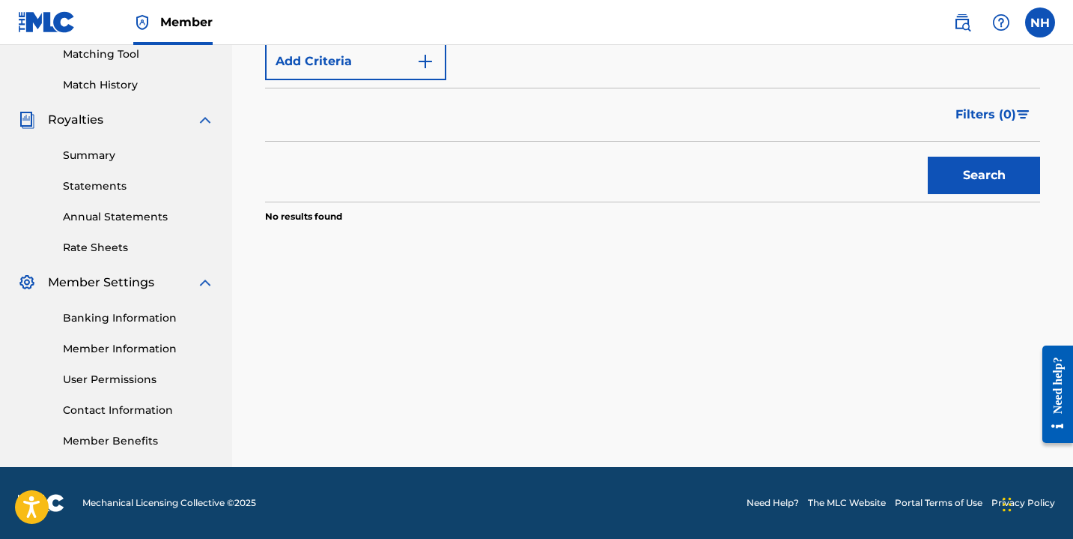
scroll to position [0, 0]
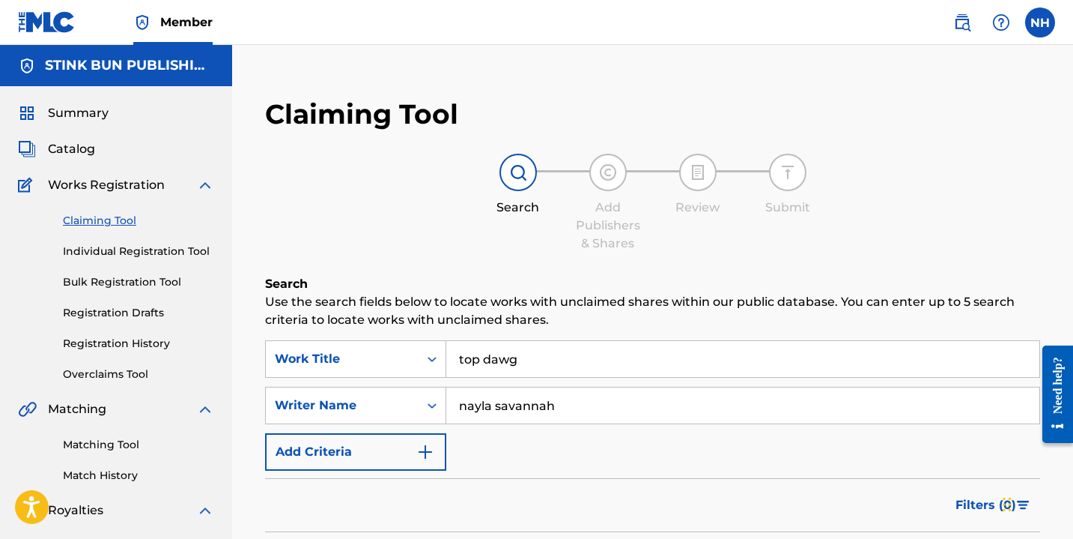
click at [130, 246] on link "Individual Registration Tool" at bounding box center [138, 251] width 151 height 16
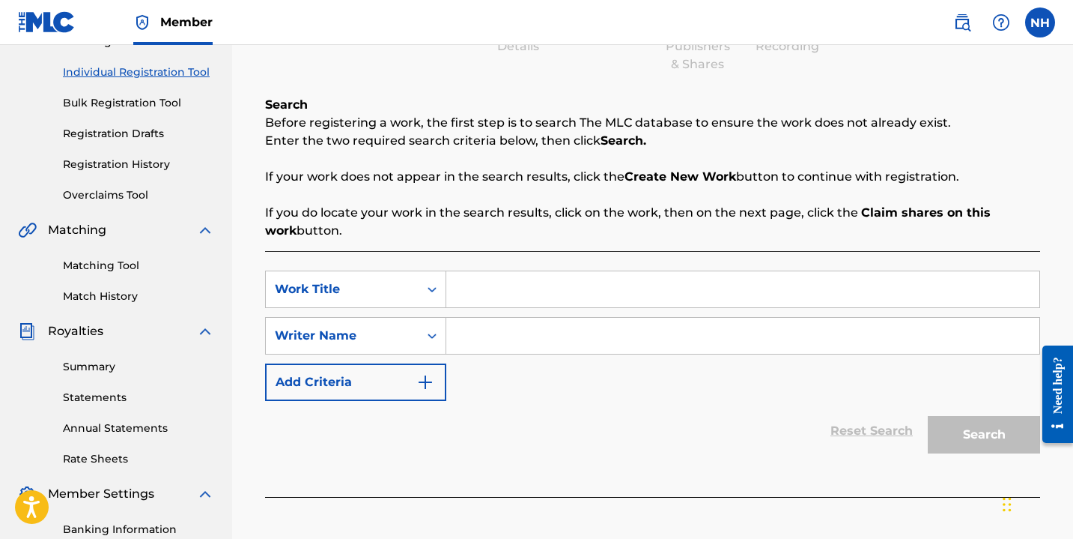
scroll to position [190, 0]
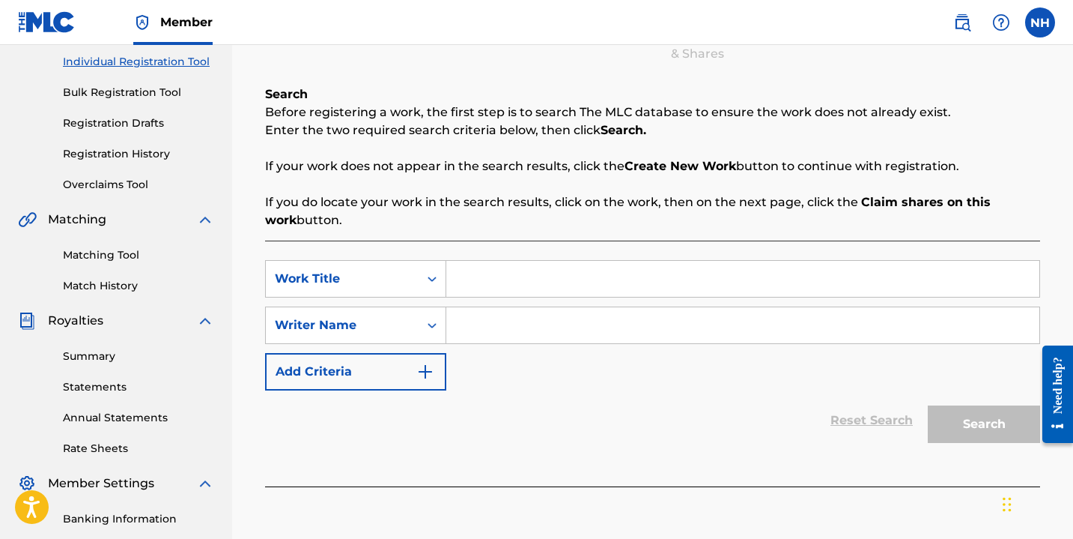
click at [480, 271] on input "Search Form" at bounding box center [742, 279] width 593 height 36
type input "top dawg"
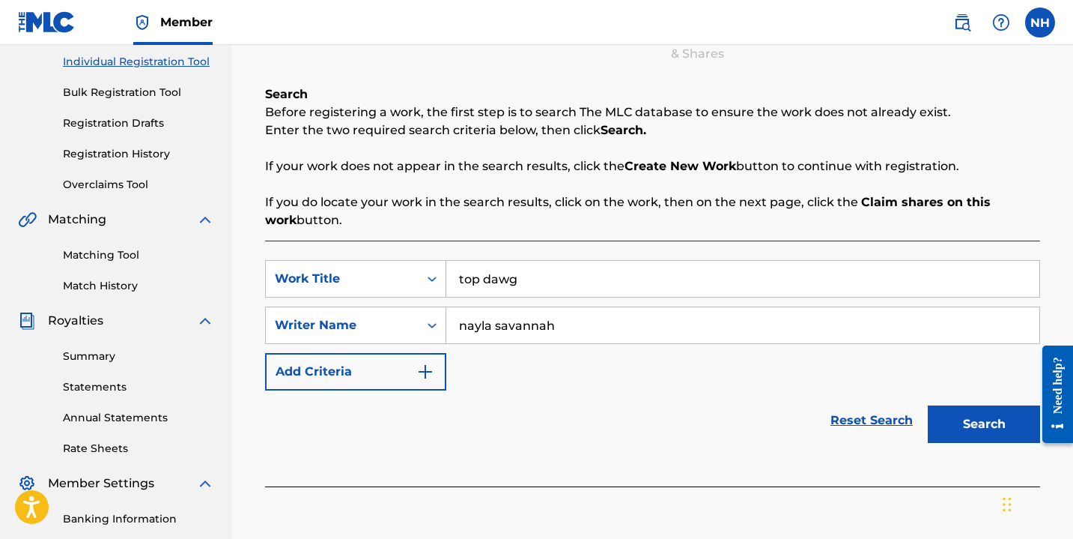
type input "nayla savannah"
click at [928, 405] on button "Search" at bounding box center [984, 423] width 112 height 37
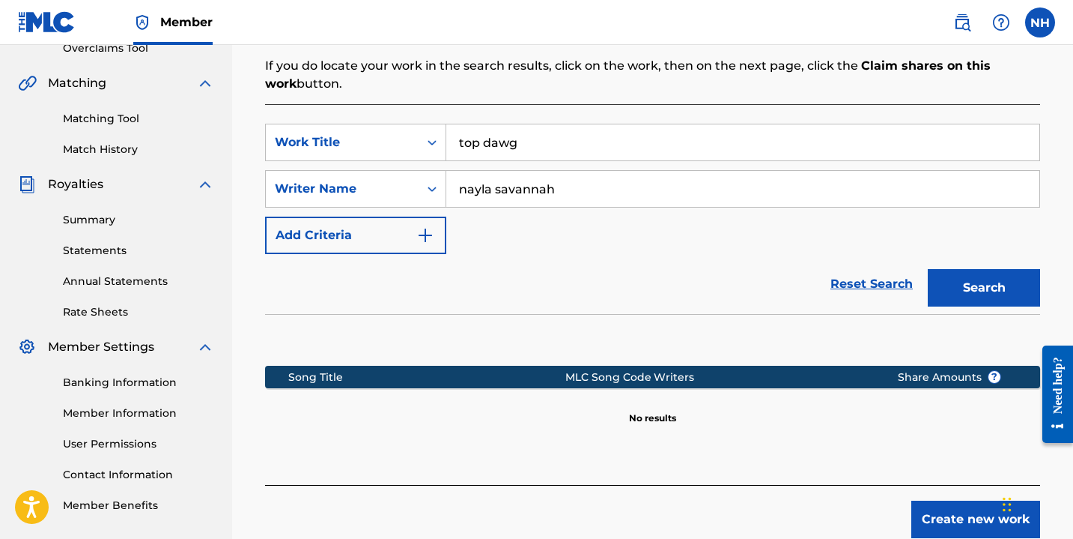
scroll to position [412, 0]
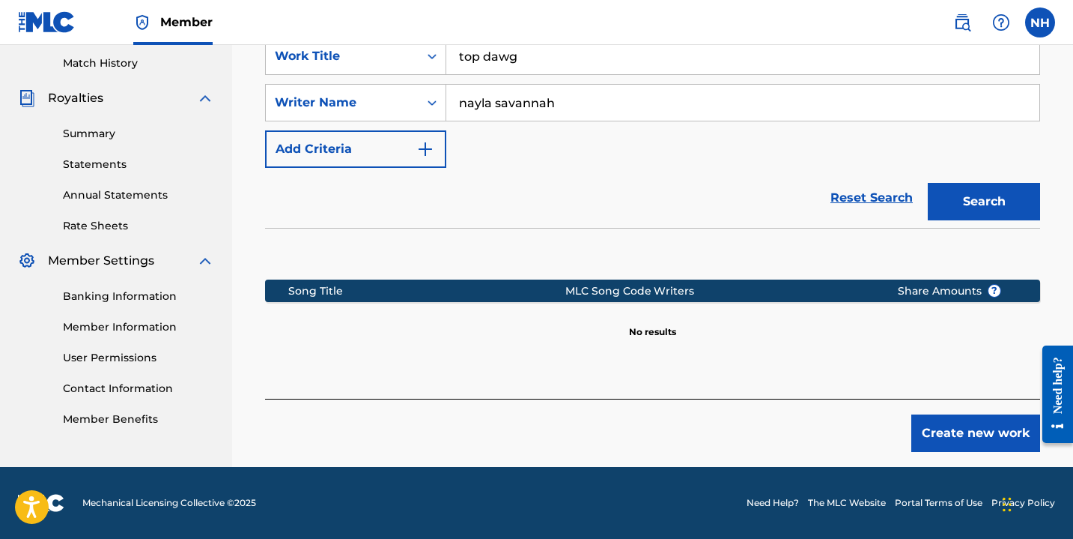
click at [981, 421] on button "Create new work" at bounding box center [976, 432] width 129 height 37
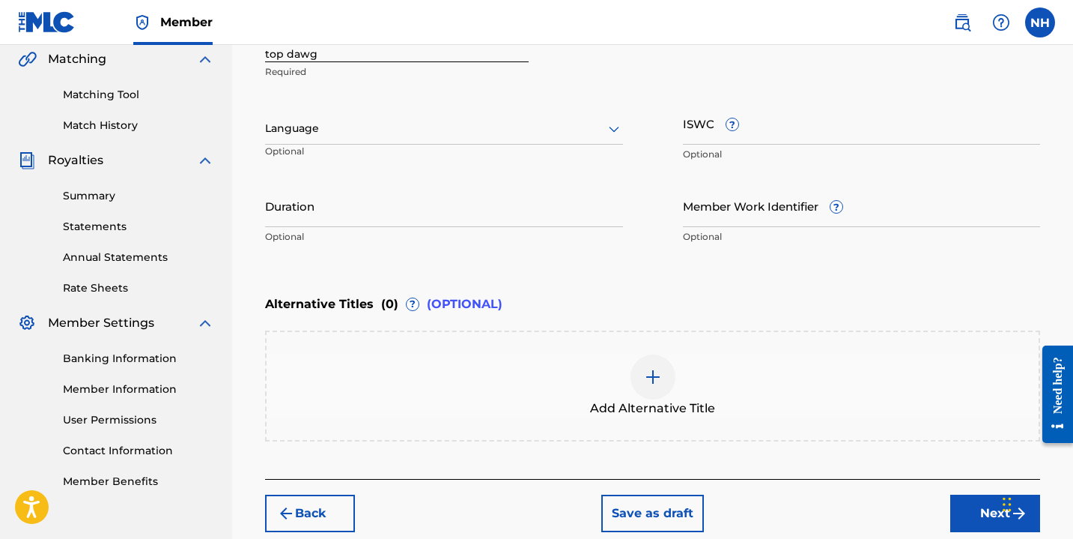
scroll to position [336, 0]
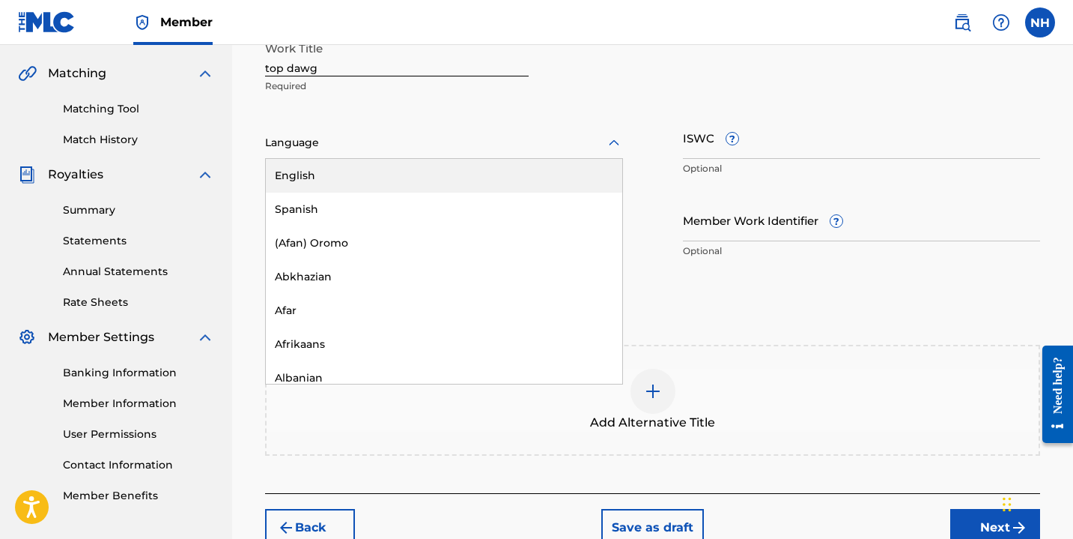
click at [421, 145] on div at bounding box center [444, 142] width 358 height 19
click at [390, 173] on div "English" at bounding box center [444, 176] width 357 height 34
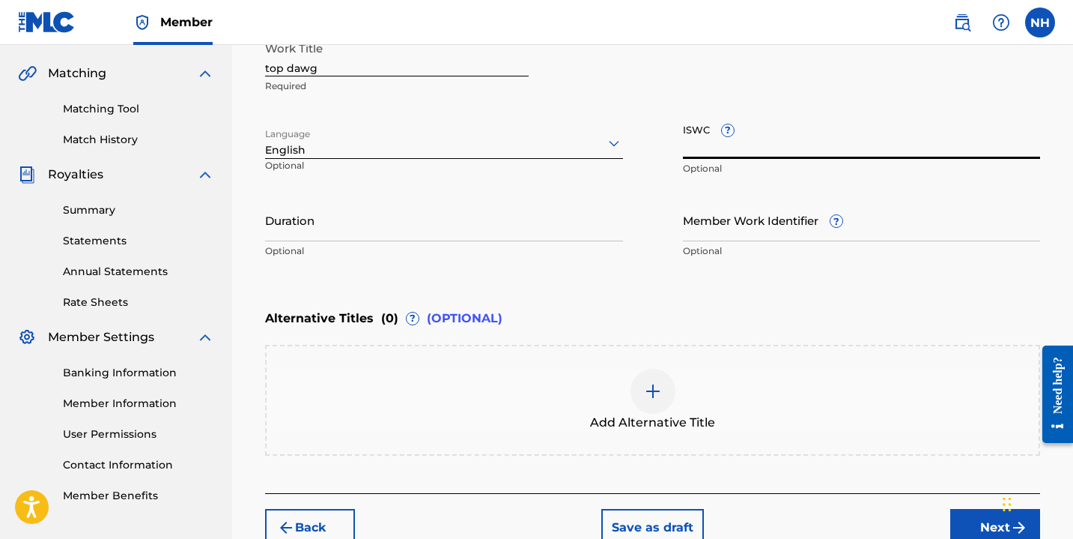
click at [717, 158] on input "ISWC ?" at bounding box center [862, 137] width 358 height 43
paste input "T-304.929.693-3"
type input "T-304.929.693-3"
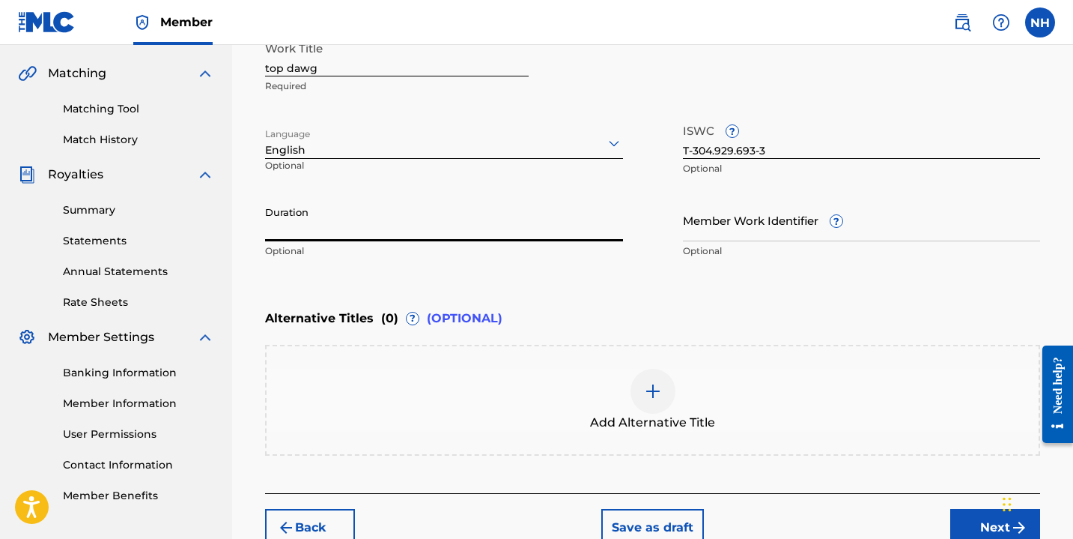
click at [389, 231] on input "Duration" at bounding box center [444, 220] width 358 height 43
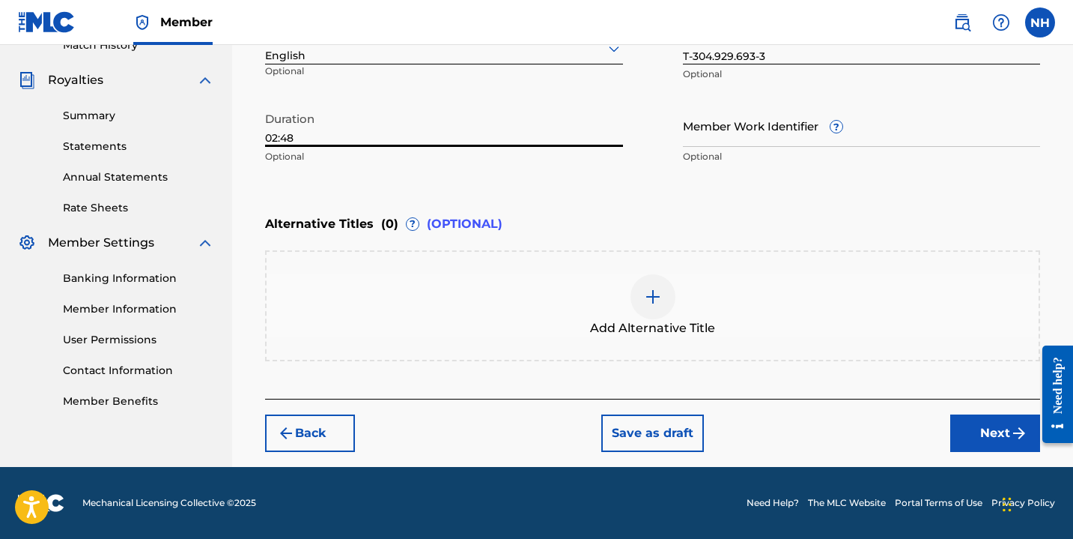
type input "02:48"
click at [995, 437] on button "Next" at bounding box center [996, 432] width 90 height 37
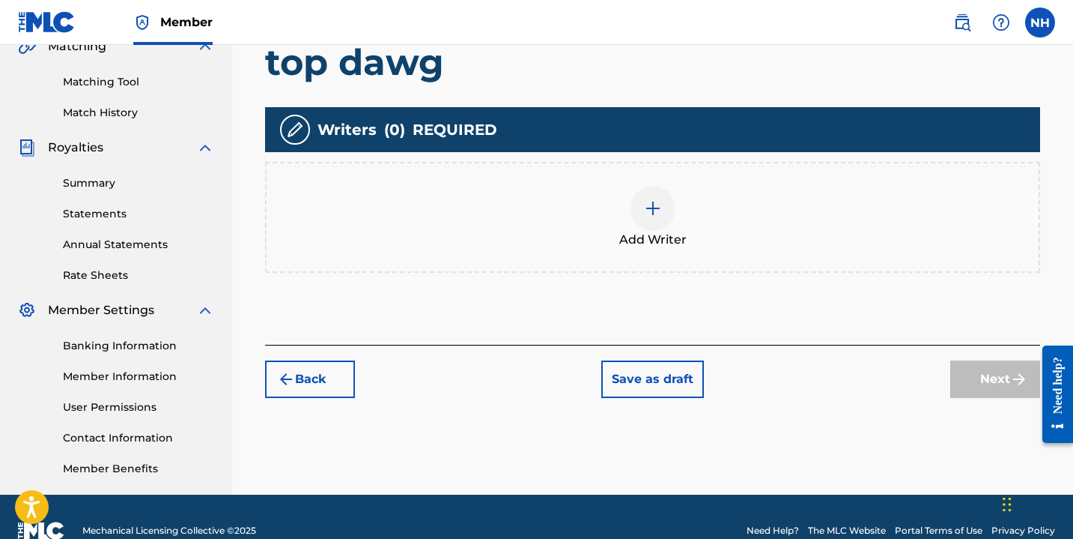
scroll to position [390, 0]
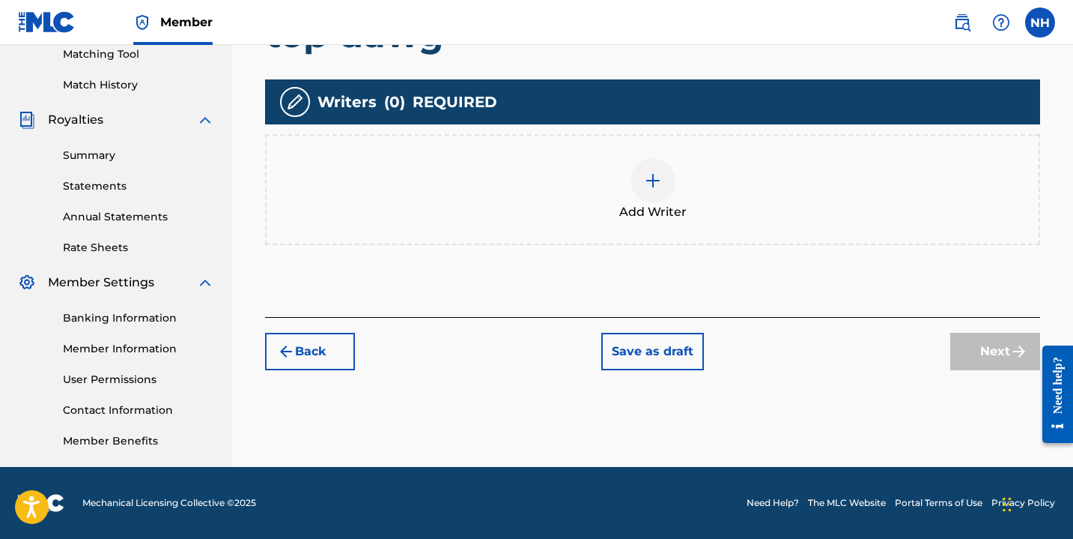
click at [676, 346] on button "Save as draft" at bounding box center [653, 351] width 103 height 37
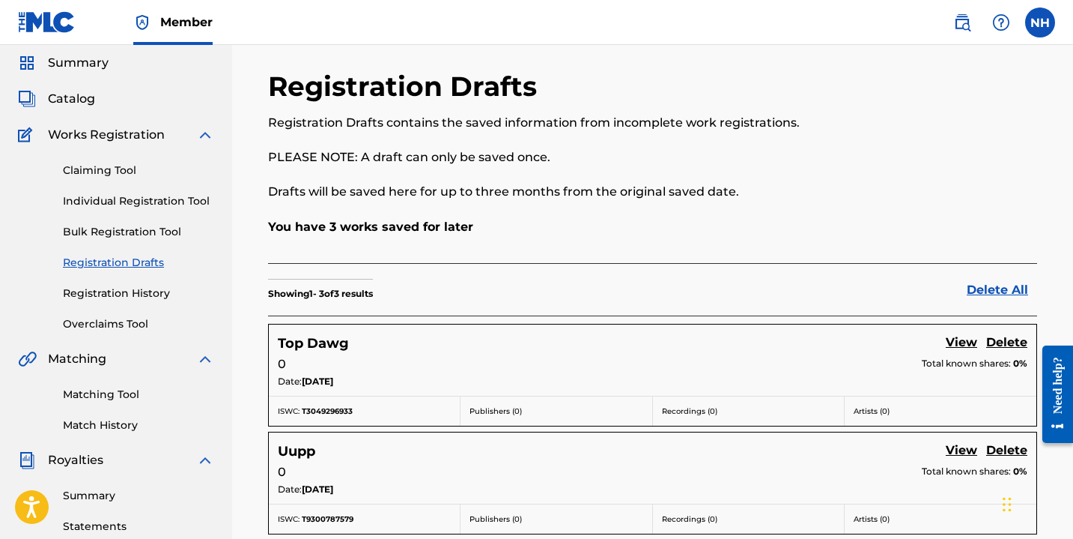
scroll to position [51, 0]
click at [122, 287] on link "Registration History" at bounding box center [138, 293] width 151 height 16
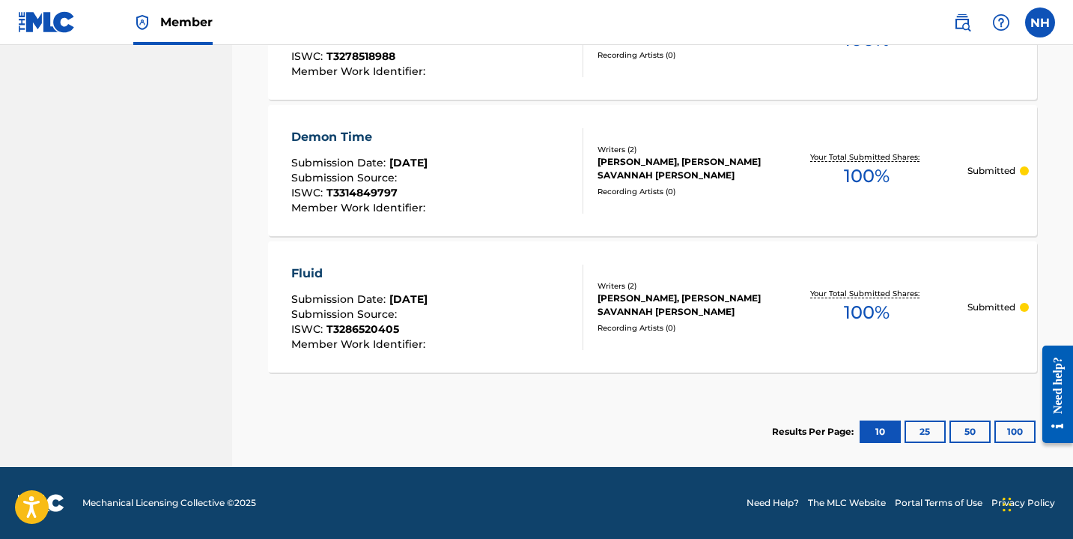
click at [924, 431] on button "25" at bounding box center [925, 431] width 41 height 22
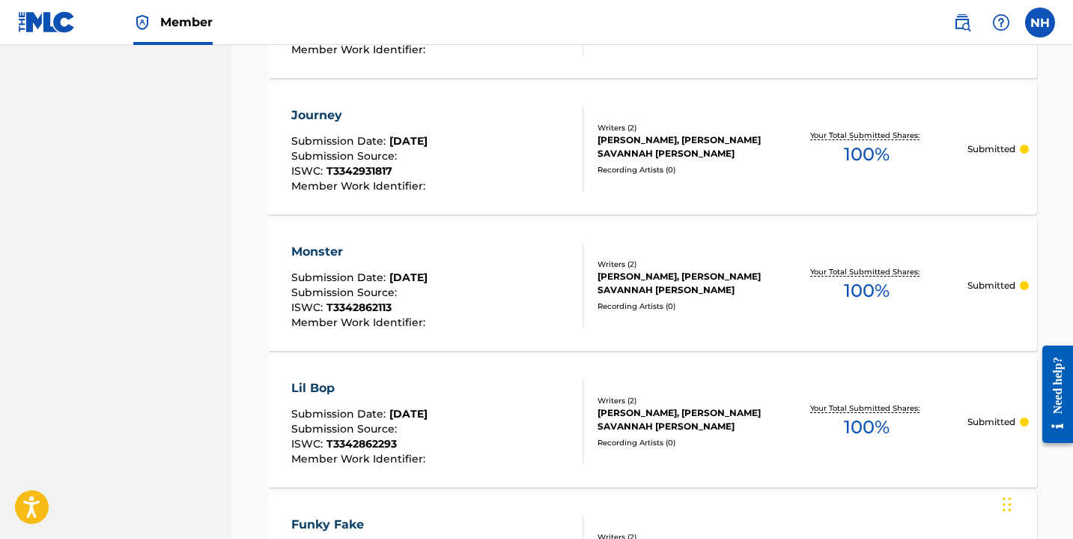
scroll to position [1369, 0]
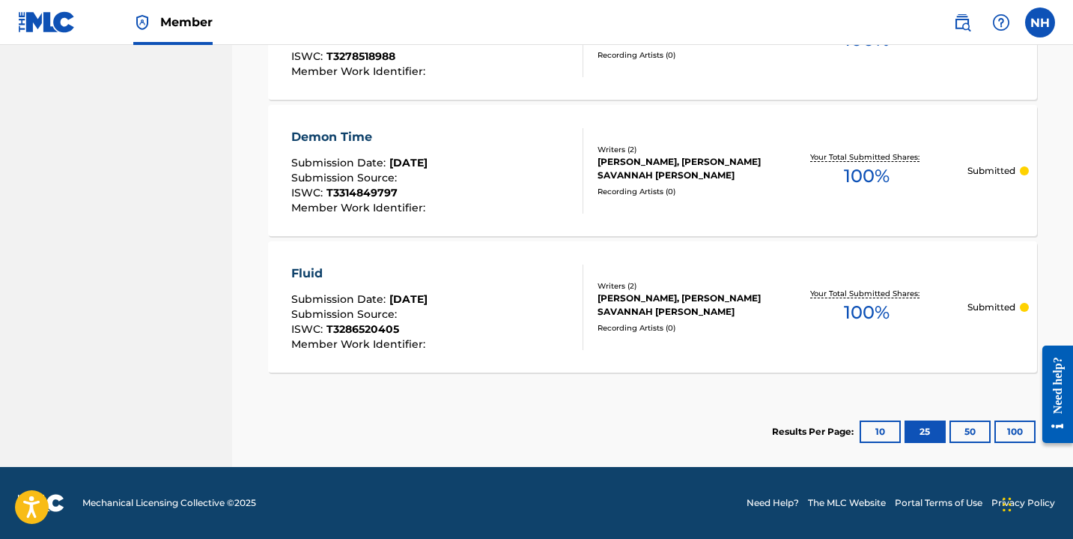
click at [890, 436] on button "10" at bounding box center [880, 431] width 41 height 22
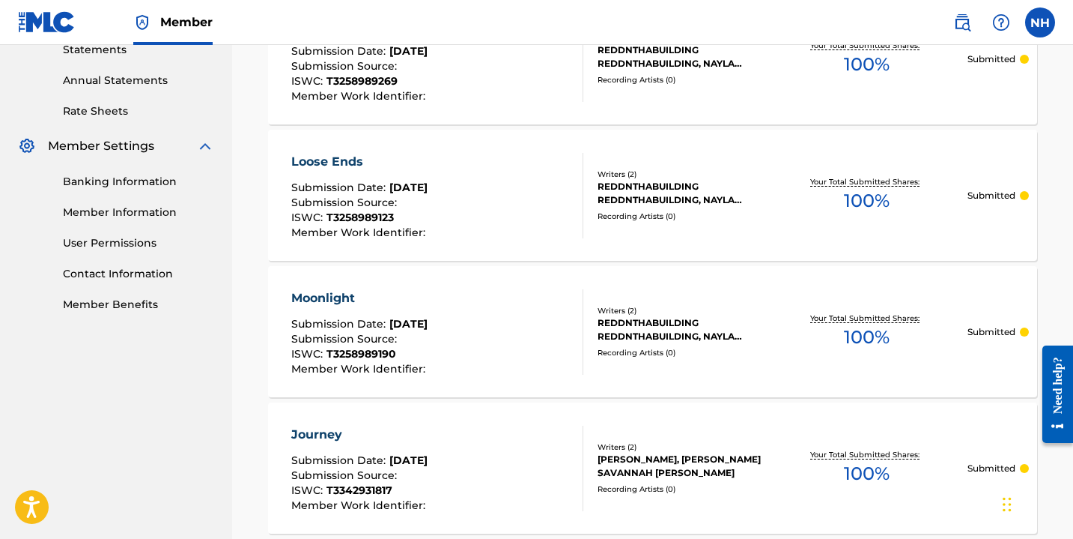
scroll to position [0, 0]
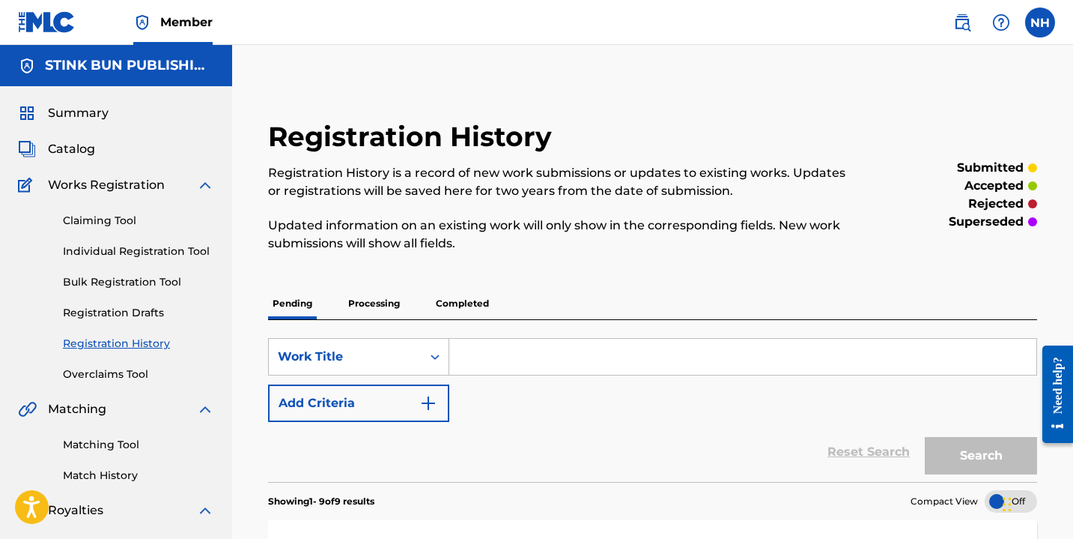
click at [360, 302] on p "Processing" at bounding box center [374, 303] width 61 height 31
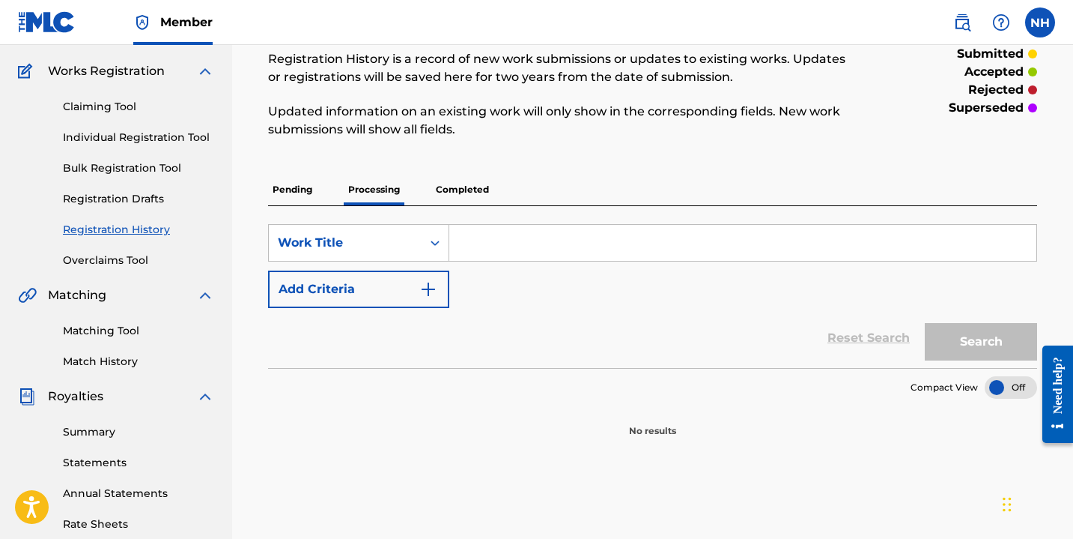
scroll to position [102, 0]
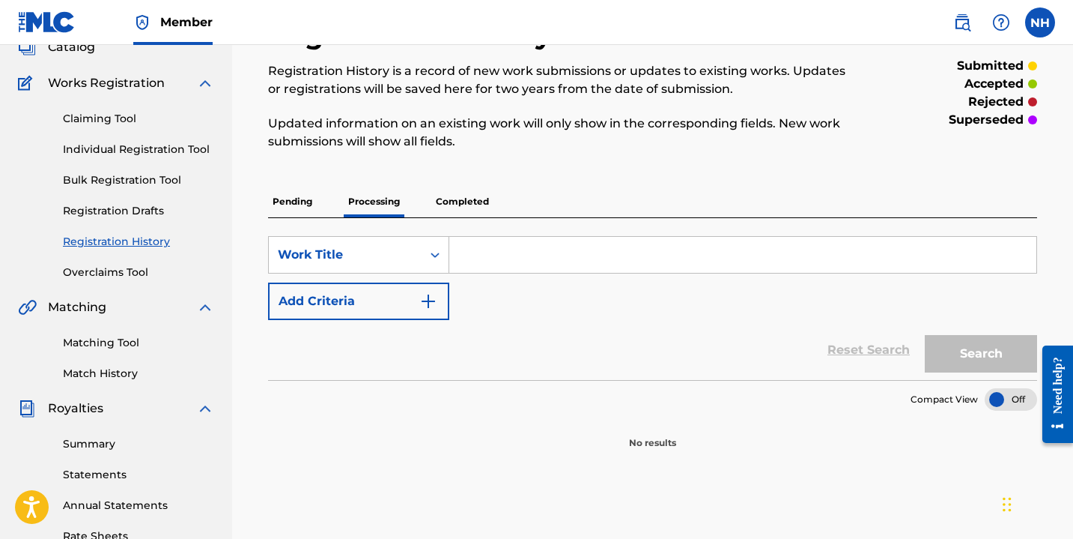
click at [480, 196] on p "Completed" at bounding box center [462, 201] width 62 height 31
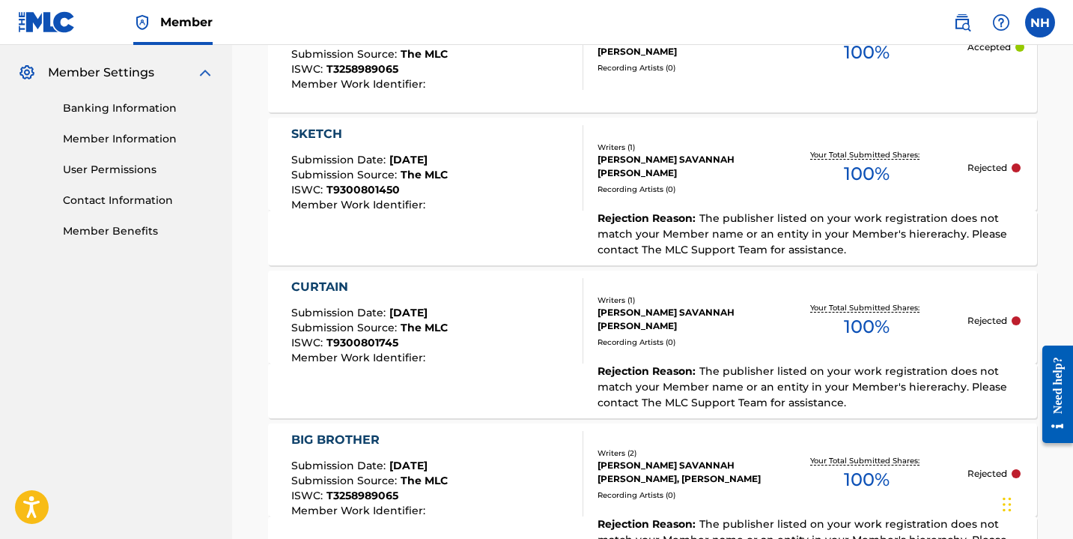
scroll to position [596, 0]
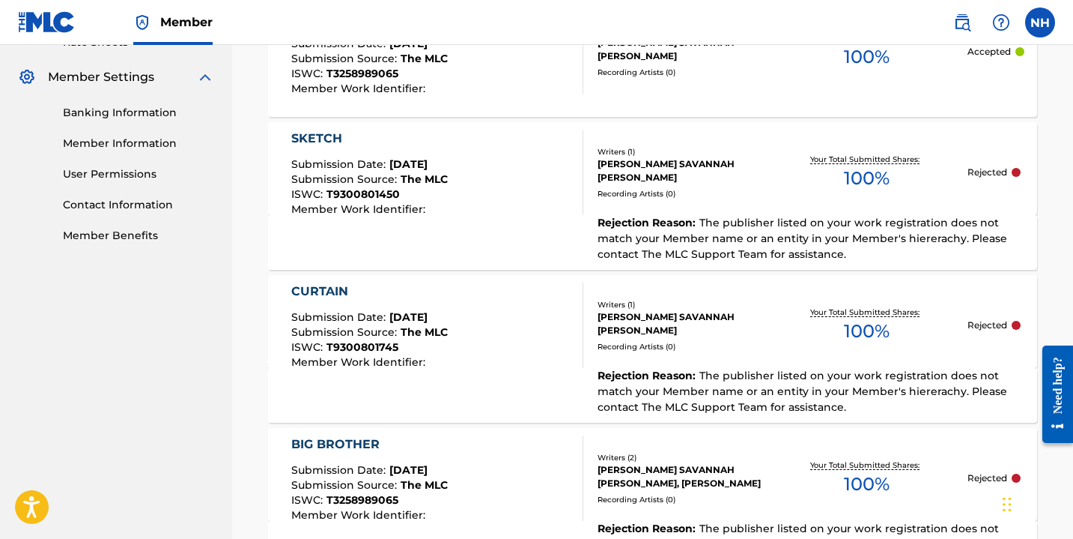
click at [333, 291] on div "CURTAIN" at bounding box center [369, 291] width 157 height 18
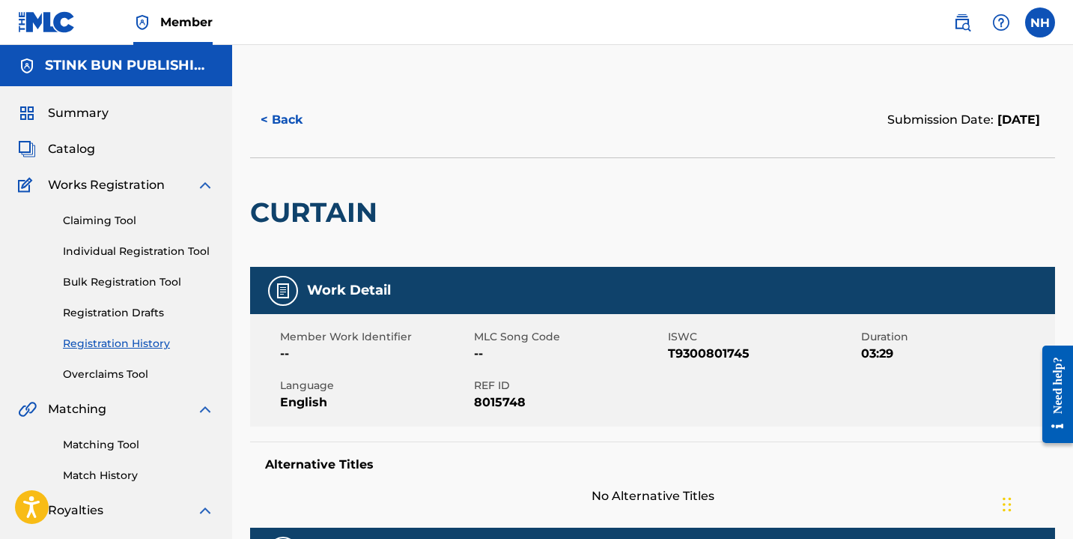
click at [251, 119] on button "< Back" at bounding box center [295, 119] width 90 height 37
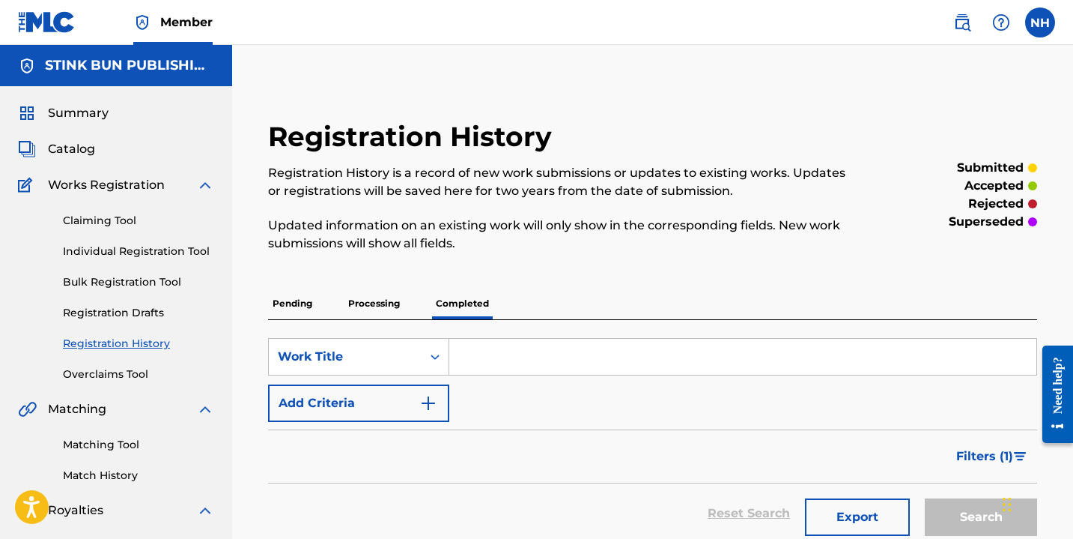
click at [125, 251] on link "Individual Registration Tool" at bounding box center [138, 251] width 151 height 16
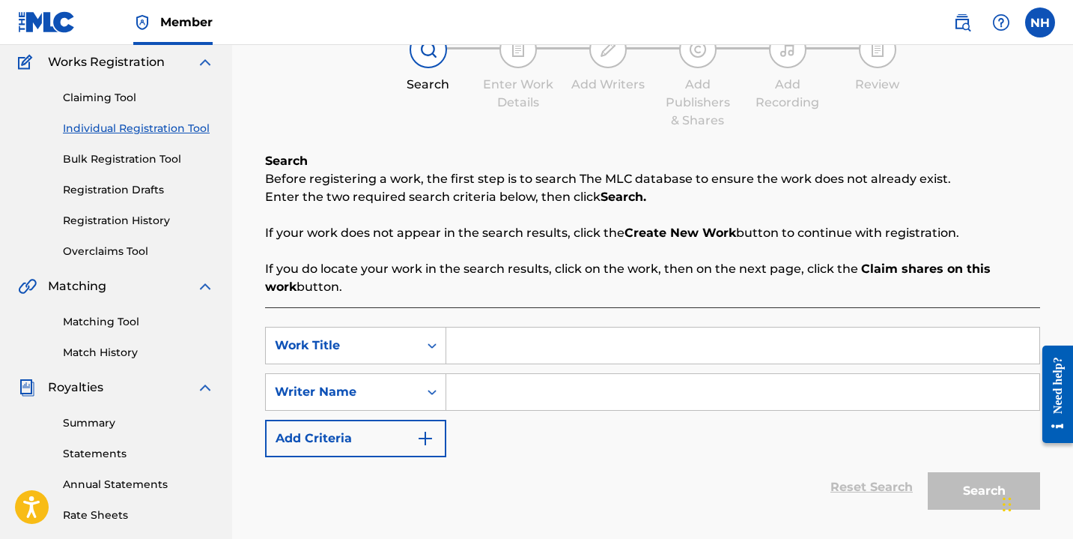
scroll to position [183, 0]
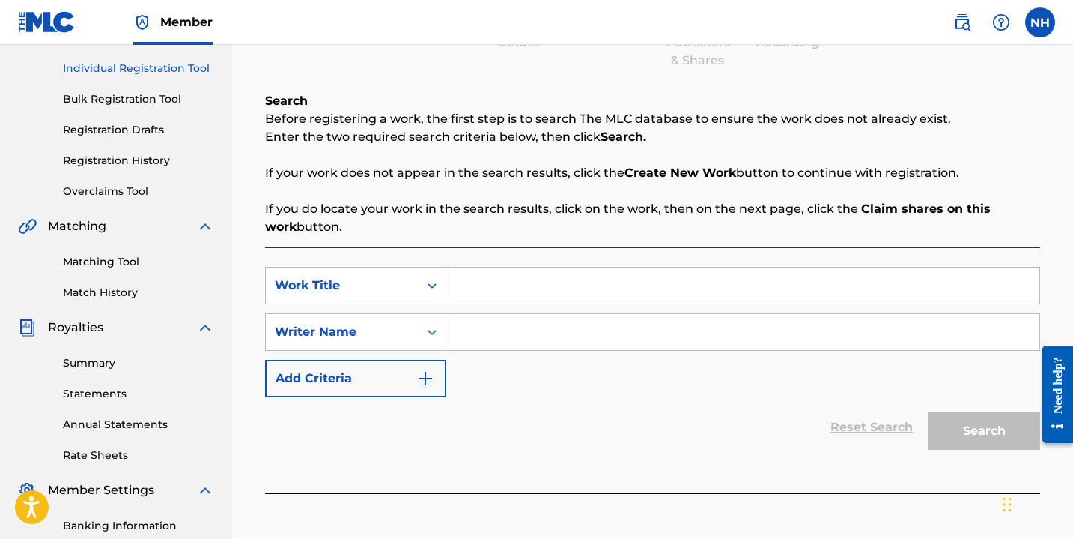
click at [497, 282] on input "Search Form" at bounding box center [742, 285] width 593 height 36
type input "too open"
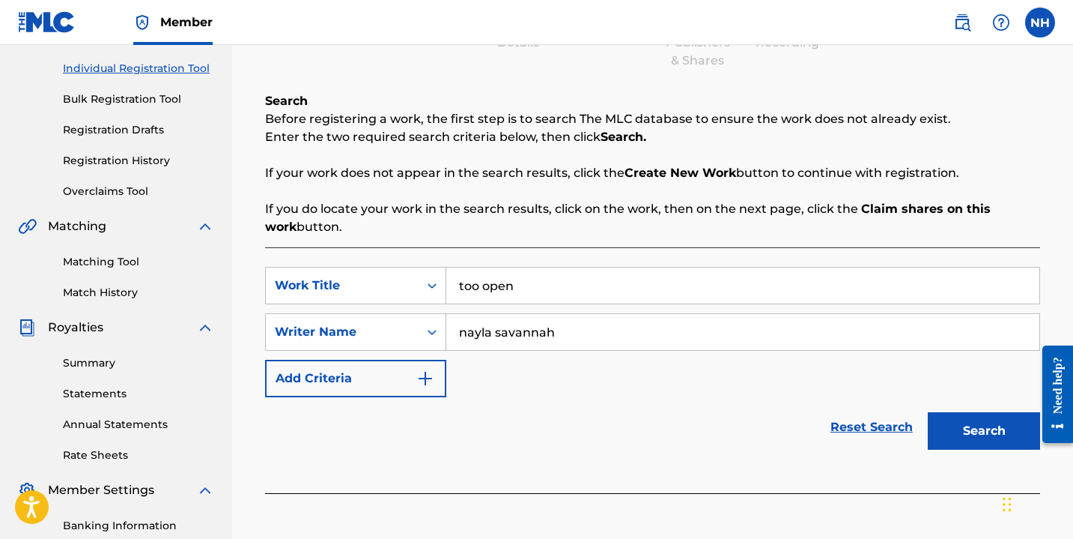
type input "nayla savannah"
click at [928, 412] on button "Search" at bounding box center [984, 430] width 112 height 37
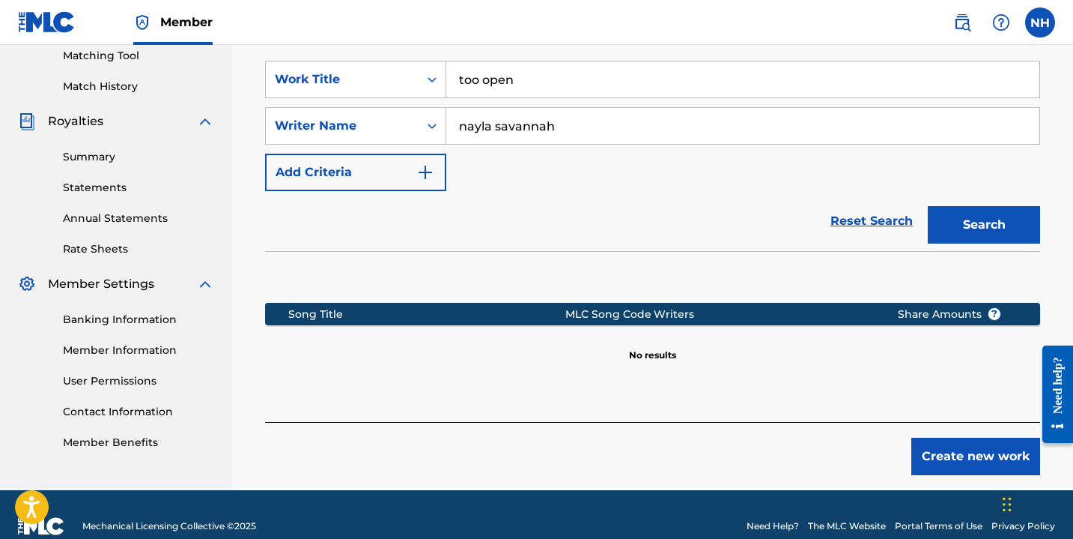
scroll to position [412, 0]
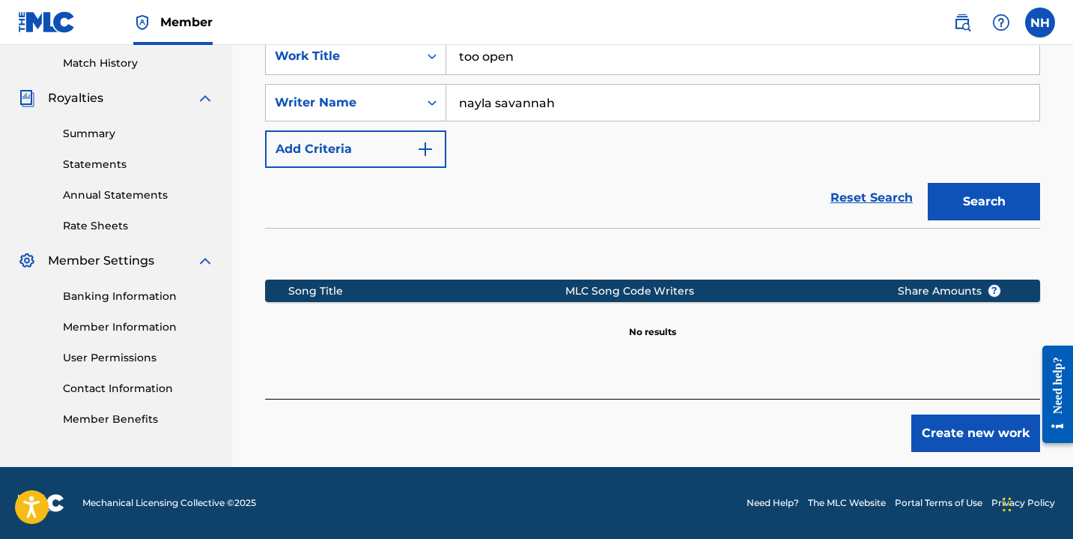
click at [985, 443] on button "Create new work" at bounding box center [976, 432] width 129 height 37
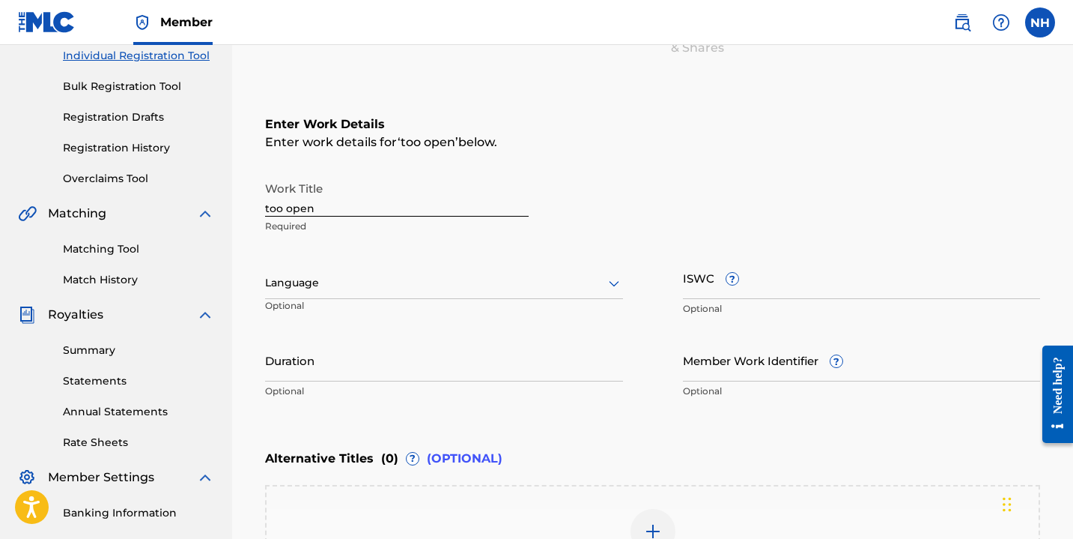
scroll to position [193, 0]
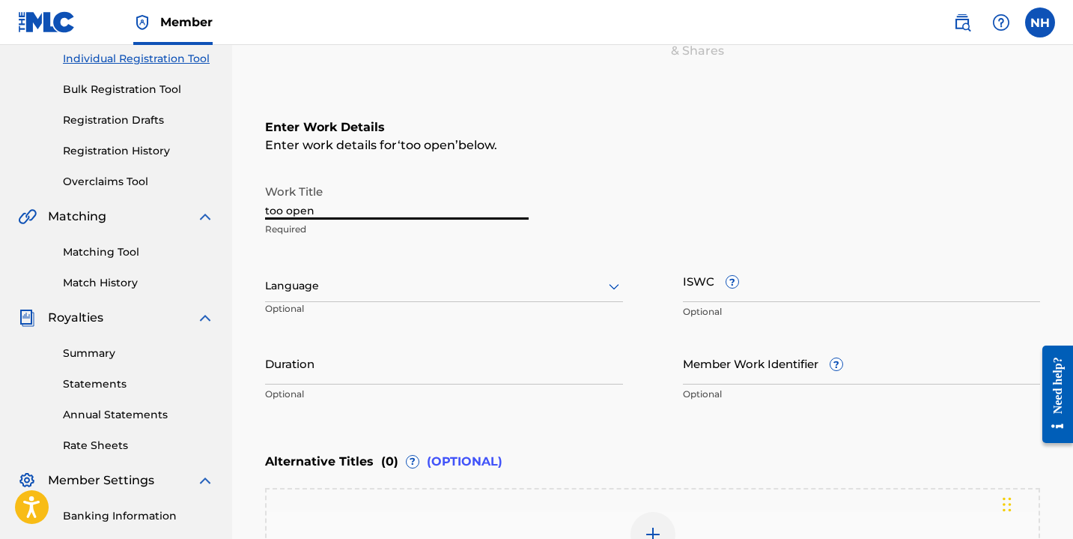
drag, startPoint x: 324, startPoint y: 207, endPoint x: 237, endPoint y: 210, distance: 87.7
click at [237, 210] on div "Register Work Search Enter Work Details Add Writers Add Publishers & Shares Add…" at bounding box center [652, 297] width 841 height 814
type input "Spark"
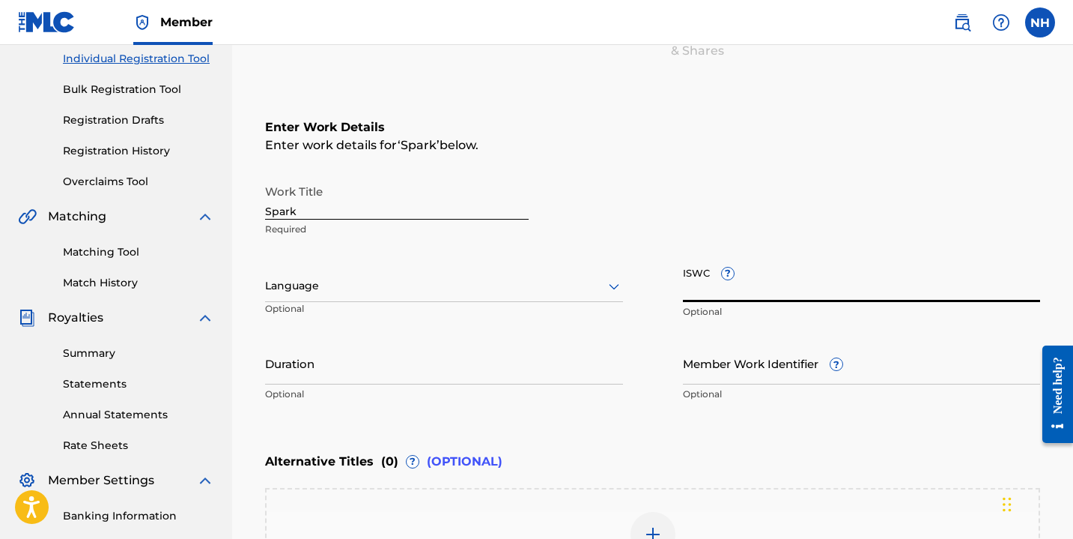
click at [715, 294] on input "ISWC ?" at bounding box center [862, 280] width 358 height 43
paste input "T-304.929.739-0"
type input "T-304.929.739-0"
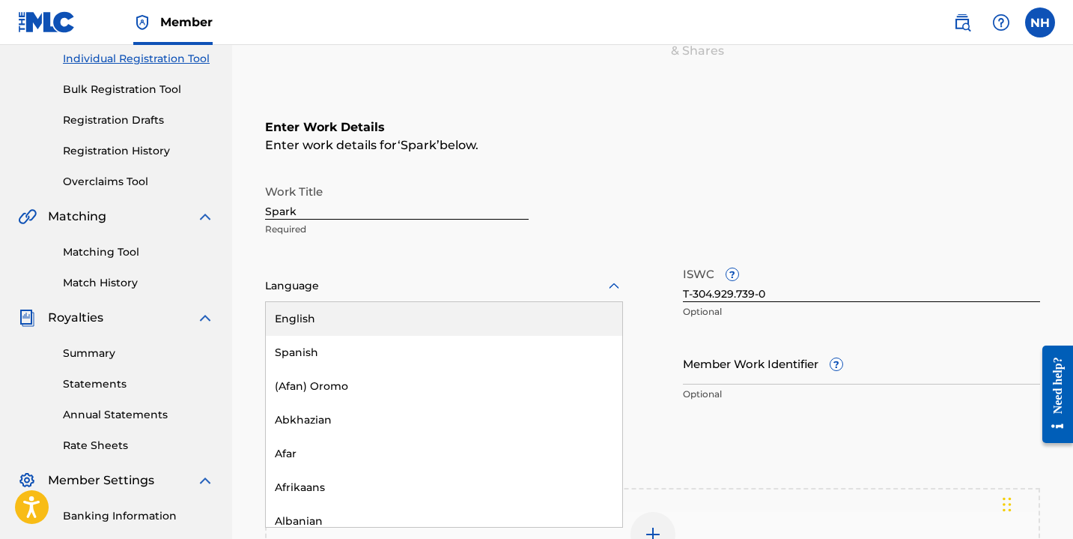
click at [369, 283] on div at bounding box center [444, 285] width 358 height 19
click at [365, 325] on div "English" at bounding box center [444, 319] width 357 height 34
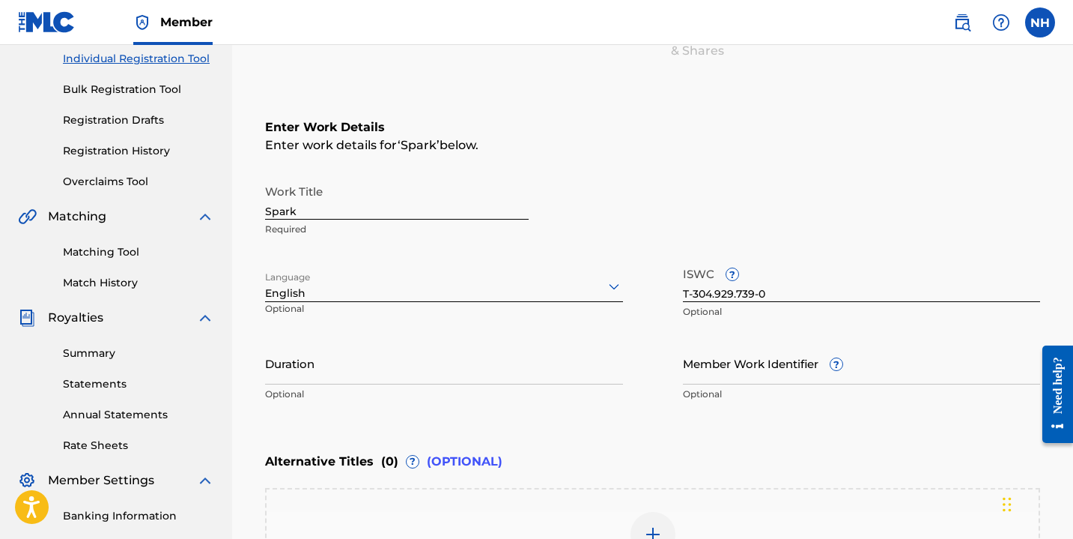
scroll to position [430, 0]
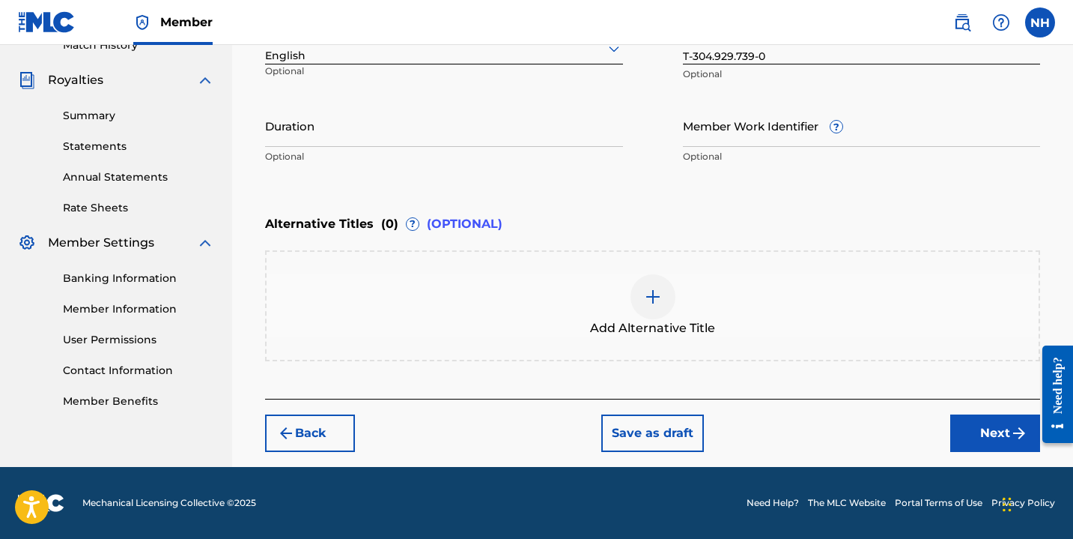
click at [644, 425] on button "Save as draft" at bounding box center [653, 432] width 103 height 37
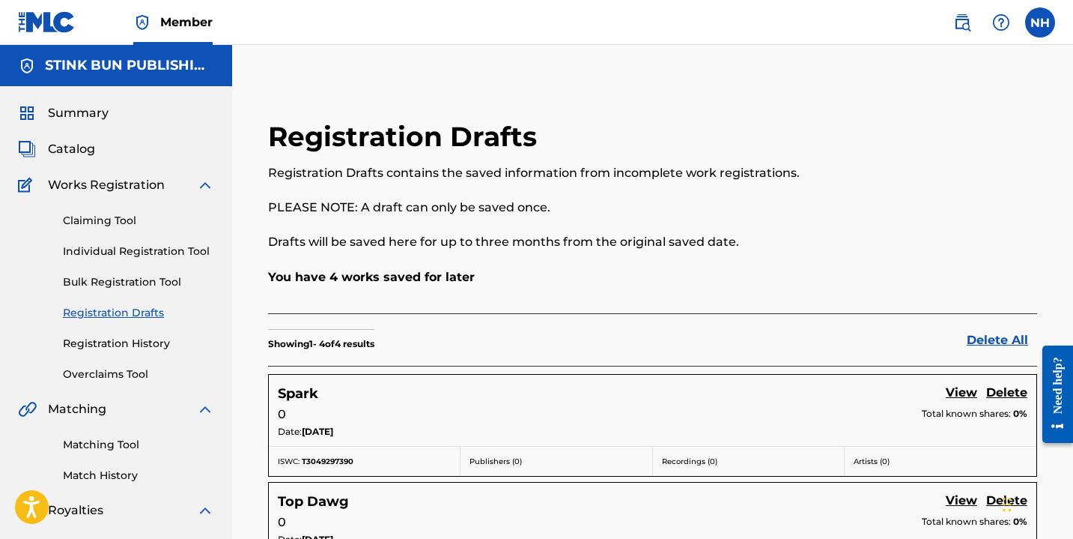
click at [139, 248] on link "Individual Registration Tool" at bounding box center [138, 251] width 151 height 16
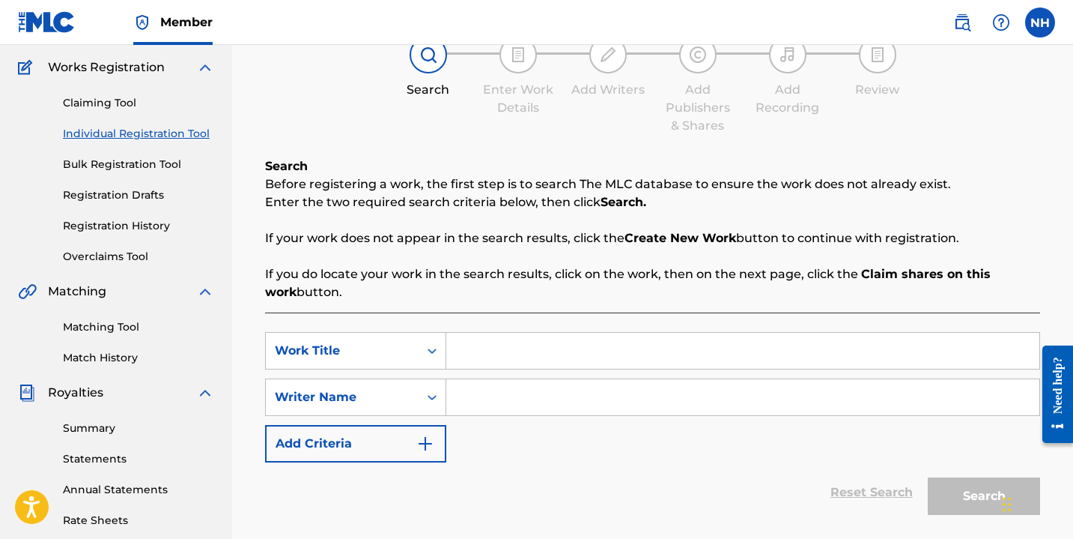
scroll to position [127, 0]
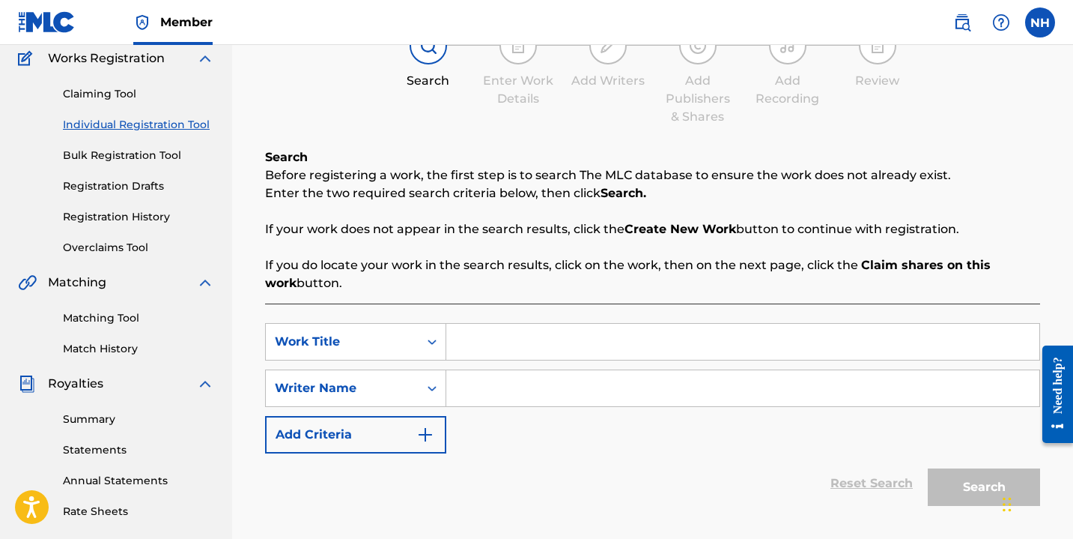
click at [521, 343] on input "Search Form" at bounding box center [742, 342] width 593 height 36
type input "sketch"
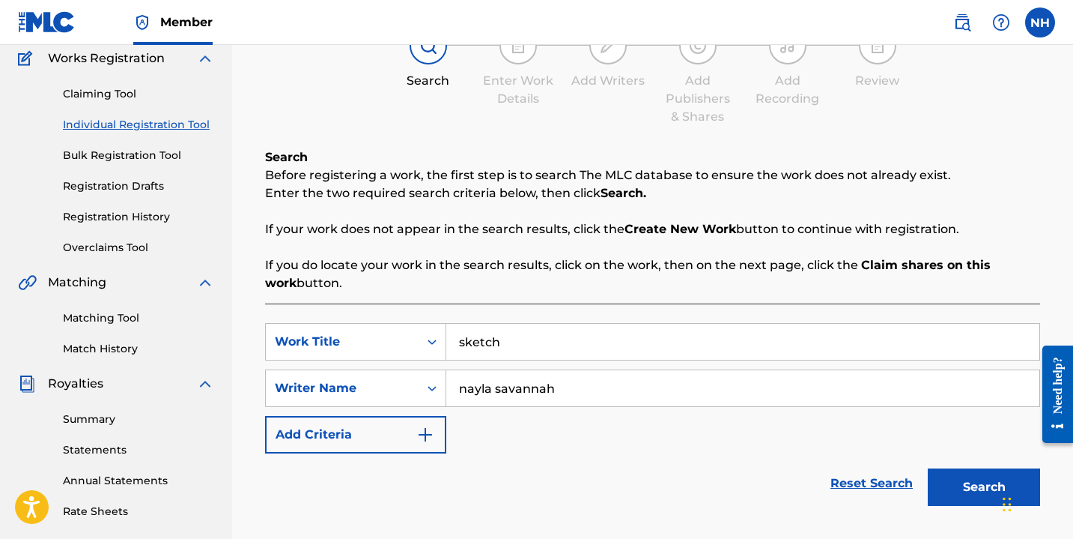
type input "nayla savannah"
click at [928, 468] on button "Search" at bounding box center [984, 486] width 112 height 37
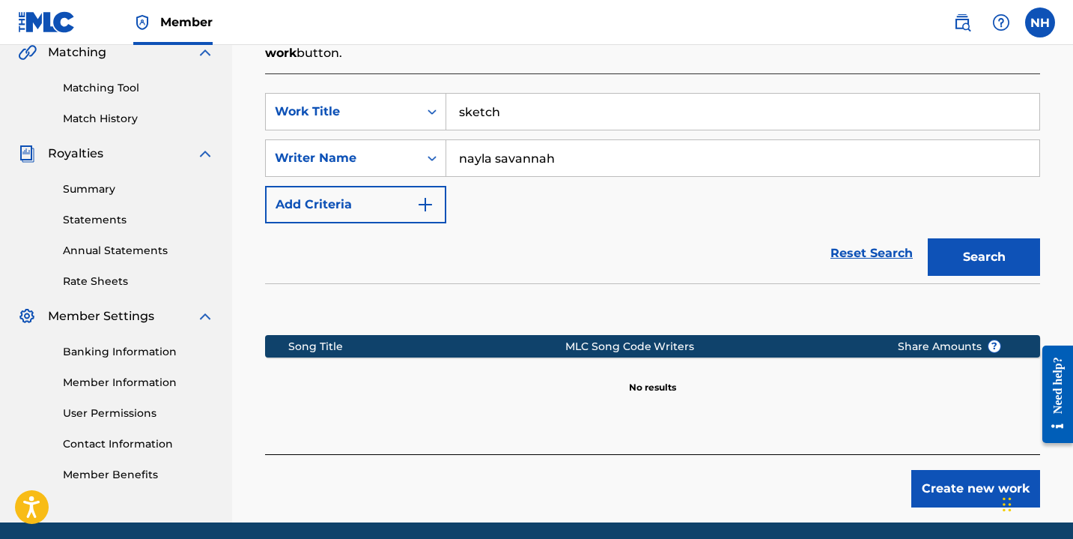
scroll to position [412, 0]
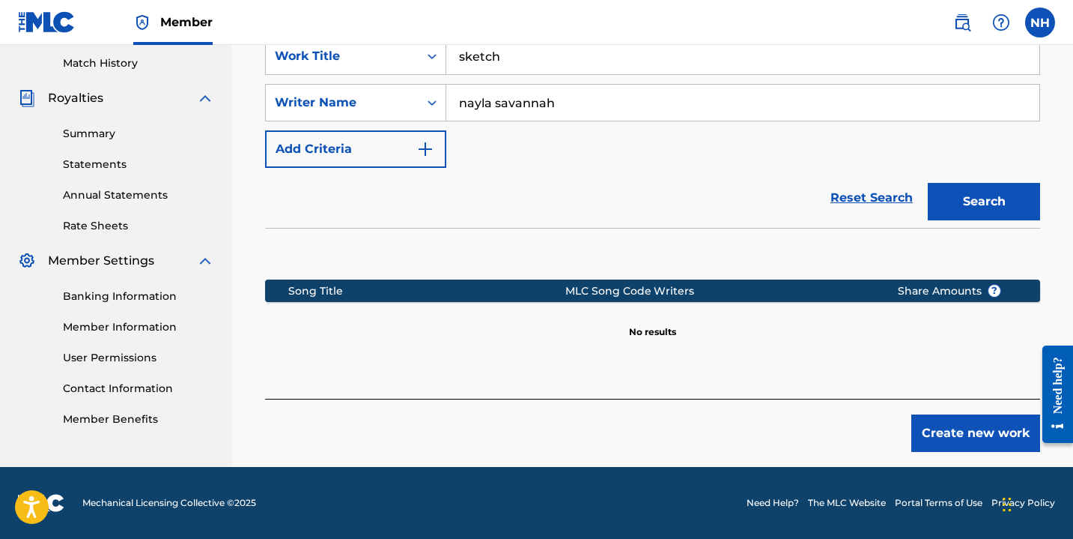
click at [971, 433] on button "Create new work" at bounding box center [976, 432] width 129 height 37
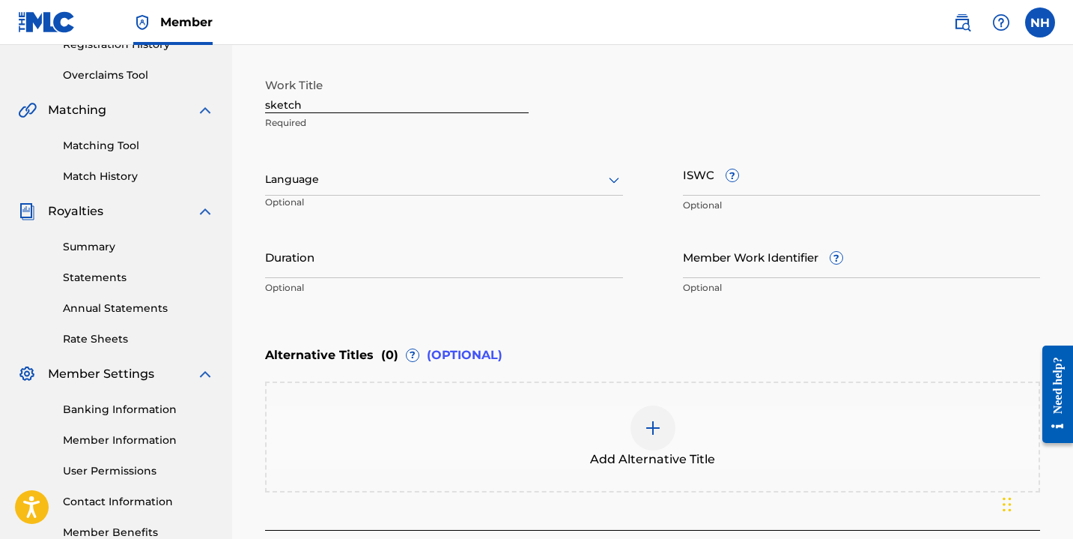
scroll to position [288, 0]
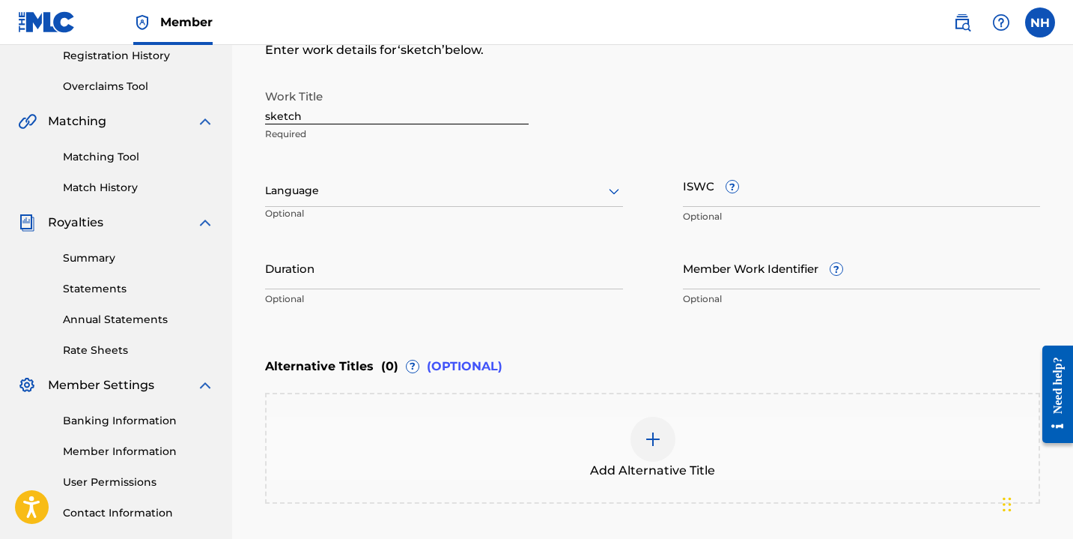
click at [723, 199] on input "ISWC ?" at bounding box center [862, 185] width 358 height 43
paste input "T-930.080.145-0"
type input "T-930.080.145-0"
click at [374, 203] on div "Language" at bounding box center [444, 190] width 358 height 31
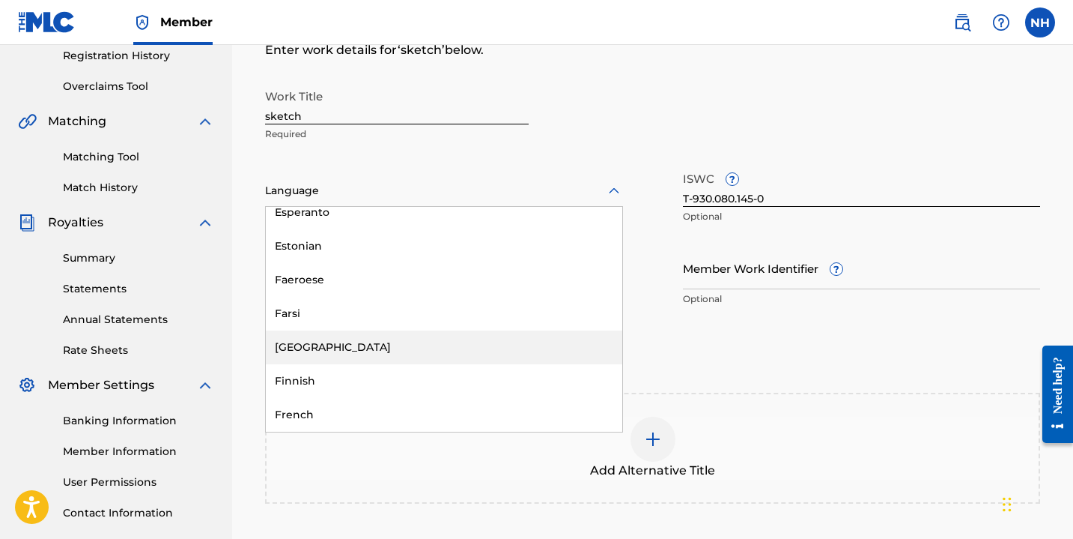
scroll to position [0, 0]
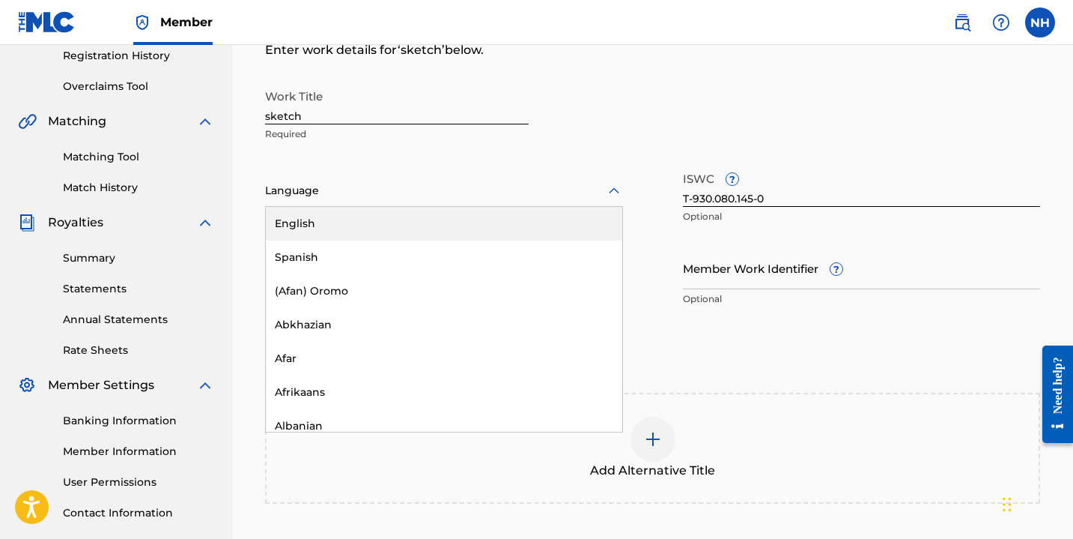
click at [367, 223] on div "English" at bounding box center [444, 224] width 357 height 34
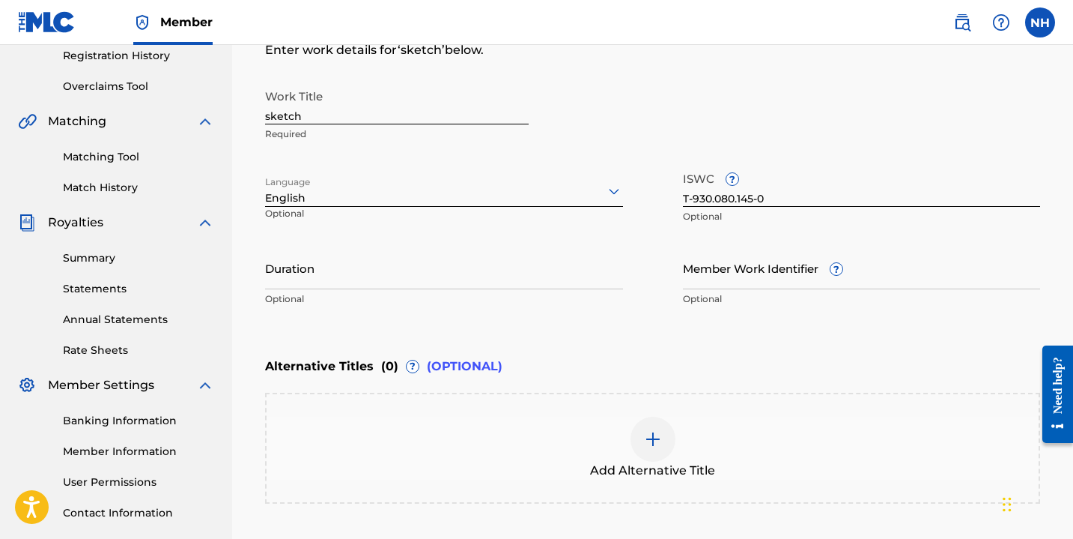
scroll to position [430, 0]
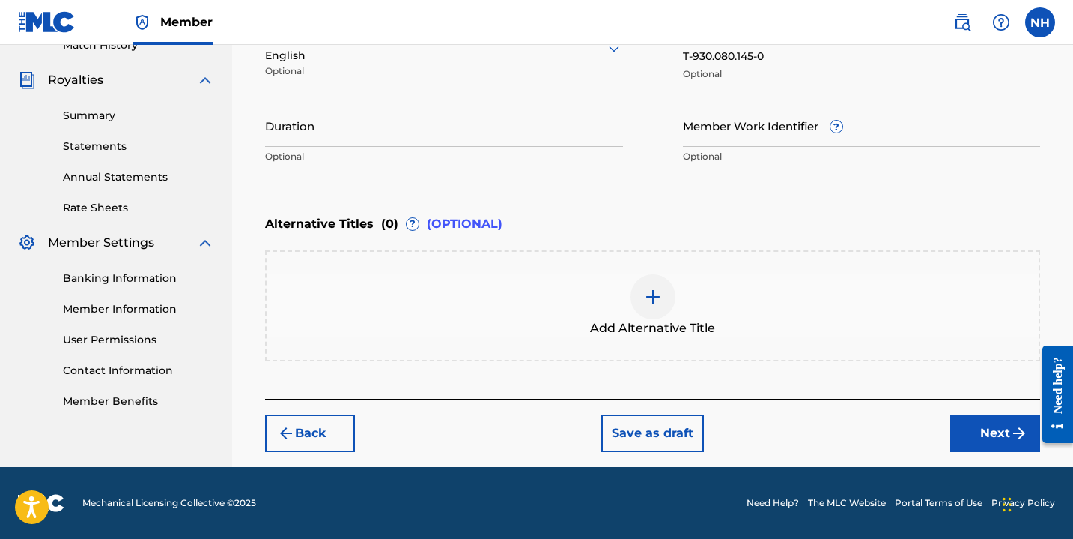
click at [640, 443] on button "Save as draft" at bounding box center [653, 432] width 103 height 37
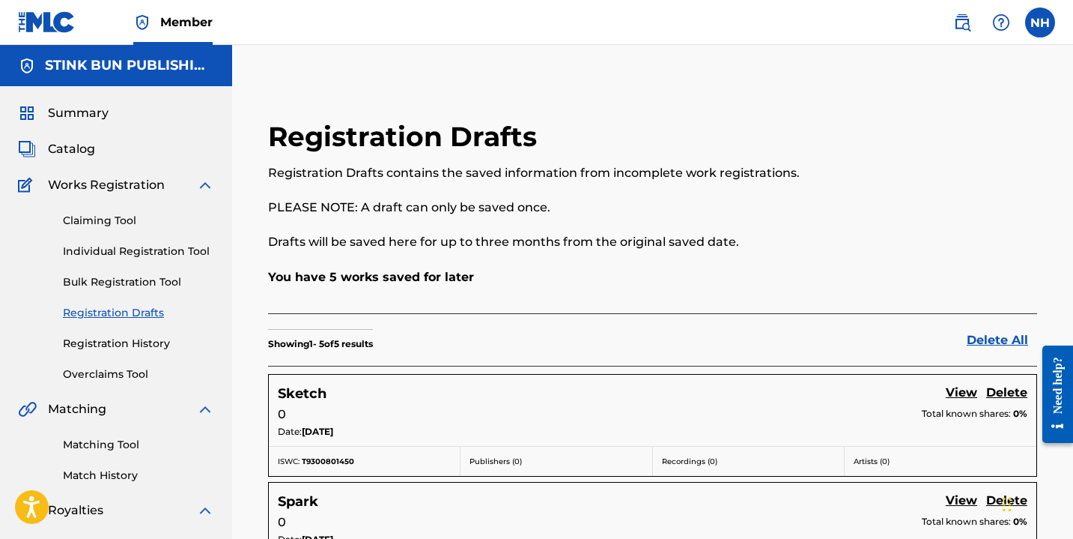
click at [98, 250] on link "Individual Registration Tool" at bounding box center [138, 251] width 151 height 16
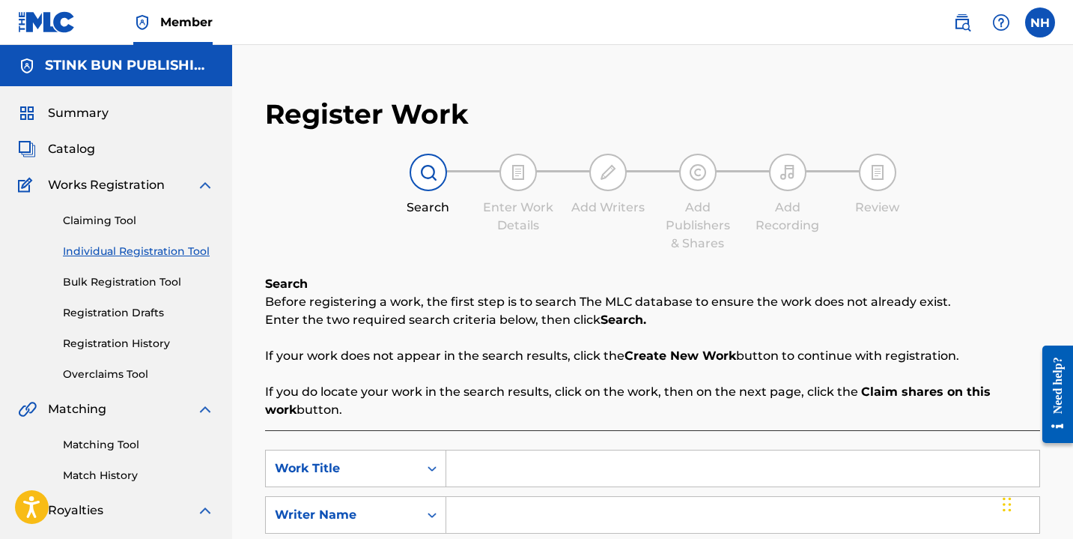
click at [588, 454] on input "Search Form" at bounding box center [742, 468] width 593 height 36
type input "sick wave"
paste input "T-930.080.148-3"
type input "T-930.080.148-3"
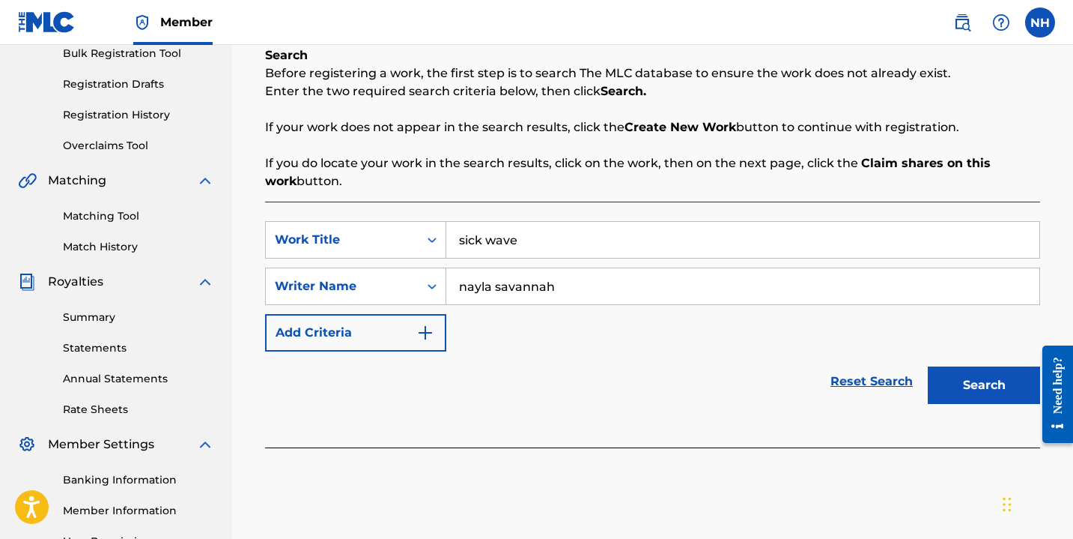
scroll to position [390, 0]
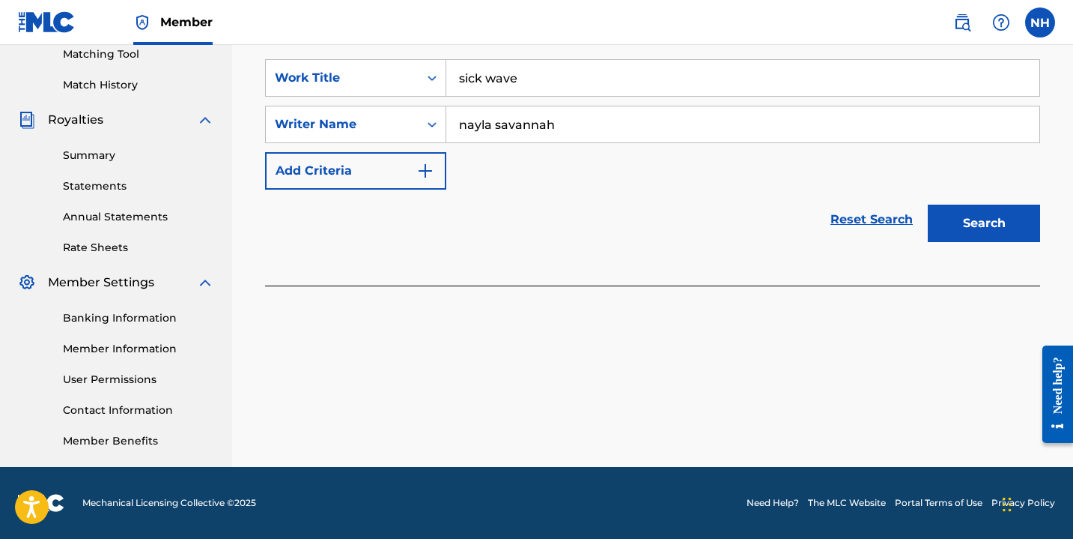
type input "nayla savannah"
click at [969, 224] on button "Search" at bounding box center [984, 223] width 112 height 37
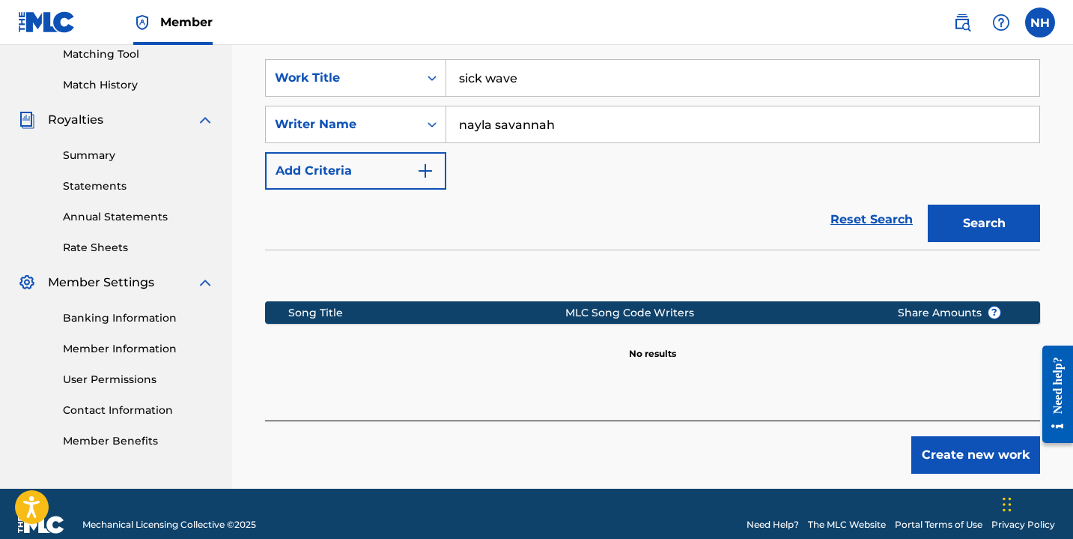
scroll to position [412, 0]
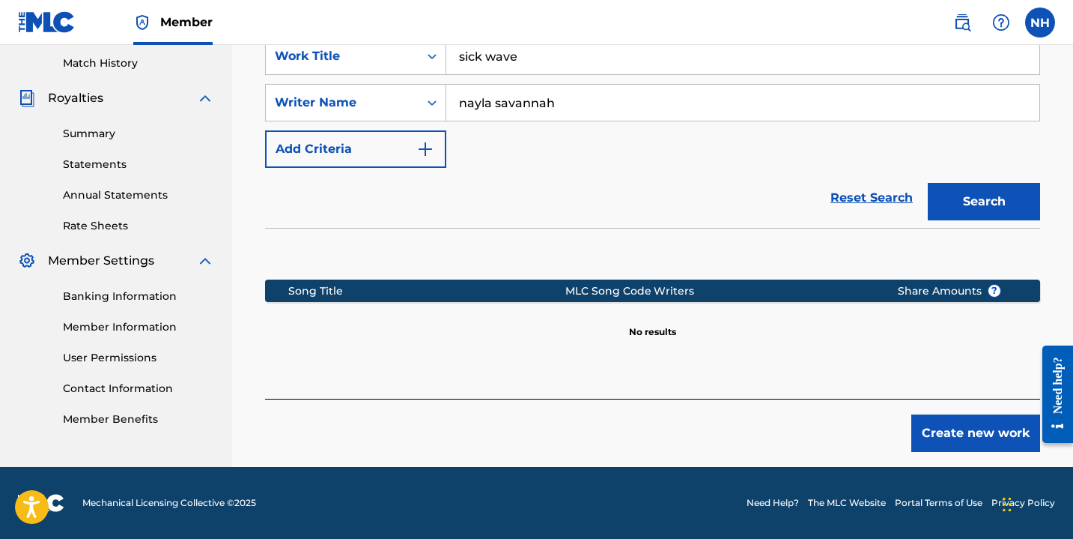
click at [941, 421] on button "Create new work" at bounding box center [976, 432] width 129 height 37
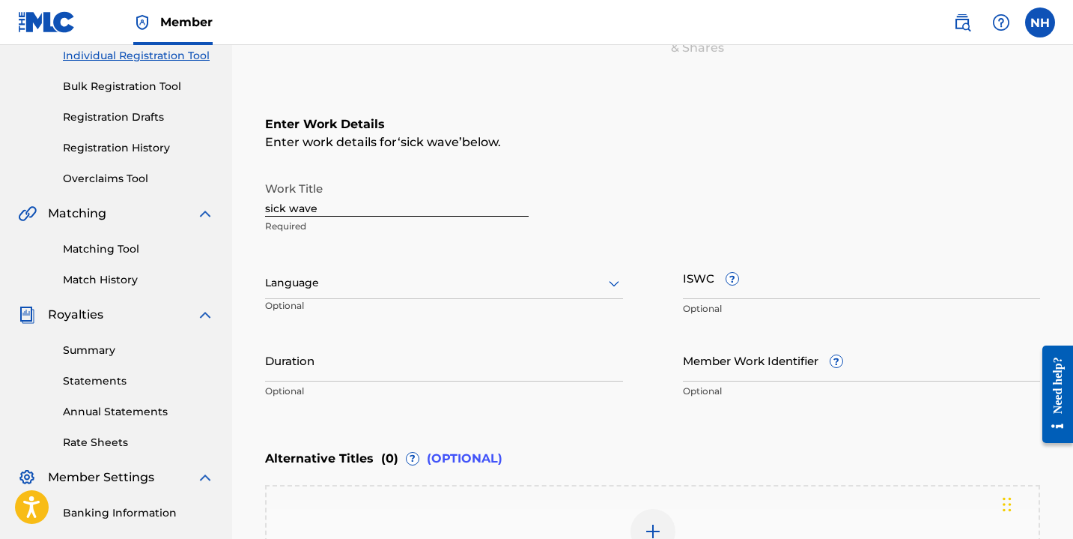
scroll to position [193, 0]
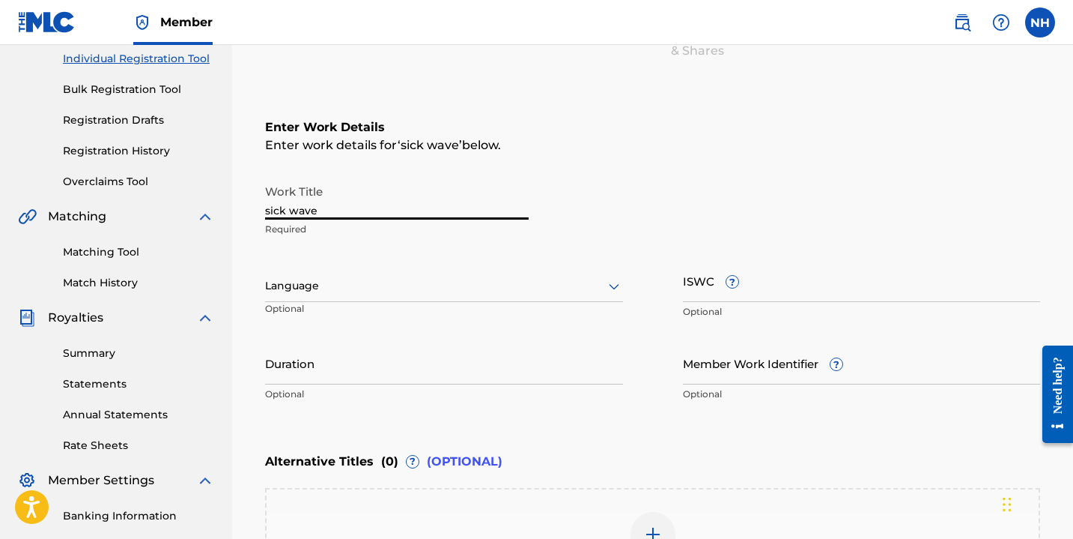
drag, startPoint x: 327, startPoint y: 215, endPoint x: 227, endPoint y: 179, distance: 106.6
click at [222, 209] on main "STINK BUN PUBLISHING Summary Catalog Works Registration Claiming Tool Individua…" at bounding box center [536, 278] width 1073 height 852
type input "Sick Wave"
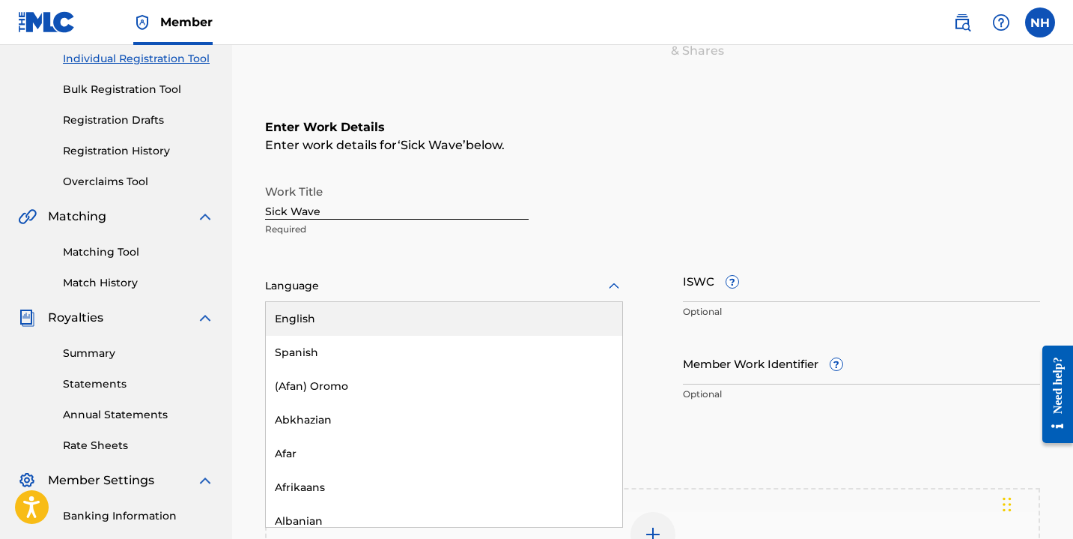
click at [388, 290] on div at bounding box center [444, 285] width 358 height 19
click at [389, 317] on div "English" at bounding box center [444, 319] width 357 height 34
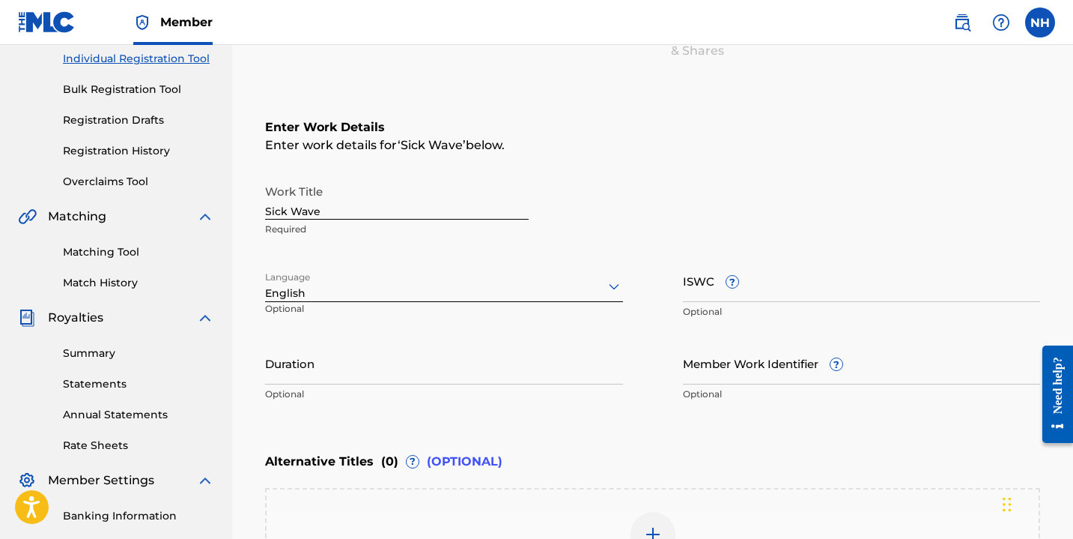
click at [762, 290] on input "ISWC ?" at bounding box center [862, 280] width 358 height 43
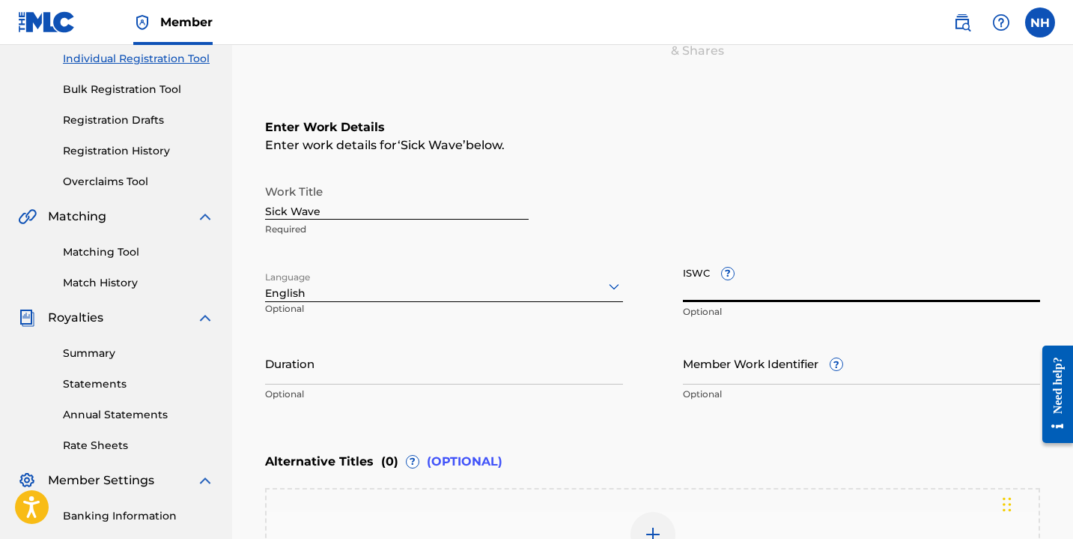
paste input "T-930.080.148-3"
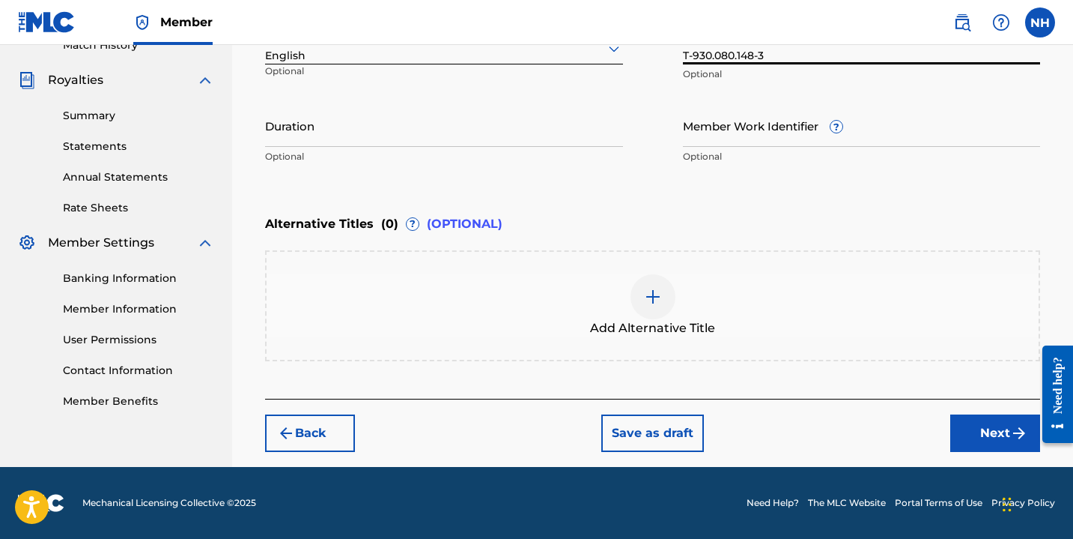
type input "T-930.080.148-3"
click at [629, 423] on button "Save as draft" at bounding box center [653, 432] width 103 height 37
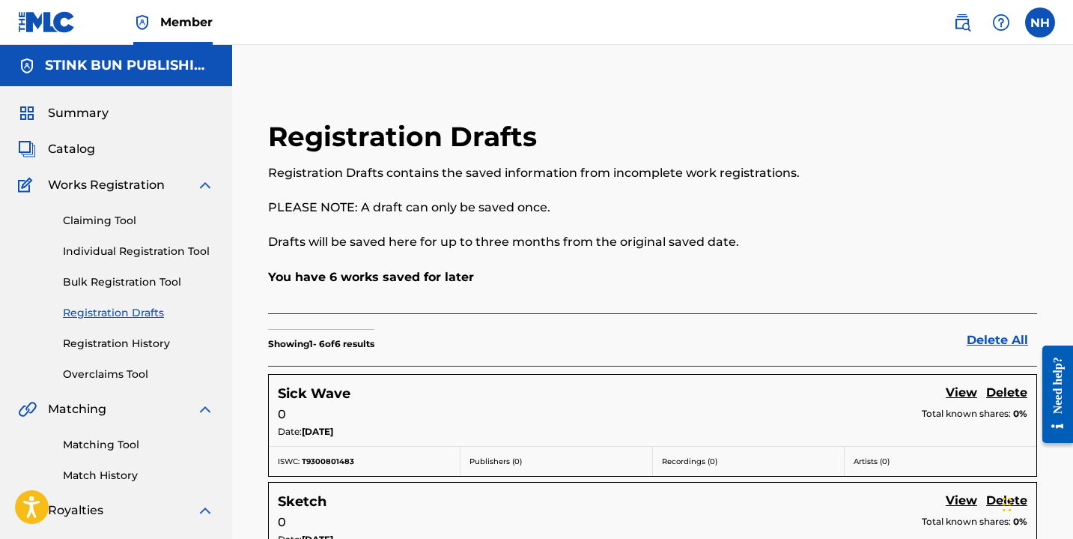
click at [158, 252] on link "Individual Registration Tool" at bounding box center [138, 251] width 151 height 16
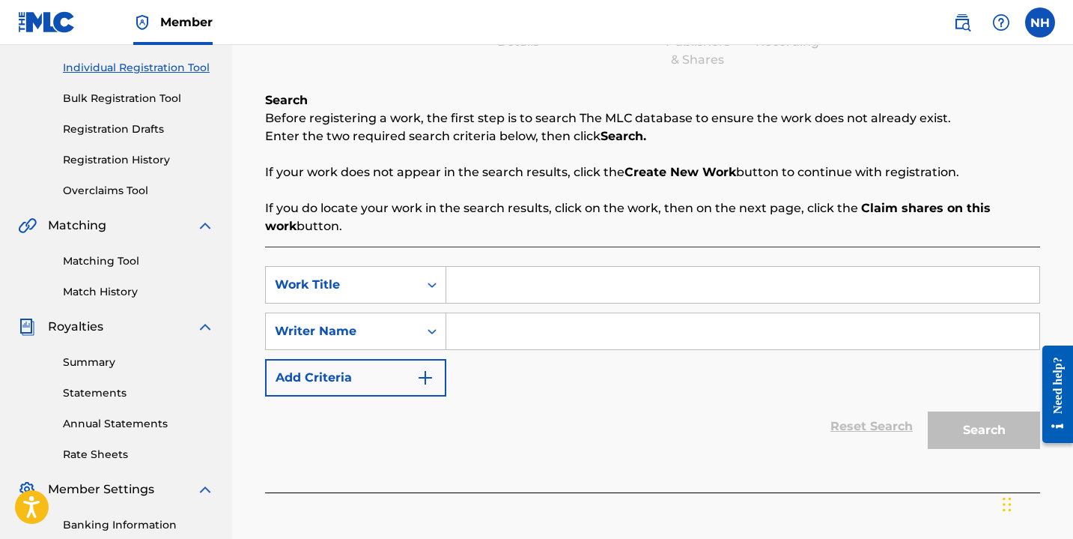
scroll to position [185, 0]
click at [527, 291] on input "Search Form" at bounding box center [742, 283] width 593 height 36
type input "salt"
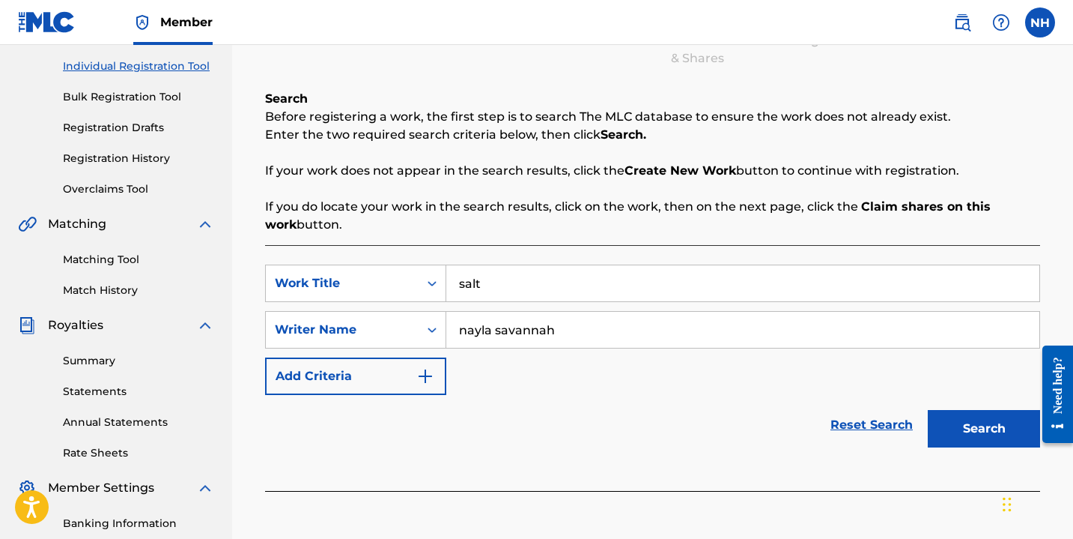
type input "nayla savannah"
click at [982, 448] on div "Search" at bounding box center [981, 425] width 120 height 60
click at [968, 430] on button "Search" at bounding box center [984, 428] width 112 height 37
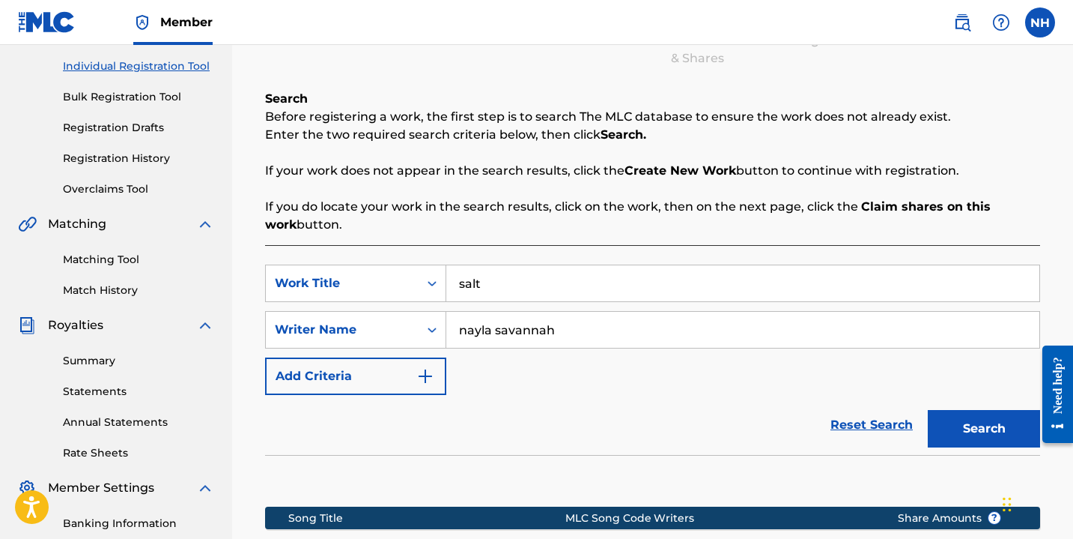
scroll to position [412, 0]
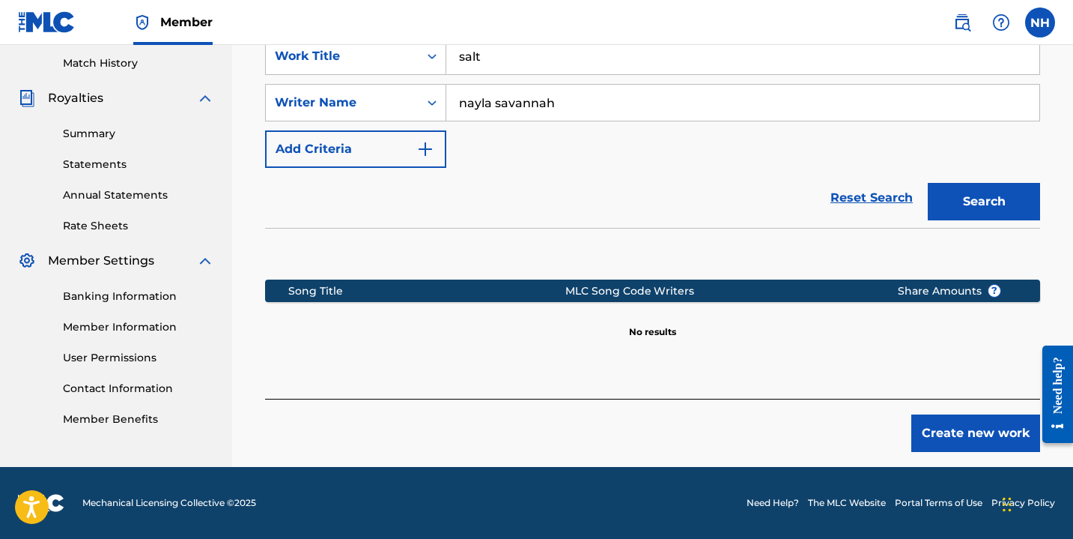
click at [968, 425] on button "Create new work" at bounding box center [976, 432] width 129 height 37
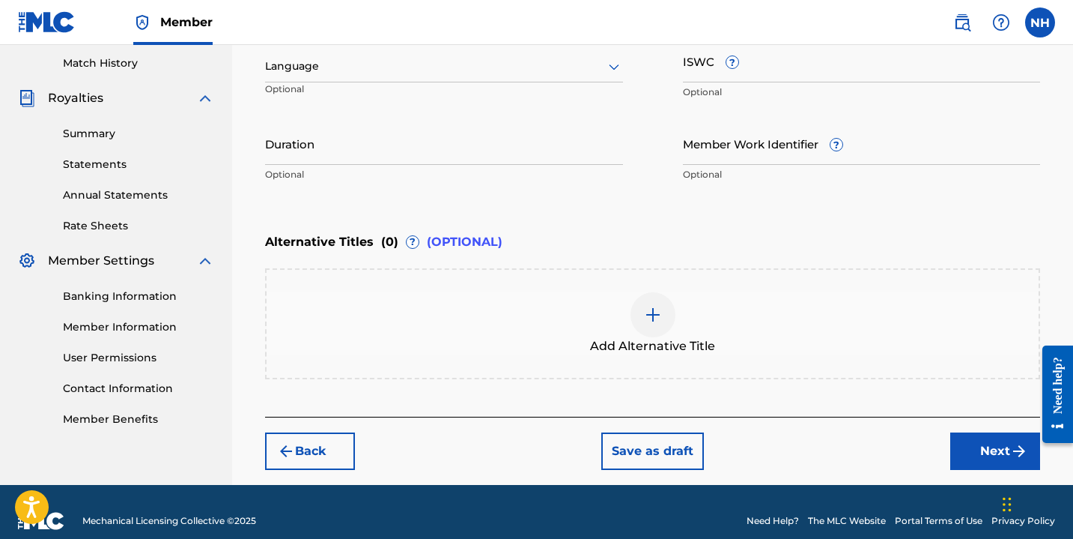
scroll to position [310, 0]
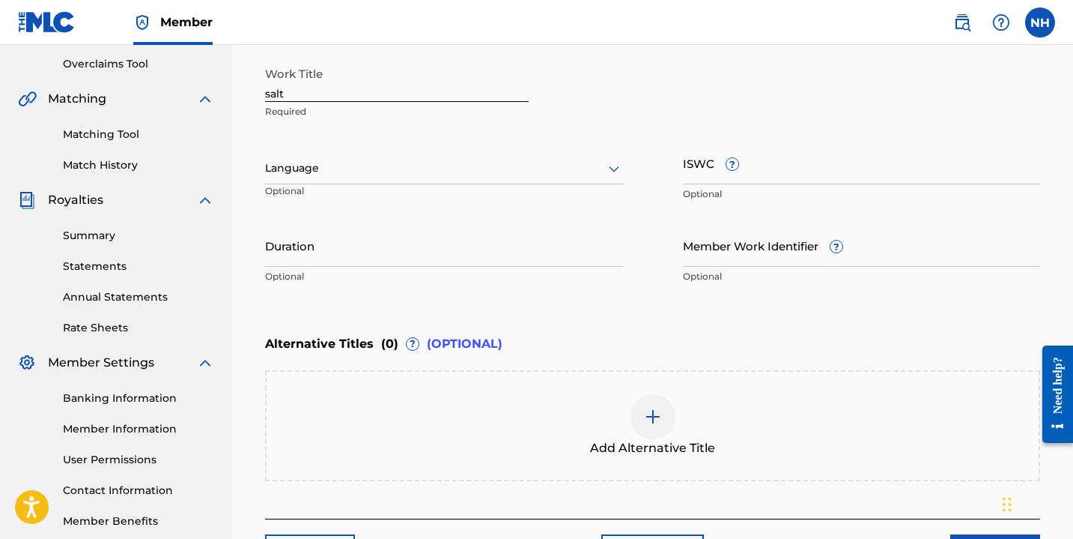
click at [710, 183] on input "ISWC ?" at bounding box center [862, 163] width 358 height 43
paste input "T-304.929.717-4"
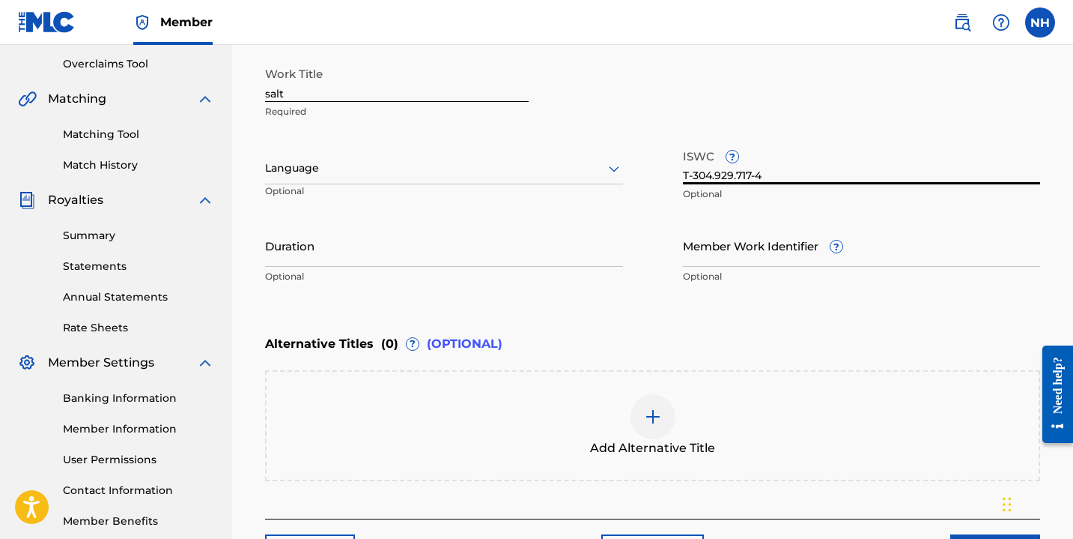
type input "T-304.929.717-4"
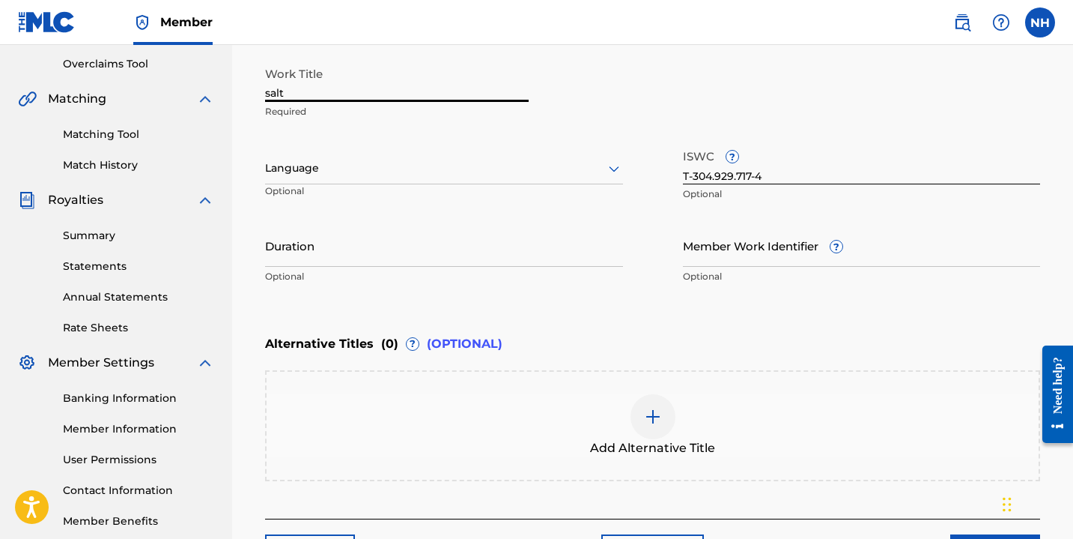
drag, startPoint x: 270, startPoint y: 96, endPoint x: 252, endPoint y: 97, distance: 17.2
click at [252, 97] on div "Register Work Search Enter Work Details Add Writers Add Publishers & Shares Add…" at bounding box center [652, 179] width 805 height 814
type input "Salt"
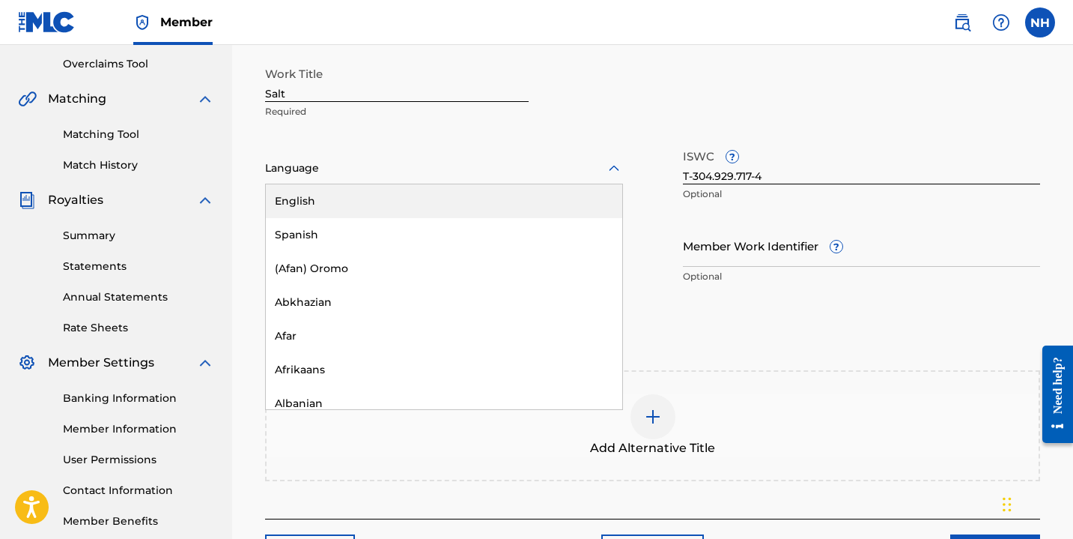
click at [282, 175] on div at bounding box center [444, 168] width 358 height 19
click at [296, 199] on div "English" at bounding box center [444, 201] width 357 height 34
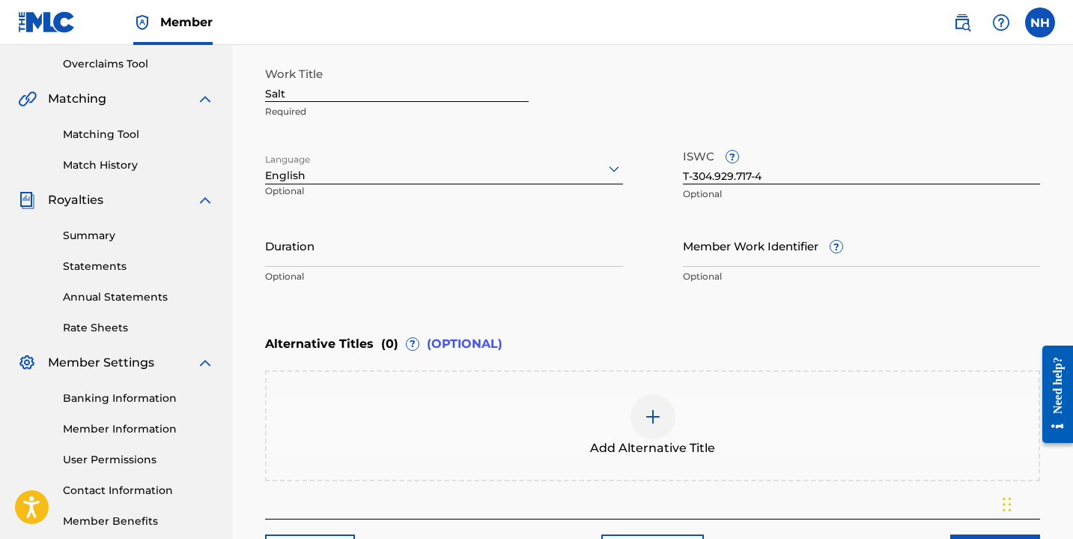
scroll to position [430, 0]
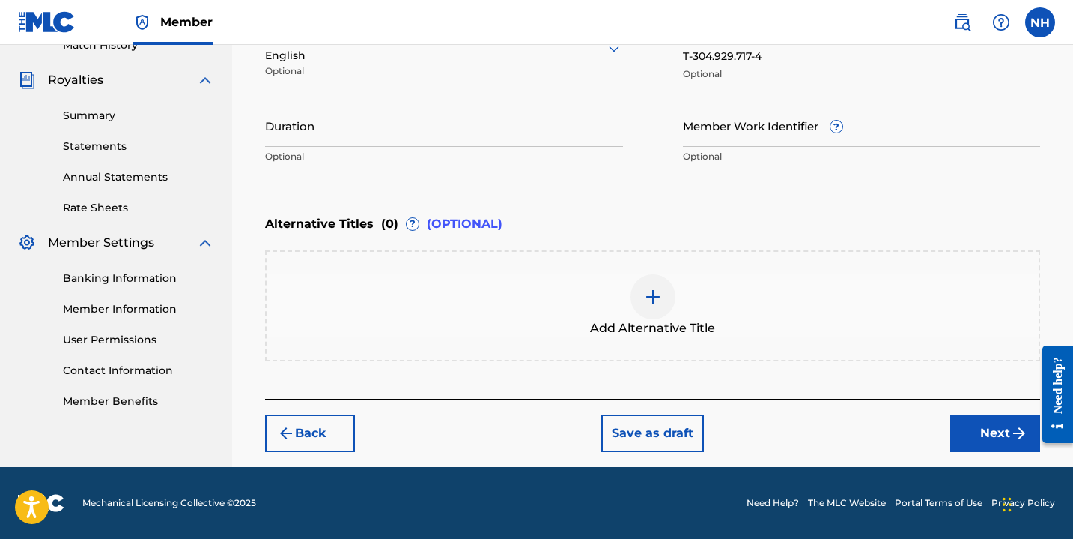
click at [652, 438] on button "Save as draft" at bounding box center [653, 432] width 103 height 37
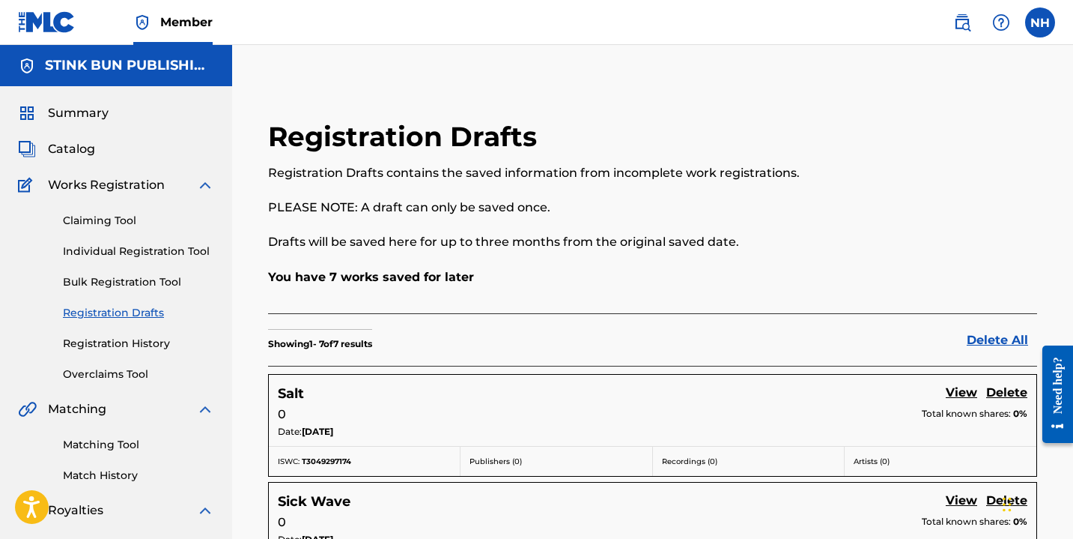
click at [135, 279] on link "Bulk Registration Tool" at bounding box center [138, 282] width 151 height 16
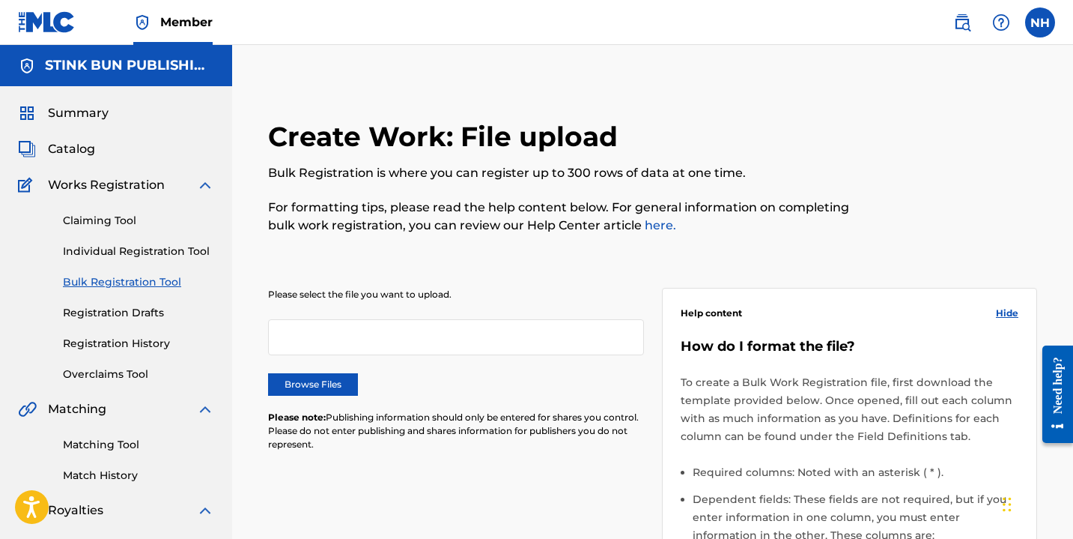
click at [139, 251] on link "Individual Registration Tool" at bounding box center [138, 251] width 151 height 16
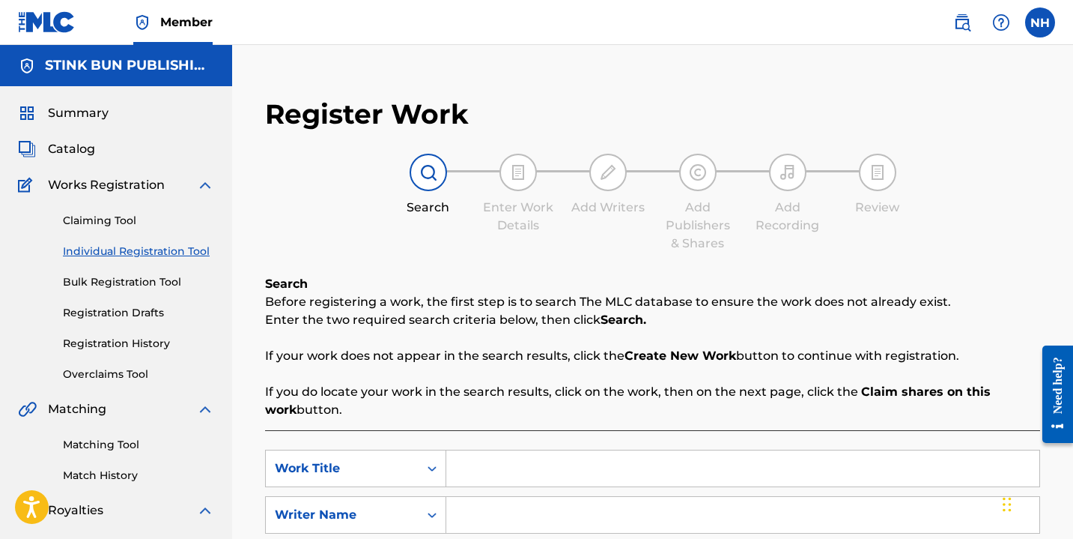
click at [533, 462] on input "Search Form" at bounding box center [742, 468] width 593 height 36
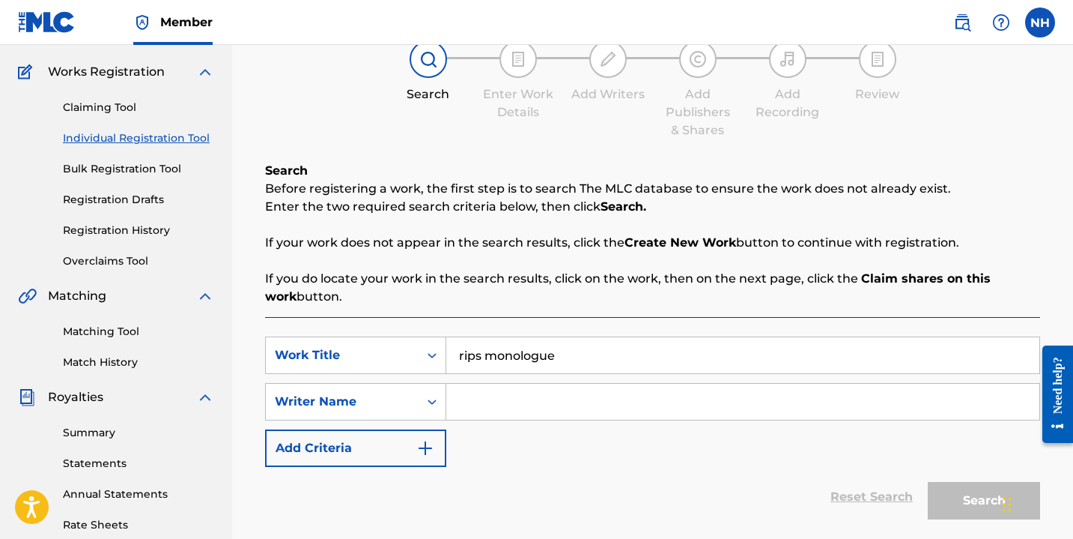
scroll to position [179, 0]
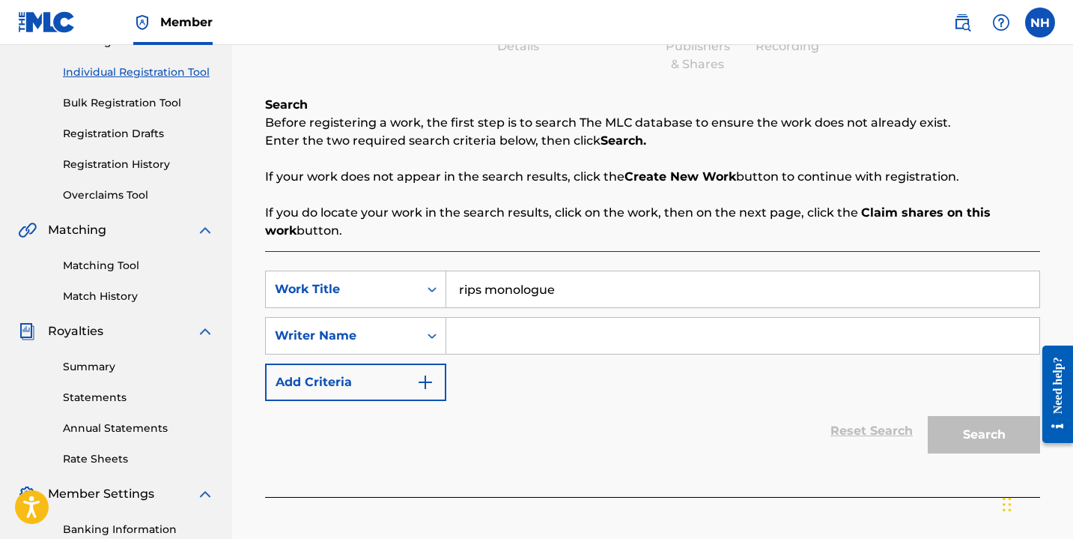
type input "rips monologue"
click at [544, 332] on input "Search Form" at bounding box center [742, 336] width 593 height 36
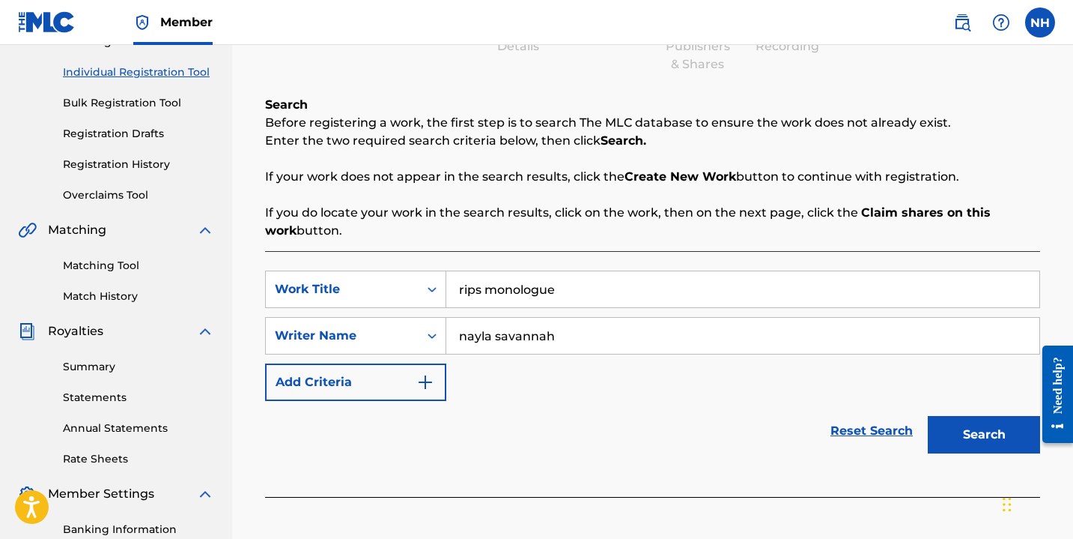
type input "Nayla Savannah"
click at [987, 436] on button "Search" at bounding box center [984, 434] width 112 height 37
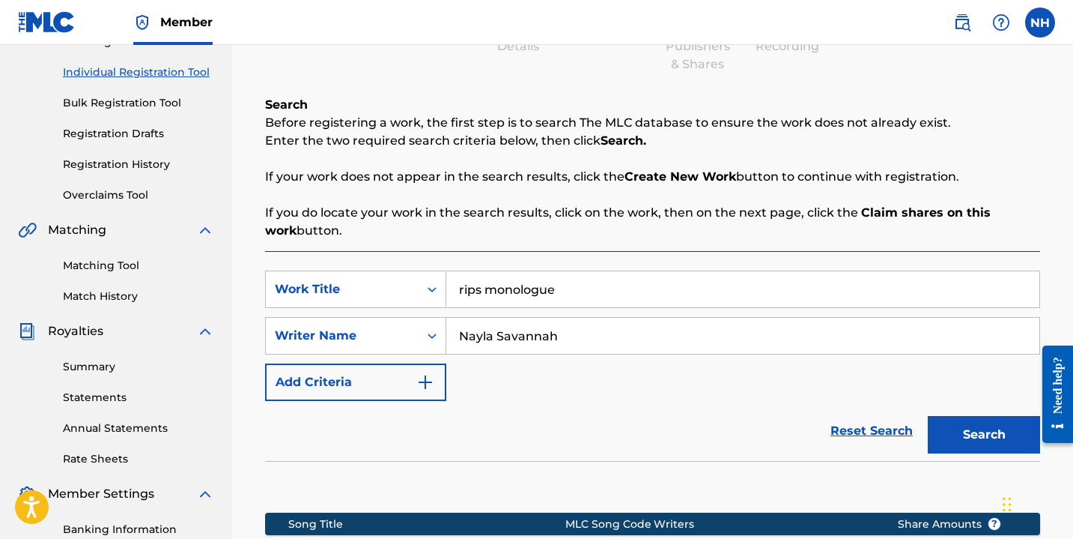
scroll to position [412, 0]
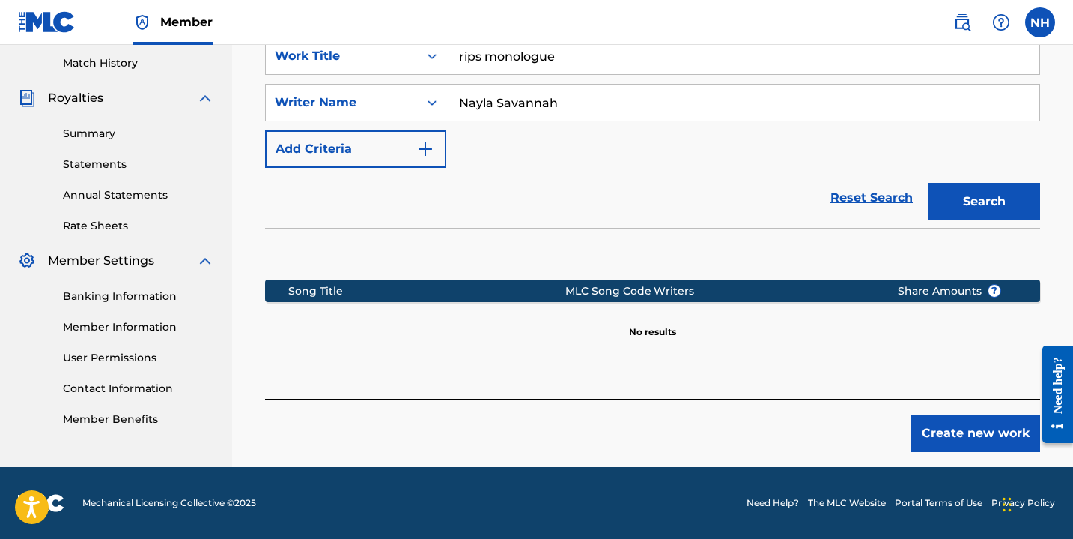
click at [981, 418] on button "Create new work" at bounding box center [976, 432] width 129 height 37
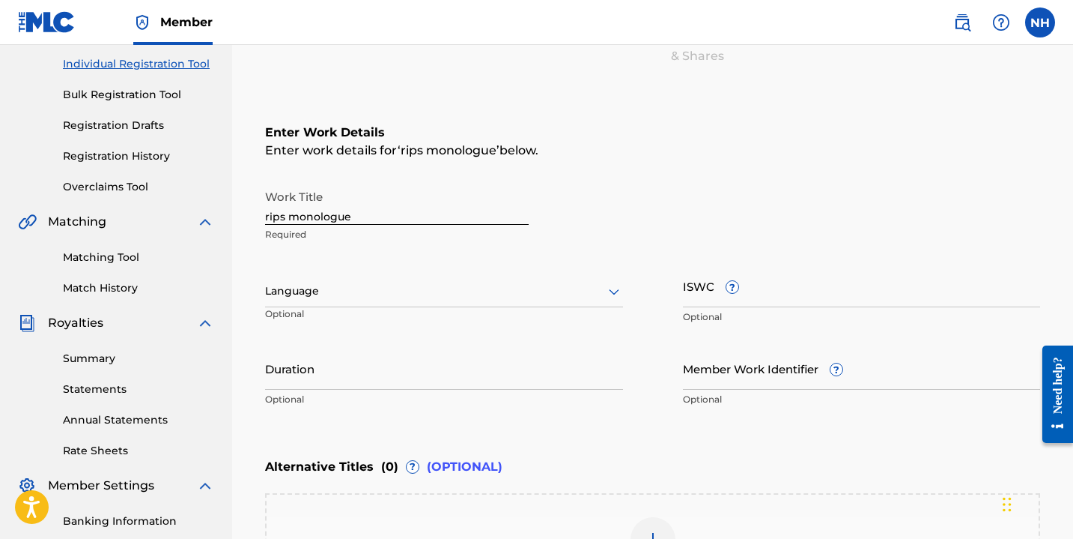
scroll to position [189, 0]
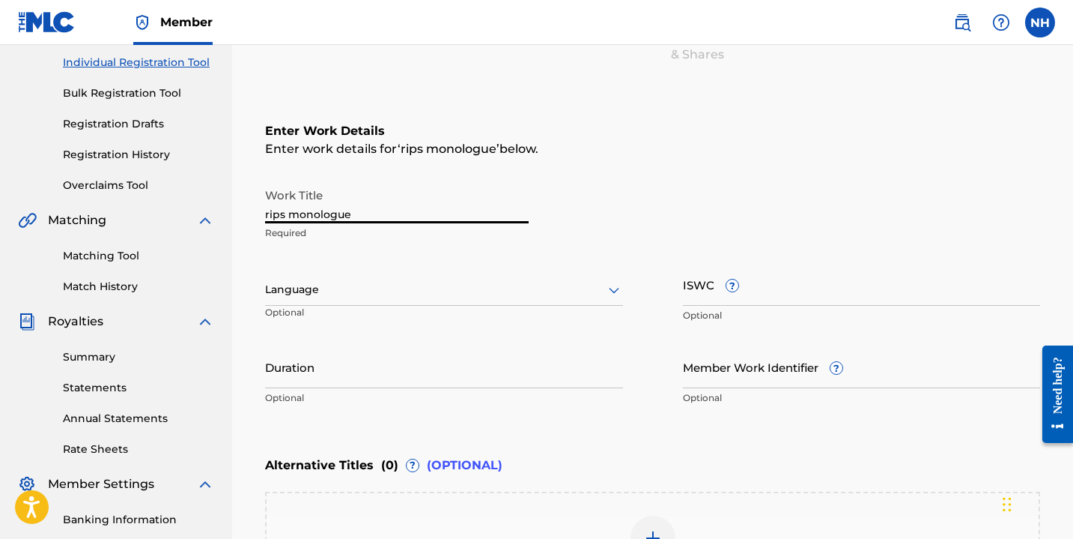
drag, startPoint x: 267, startPoint y: 218, endPoint x: 241, endPoint y: 218, distance: 26.2
click at [241, 218] on div "Register Work Search Enter Work Details Add Writers Add Publishers & Shares Add…" at bounding box center [652, 301] width 841 height 814
type input "Rips monologue"
click at [709, 302] on input "ISWC ?" at bounding box center [862, 284] width 358 height 43
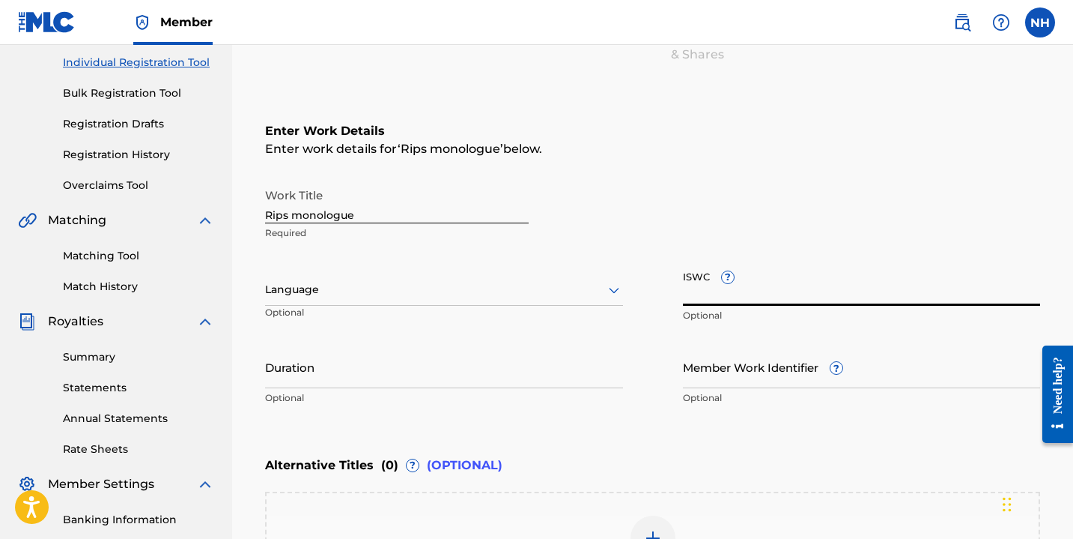
paste input "T-930.080.366-1"
type input "T-930.080.366-1"
click at [429, 301] on div "Language" at bounding box center [444, 289] width 358 height 31
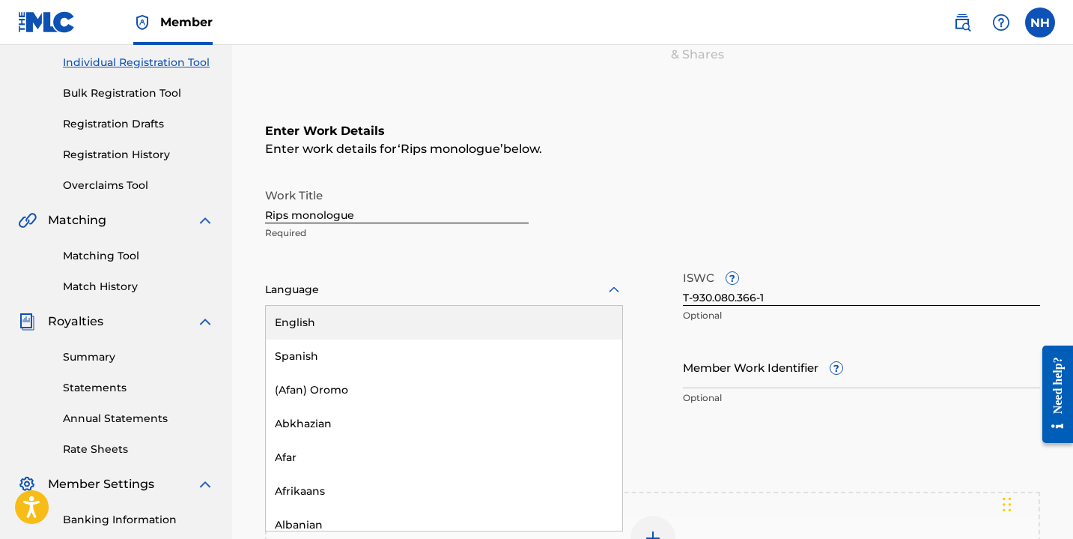
click at [423, 324] on div "English" at bounding box center [444, 323] width 357 height 34
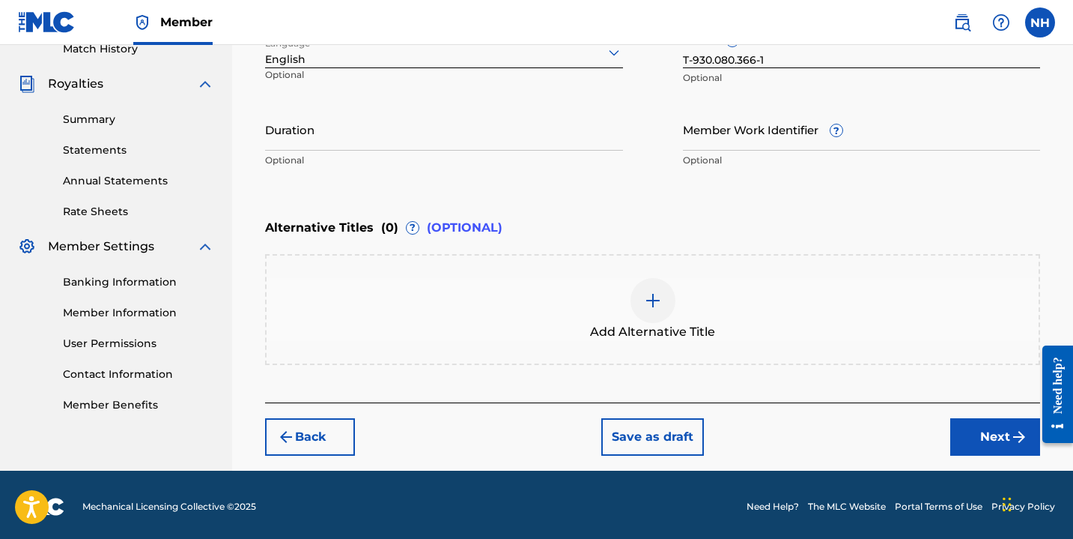
scroll to position [430, 0]
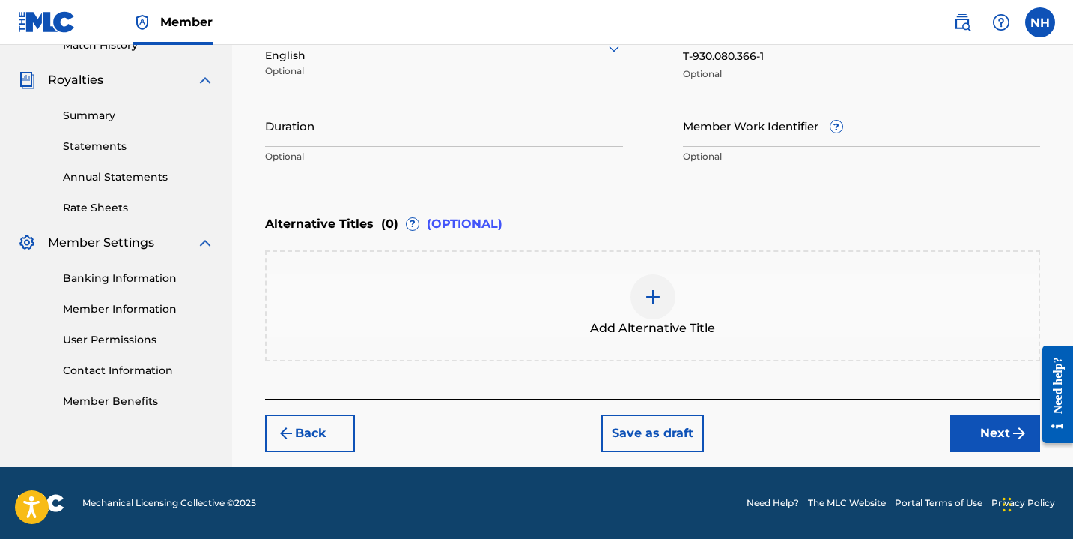
click at [689, 448] on button "Save as draft" at bounding box center [653, 432] width 103 height 37
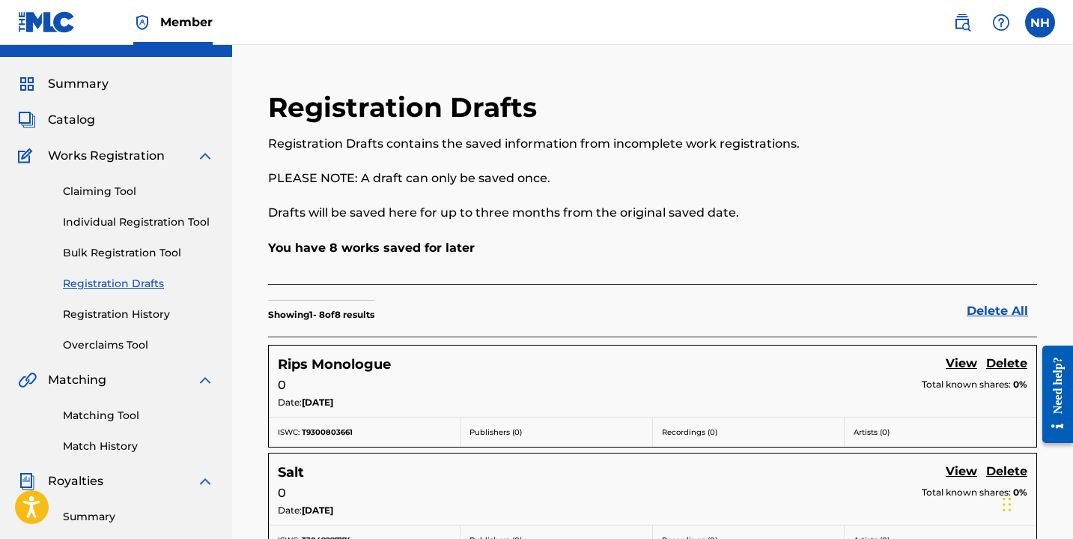
scroll to position [10, 0]
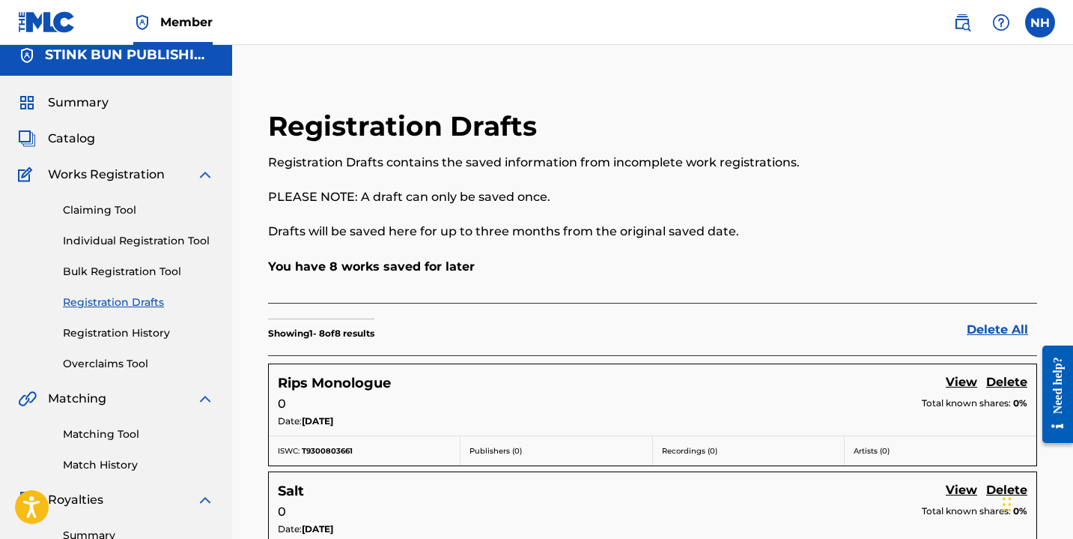
click at [126, 244] on link "Individual Registration Tool" at bounding box center [138, 241] width 151 height 16
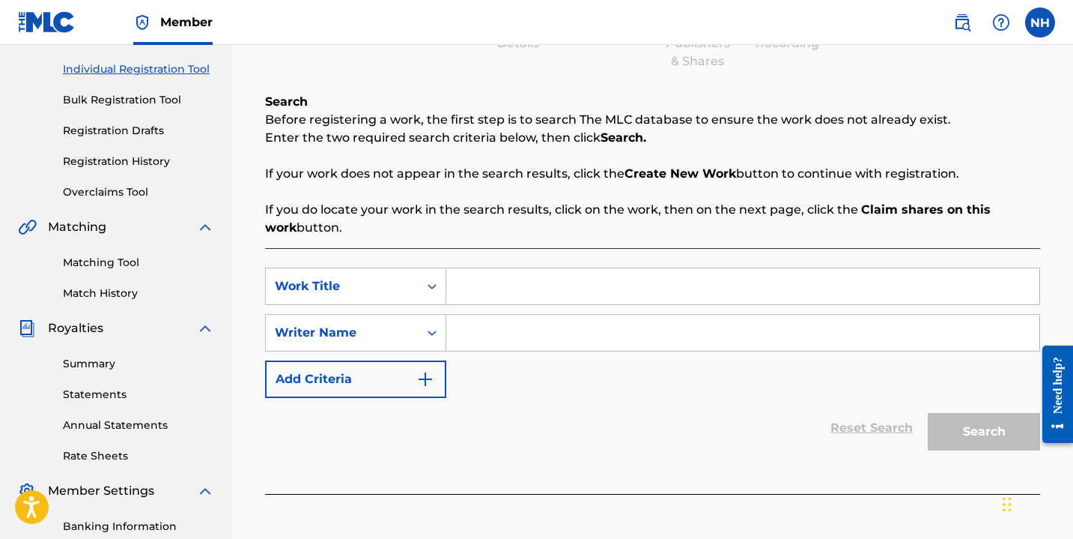
scroll to position [201, 0]
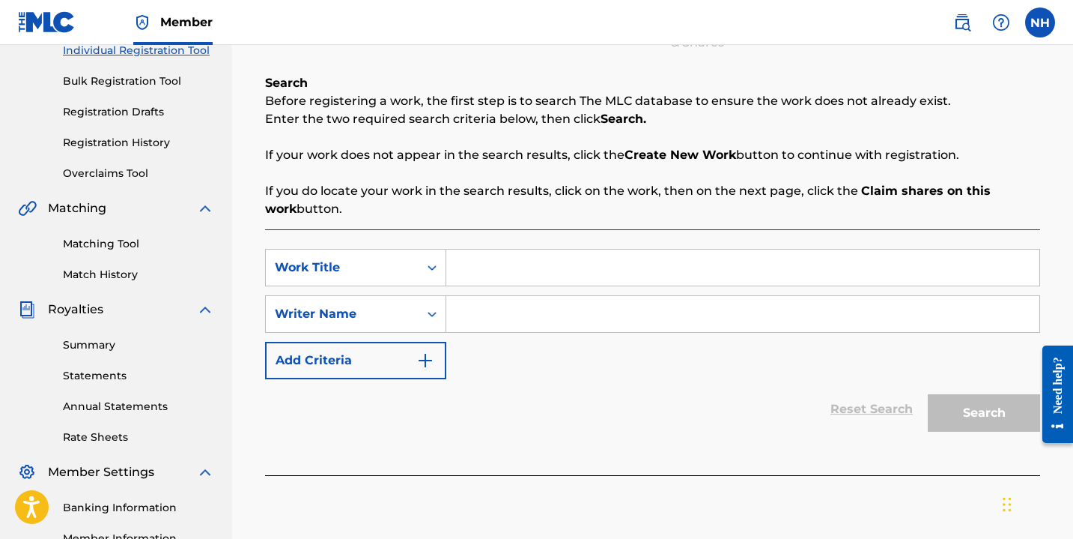
click at [467, 253] on input "Search Form" at bounding box center [742, 267] width 593 height 36
type input "pre show"
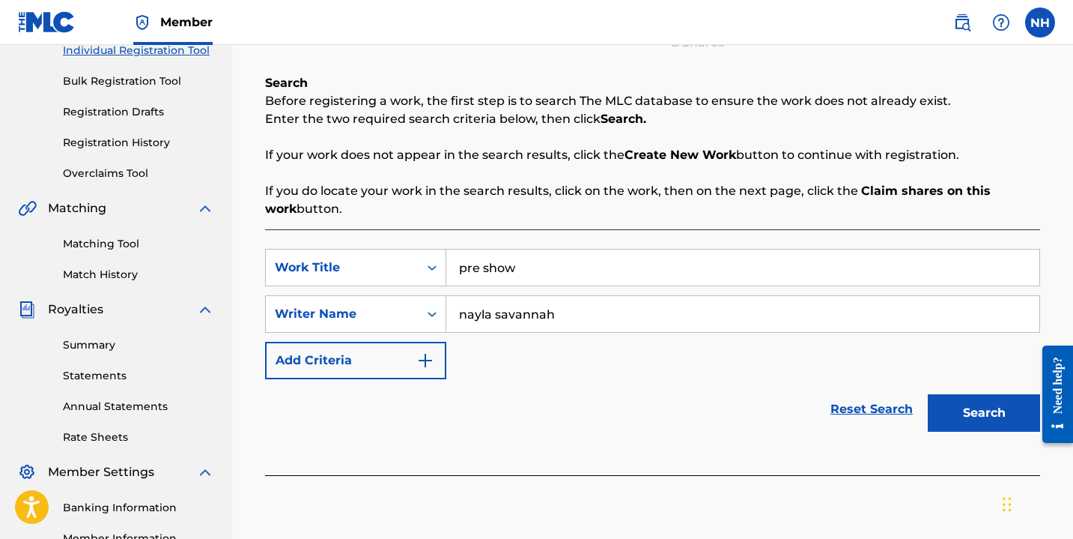
type input "nayla savannah"
click at [969, 410] on button "Search" at bounding box center [984, 412] width 112 height 37
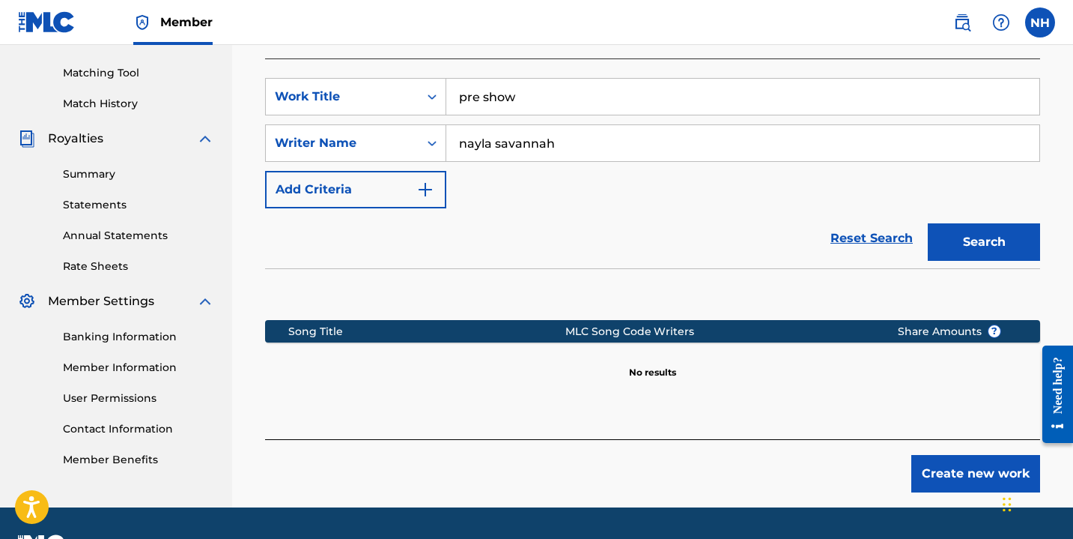
scroll to position [402, 0]
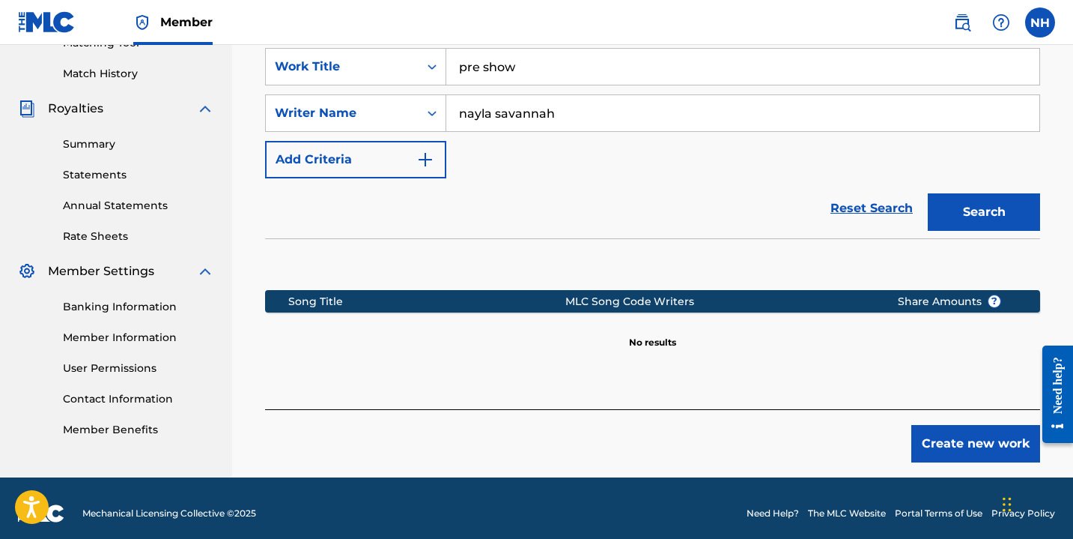
click at [968, 456] on button "Create new work" at bounding box center [976, 443] width 129 height 37
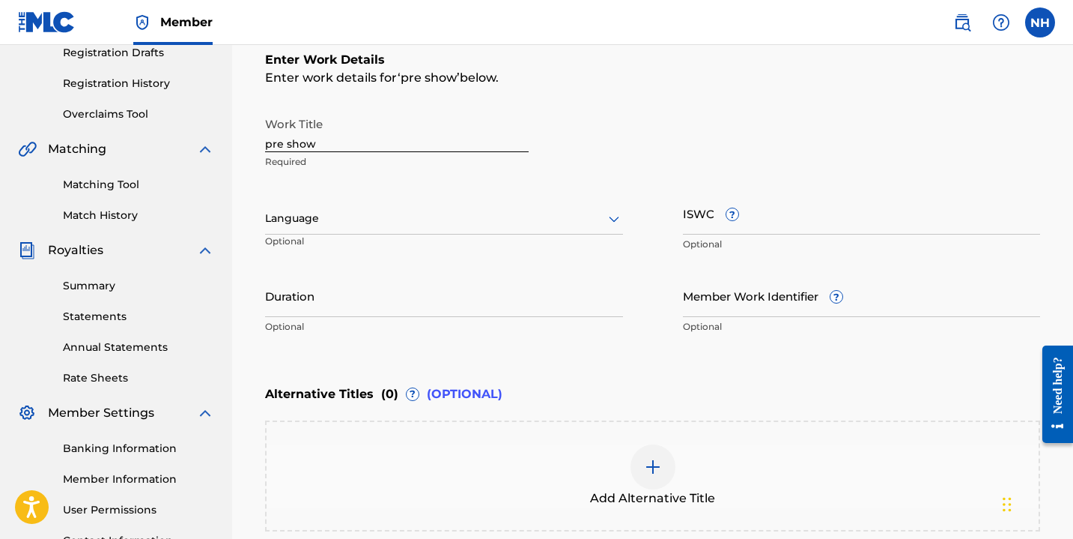
scroll to position [255, 0]
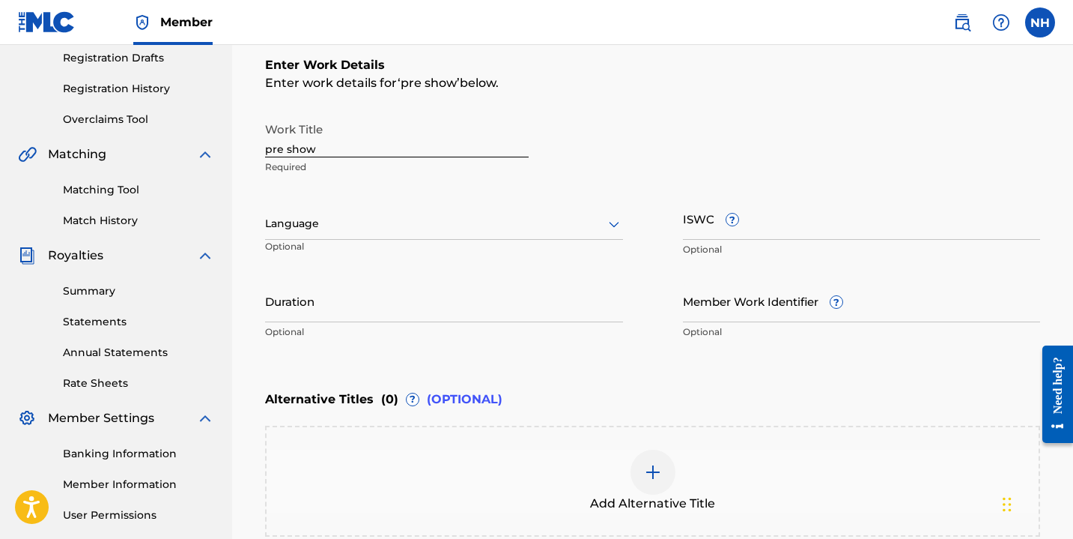
click at [312, 231] on div at bounding box center [444, 223] width 358 height 19
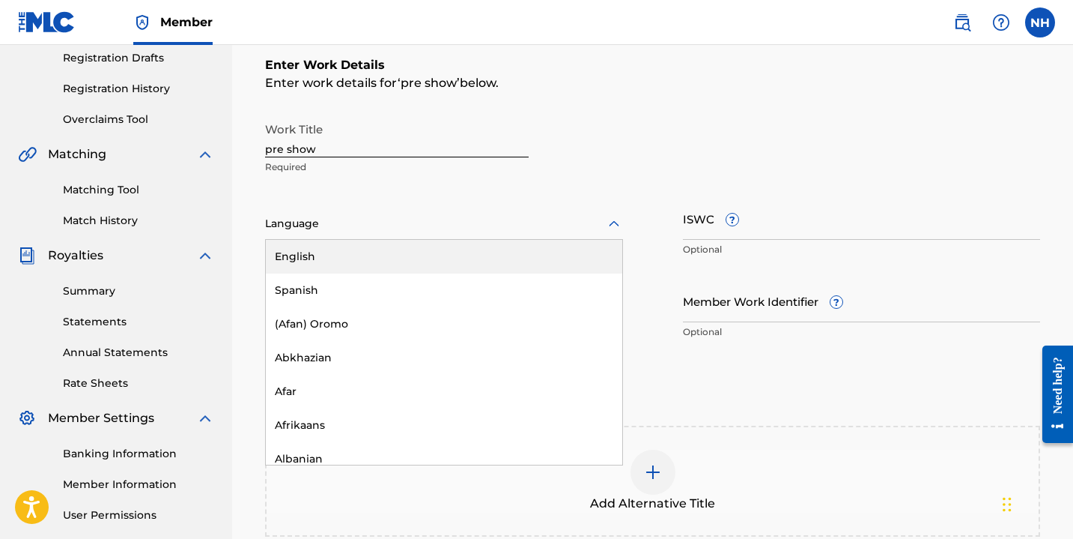
click at [323, 252] on div "English" at bounding box center [444, 257] width 357 height 34
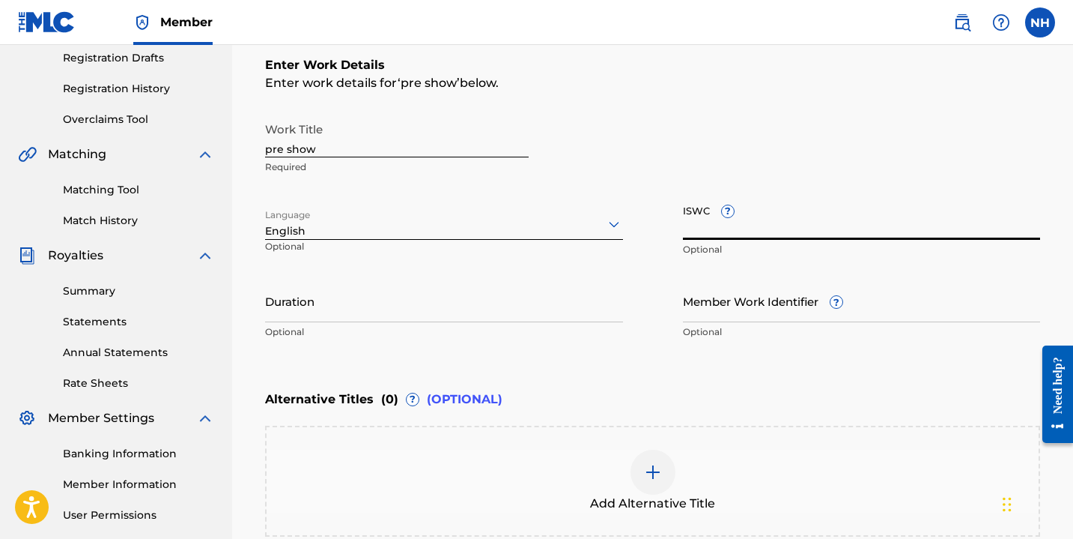
click at [725, 230] on input "ISWC ?" at bounding box center [862, 218] width 358 height 43
paste input "T-927.528.422-5"
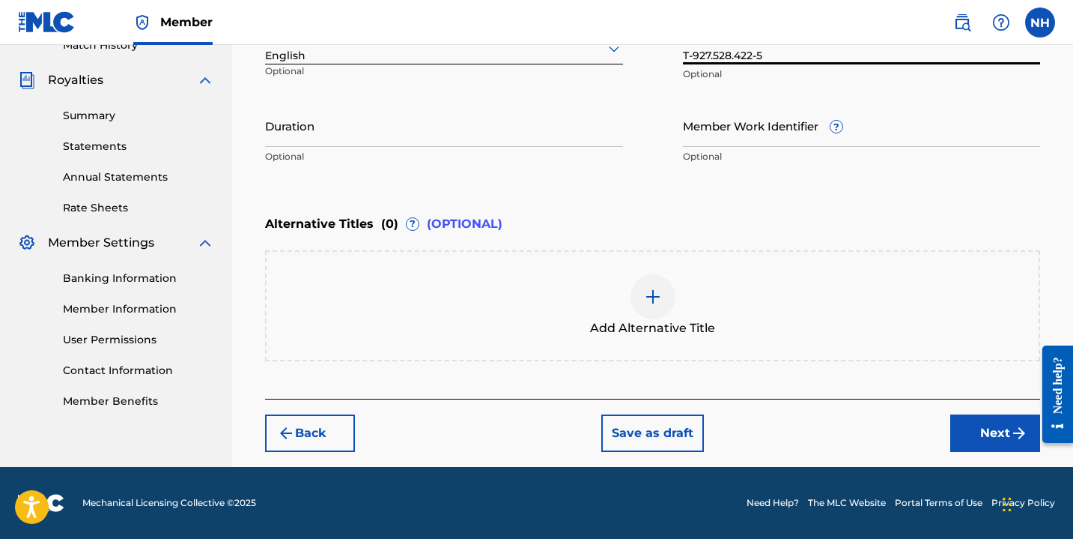
type input "T-927.528.422-5"
click at [651, 434] on button "Save as draft" at bounding box center [653, 432] width 103 height 37
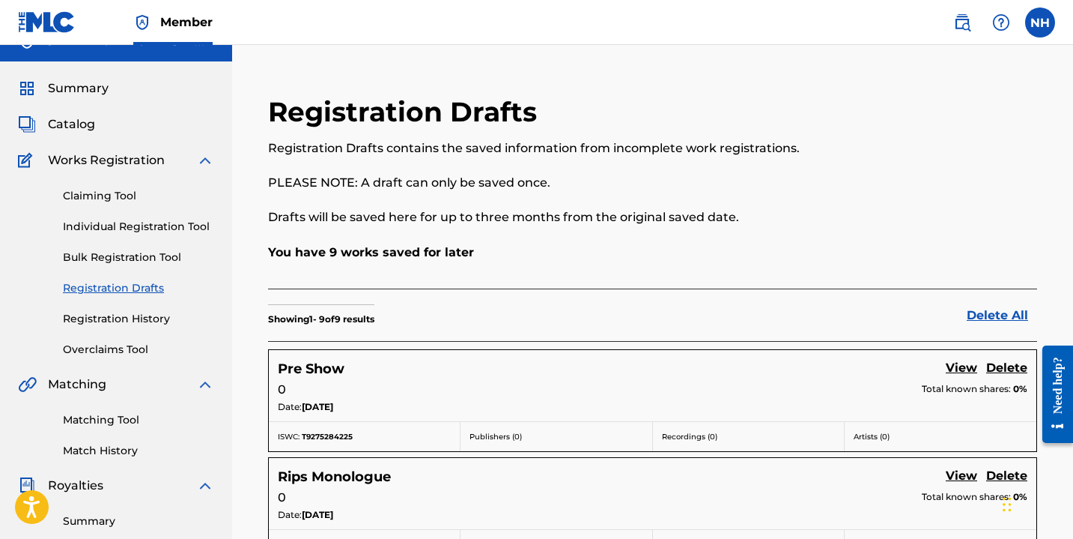
scroll to position [26, 0]
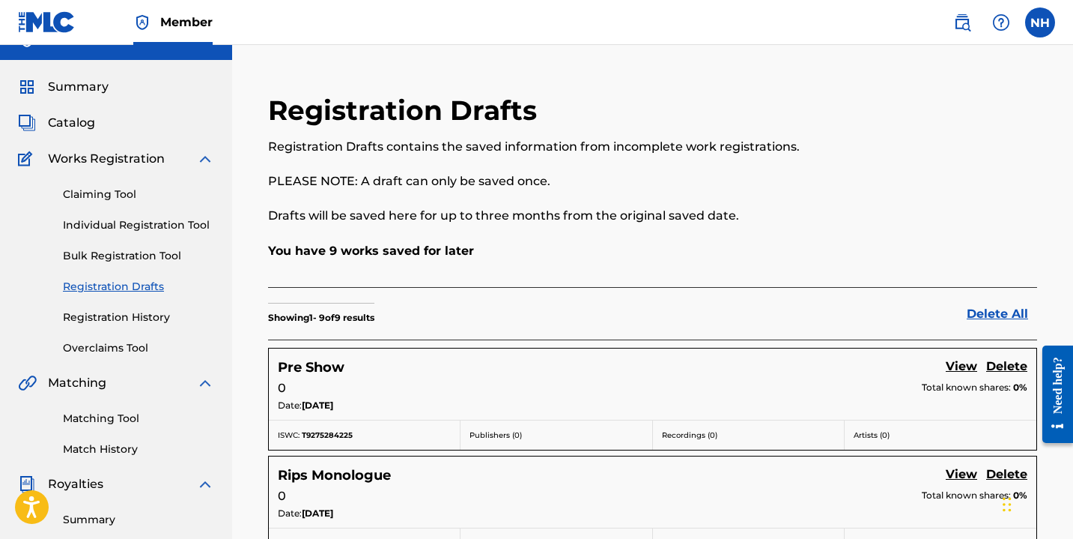
click at [163, 219] on link "Individual Registration Tool" at bounding box center [138, 225] width 151 height 16
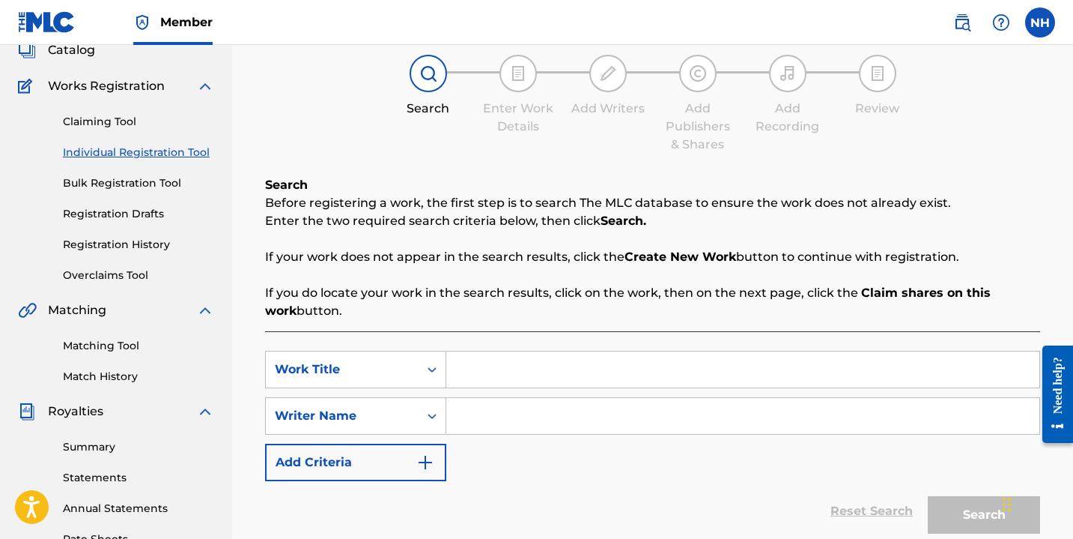
scroll to position [129, 0]
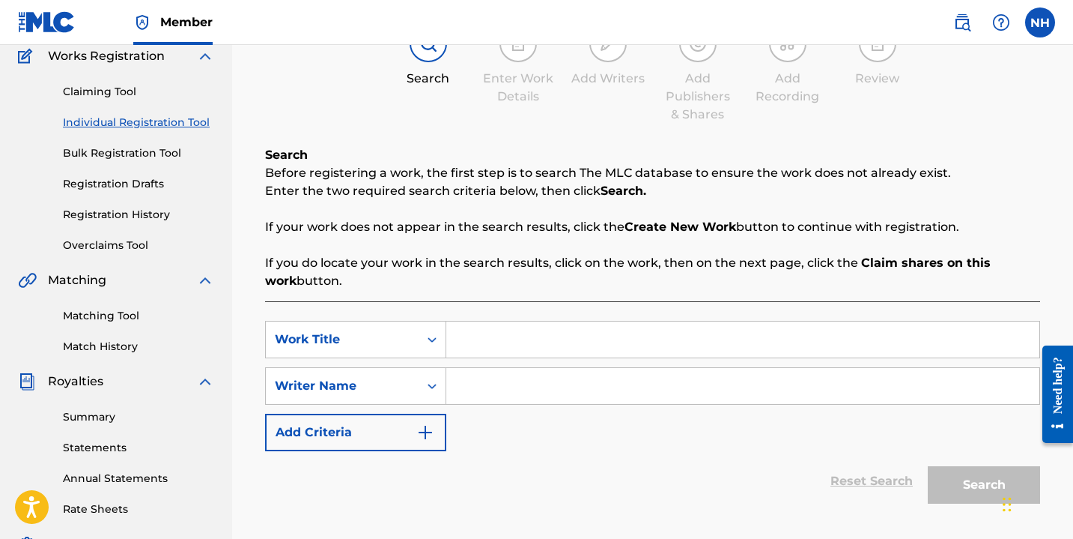
click at [507, 333] on input "Search Form" at bounding box center [742, 339] width 593 height 36
type input "Positive"
paste input "T-927.528.319-7"
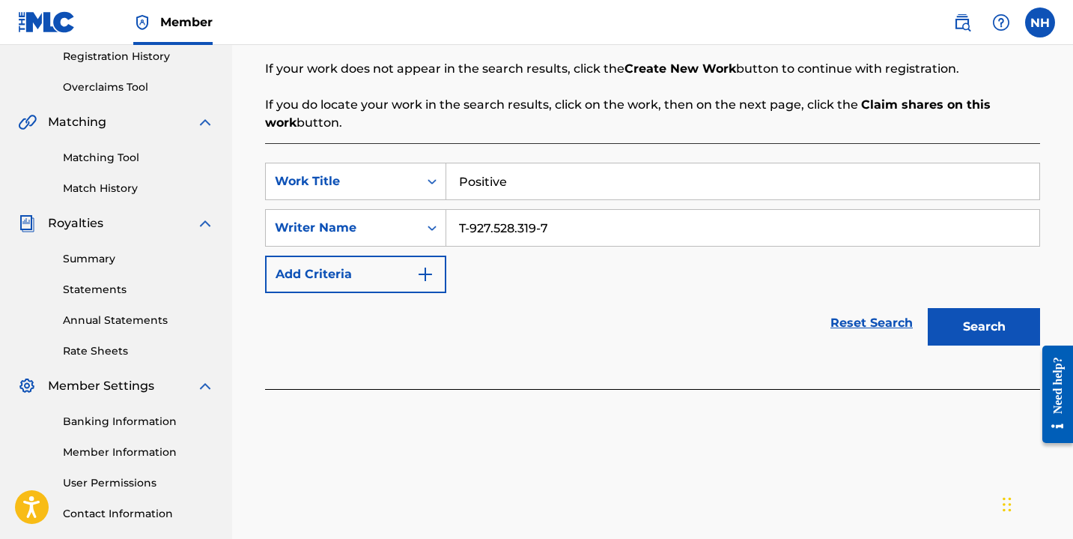
scroll to position [304, 0]
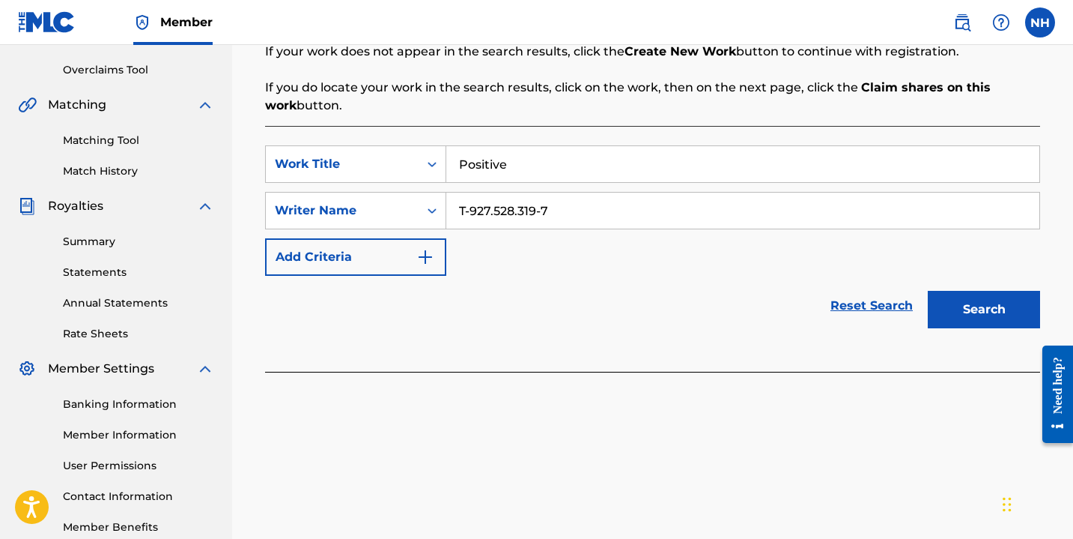
click at [979, 312] on button "Search" at bounding box center [984, 309] width 112 height 37
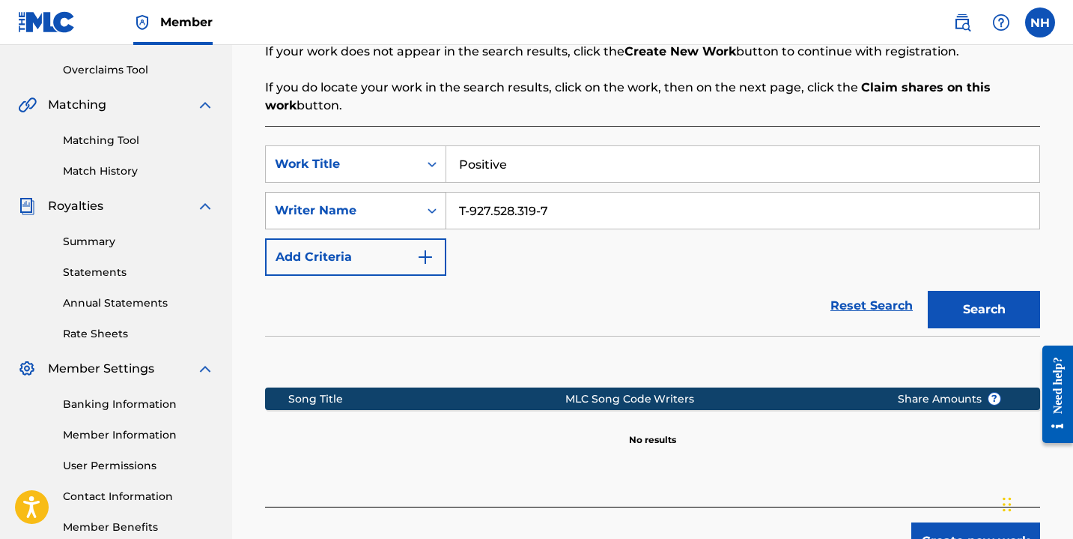
drag, startPoint x: 573, startPoint y: 205, endPoint x: 399, endPoint y: 205, distance: 173.8
click at [399, 205] on div "SearchWithCriteriaff193e3c-3831-41c9-b1a7-579faffb986e Writer Name T-927.528.31…" at bounding box center [652, 210] width 775 height 37
click at [480, 216] on input "naya savannah" at bounding box center [742, 211] width 593 height 36
type input "nayla savannah"
click at [928, 291] on button "Search" at bounding box center [984, 309] width 112 height 37
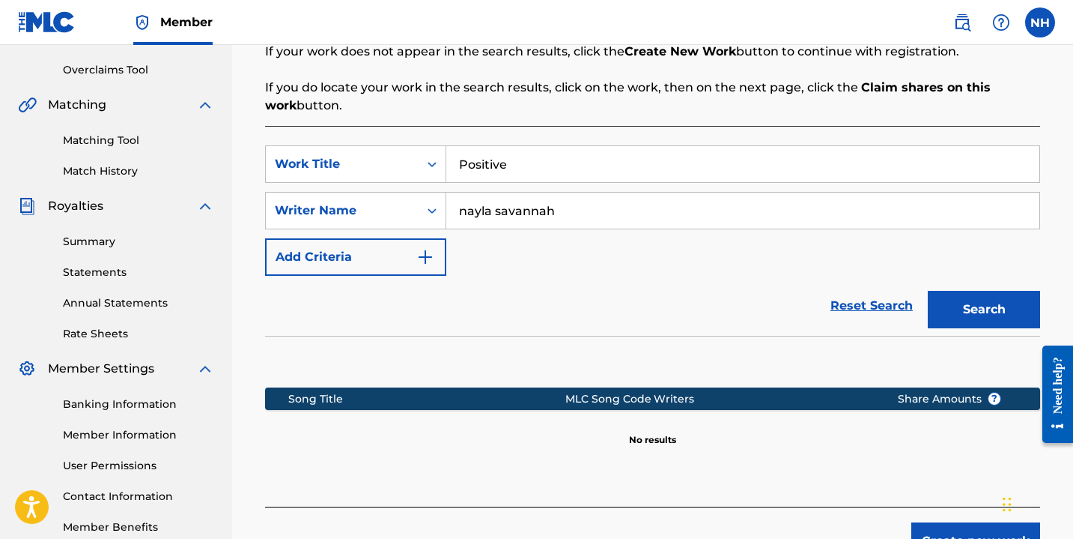
scroll to position [412, 0]
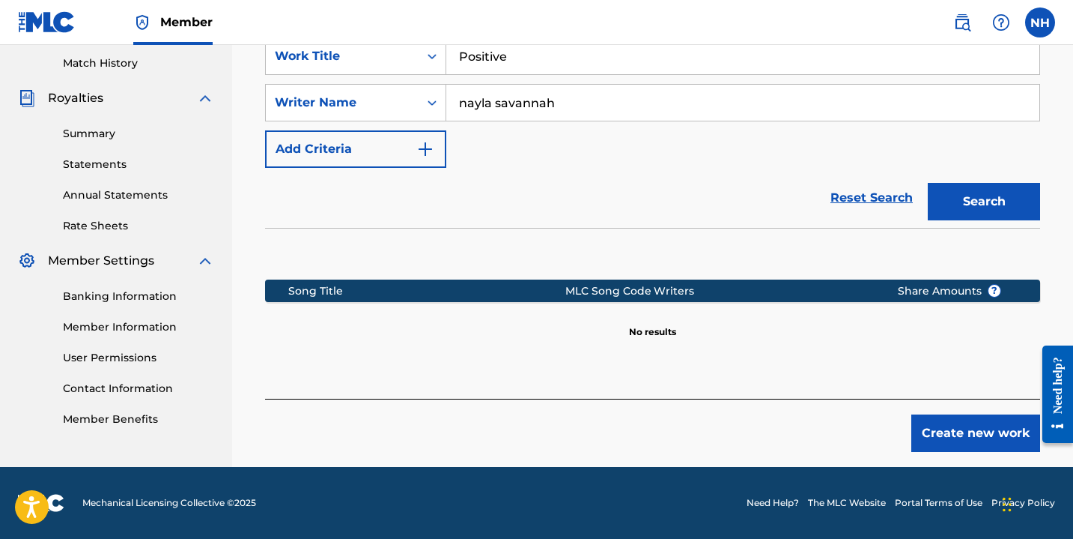
click at [957, 431] on button "Create new work" at bounding box center [976, 432] width 129 height 37
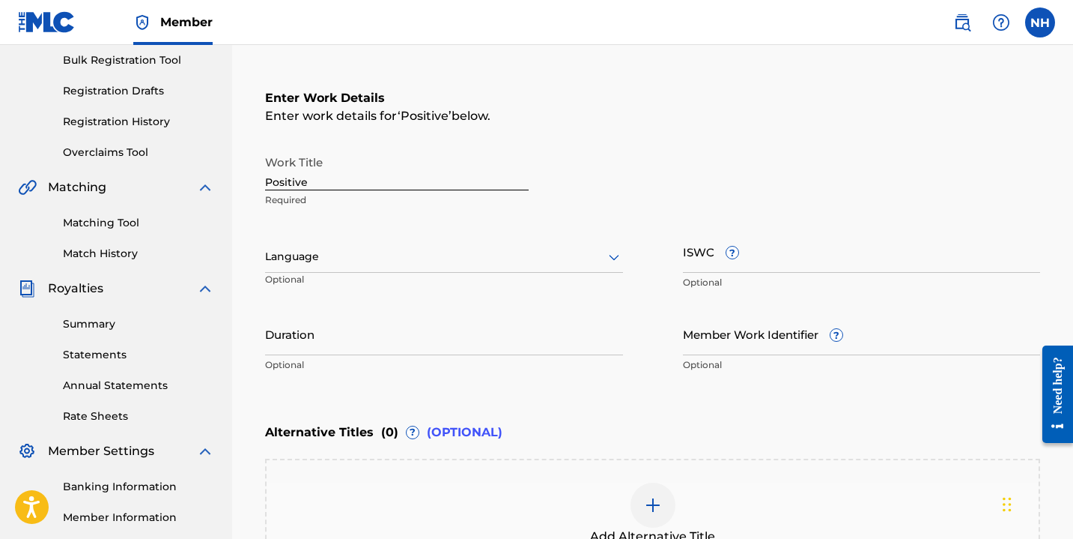
scroll to position [217, 0]
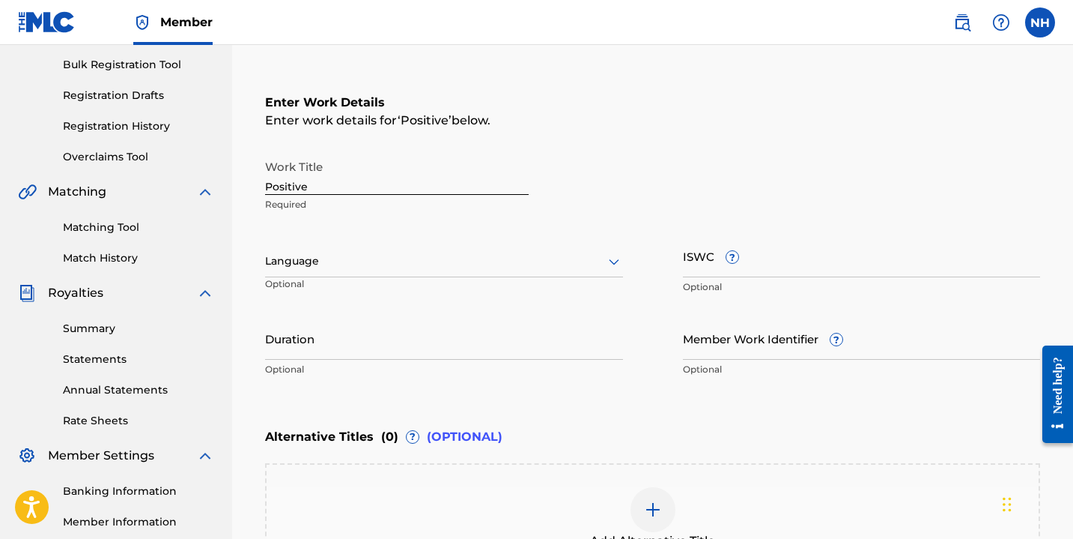
click at [725, 267] on input "ISWC ?" at bounding box center [862, 255] width 358 height 43
paste input "T-927.528.319-7"
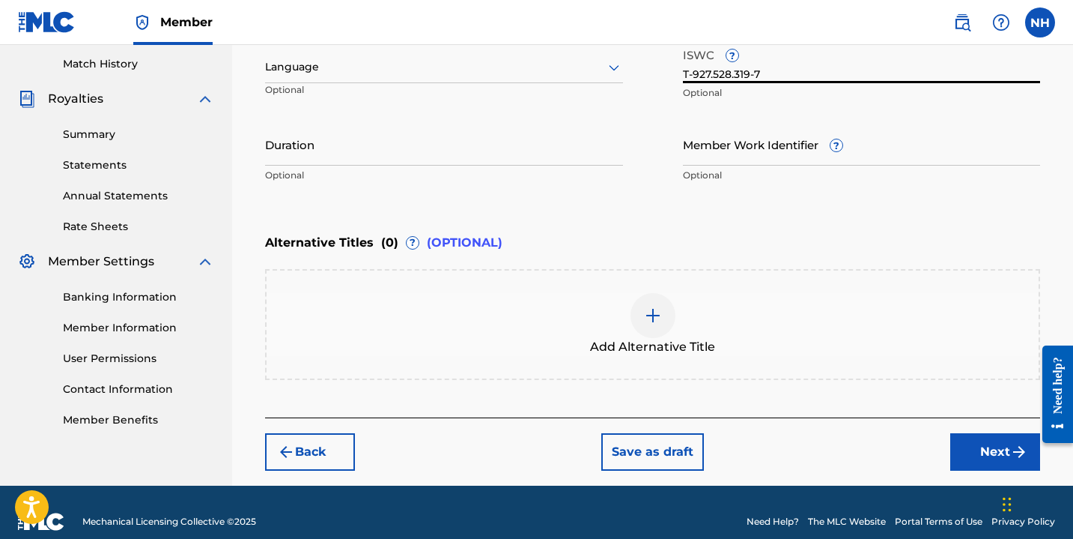
scroll to position [430, 0]
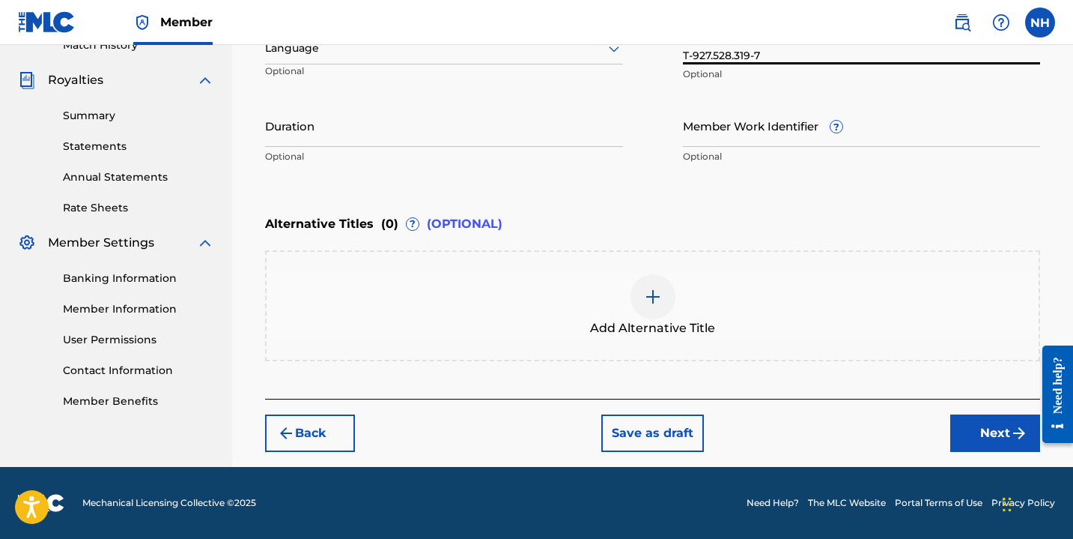
type input "T-927.528.319-7"
click at [634, 429] on button "Save as draft" at bounding box center [653, 432] width 103 height 37
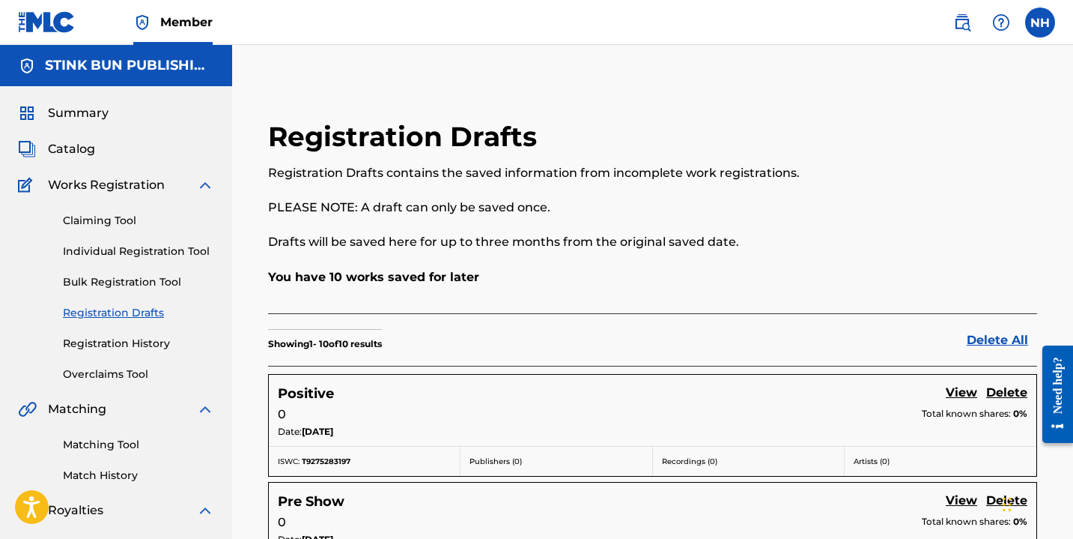
click at [105, 344] on link "Registration History" at bounding box center [138, 344] width 151 height 16
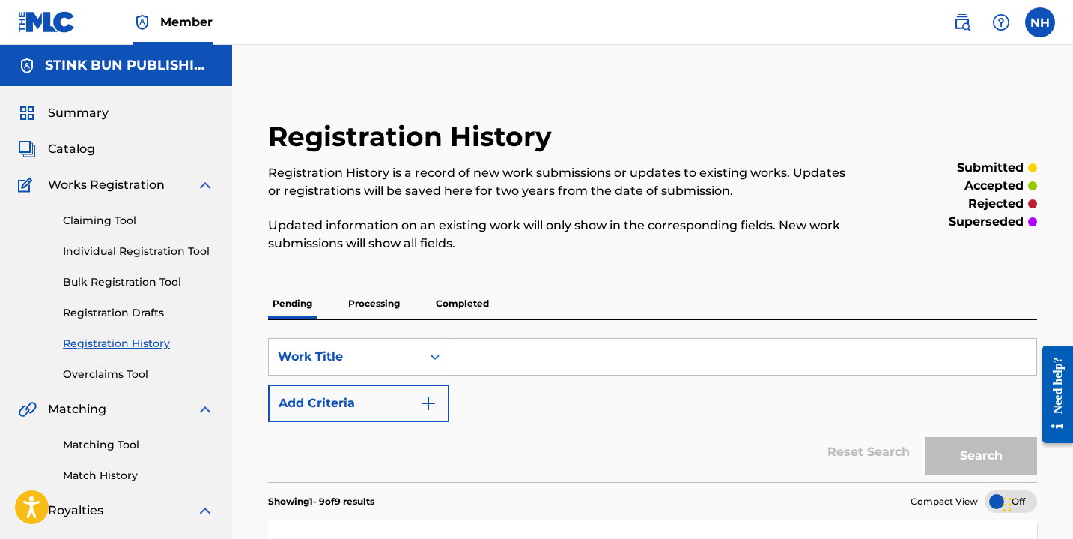
click at [137, 249] on link "Individual Registration Tool" at bounding box center [138, 251] width 151 height 16
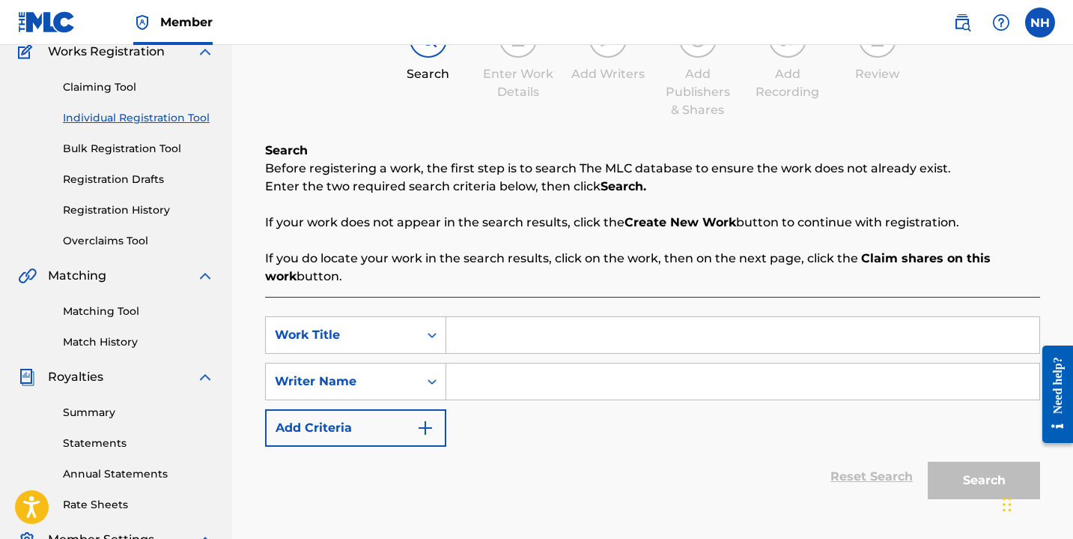
scroll to position [149, 0]
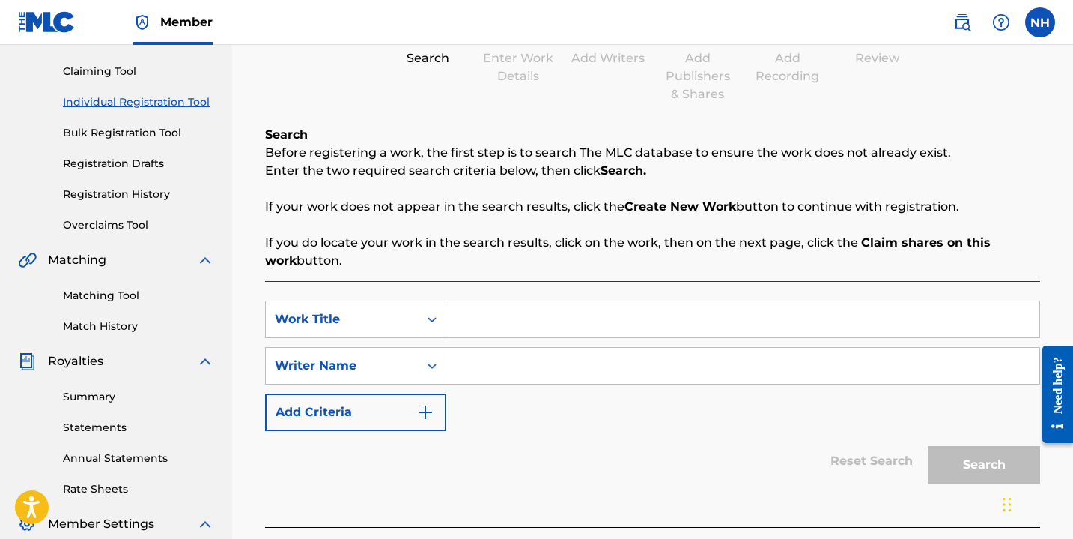
click at [542, 294] on div "SearchWithCriteriad577739a-a8fc-4c15-80ae-04c21b1be1be Work Title SearchWithCri…" at bounding box center [652, 404] width 775 height 246
click at [543, 309] on input "Search Form" at bounding box center [742, 319] width 593 height 36
type input "p"
type input "Porch"
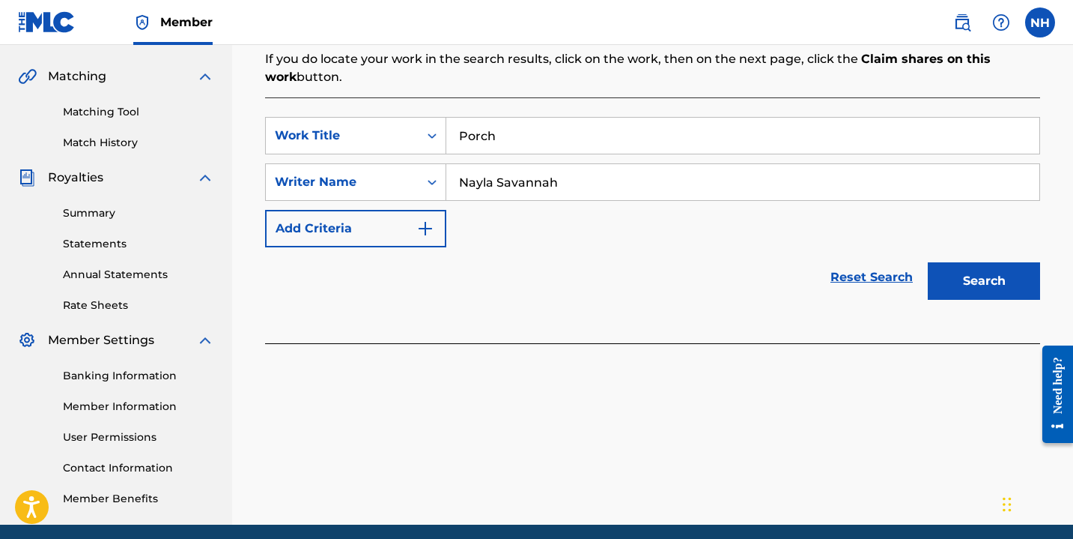
scroll to position [380, 0]
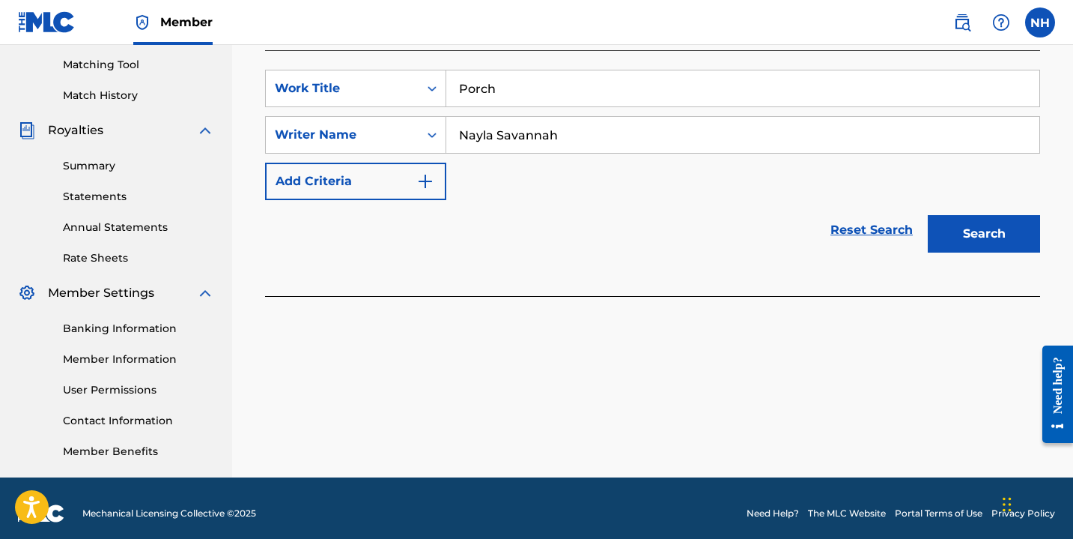
type input "Nayla Savannah"
click at [960, 252] on div "Search" at bounding box center [981, 230] width 120 height 60
click at [960, 234] on button "Search" at bounding box center [984, 233] width 112 height 37
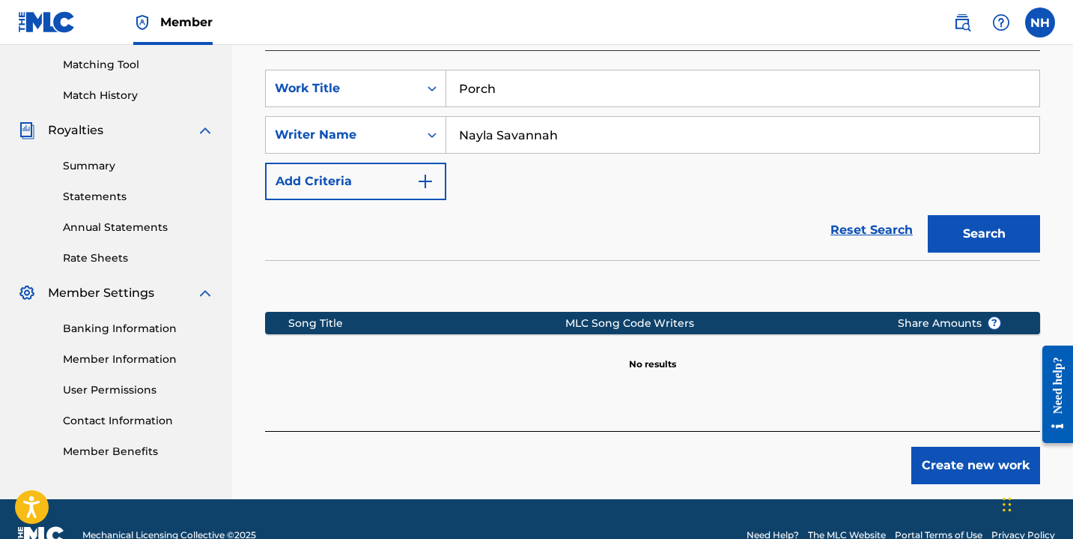
scroll to position [412, 0]
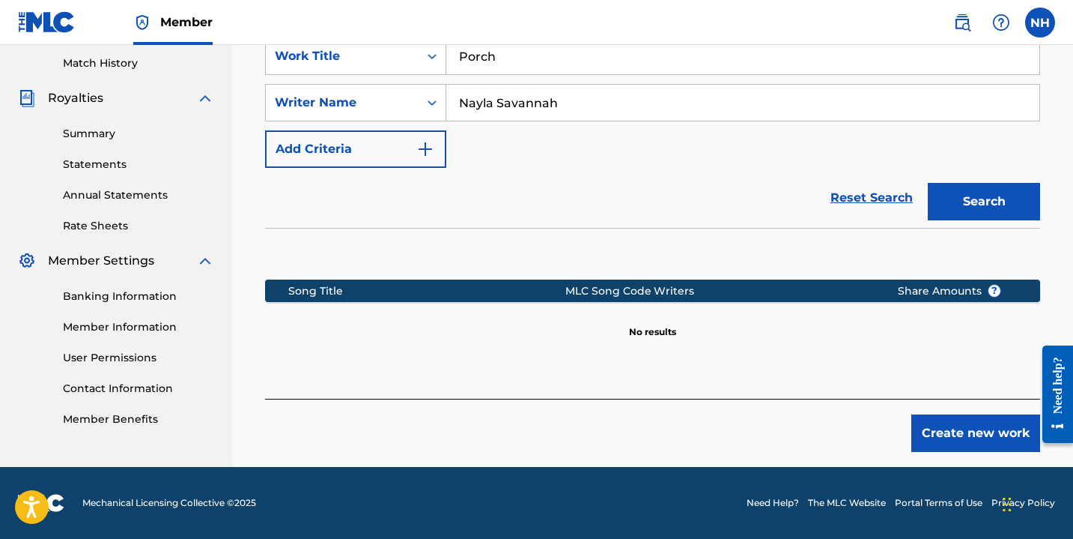
click at [966, 428] on button "Create new work" at bounding box center [976, 432] width 129 height 37
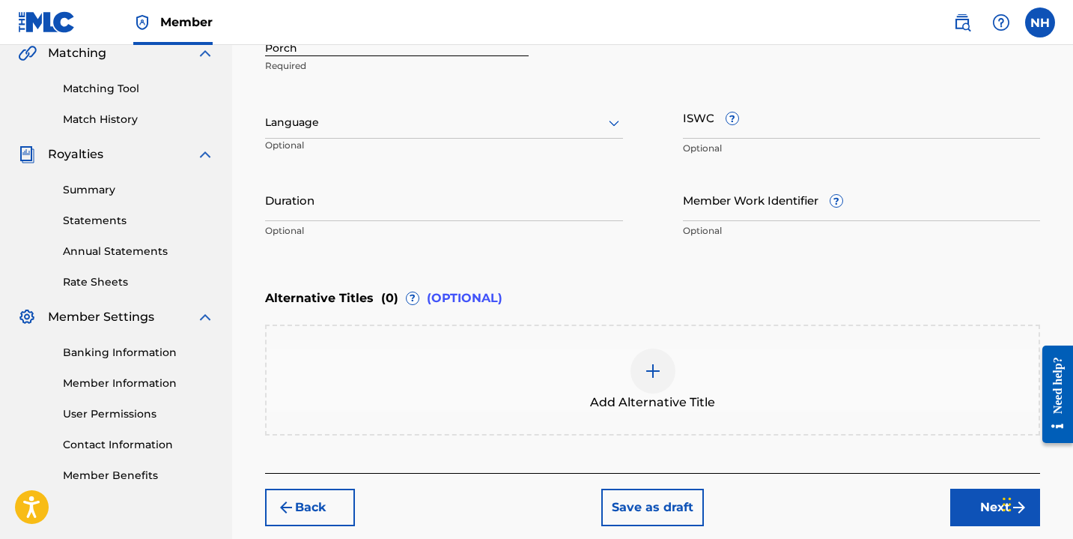
scroll to position [342, 0]
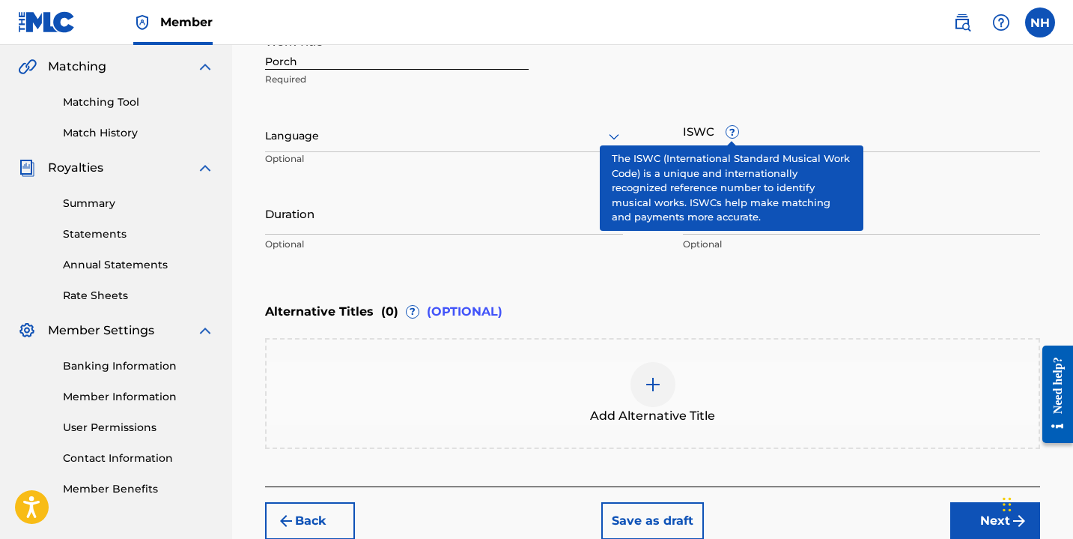
click at [727, 139] on input "ISWC ?" at bounding box center [862, 130] width 358 height 43
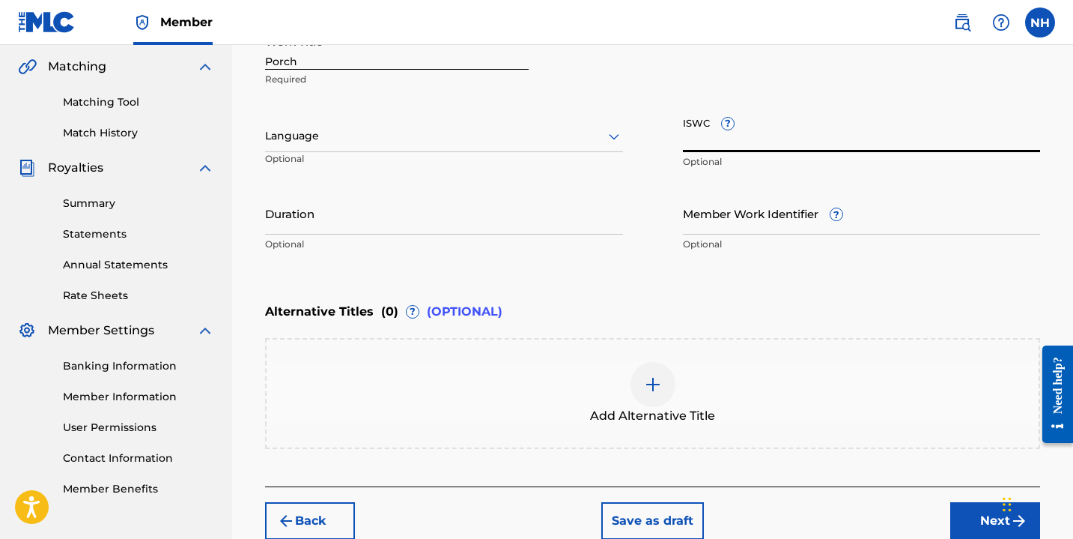
paste input "T-310.694.433-2"
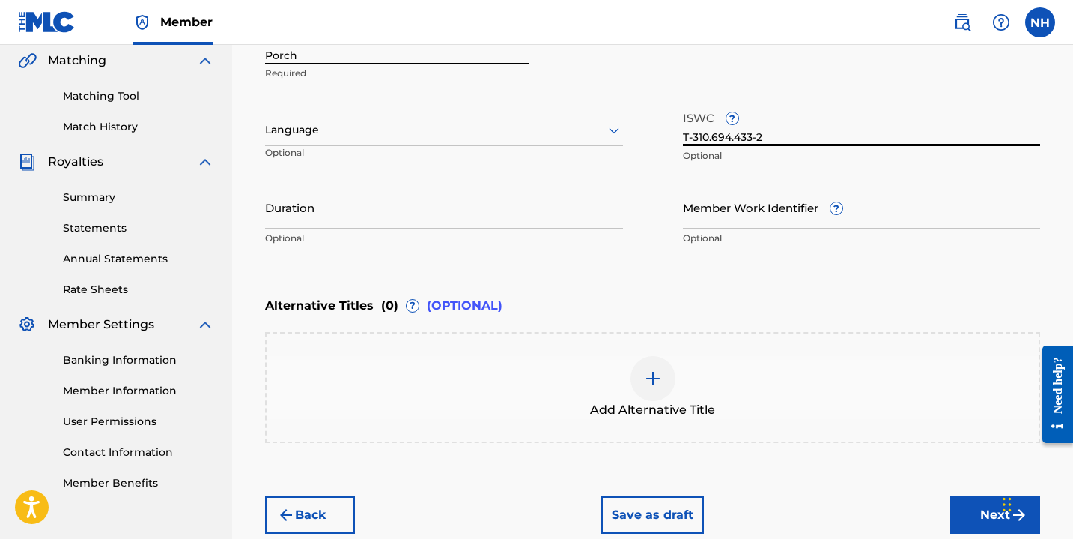
scroll to position [421, 0]
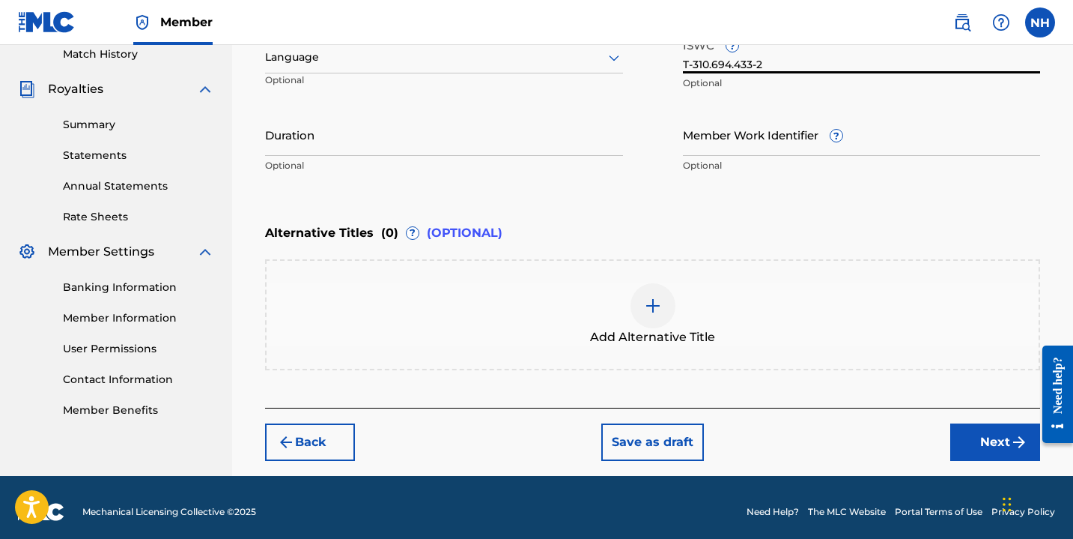
type input "T-310.694.433-2"
click at [637, 427] on button "Save as draft" at bounding box center [653, 441] width 103 height 37
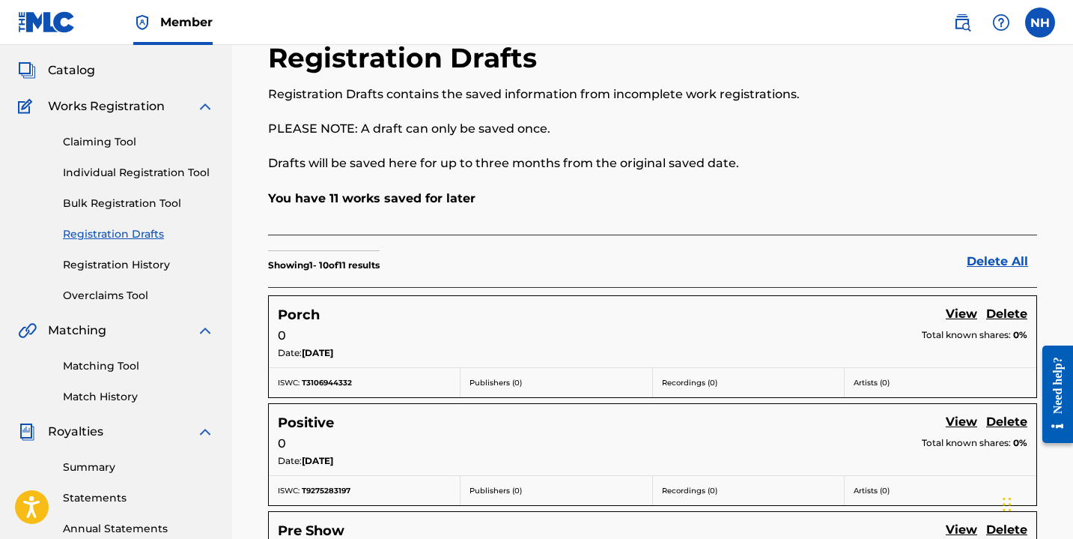
scroll to position [44, 0]
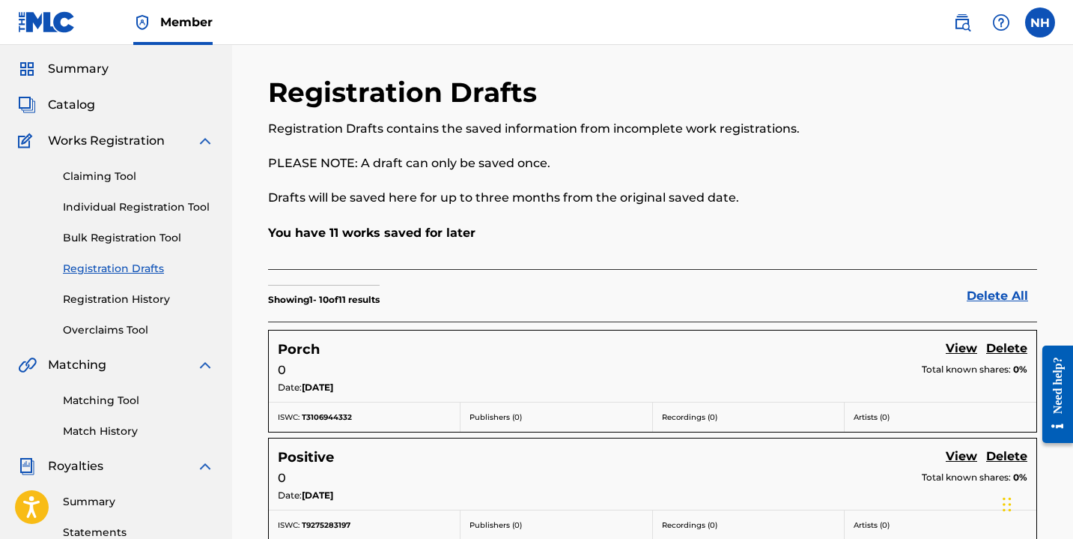
click at [130, 298] on link "Registration History" at bounding box center [138, 299] width 151 height 16
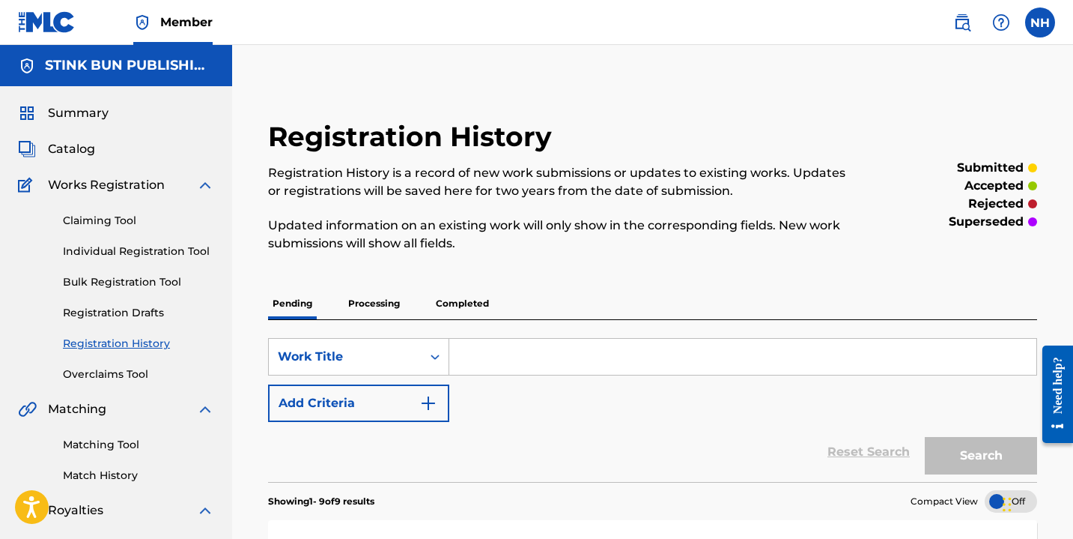
click at [137, 252] on link "Individual Registration Tool" at bounding box center [138, 251] width 151 height 16
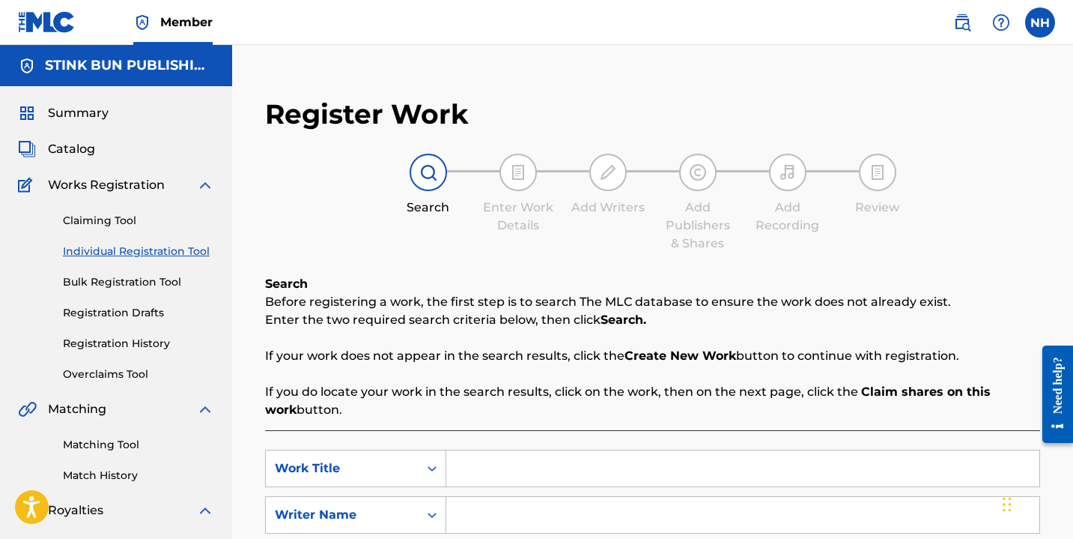
click at [501, 463] on input "Search Form" at bounding box center [742, 468] width 593 height 36
type input "intermission"
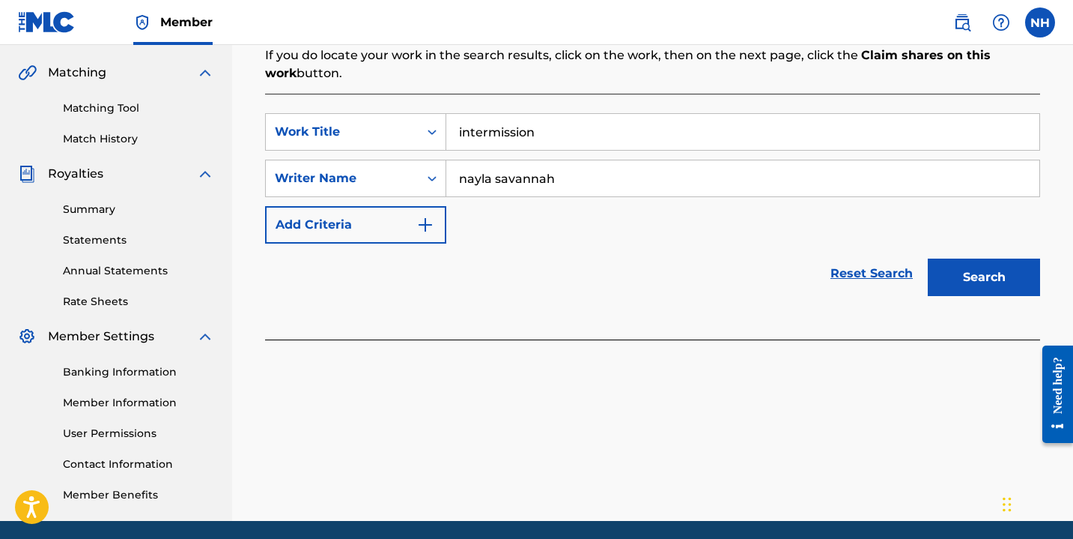
scroll to position [342, 0]
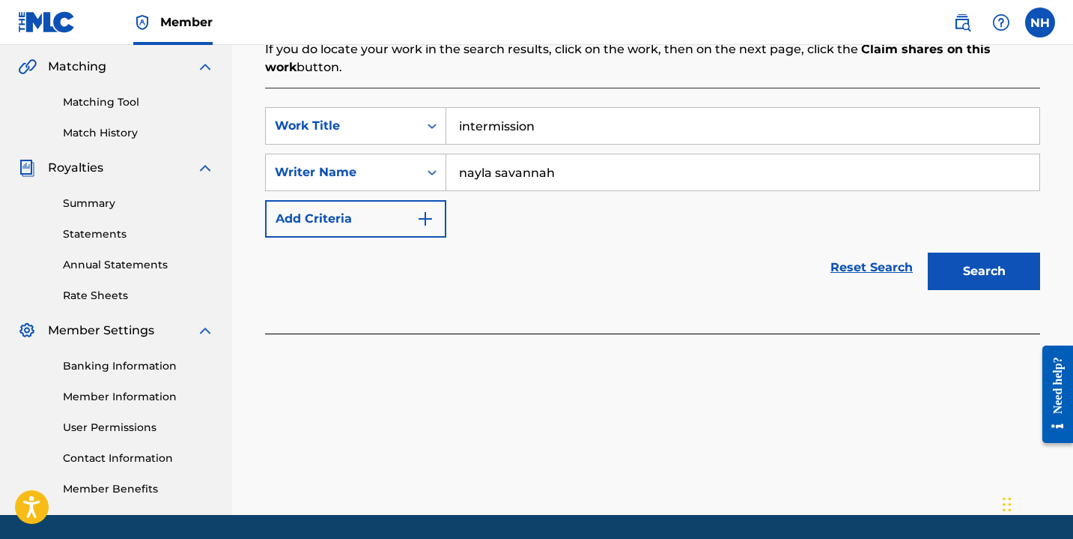
type input "nayla savannah"
click at [977, 268] on button "Search" at bounding box center [984, 270] width 112 height 37
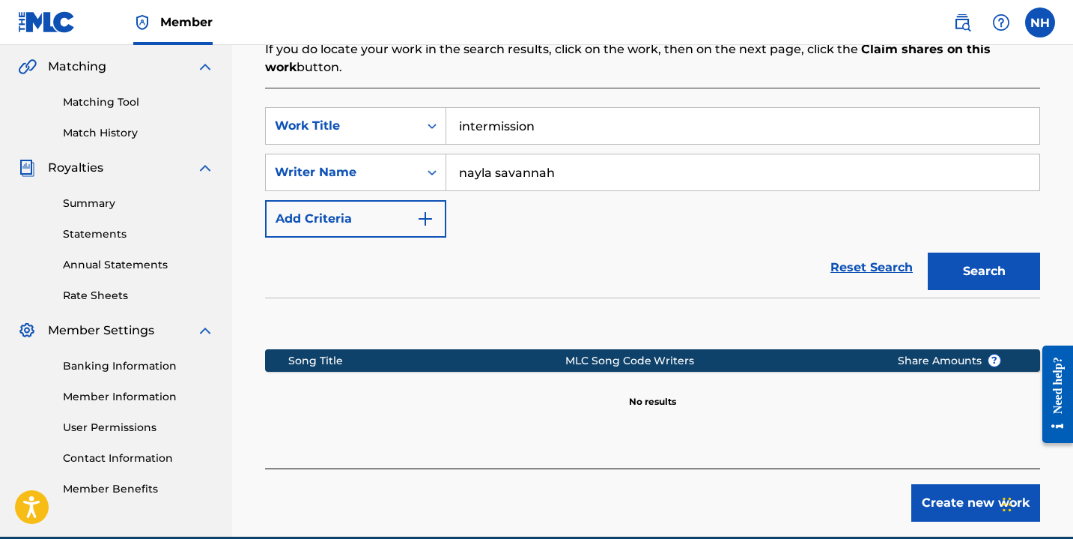
scroll to position [412, 0]
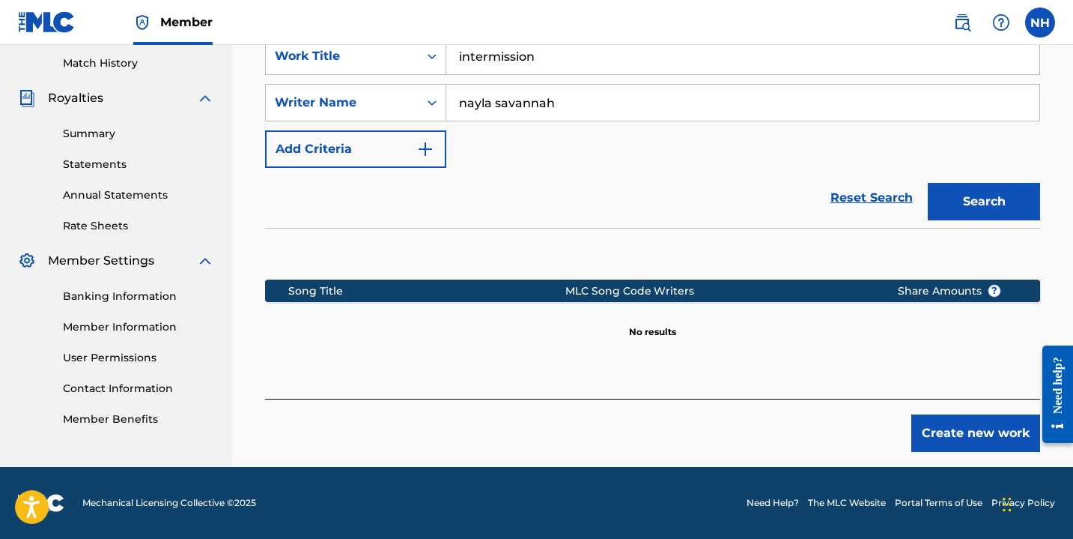
click at [954, 432] on button "Create new work" at bounding box center [976, 432] width 129 height 37
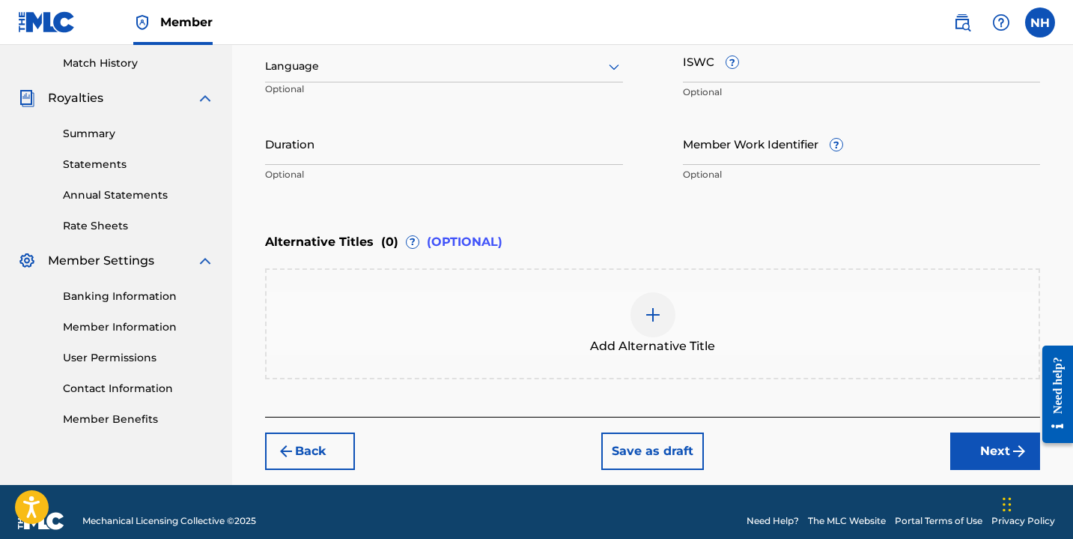
click at [713, 78] on input "ISWC ?" at bounding box center [862, 61] width 358 height 43
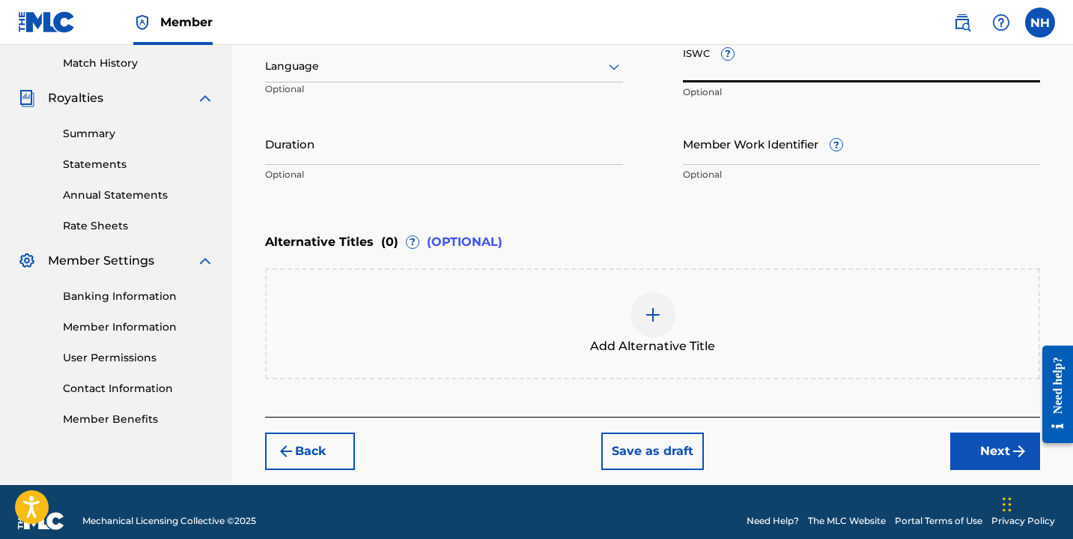
paste input "T-927.528.432-7"
type input "T-927.528.432-7"
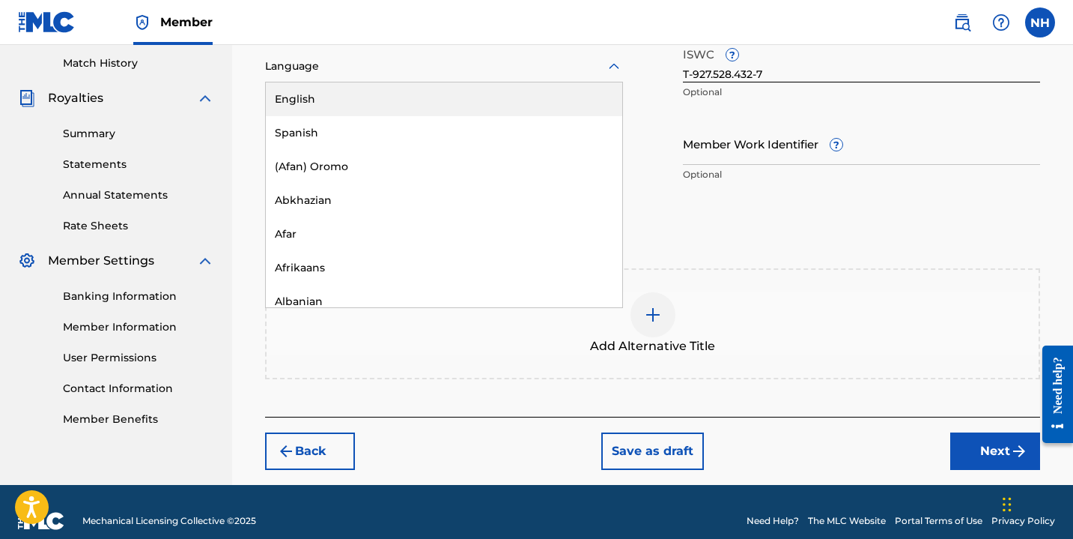
click at [329, 69] on div at bounding box center [444, 66] width 358 height 19
click at [330, 96] on div "English" at bounding box center [444, 99] width 357 height 34
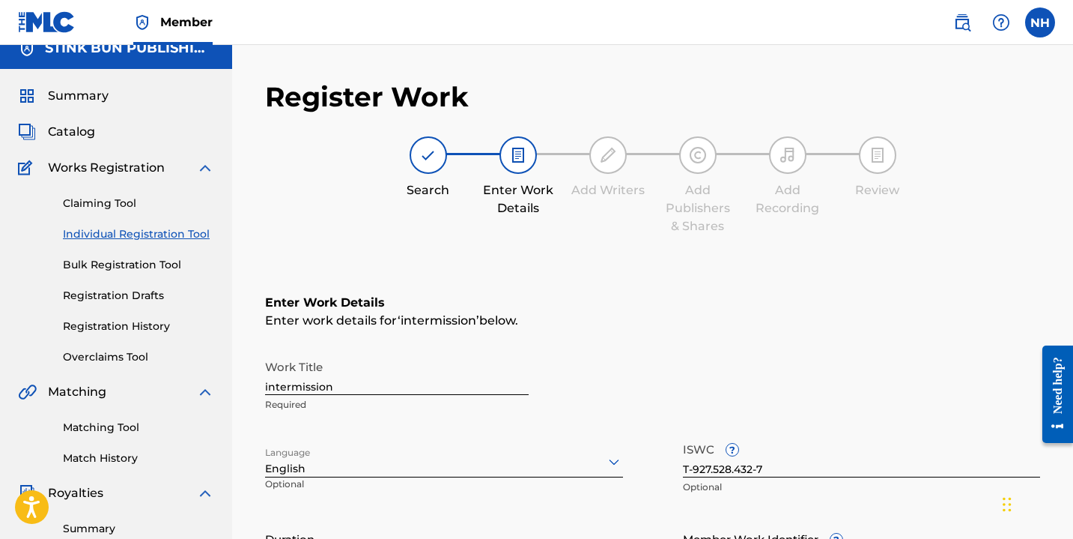
scroll to position [430, 0]
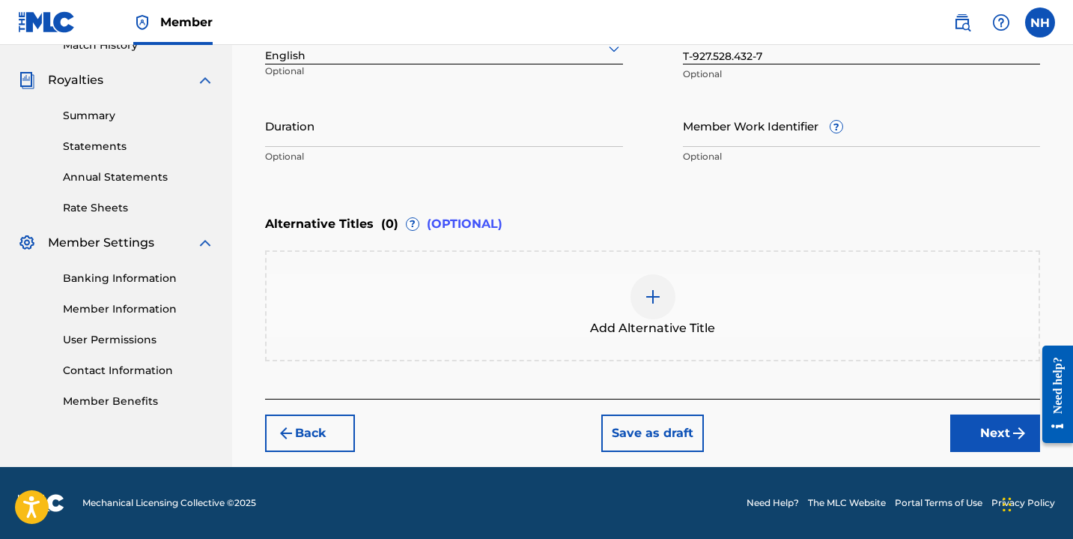
click at [634, 434] on button "Save as draft" at bounding box center [653, 432] width 103 height 37
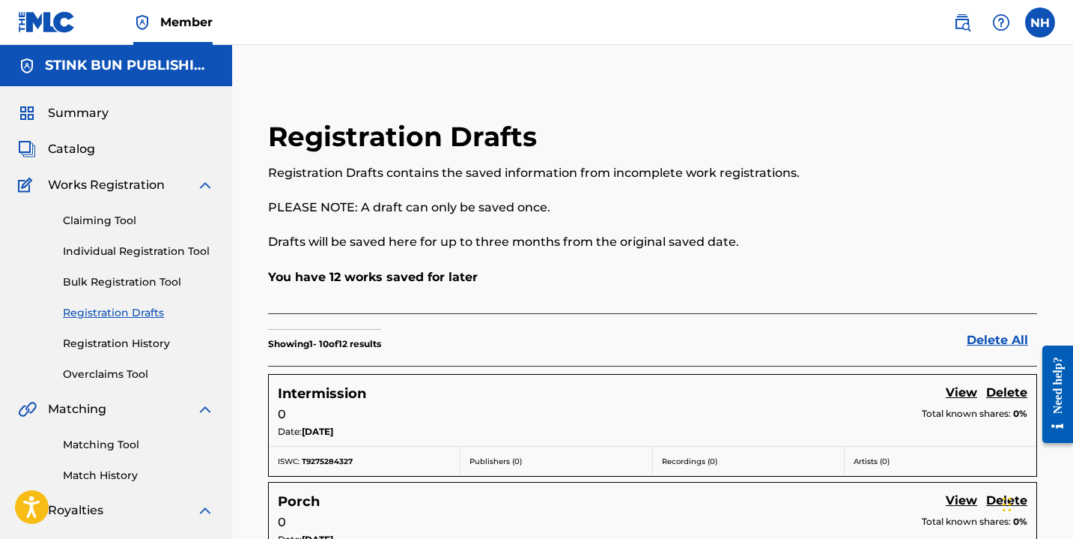
click at [163, 254] on link "Individual Registration Tool" at bounding box center [138, 251] width 151 height 16
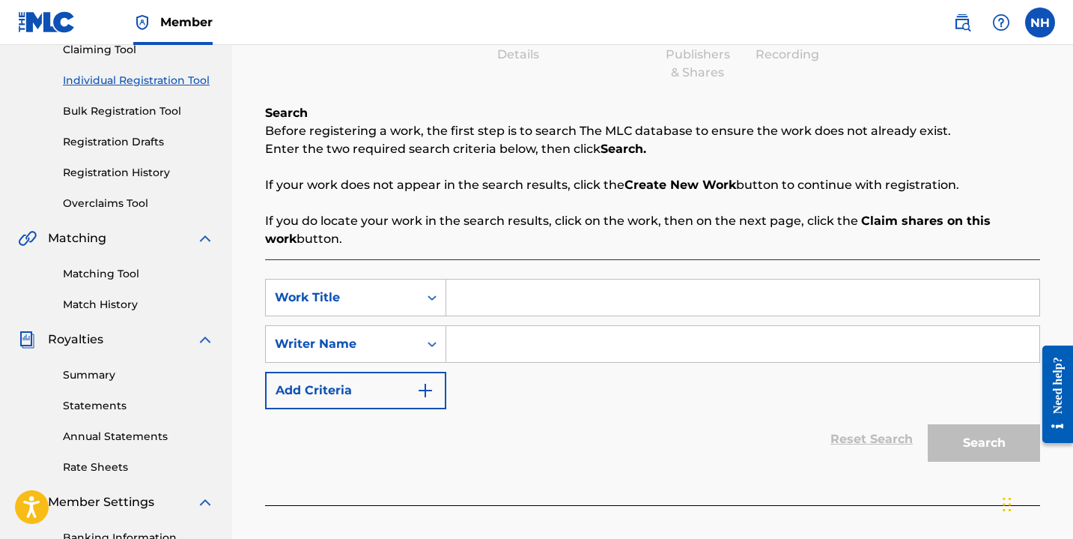
scroll to position [202, 0]
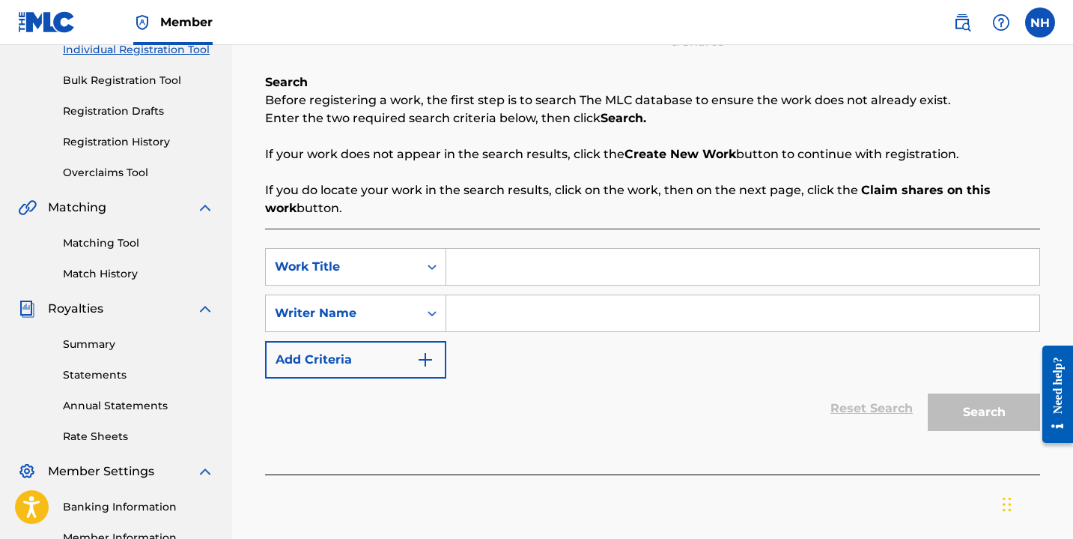
click at [497, 276] on input "Search Form" at bounding box center [742, 267] width 593 height 36
type input "hello"
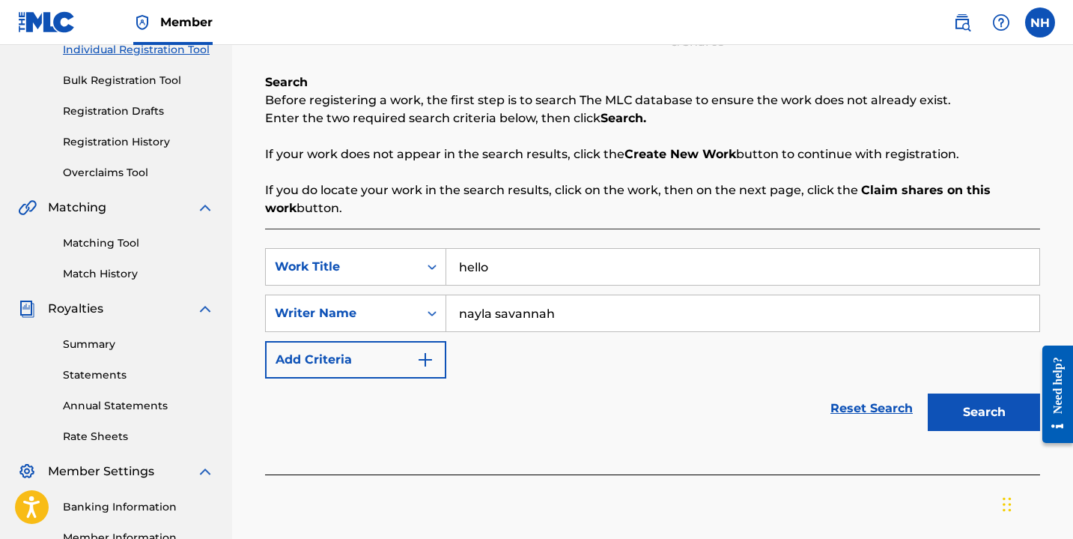
type input "nayla savannah"
click at [928, 393] on button "Search" at bounding box center [984, 411] width 112 height 37
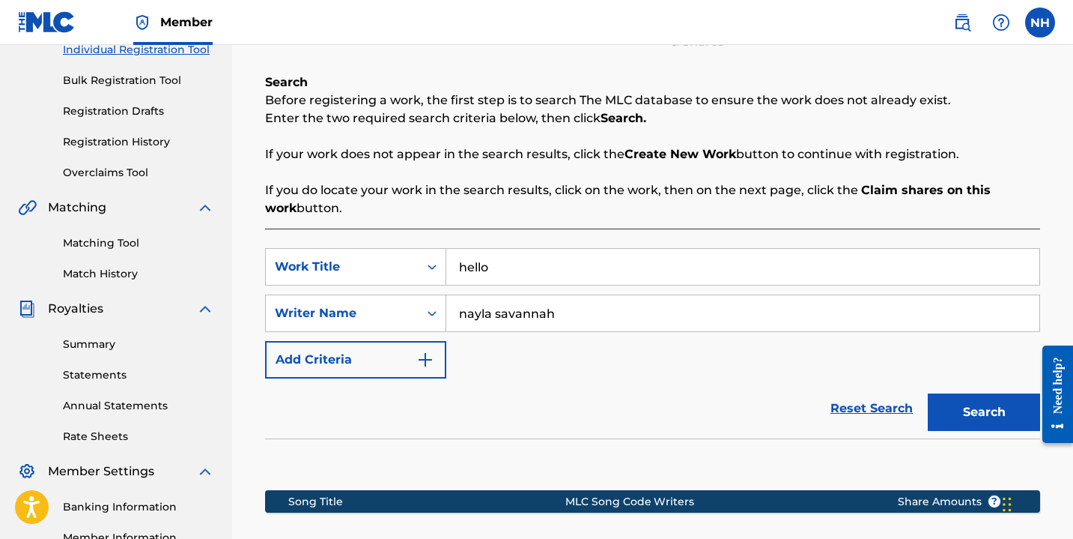
scroll to position [412, 0]
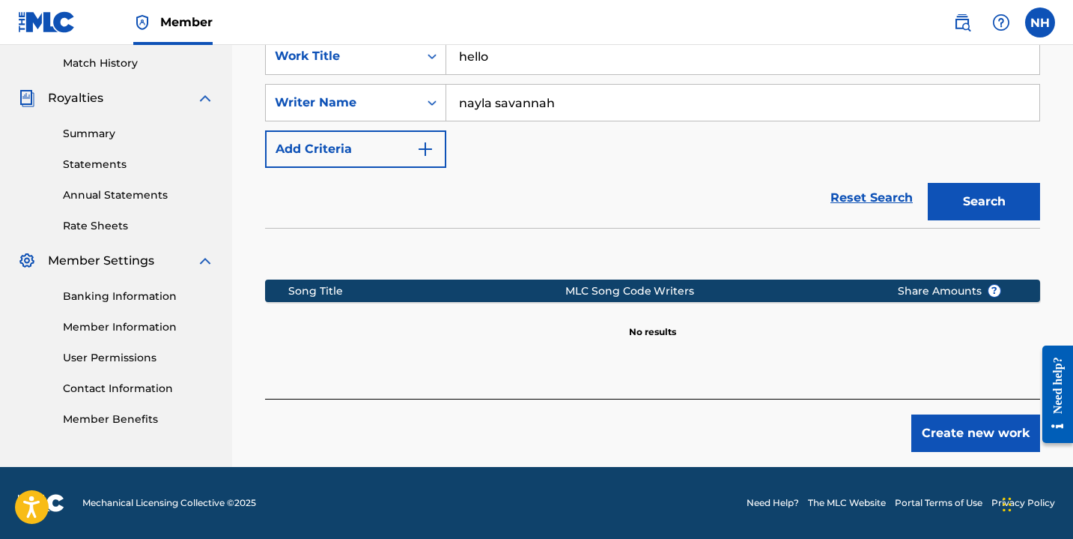
click at [941, 423] on button "Create new work" at bounding box center [976, 432] width 129 height 37
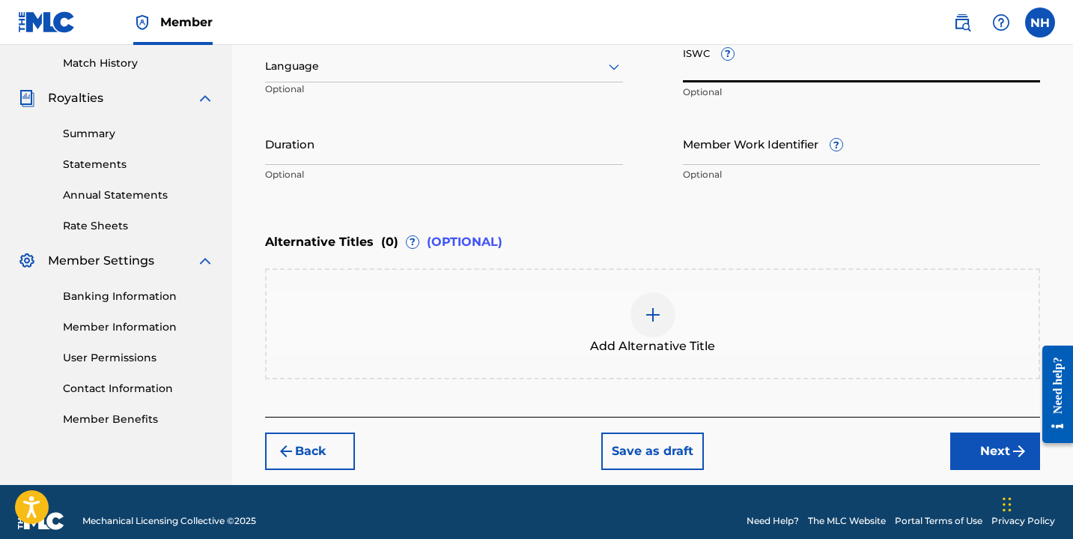
click at [702, 76] on input "ISWC ?" at bounding box center [862, 61] width 358 height 43
paste input "[URL][DOMAIN_NAME]"
type input "[URL][DOMAIN_NAME]"
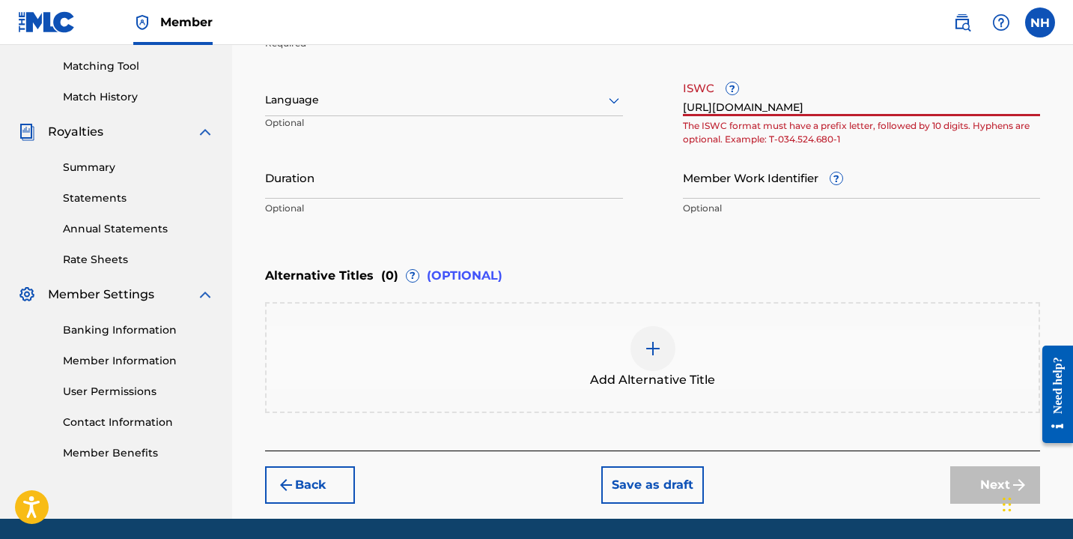
scroll to position [374, 0]
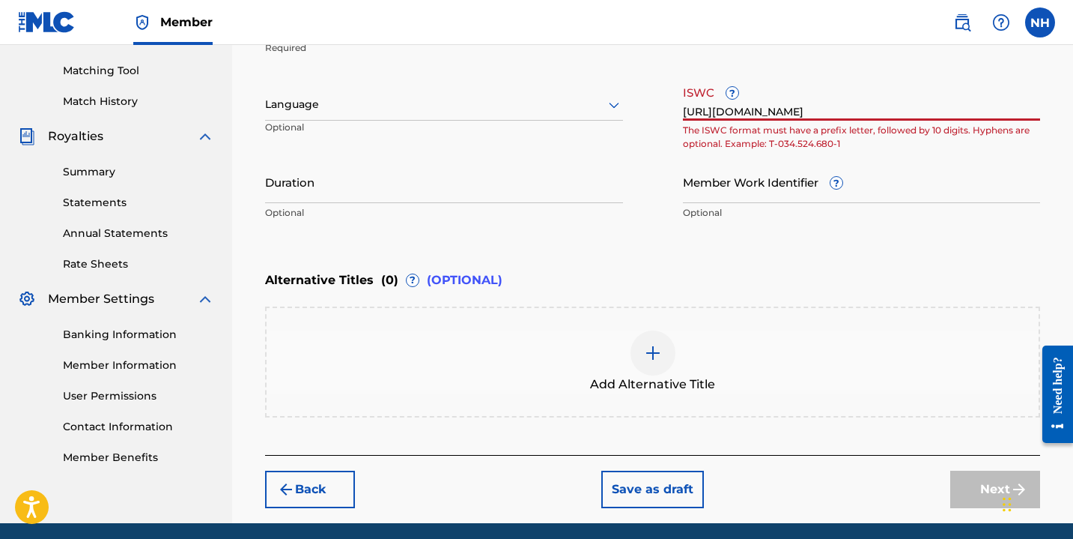
click at [746, 107] on input "[URL][DOMAIN_NAME]" at bounding box center [862, 99] width 358 height 43
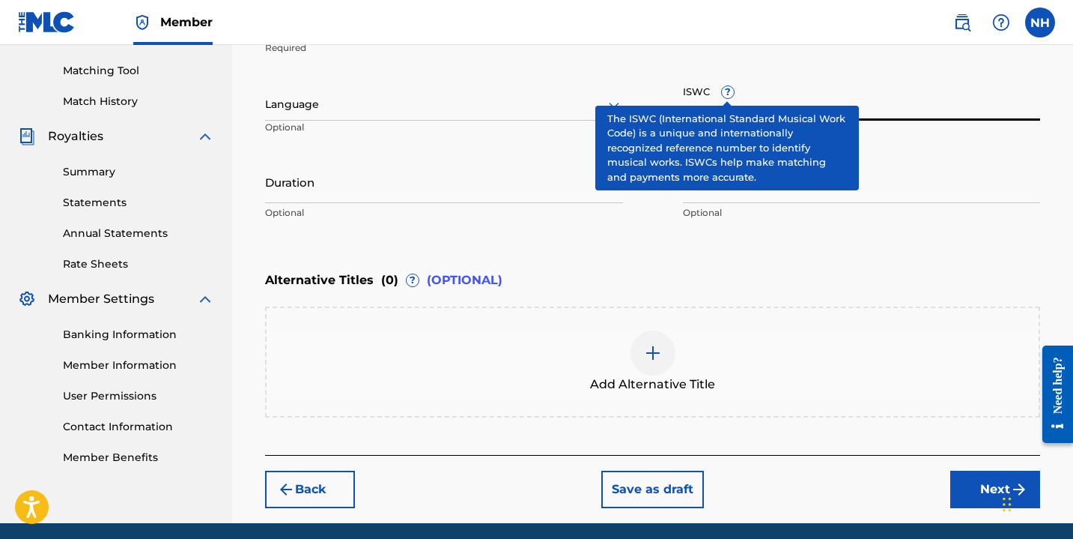
paste input "T-932.182.334-1"
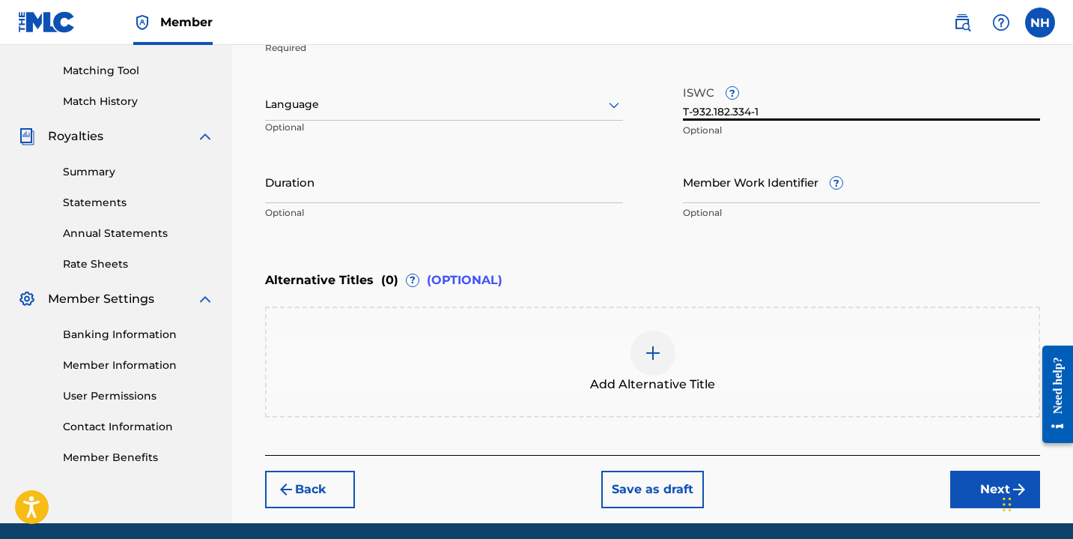
click at [791, 98] on input "T-932.182.334-1" at bounding box center [862, 99] width 358 height 43
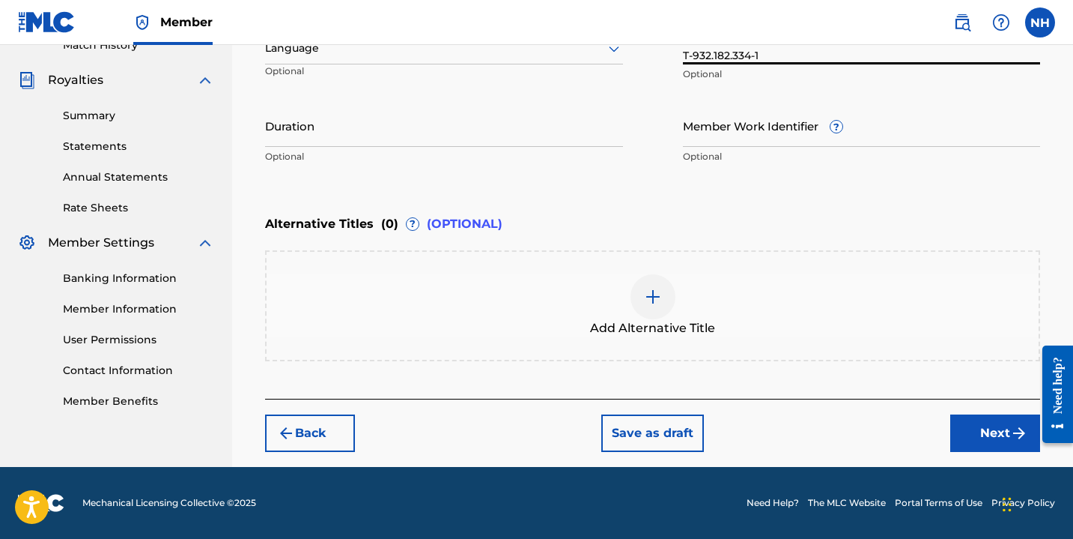
type input "T-932.182.334-1"
click at [646, 425] on button "Save as draft" at bounding box center [653, 432] width 103 height 37
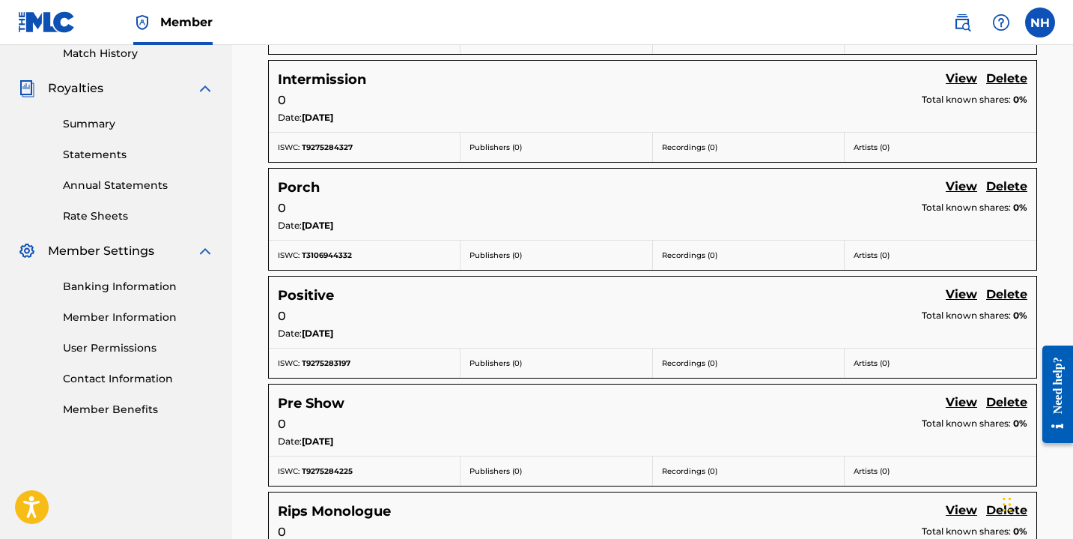
scroll to position [8, 0]
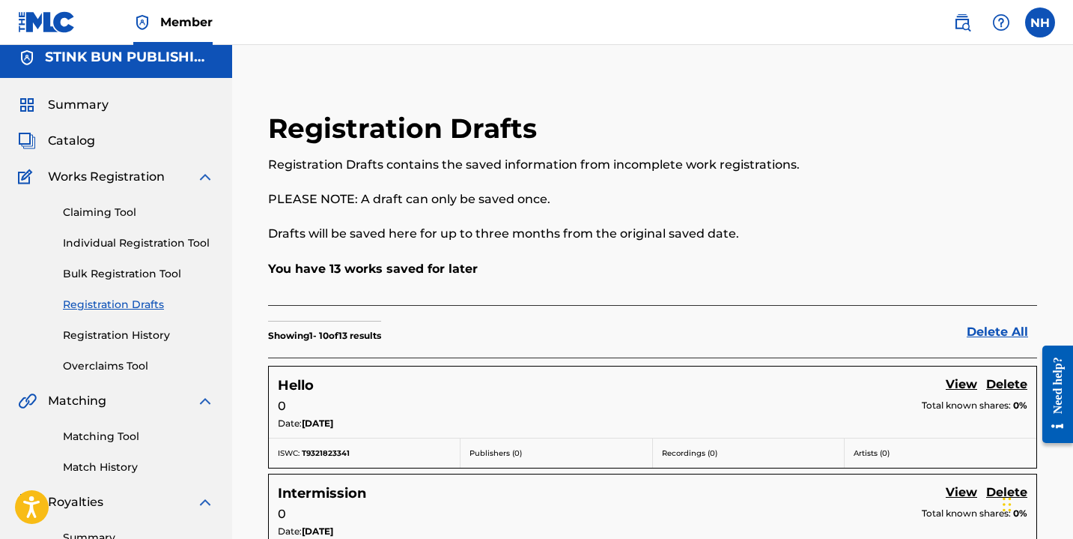
click at [115, 330] on link "Registration History" at bounding box center [138, 335] width 151 height 16
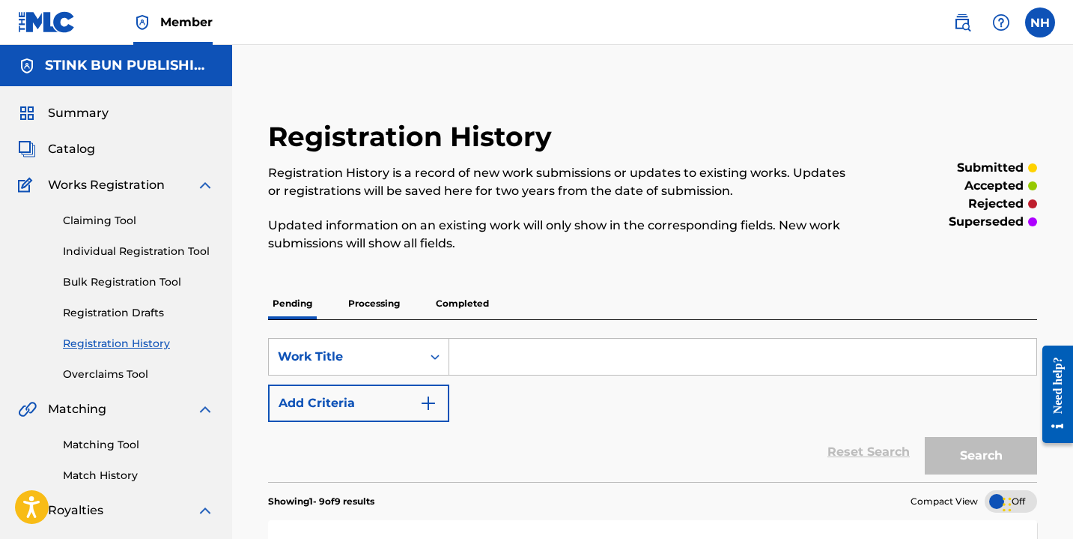
click at [135, 247] on link "Individual Registration Tool" at bounding box center [138, 251] width 151 height 16
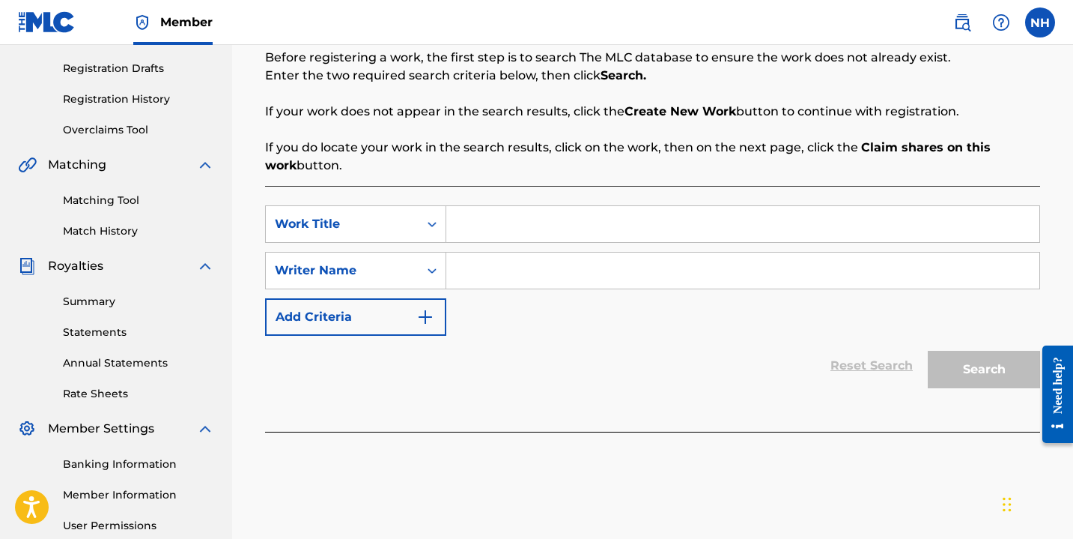
scroll to position [272, 0]
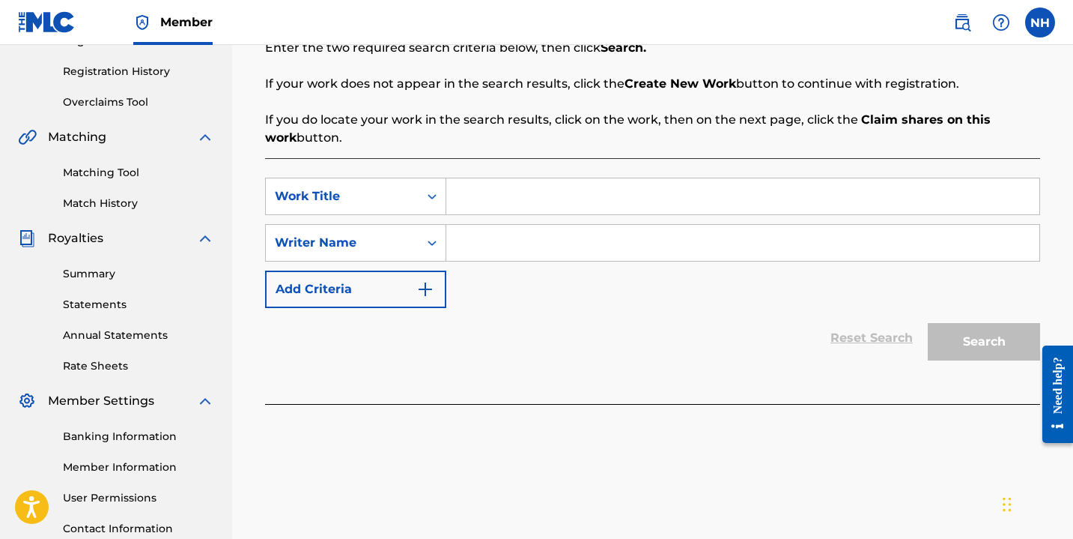
click at [497, 187] on input "Search Form" at bounding box center [742, 196] width 593 height 36
type input "Forest"
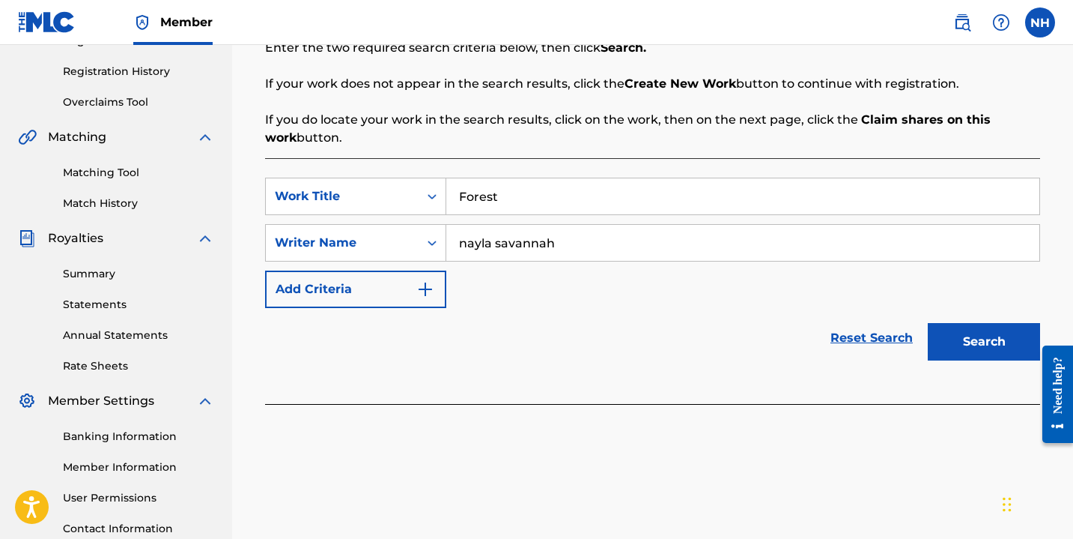
type input "nayla savannah"
click at [928, 323] on button "Search" at bounding box center [984, 341] width 112 height 37
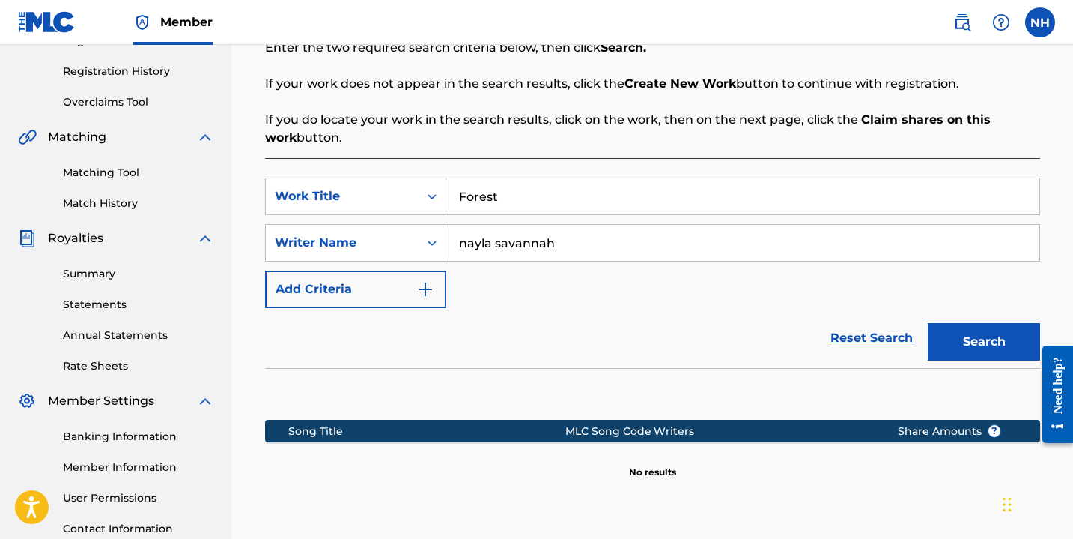
scroll to position [412, 0]
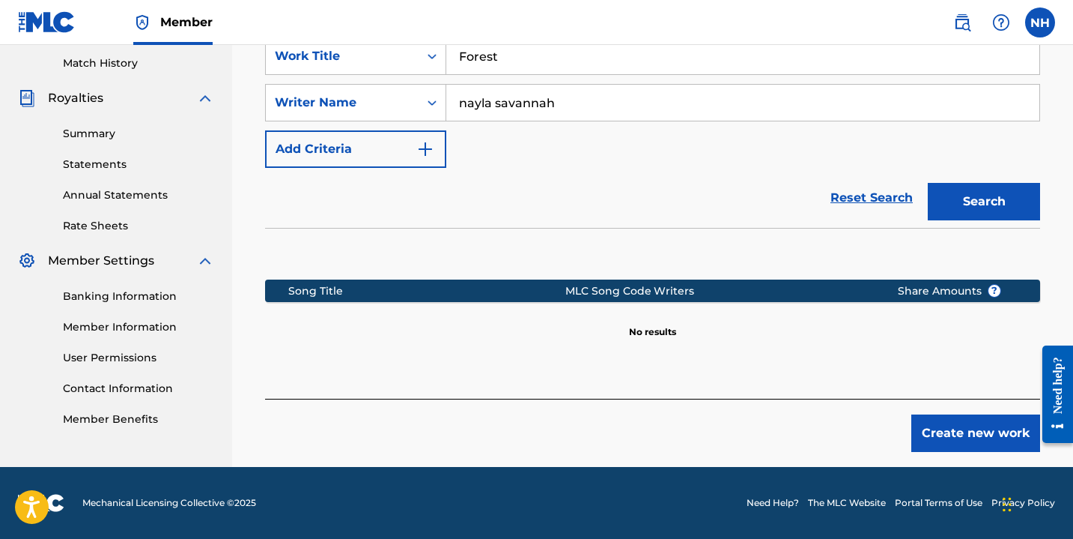
click at [953, 431] on button "Create new work" at bounding box center [976, 432] width 129 height 37
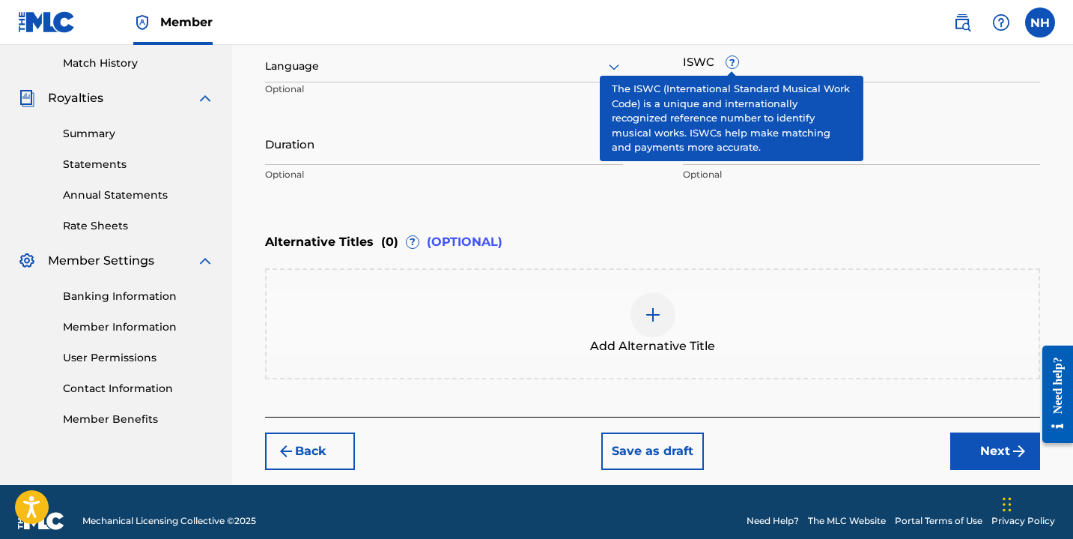
click at [733, 67] on span "?" at bounding box center [733, 62] width 12 height 12
click at [733, 67] on input "ISWC ?" at bounding box center [862, 61] width 358 height 43
paste input "T-930.078.698-5"
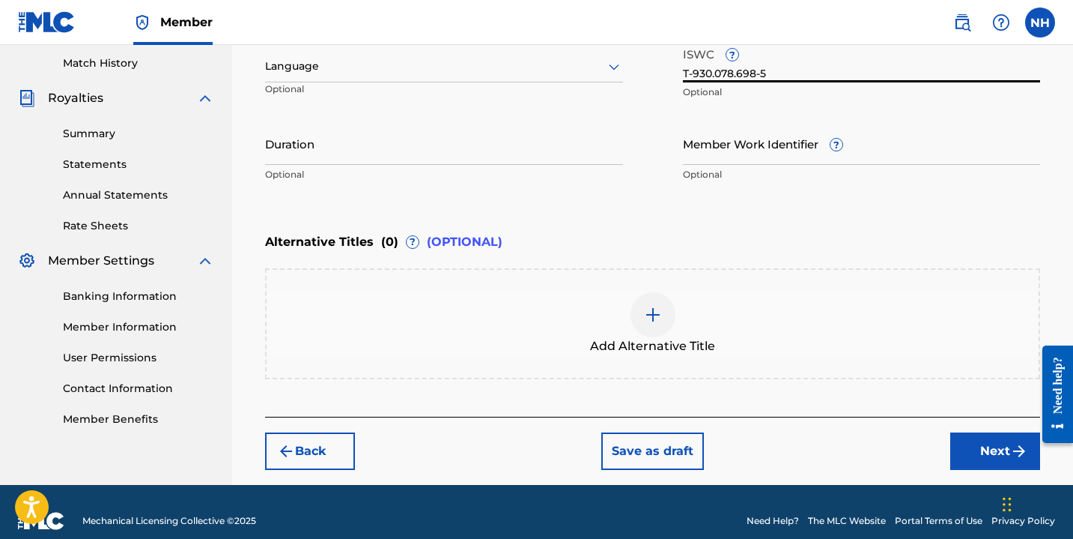
type input "T-930.078.698-5"
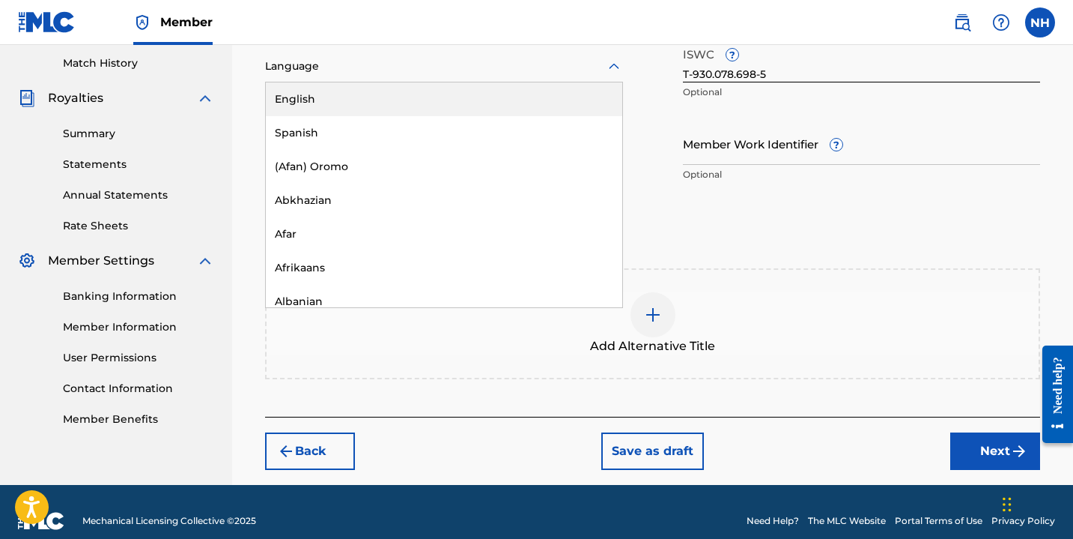
click at [354, 71] on div at bounding box center [444, 66] width 358 height 19
click at [353, 107] on div "English" at bounding box center [444, 99] width 357 height 34
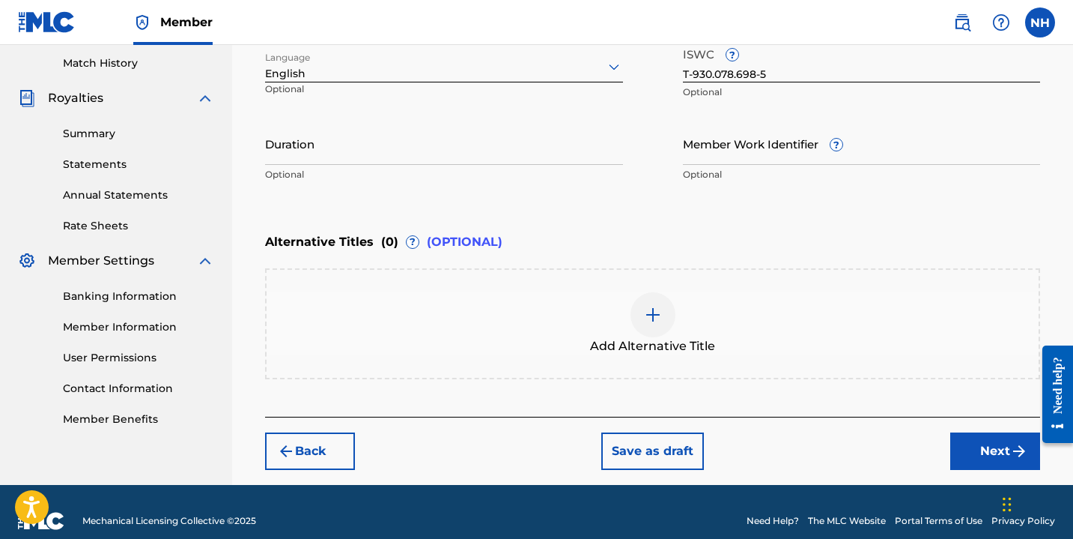
click at [653, 449] on button "Save as draft" at bounding box center [653, 450] width 103 height 37
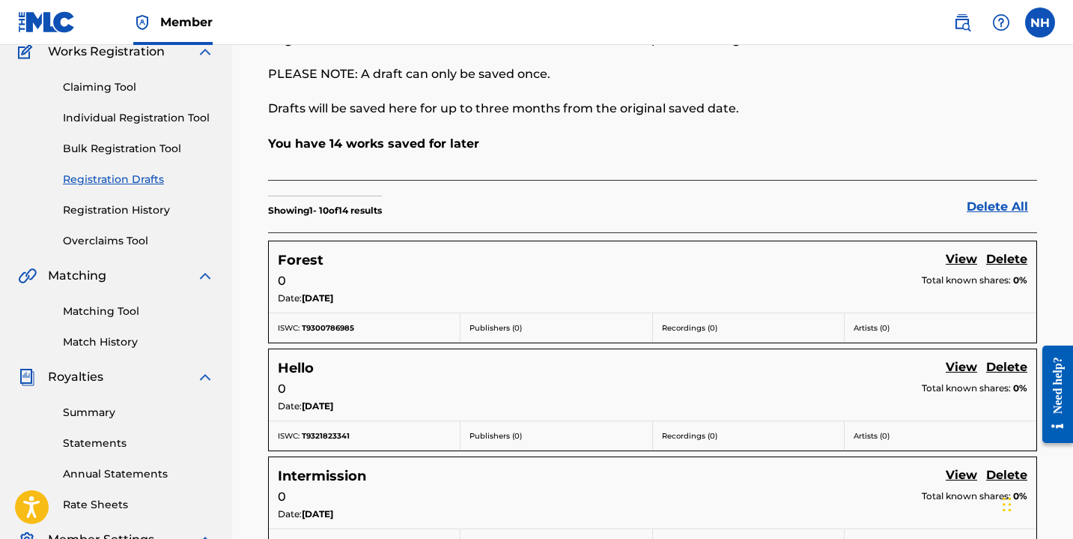
scroll to position [133, 0]
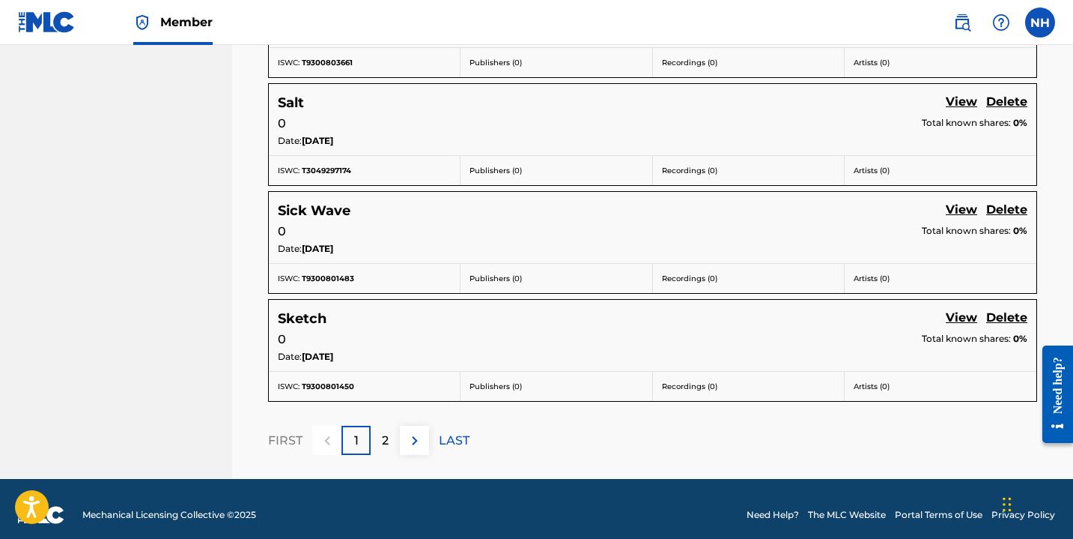
click at [414, 445] on img at bounding box center [415, 440] width 18 height 18
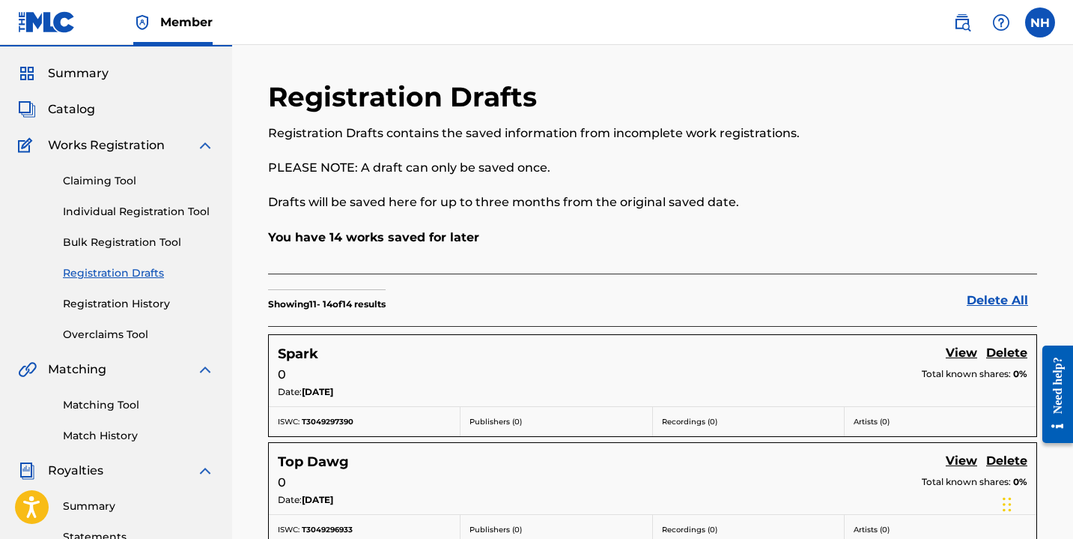
scroll to position [0, 0]
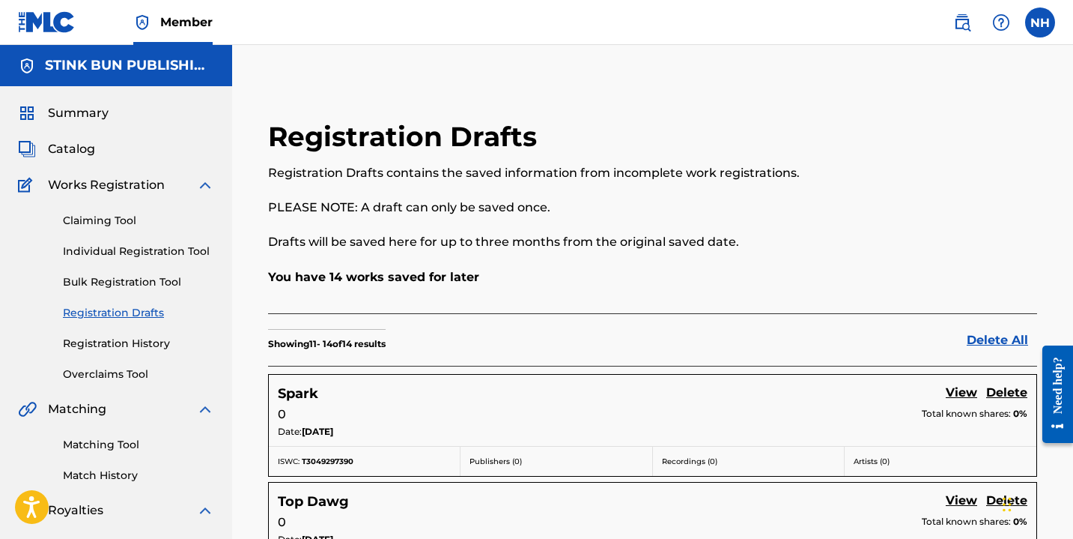
click at [124, 339] on link "Registration History" at bounding box center [138, 344] width 151 height 16
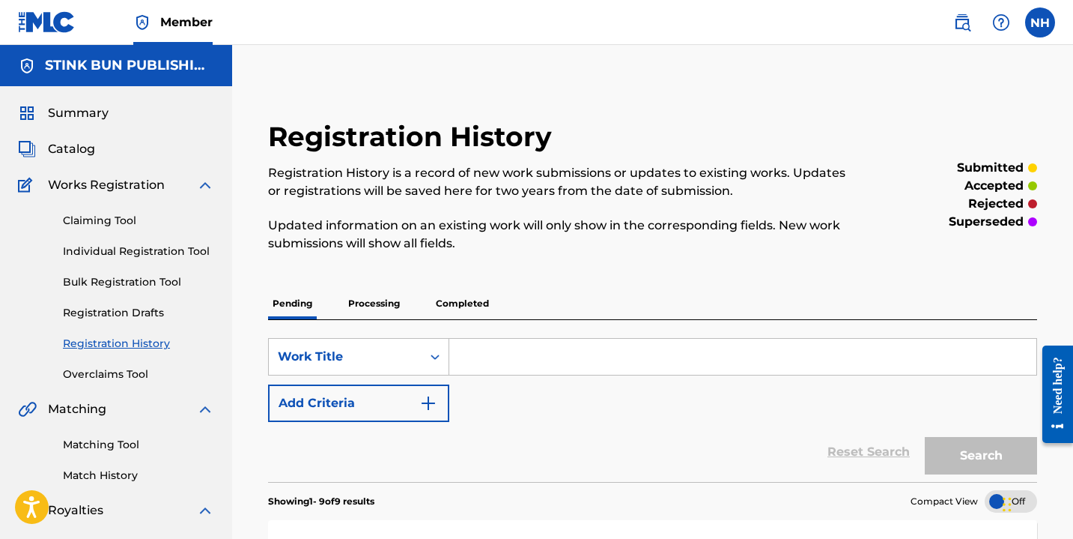
click at [140, 239] on div "Claiming Tool Individual Registration Tool Bulk Registration Tool Registration …" at bounding box center [116, 288] width 196 height 188
click at [145, 249] on link "Individual Registration Tool" at bounding box center [138, 251] width 151 height 16
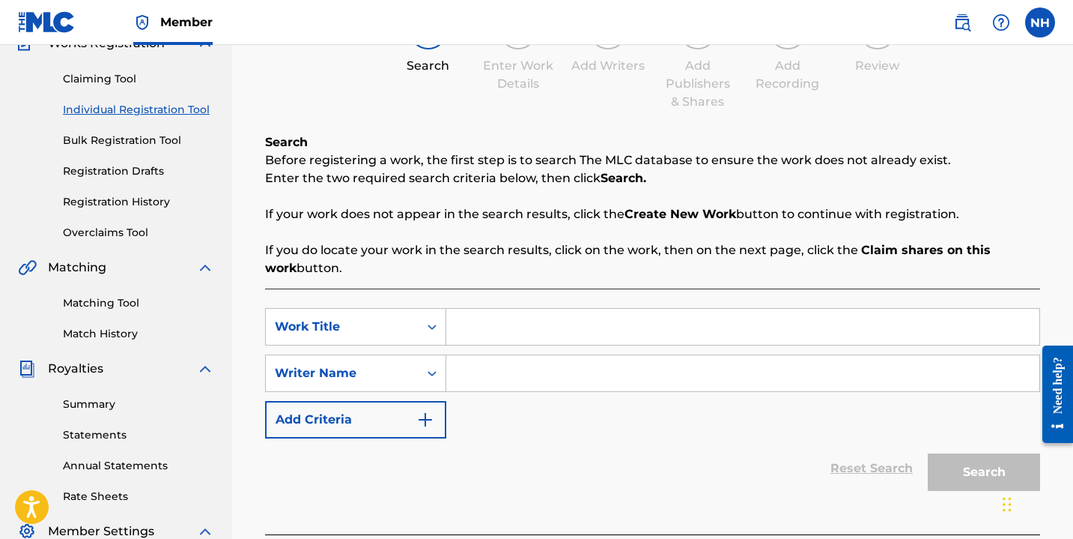
scroll to position [160, 0]
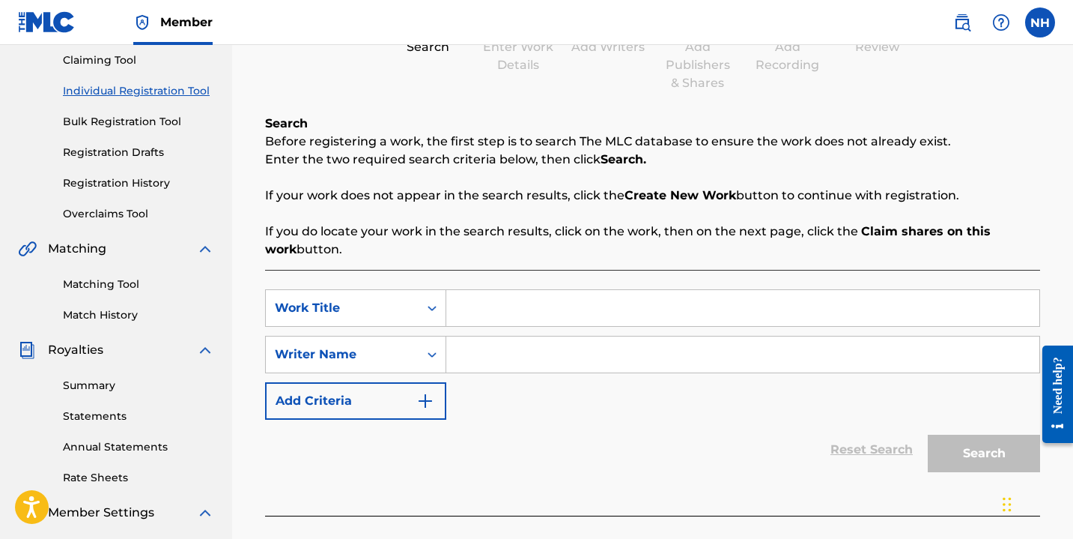
click at [501, 325] on input "Search Form" at bounding box center [742, 308] width 593 height 36
type input "d"
type input "Don't Break"
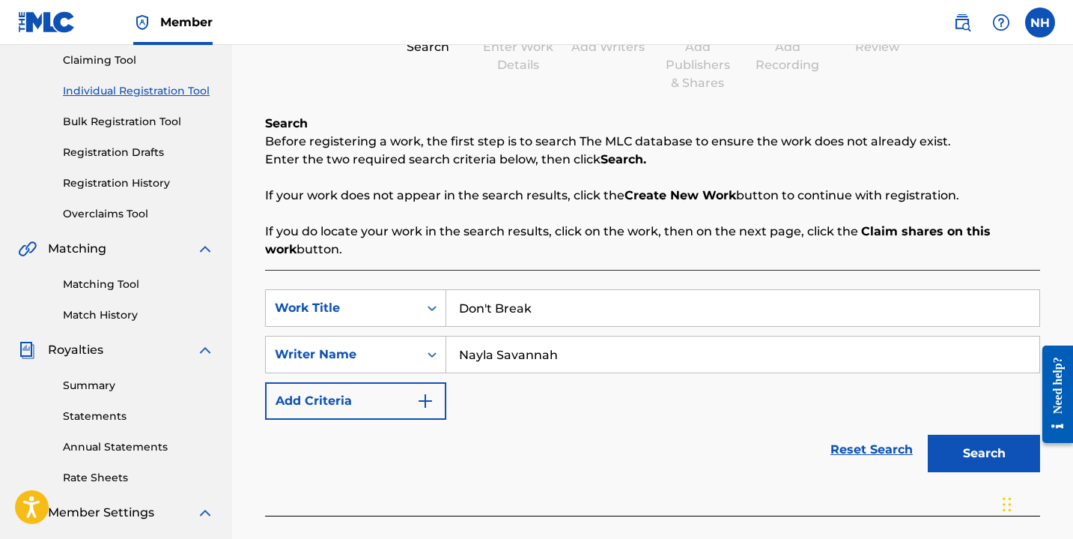
type input "Nayla Savannah"
click at [954, 449] on button "Search" at bounding box center [984, 452] width 112 height 37
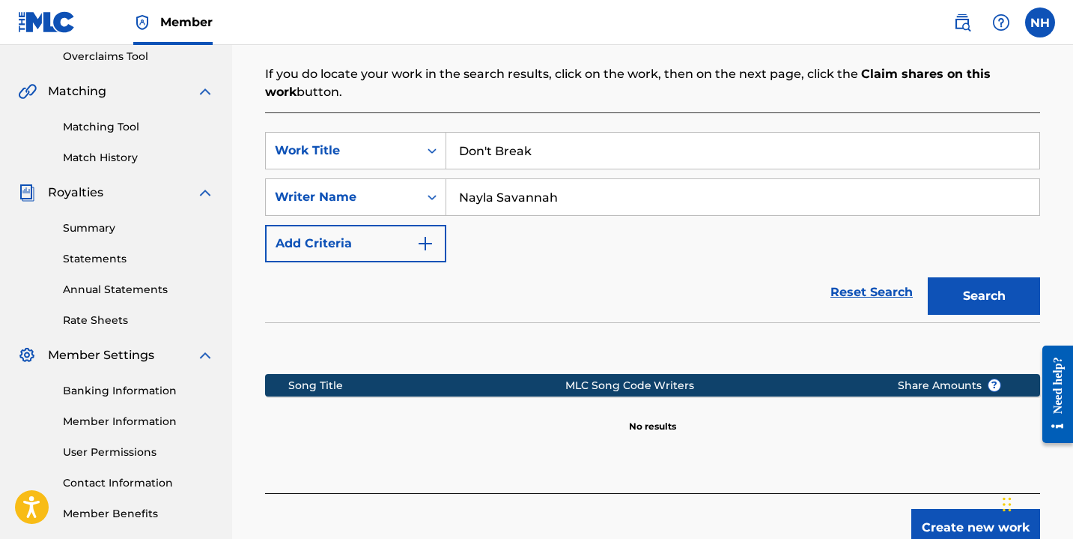
scroll to position [412, 0]
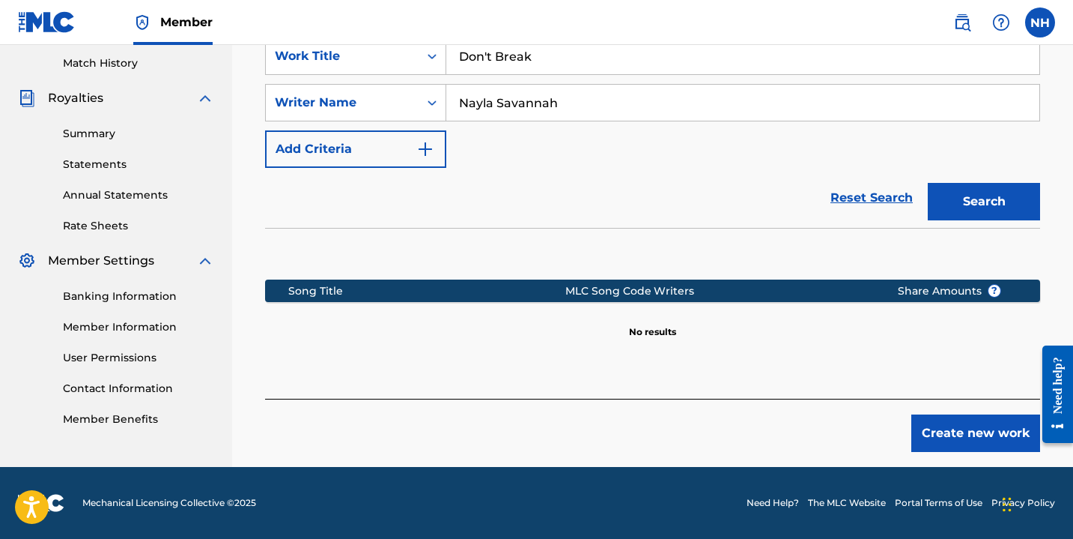
click at [966, 436] on button "Create new work" at bounding box center [976, 432] width 129 height 37
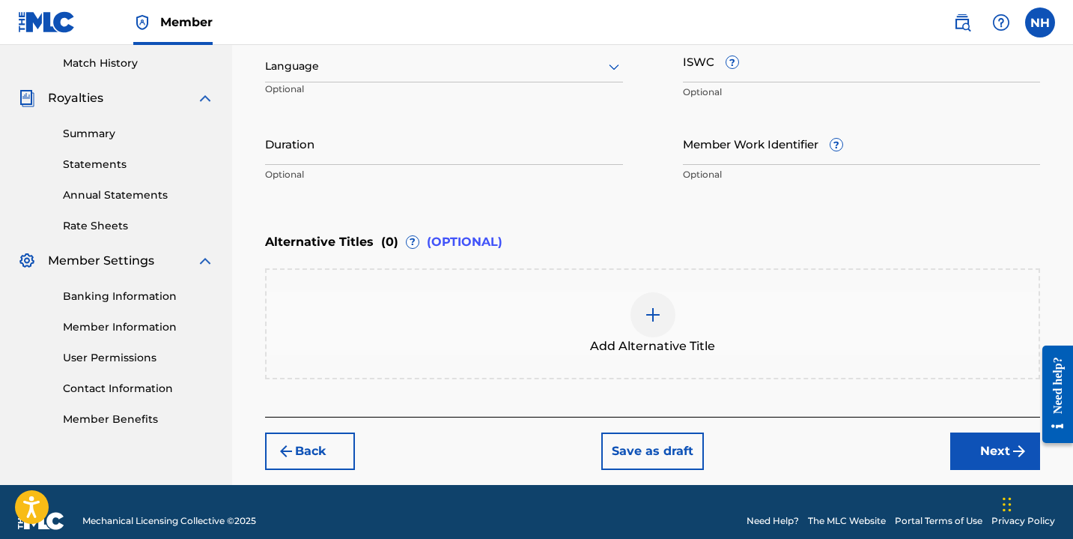
click at [384, 138] on input "Duration" at bounding box center [444, 143] width 358 height 43
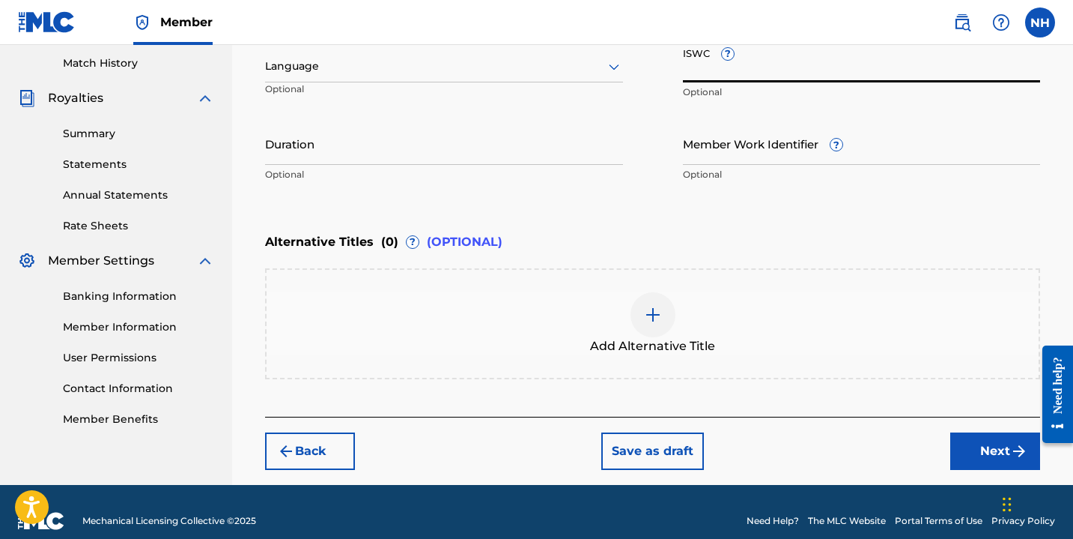
click at [694, 80] on input "ISWC ?" at bounding box center [862, 61] width 358 height 43
paste input "T-304.929.702-7"
type input "T-304.929.702-7"
click at [503, 64] on div at bounding box center [444, 66] width 358 height 19
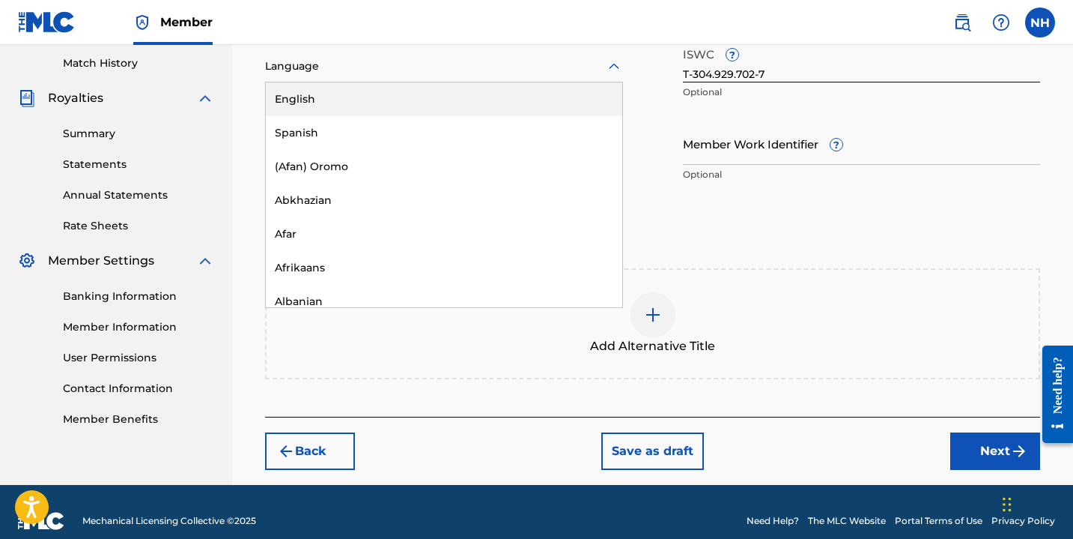
click at [507, 103] on div "English" at bounding box center [444, 99] width 357 height 34
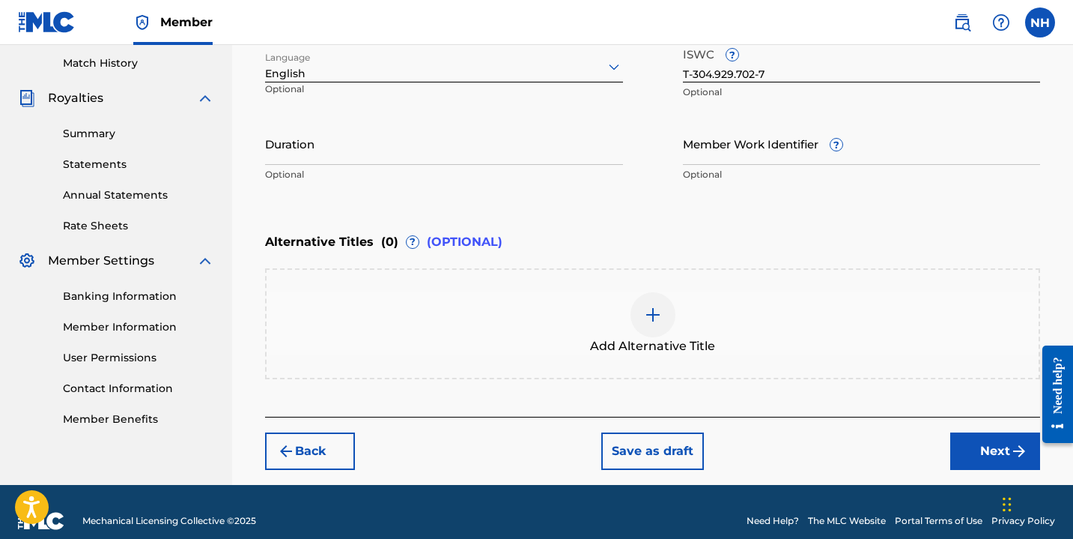
click at [636, 455] on button "Save as draft" at bounding box center [653, 450] width 103 height 37
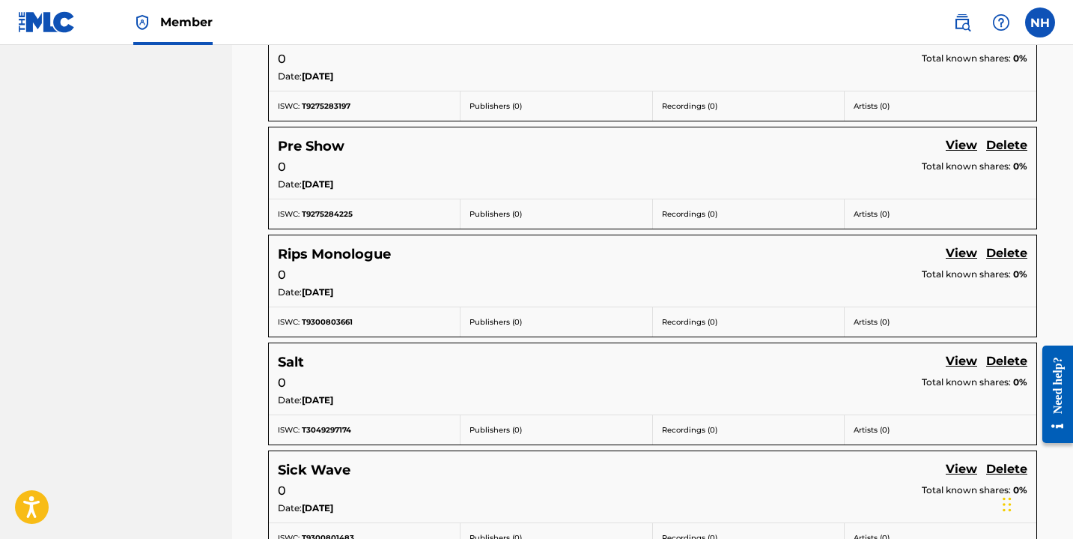
scroll to position [1058, 0]
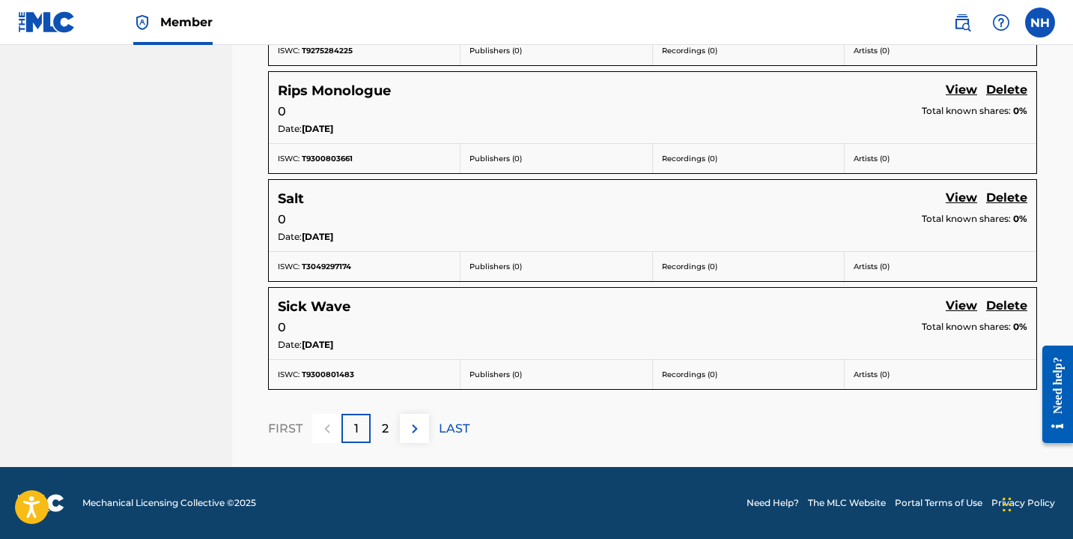
click at [417, 431] on img at bounding box center [415, 428] width 18 height 18
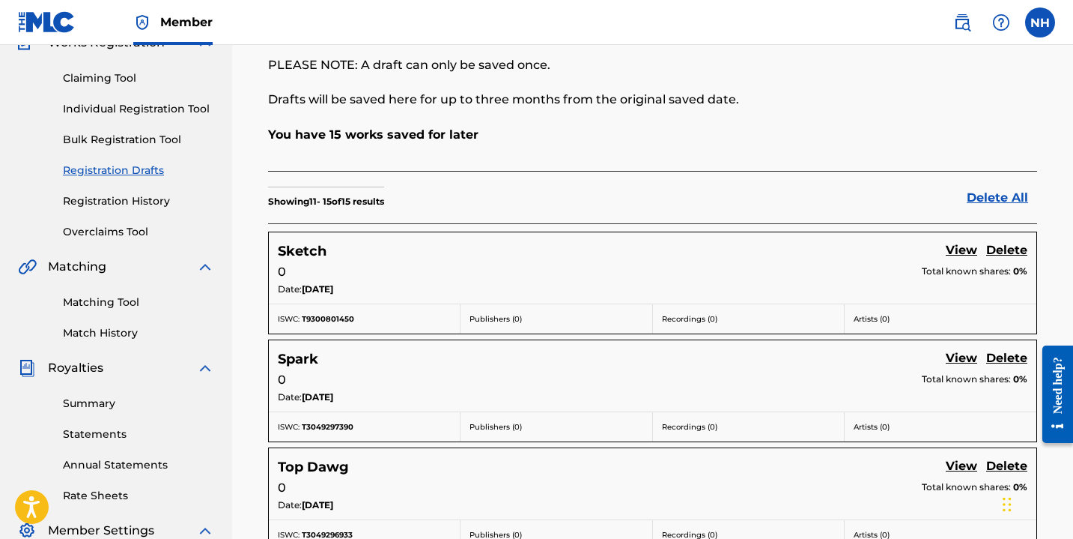
scroll to position [0, 0]
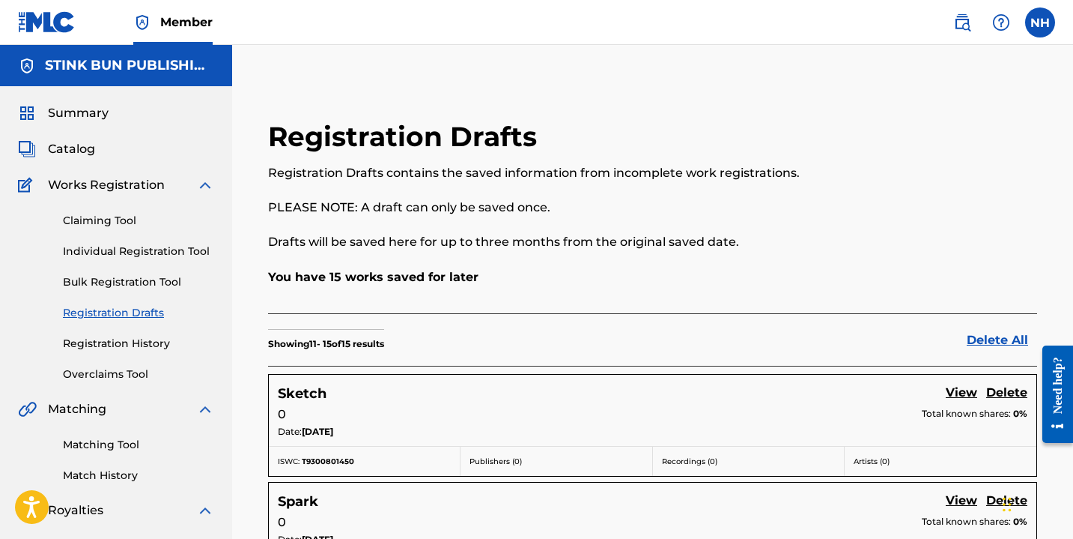
click at [94, 339] on link "Registration History" at bounding box center [138, 344] width 151 height 16
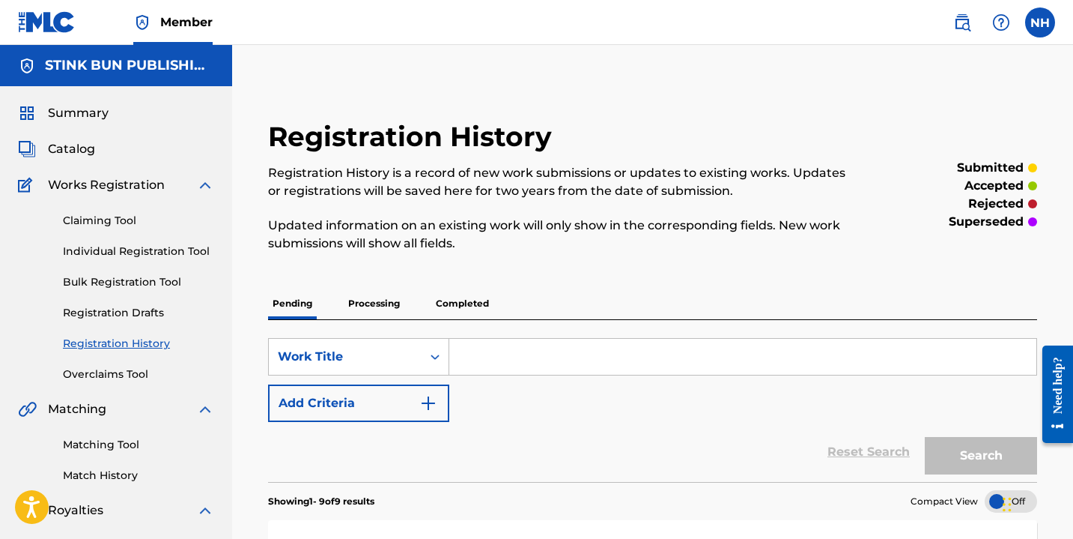
click at [128, 246] on link "Individual Registration Tool" at bounding box center [138, 251] width 151 height 16
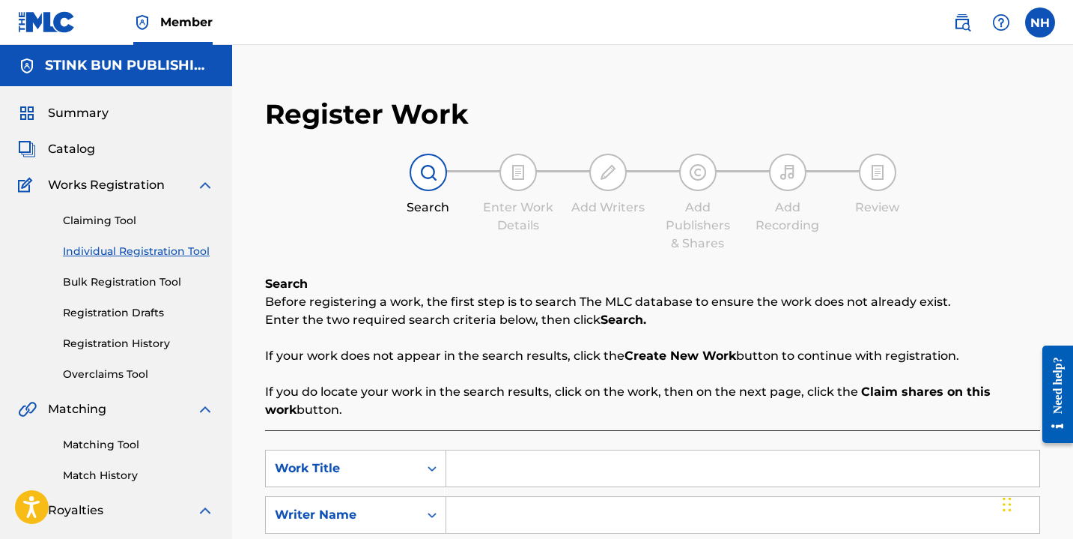
click at [515, 466] on input "Search Form" at bounding box center [742, 468] width 593 height 36
type input "Dial"
type input "Nayla Savannah"
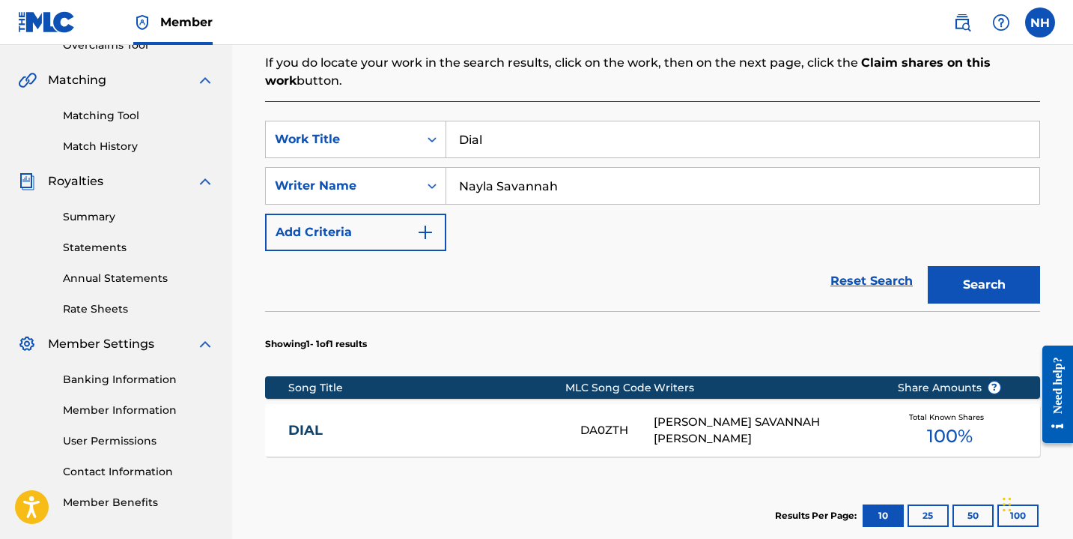
scroll to position [517, 0]
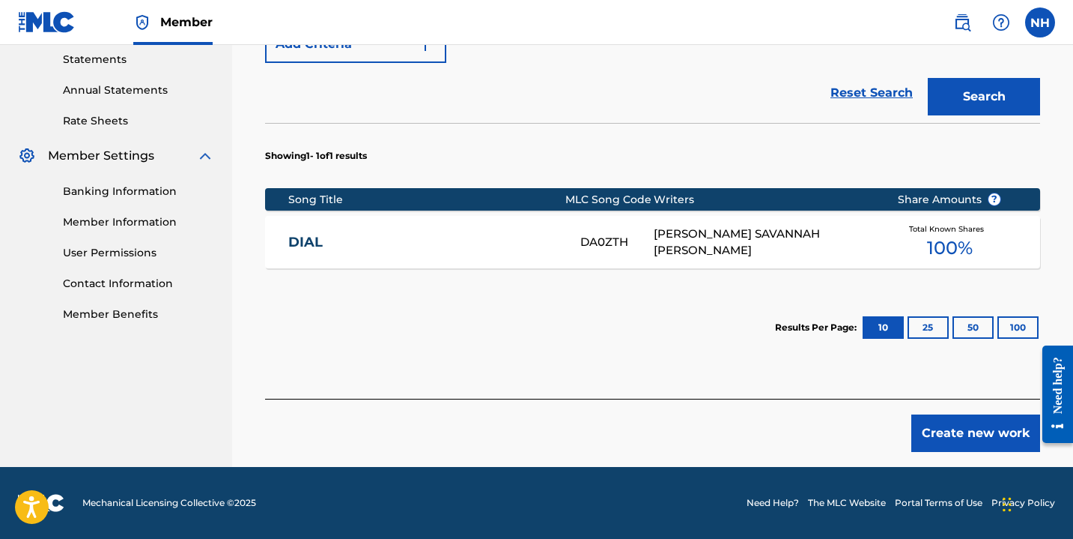
click at [867, 240] on div "[PERSON_NAME] SAVANNAH [PERSON_NAME]" at bounding box center [764, 242] width 221 height 34
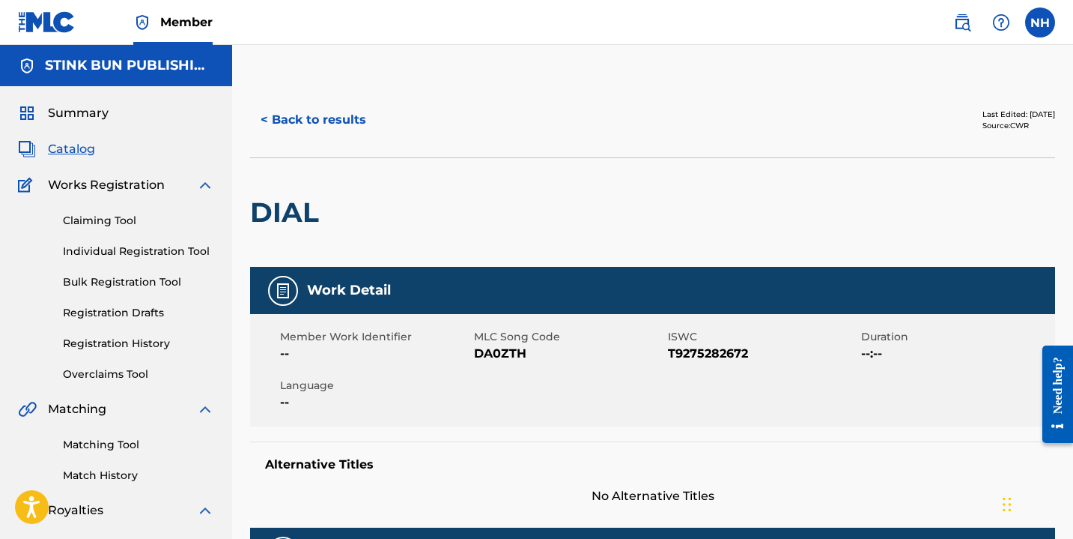
click at [148, 247] on link "Individual Registration Tool" at bounding box center [138, 251] width 151 height 16
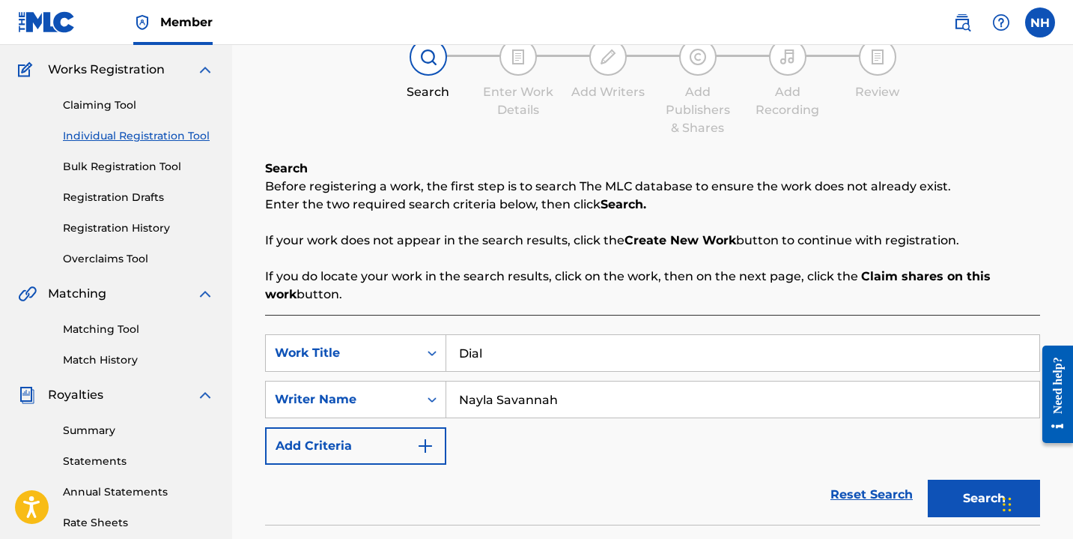
scroll to position [130, 0]
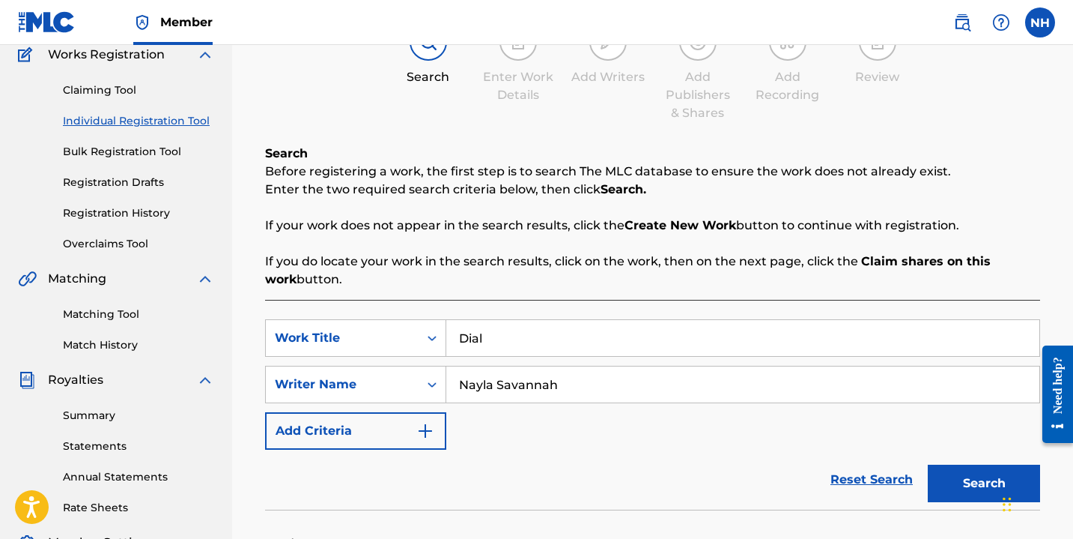
click at [521, 334] on input "Dial" at bounding box center [742, 338] width 593 height 36
type input "Curtain"
click at [928, 464] on button "Search" at bounding box center [984, 482] width 112 height 37
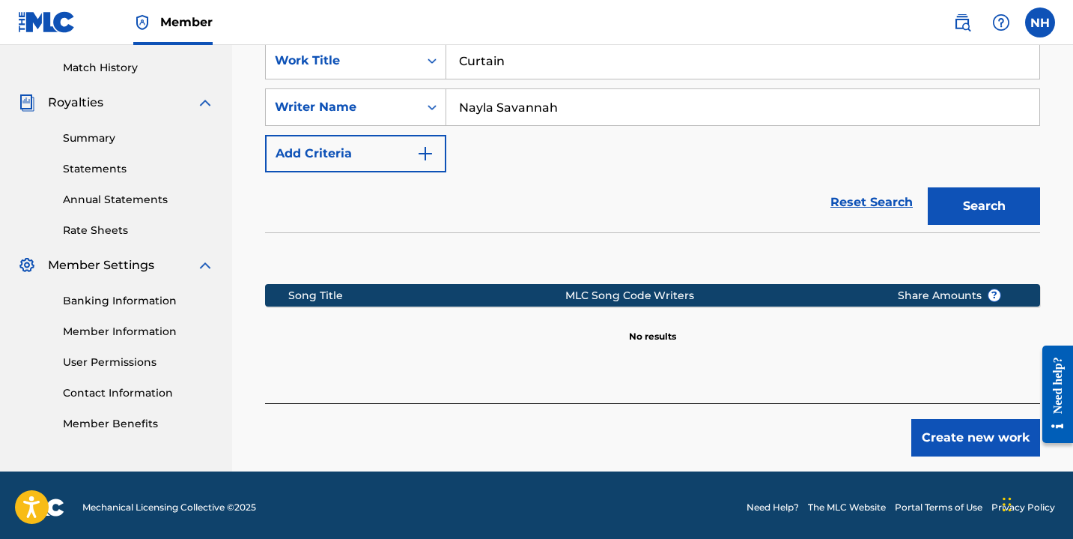
scroll to position [412, 0]
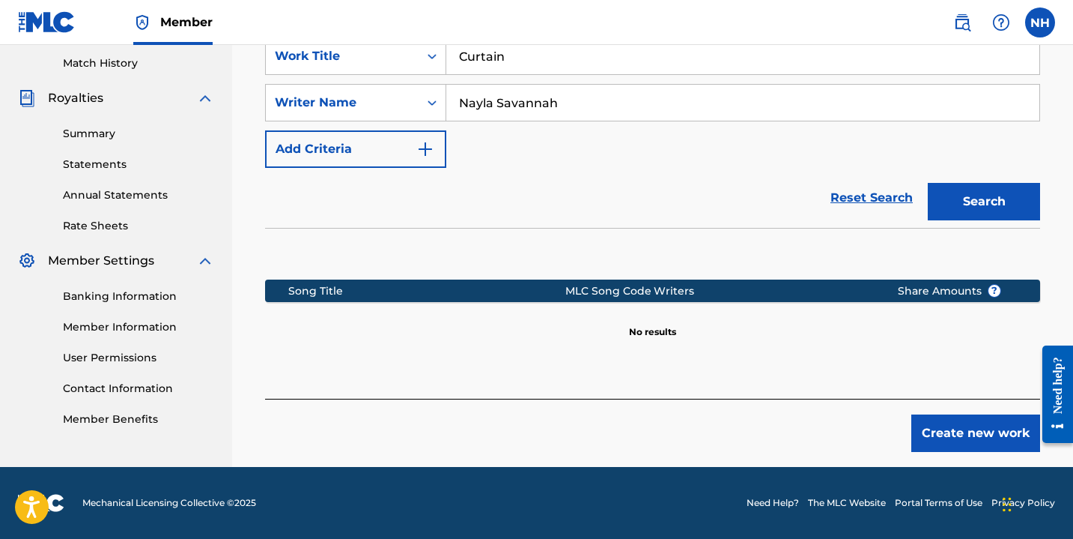
click at [974, 411] on div "Create new work" at bounding box center [652, 425] width 775 height 53
click at [978, 429] on button "Create new work" at bounding box center [976, 432] width 129 height 37
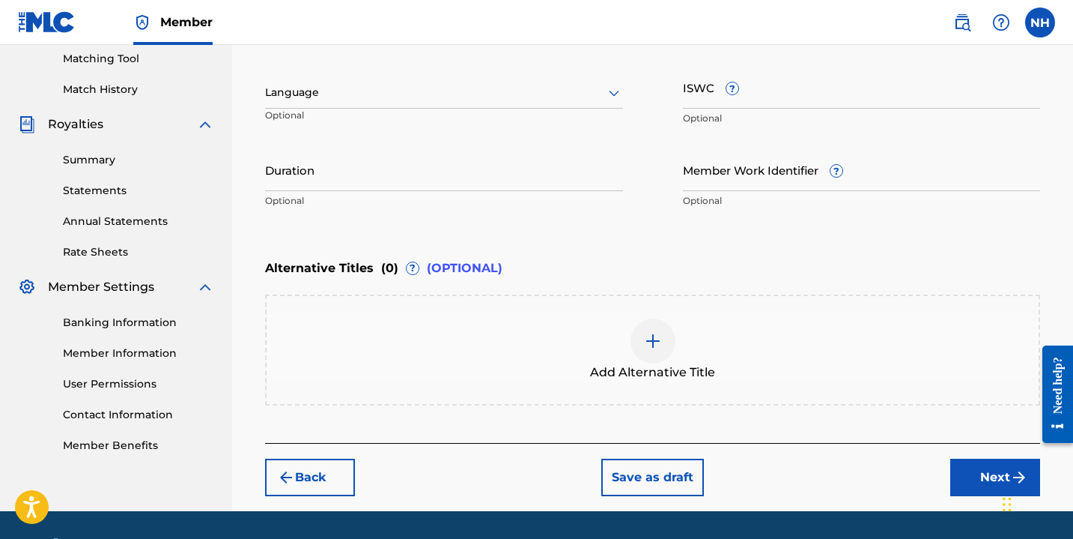
scroll to position [382, 0]
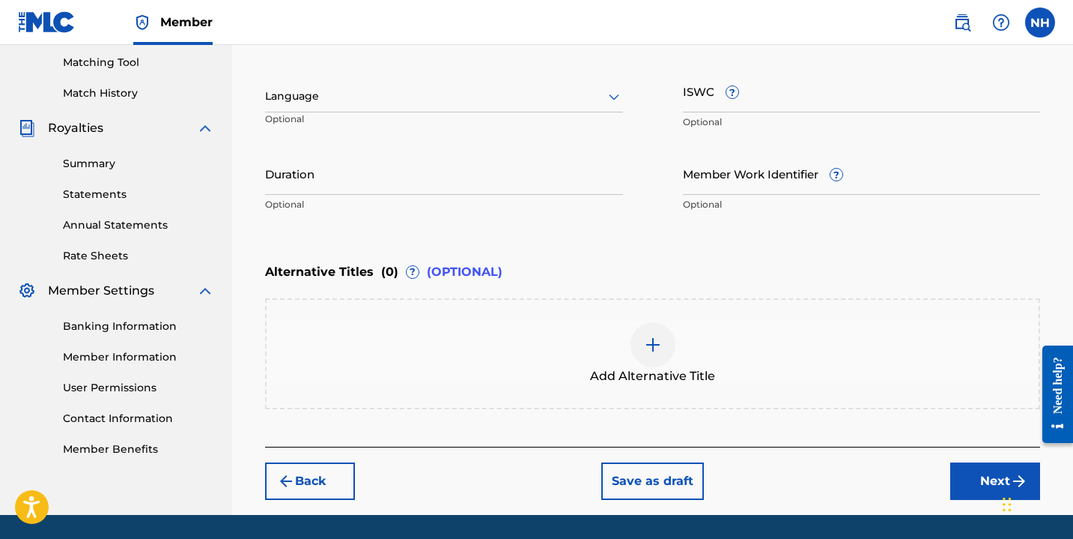
click at [694, 103] on input "ISWC ?" at bounding box center [862, 91] width 358 height 43
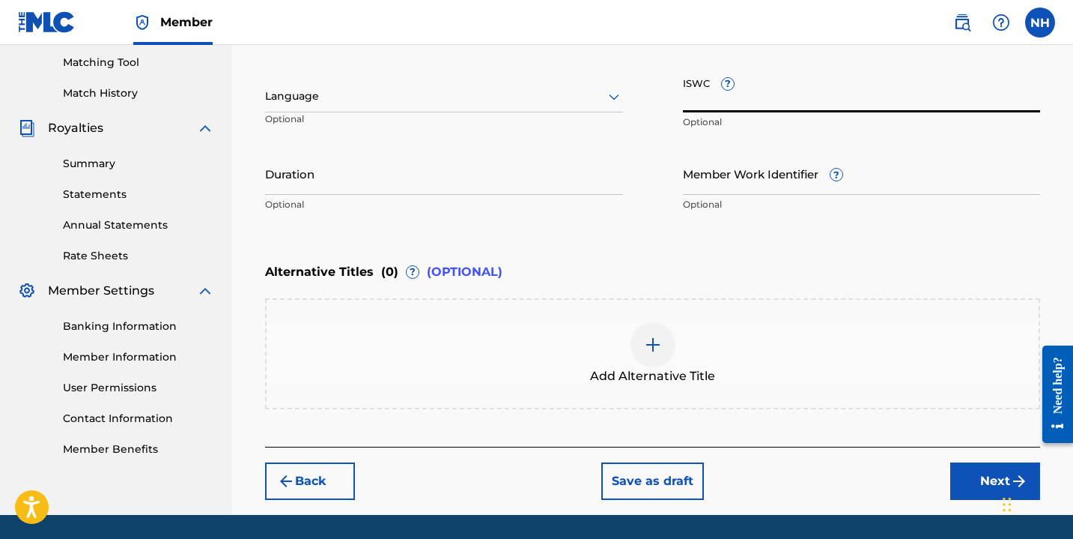
paste input "T-930.080.174-5"
type input "T-930.080.174-5"
click at [364, 109] on div "Language" at bounding box center [444, 96] width 358 height 31
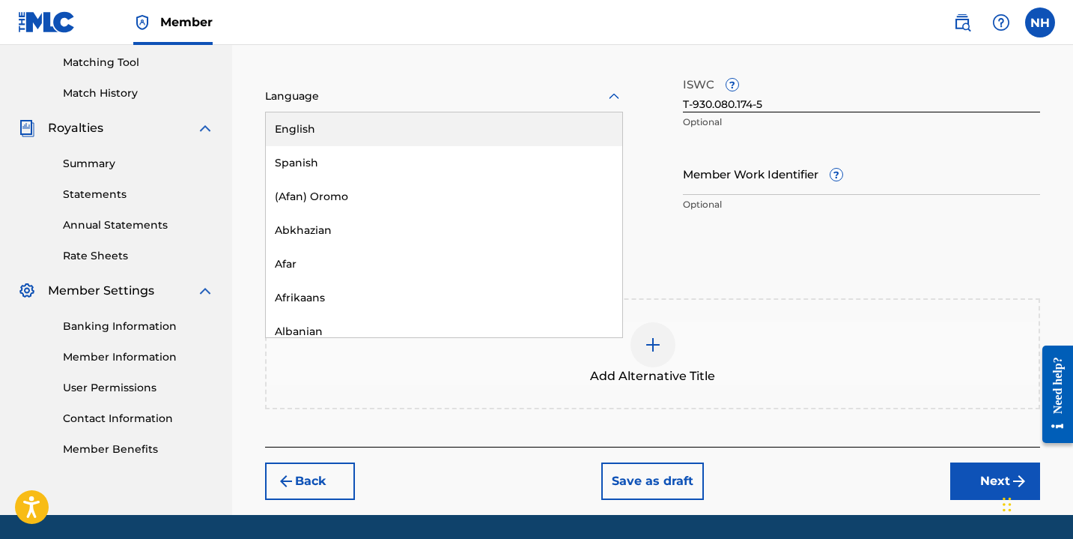
click at [365, 141] on div "English" at bounding box center [444, 129] width 357 height 34
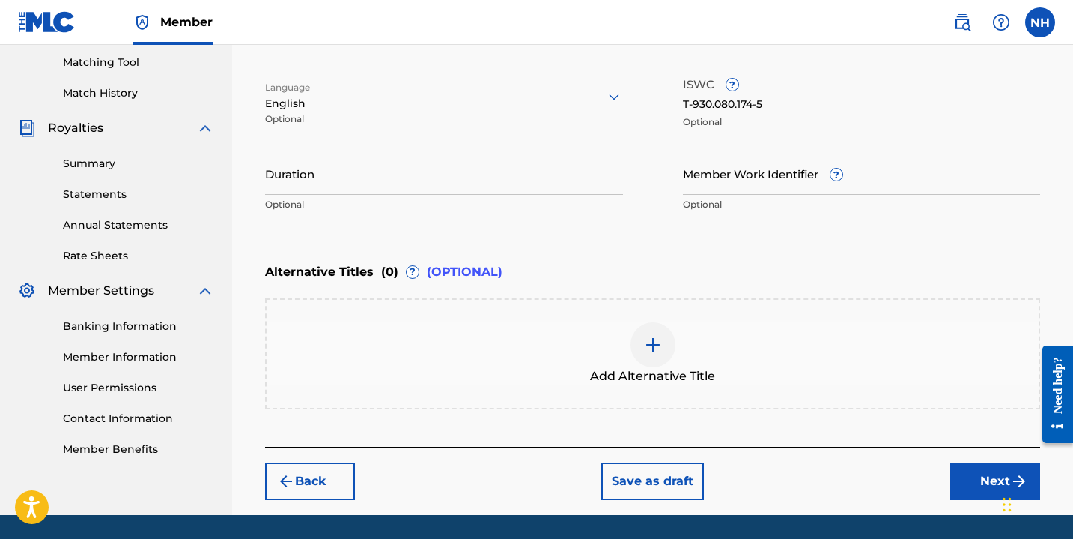
click at [661, 460] on div "Back Save as draft Next" at bounding box center [652, 472] width 775 height 53
click at [664, 479] on button "Save as draft" at bounding box center [653, 480] width 103 height 37
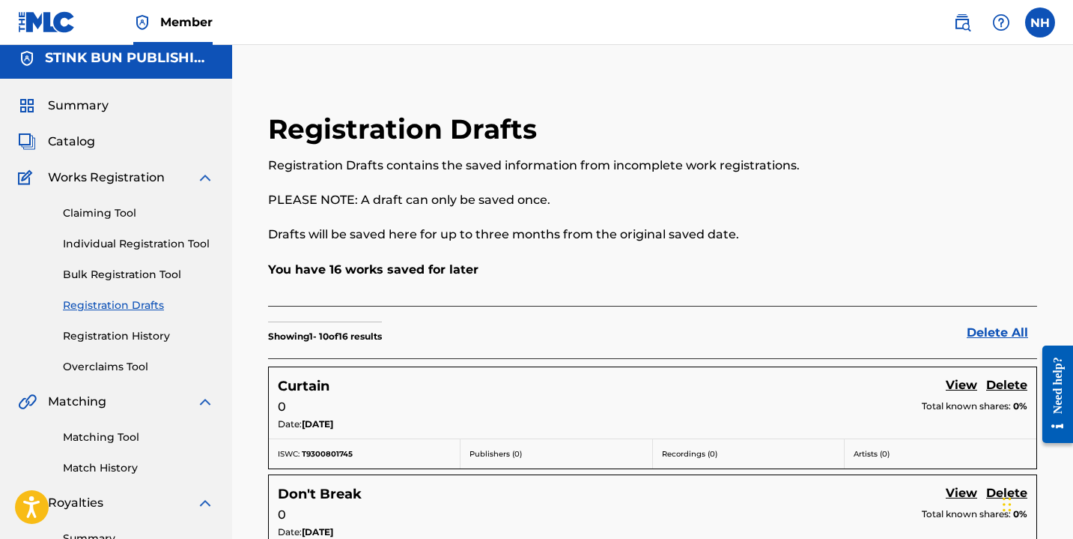
scroll to position [5, 0]
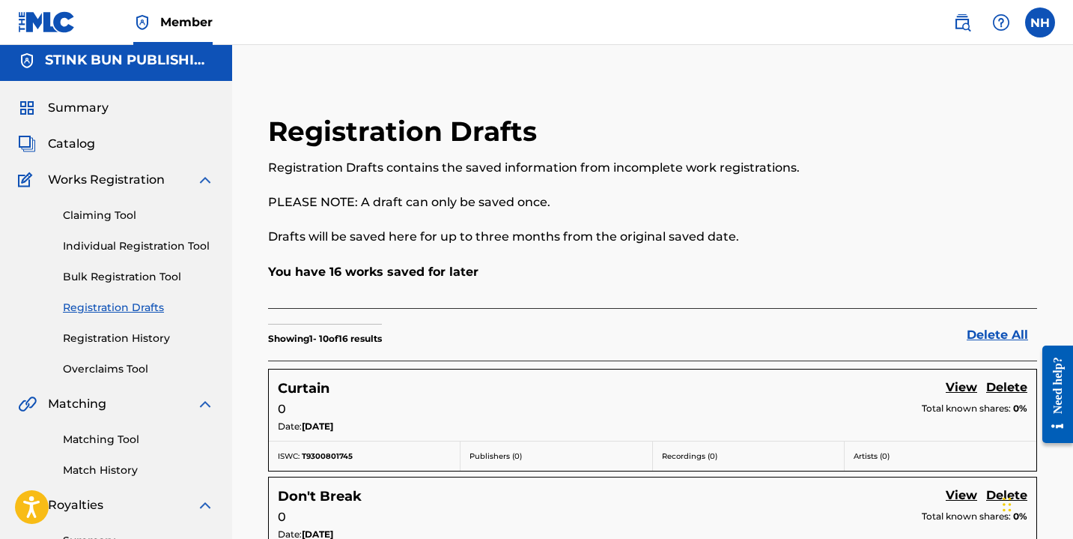
click at [167, 241] on link "Individual Registration Tool" at bounding box center [138, 246] width 151 height 16
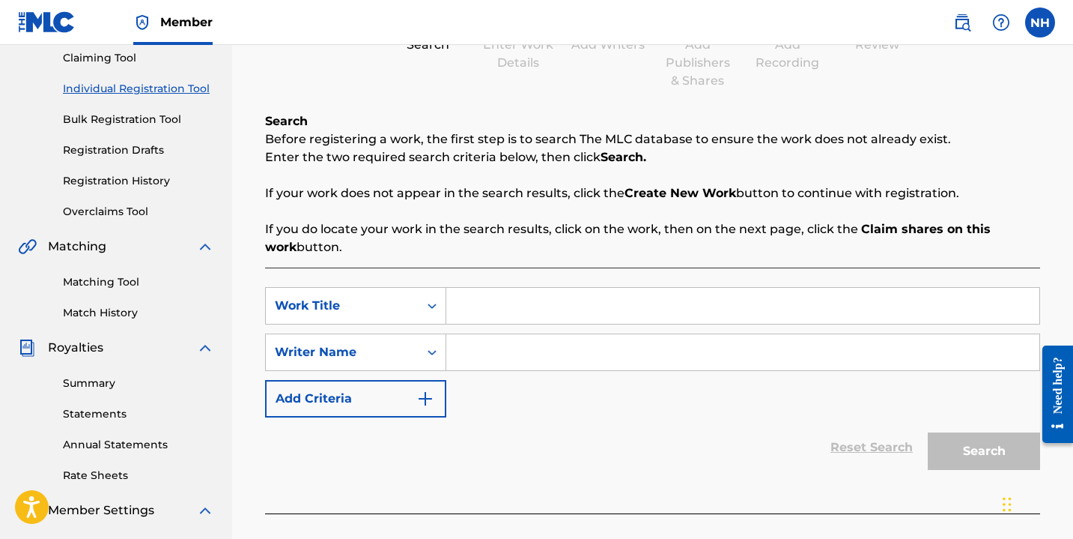
scroll to position [162, 0]
click at [527, 301] on input "Search Form" at bounding box center [742, 306] width 593 height 36
type input "Conversations and refreshments"
click at [530, 358] on input "Search Form" at bounding box center [742, 353] width 593 height 36
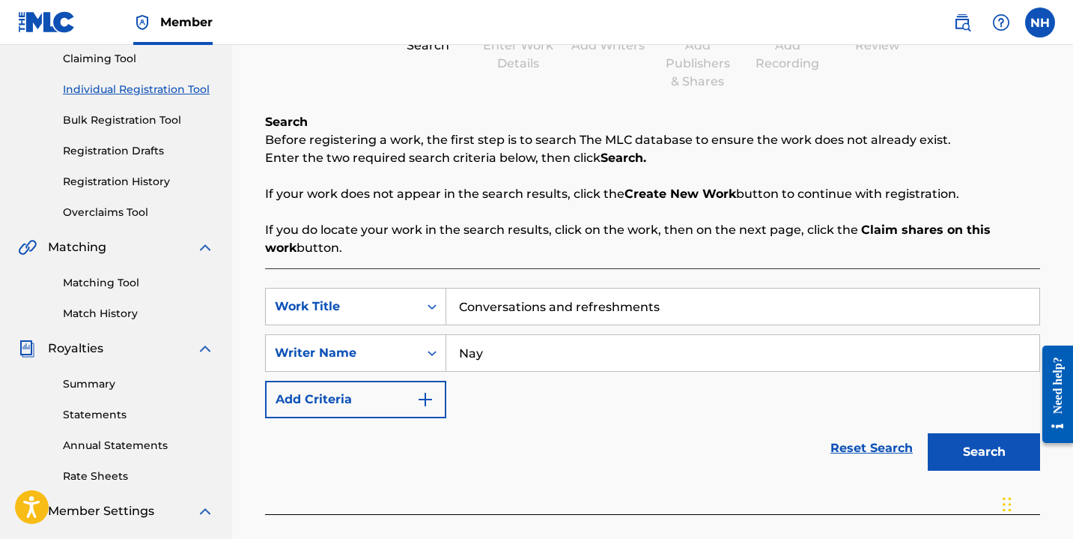
type input "Nayla Savannah"
click at [969, 448] on button "Search" at bounding box center [984, 451] width 112 height 37
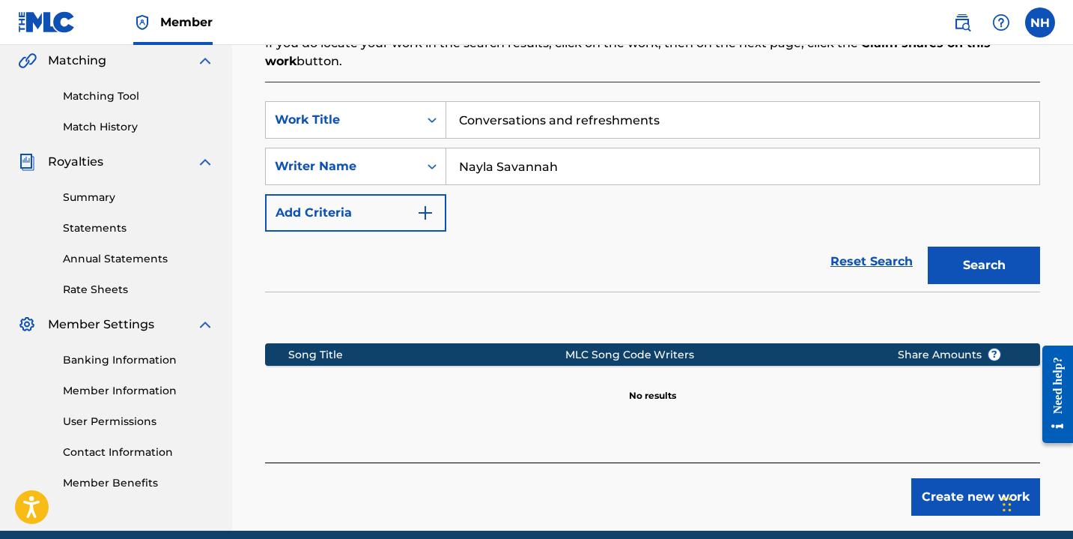
scroll to position [372, 0]
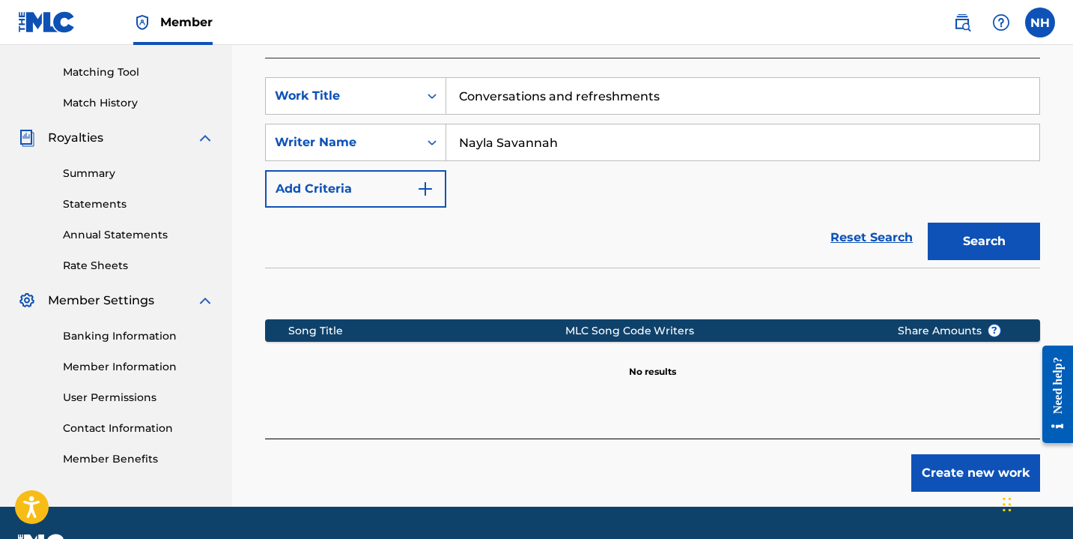
click at [956, 478] on button "Create new work" at bounding box center [976, 472] width 129 height 37
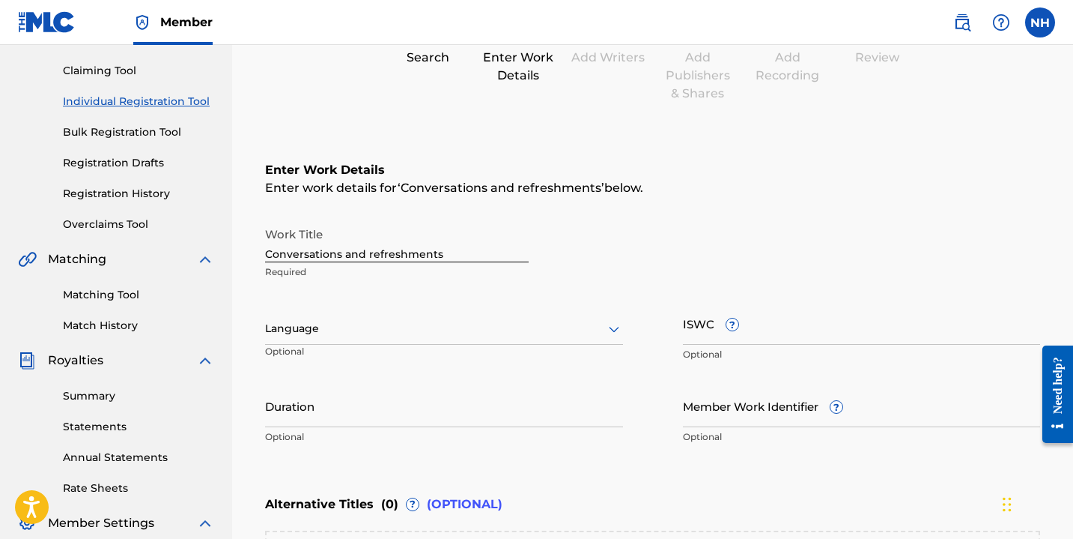
scroll to position [196, 0]
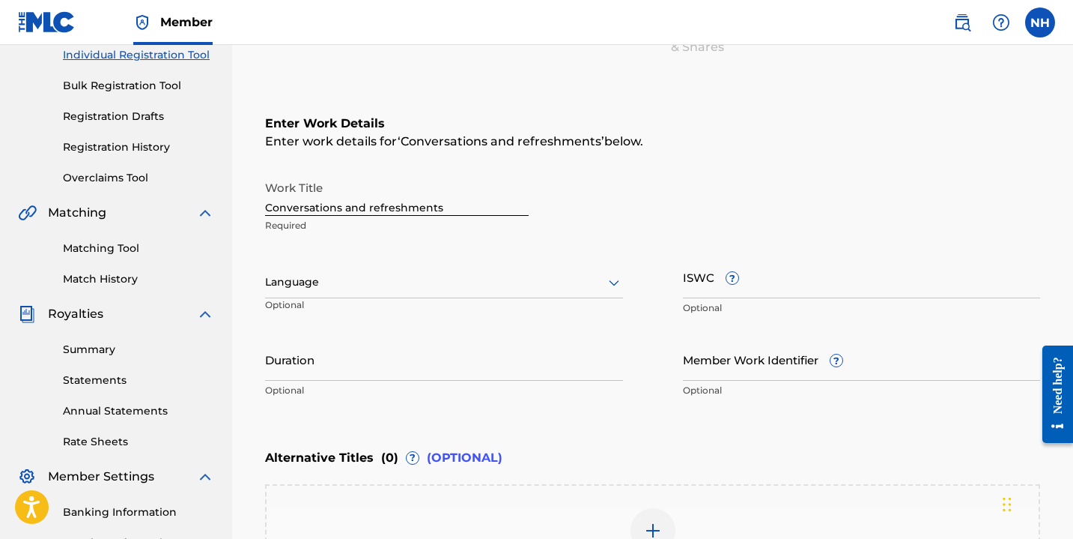
click at [371, 208] on input "Conversations and refreshments" at bounding box center [397, 194] width 264 height 43
type input "Conversations and Refreshments"
click at [428, 282] on div at bounding box center [444, 282] width 358 height 19
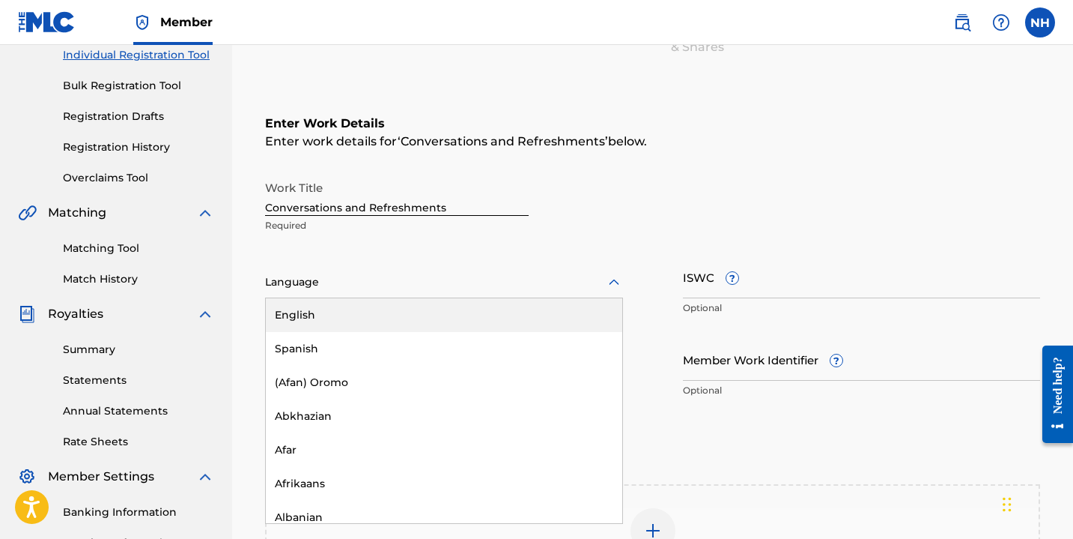
click at [428, 317] on div "English" at bounding box center [444, 315] width 357 height 34
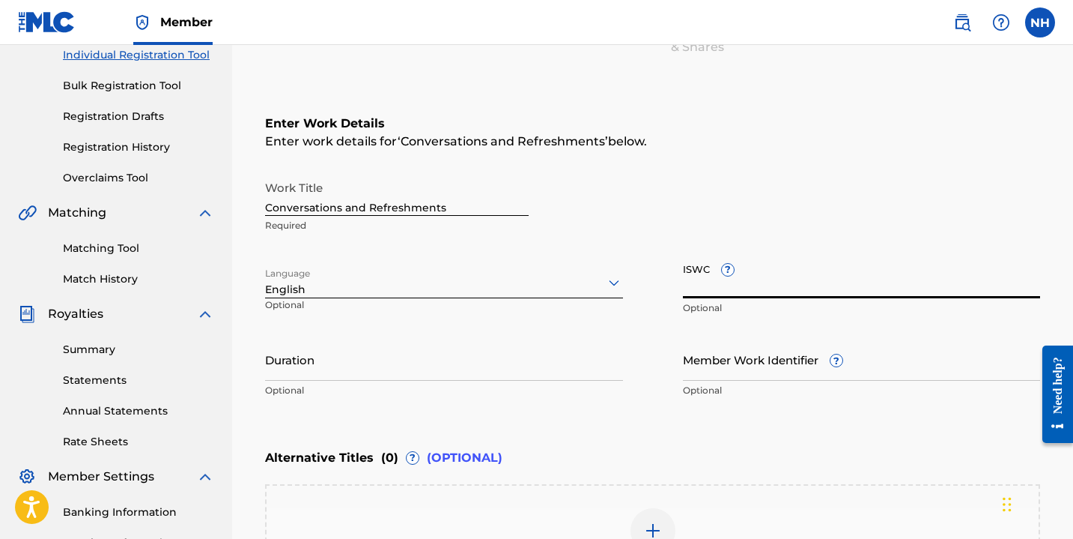
click at [769, 284] on input "ISWC ?" at bounding box center [862, 276] width 358 height 43
paste input "T-930.080.186-9"
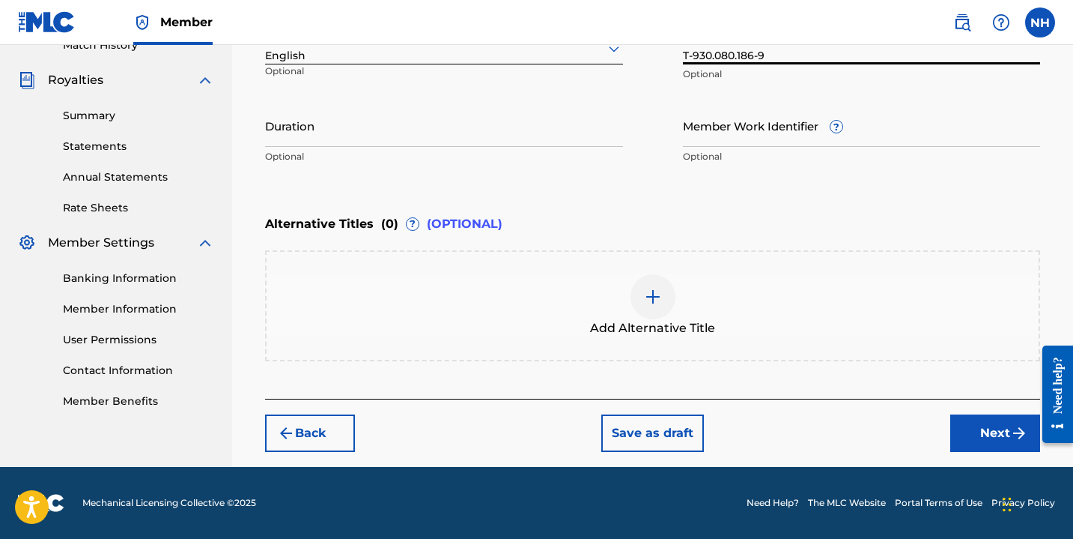
type input "T-930.080.186-9"
click at [632, 435] on button "Save as draft" at bounding box center [653, 432] width 103 height 37
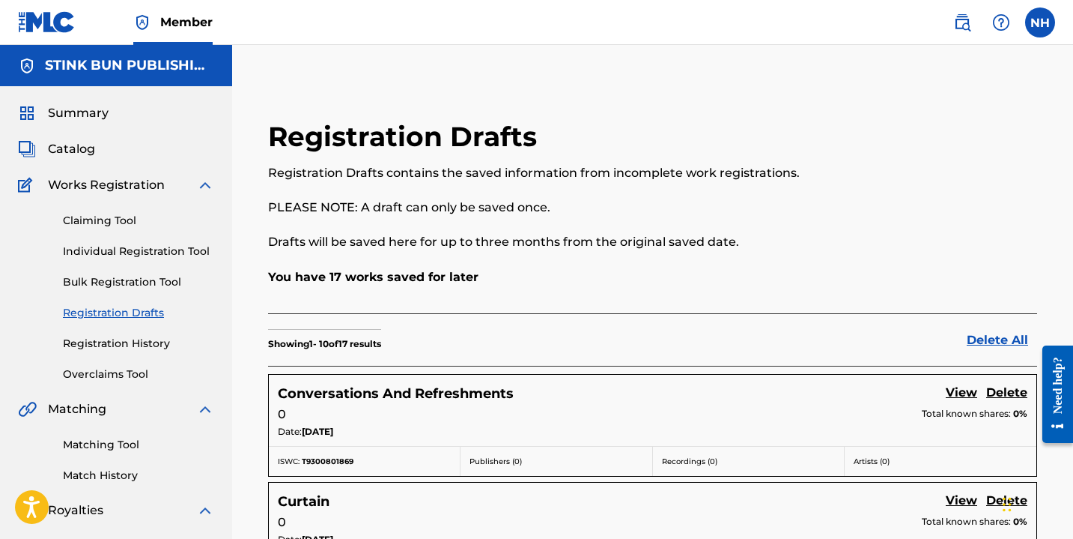
click at [133, 346] on link "Registration History" at bounding box center [138, 344] width 151 height 16
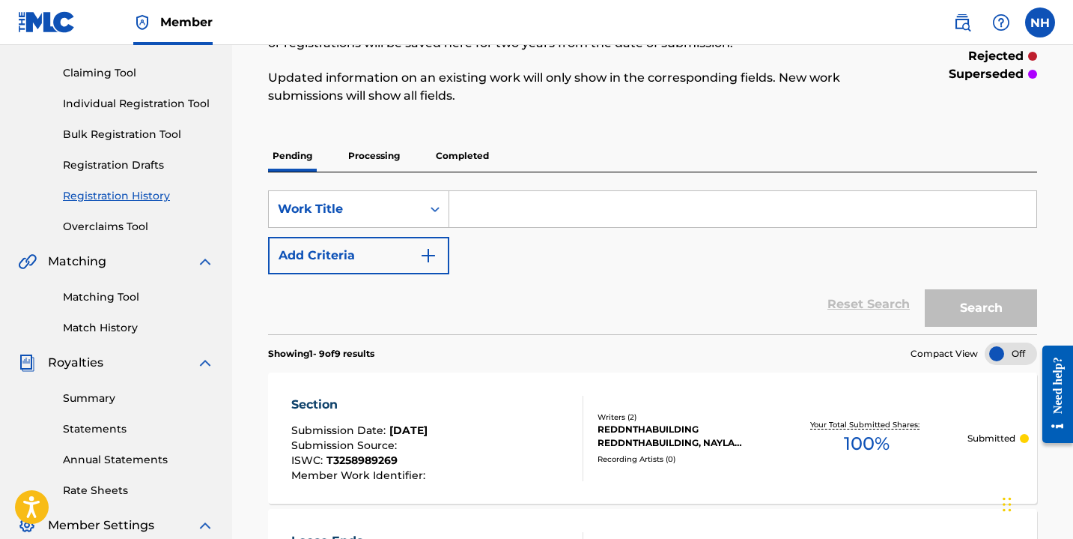
scroll to position [85, 0]
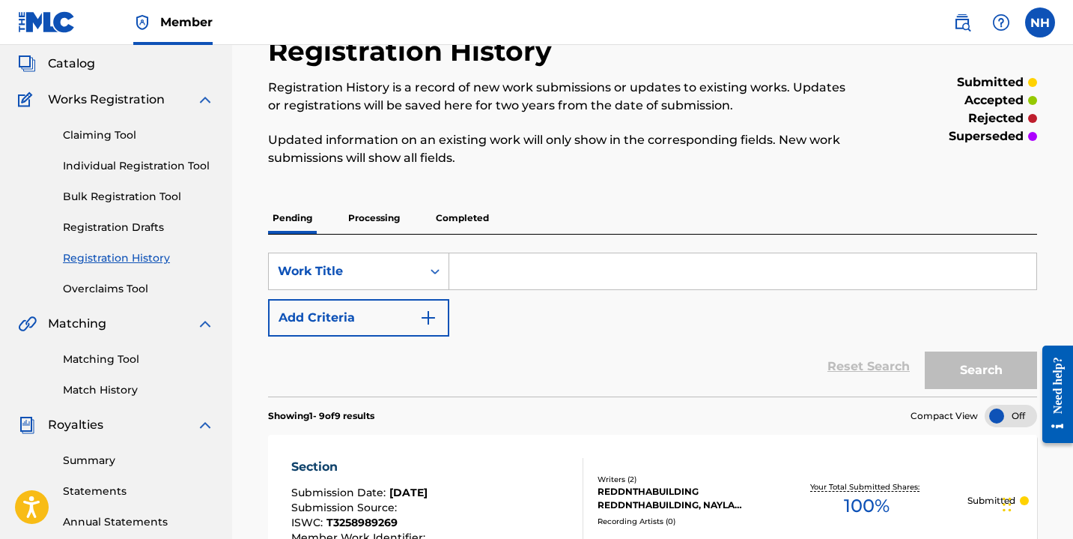
click at [157, 172] on link "Individual Registration Tool" at bounding box center [138, 166] width 151 height 16
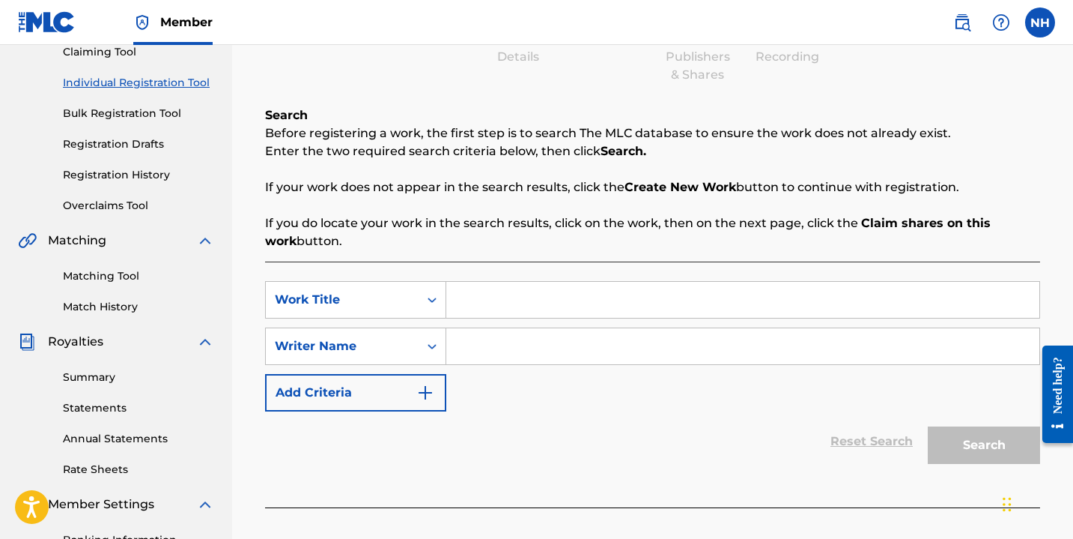
scroll to position [172, 0]
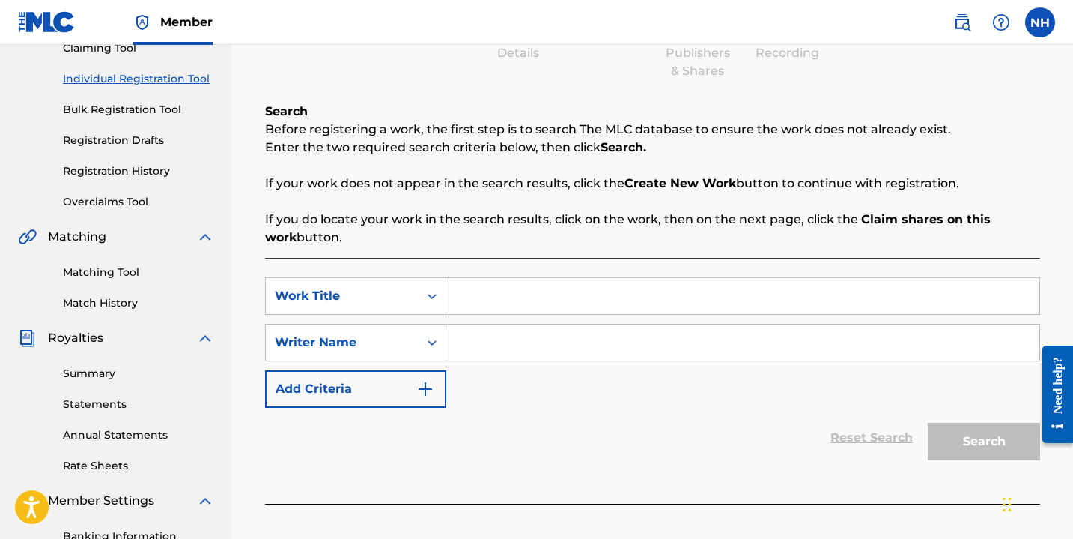
click at [535, 294] on input "Search Form" at bounding box center [742, 296] width 593 height 36
type input "cocky"
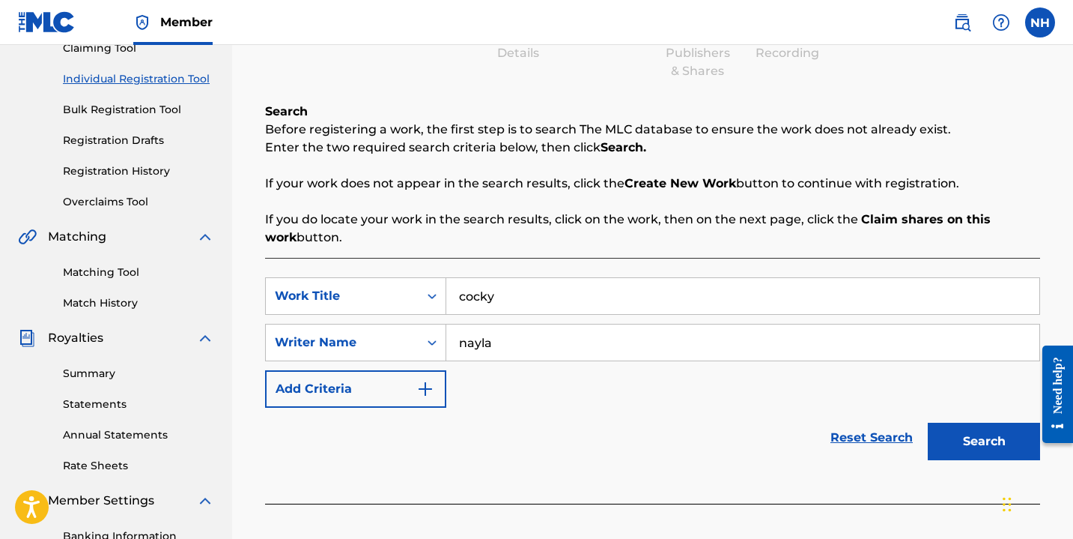
type input "Nayla Savannah"
click at [972, 437] on button "Search" at bounding box center [984, 440] width 112 height 37
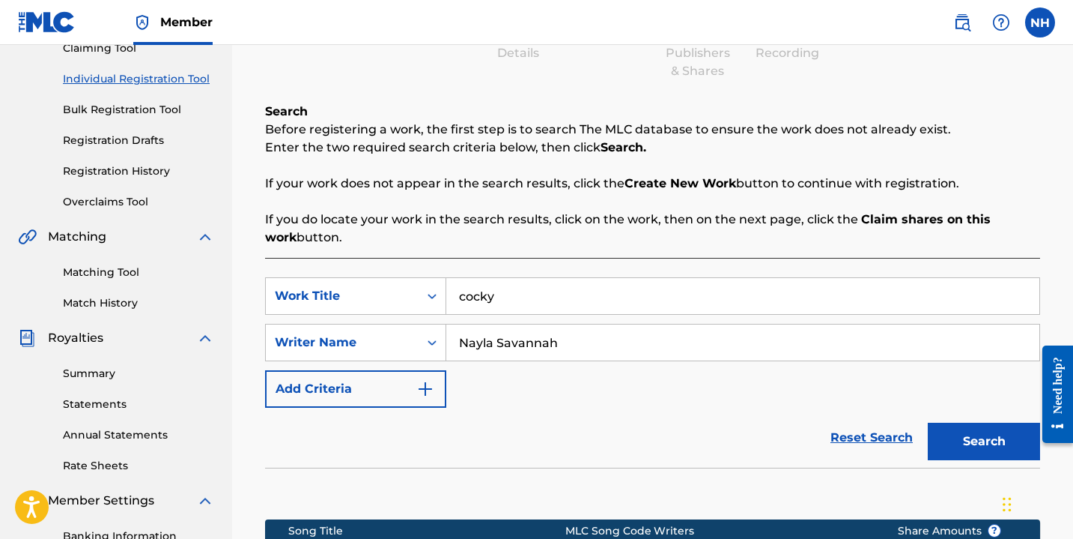
scroll to position [412, 0]
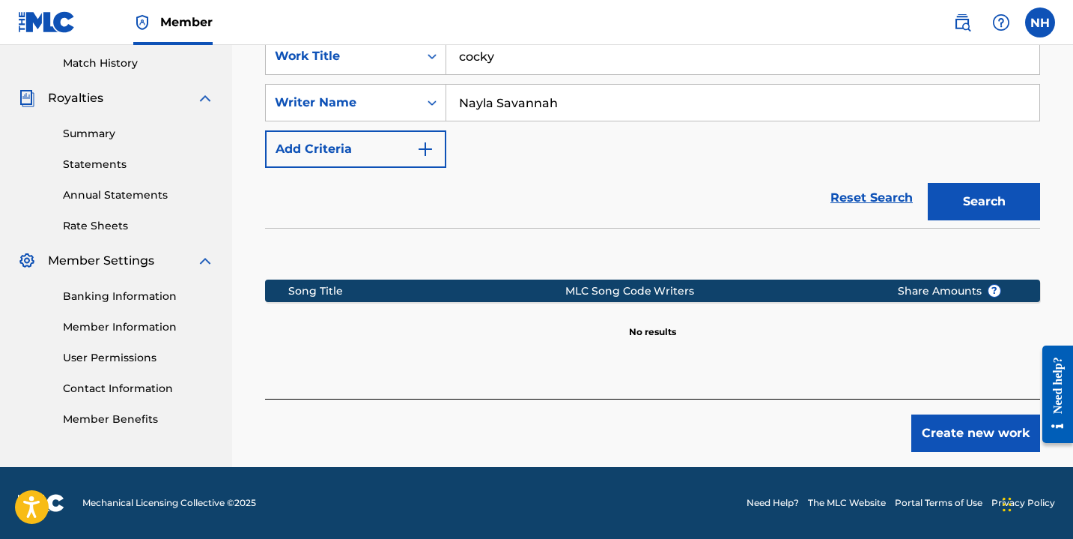
click at [961, 422] on button "Create new work" at bounding box center [976, 432] width 129 height 37
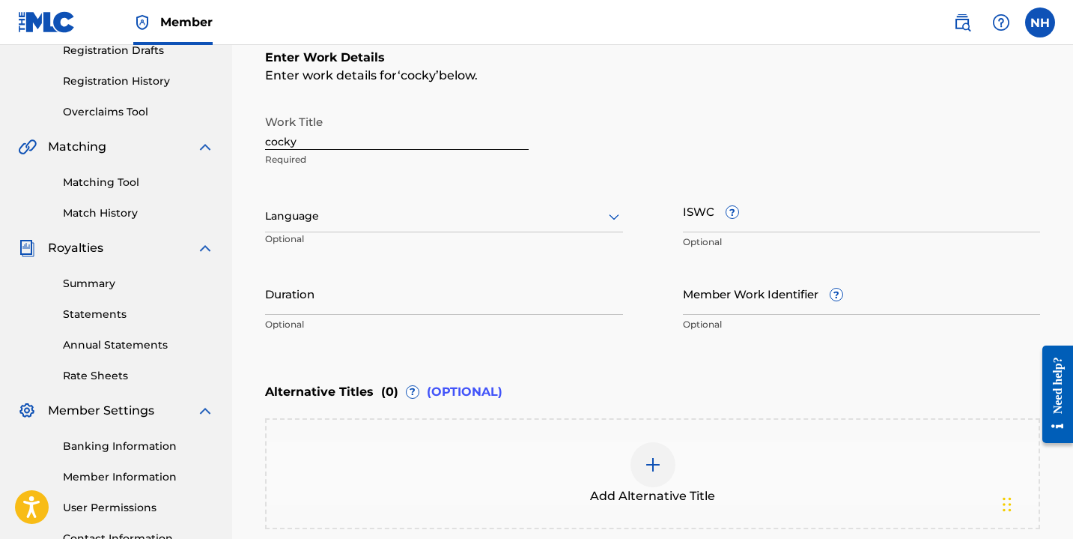
scroll to position [0, 0]
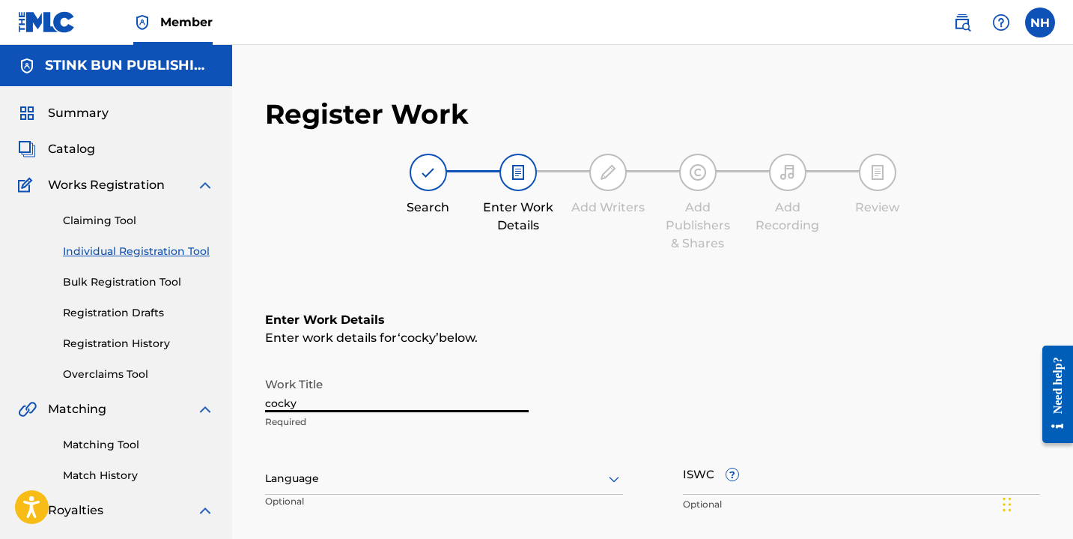
drag, startPoint x: 270, startPoint y: 410, endPoint x: 259, endPoint y: 409, distance: 11.3
click at [259, 409] on div "Register Work Search Enter Work Details Add Writers Add Publishers & Shares Add…" at bounding box center [652, 489] width 805 height 814
type input "Cocky"
click at [776, 488] on input "ISWC ?" at bounding box center [862, 473] width 358 height 43
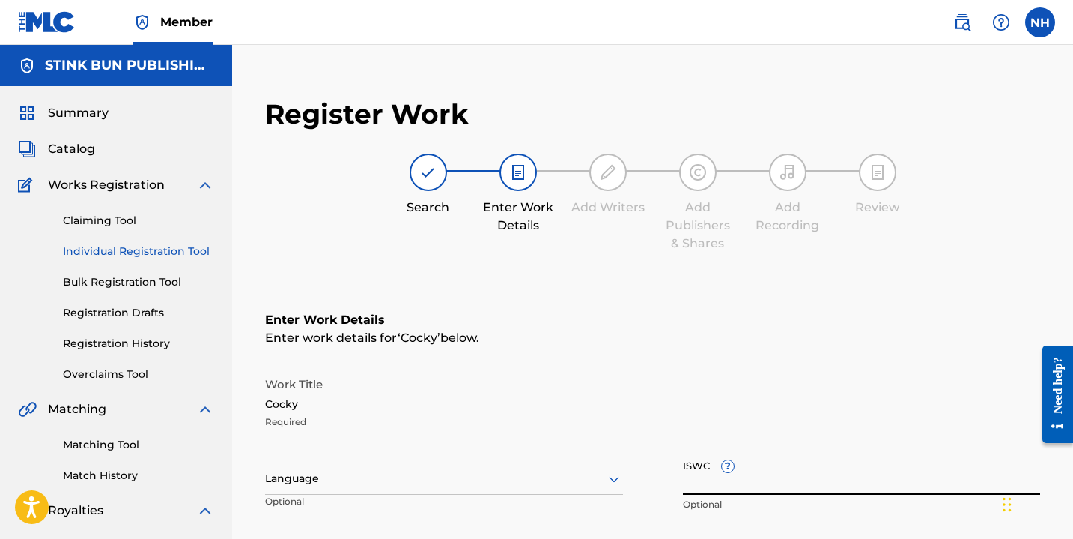
paste input "T-932.182.401-5"
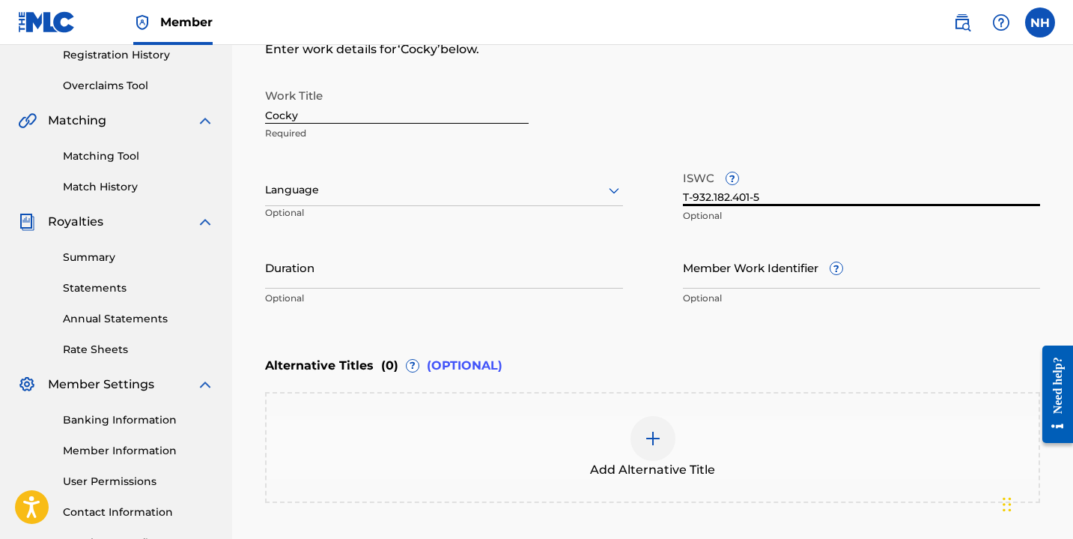
scroll to position [349, 0]
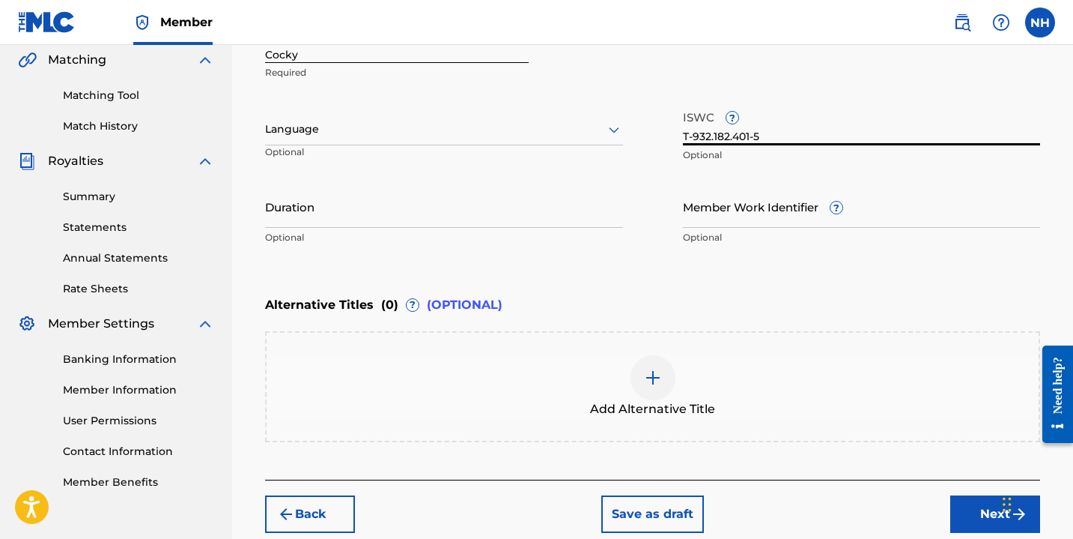
type input "T-932.182.401-5"
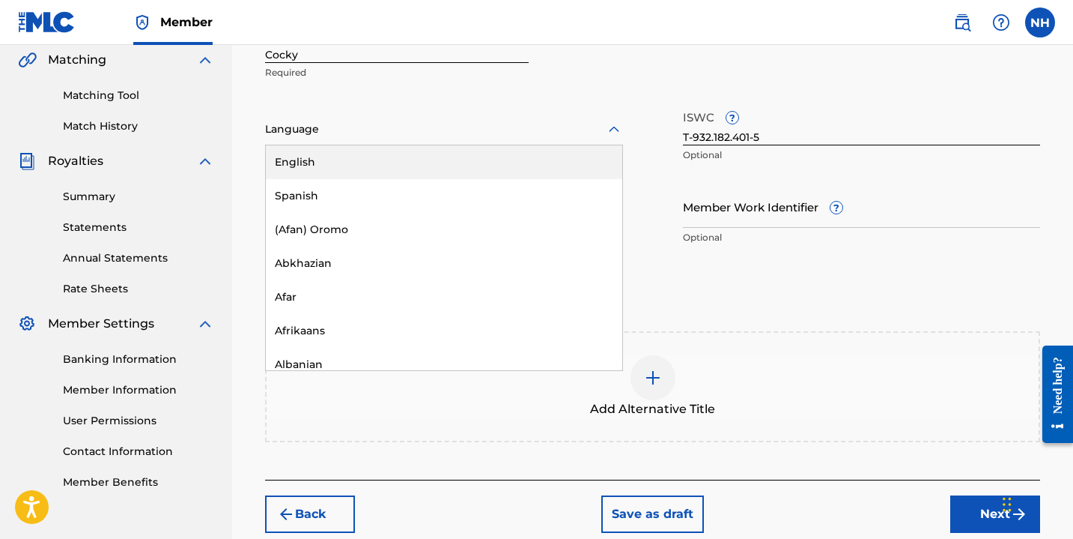
click at [279, 140] on div "Language" at bounding box center [444, 129] width 358 height 31
click at [310, 167] on div "English" at bounding box center [444, 162] width 357 height 34
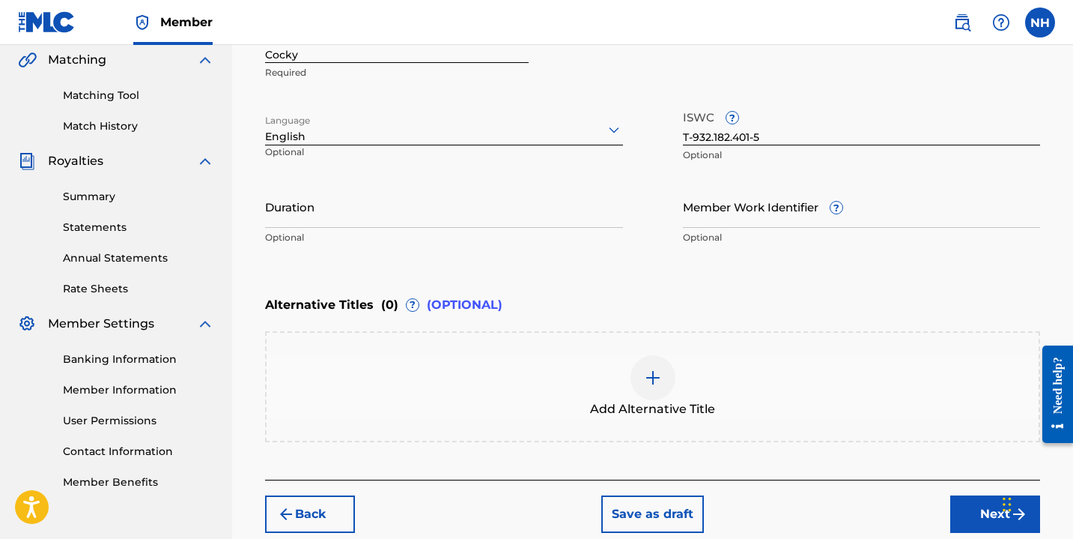
click at [661, 515] on button "Save as draft" at bounding box center [653, 513] width 103 height 37
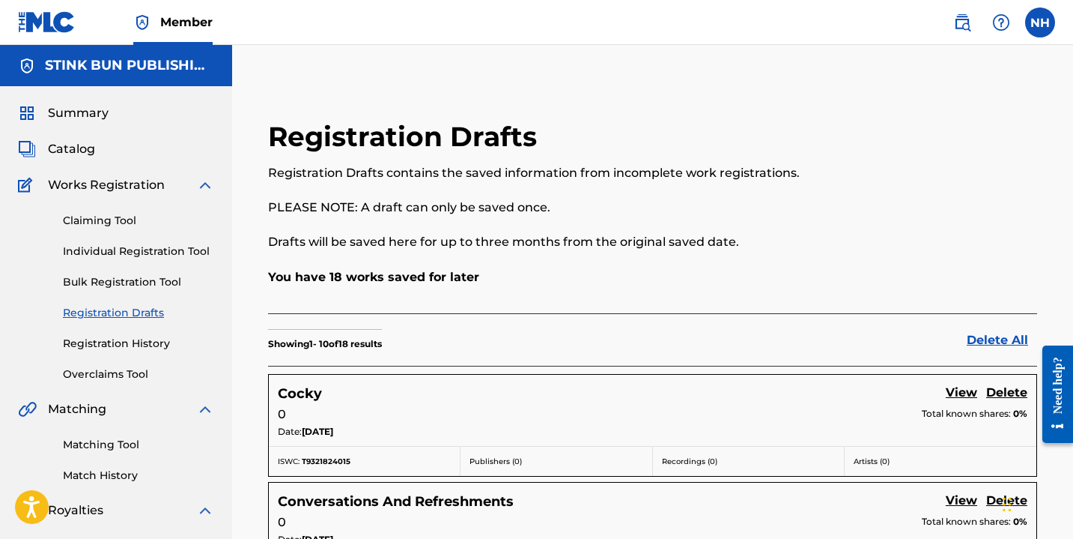
click at [131, 340] on link "Registration History" at bounding box center [138, 344] width 151 height 16
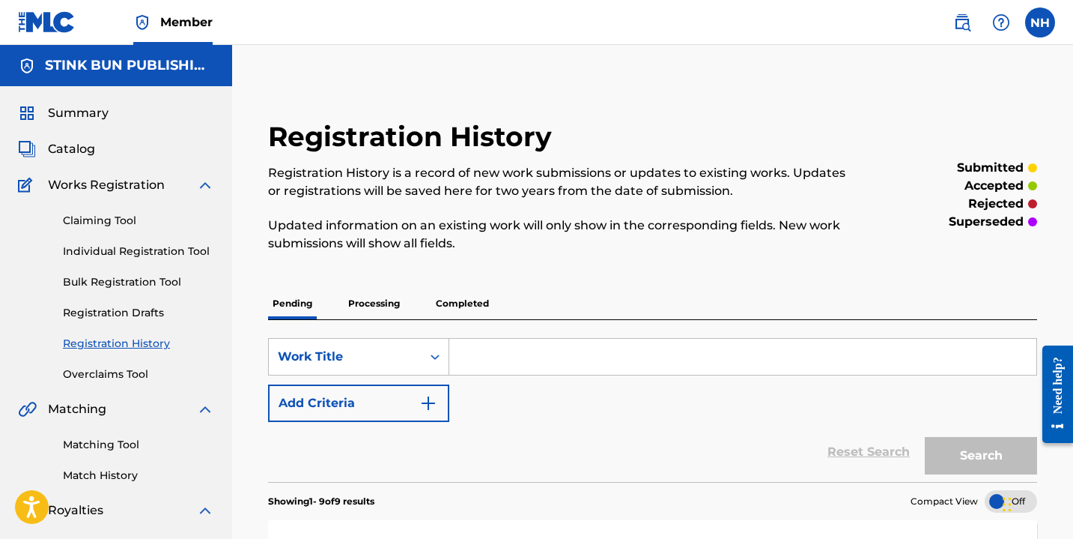
click at [124, 320] on link "Registration Drafts" at bounding box center [138, 313] width 151 height 16
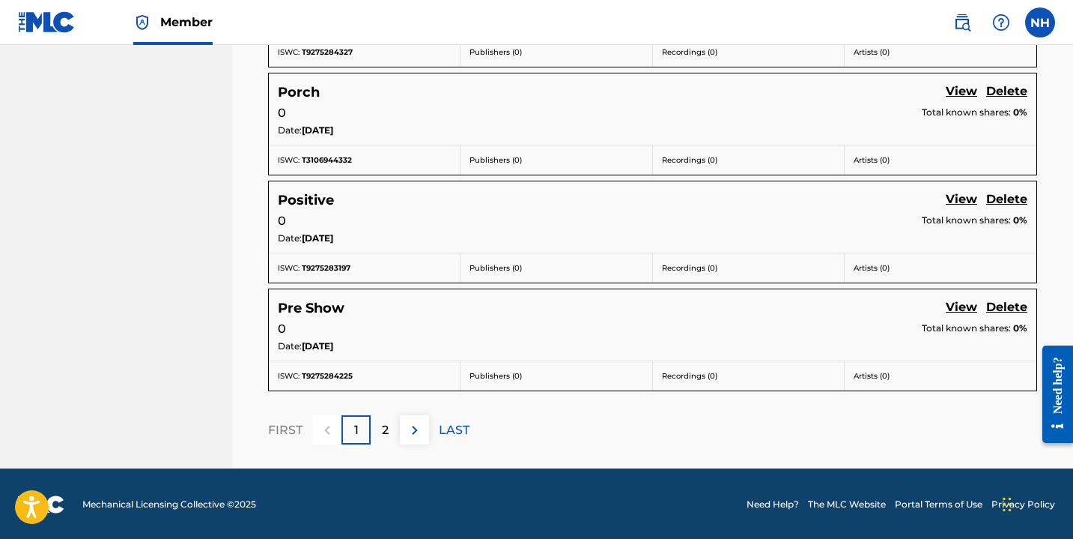
scroll to position [1058, 0]
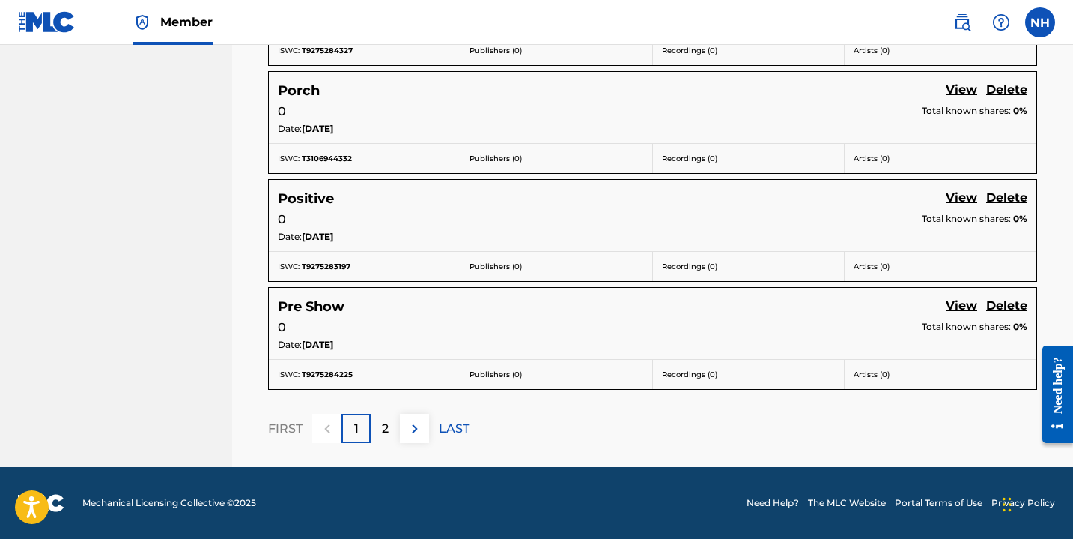
click at [386, 423] on p "2" at bounding box center [385, 428] width 7 height 18
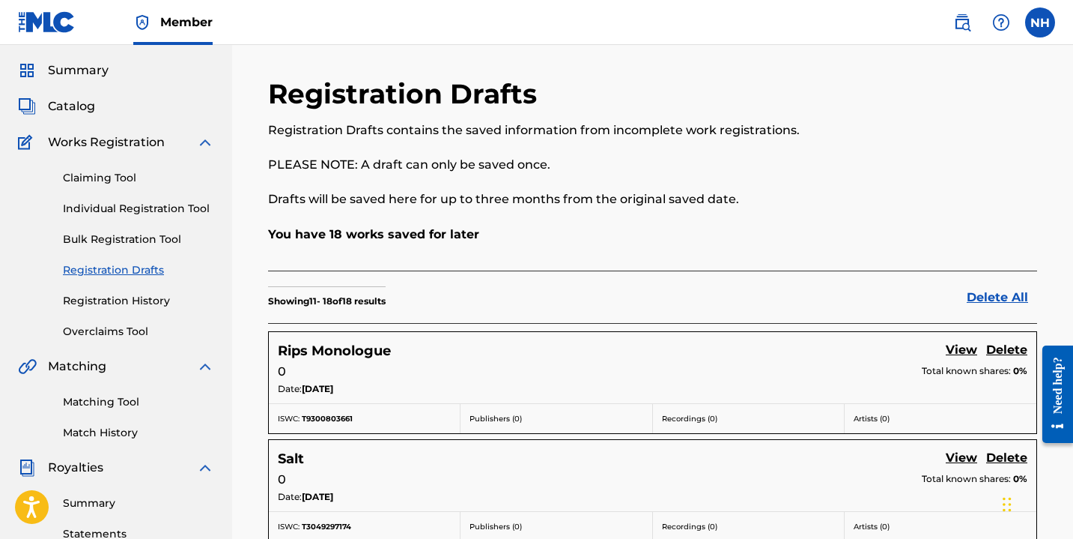
scroll to position [0, 0]
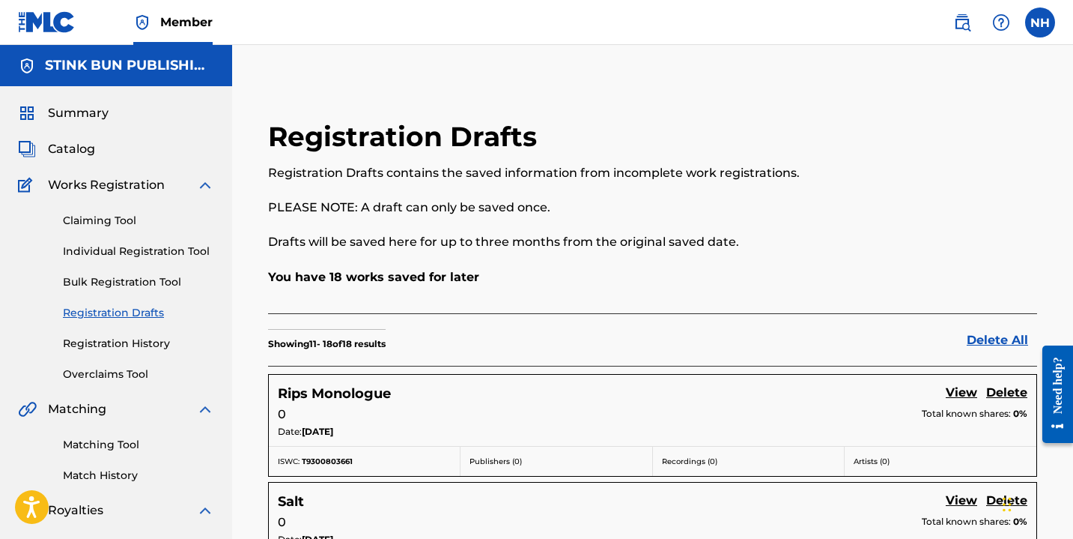
click at [148, 244] on link "Individual Registration Tool" at bounding box center [138, 251] width 151 height 16
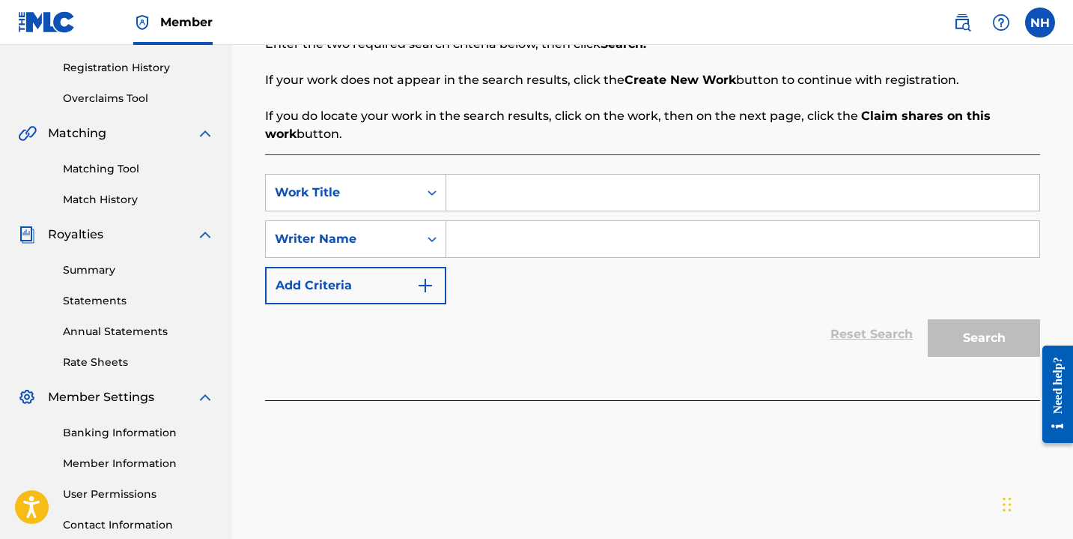
scroll to position [327, 0]
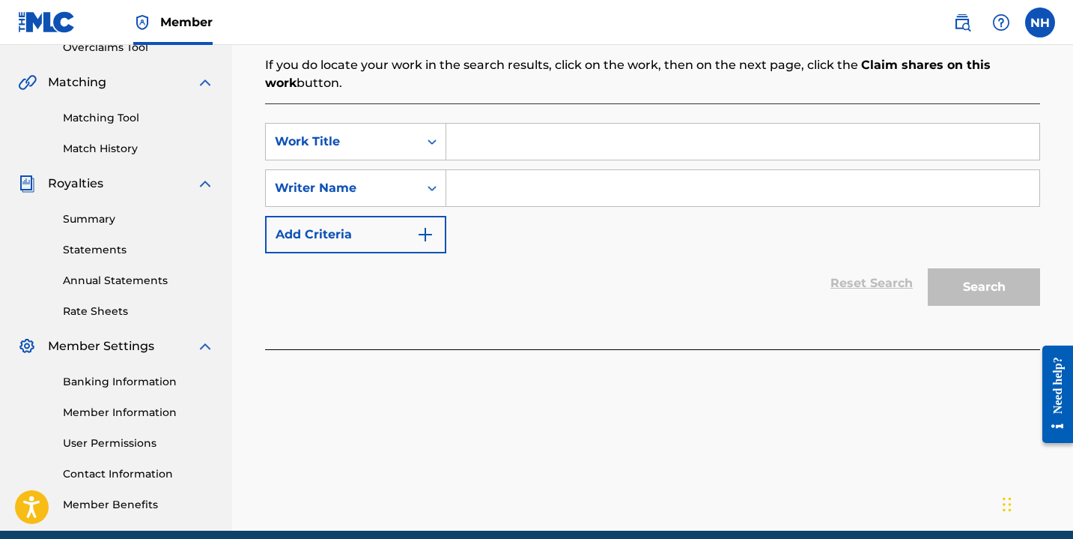
click at [517, 127] on input "Search Form" at bounding box center [742, 142] width 593 height 36
type input "blunt stories"
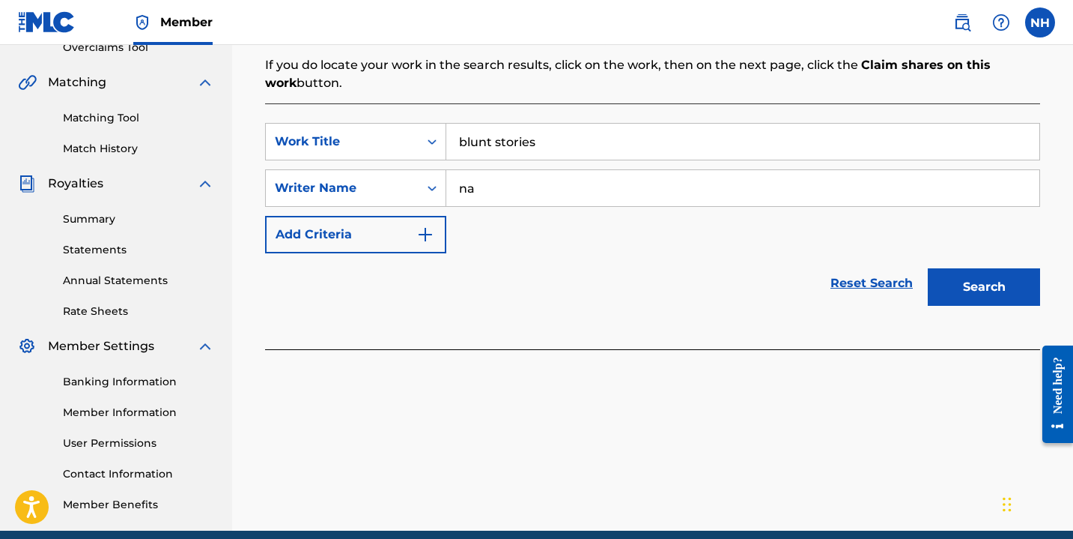
type input "Nayla Savannah"
click at [984, 276] on button "Search" at bounding box center [984, 286] width 112 height 37
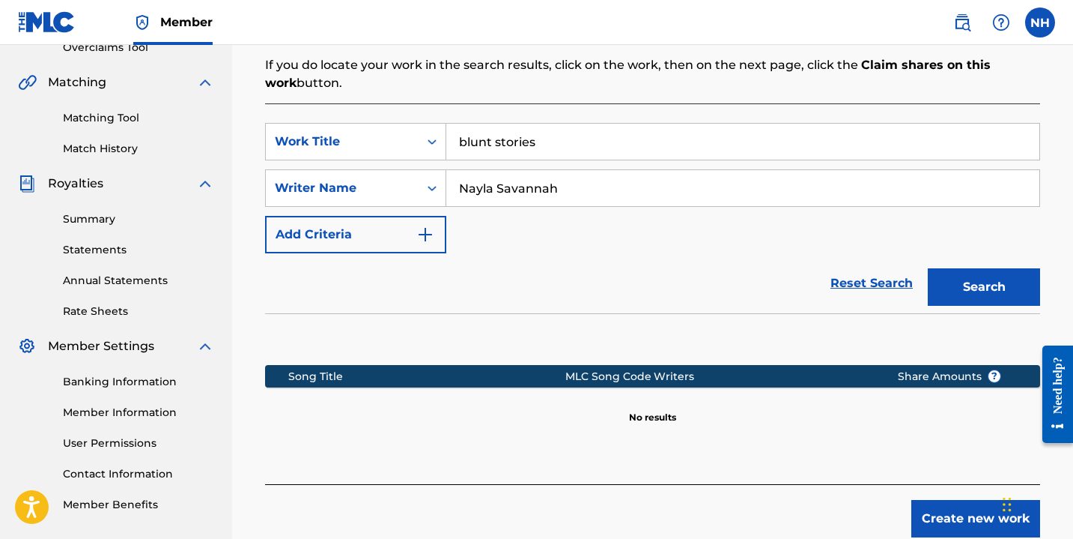
scroll to position [412, 0]
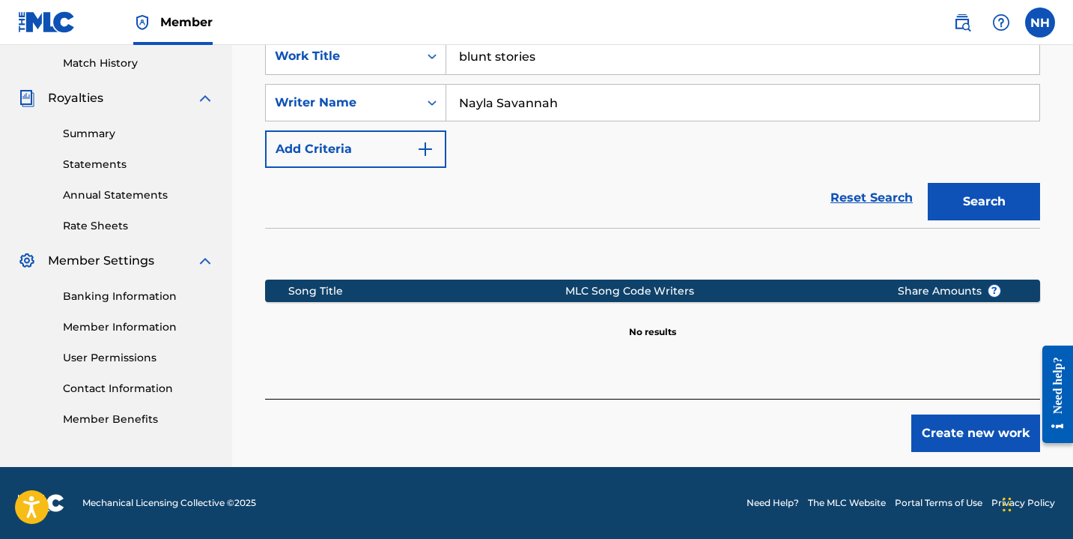
click at [955, 425] on button "Create new work" at bounding box center [976, 432] width 129 height 37
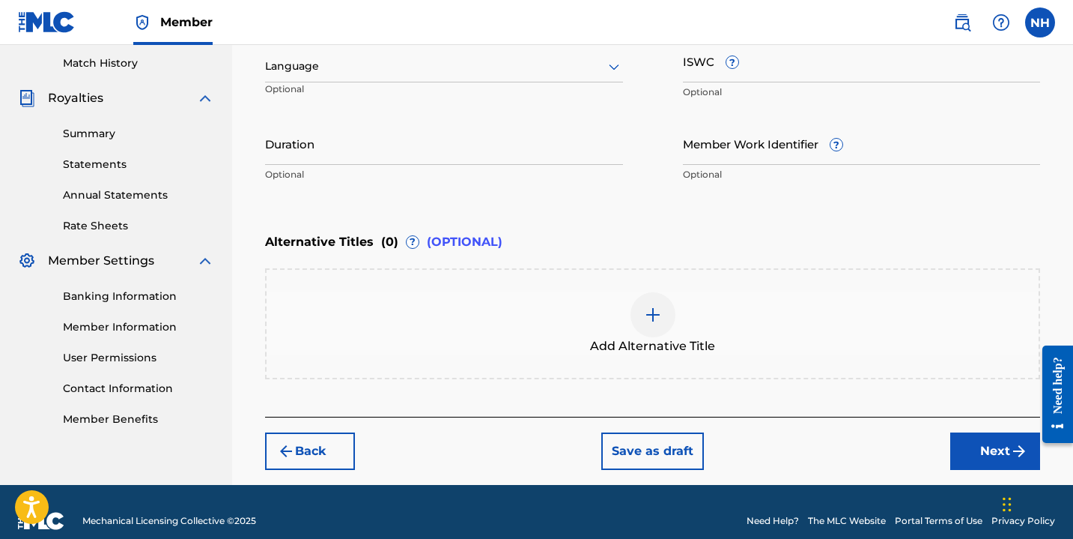
scroll to position [0, 0]
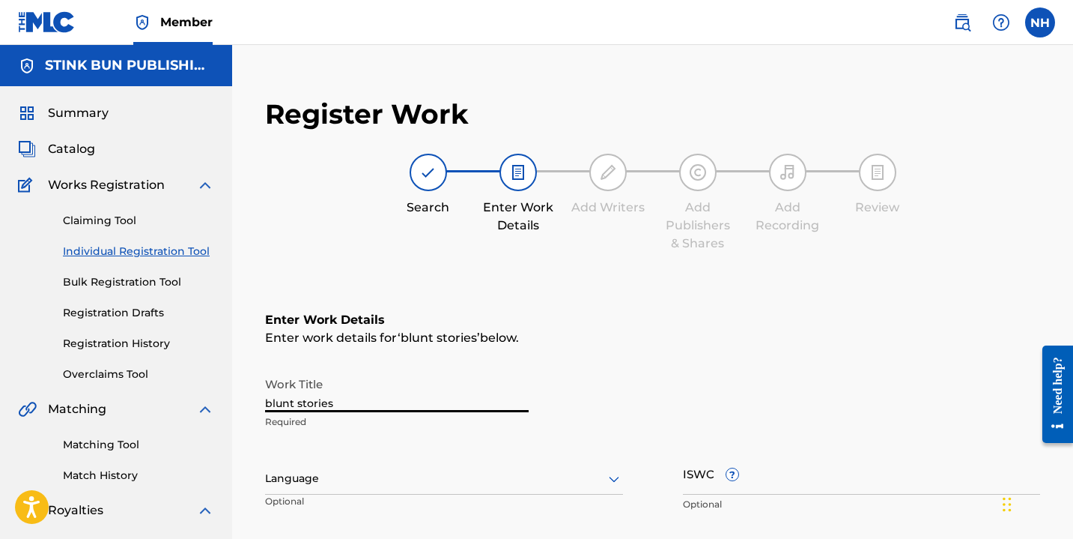
drag, startPoint x: 328, startPoint y: 408, endPoint x: 240, endPoint y: 403, distance: 87.8
click at [240, 403] on div "Register Work Search Enter Work Details Add Writers Add Publishers & Shares Add…" at bounding box center [652, 489] width 841 height 814
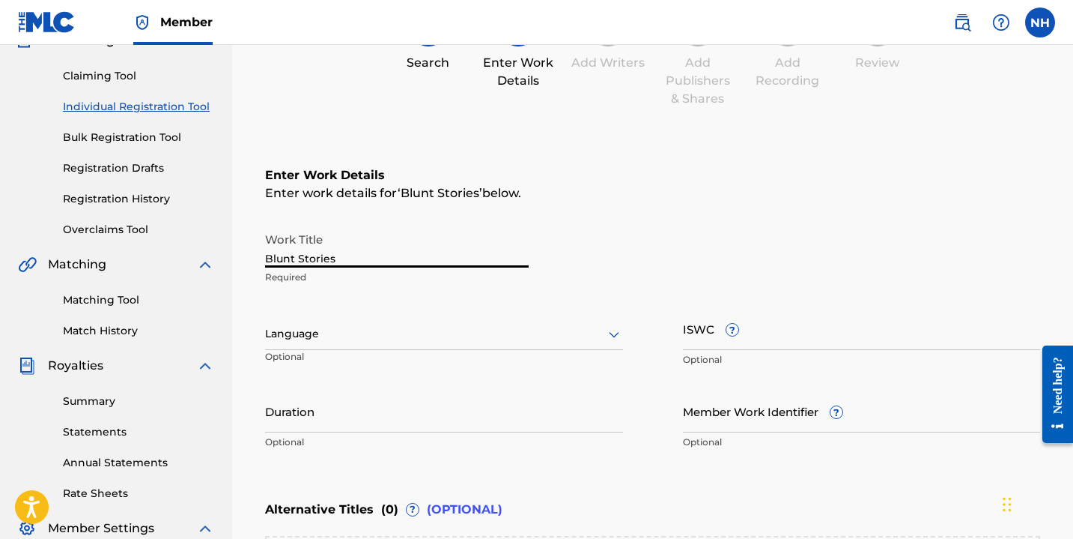
scroll to position [224, 0]
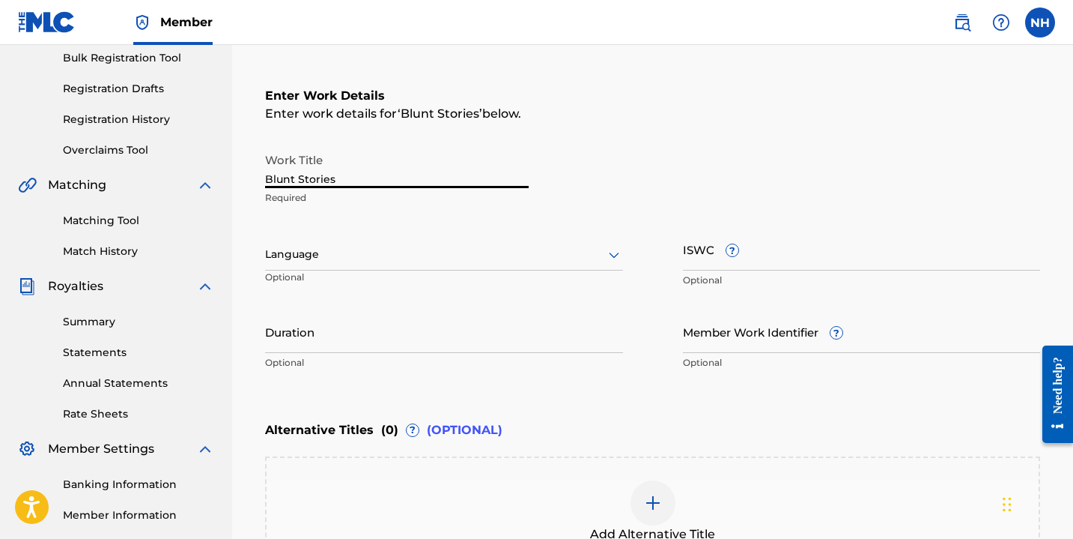
type input "Blunt Stories"
click at [337, 261] on div at bounding box center [444, 254] width 358 height 19
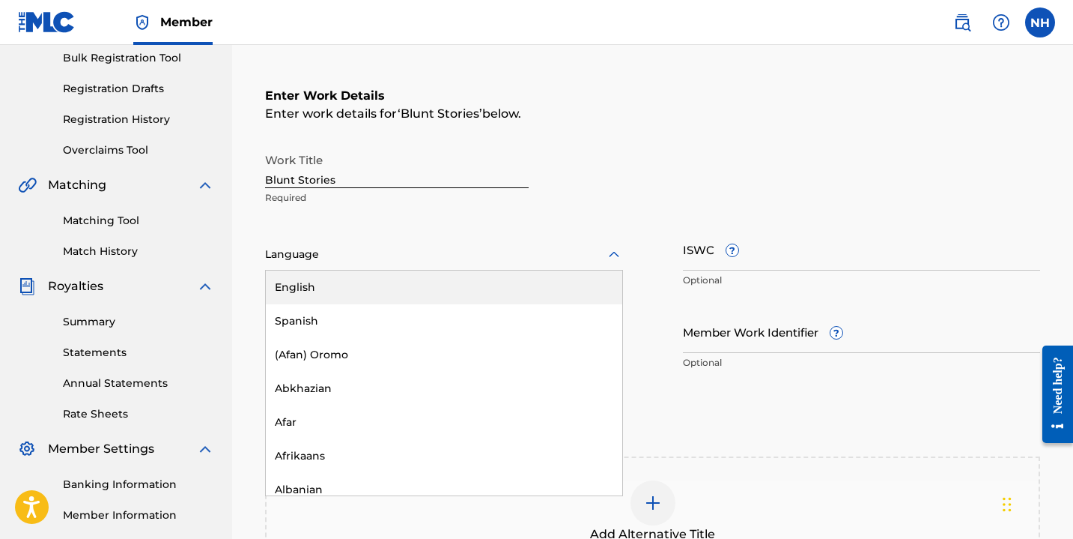
click at [348, 297] on div "English" at bounding box center [444, 287] width 357 height 34
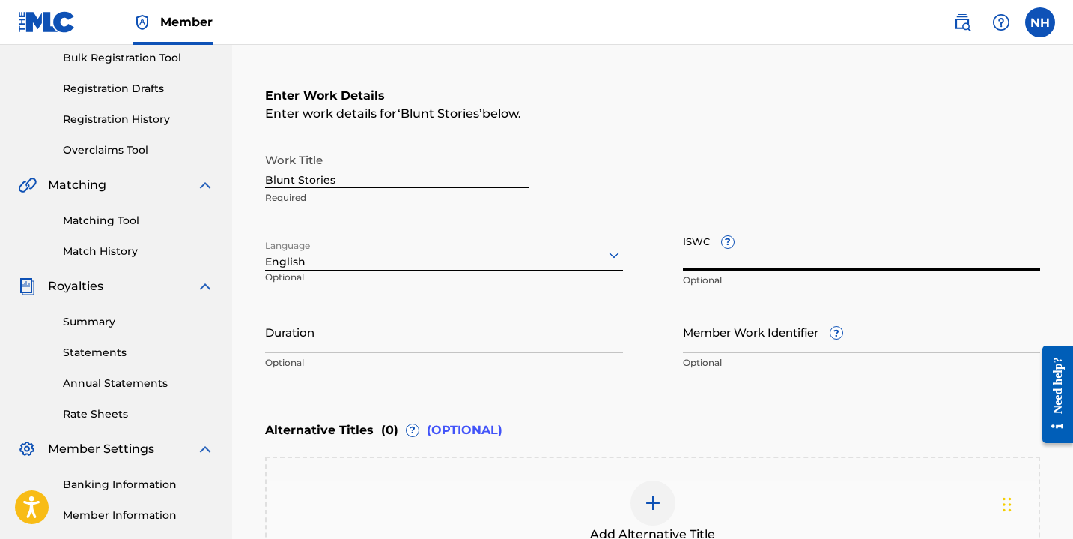
click at [753, 267] on input "ISWC ?" at bounding box center [862, 249] width 358 height 43
paste input "T-326.007.164-1"
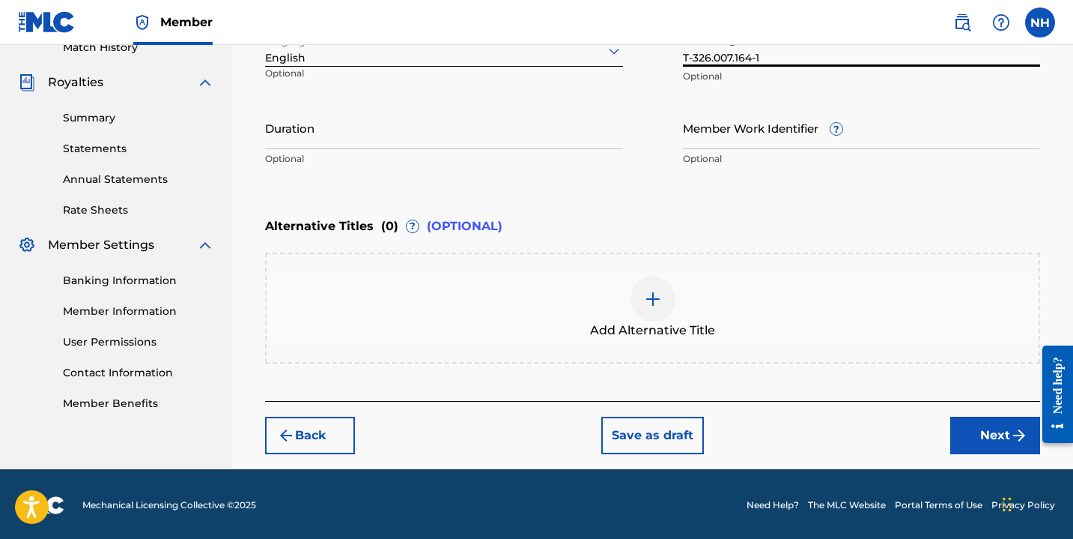
scroll to position [430, 0]
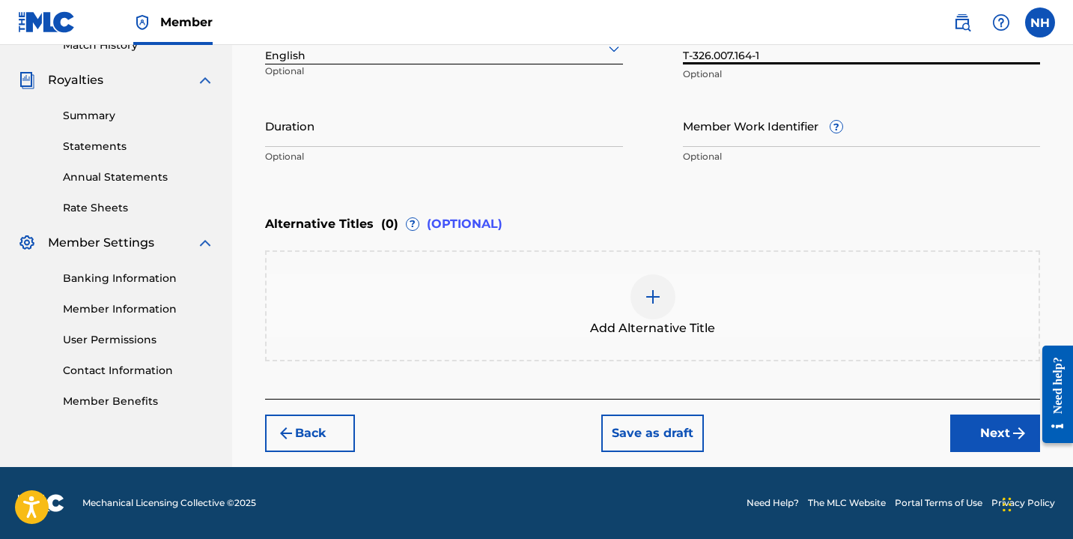
type input "T-326.007.164-1"
click at [653, 440] on button "Save as draft" at bounding box center [653, 432] width 103 height 37
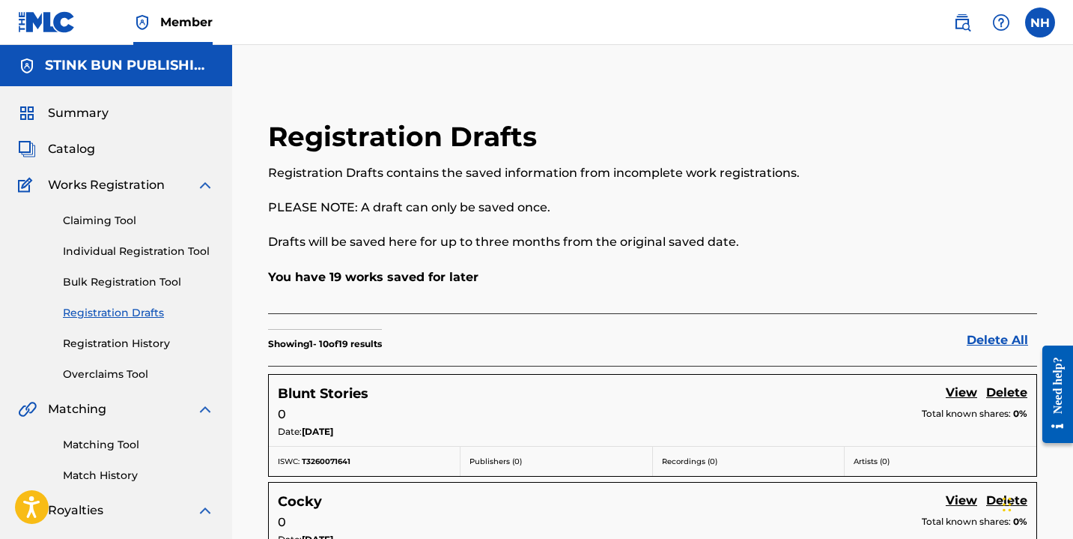
click at [103, 339] on link "Registration History" at bounding box center [138, 344] width 151 height 16
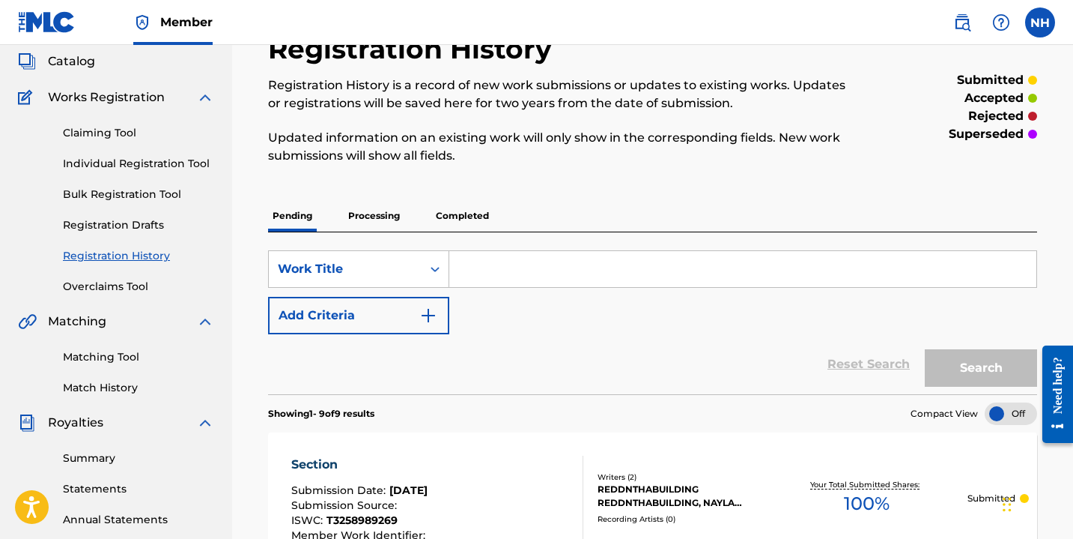
scroll to position [73, 0]
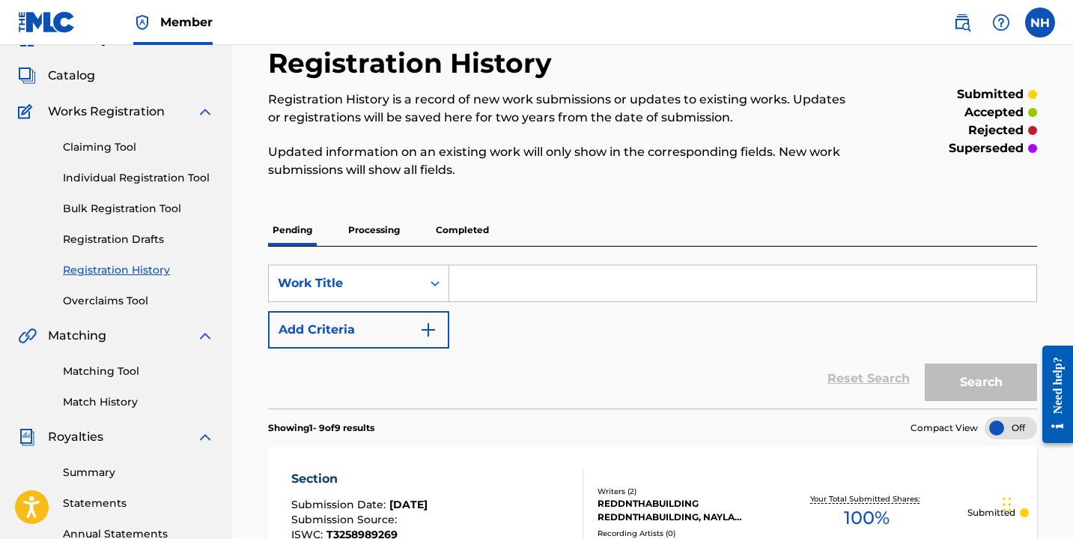
click at [133, 240] on link "Registration Drafts" at bounding box center [138, 239] width 151 height 16
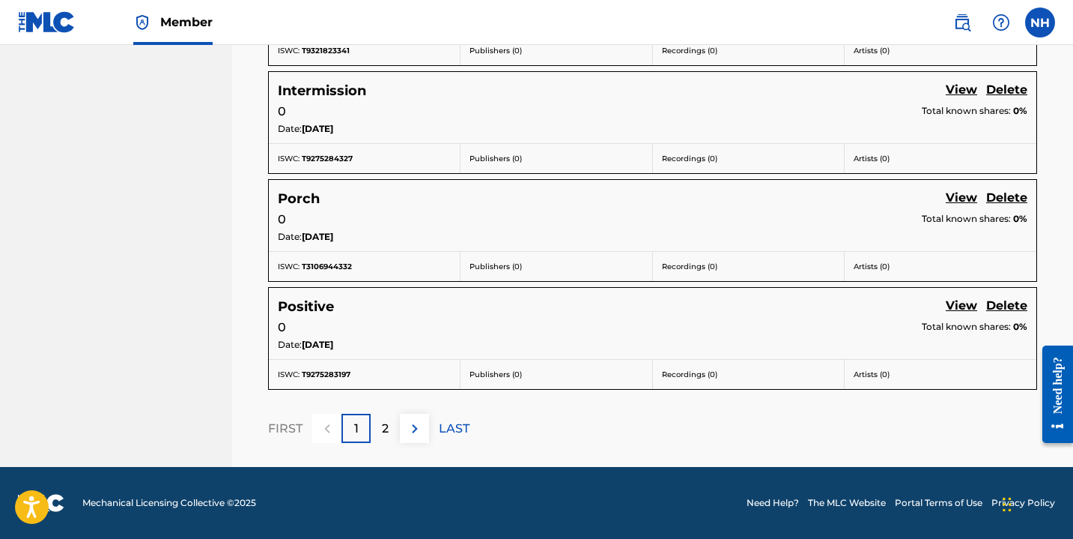
click at [387, 421] on p "2" at bounding box center [385, 428] width 7 height 18
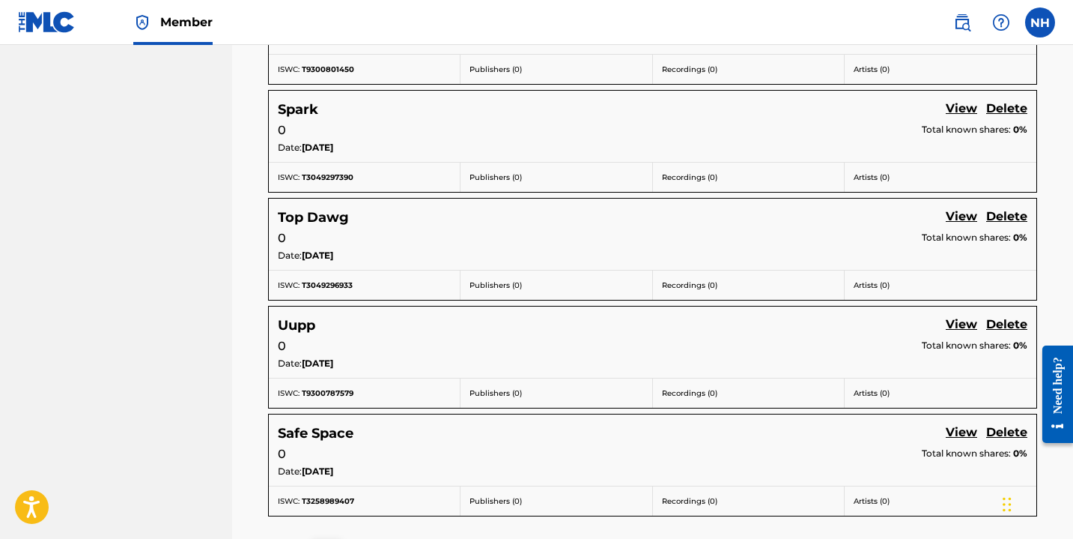
scroll to position [950, 0]
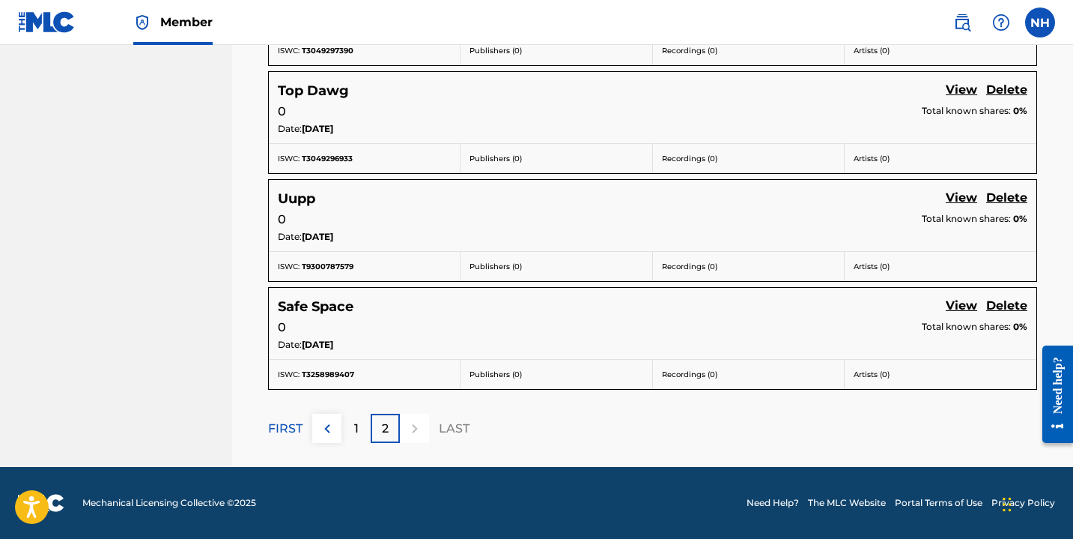
click at [357, 431] on p "1" at bounding box center [356, 428] width 4 height 18
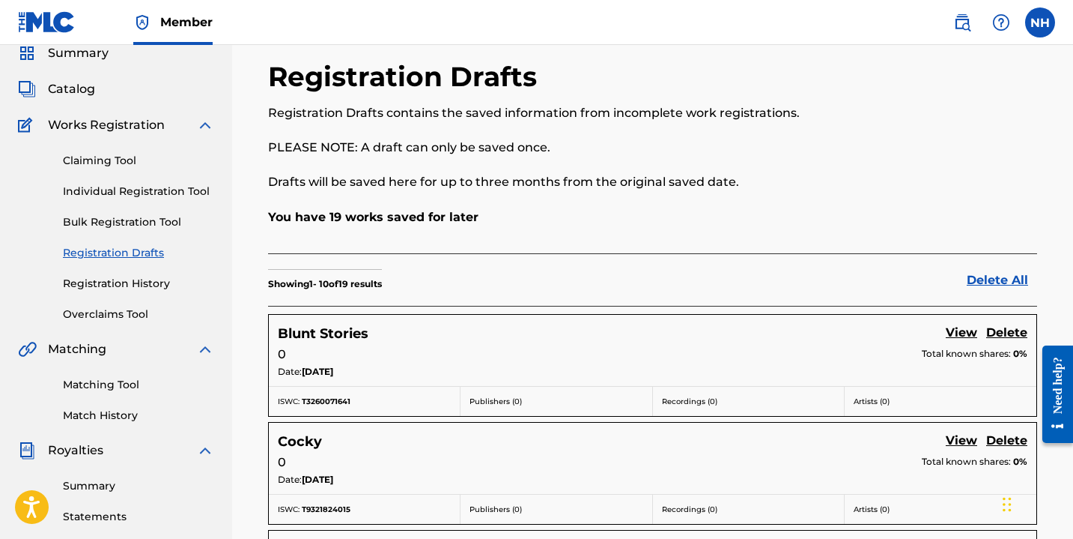
scroll to position [57, 0]
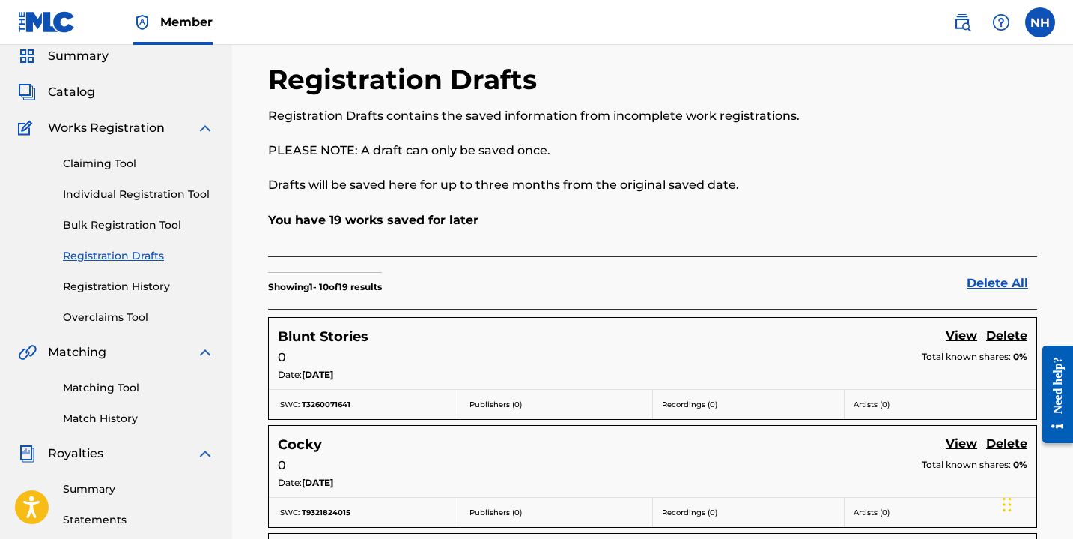
click at [131, 291] on link "Registration History" at bounding box center [138, 287] width 151 height 16
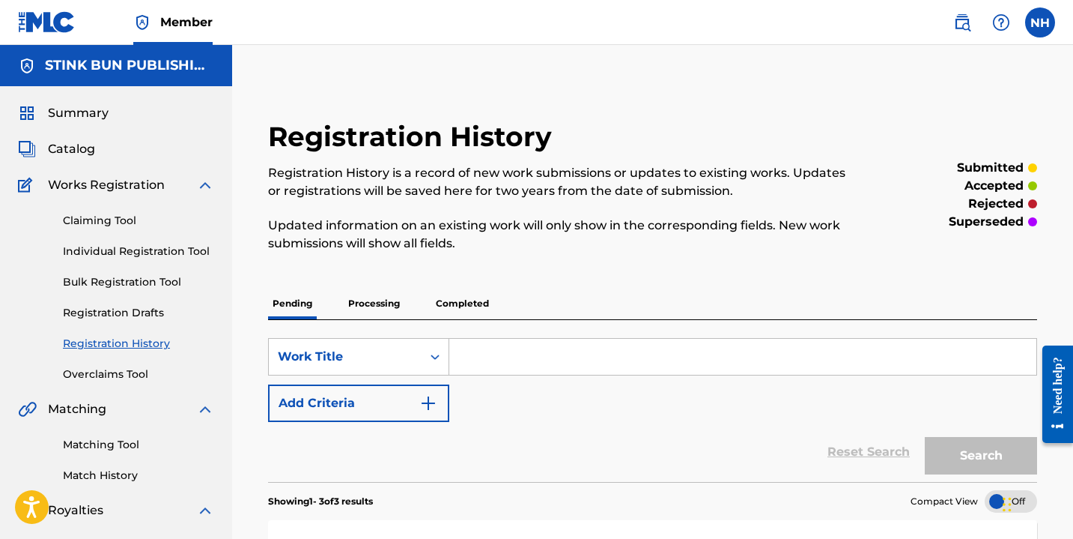
click at [146, 252] on link "Individual Registration Tool" at bounding box center [138, 251] width 151 height 16
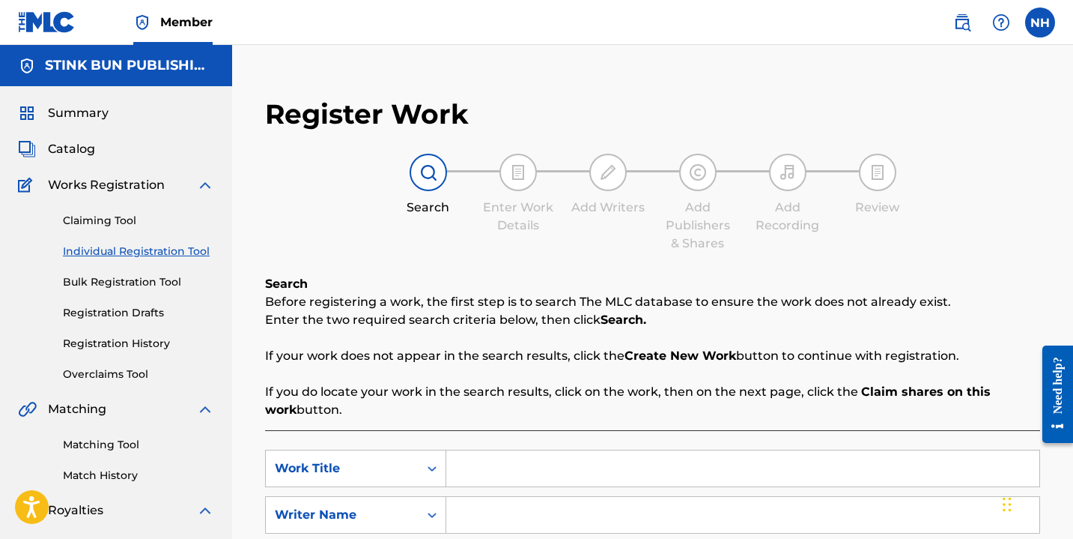
click at [478, 458] on input "Search Form" at bounding box center [742, 468] width 593 height 36
type input "Blocklist"
type input "Nayla Savannah"
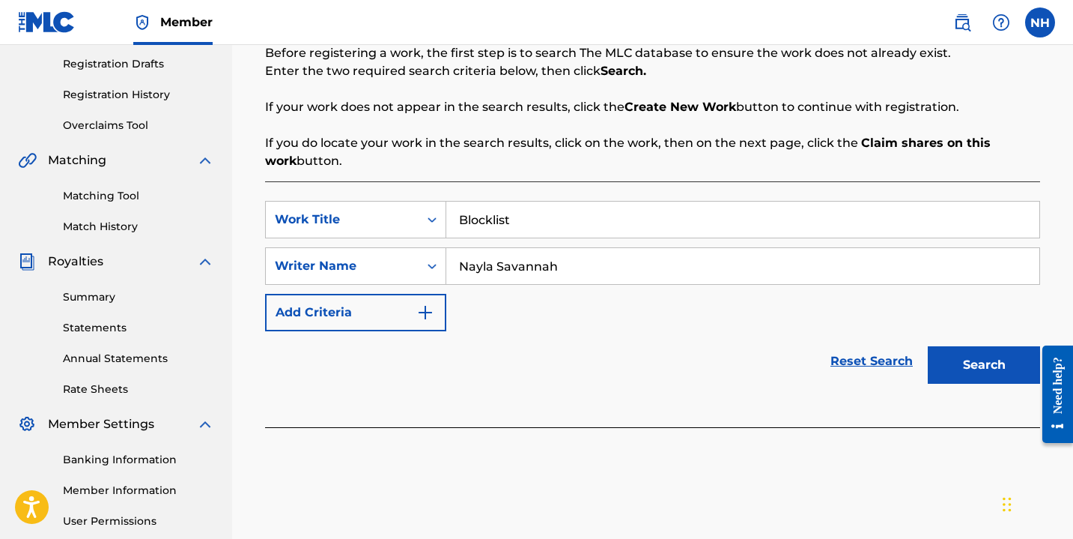
scroll to position [390, 0]
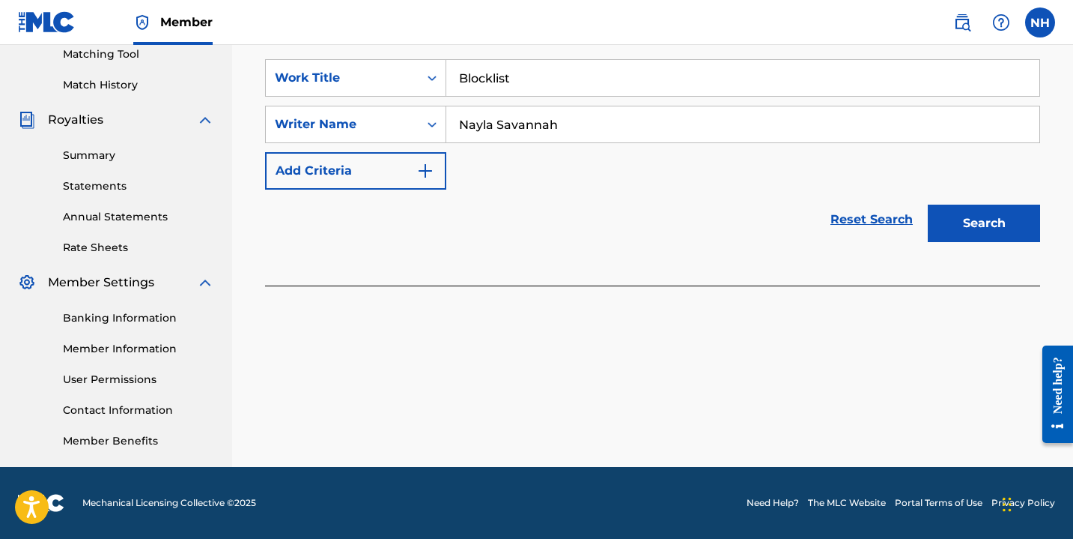
click at [960, 235] on button "Search" at bounding box center [984, 223] width 112 height 37
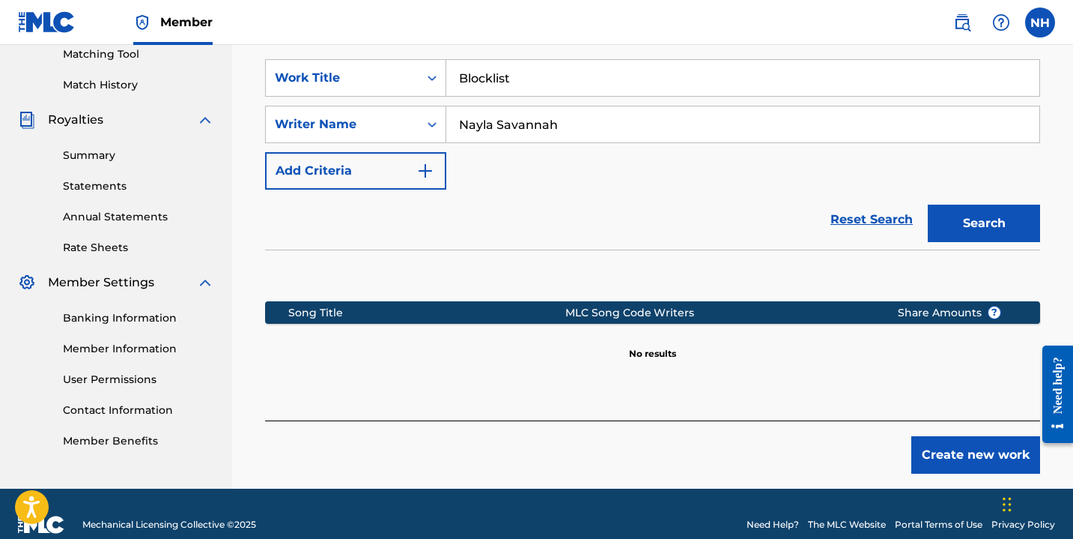
click at [945, 455] on button "Create new work" at bounding box center [976, 454] width 129 height 37
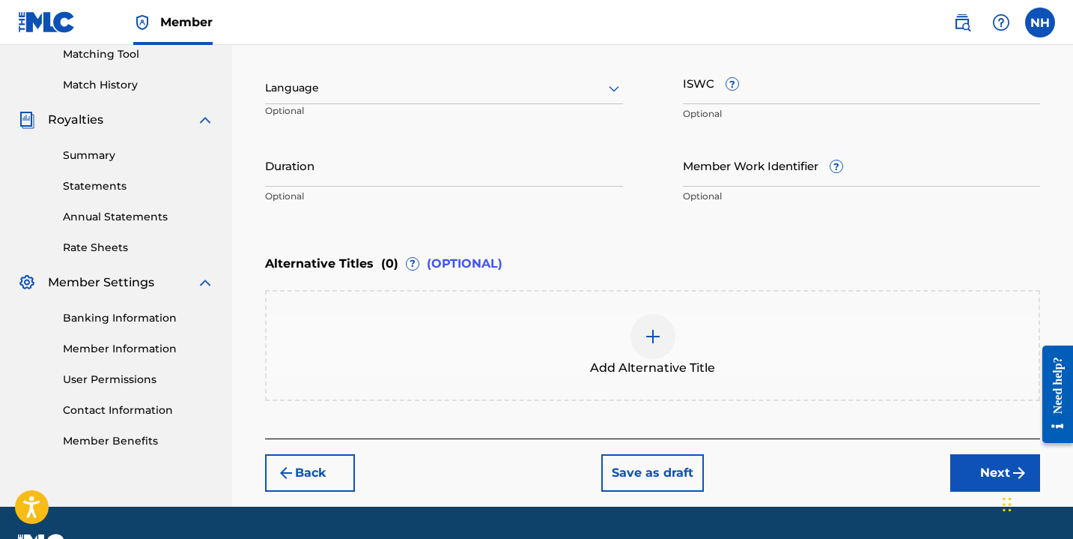
click at [737, 94] on input "ISWC ?" at bounding box center [862, 82] width 358 height 43
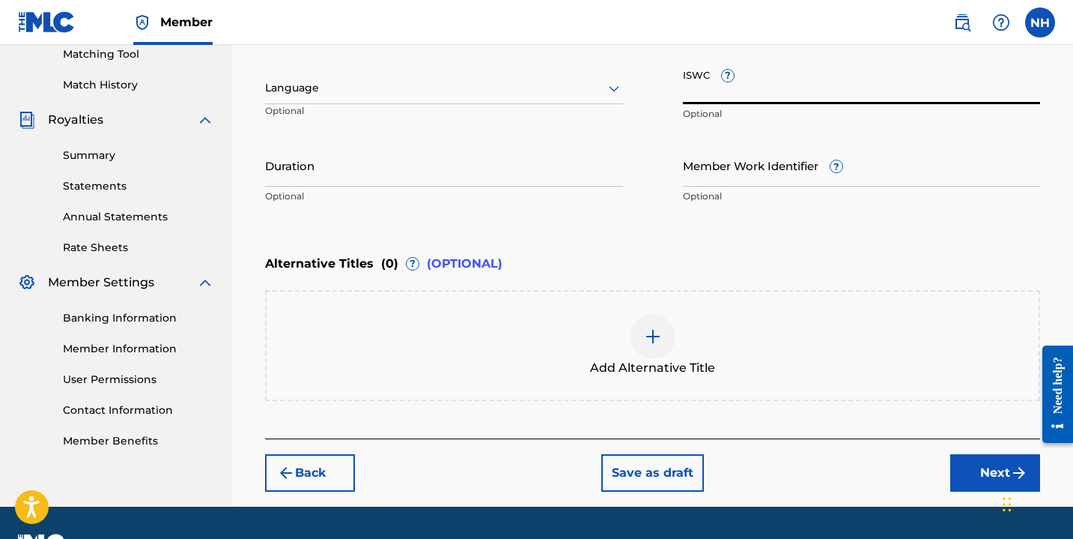
paste input "T-932.182.255-3"
type input "T-932.182.255-3"
click at [419, 175] on input "Duration" at bounding box center [444, 165] width 358 height 43
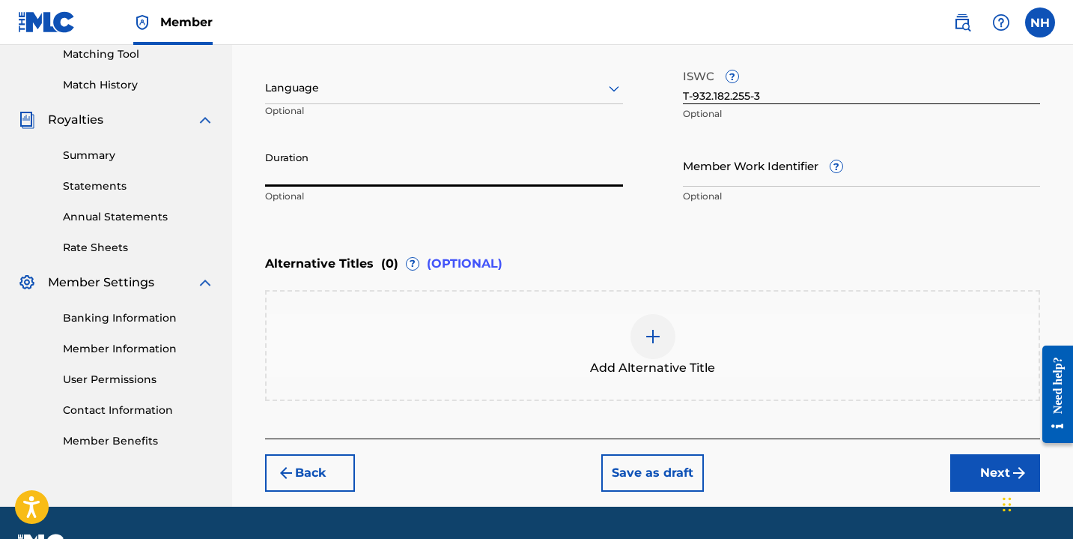
click at [395, 104] on div "Language Optional" at bounding box center [444, 94] width 358 height 67
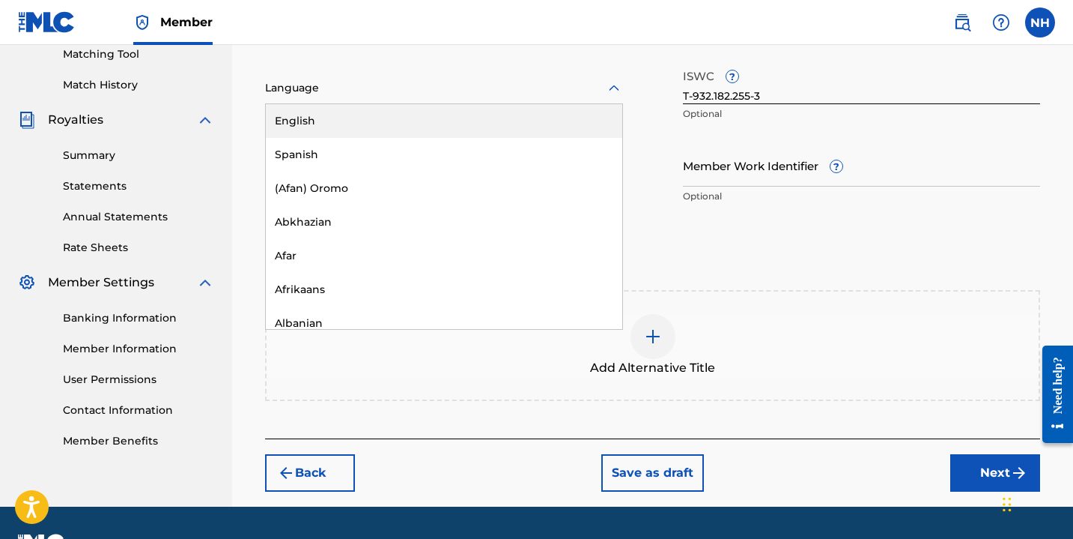
click at [386, 91] on div at bounding box center [444, 88] width 358 height 19
click at [390, 128] on div "English" at bounding box center [444, 121] width 357 height 34
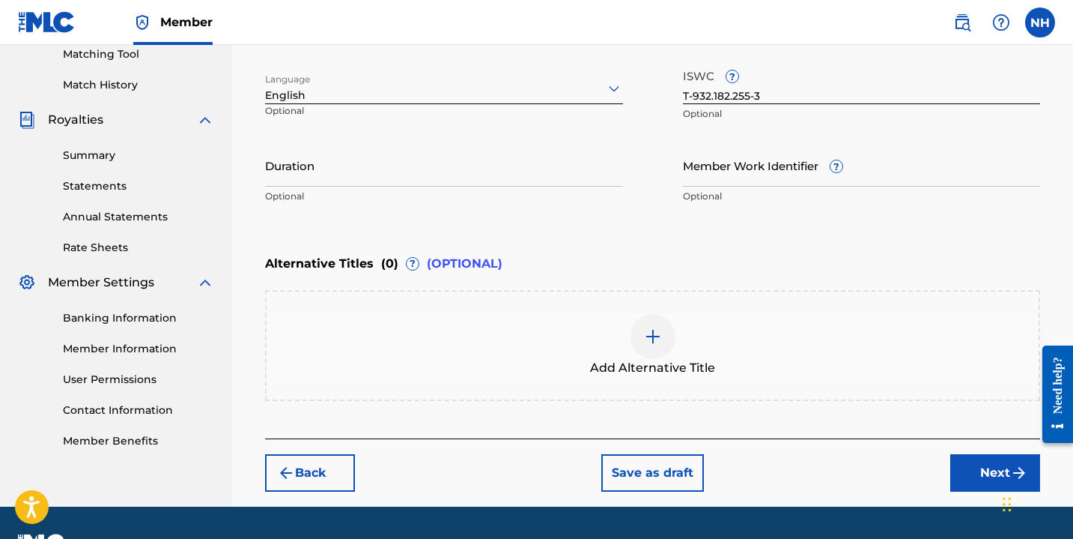
click at [644, 471] on button "Save as draft" at bounding box center [653, 472] width 103 height 37
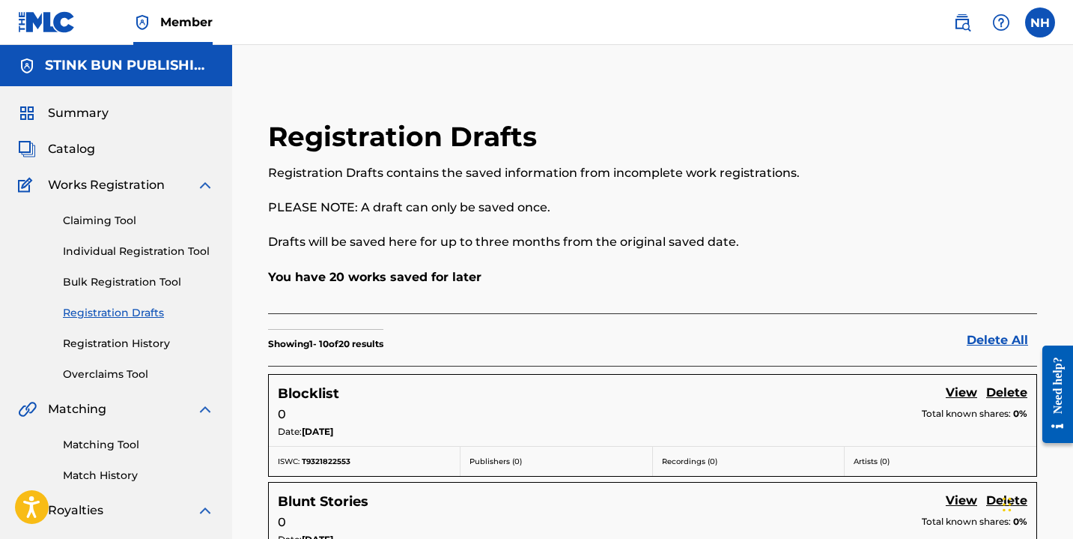
click at [101, 341] on link "Registration History" at bounding box center [138, 344] width 151 height 16
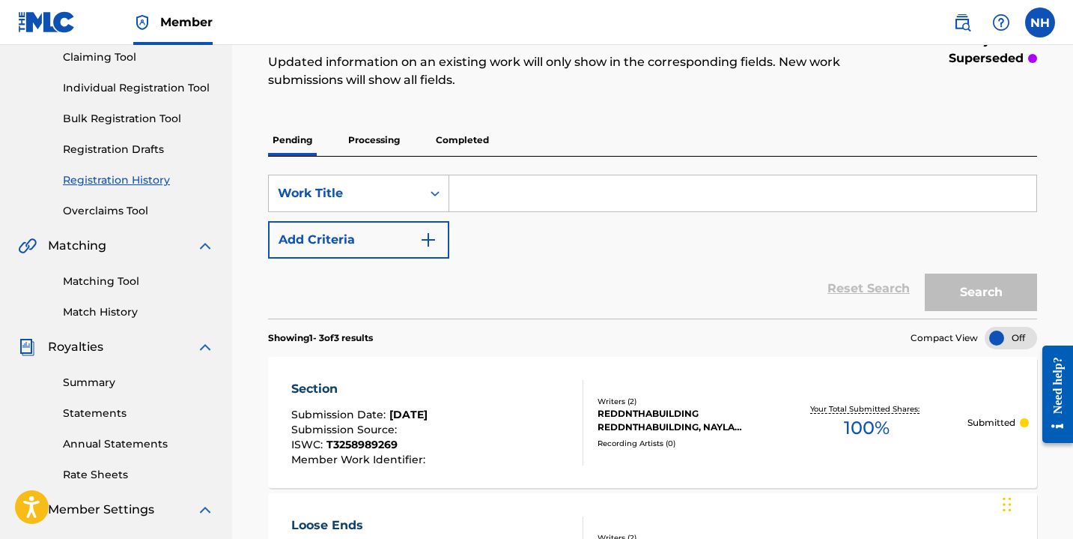
scroll to position [260, 0]
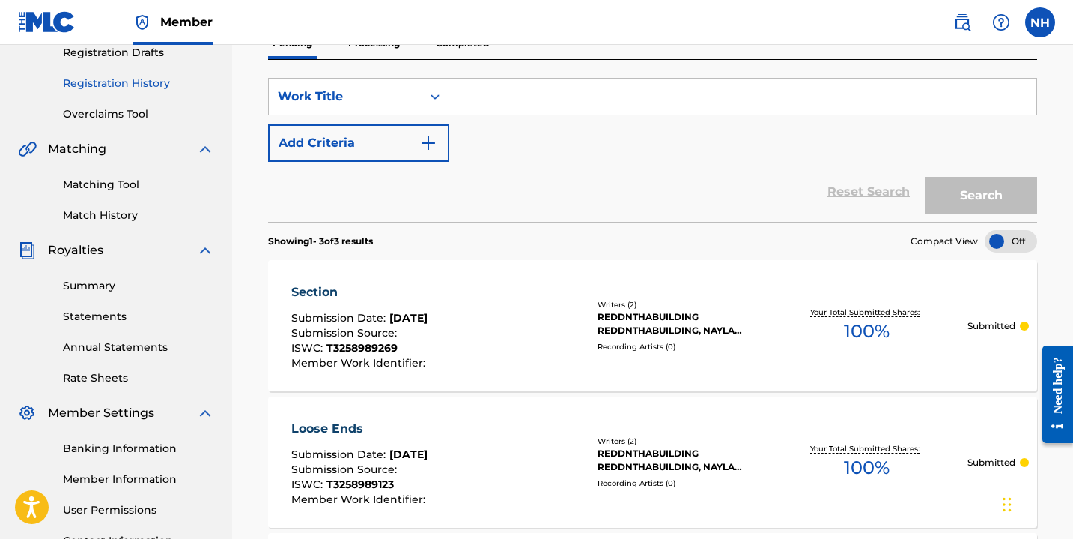
click at [876, 330] on span "100 %" at bounding box center [867, 331] width 46 height 27
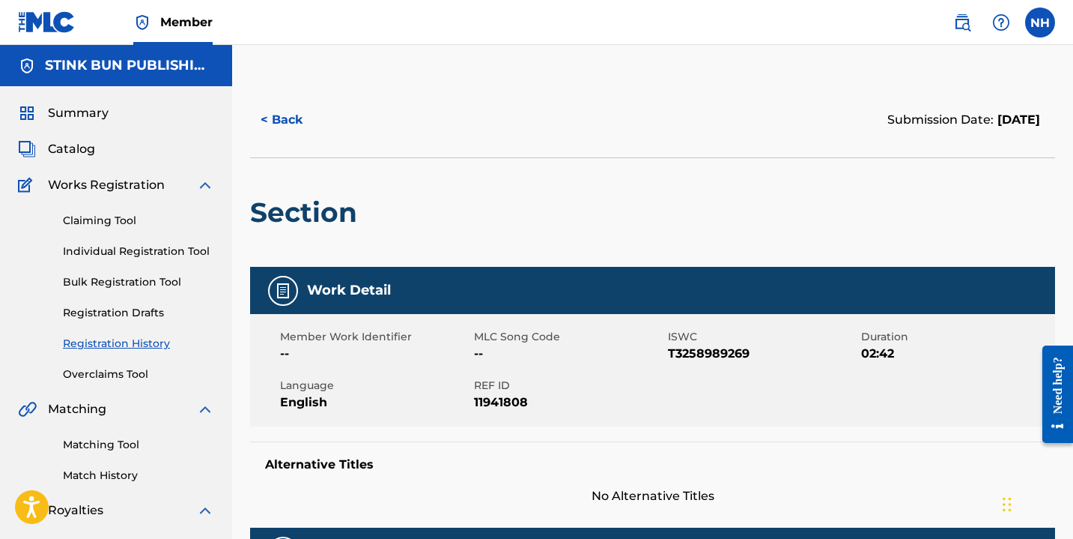
click at [279, 118] on button "< Back" at bounding box center [295, 119] width 90 height 37
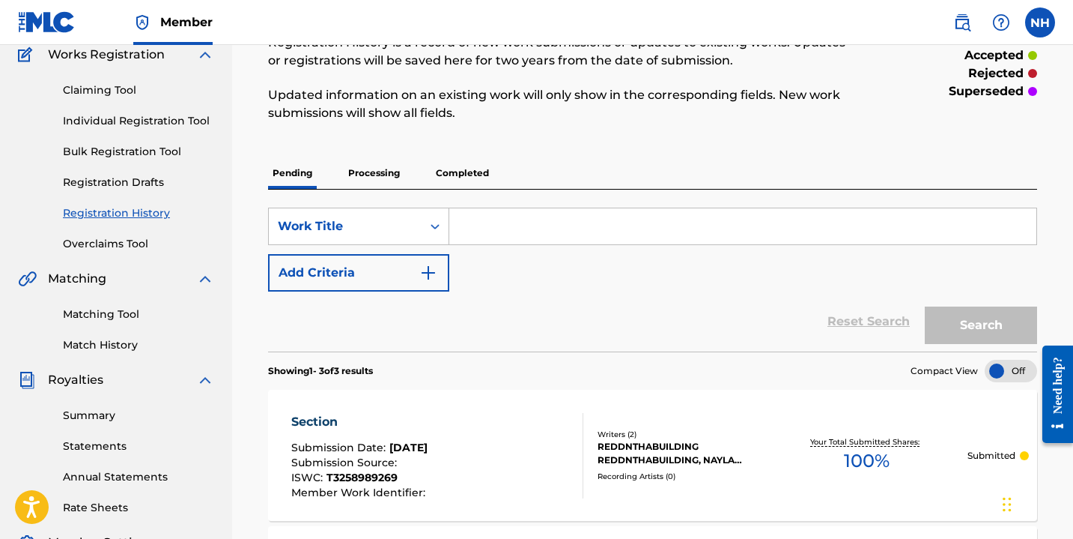
scroll to position [130, 0]
click at [393, 171] on p "Processing" at bounding box center [374, 173] width 61 height 31
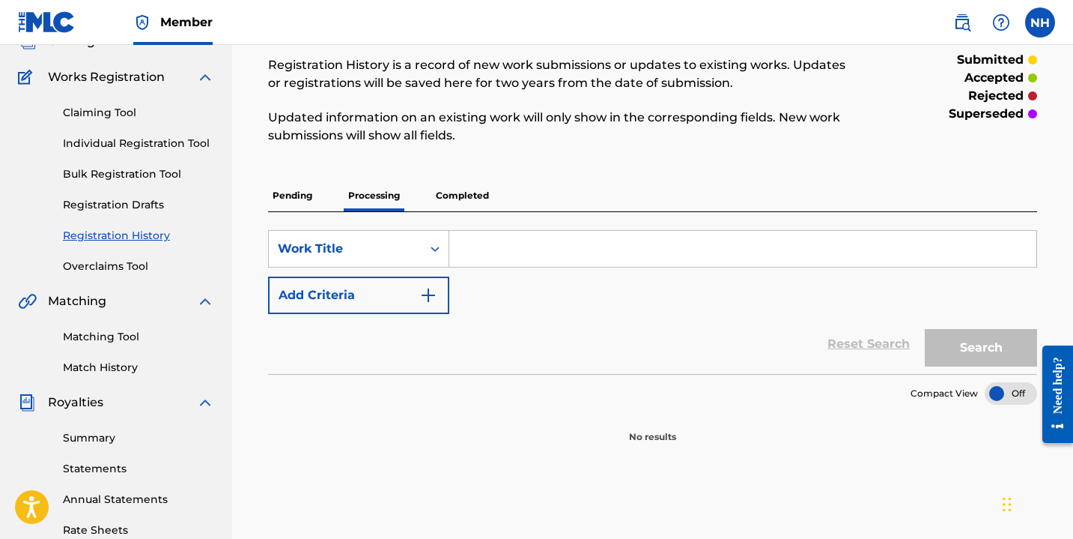
scroll to position [100, 0]
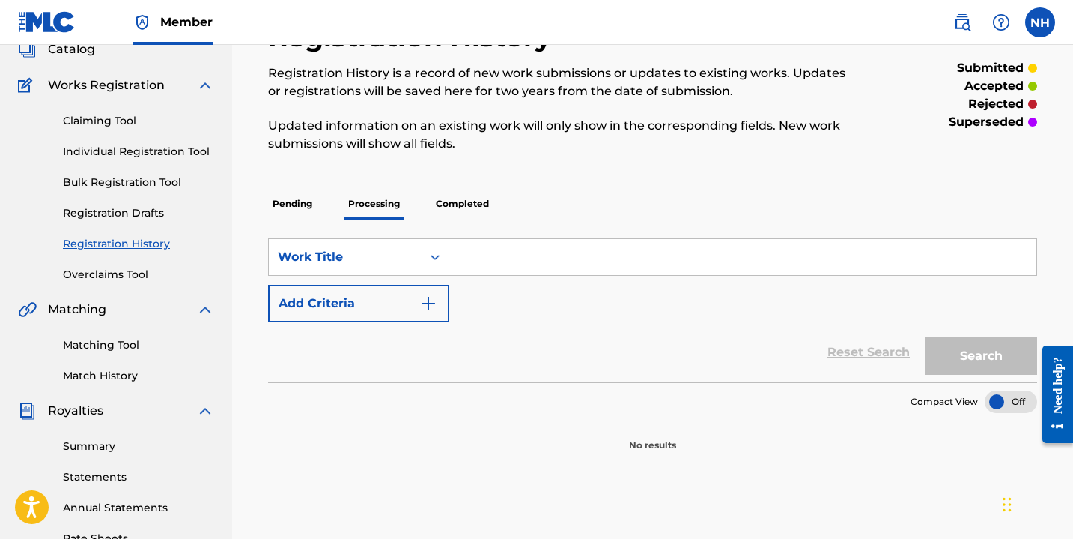
click at [478, 207] on p "Completed" at bounding box center [462, 203] width 62 height 31
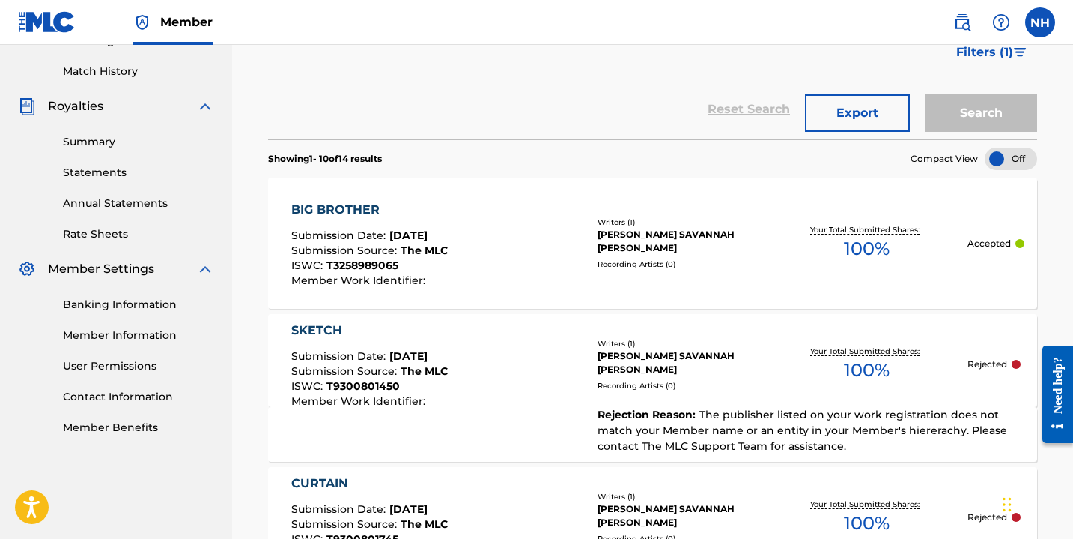
scroll to position [395, 0]
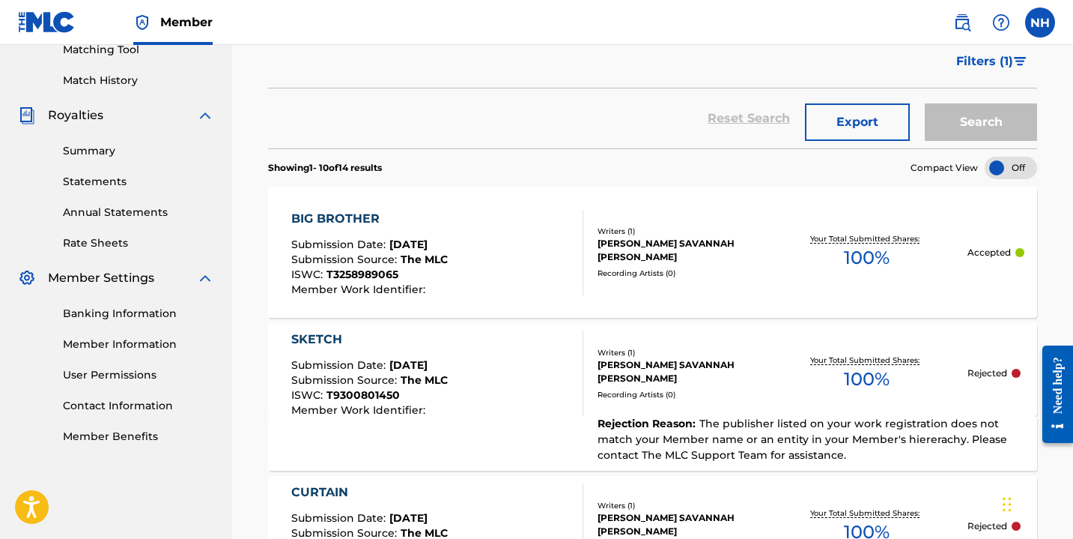
click at [357, 217] on div "BIG BROTHER" at bounding box center [369, 219] width 157 height 18
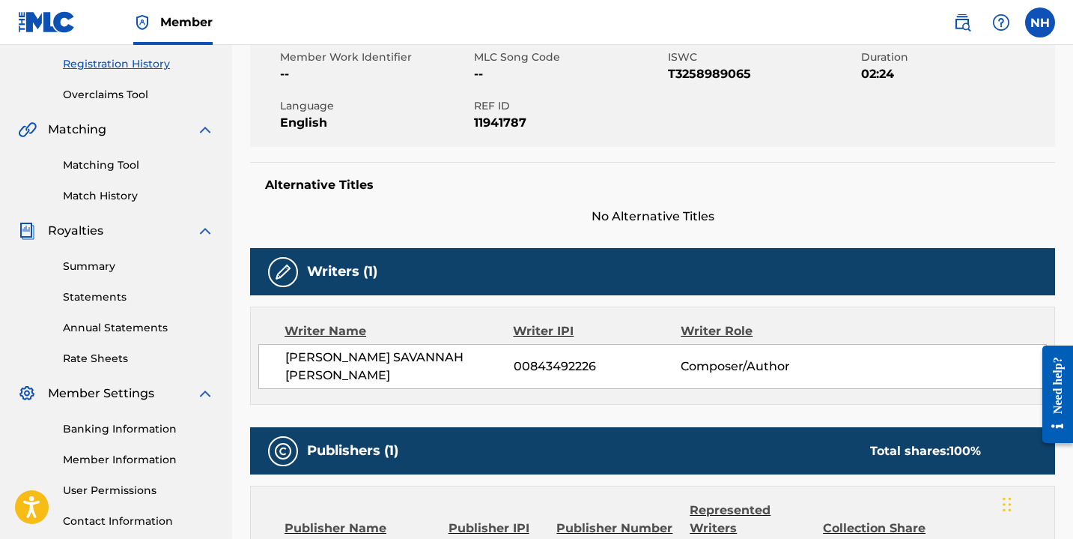
scroll to position [581, 0]
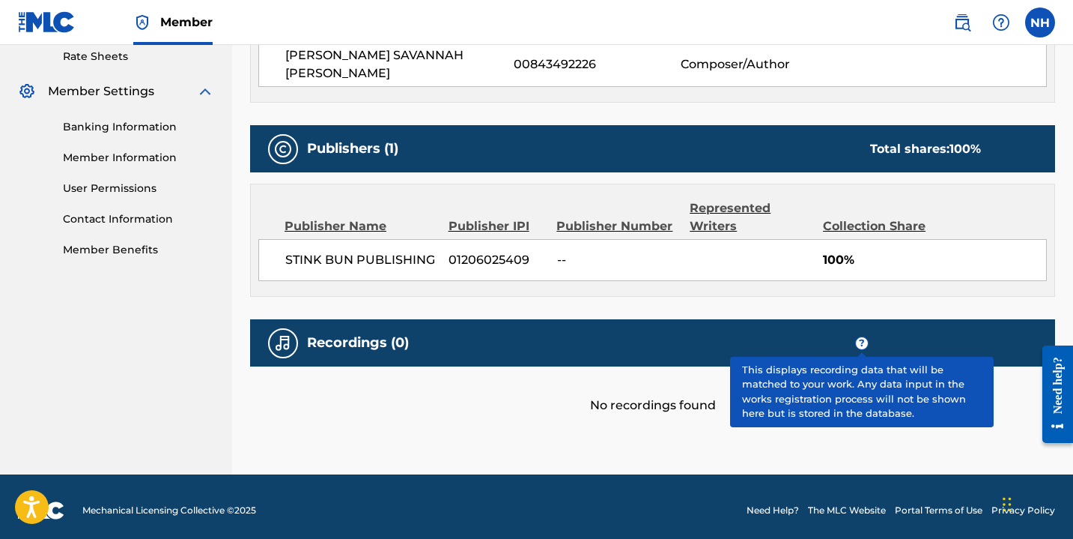
click at [859, 337] on span "?" at bounding box center [862, 343] width 12 height 12
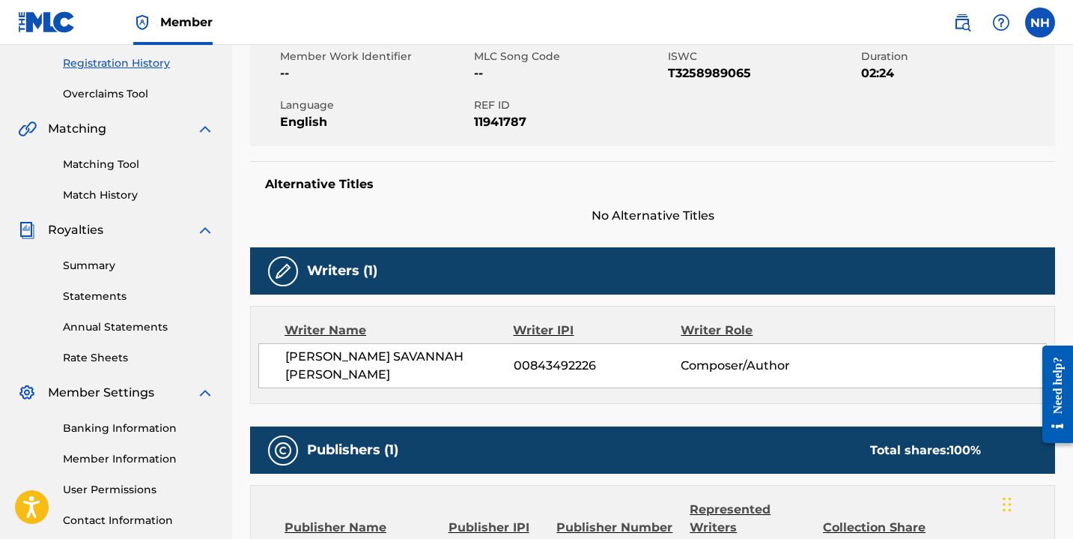
scroll to position [271, 0]
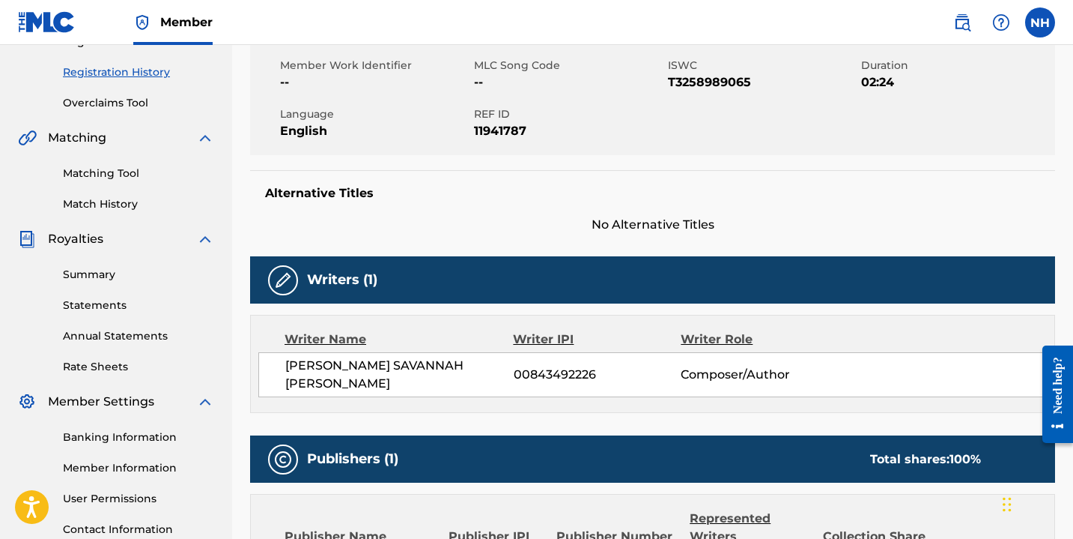
click at [130, 333] on link "Annual Statements" at bounding box center [138, 336] width 151 height 16
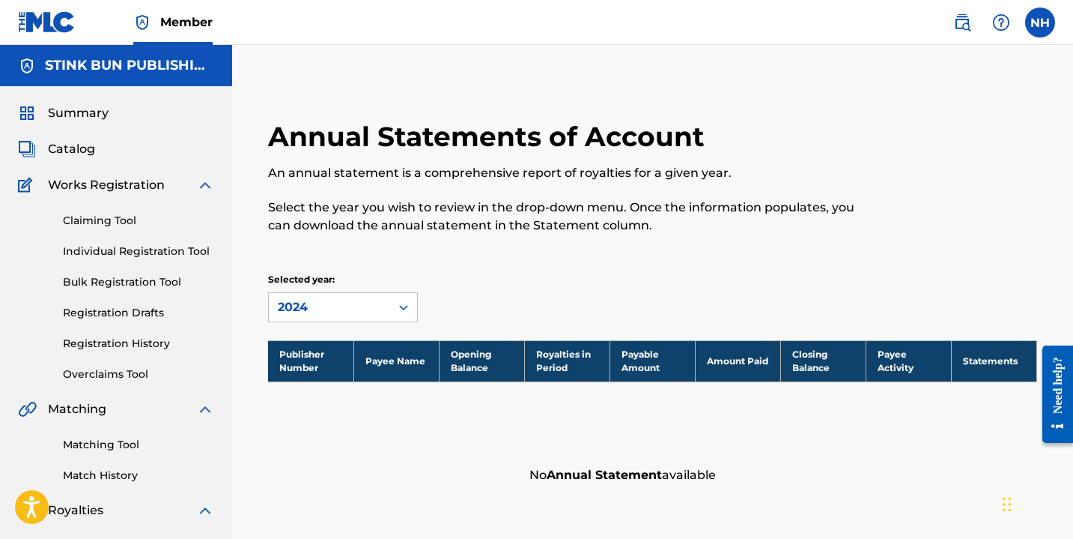
click at [127, 252] on link "Individual Registration Tool" at bounding box center [138, 251] width 151 height 16
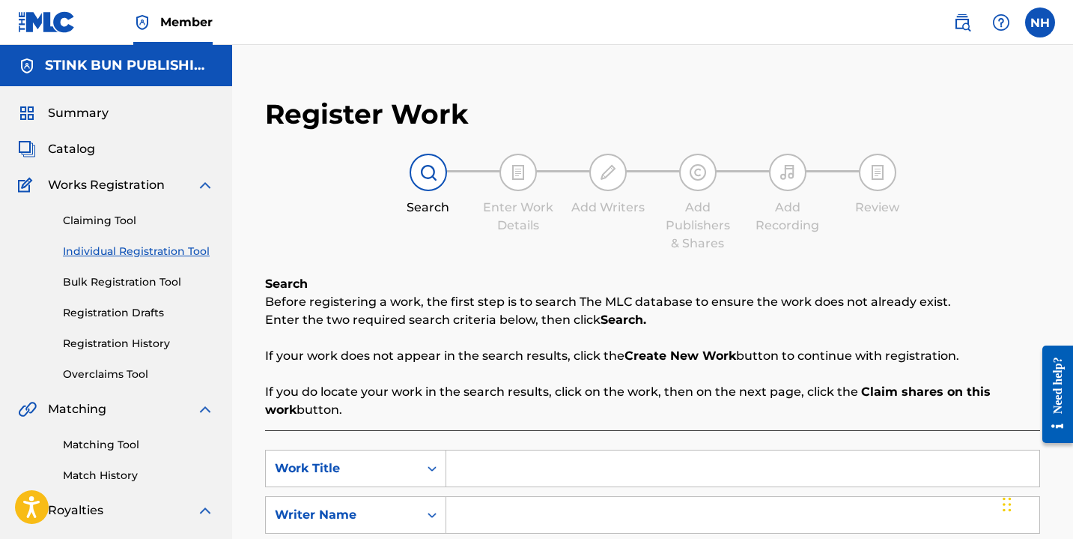
click at [123, 308] on link "Registration Drafts" at bounding box center [138, 313] width 151 height 16
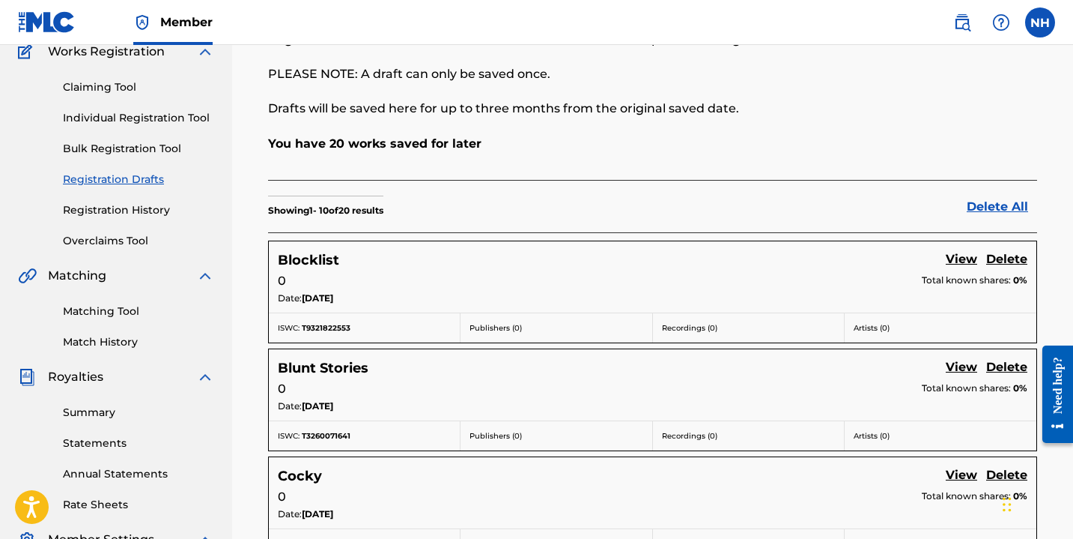
scroll to position [156, 0]
